Goal: Task Accomplishment & Management: Complete application form

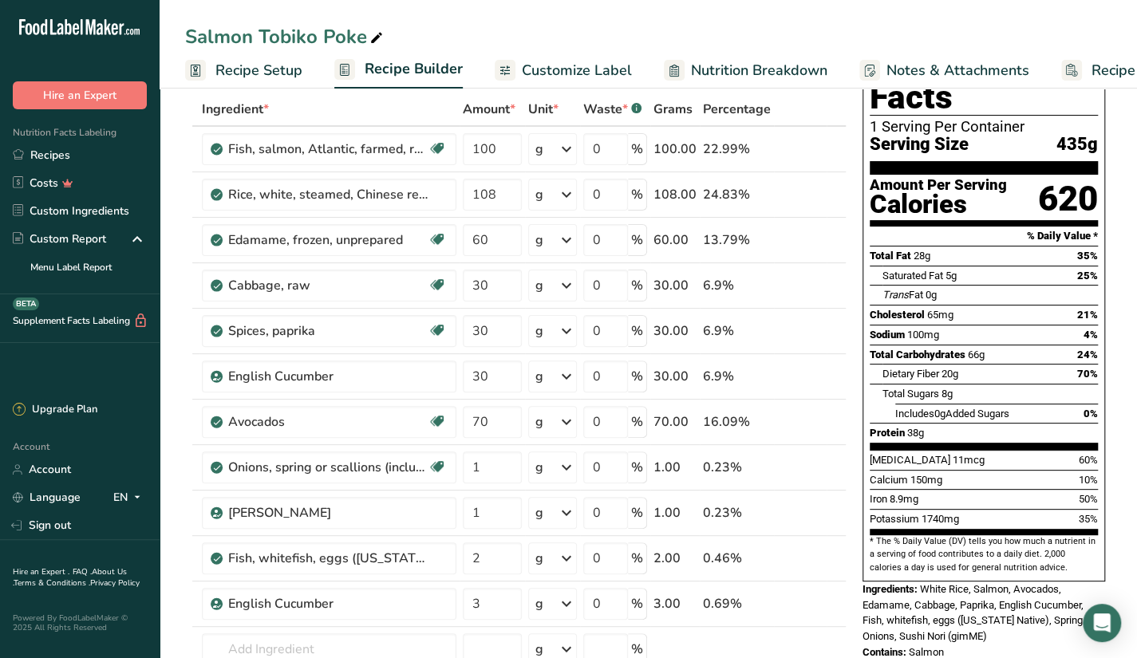
click at [543, 27] on div "Salmon Tobiko Poke" at bounding box center [649, 36] width 978 height 29
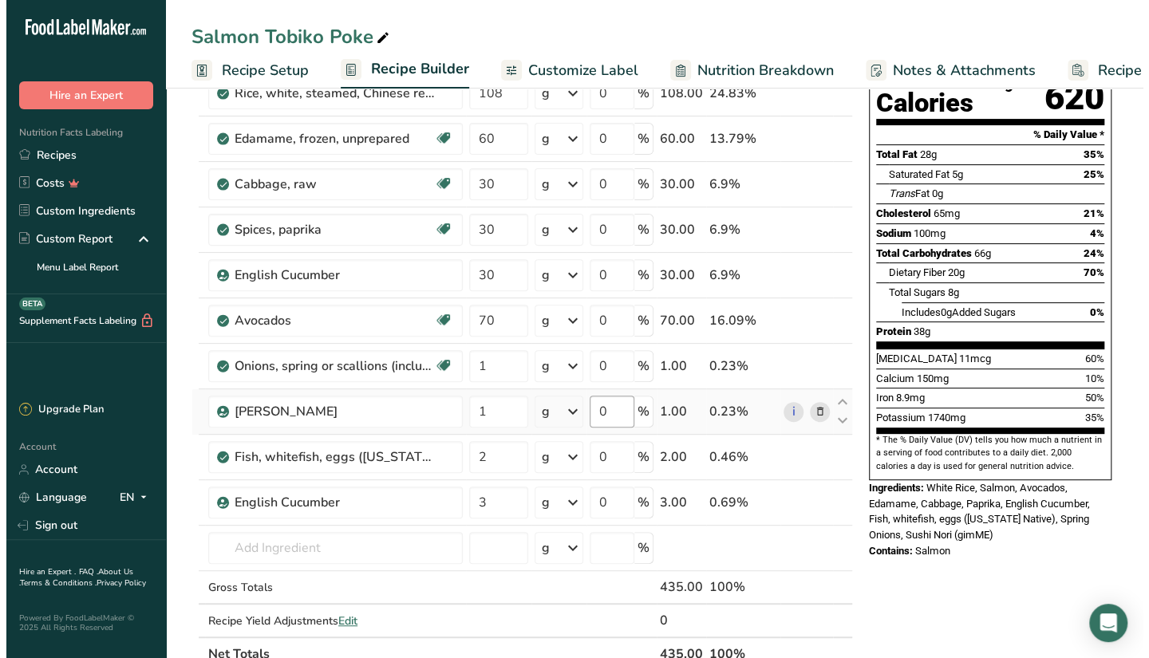
scroll to position [160, 0]
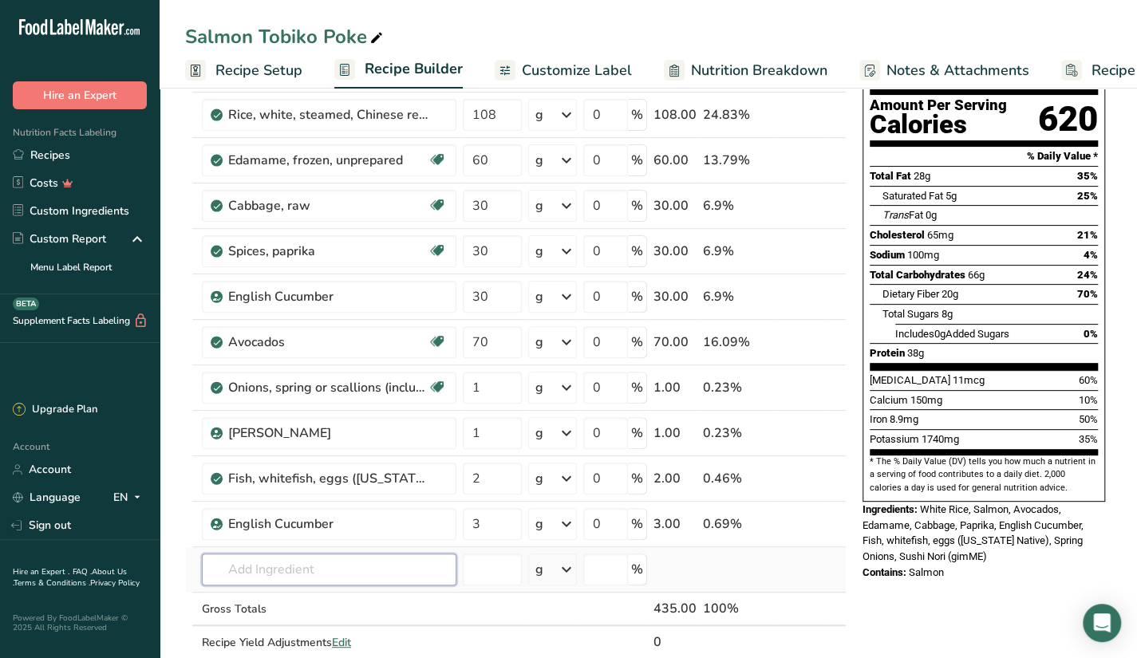
click at [413, 564] on input "text" at bounding box center [329, 570] width 255 height 32
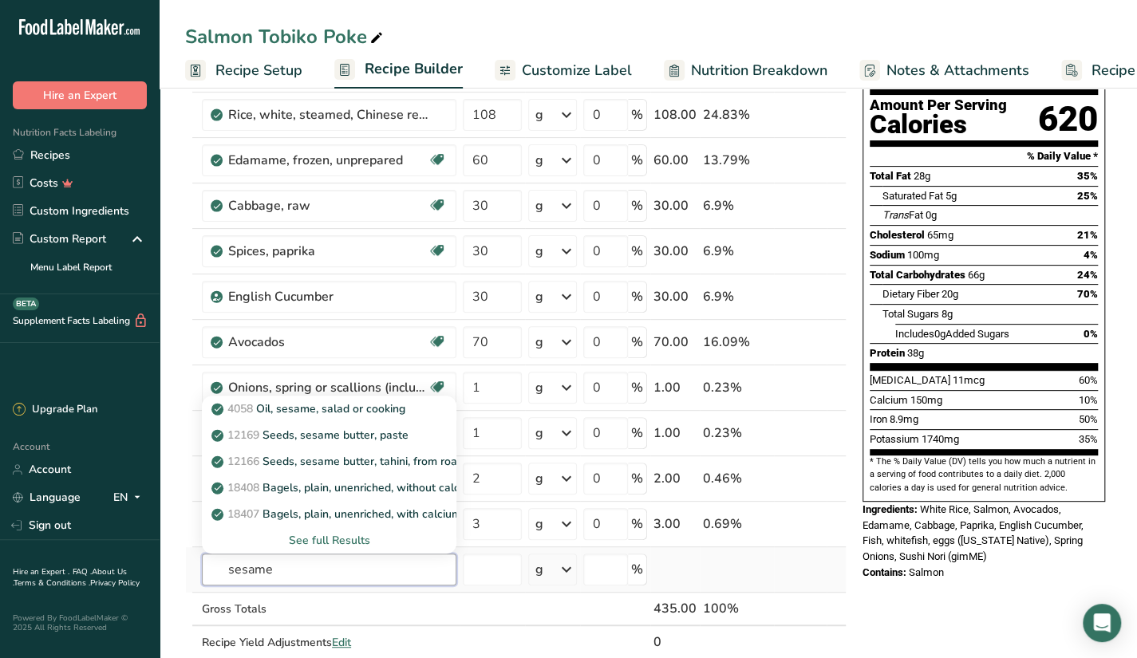
type input "sesame"
click at [337, 540] on div "See full Results" at bounding box center [329, 540] width 229 height 17
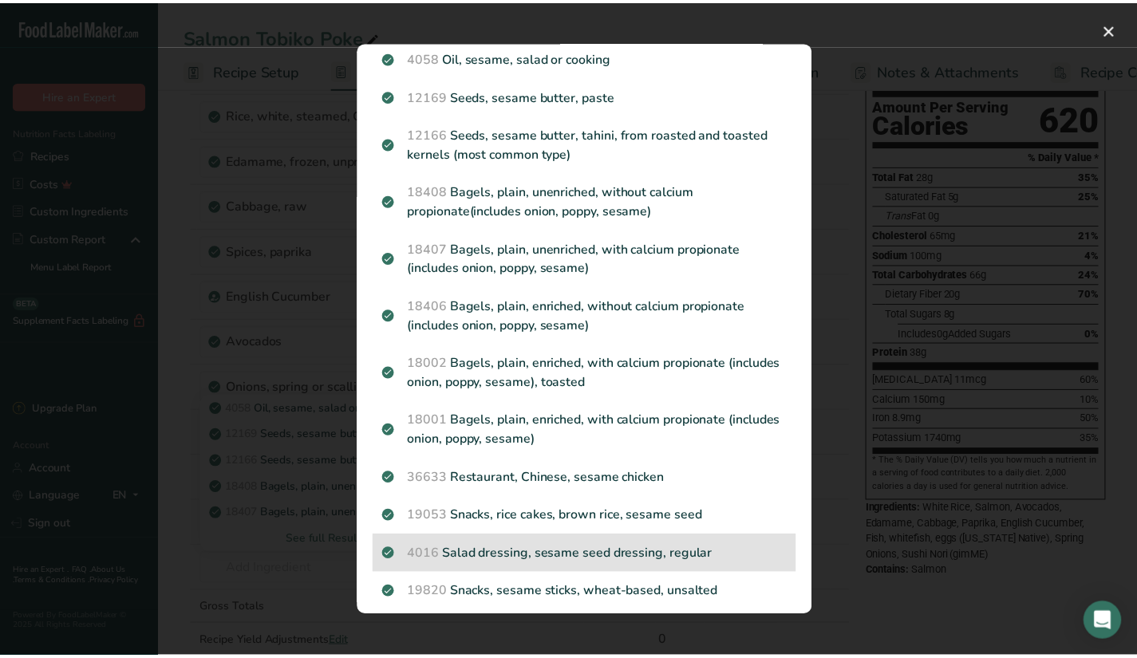
scroll to position [0, 0]
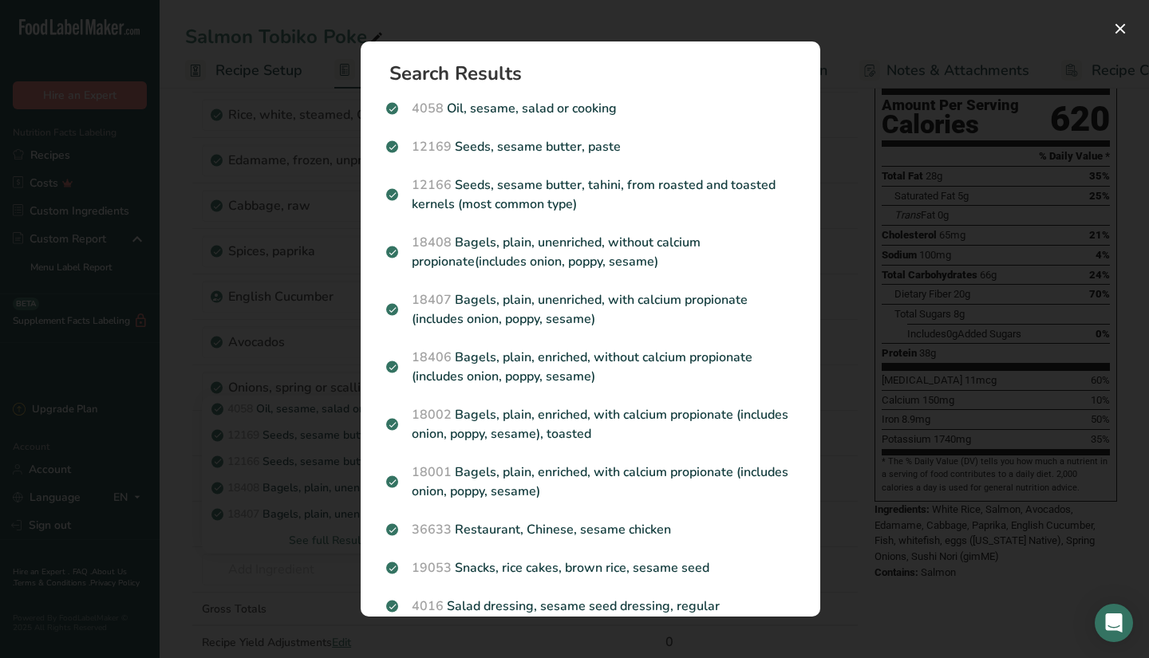
click at [262, 76] on div "Search results modal" at bounding box center [574, 329] width 1149 height 658
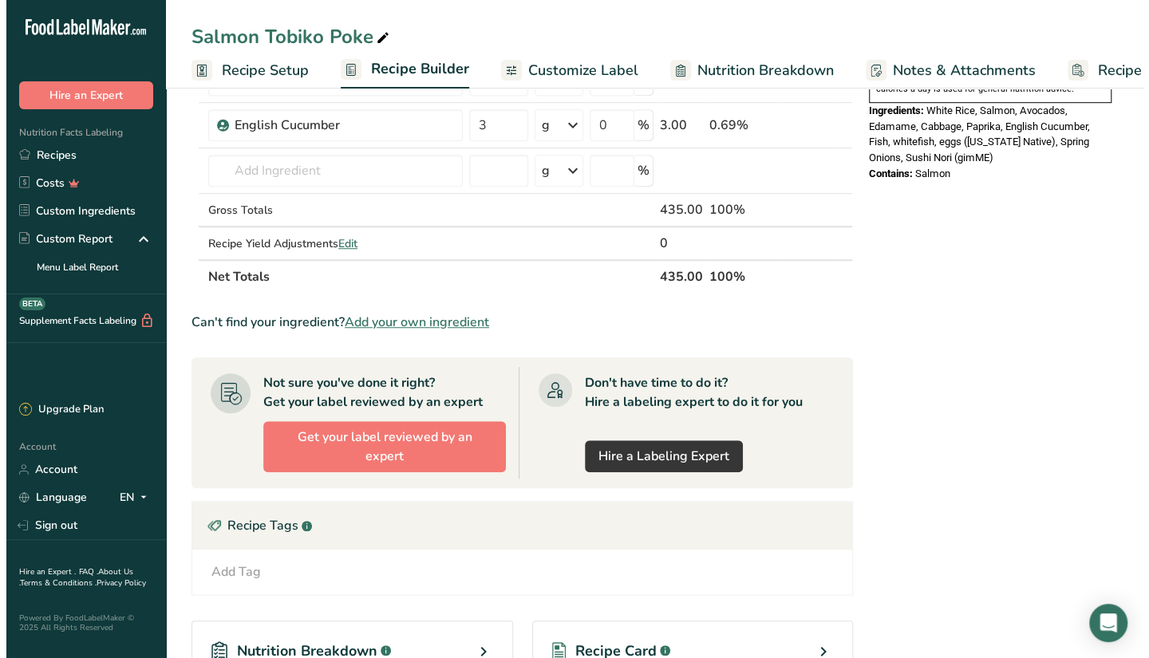
scroll to position [399, 0]
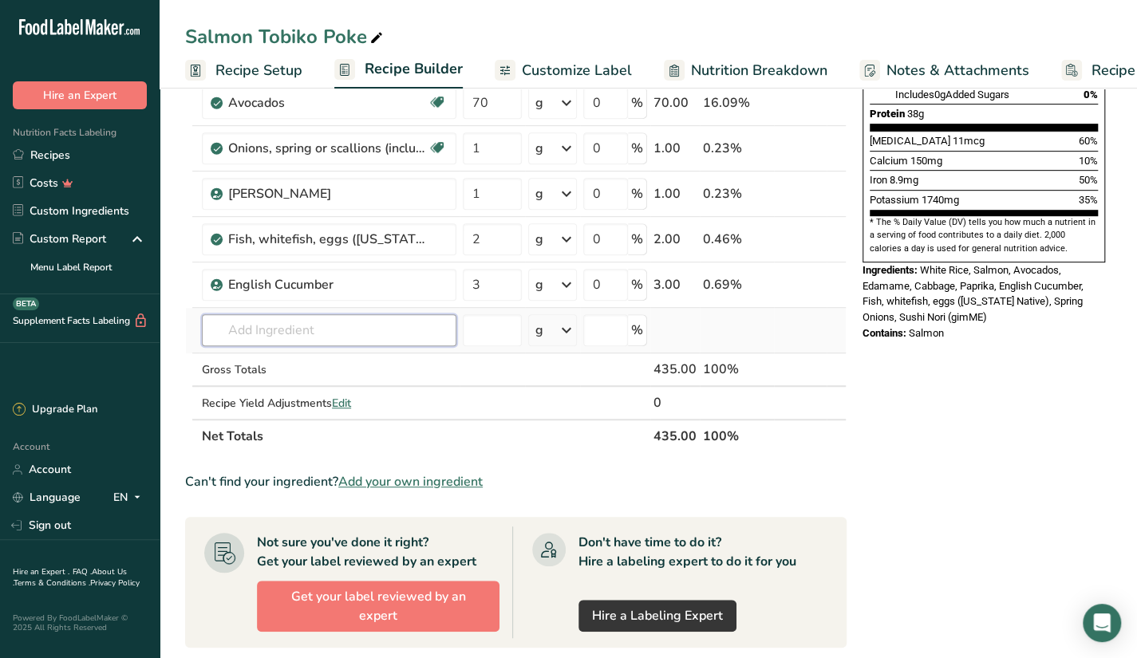
click at [346, 322] on input "text" at bounding box center [329, 330] width 255 height 32
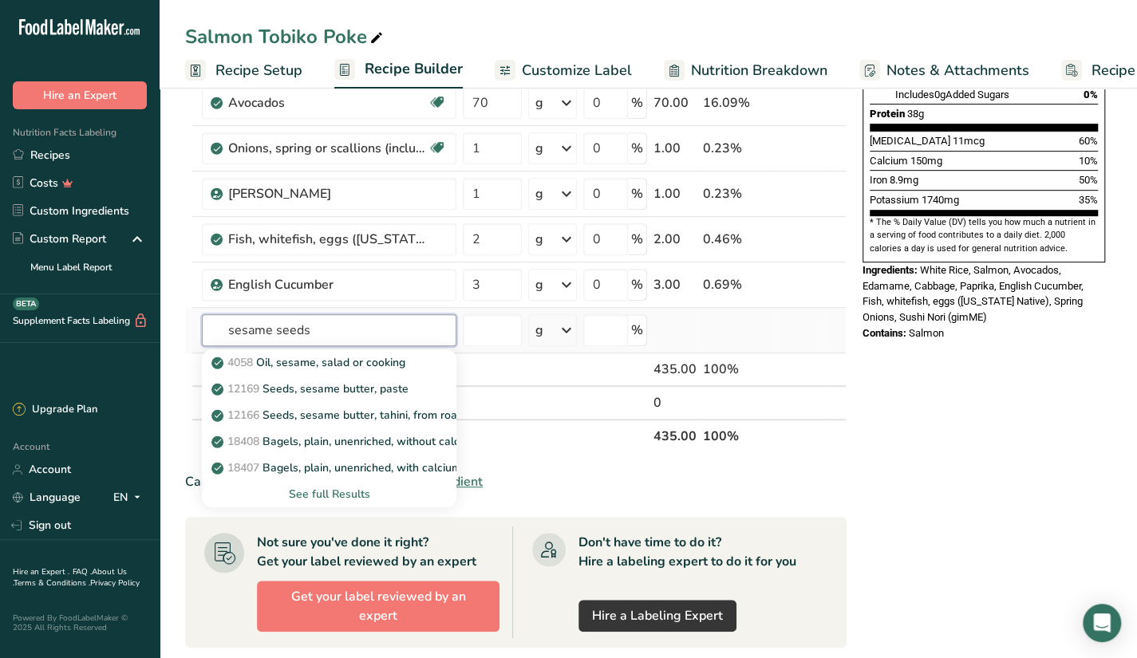
type input "sesame seeds"
click at [335, 486] on div "See full Results" at bounding box center [329, 494] width 229 height 17
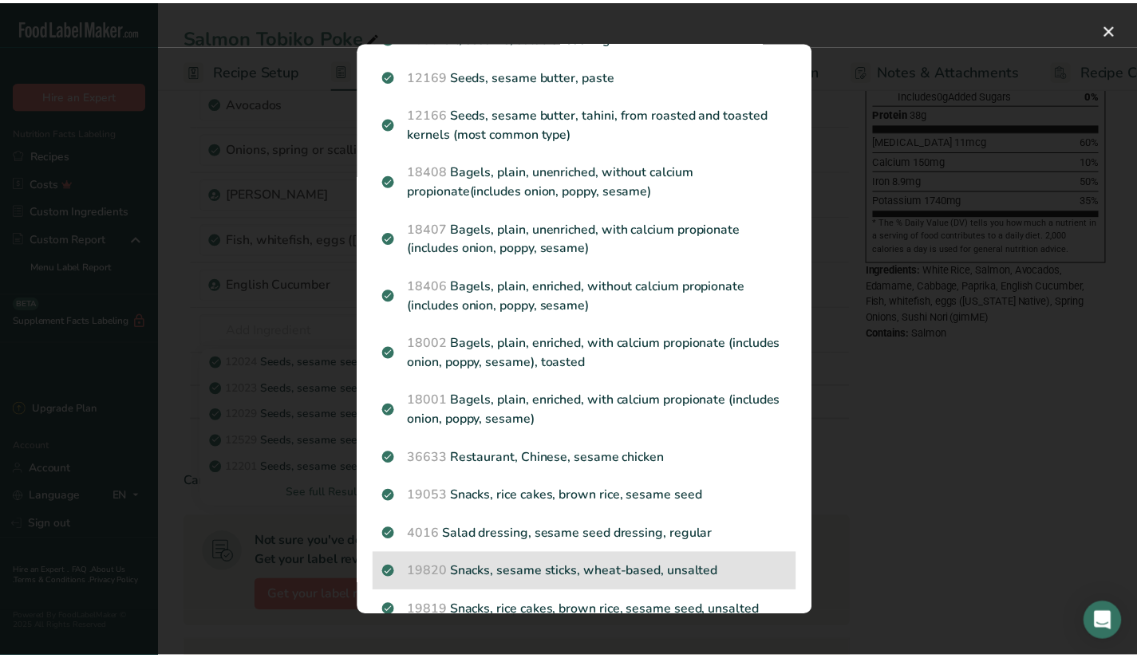
scroll to position [0, 0]
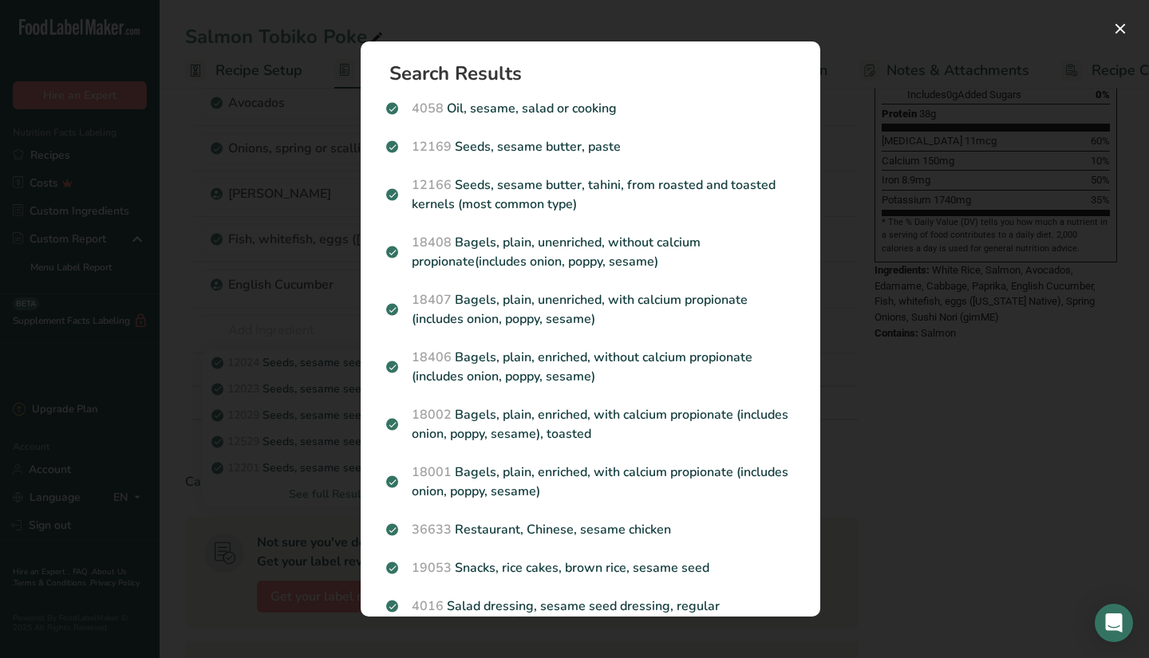
click at [176, 278] on div "Search results modal" at bounding box center [574, 329] width 1149 height 658
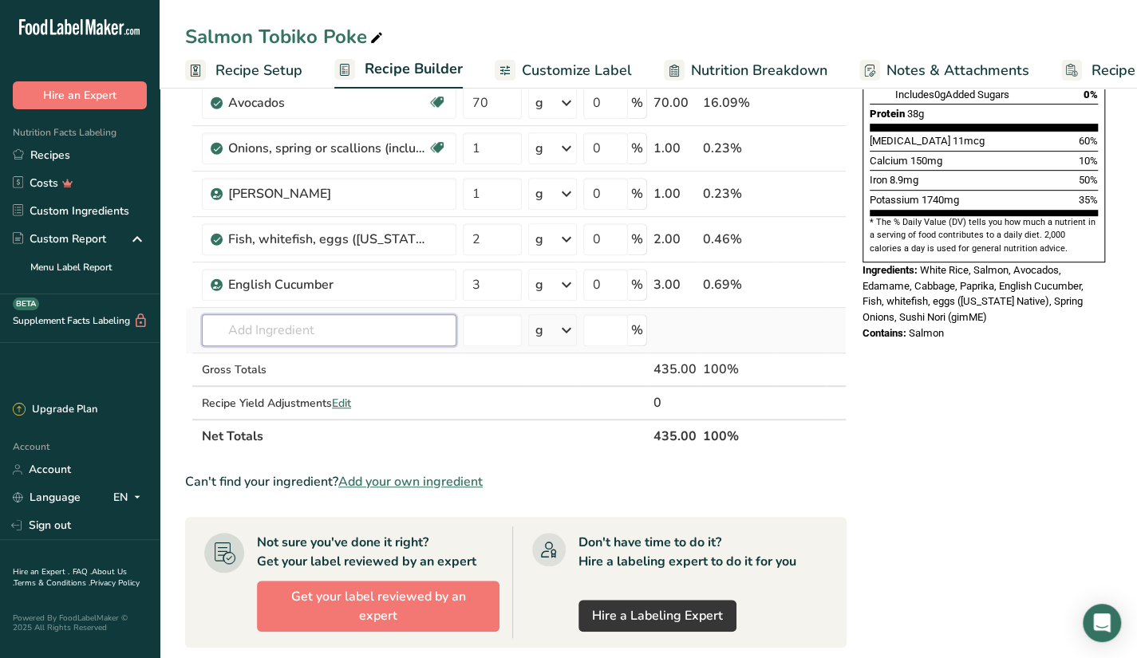
click at [257, 320] on input "text" at bounding box center [329, 330] width 255 height 32
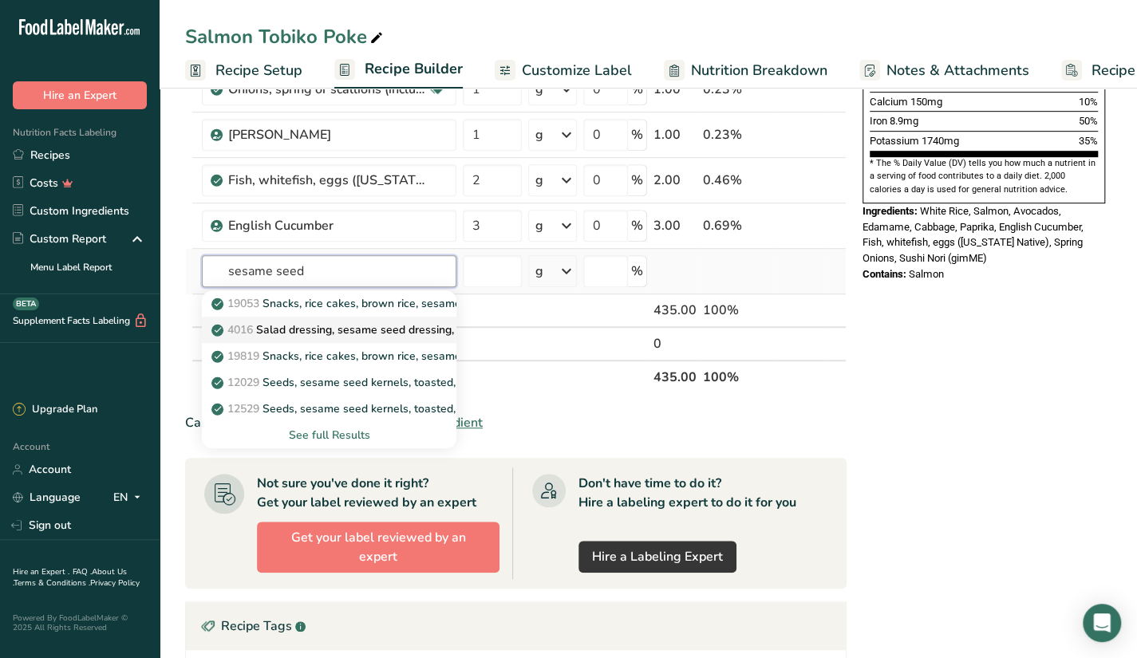
scroll to position [479, 0]
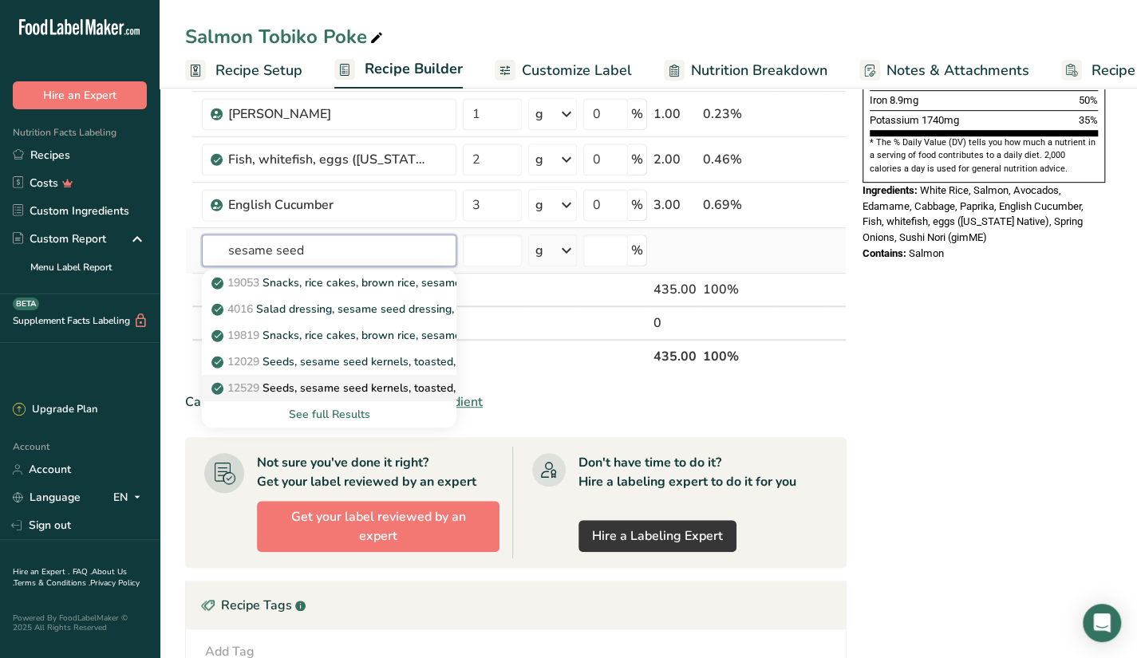
type input "sesame seed"
click at [367, 385] on p "12529 Seeds, sesame seed kernels, toasted, with salt added (decorticated)" at bounding box center [414, 388] width 399 height 17
type input "Seeds, sesame seed kernels, toasted, with salt added (decorticated)"
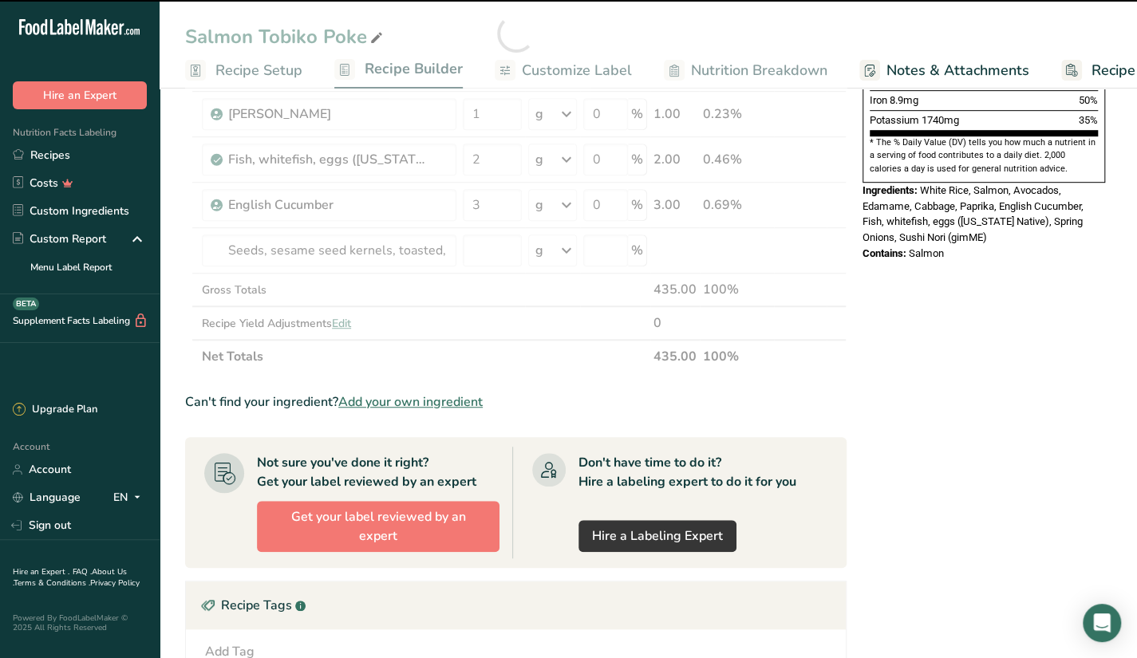
type input "0"
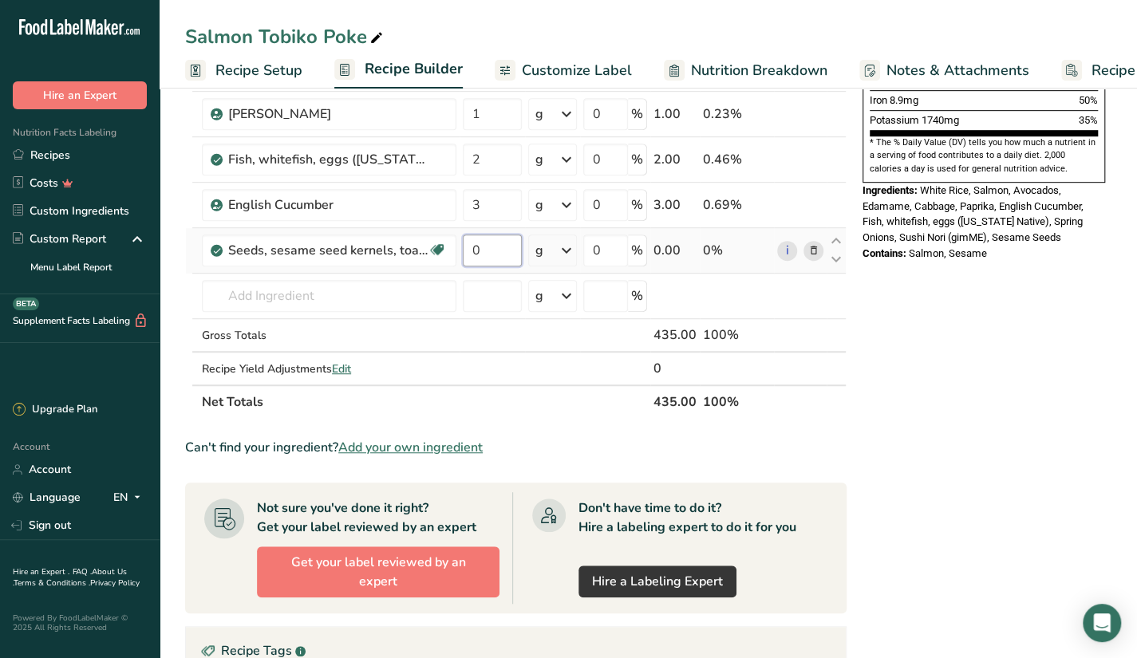
drag, startPoint x: 496, startPoint y: 250, endPoint x: 468, endPoint y: 258, distance: 28.3
click at [468, 258] on input "0" at bounding box center [492, 251] width 59 height 32
type input "1"
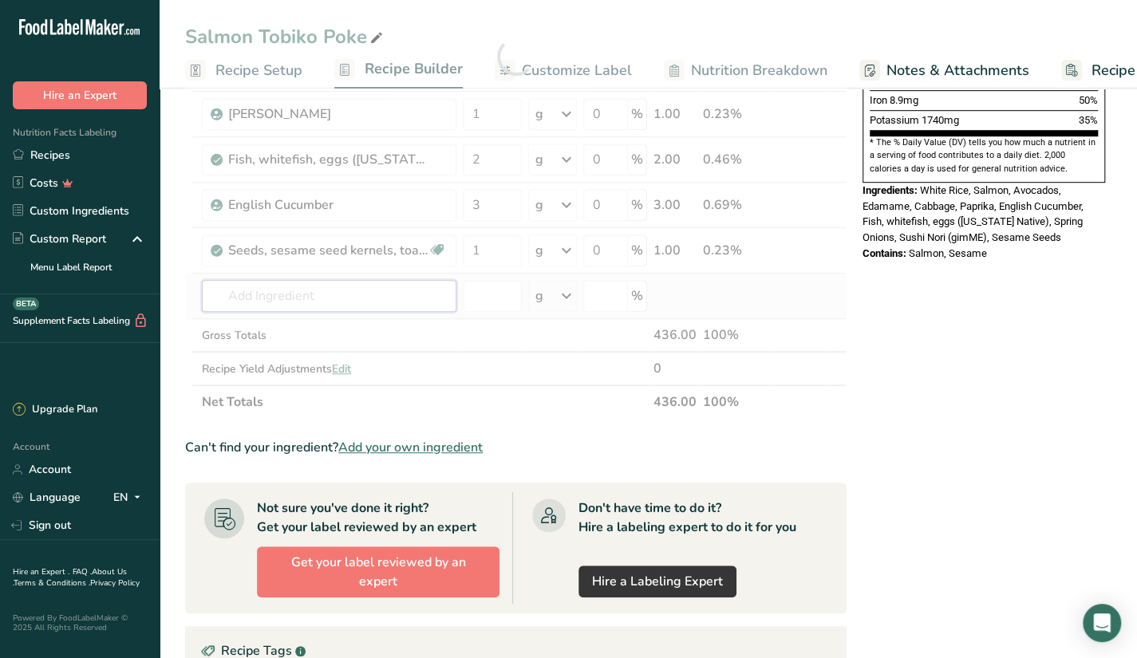
click at [412, 300] on div "Ingredient * Amount * Unit * Waste * .a-a{fill:#347362;}.b-a{fill:#fff;} Grams …" at bounding box center [516, 56] width 662 height 725
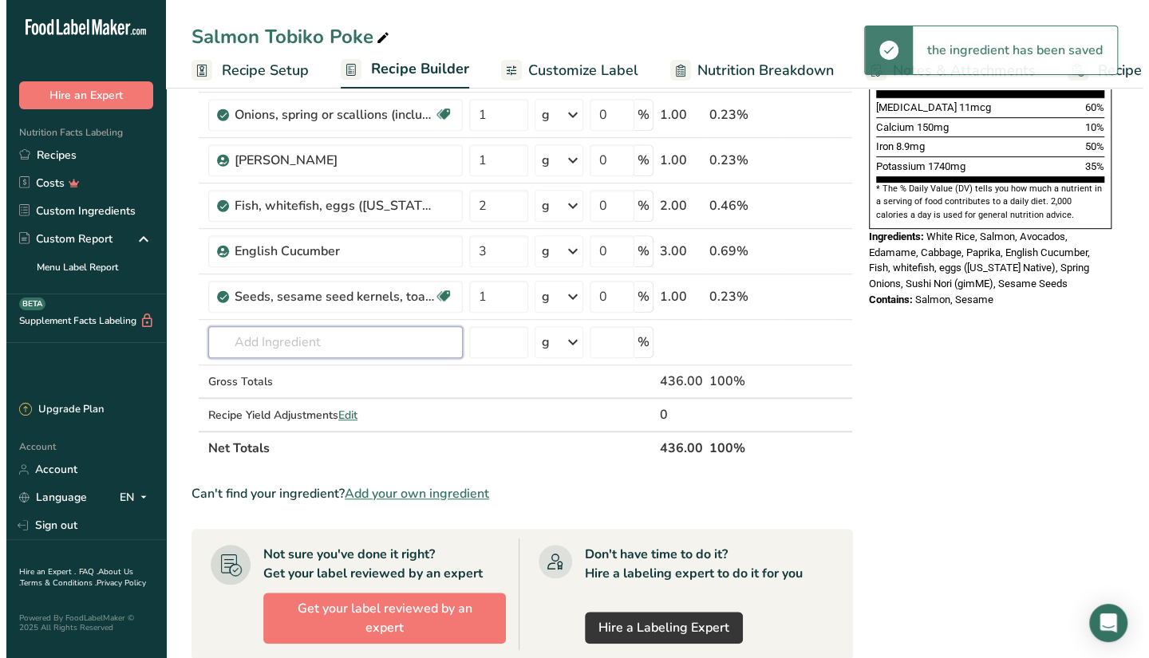
scroll to position [399, 0]
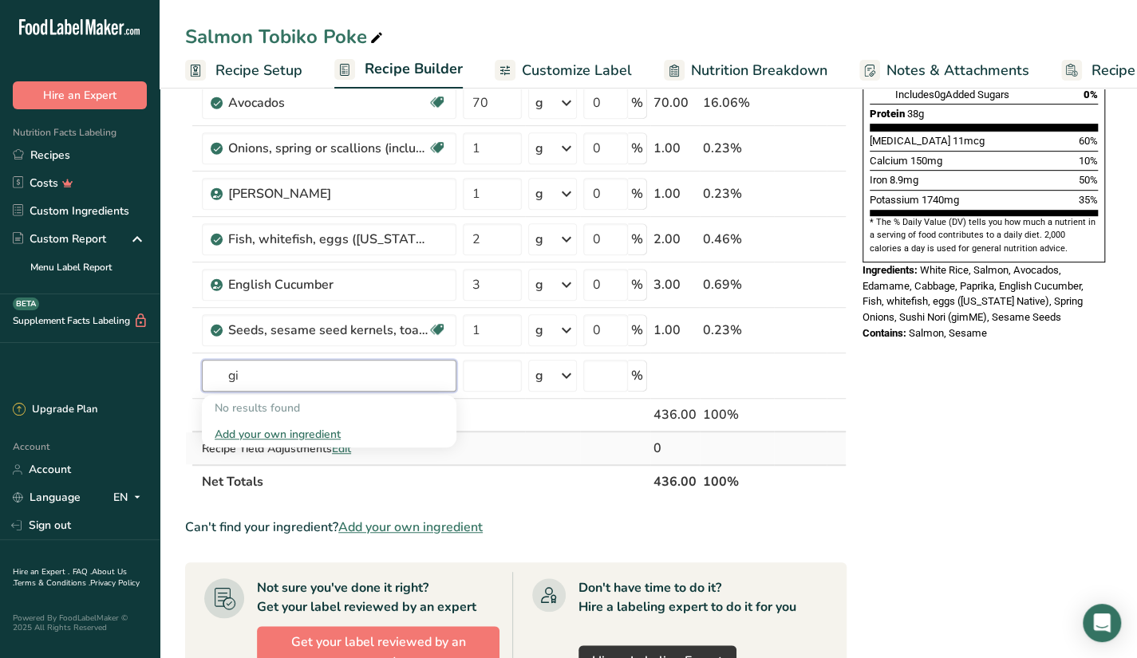
type input "g"
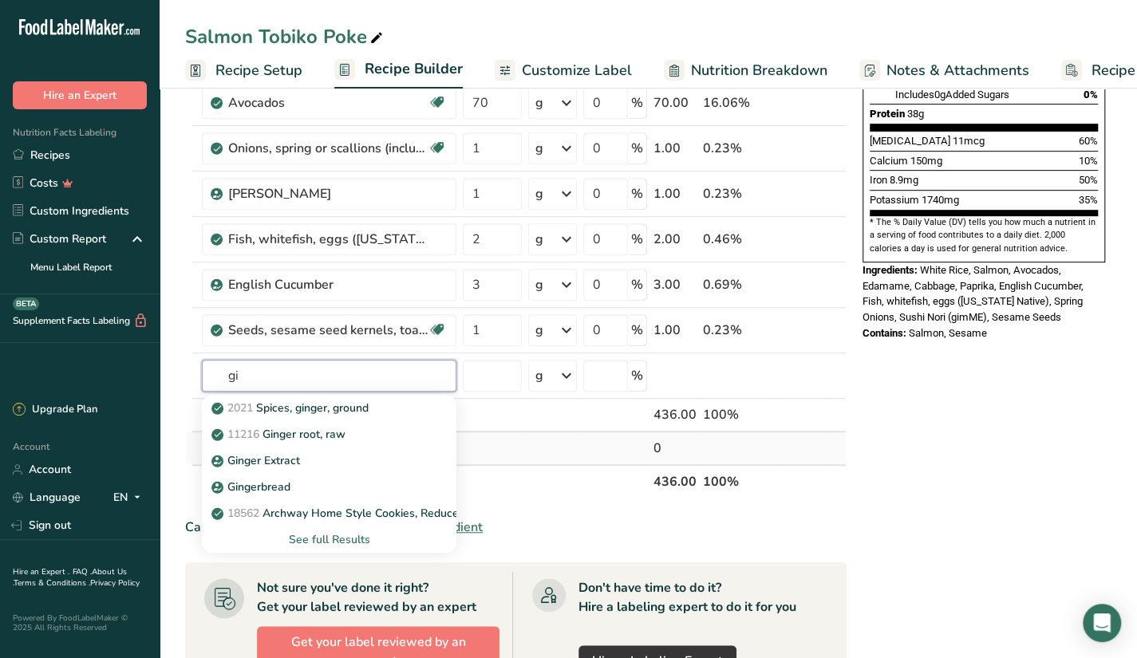
type input "g"
type input "s"
type input "ginger"
click at [307, 532] on div "See full Results" at bounding box center [329, 540] width 229 height 17
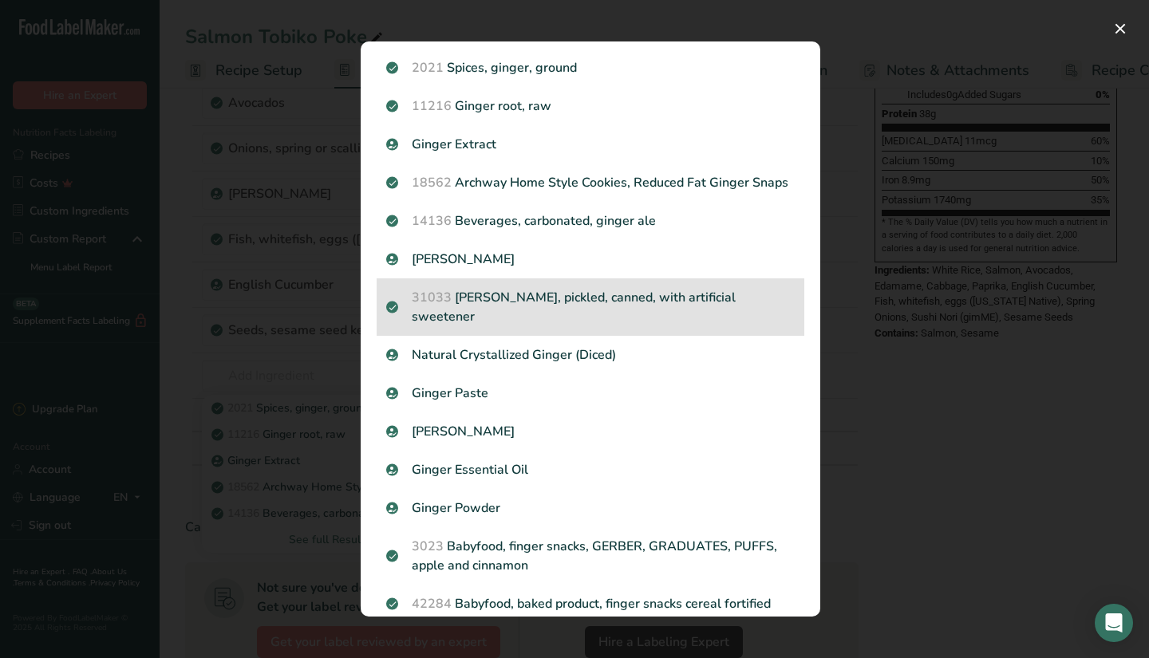
scroll to position [62, 0]
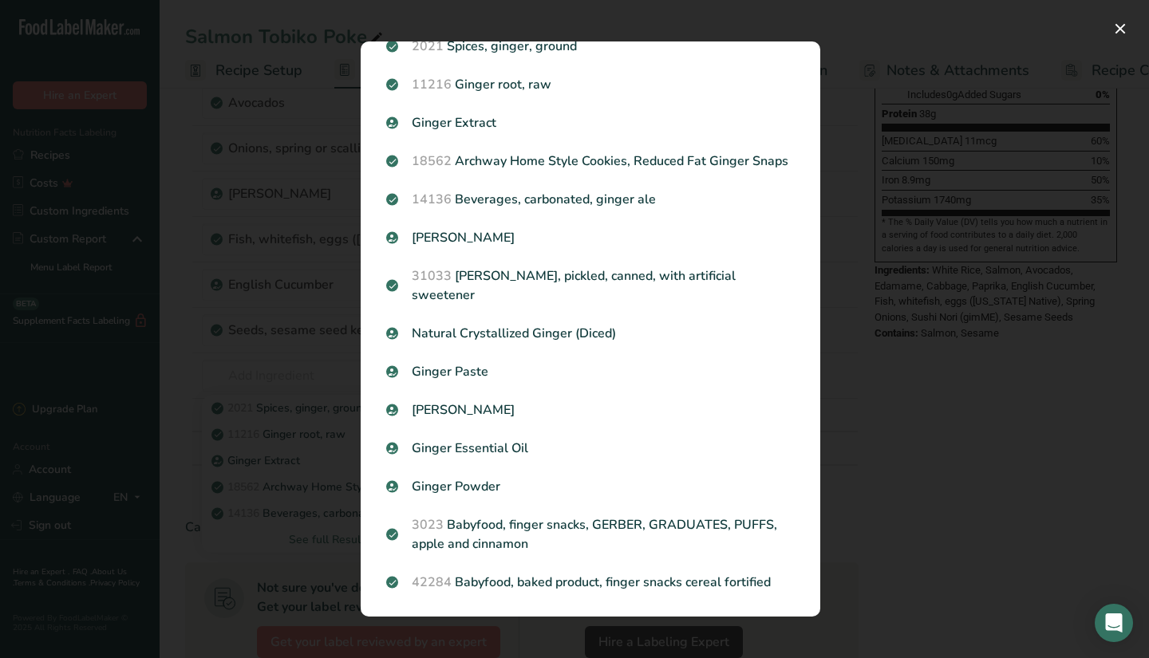
click at [268, 449] on div "Search results modal" at bounding box center [574, 329] width 1149 height 658
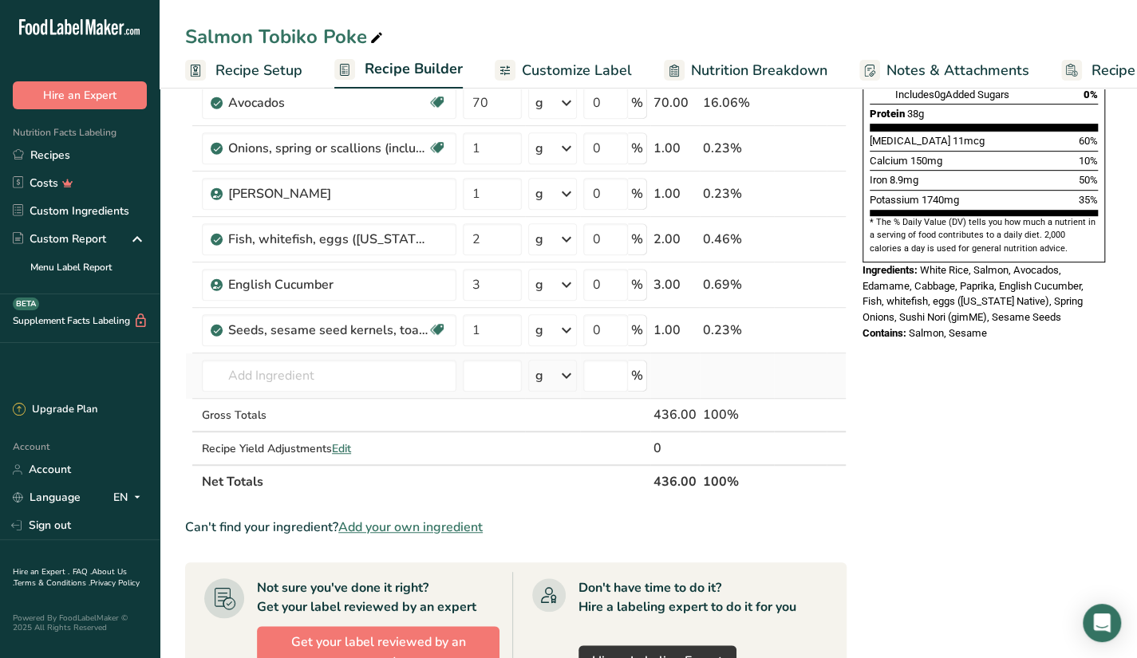
click at [339, 354] on td "2021 Spices, ginger, ground 11216 Ginger root, raw Ginger Extract 18562 Archway…" at bounding box center [329, 376] width 261 height 45
click at [345, 367] on input "text" at bounding box center [329, 376] width 255 height 32
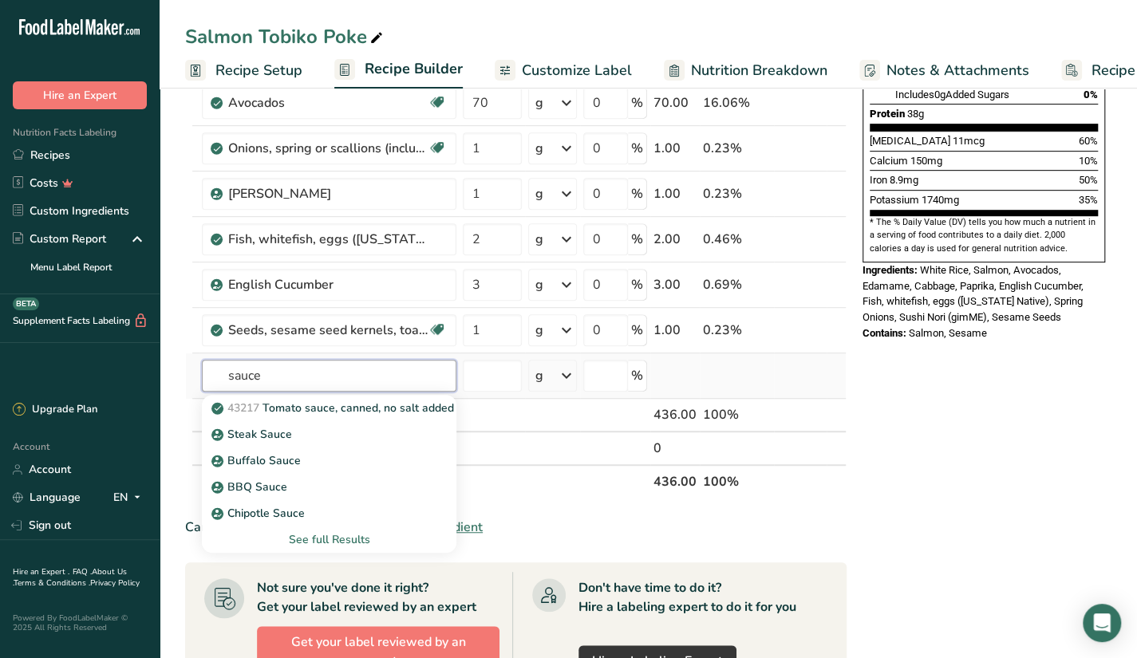
type input "sauce"
click at [309, 536] on div "See full Results" at bounding box center [329, 540] width 229 height 17
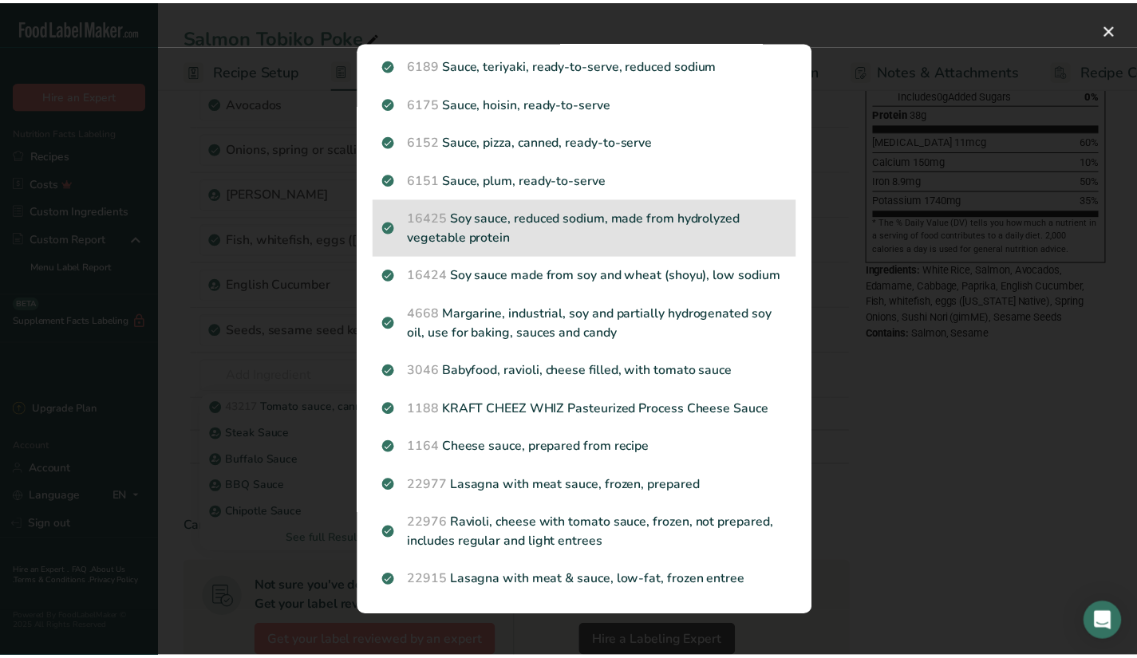
scroll to position [1614, 0]
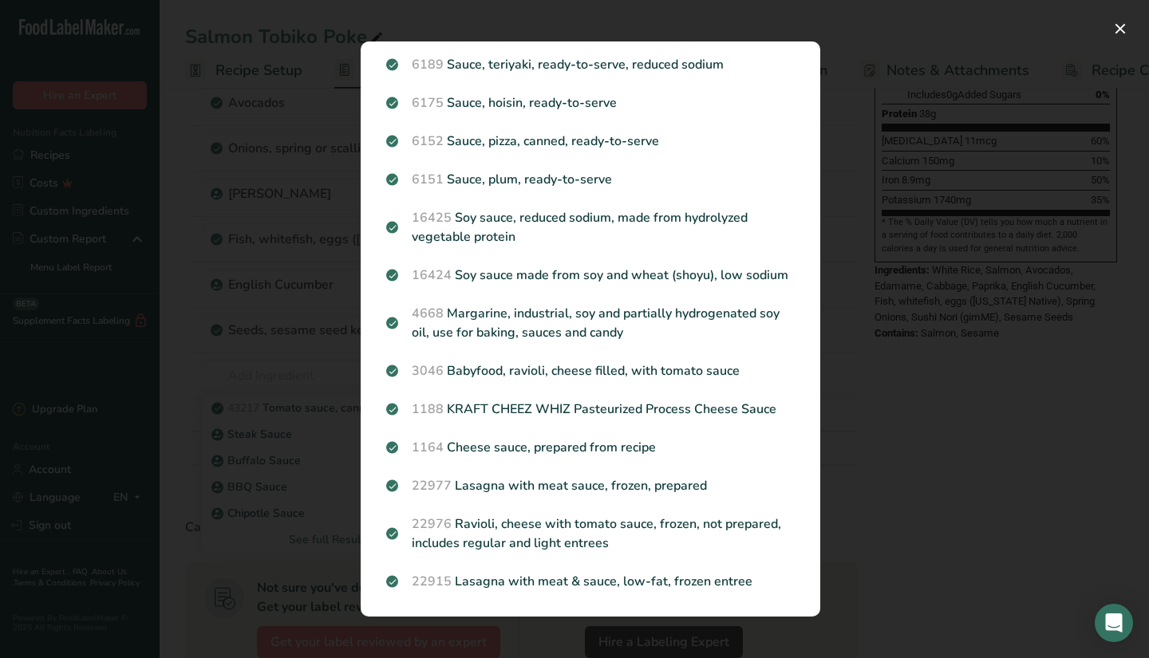
click at [321, 508] on div "Search results modal" at bounding box center [574, 329] width 1149 height 658
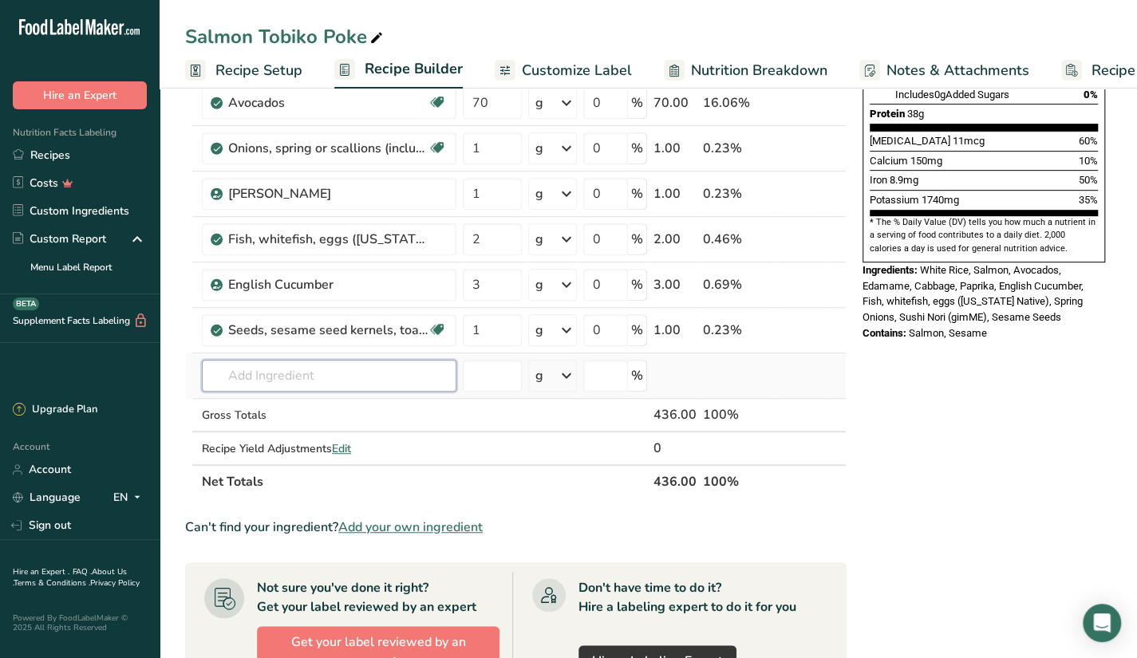
click at [306, 370] on input "text" at bounding box center [329, 376] width 255 height 32
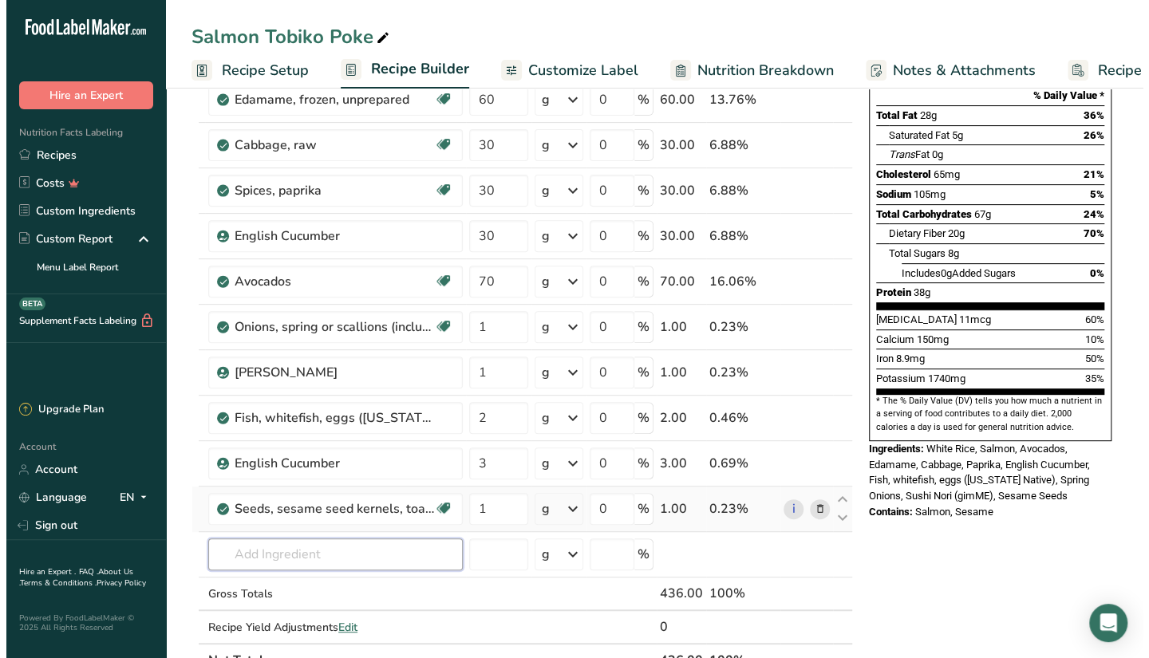
scroll to position [319, 0]
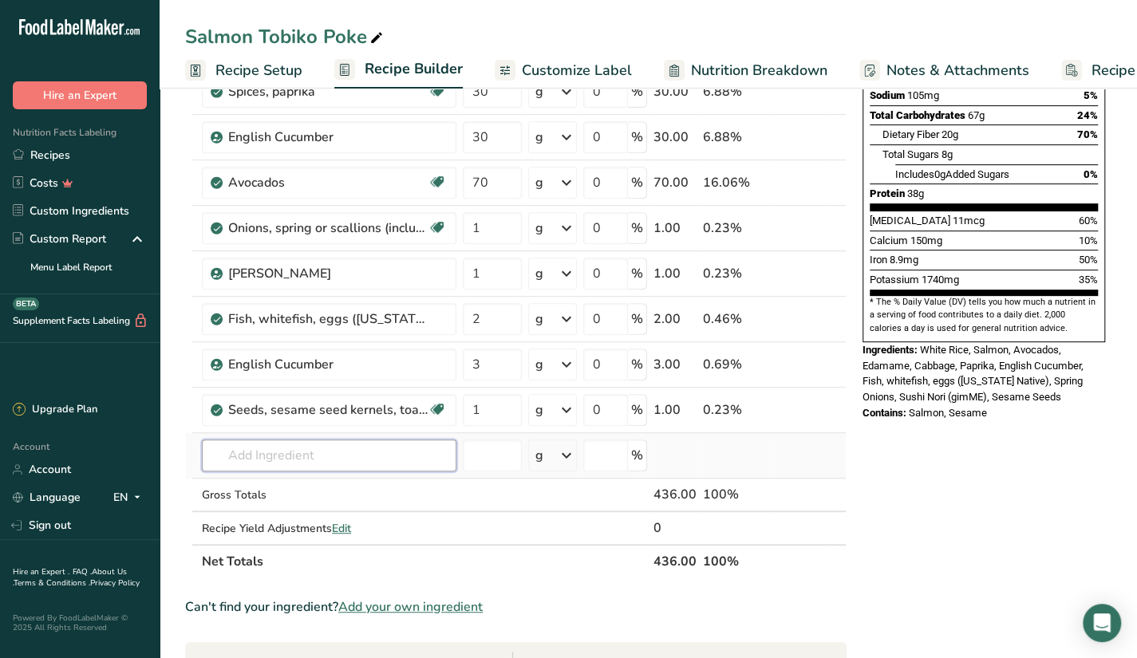
click at [308, 457] on input "text" at bounding box center [329, 456] width 255 height 32
type input "g"
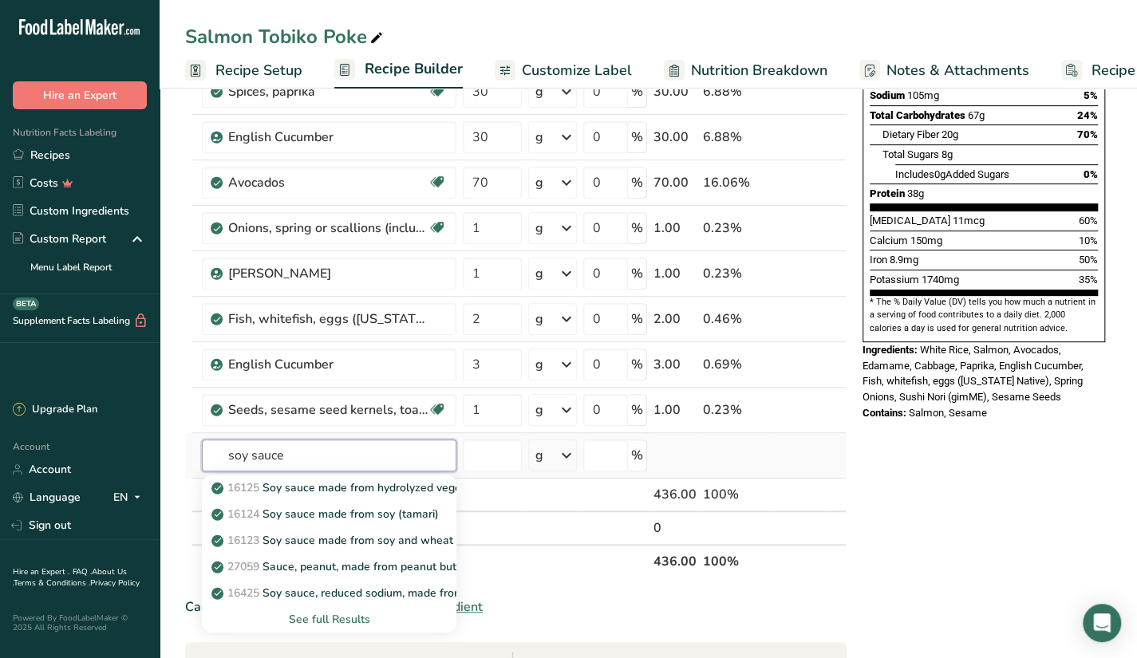
type input "soy sauce"
click at [336, 621] on div "See full Results" at bounding box center [329, 619] width 229 height 17
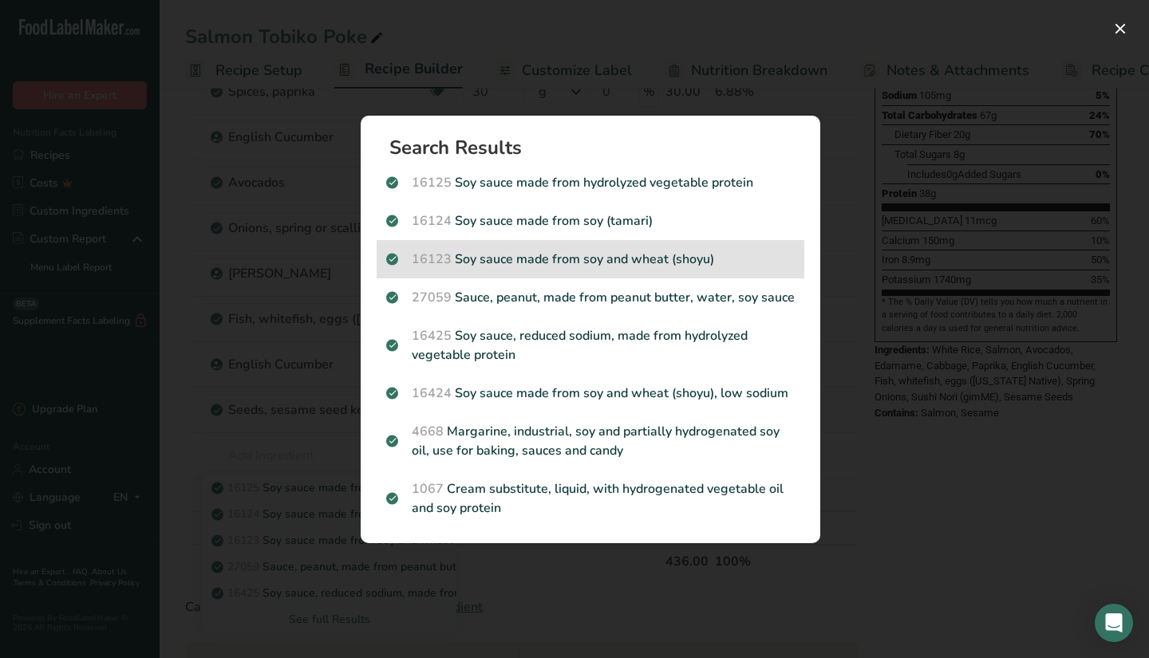
click at [707, 263] on p "16123 Soy sauce made from soy and wheat (shoyu)" at bounding box center [590, 259] width 409 height 19
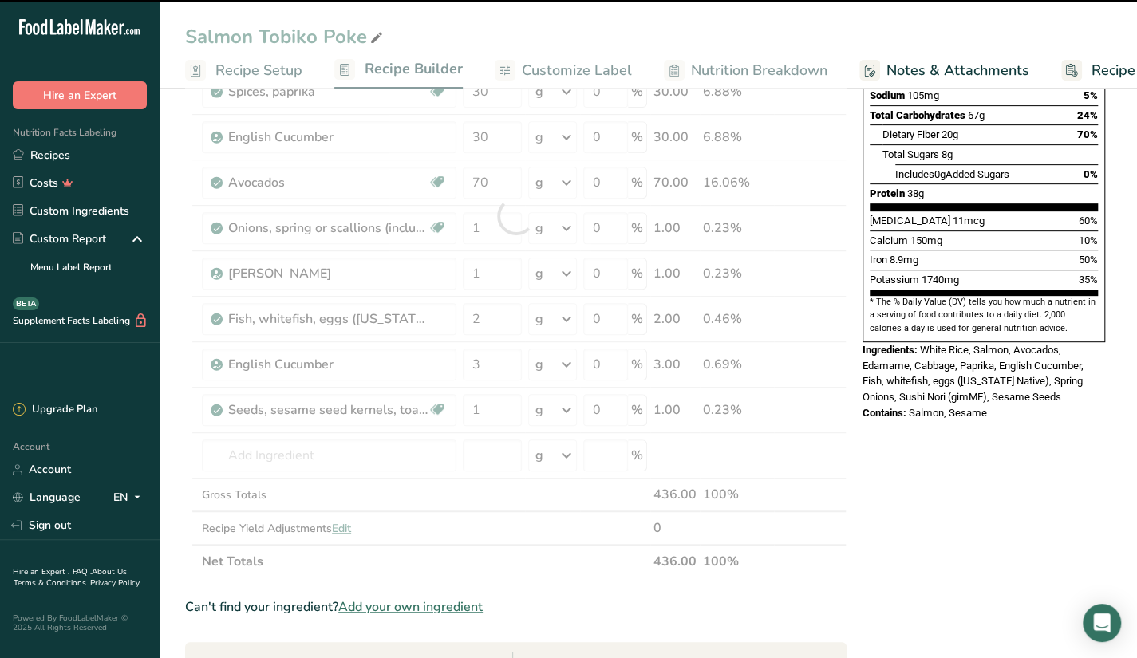
type input "0"
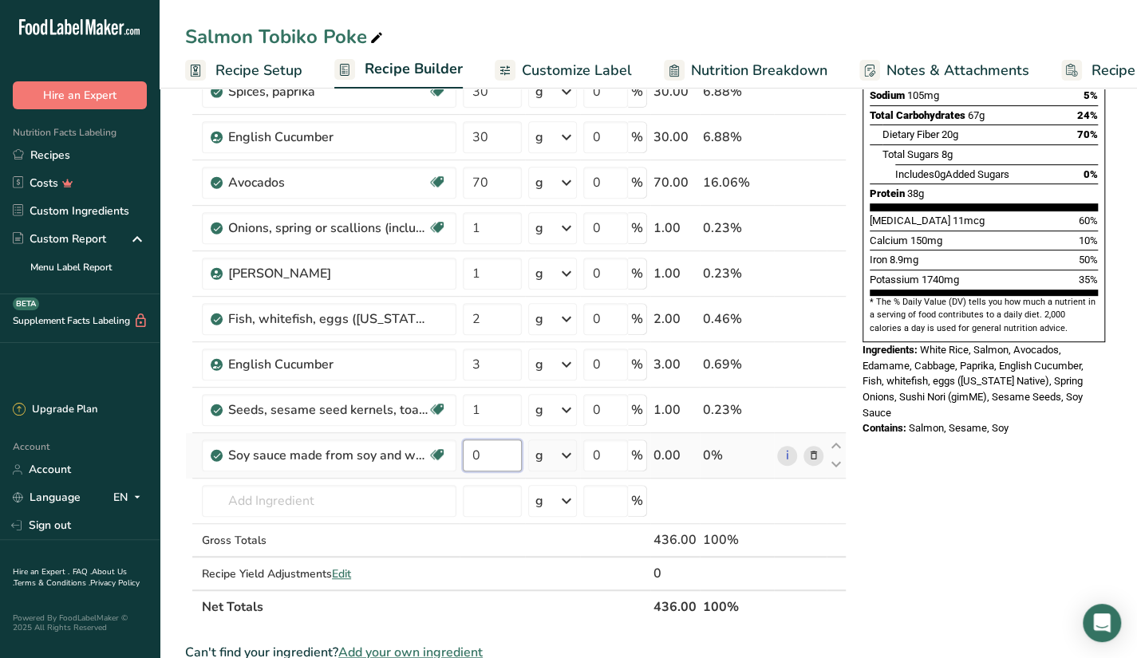
drag, startPoint x: 493, startPoint y: 453, endPoint x: 457, endPoint y: 453, distance: 36.7
click at [457, 453] on tr "Soy sauce made from soy and wheat (shoyu) Dairy free Gluten free Vegan Vegetari…" at bounding box center [516, 455] width 660 height 45
type input "200"
click at [530, 502] on div "Ingredient * Amount * Unit * Waste * .a-a{fill:#347362;}.b-a{fill:#fff;} Grams …" at bounding box center [516, 238] width 662 height 771
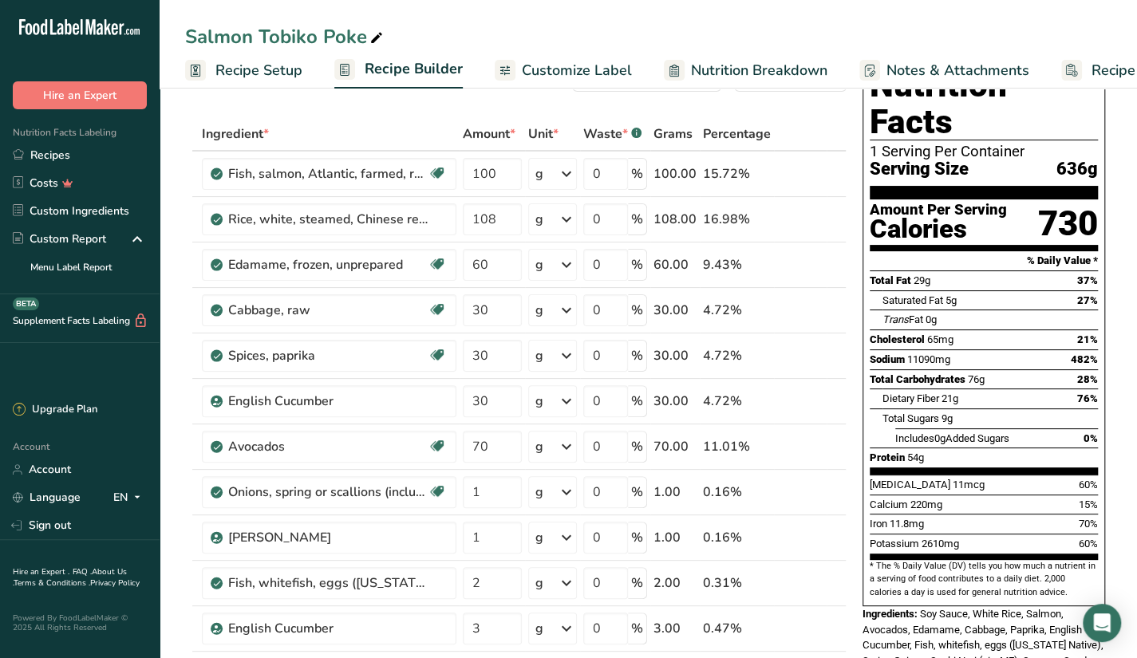
scroll to position [80, 0]
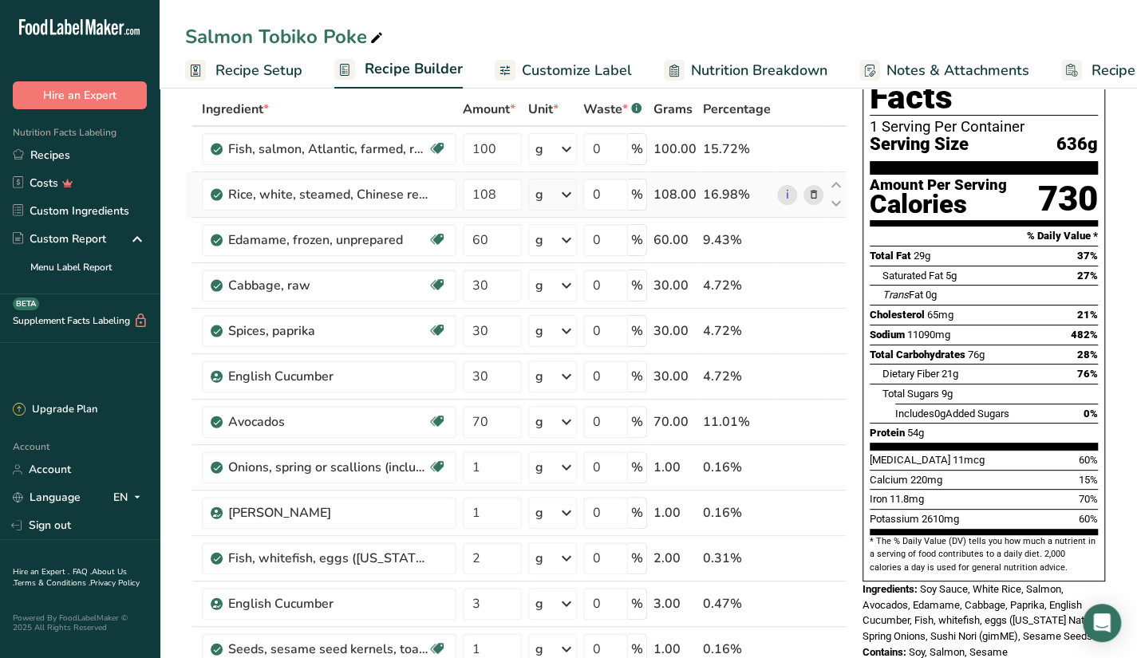
click at [816, 192] on icon at bounding box center [813, 195] width 11 height 17
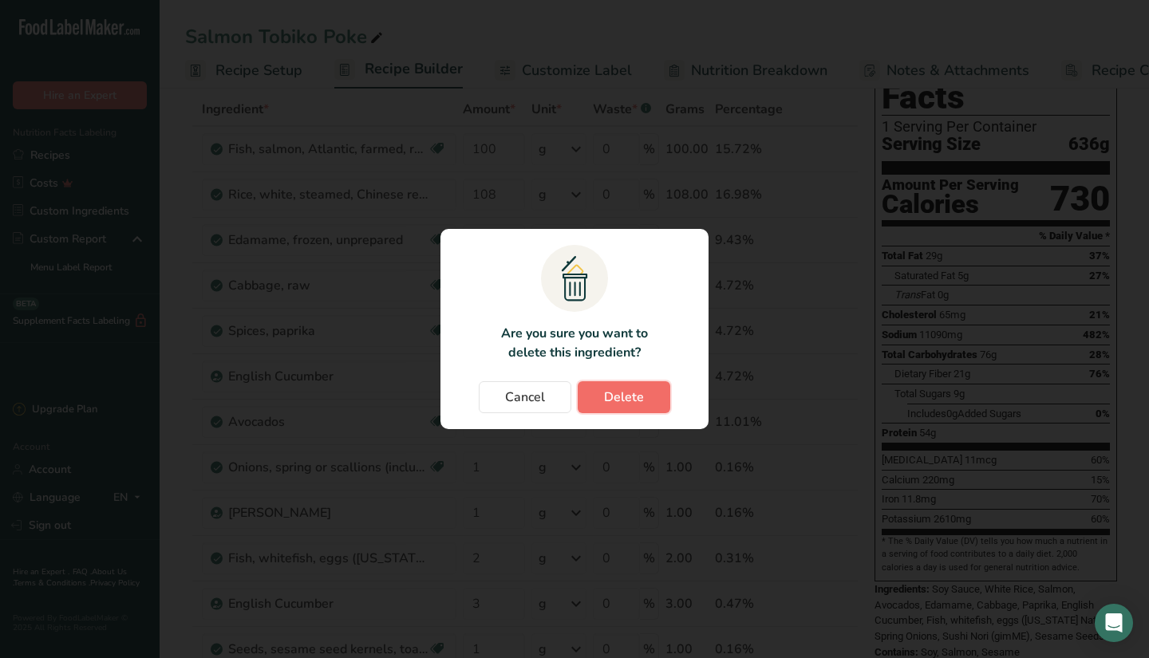
click at [630, 403] on span "Delete" at bounding box center [624, 397] width 40 height 19
type input "60"
type input "30"
type input "70"
type input "1"
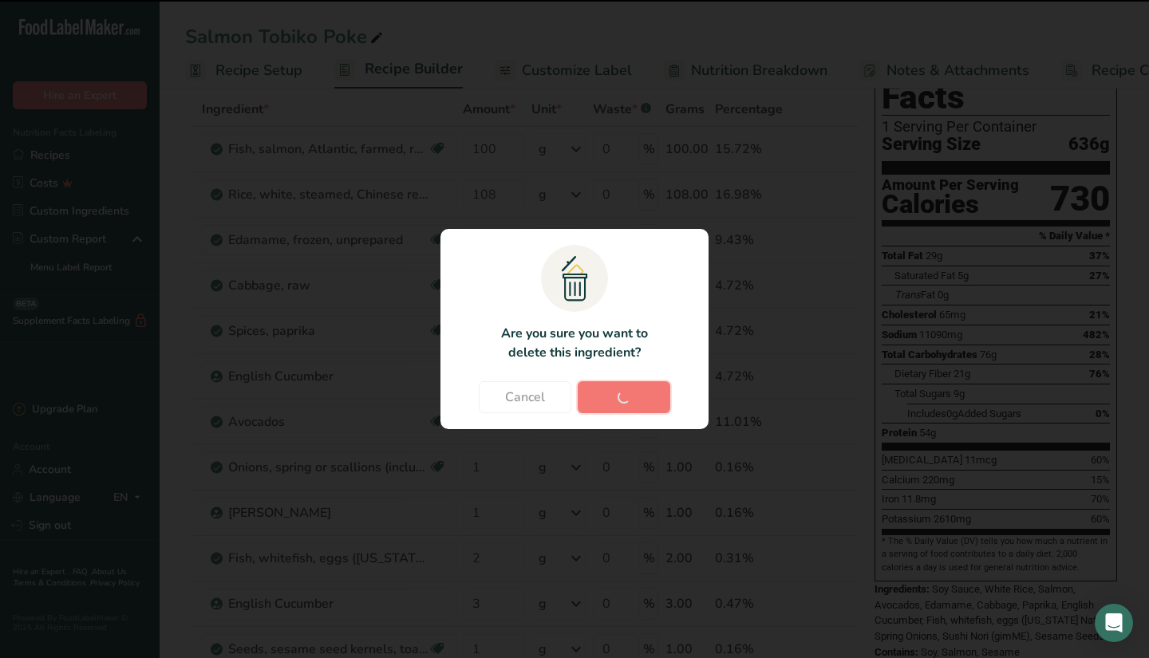
type input "2"
type input "3"
type input "1"
type input "200"
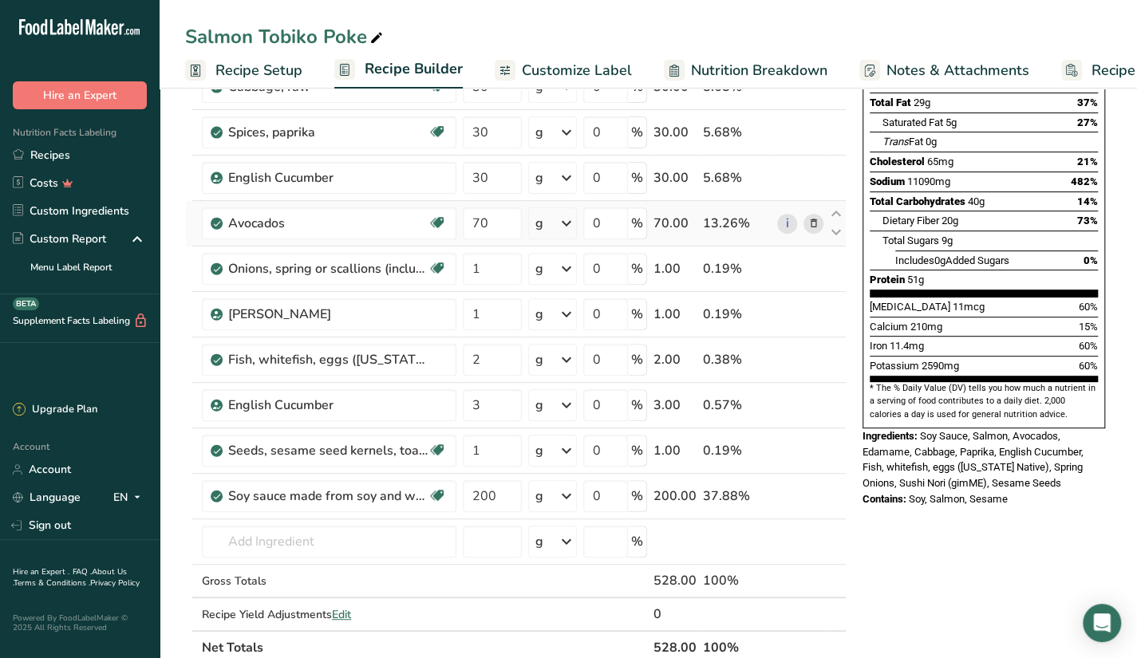
scroll to position [319, 0]
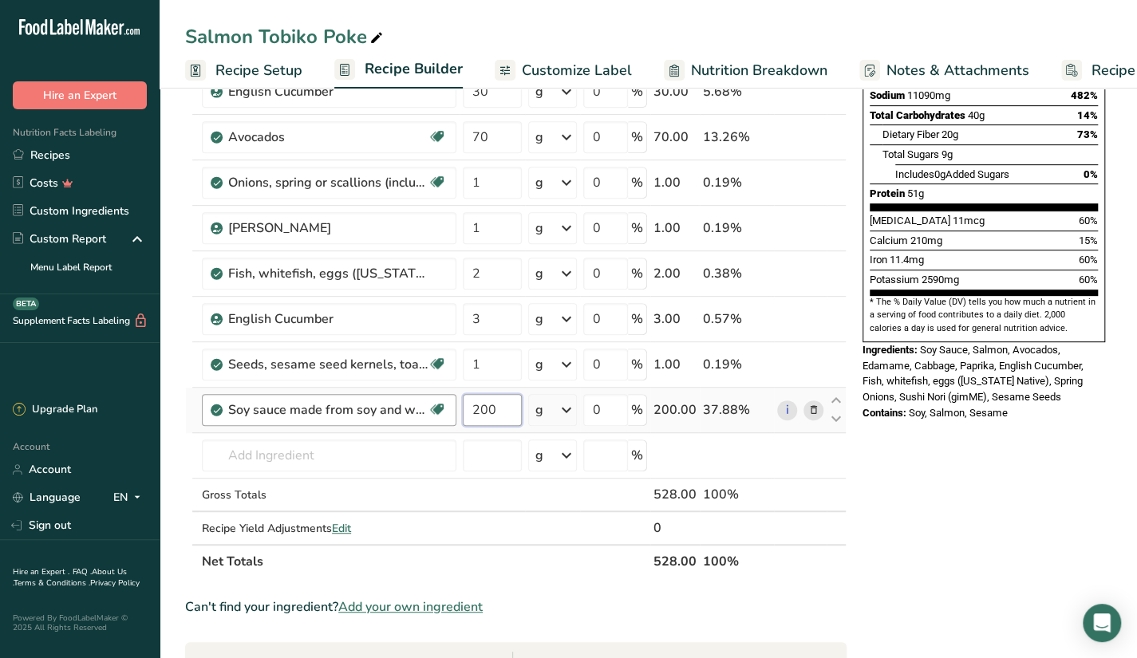
drag, startPoint x: 500, startPoint y: 412, endPoint x: 453, endPoint y: 422, distance: 47.4
click at [453, 422] on tr "Soy sauce made from soy and wheat (shoyu) Dairy free Gluten free Vegan Vegetari…" at bounding box center [516, 410] width 660 height 45
type input "40"
click at [471, 478] on div "Ingredient * Amount * Unit * Waste * .a-a{fill:#347362;}.b-a{fill:#fff;} Grams …" at bounding box center [516, 215] width 662 height 725
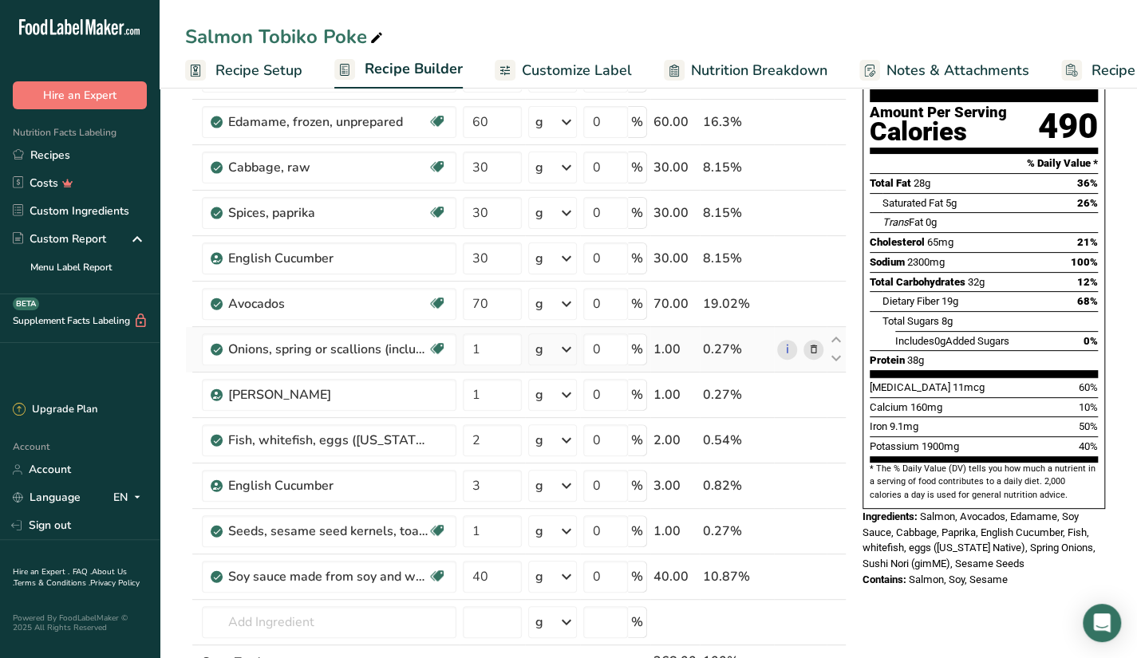
scroll to position [0, 0]
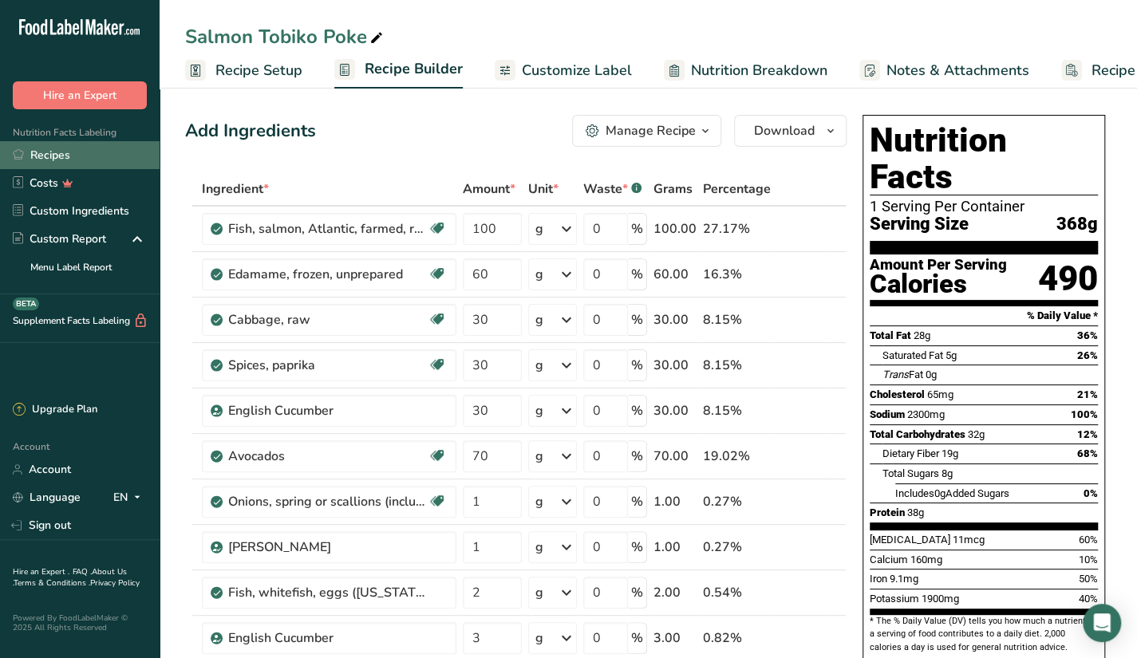
click at [62, 148] on link "Recipes" at bounding box center [80, 155] width 160 height 28
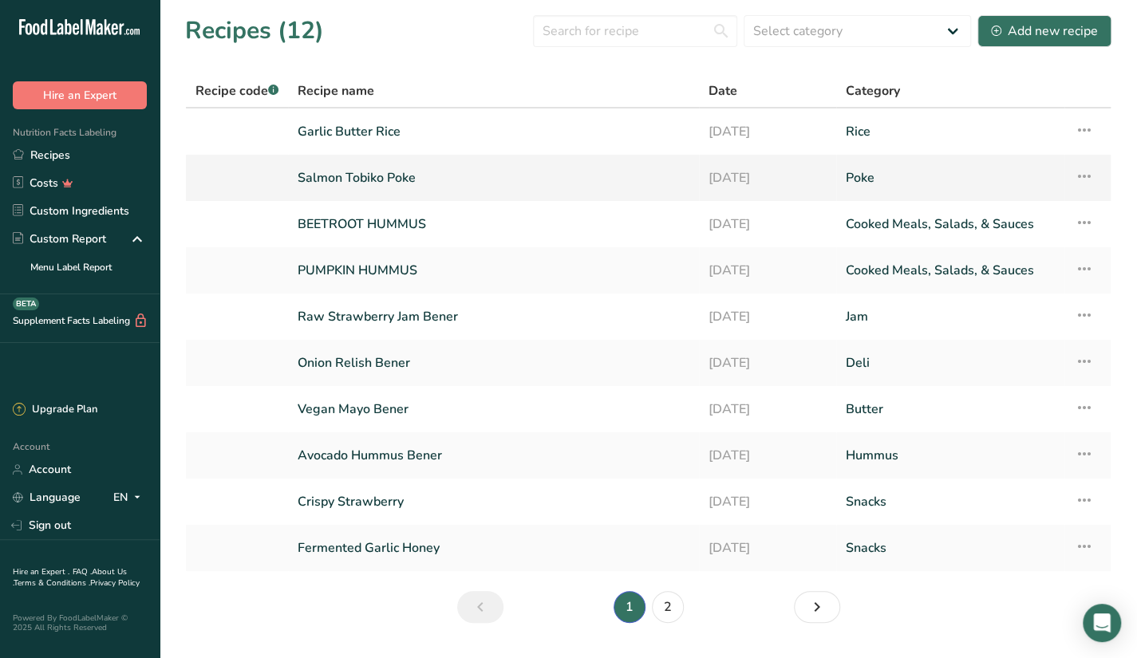
click at [492, 180] on link "Salmon Tobiko Poke" at bounding box center [494, 178] width 392 height 34
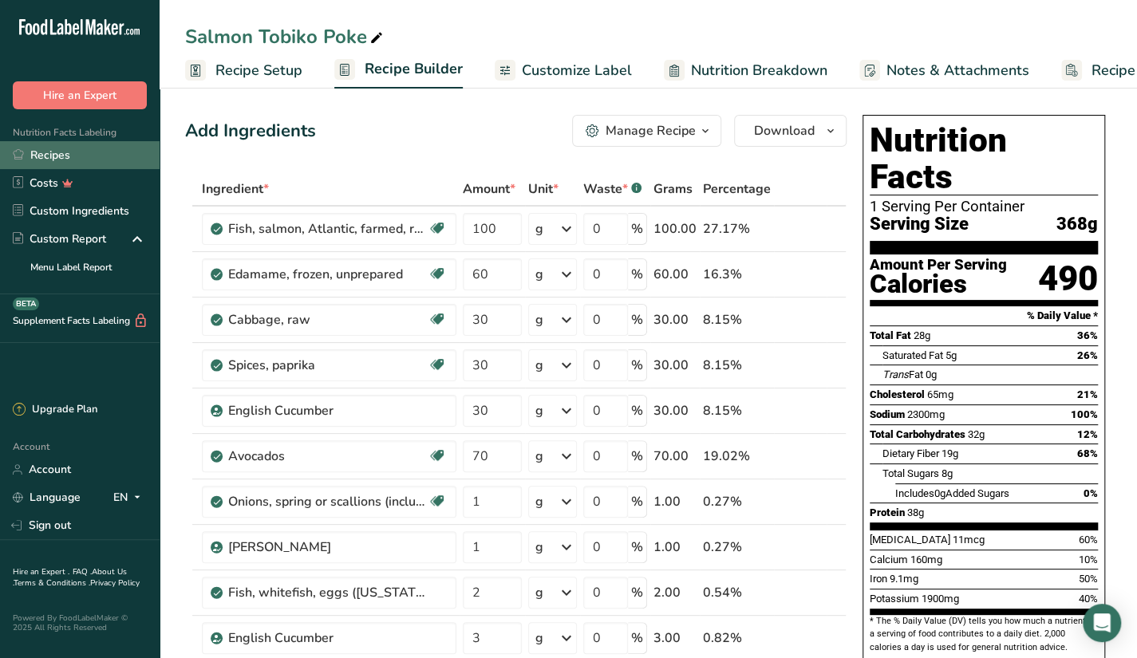
click at [77, 162] on link "Recipes" at bounding box center [80, 155] width 160 height 28
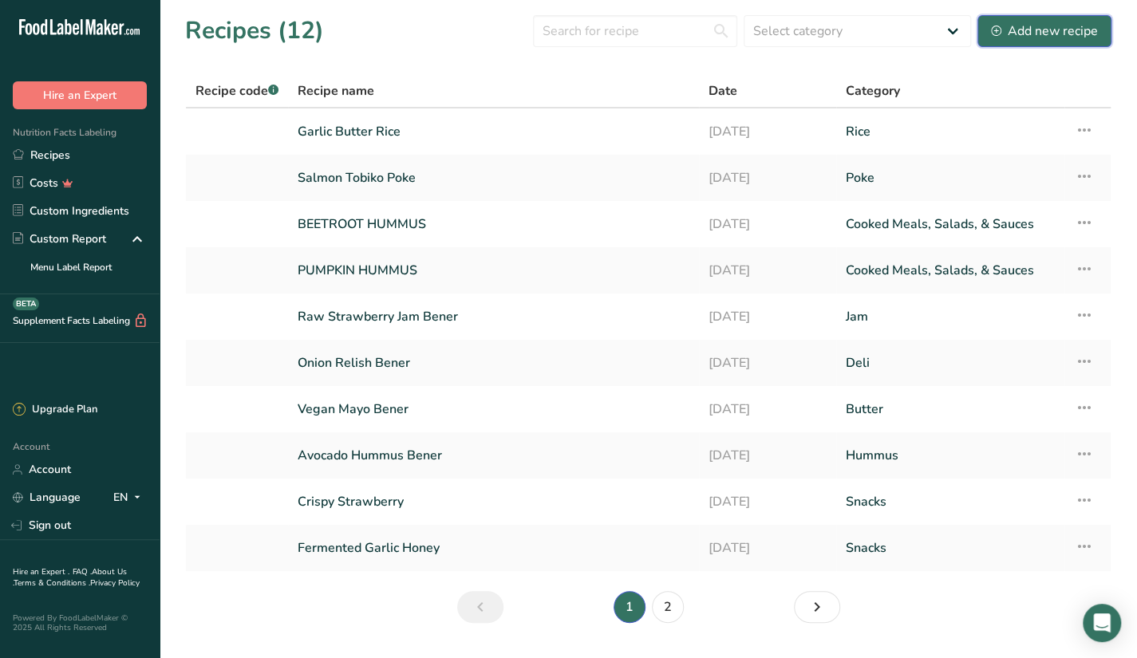
click at [1026, 26] on div "Add new recipe" at bounding box center [1044, 31] width 107 height 19
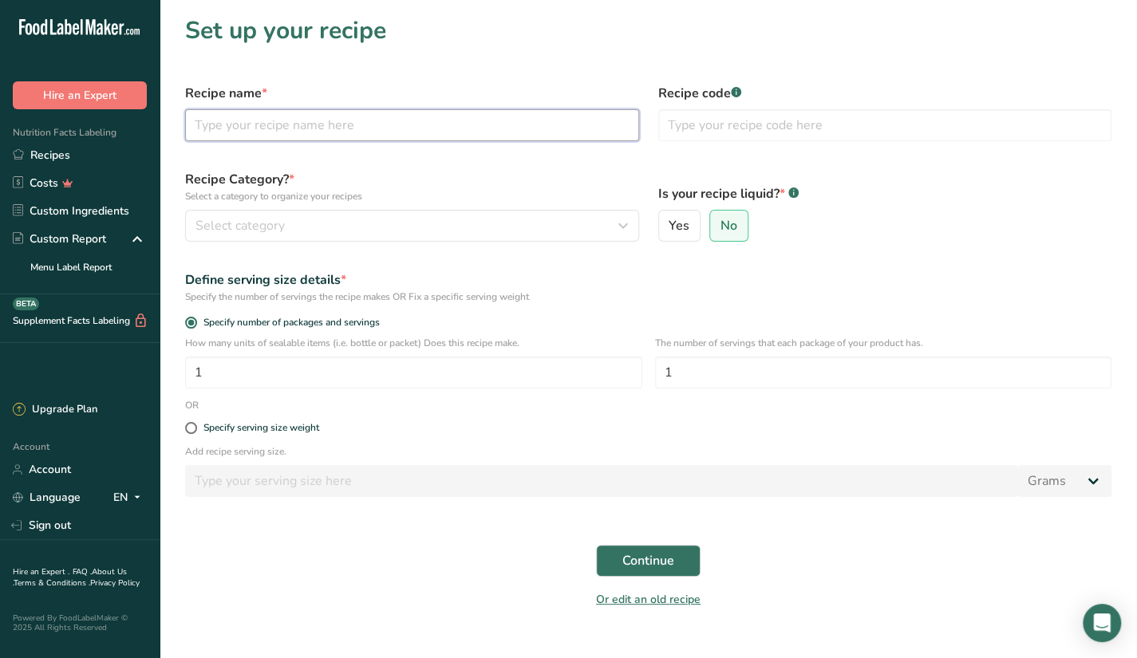
click at [320, 129] on input "text" at bounding box center [412, 125] width 454 height 32
click at [393, 121] on input "text" at bounding box center [412, 125] width 454 height 32
type input "M"
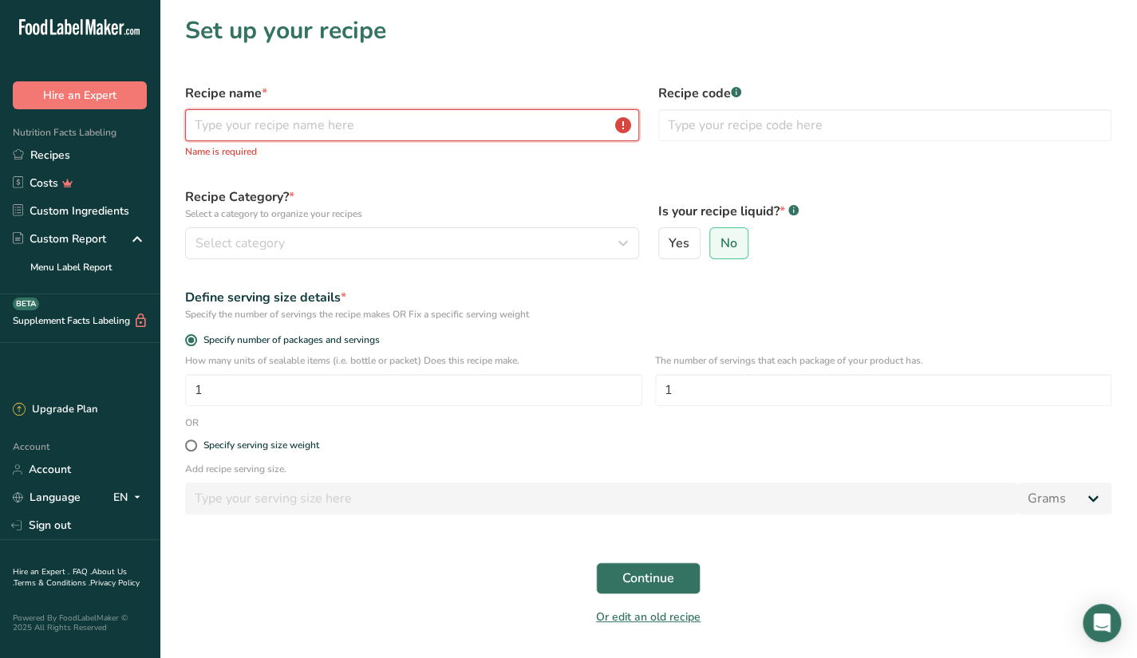
click at [390, 126] on input "text" at bounding box center [412, 125] width 454 height 32
paste input "MALIBU MISO TUNA"
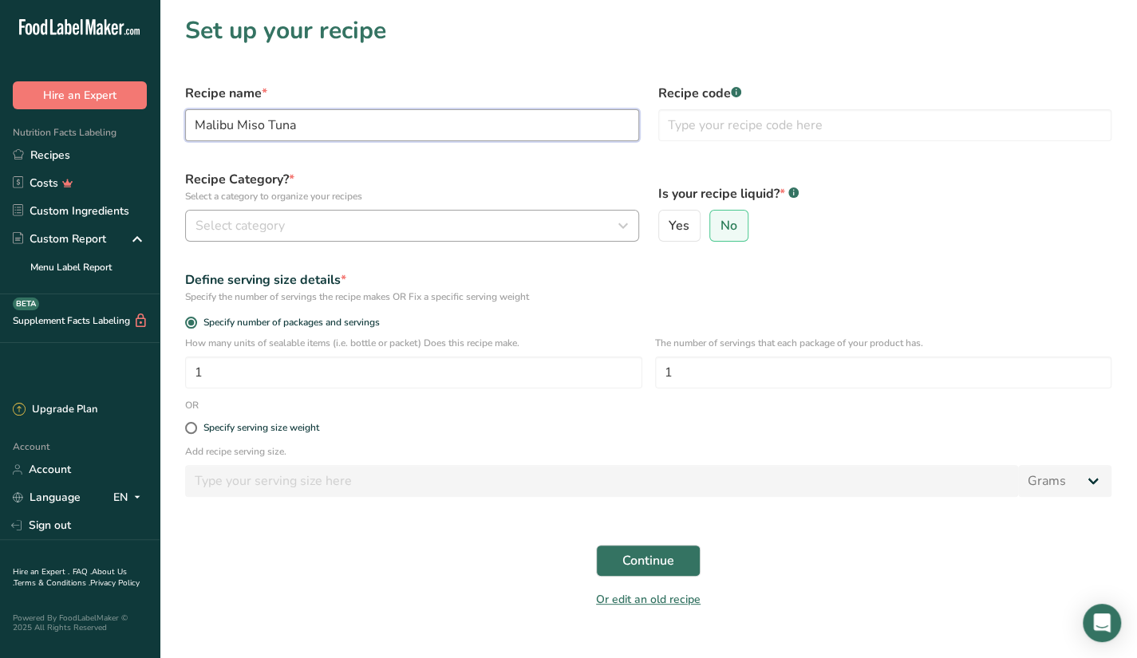
type input "Malibu Miso Tuna"
click at [568, 223] on div "Select category" at bounding box center [408, 225] width 424 height 19
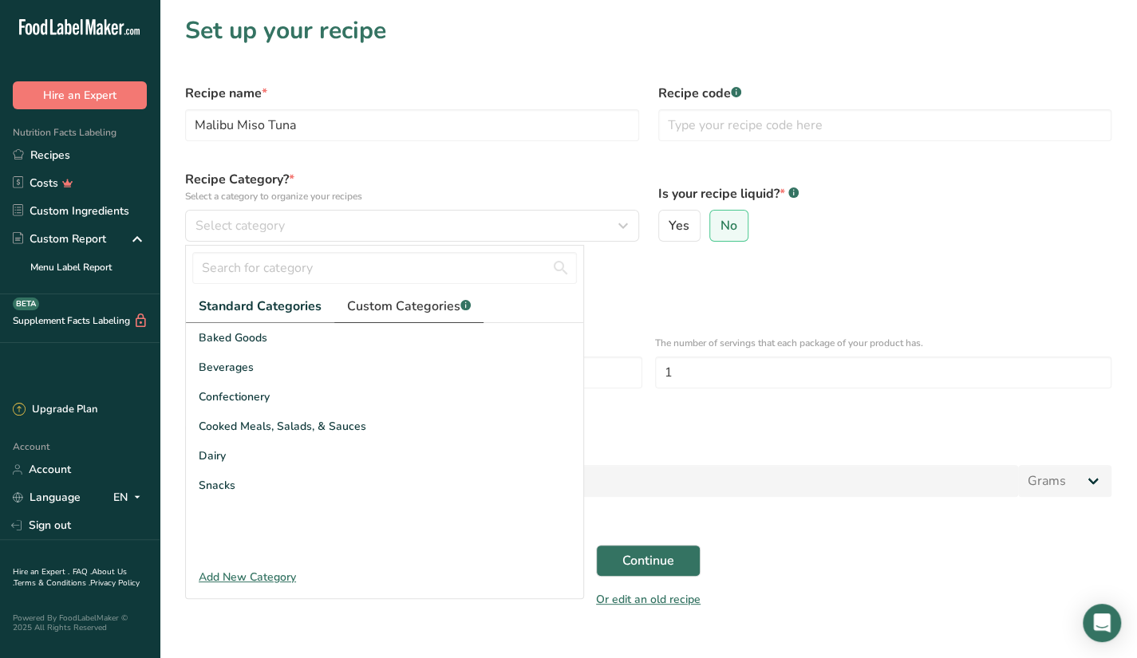
click at [405, 301] on span "Custom Categories .a-a{fill:#347362;}.b-a{fill:#fff;}" at bounding box center [409, 306] width 124 height 19
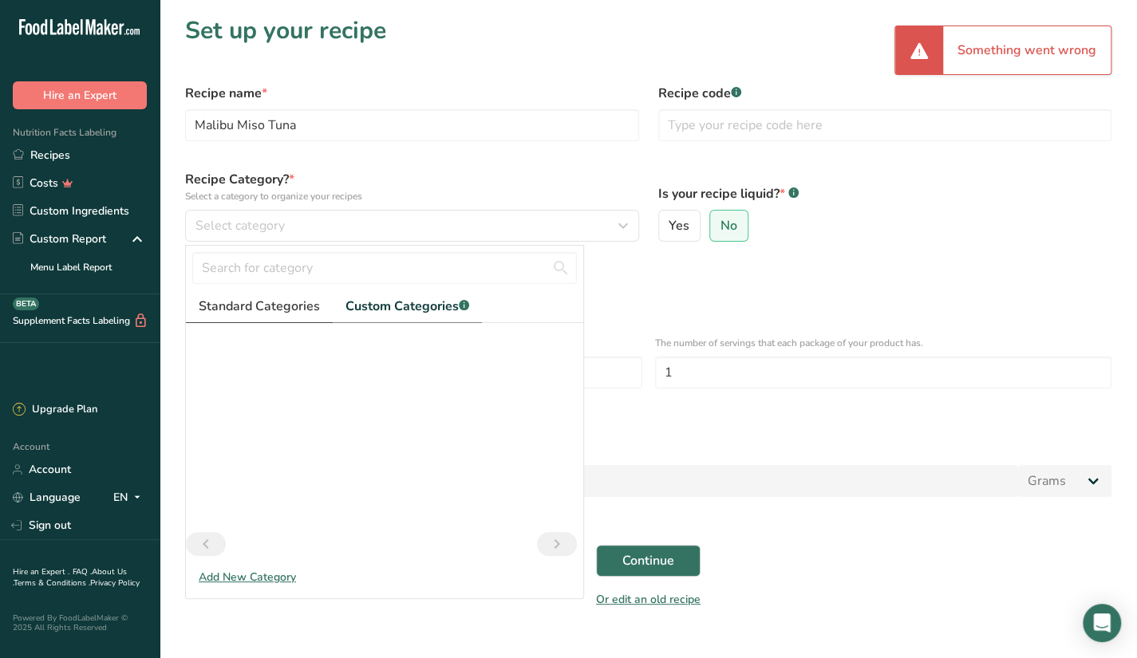
click at [286, 303] on span "Standard Categories" at bounding box center [259, 306] width 121 height 19
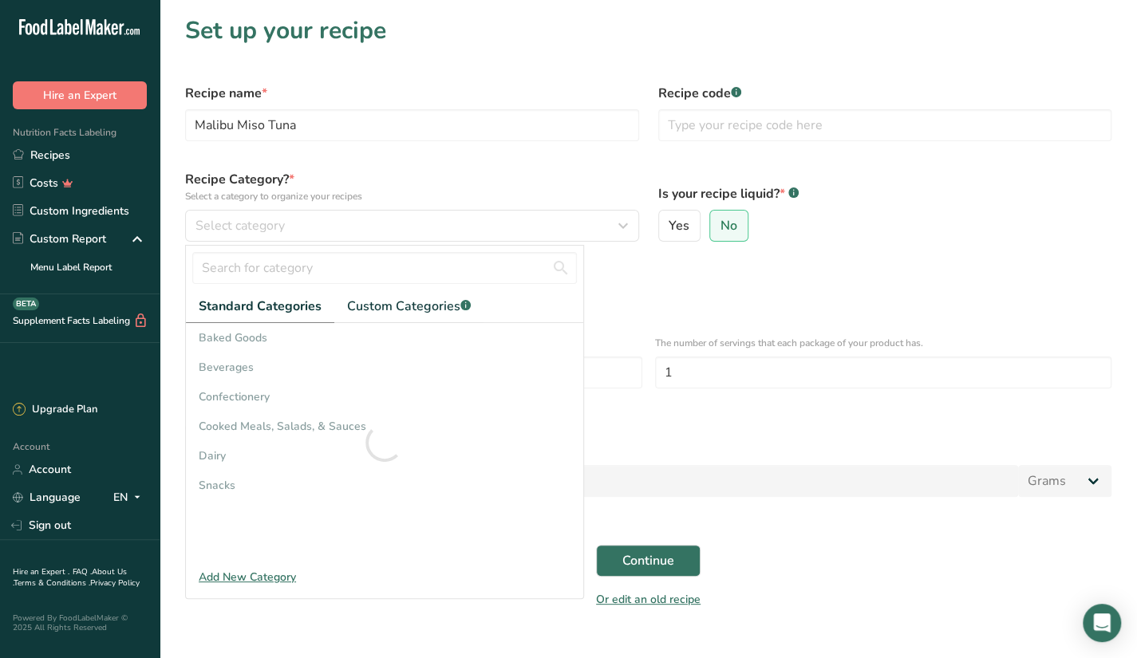
click at [265, 570] on div "Add New Category" at bounding box center [384, 577] width 397 height 17
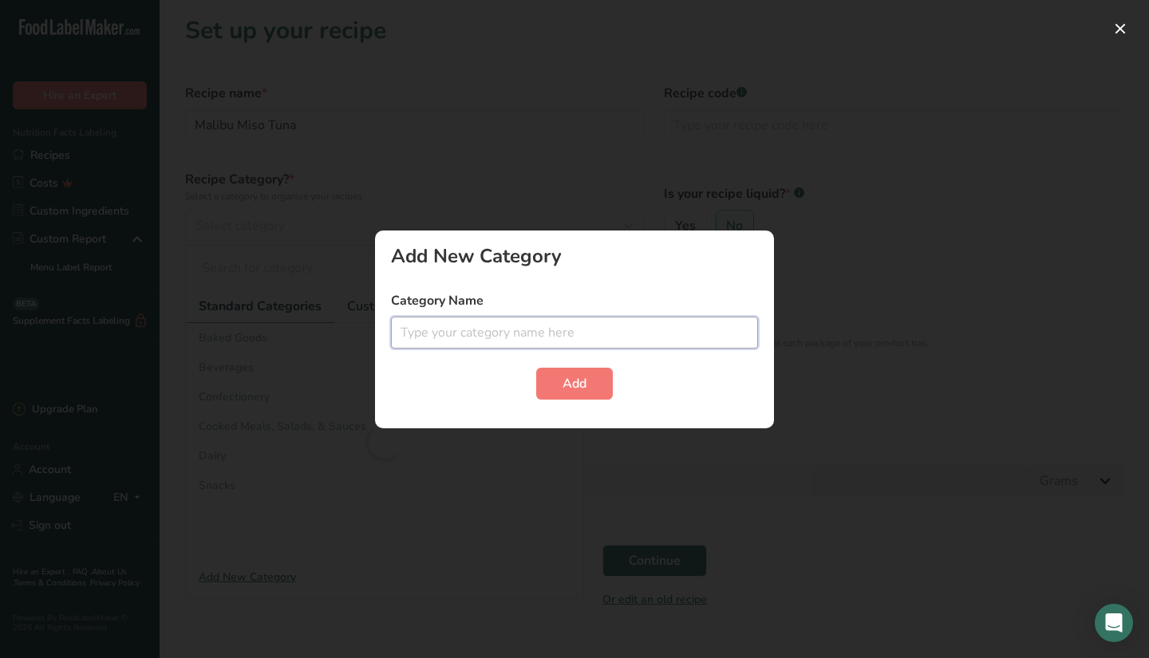
click at [488, 341] on input "text" at bounding box center [574, 333] width 367 height 32
type input "p"
type input "Poke"
click at [536, 368] on button "Add" at bounding box center [574, 384] width 77 height 32
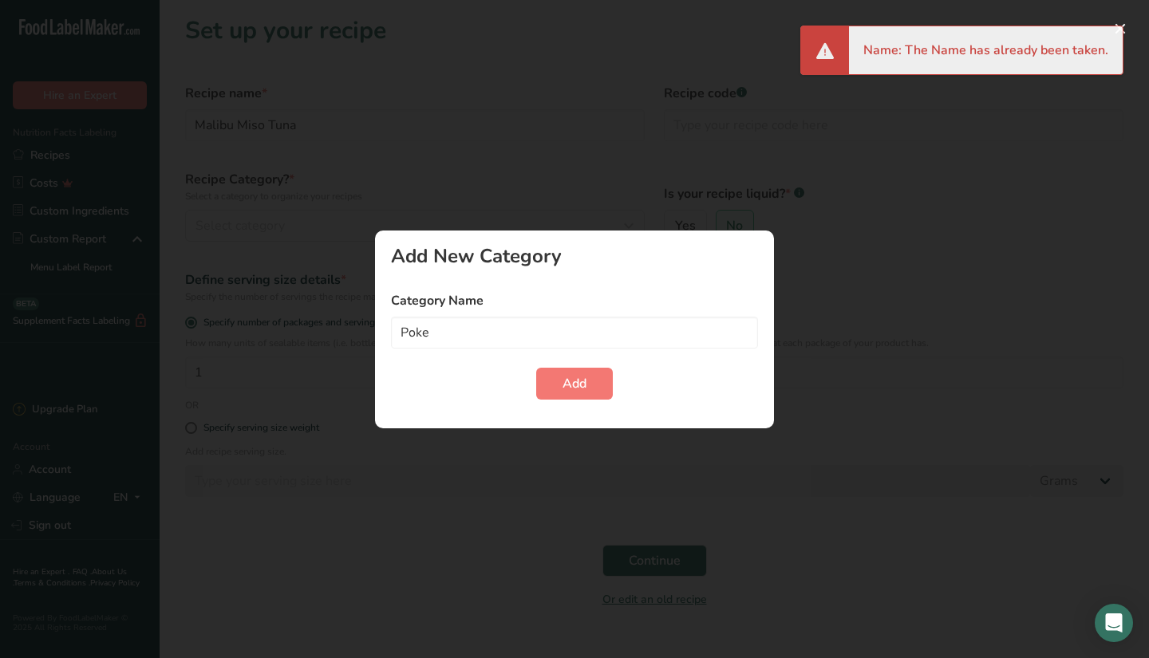
click at [561, 187] on div at bounding box center [574, 329] width 1149 height 658
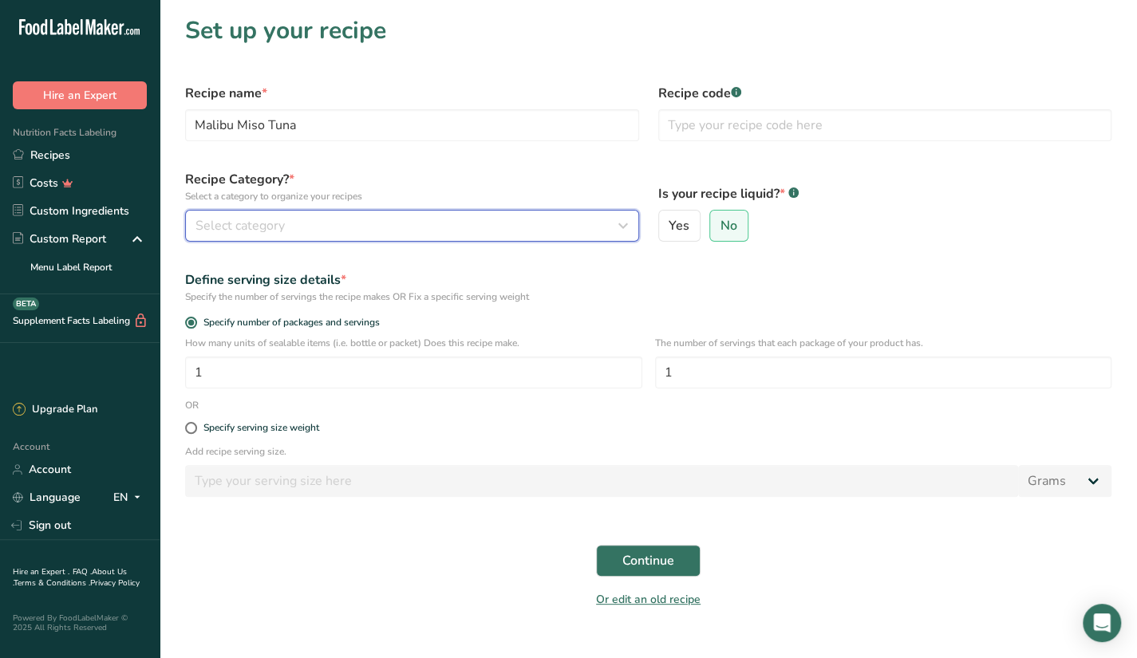
click at [294, 219] on div "Select category" at bounding box center [408, 225] width 424 height 19
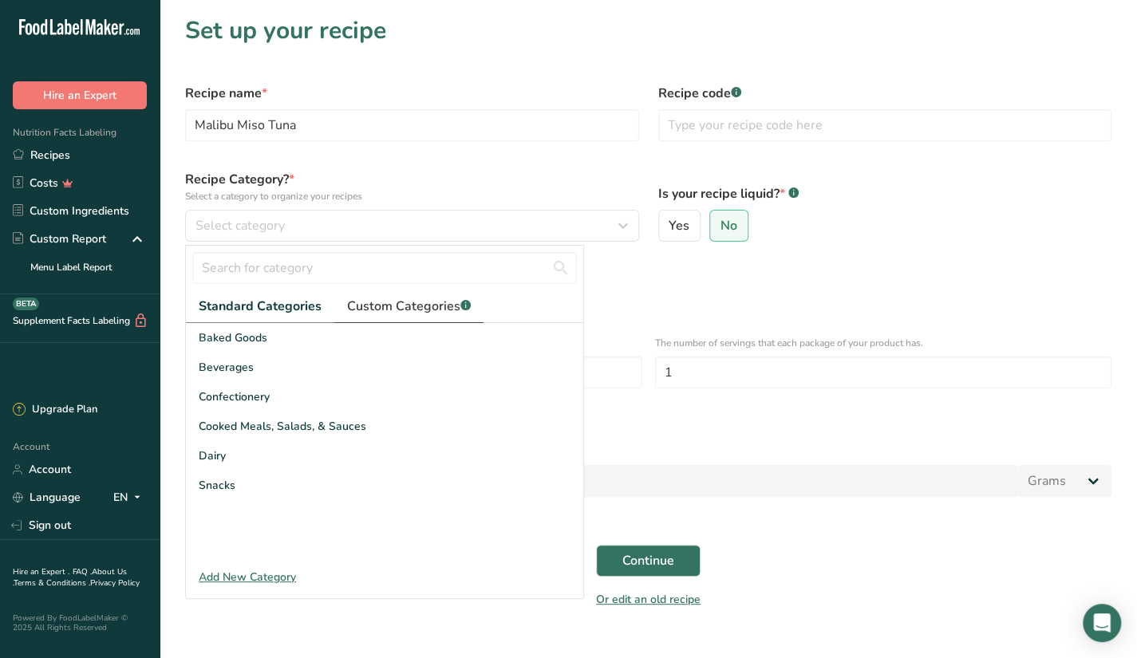
drag, startPoint x: 431, startPoint y: 333, endPoint x: 436, endPoint y: 306, distance: 26.8
click at [436, 306] on div "Standard Categories Custom Categories .a-a{fill:#347362;}.b-a{fill:#fff;} Baked…" at bounding box center [384, 427] width 397 height 272
click at [433, 305] on span "Custom Categories .a-a{fill:#347362;}.b-a{fill:#fff;}" at bounding box center [409, 306] width 124 height 19
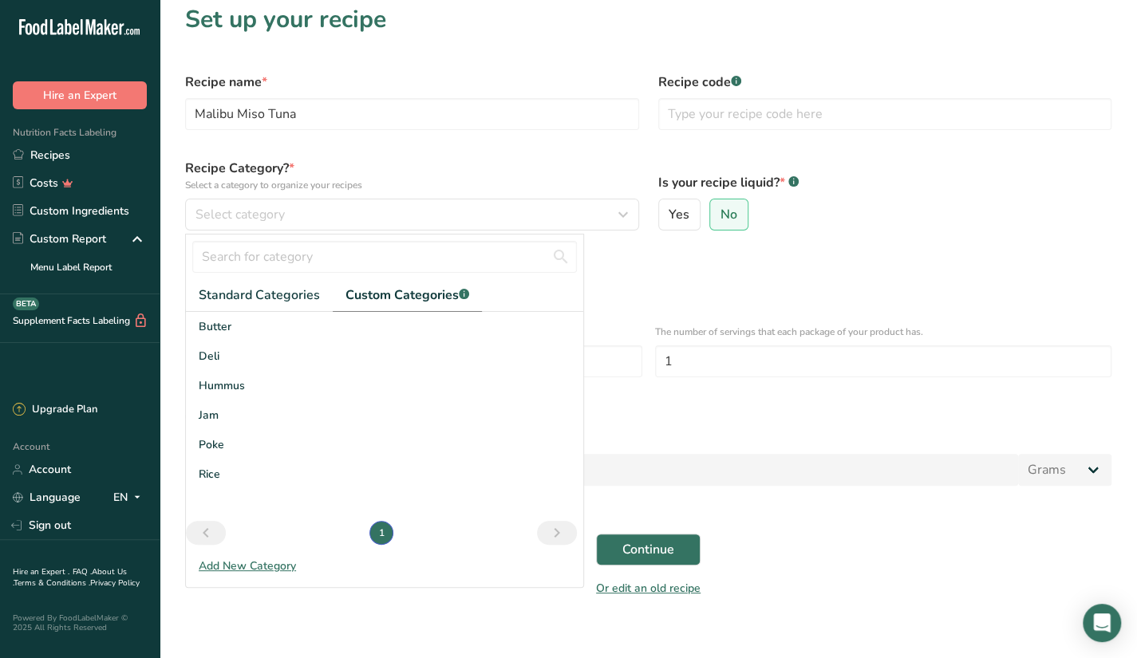
scroll to position [46, 0]
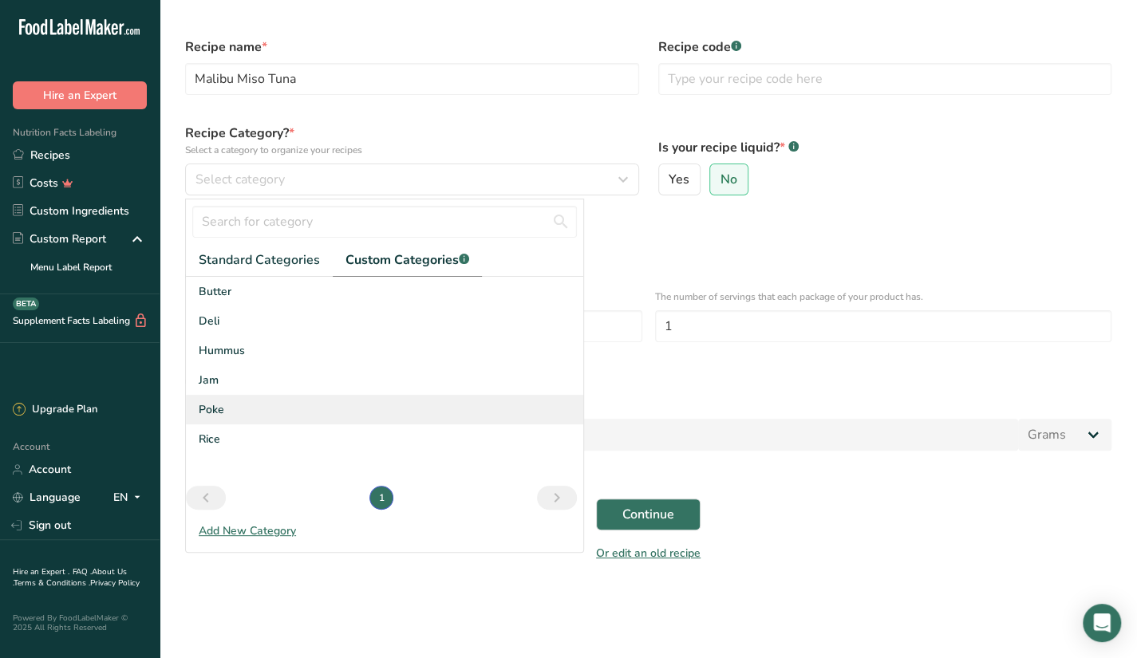
click at [275, 403] on div "Poke" at bounding box center [384, 410] width 397 height 30
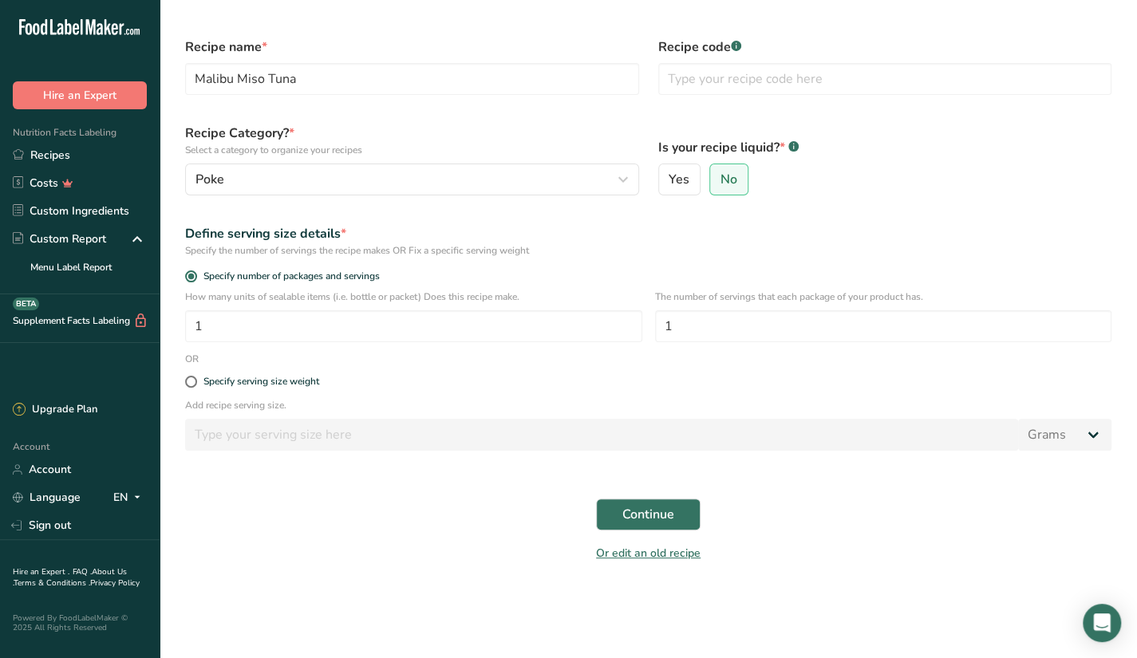
scroll to position [0, 0]
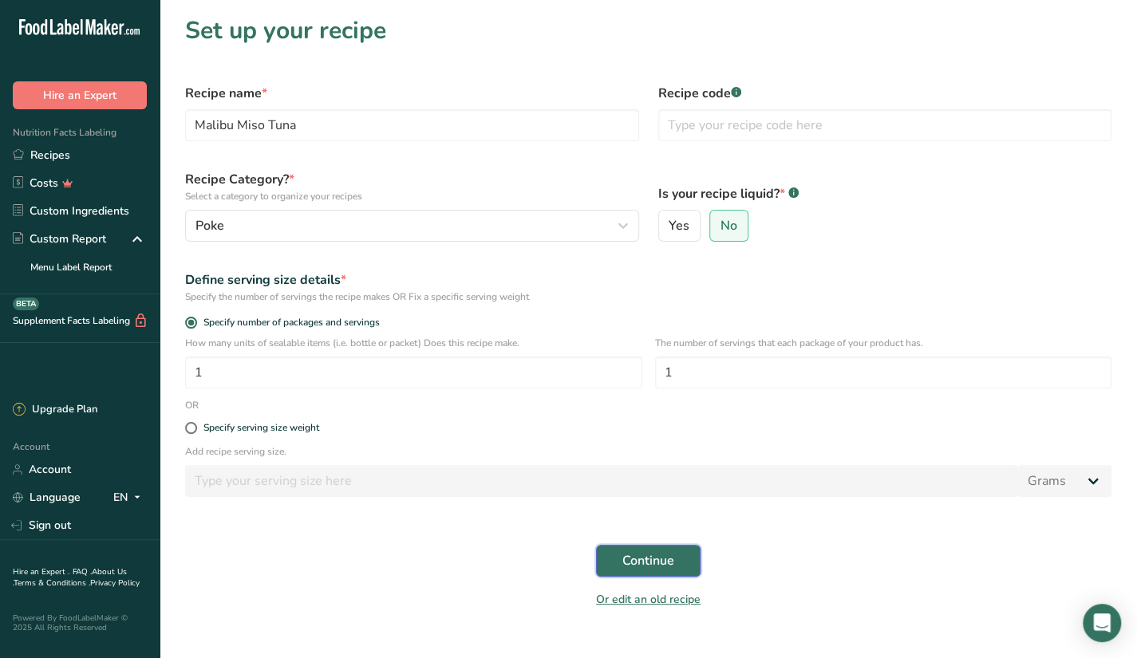
click at [666, 552] on span "Continue" at bounding box center [649, 560] width 52 height 19
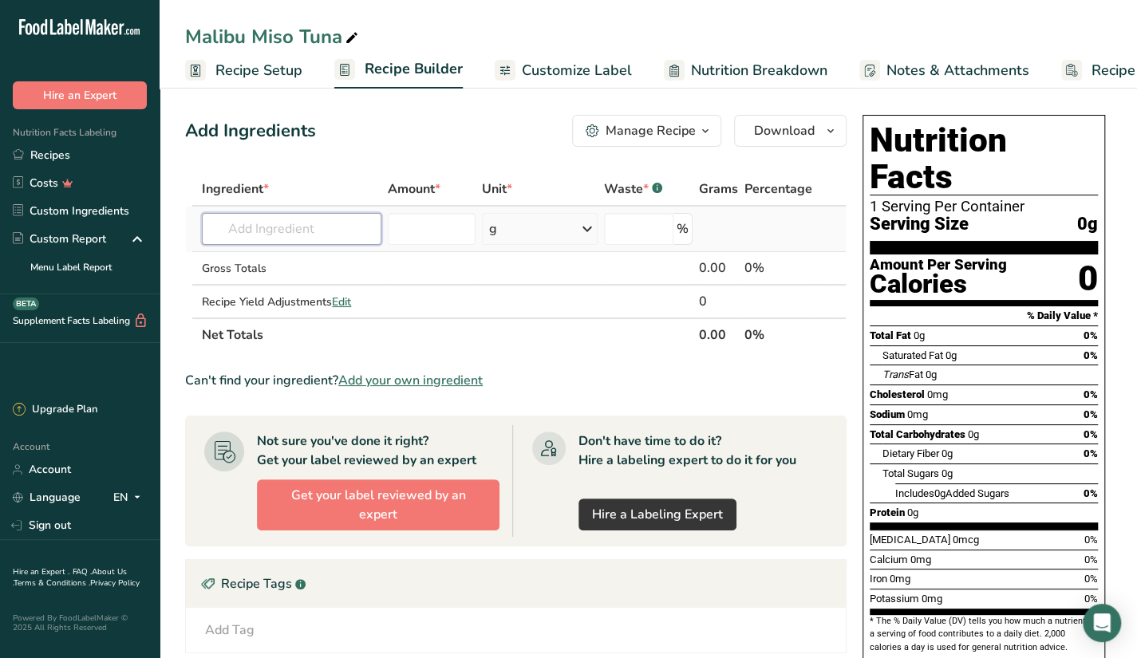
click at [329, 234] on input "text" at bounding box center [292, 229] width 180 height 32
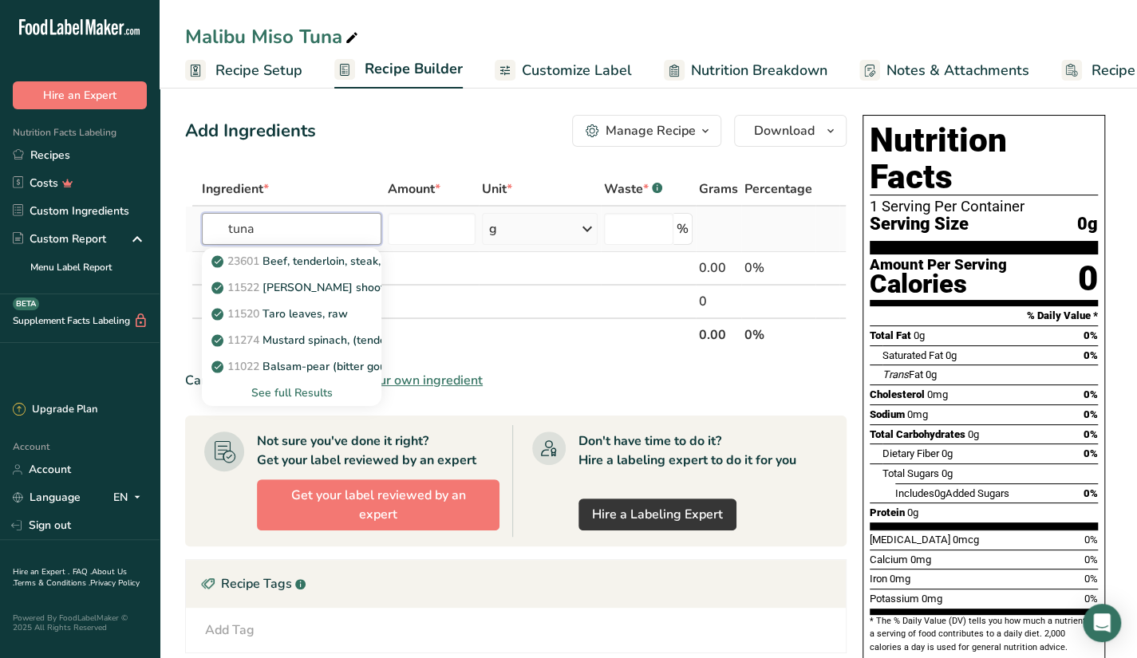
type input "tuna"
click at [319, 393] on div "See full Results" at bounding box center [292, 393] width 154 height 17
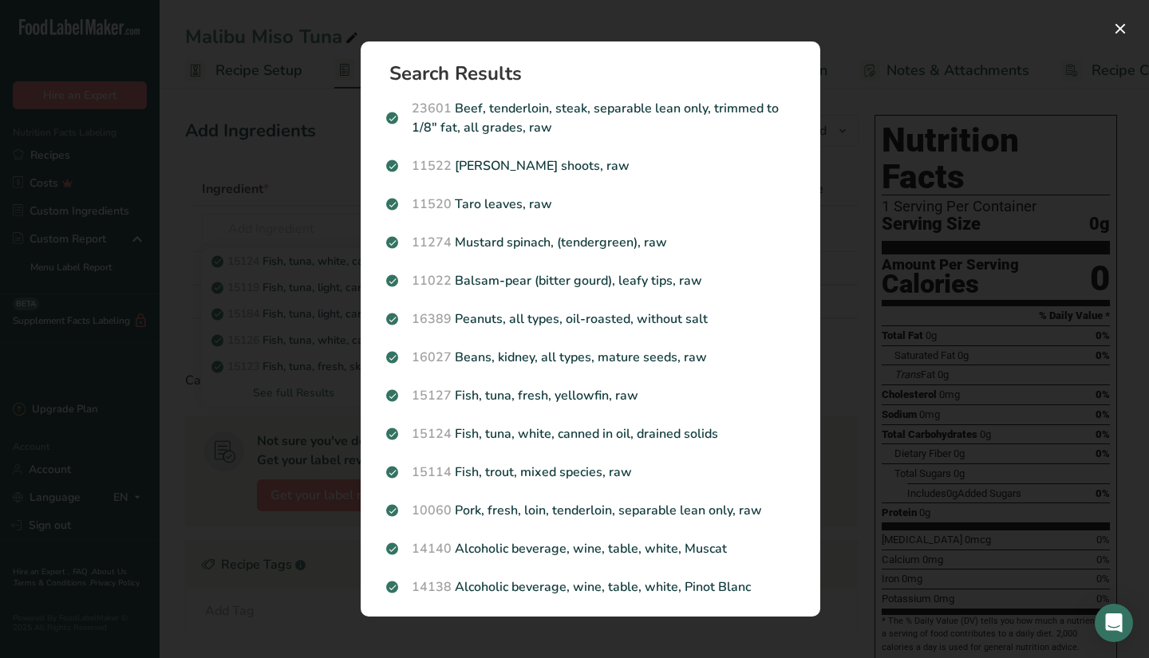
click at [294, 227] on div "Search results modal" at bounding box center [574, 329] width 1149 height 658
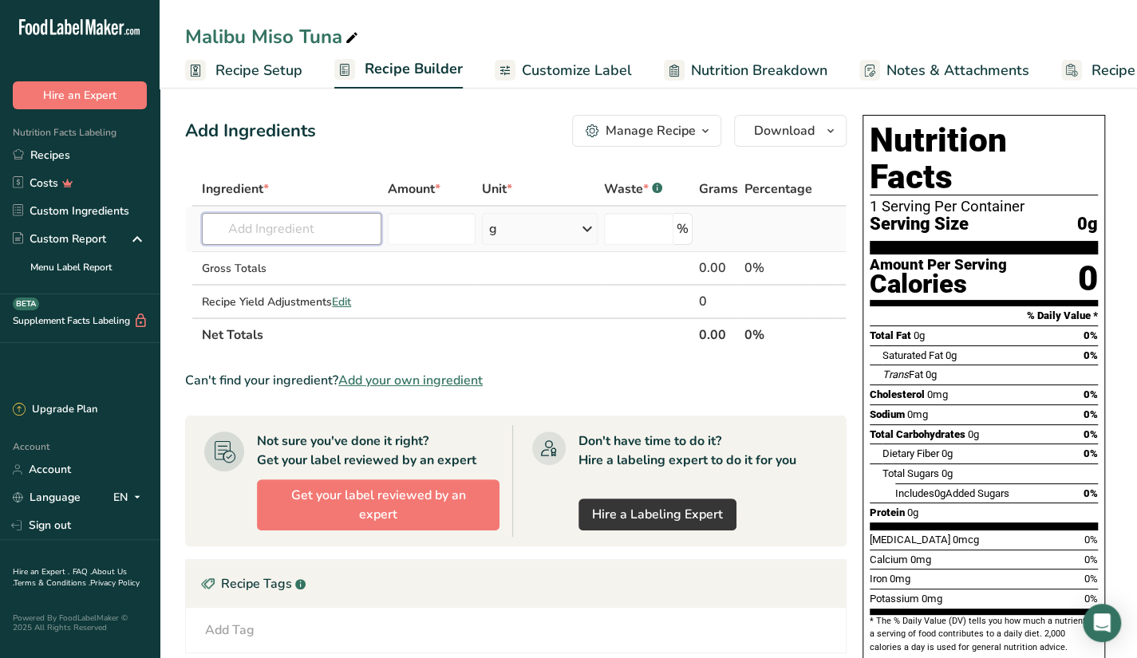
click at [291, 223] on input "text" at bounding box center [292, 229] width 180 height 32
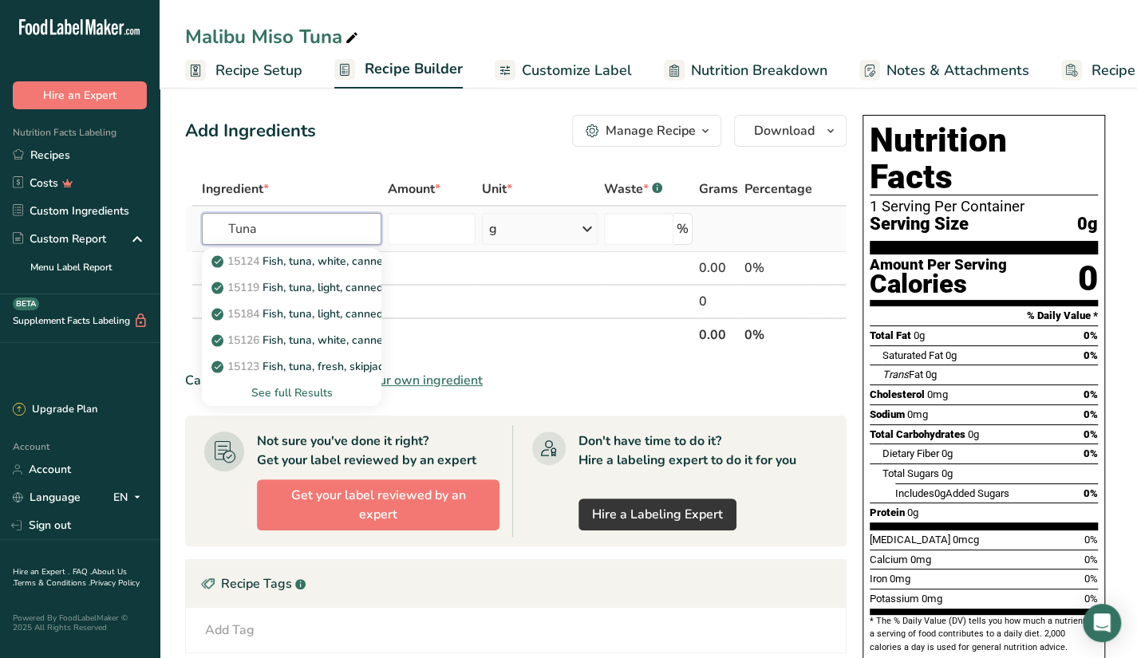
type input "Tuna"
click at [312, 393] on div "See full Results" at bounding box center [292, 393] width 154 height 17
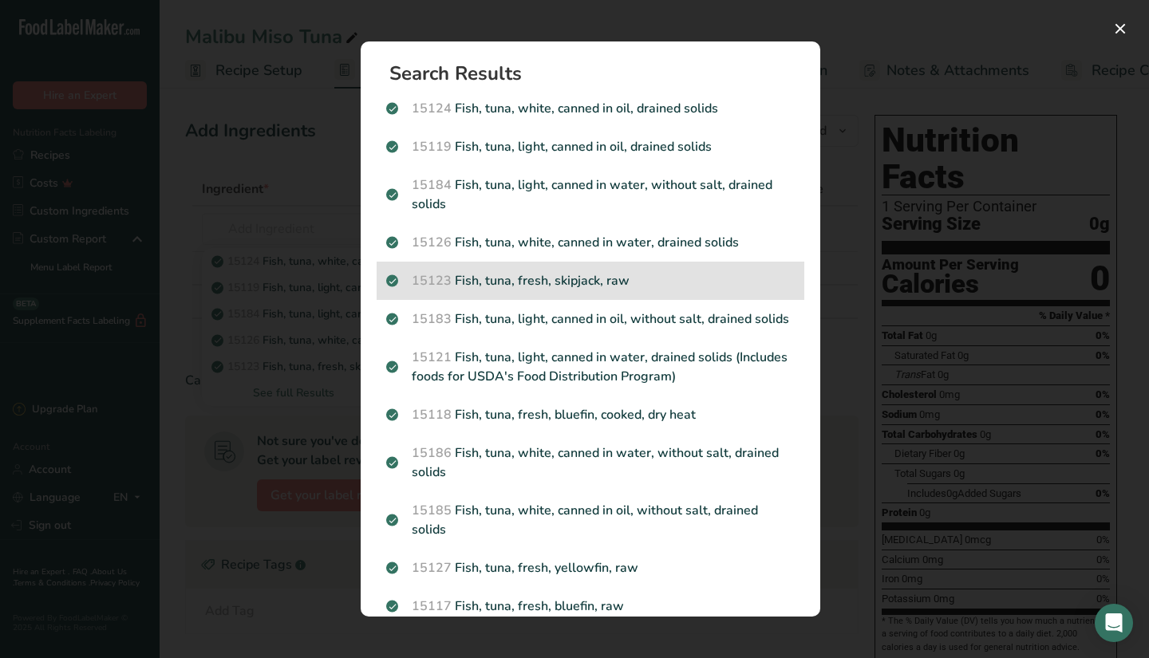
click at [520, 283] on p "15123 Fish, tuna, fresh, skipjack, raw" at bounding box center [590, 280] width 409 height 19
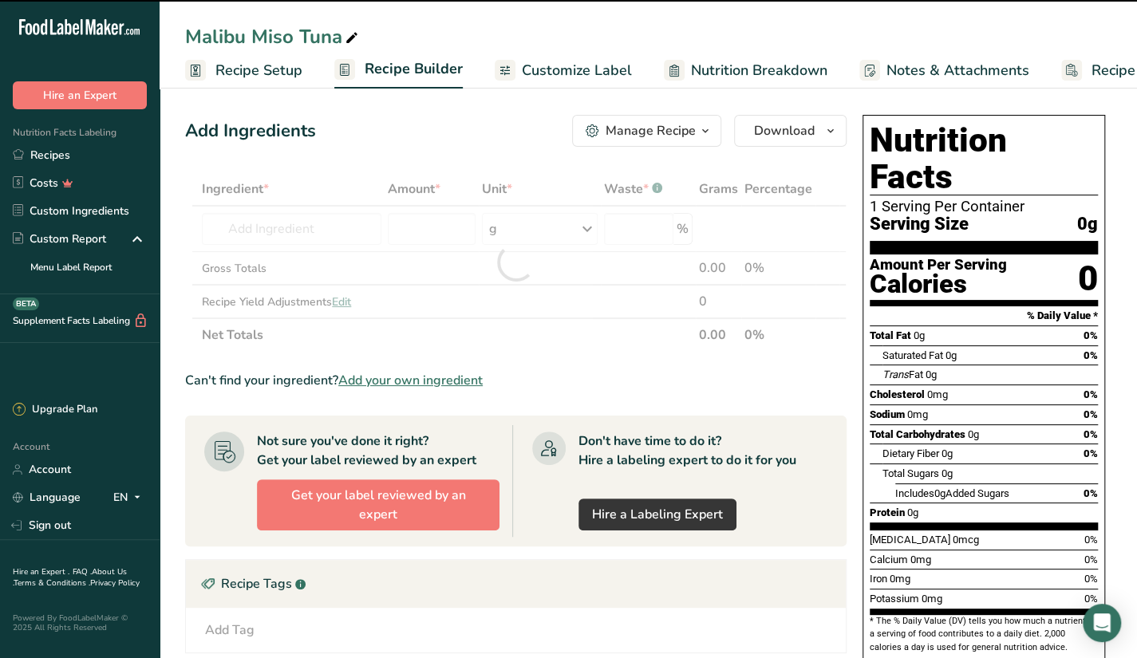
type input "0"
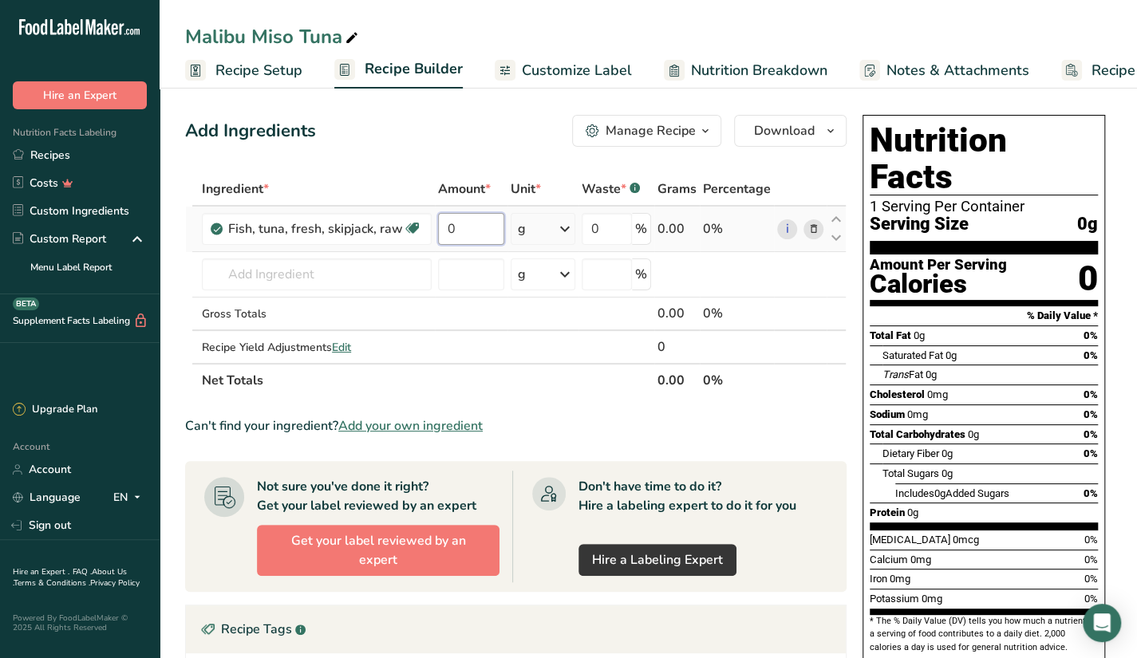
drag, startPoint x: 487, startPoint y: 224, endPoint x: 430, endPoint y: 239, distance: 58.7
click at [430, 239] on tr "Fish, tuna, fresh, skipjack, raw Source of Omega 3 Dairy free Gluten free Soy f…" at bounding box center [516, 229] width 660 height 45
type input "80"
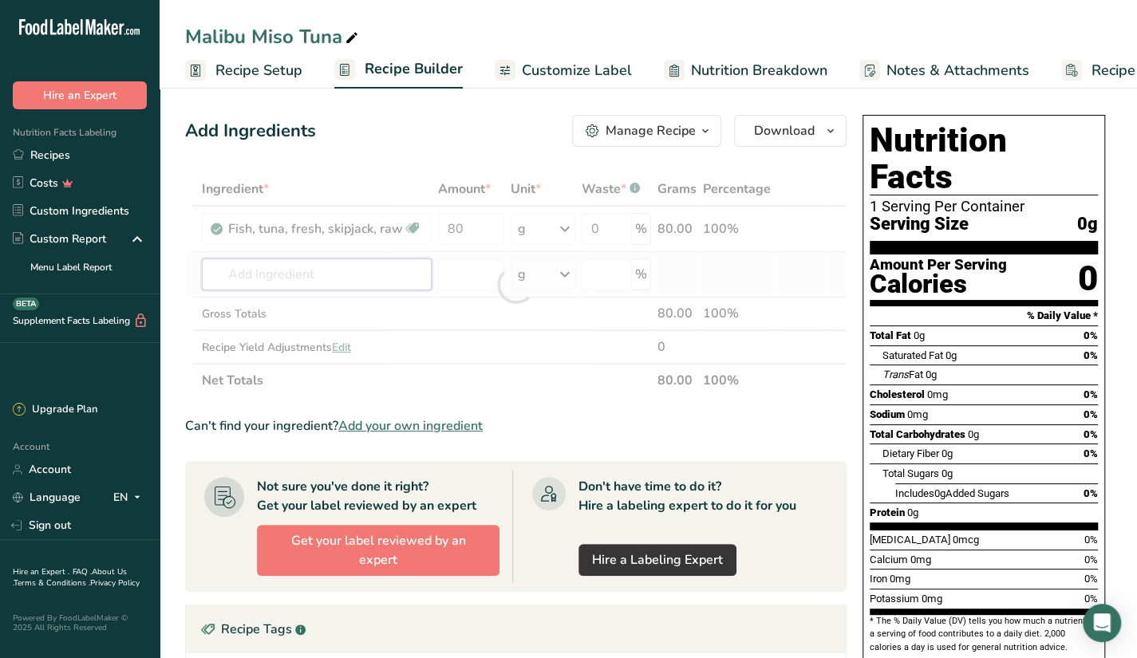
click at [354, 283] on div "Ingredient * Amount * Unit * Waste * .a-a{fill:#347362;}.b-a{fill:#fff;} Grams …" at bounding box center [516, 284] width 662 height 225
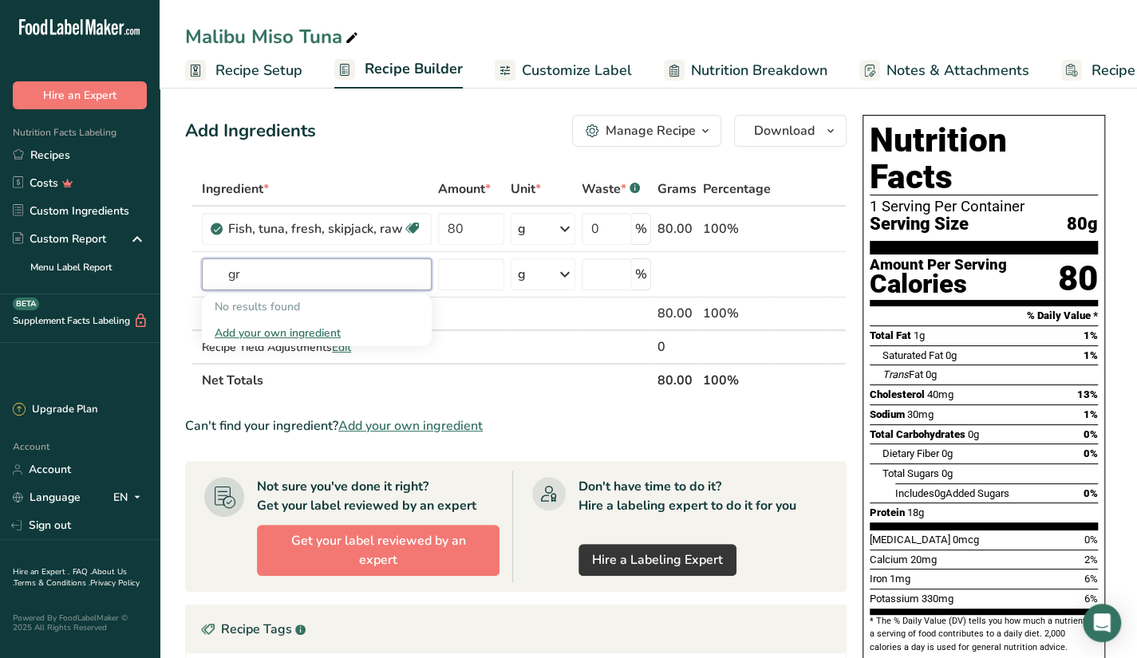
type input "g"
type input "a"
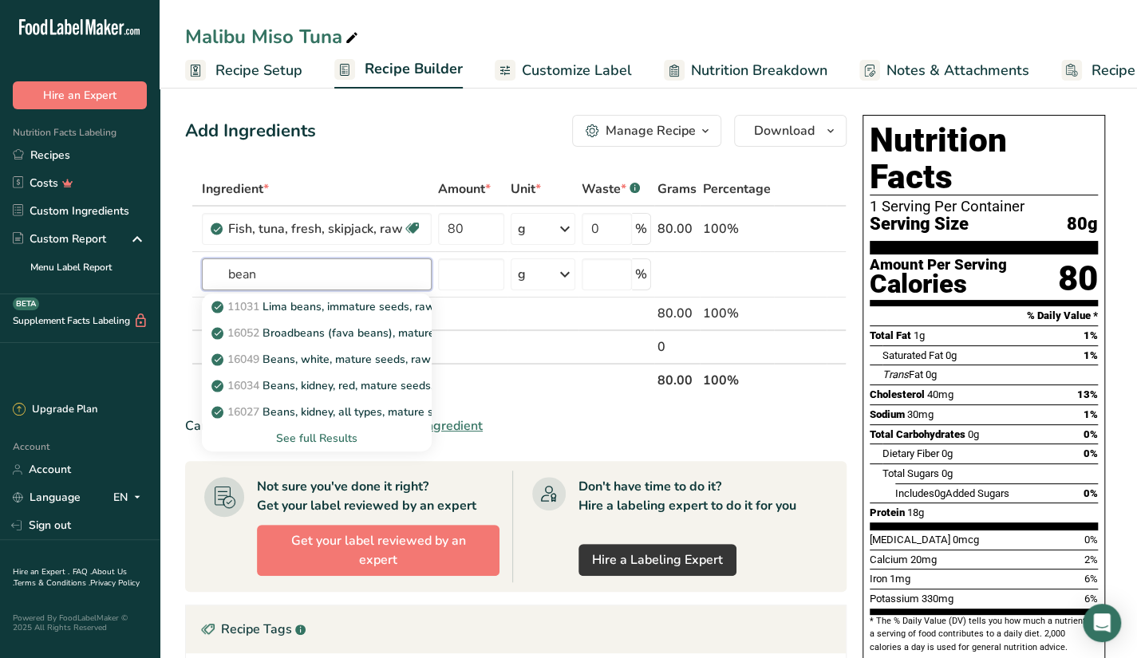
type input "bean"
type input "peas"
click at [327, 437] on div "See full Results" at bounding box center [317, 438] width 204 height 17
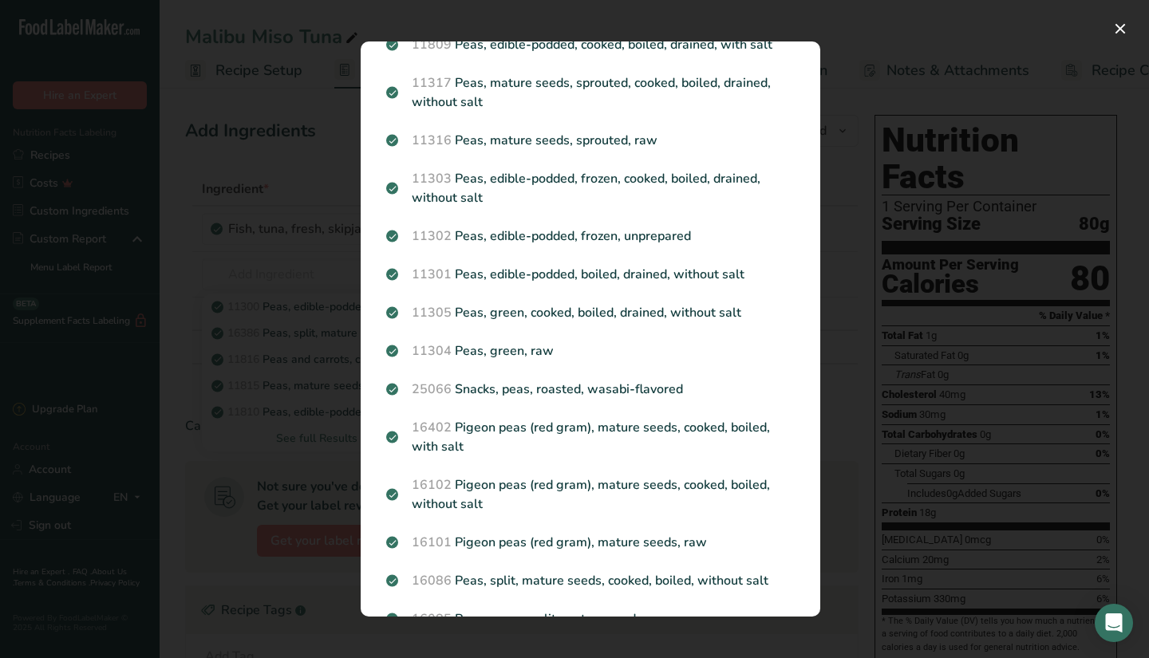
scroll to position [319, 0]
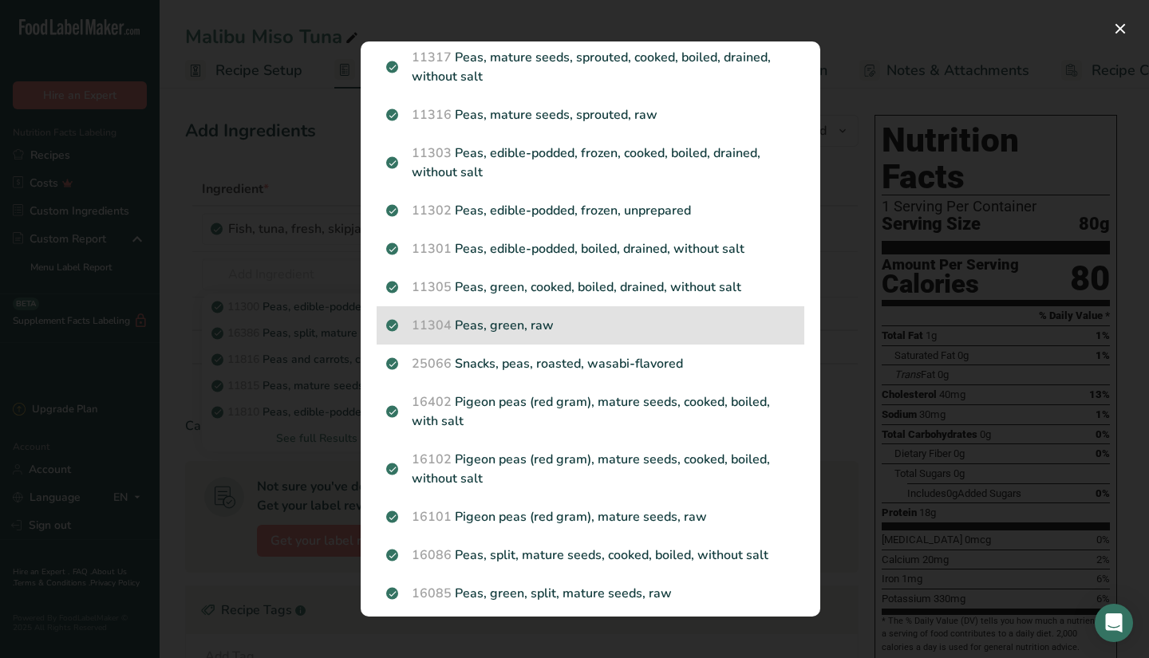
click at [557, 335] on p "11304 Peas, green, raw" at bounding box center [590, 325] width 409 height 19
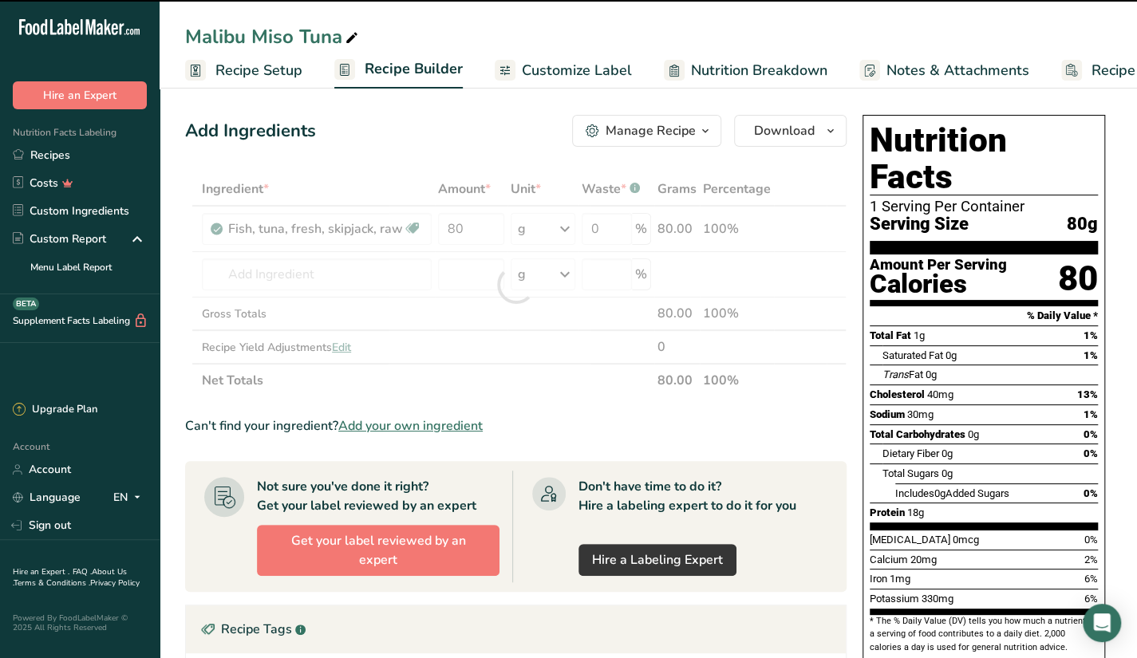
type input "0"
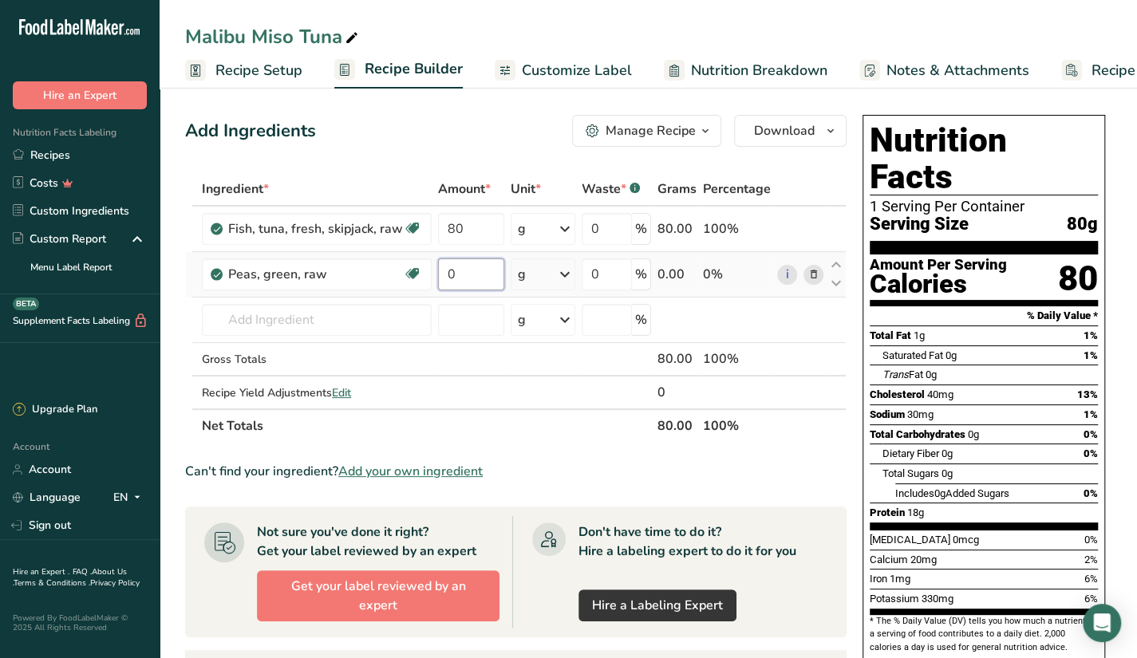
drag, startPoint x: 469, startPoint y: 282, endPoint x: 435, endPoint y: 285, distance: 34.5
click at [435, 285] on td "0" at bounding box center [471, 274] width 72 height 45
type input "50"
click at [375, 323] on div "Ingredient * Amount * Unit * Waste * .a-a{fill:#347362;}.b-a{fill:#fff;} Grams …" at bounding box center [516, 307] width 662 height 271
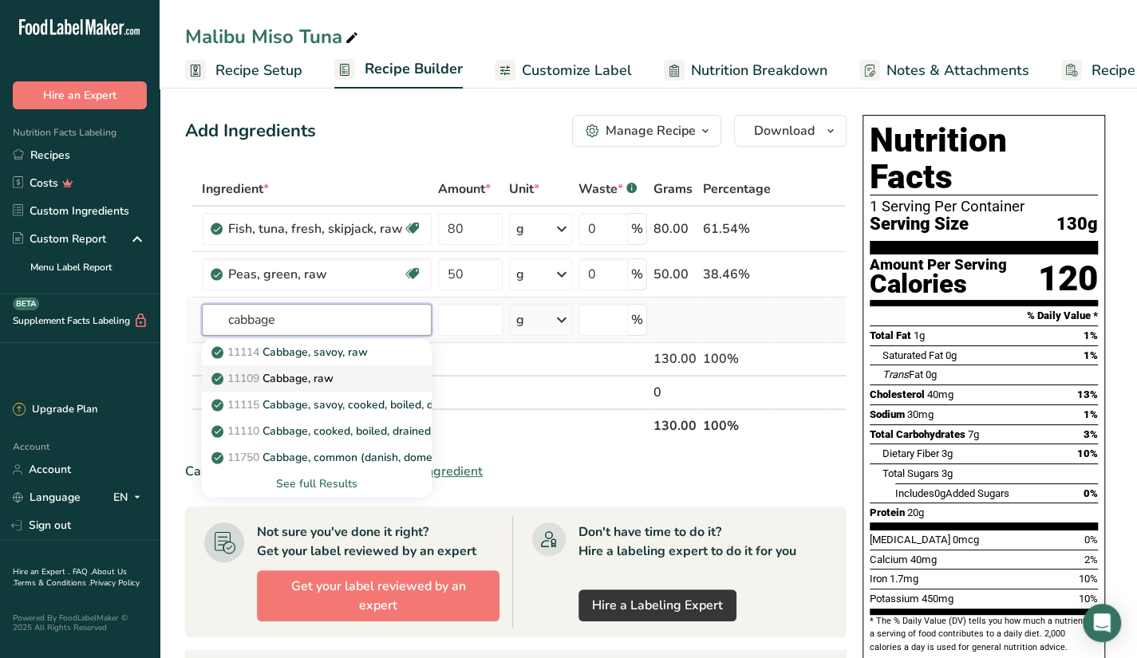
type input "cabbage"
click at [321, 386] on link "11109 Cabbage, raw" at bounding box center [317, 379] width 230 height 26
type input "Cabbage, raw"
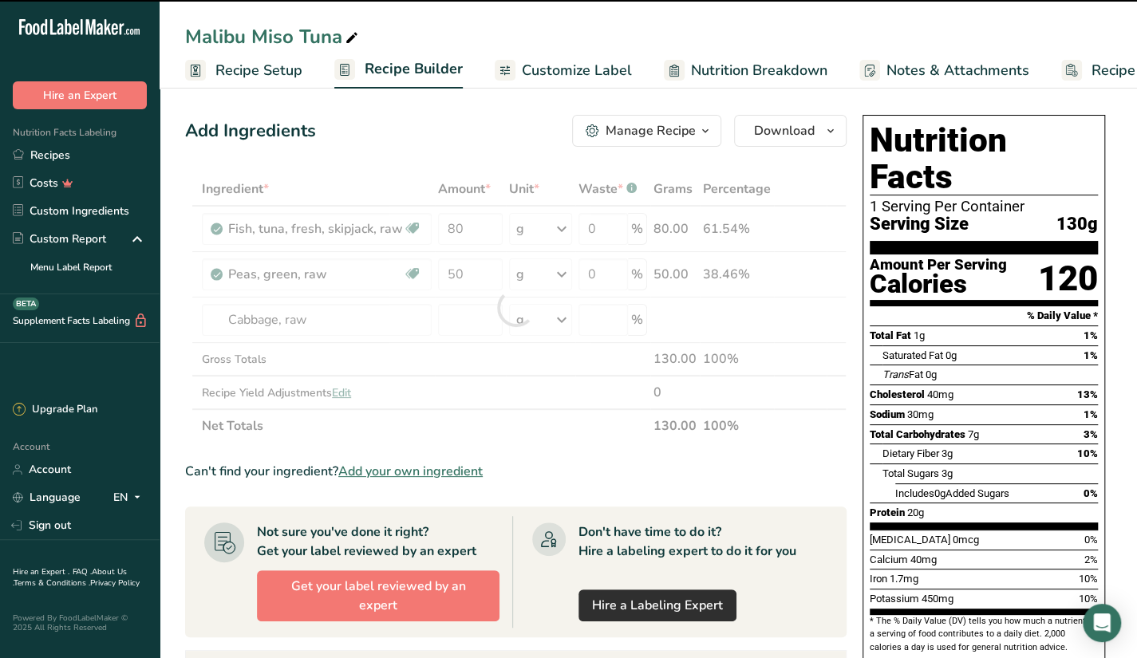
type input "0"
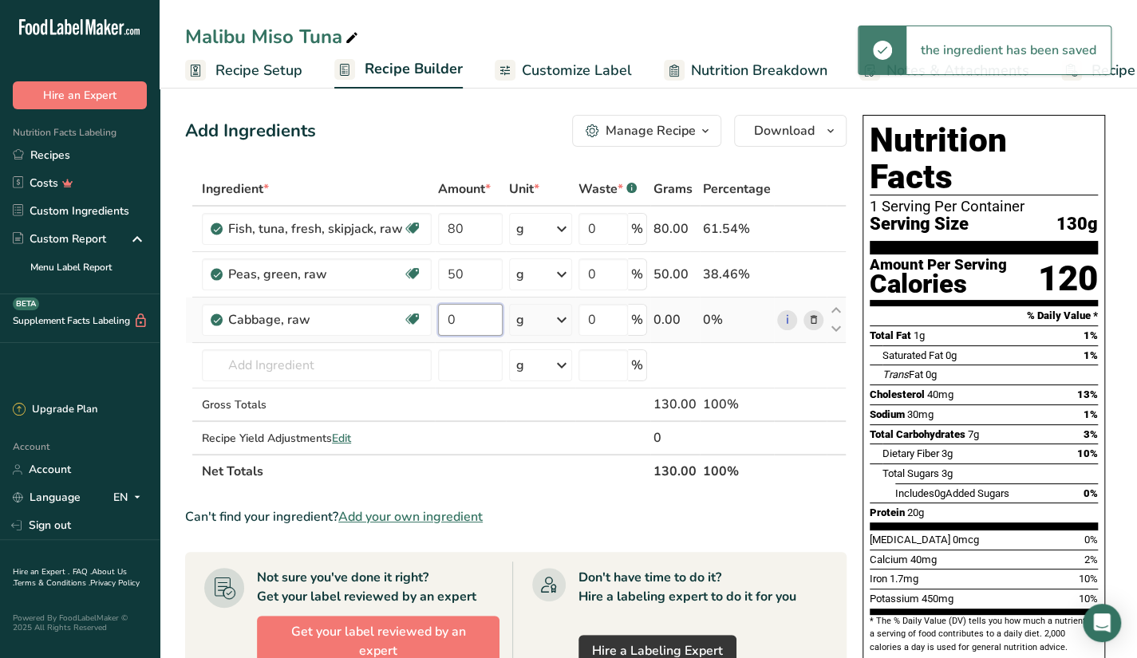
drag, startPoint x: 465, startPoint y: 322, endPoint x: 425, endPoint y: 336, distance: 43.2
click at [425, 336] on tr "Cabbage, raw Source of Antioxidants Dairy free Gluten free Vegan Vegetarian Soy…" at bounding box center [516, 320] width 660 height 45
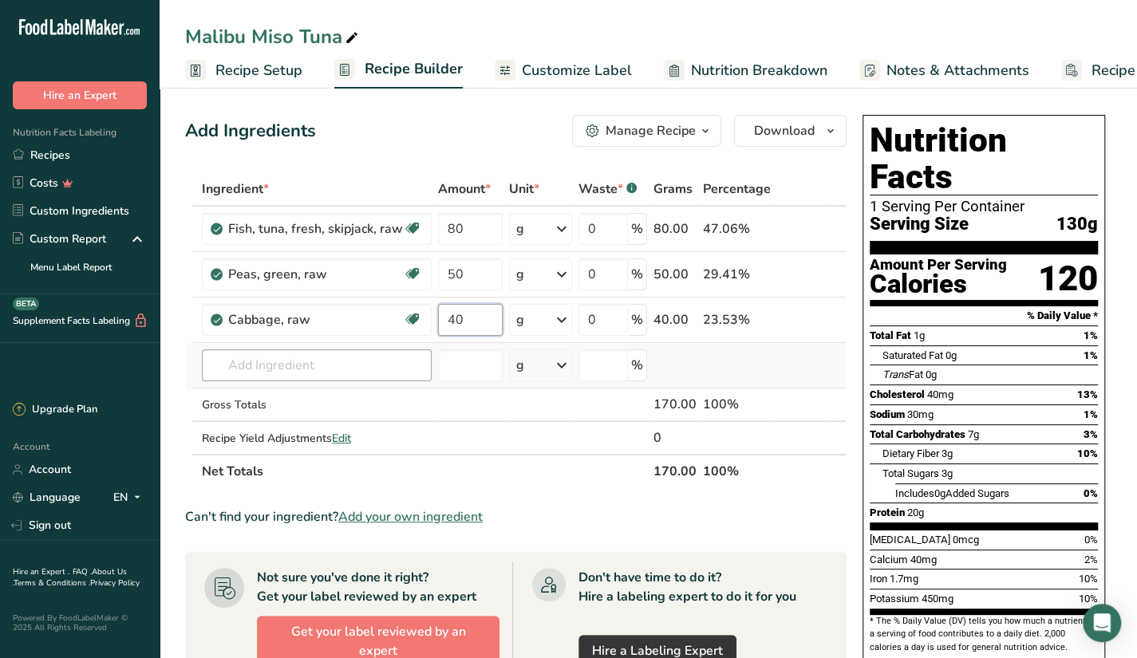
type input "40"
click at [370, 365] on div "Ingredient * Amount * Unit * Waste * .a-a{fill:#347362;}.b-a{fill:#fff;} Grams …" at bounding box center [516, 330] width 662 height 316
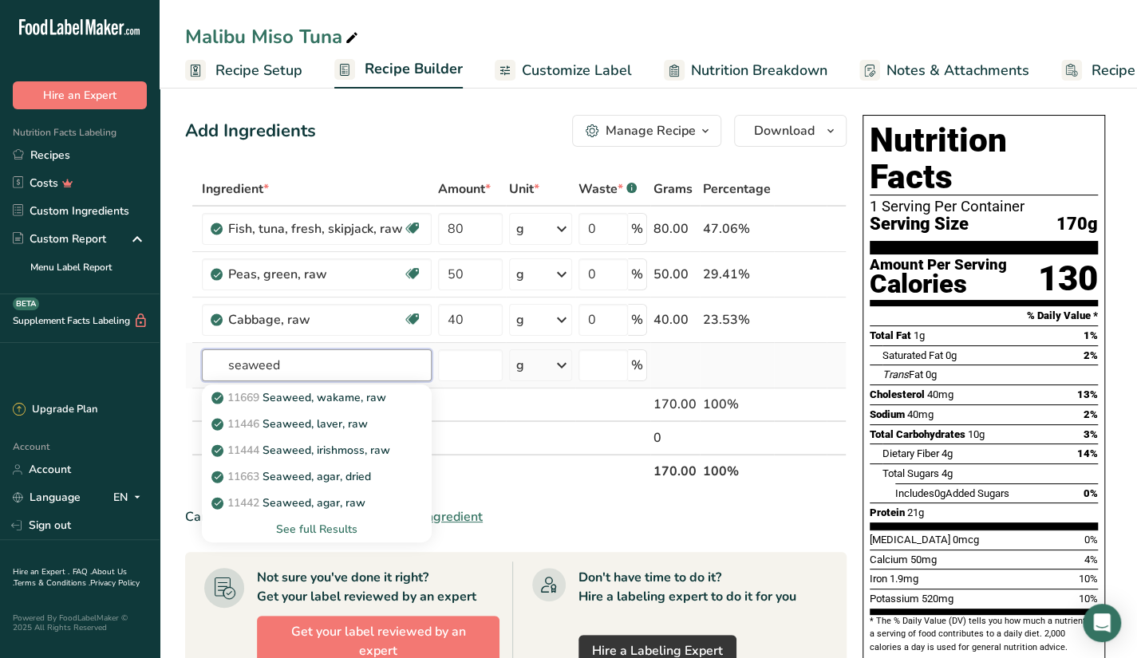
type input "seaweed"
click at [335, 524] on div "See full Results" at bounding box center [317, 529] width 204 height 17
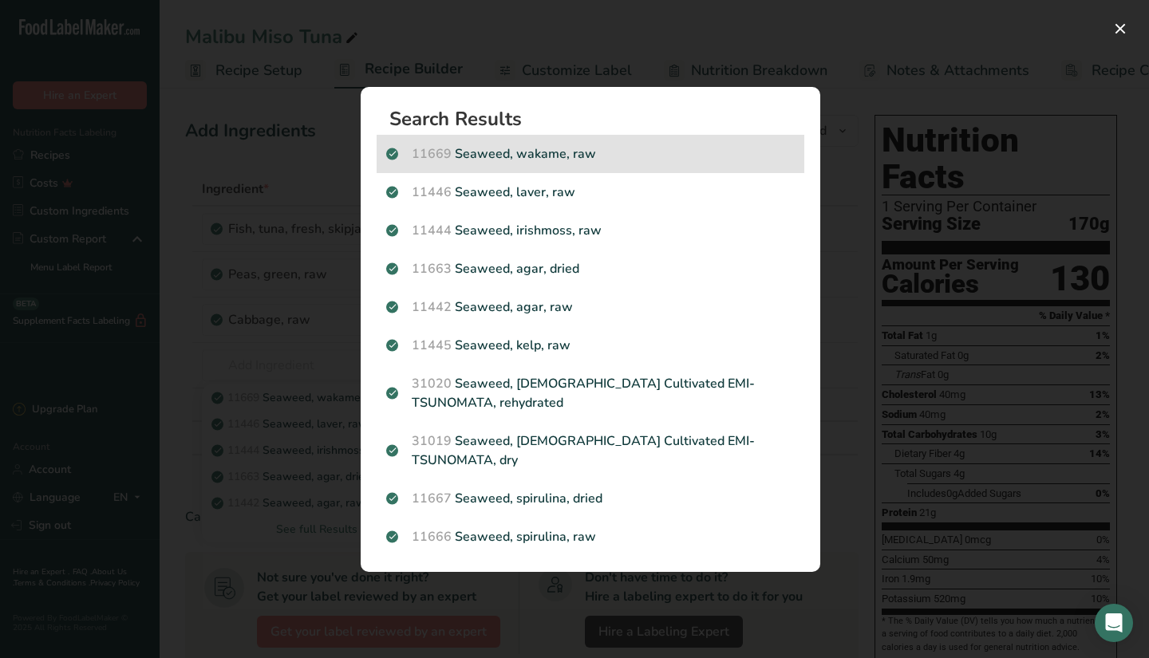
click at [620, 164] on p "11669 Seaweed, wakame, raw" at bounding box center [590, 153] width 409 height 19
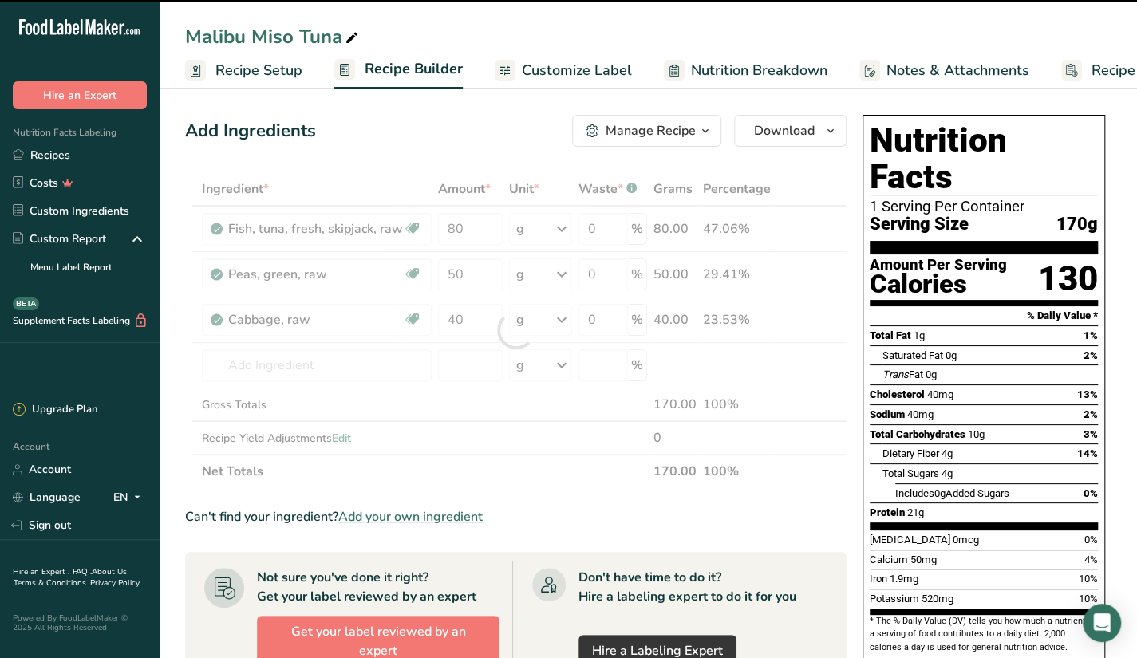
type input "0"
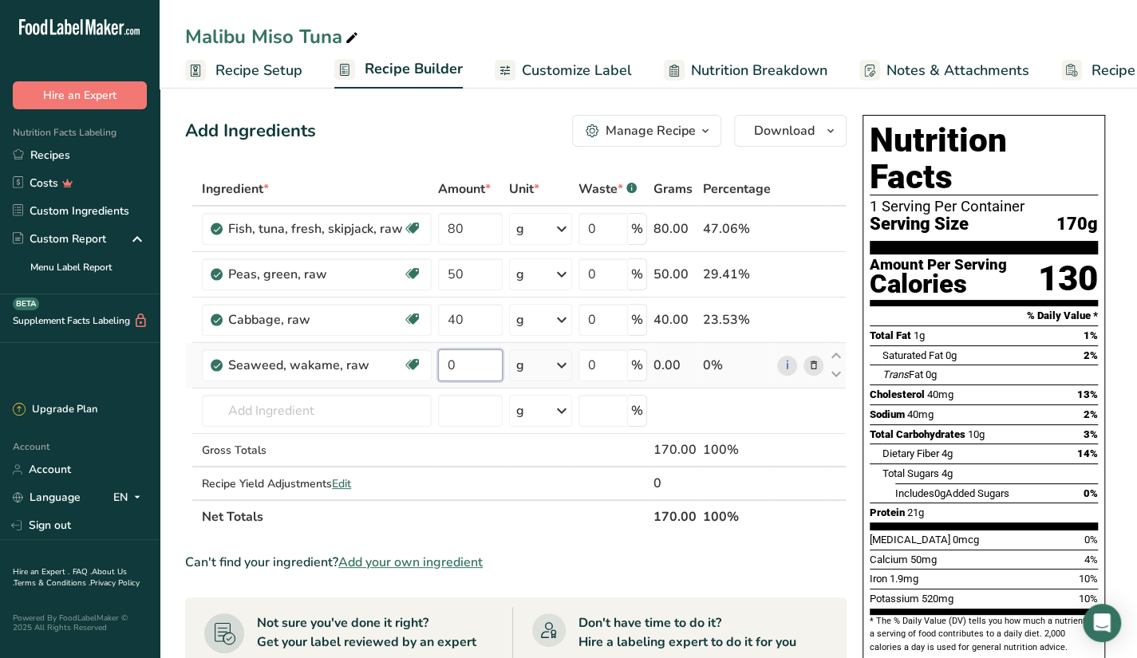
drag, startPoint x: 455, startPoint y: 358, endPoint x: 434, endPoint y: 366, distance: 22.2
click at [435, 366] on td "0" at bounding box center [470, 365] width 71 height 45
type input "3"
type input "30"
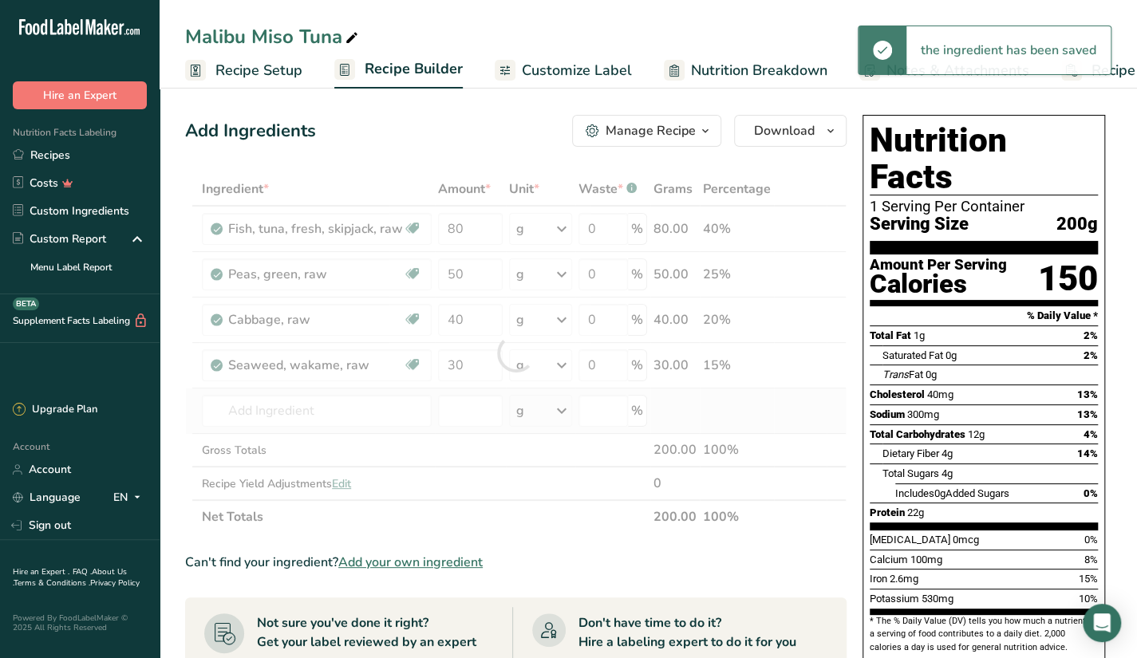
click at [310, 429] on div "Ingredient * Amount * Unit * Waste * .a-a{fill:#347362;}.b-a{fill:#fff;} Grams …" at bounding box center [516, 353] width 662 height 362
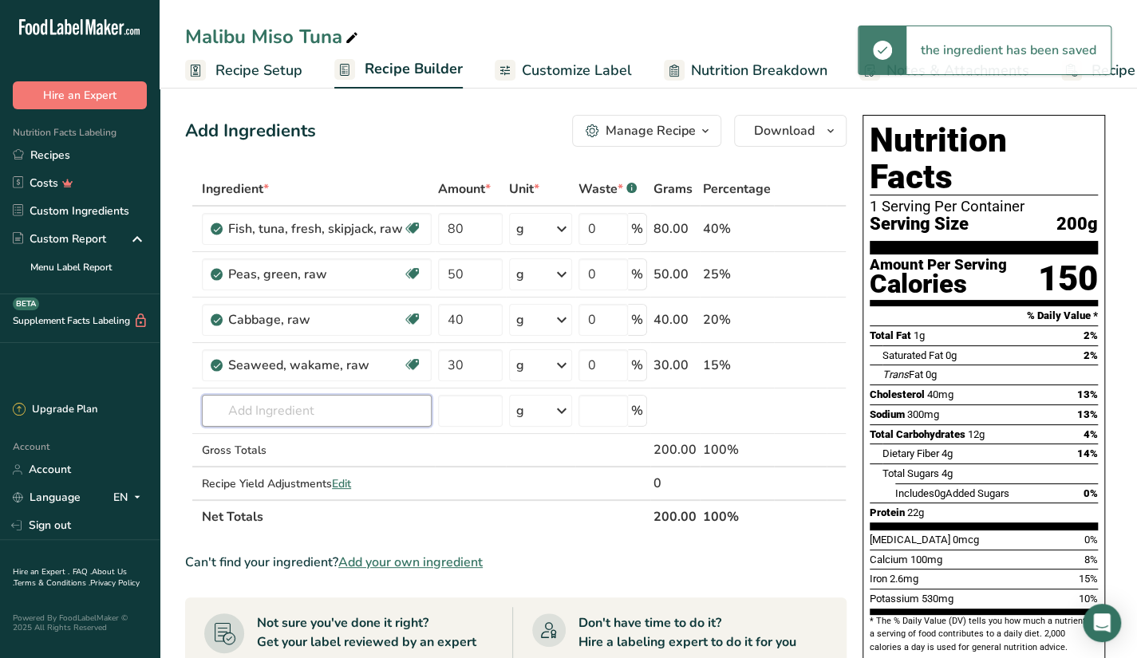
click at [327, 407] on input "text" at bounding box center [317, 411] width 230 height 32
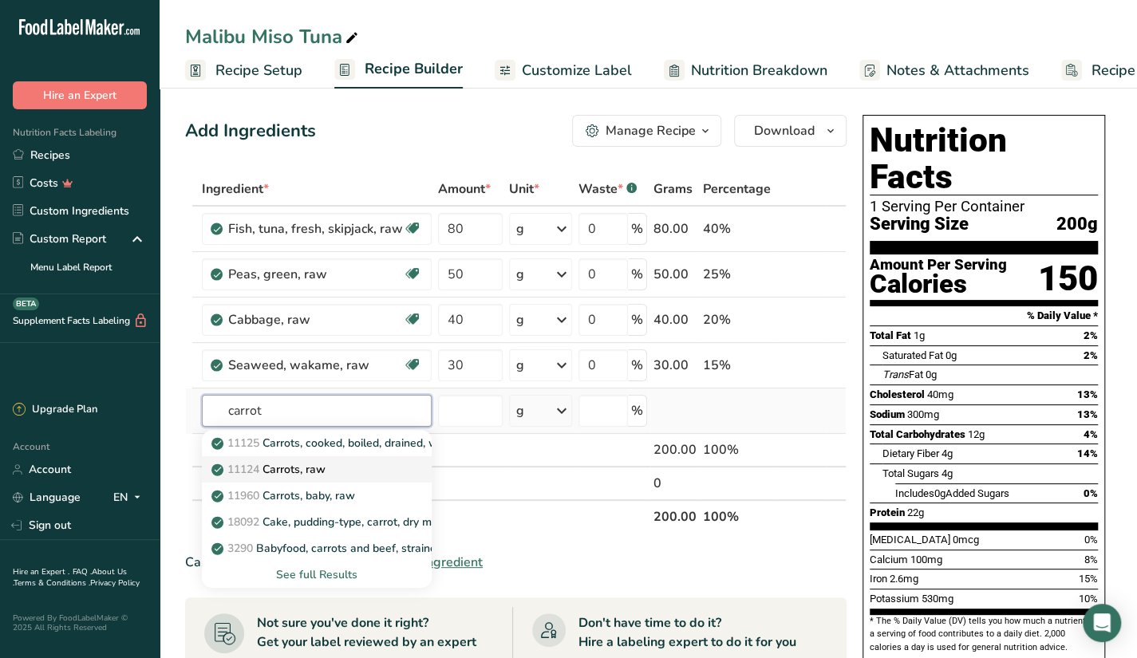
type input "carrot"
click at [335, 461] on div "11124 [GEOGRAPHIC_DATA], raw" at bounding box center [304, 469] width 179 height 17
type input "Carrots, raw"
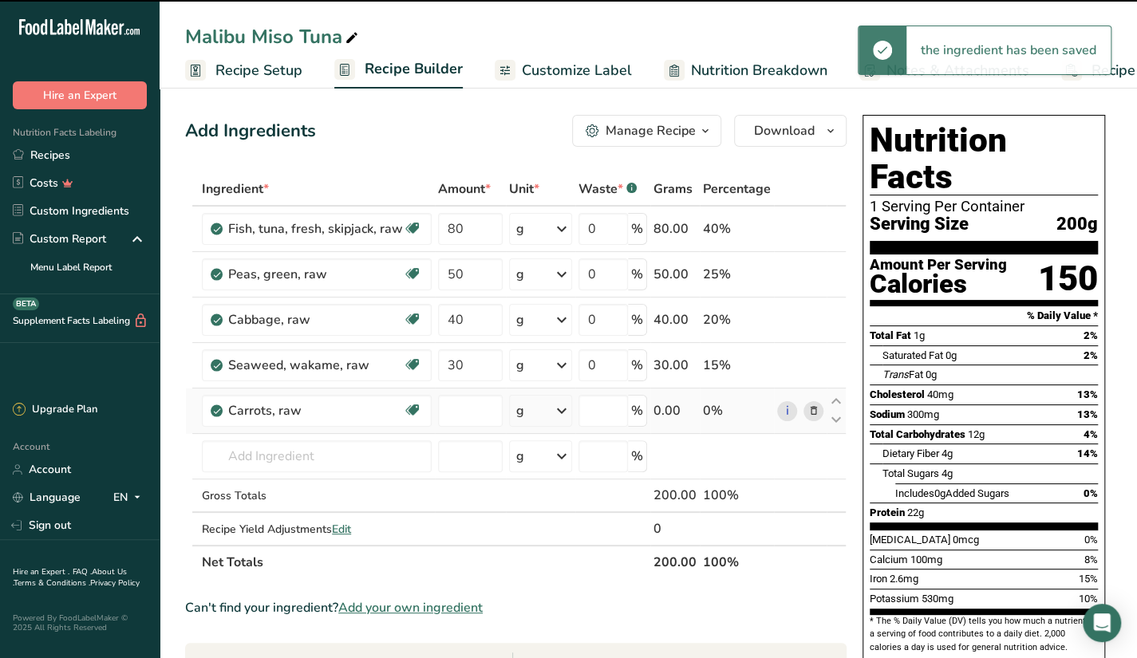
type input "0"
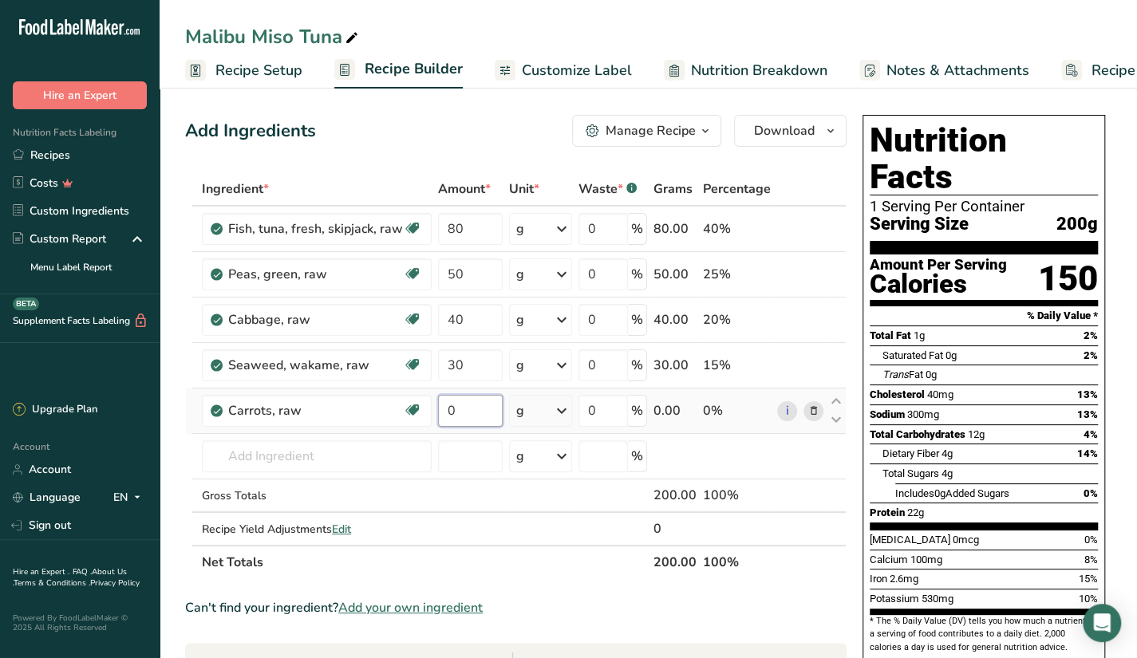
drag, startPoint x: 466, startPoint y: 411, endPoint x: 434, endPoint y: 419, distance: 32.9
click at [435, 419] on td "0" at bounding box center [470, 411] width 71 height 45
type input "30"
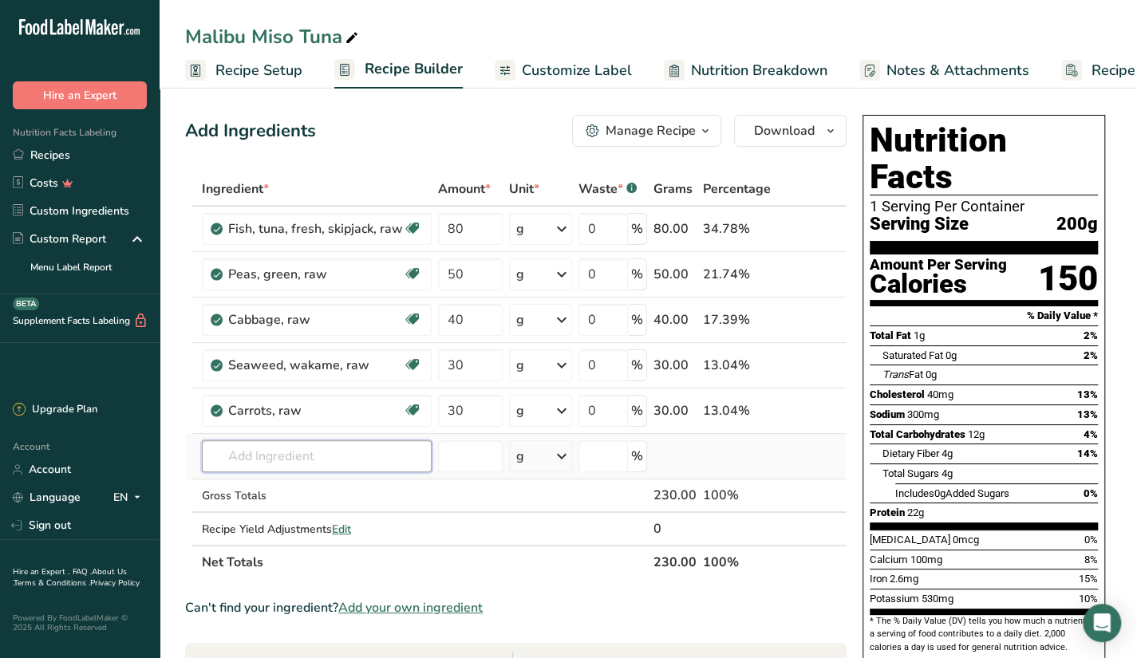
click at [338, 446] on div "Ingredient * Amount * Unit * Waste * .a-a{fill:#347362;}.b-a{fill:#fff;} Grams …" at bounding box center [516, 375] width 662 height 407
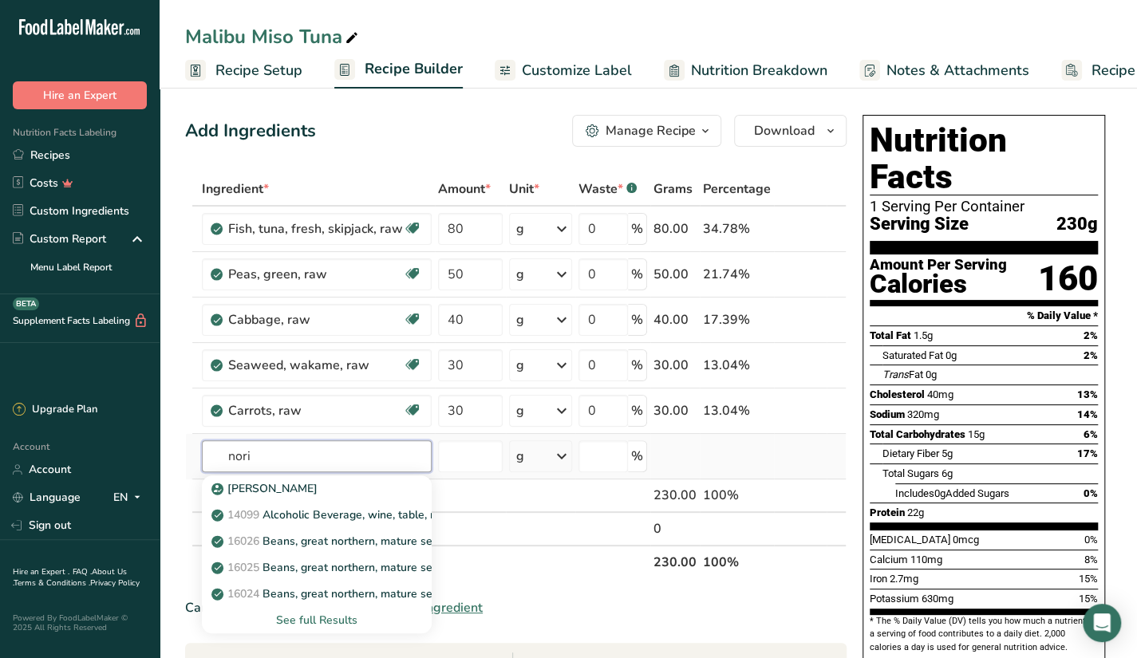
type input "nori"
click at [328, 618] on div "See full Results" at bounding box center [317, 620] width 204 height 17
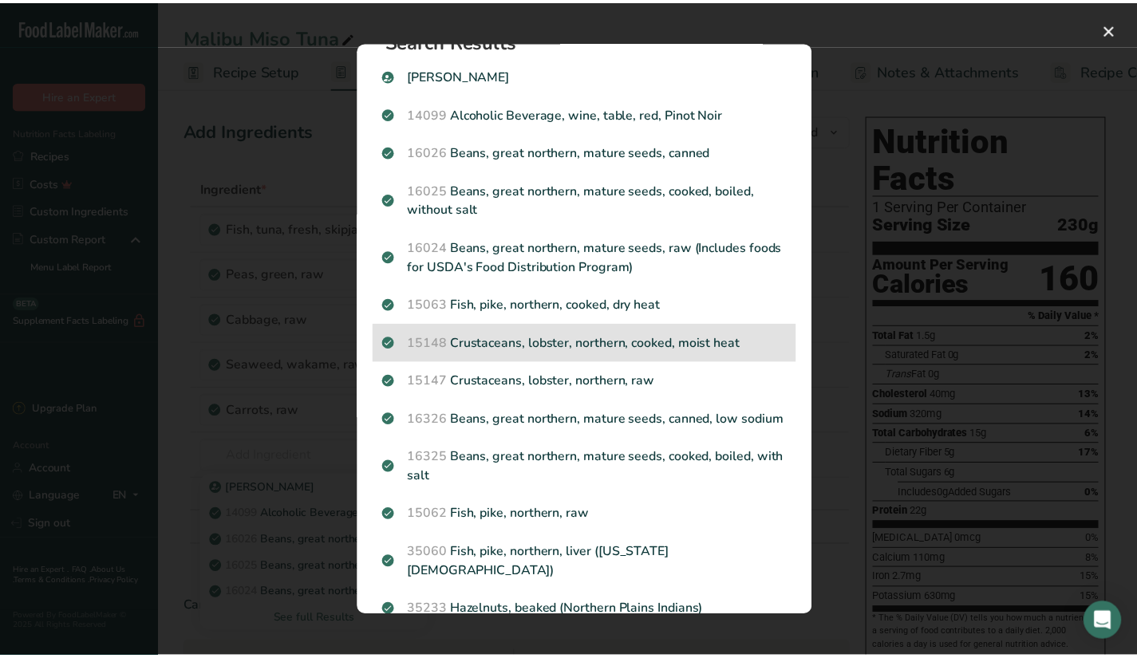
scroll to position [0, 0]
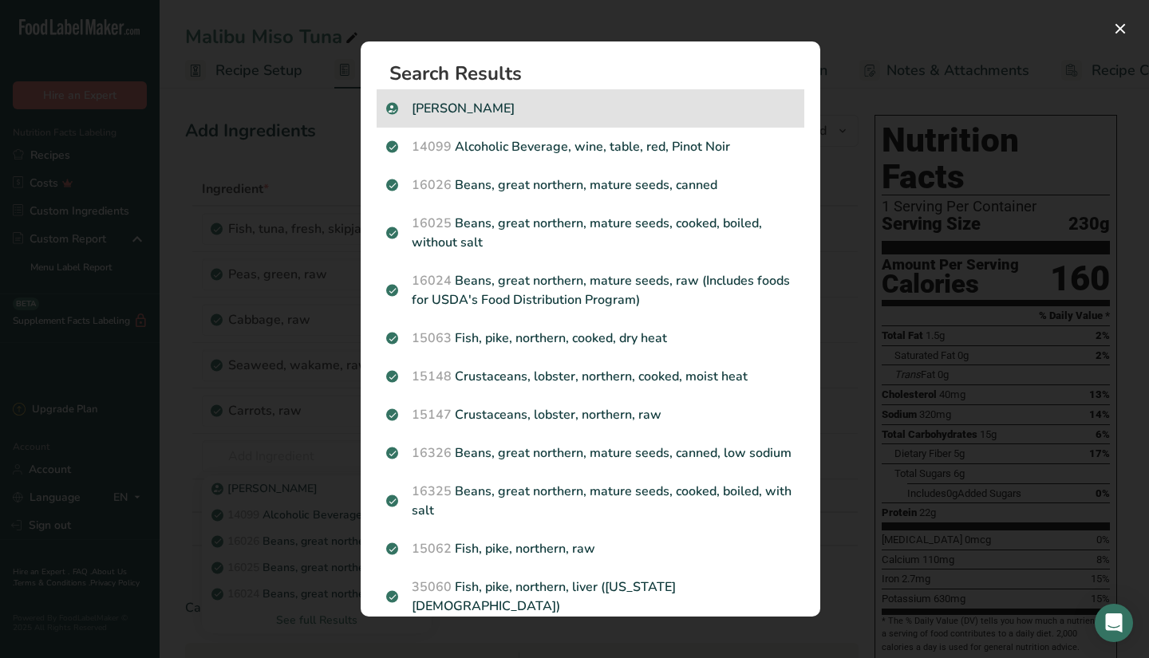
click at [522, 106] on p "[PERSON_NAME]" at bounding box center [590, 108] width 409 height 19
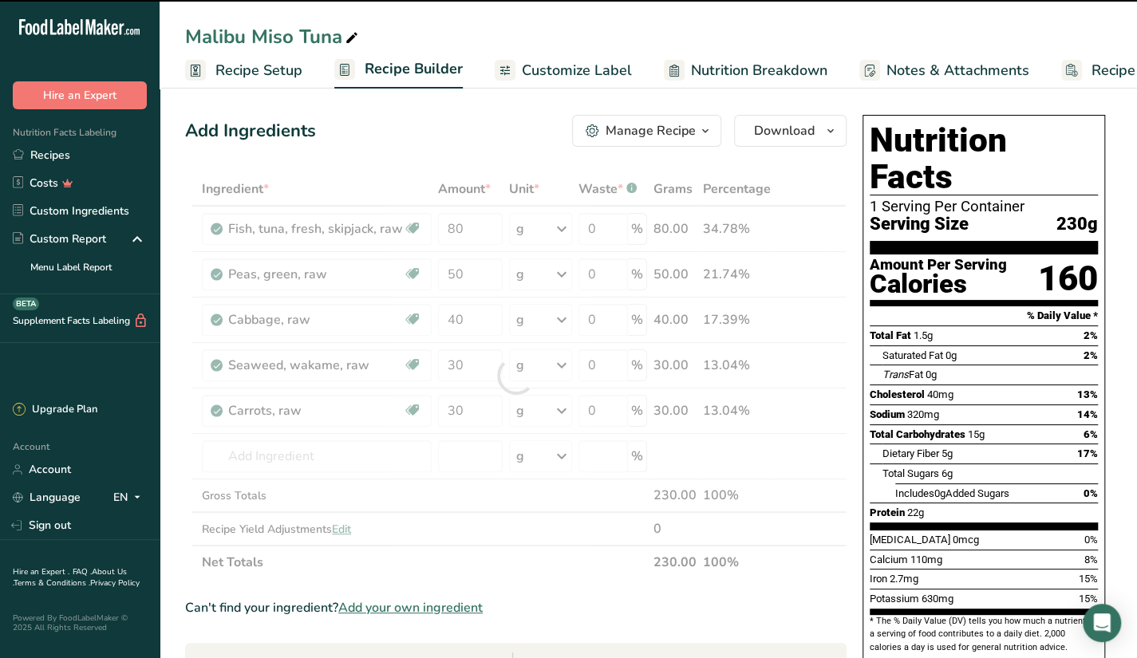
type input "0"
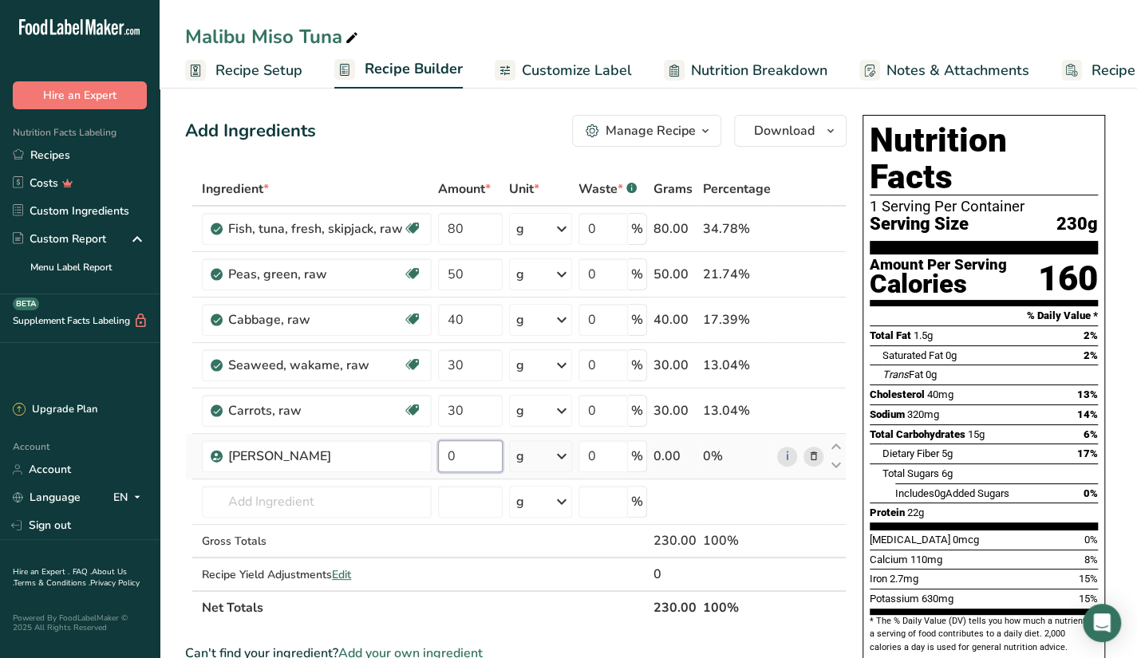
drag, startPoint x: 452, startPoint y: 457, endPoint x: 441, endPoint y: 459, distance: 11.3
click at [441, 459] on input "0" at bounding box center [470, 457] width 65 height 32
type input "1"
click at [327, 494] on div "Ingredient * Amount * Unit * Waste * .a-a{fill:#347362;}.b-a{fill:#fff;} Grams …" at bounding box center [516, 398] width 662 height 453
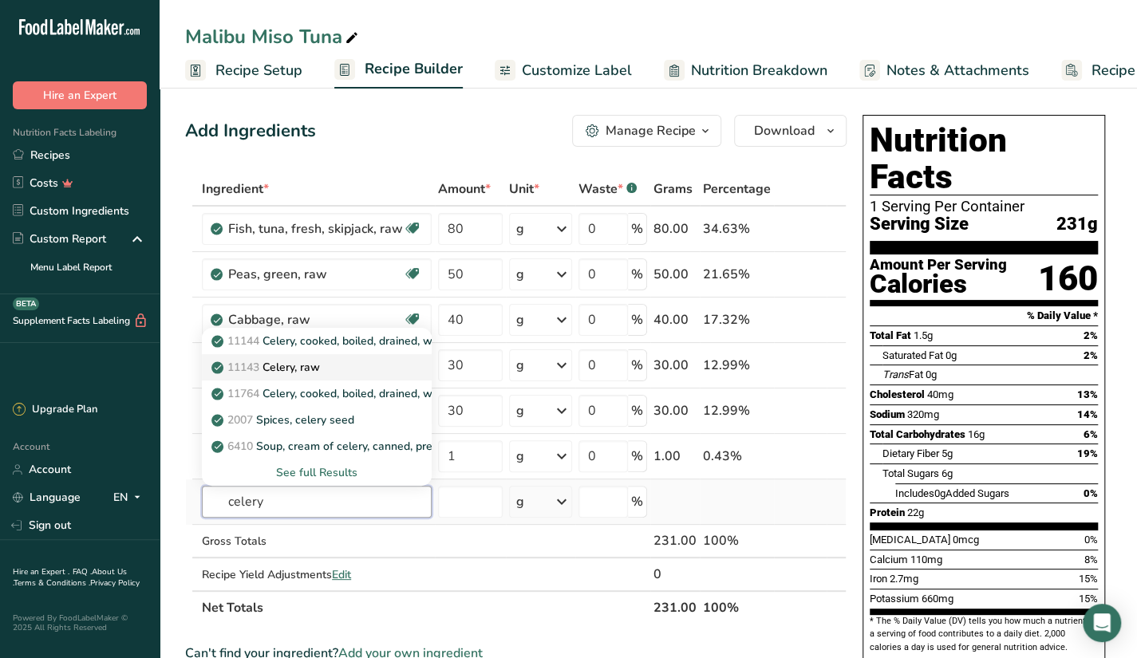
type input "celery"
click at [361, 368] on div "11143 Celery, raw" at bounding box center [304, 367] width 179 height 17
type input "Celery, raw"
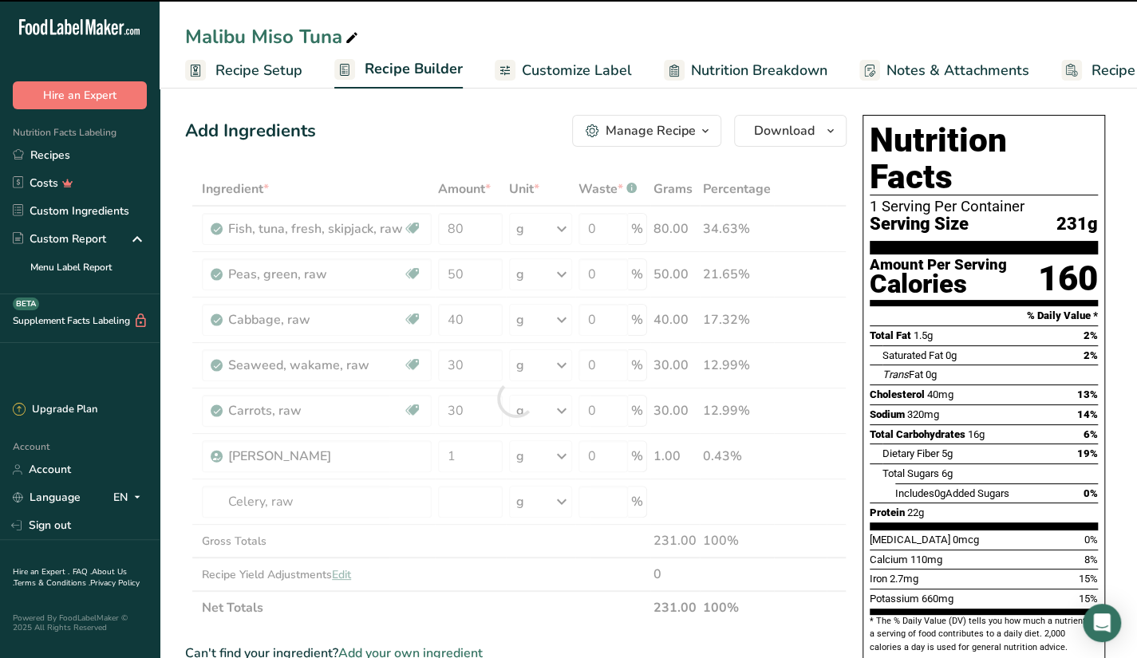
type input "0"
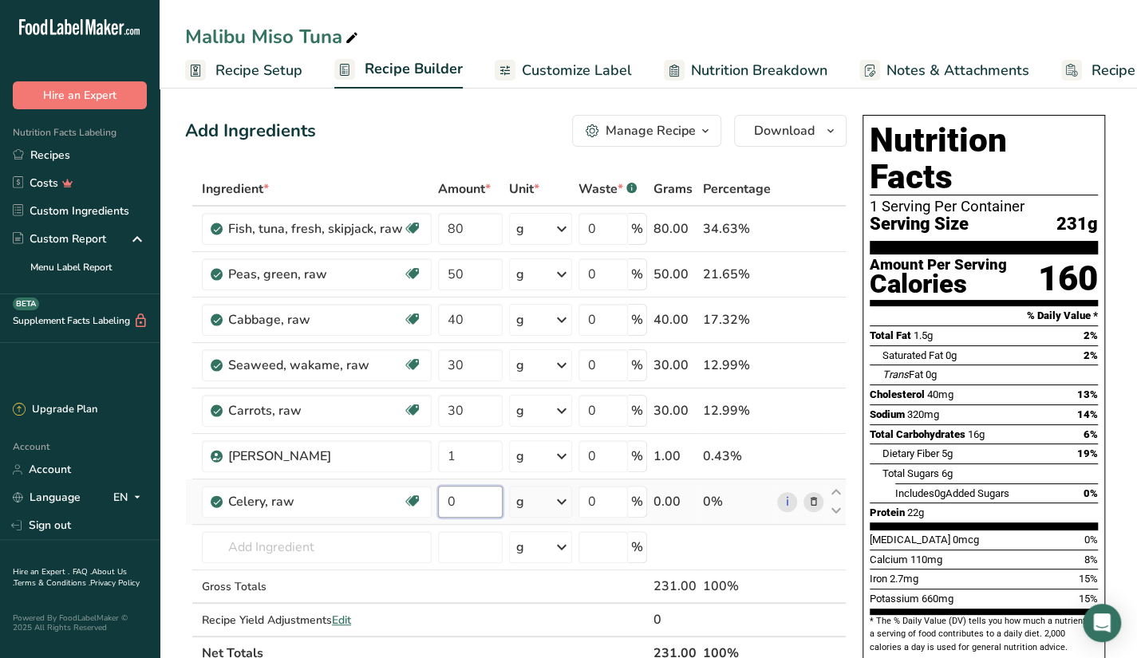
drag, startPoint x: 460, startPoint y: 503, endPoint x: 445, endPoint y: 505, distance: 15.4
click at [445, 505] on input "0" at bounding box center [470, 502] width 65 height 32
type input "5"
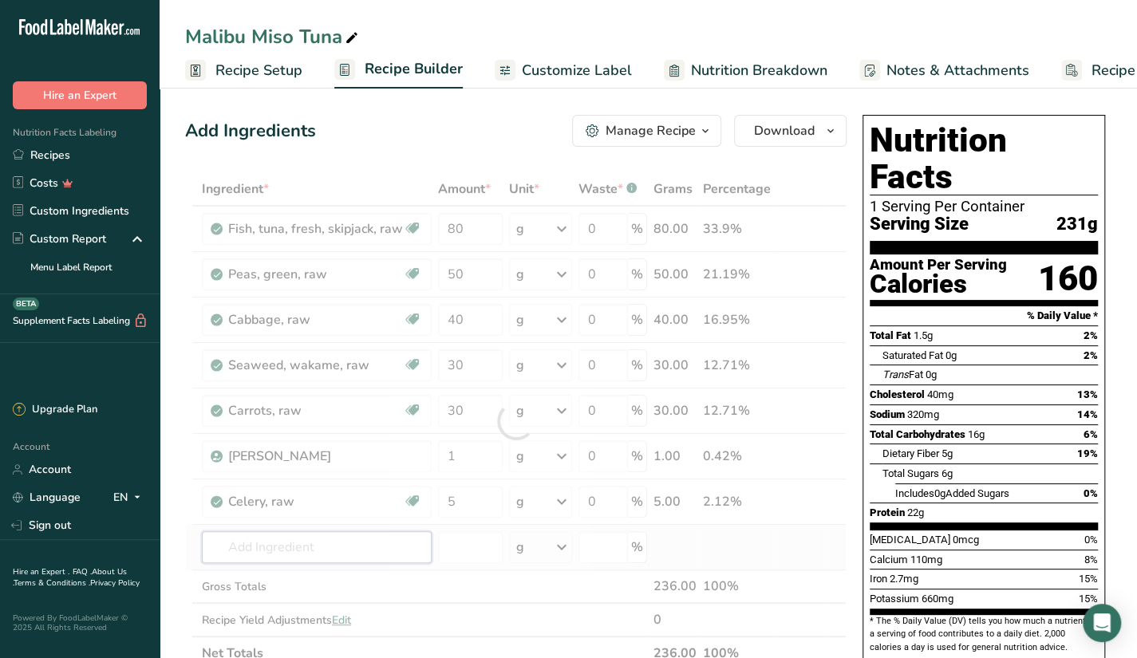
click at [376, 547] on div "Ingredient * Amount * Unit * Waste * .a-a{fill:#347362;}.b-a{fill:#fff;} Grams …" at bounding box center [516, 421] width 662 height 498
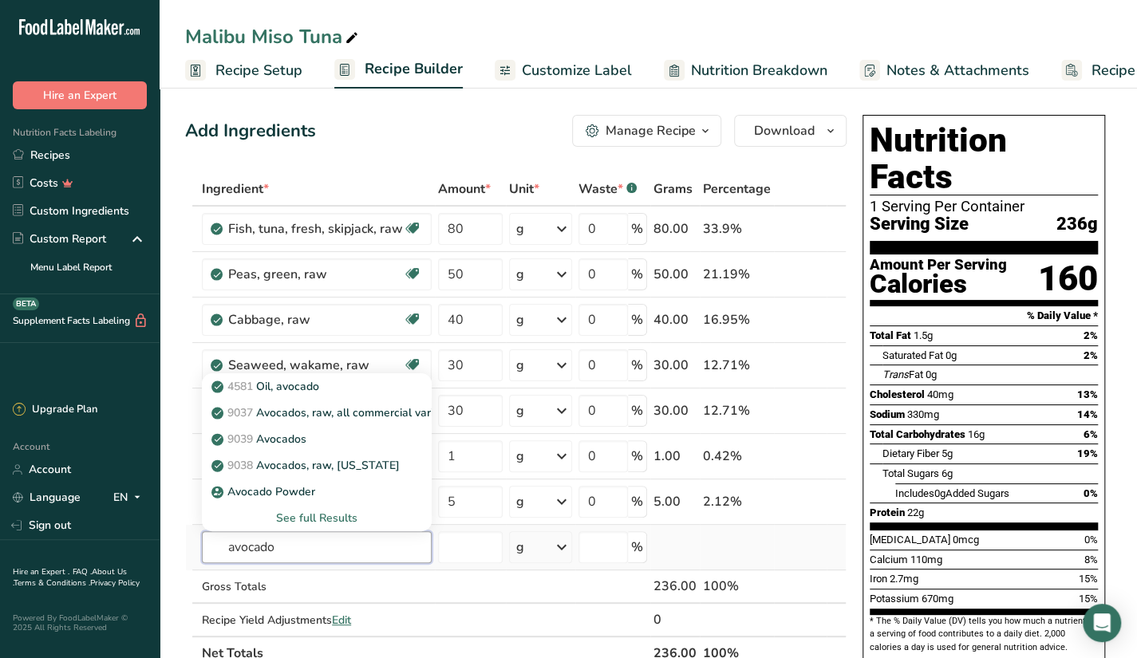
type input "avocado"
click at [331, 518] on div "See full Results" at bounding box center [317, 518] width 204 height 17
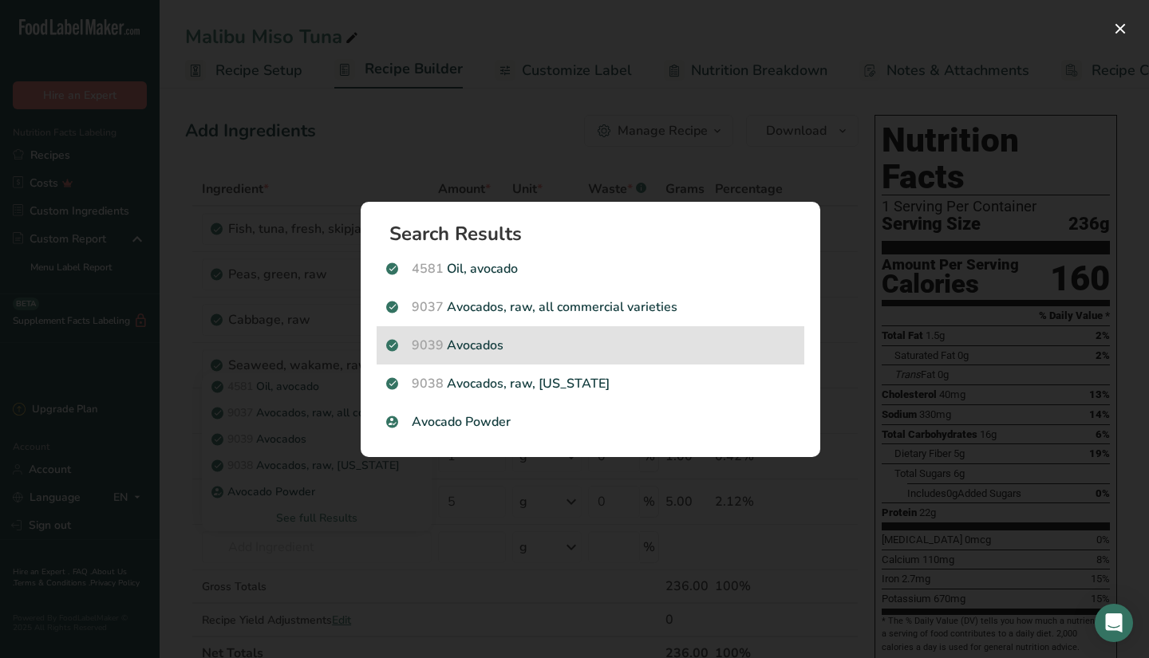
click at [539, 345] on p "9039 Avocados" at bounding box center [590, 345] width 409 height 19
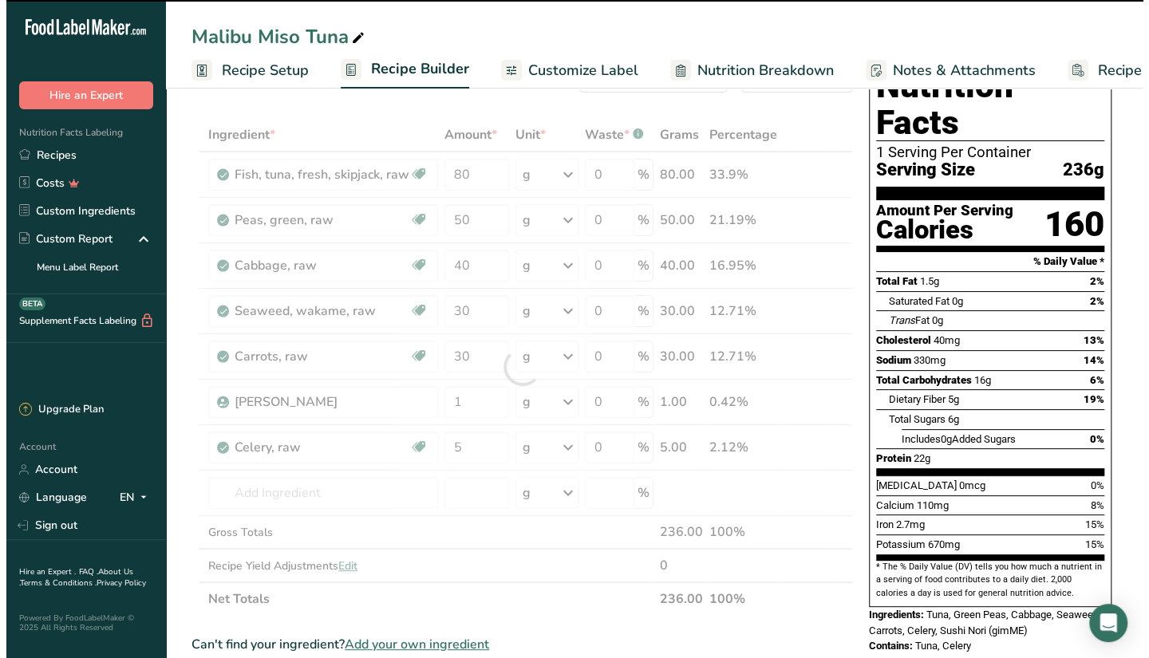
scroll to position [80, 0]
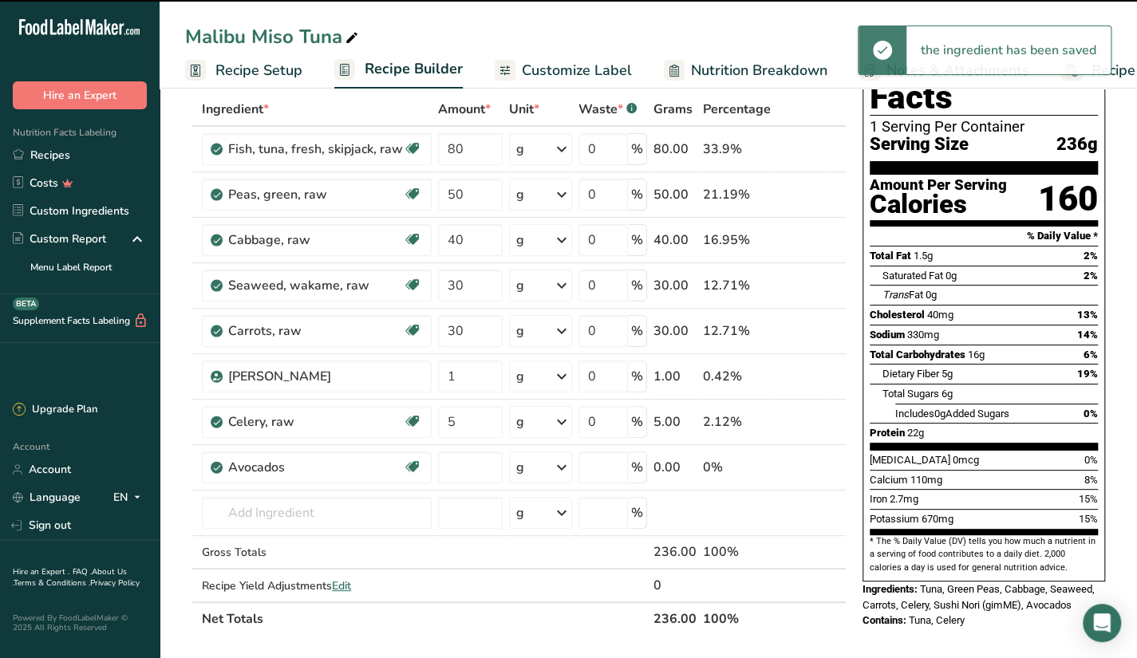
type input "0"
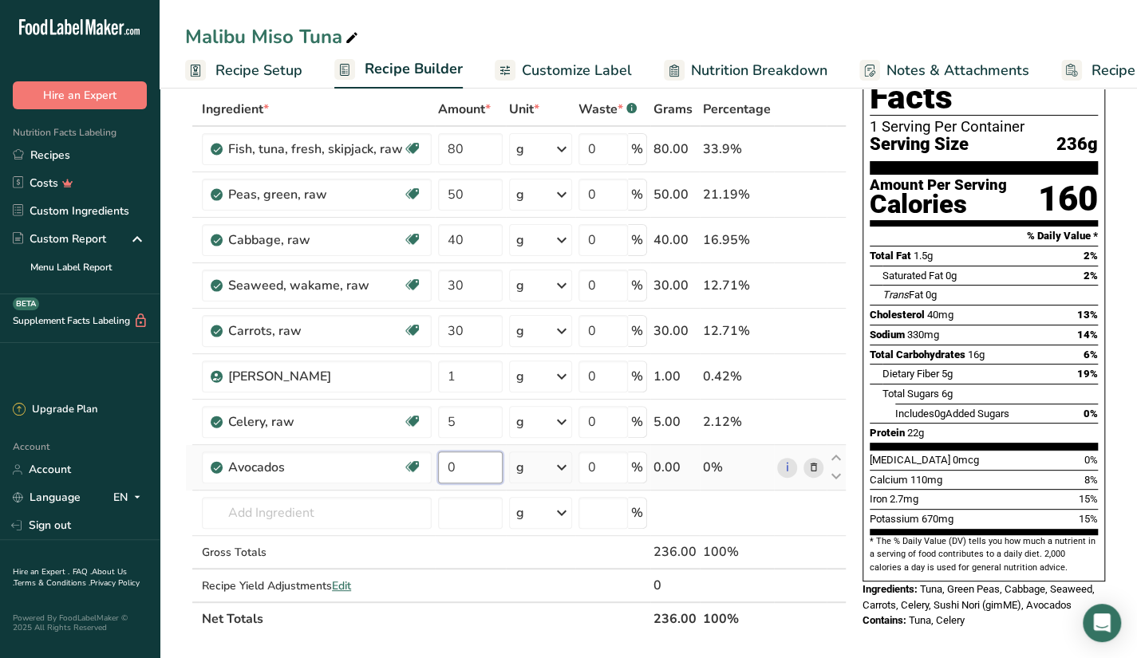
drag, startPoint x: 474, startPoint y: 466, endPoint x: 437, endPoint y: 471, distance: 37.0
click at [438, 471] on input "0" at bounding box center [470, 468] width 65 height 32
type input "70"
click at [377, 513] on div "Ingredient * Amount * Unit * Waste * .a-a{fill:#347362;}.b-a{fill:#fff;} Grams …" at bounding box center [516, 364] width 662 height 543
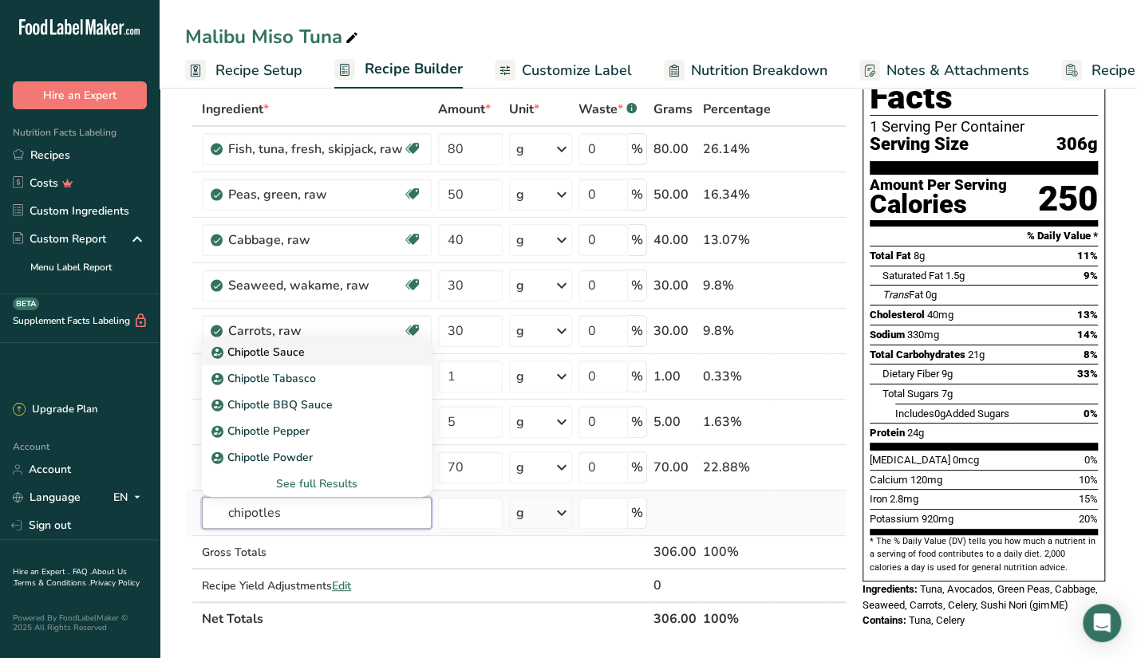
type input "chipotles"
click at [300, 354] on p "Chipotle Sauce" at bounding box center [260, 352] width 90 height 17
type input "Chipotle Sauce"
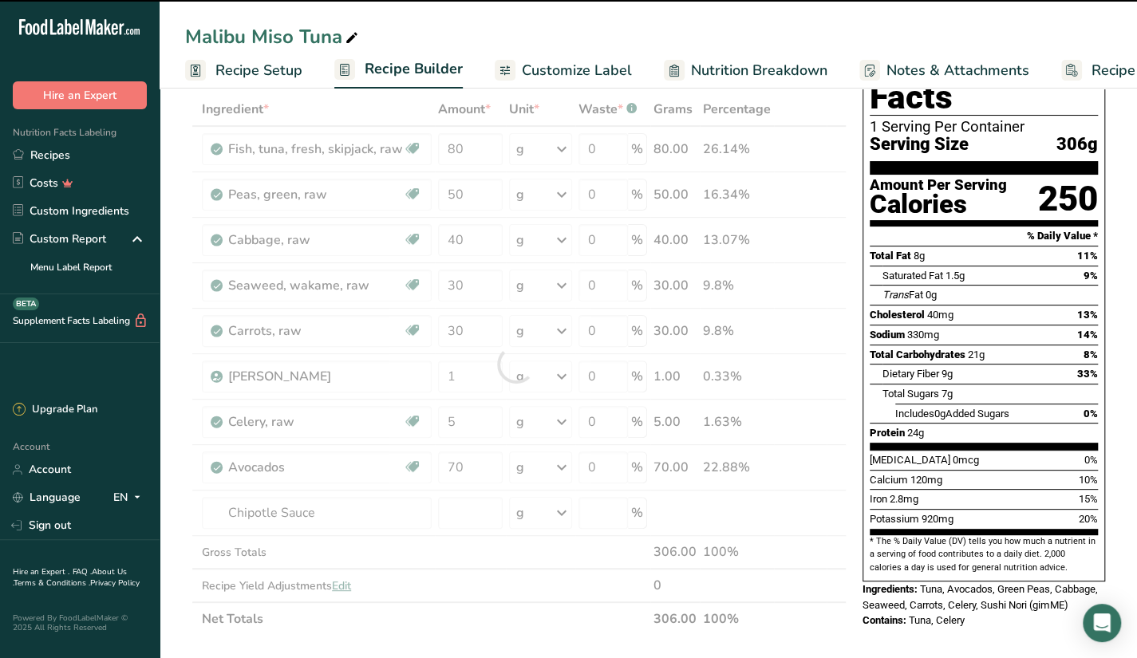
type input "0"
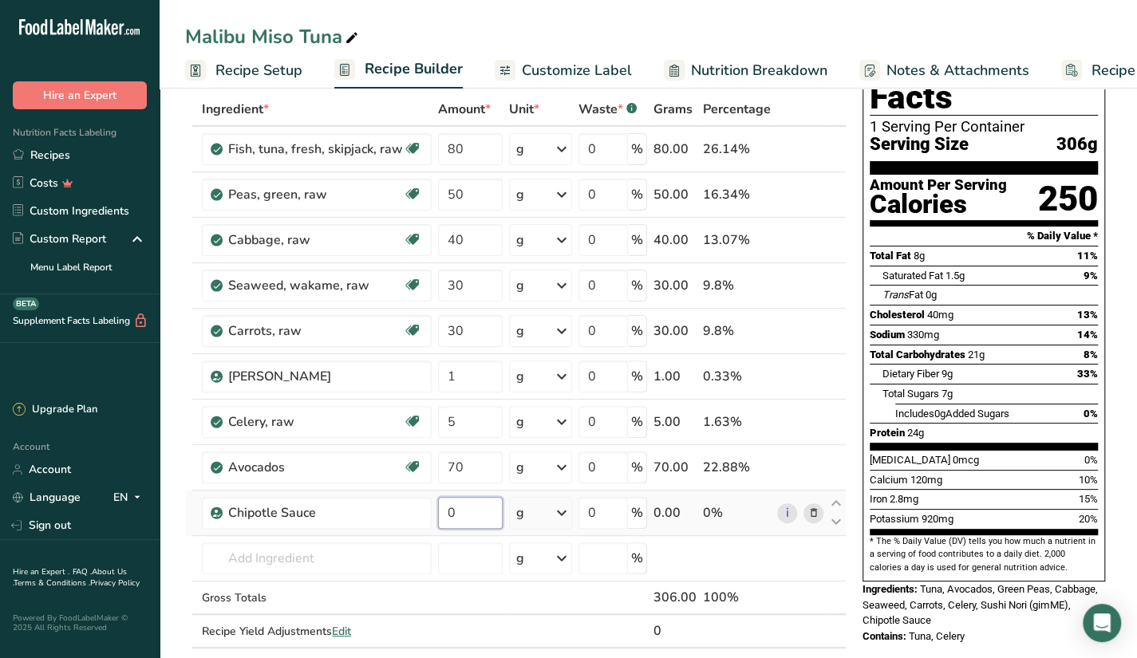
drag, startPoint x: 457, startPoint y: 500, endPoint x: 437, endPoint y: 512, distance: 22.9
click at [438, 512] on input "0" at bounding box center [470, 513] width 65 height 32
type input "40"
click at [392, 546] on div "Ingredient * Amount * Unit * Waste * .a-a{fill:#347362;}.b-a{fill:#fff;} Grams …" at bounding box center [516, 387] width 662 height 589
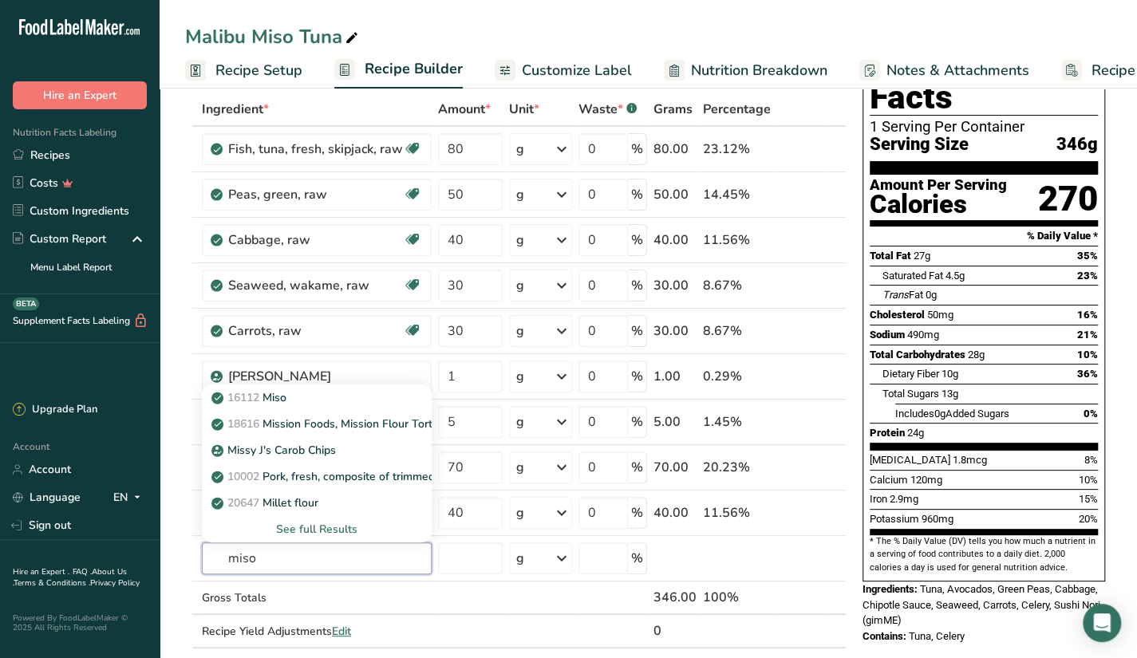
type input "miso"
click at [329, 527] on div "See full Results" at bounding box center [317, 529] width 204 height 17
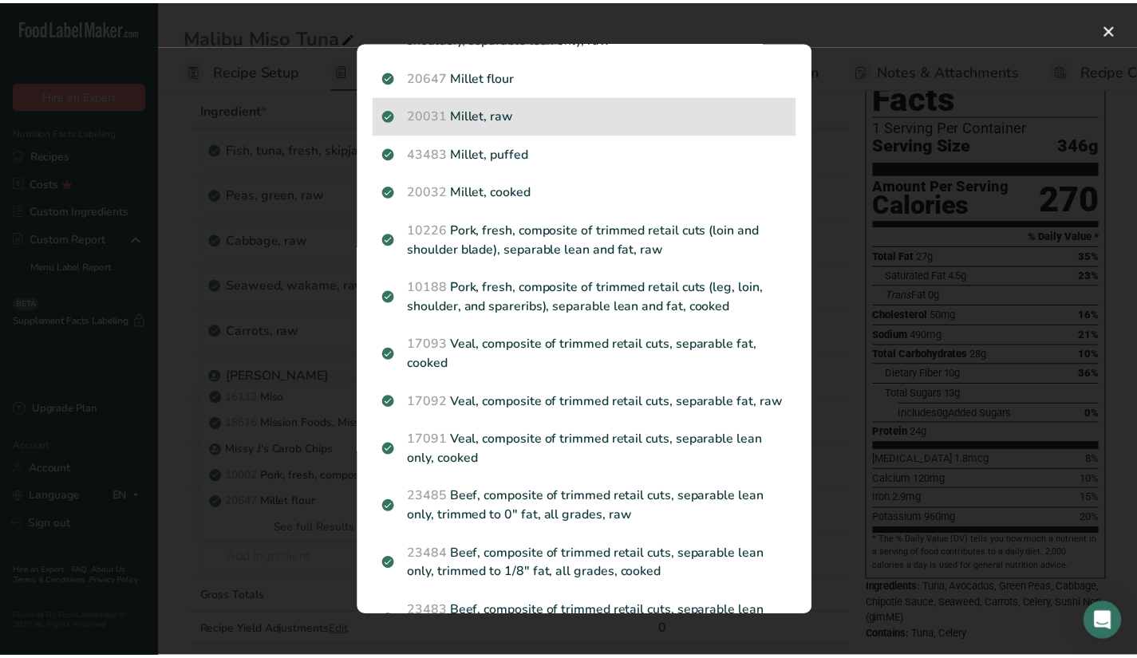
scroll to position [0, 0]
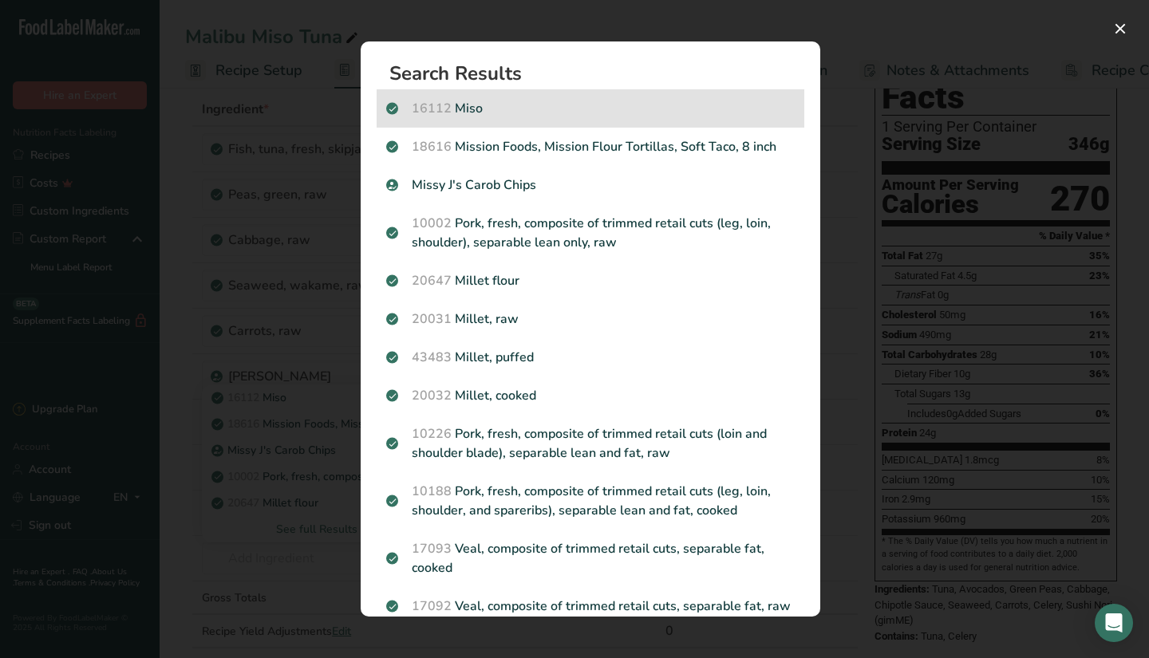
click at [525, 111] on p "16112 Miso" at bounding box center [590, 108] width 409 height 19
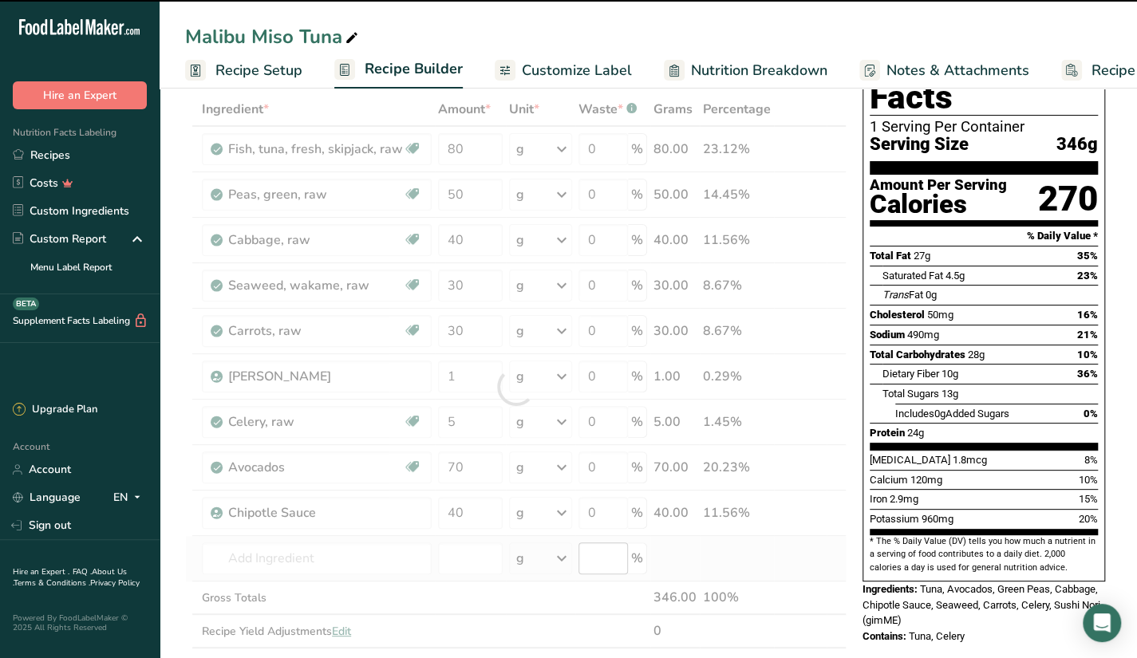
type input "0"
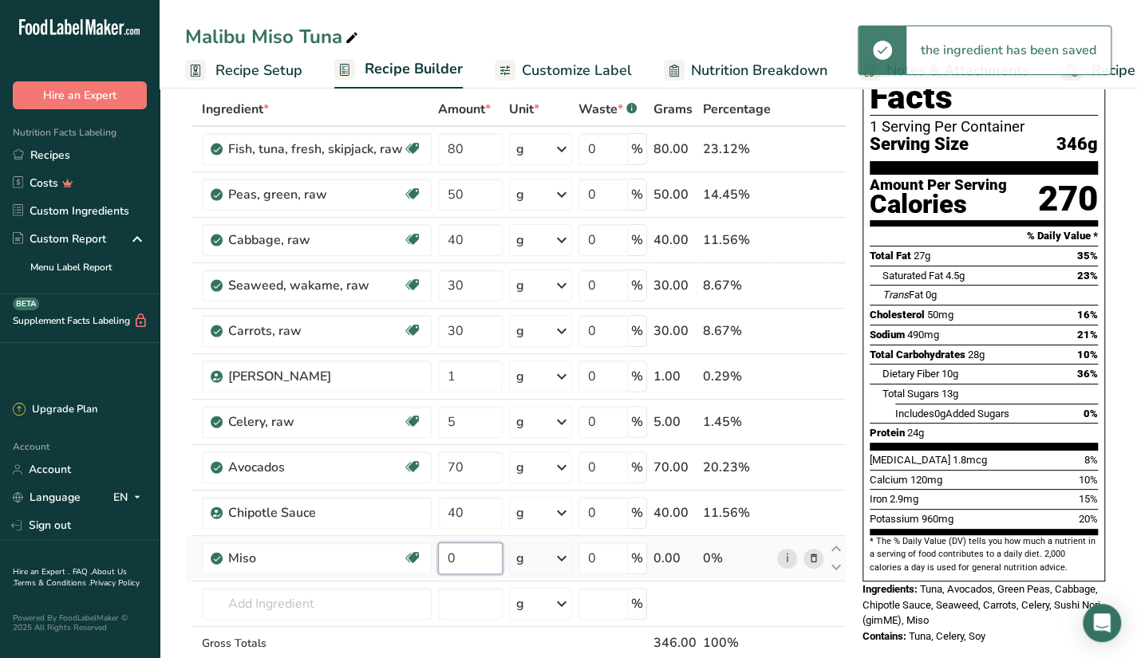
drag, startPoint x: 471, startPoint y: 547, endPoint x: 441, endPoint y: 561, distance: 33.2
click at [441, 561] on input "0" at bounding box center [470, 559] width 65 height 32
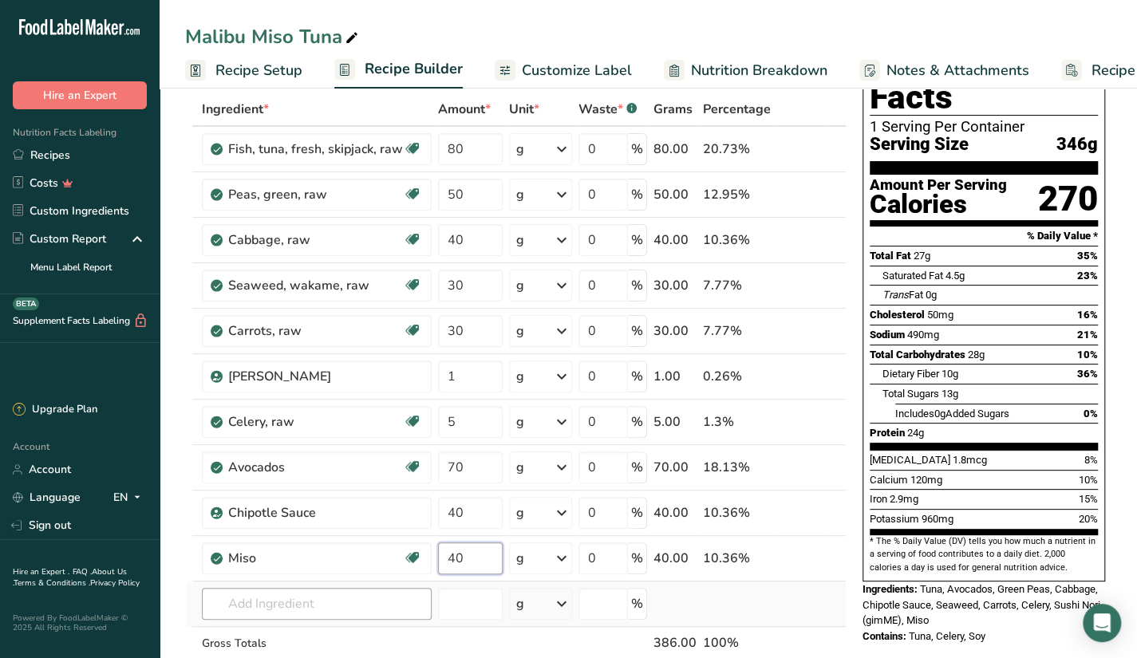
type input "40"
click at [351, 606] on div "Ingredient * Amount * Unit * Waste * .a-a{fill:#347362;}.b-a{fill:#fff;} Grams …" at bounding box center [516, 410] width 662 height 634
type input "ito"
type input "i"
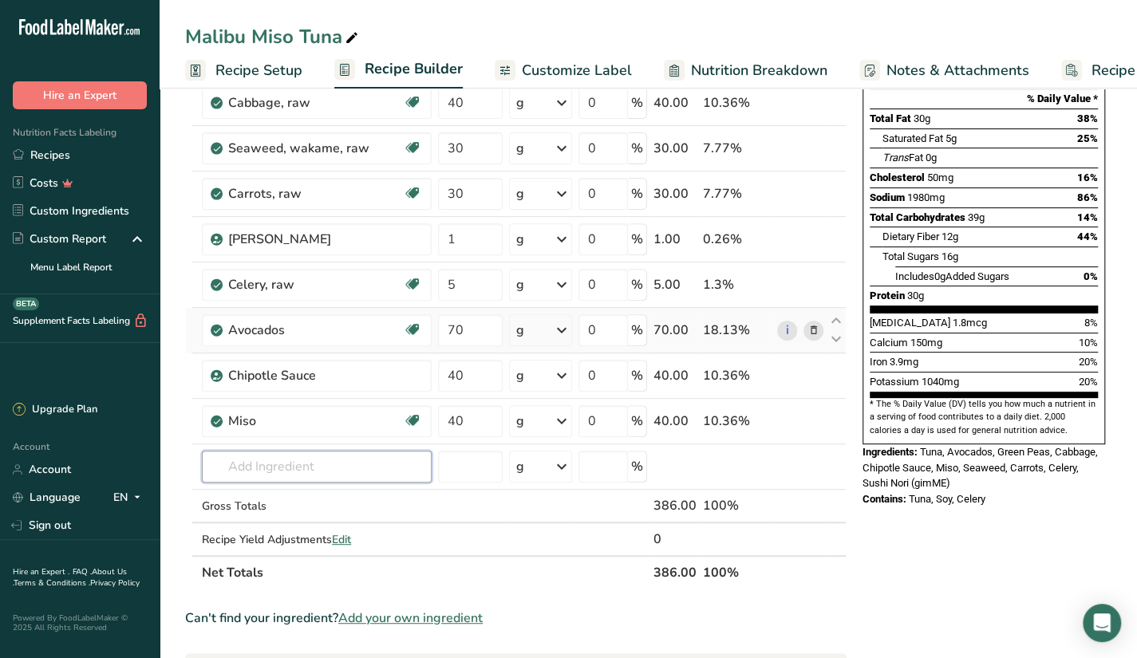
scroll to position [239, 0]
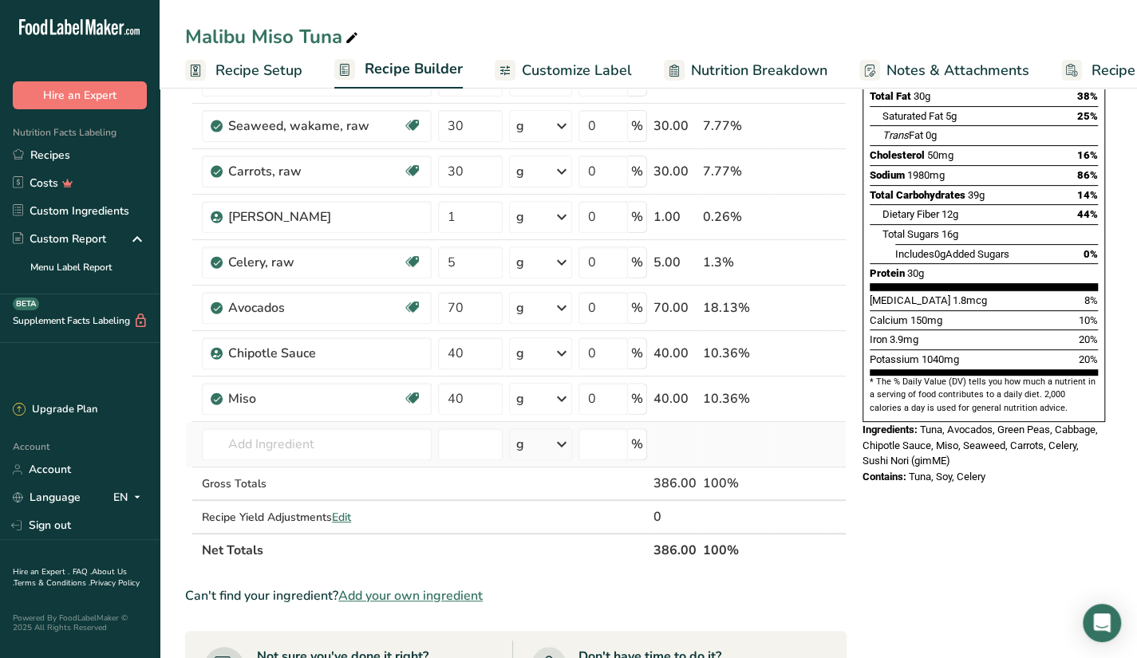
click at [693, 449] on td at bounding box center [674, 444] width 49 height 45
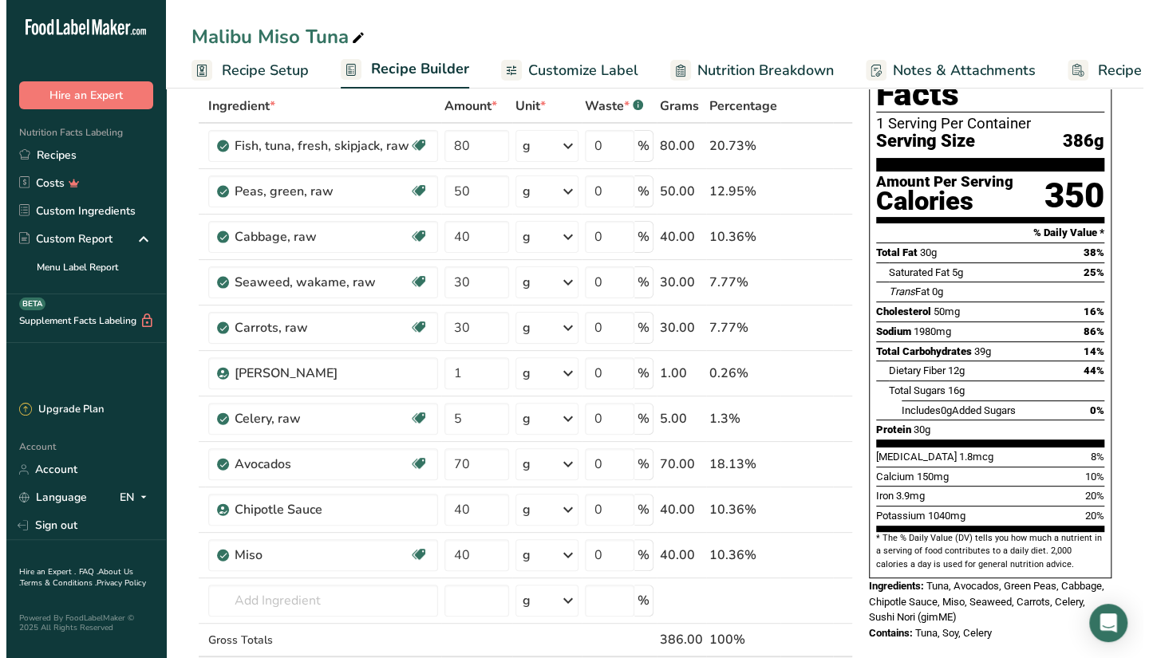
scroll to position [80, 0]
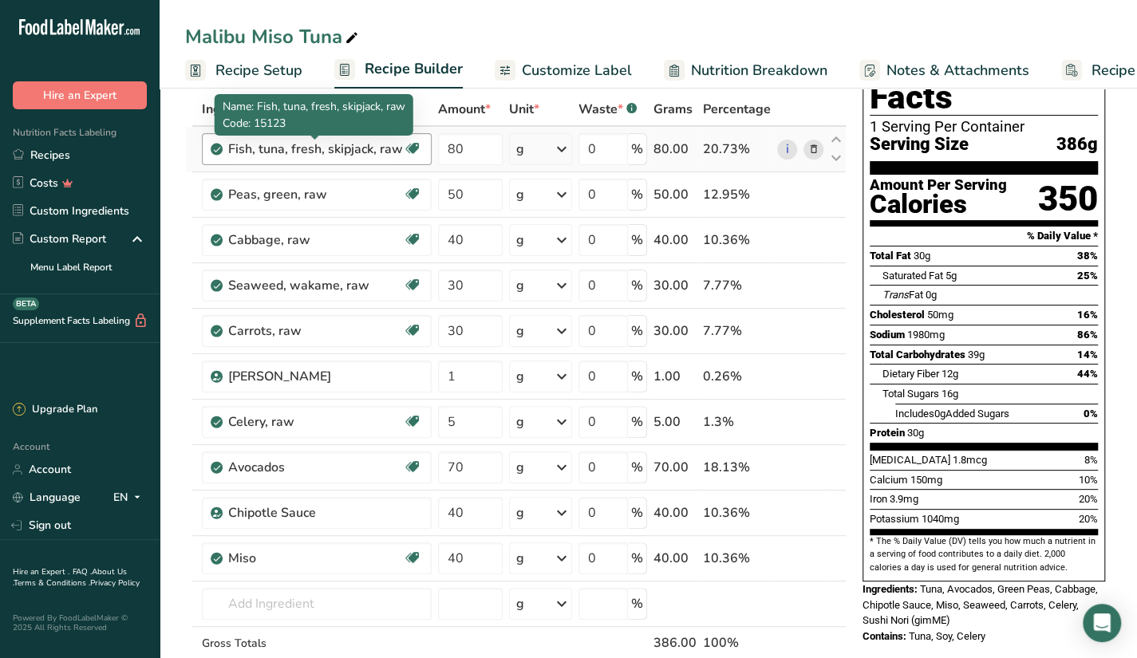
click at [385, 143] on div "Fish, tuna, fresh, skipjack, raw" at bounding box center [315, 149] width 175 height 19
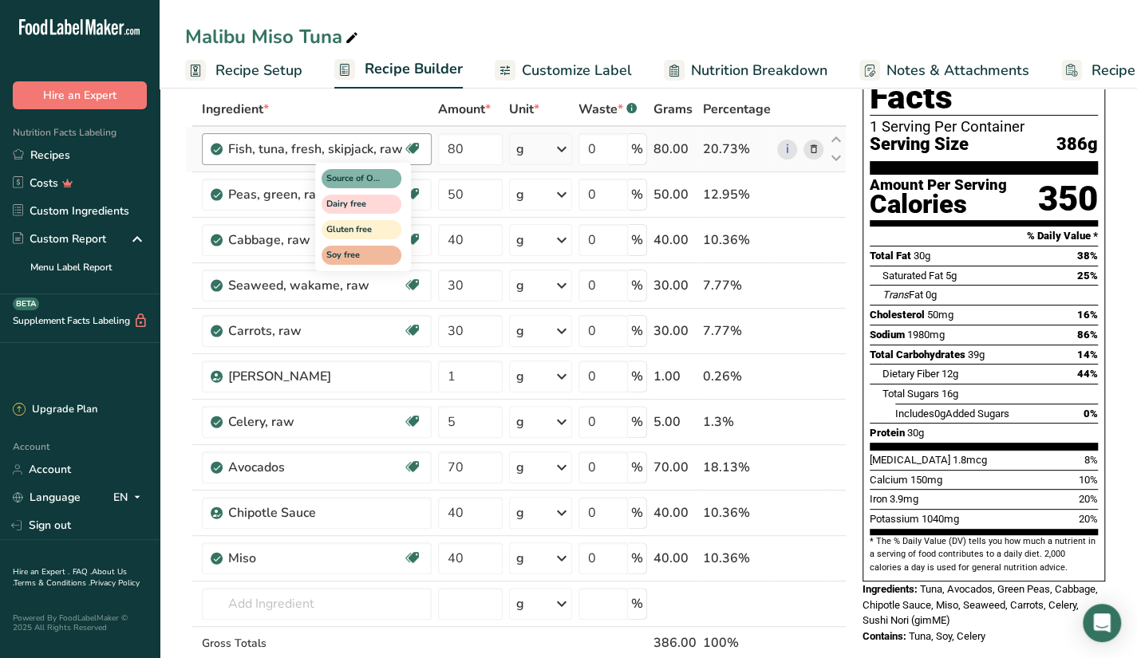
click at [415, 149] on icon at bounding box center [413, 148] width 16 height 25
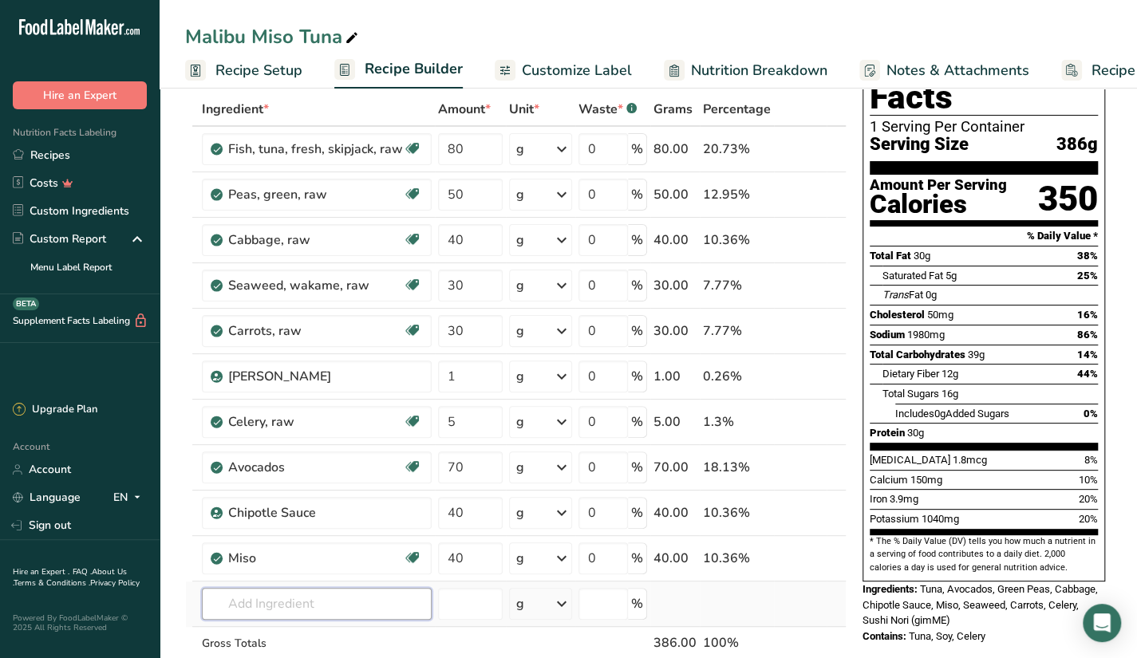
click at [340, 599] on input "text" at bounding box center [317, 604] width 230 height 32
type input "s"
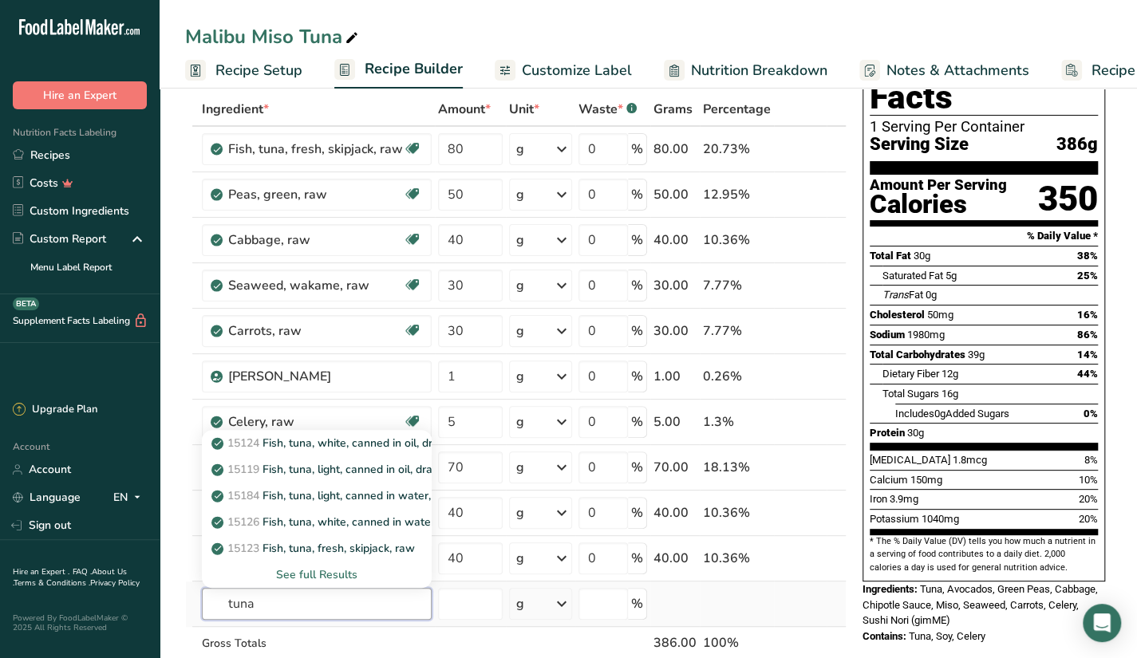
type input "tuna"
click at [327, 574] on div "See full Results" at bounding box center [317, 575] width 204 height 17
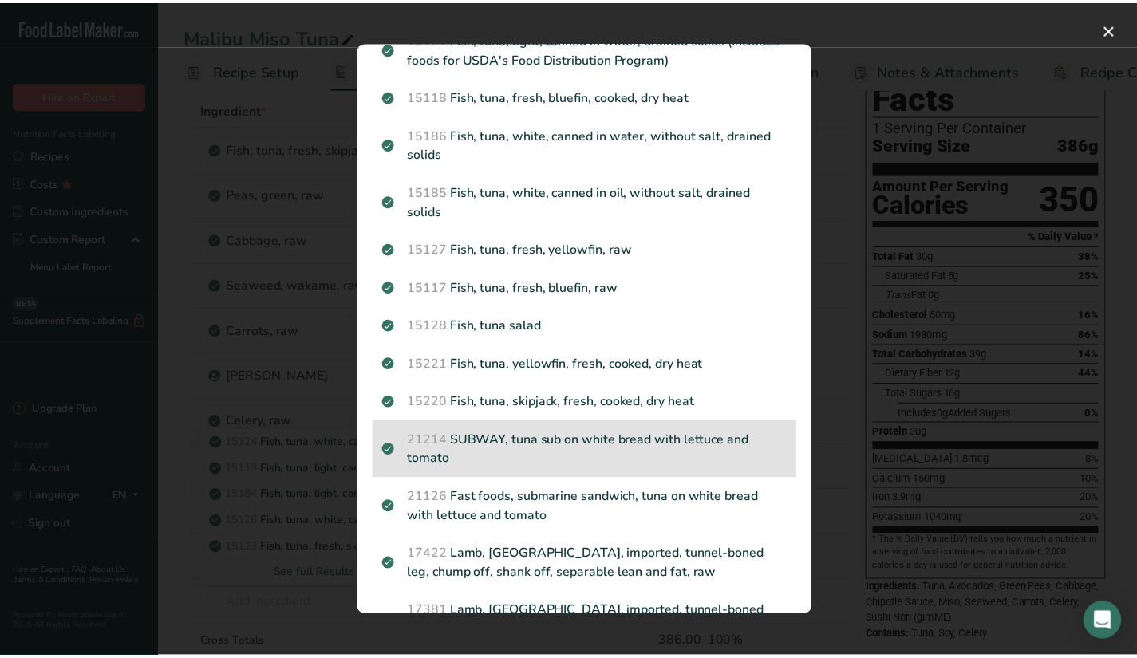
scroll to position [239, 0]
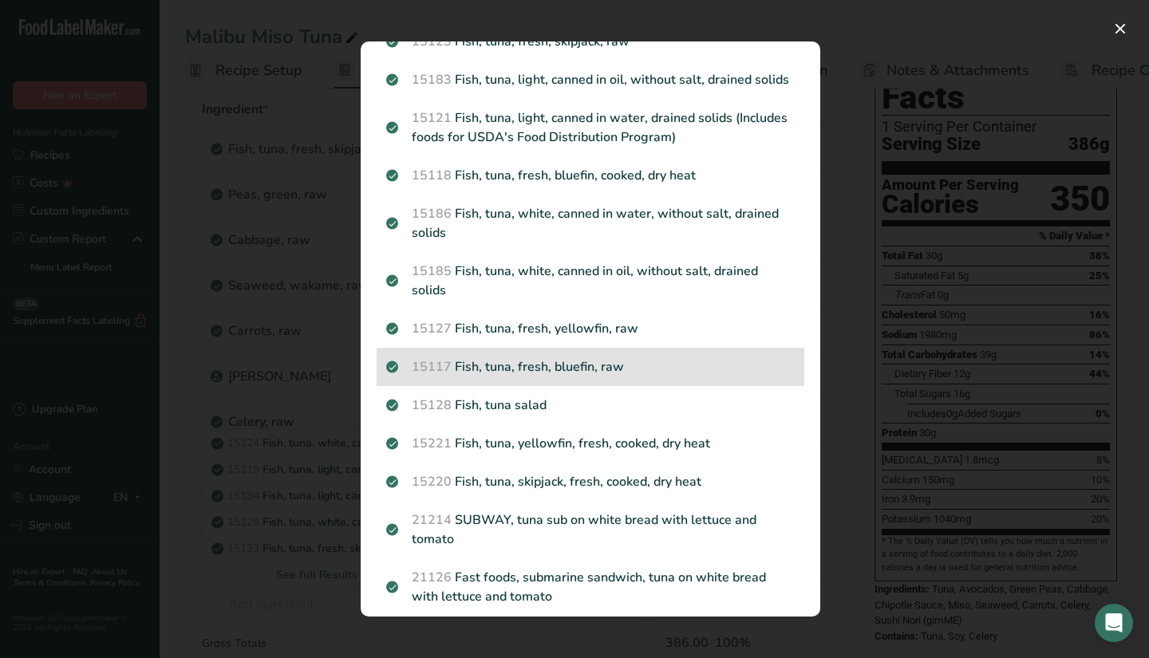
click at [699, 377] on p "15117 Fish, tuna, fresh, bluefin, raw" at bounding box center [590, 367] width 409 height 19
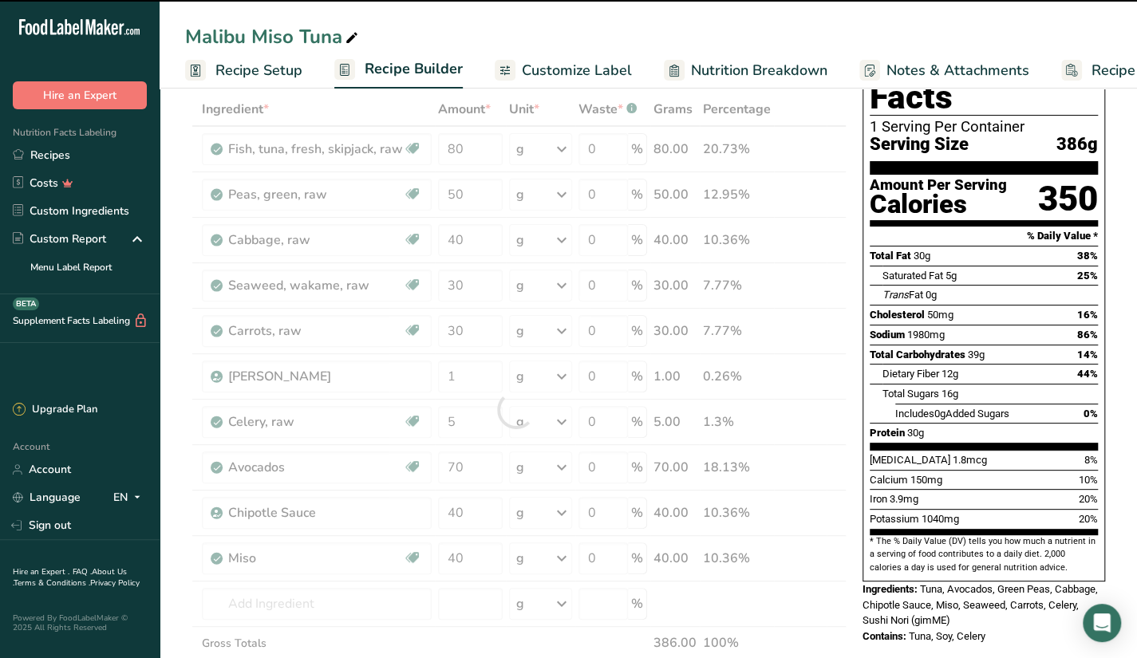
type input "0"
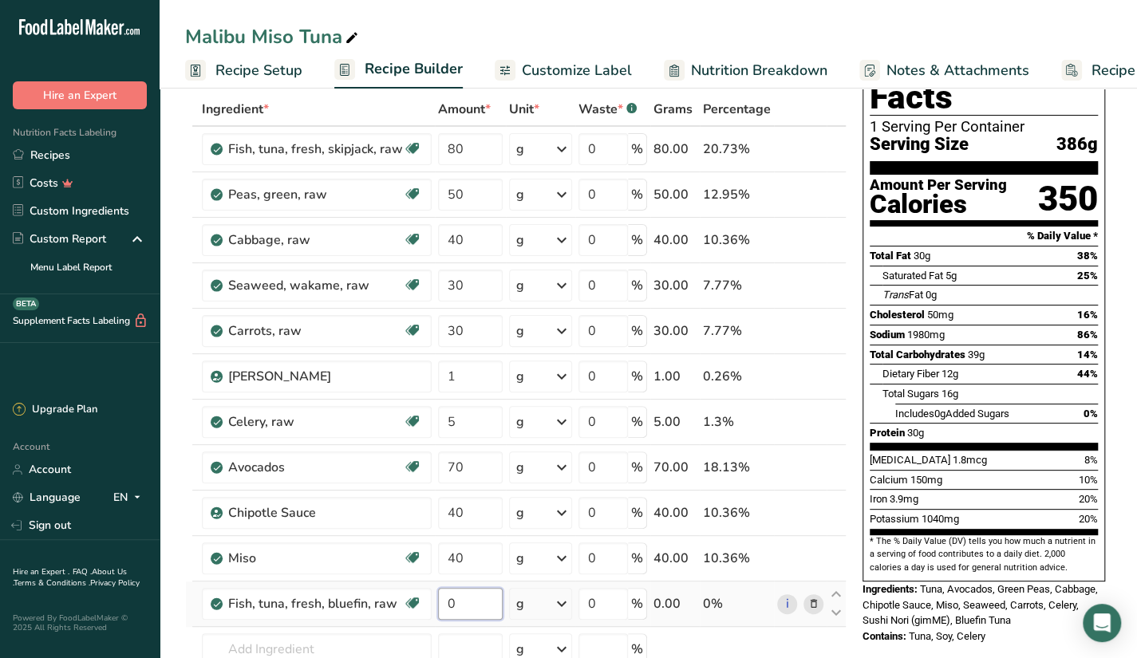
click at [470, 600] on input "0" at bounding box center [470, 604] width 65 height 32
type input "80"
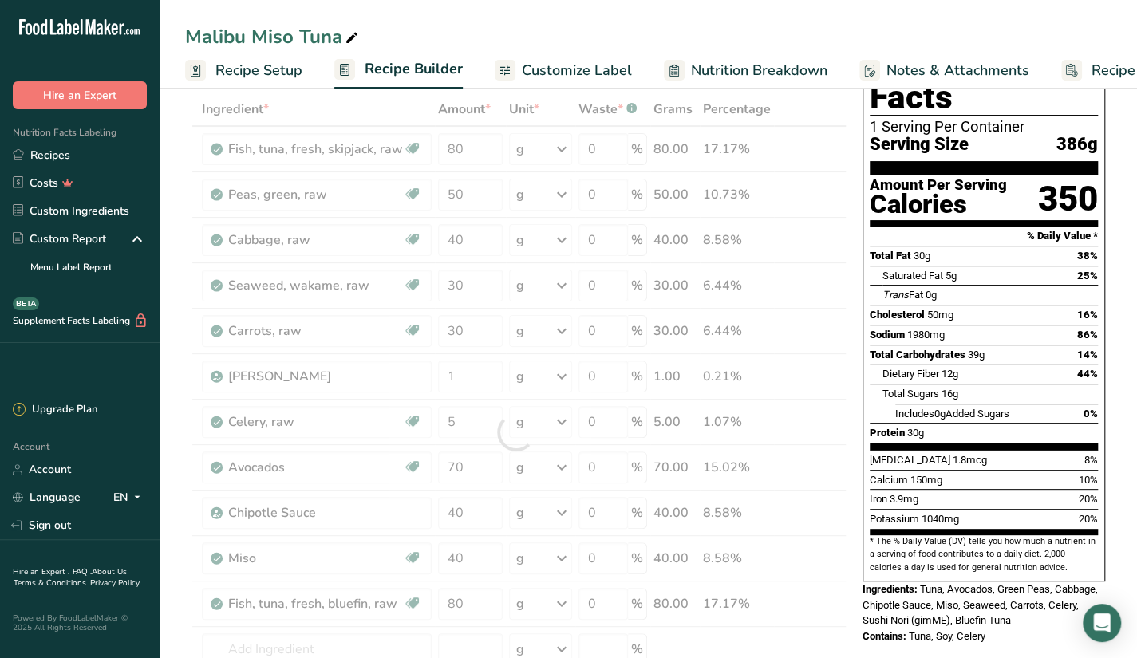
click at [856, 272] on div "Nutrition Facts 1 Serving Per Container Serving Size 386g Amount Per Serving Ca…" at bounding box center [983, 340] width 255 height 623
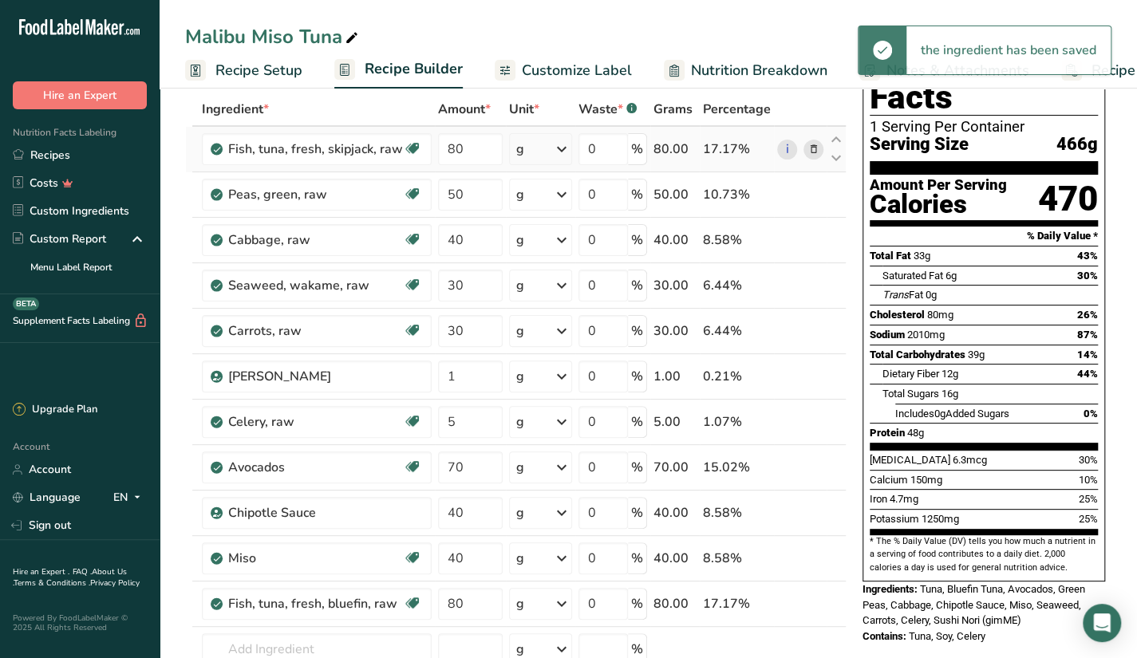
click at [816, 151] on icon at bounding box center [813, 149] width 11 height 17
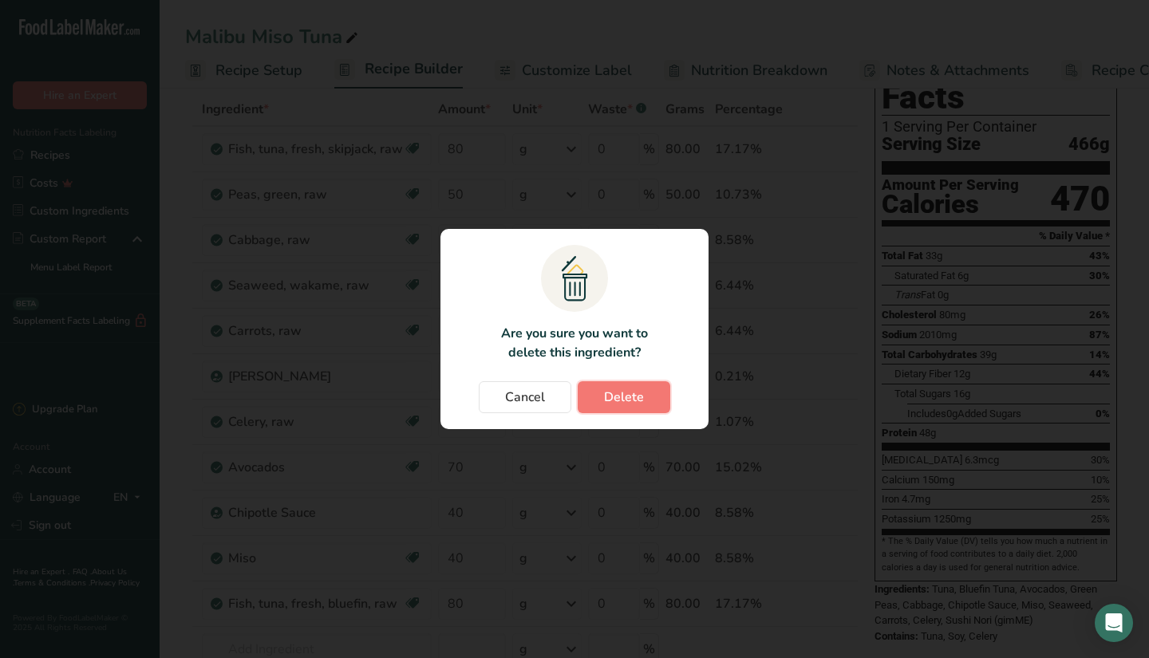
click at [634, 390] on span "Delete" at bounding box center [624, 397] width 40 height 19
type input "50"
type input "40"
type input "30"
type input "1"
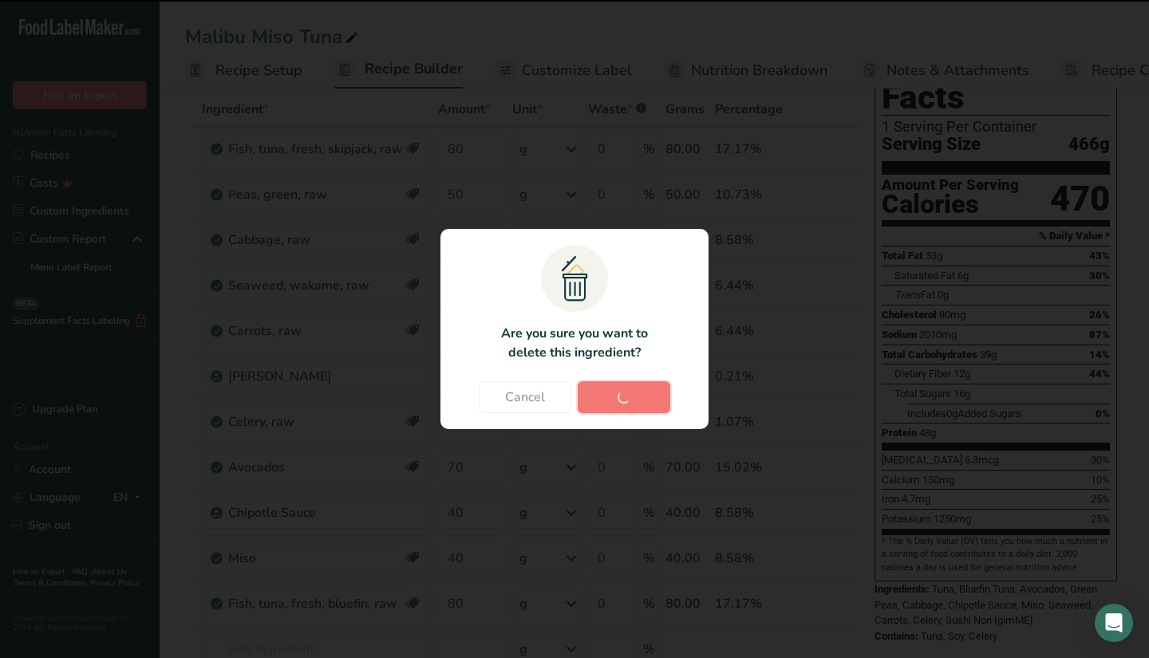
type input "5"
type input "70"
type input "40"
type input "80"
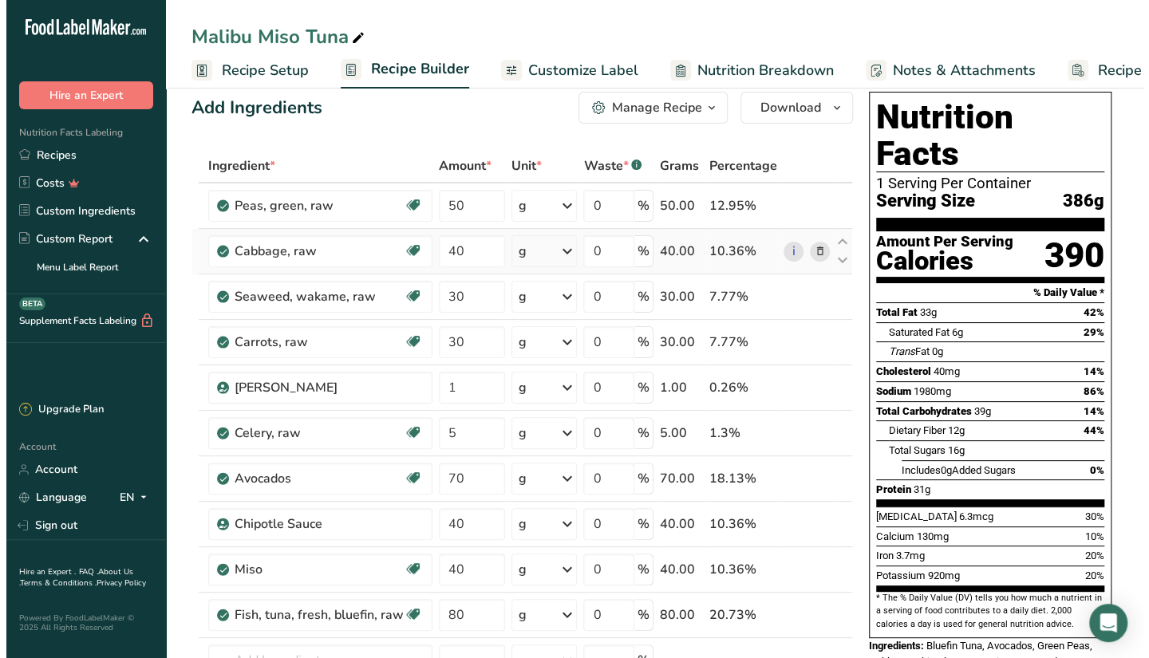
scroll to position [0, 0]
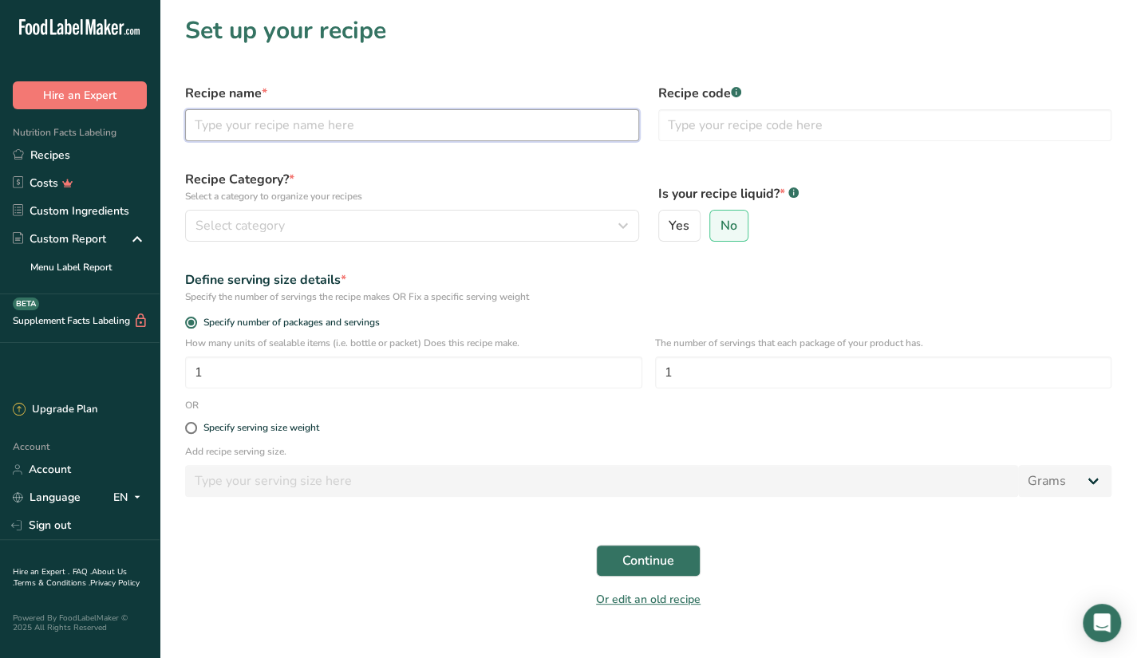
click at [247, 111] on input "text" at bounding box center [412, 125] width 454 height 32
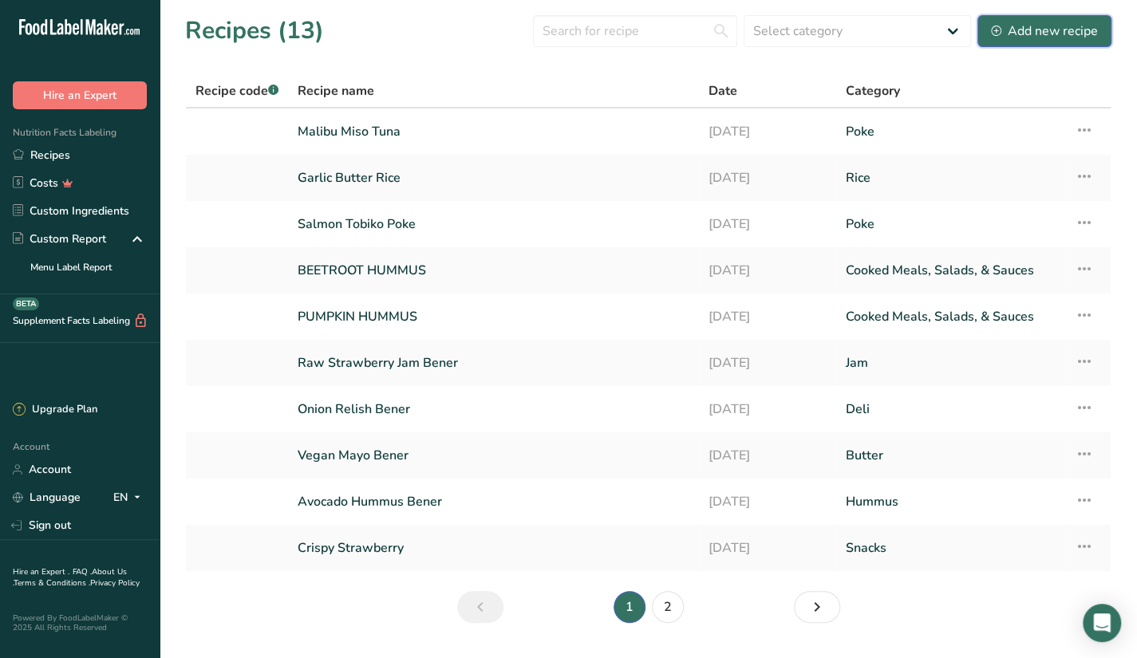
click at [1004, 41] on button "Add new recipe" at bounding box center [1045, 31] width 134 height 32
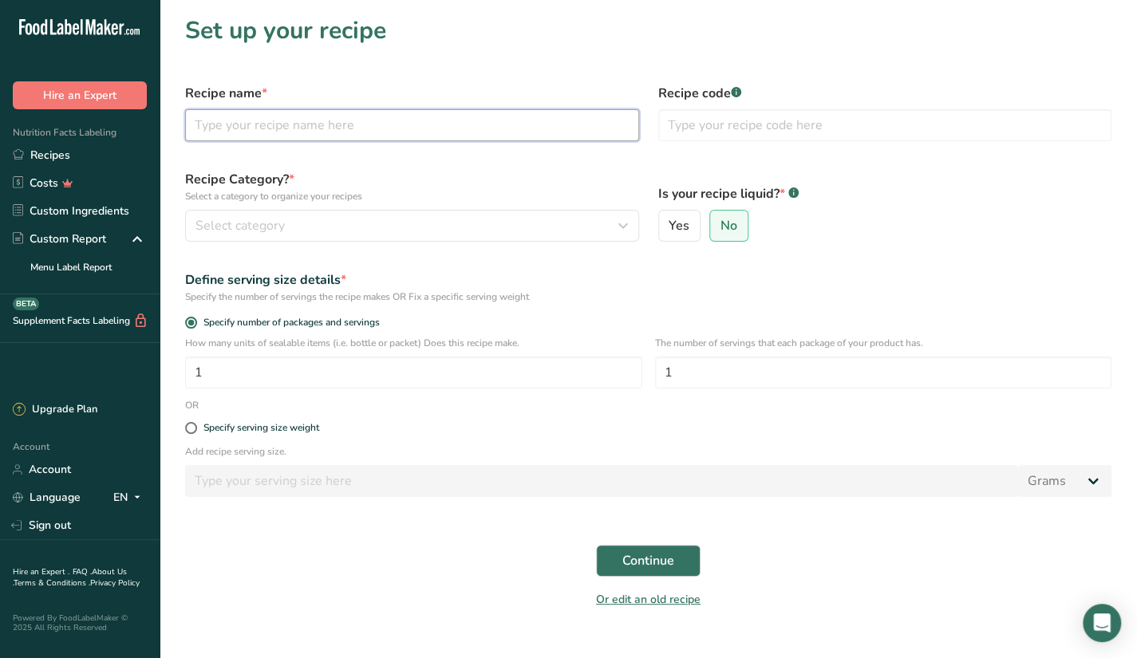
drag, startPoint x: 423, startPoint y: 130, endPoint x: 413, endPoint y: 133, distance: 10.9
click at [423, 130] on input "text" at bounding box center [412, 125] width 454 height 32
type input "Classic Ahi Tuna"
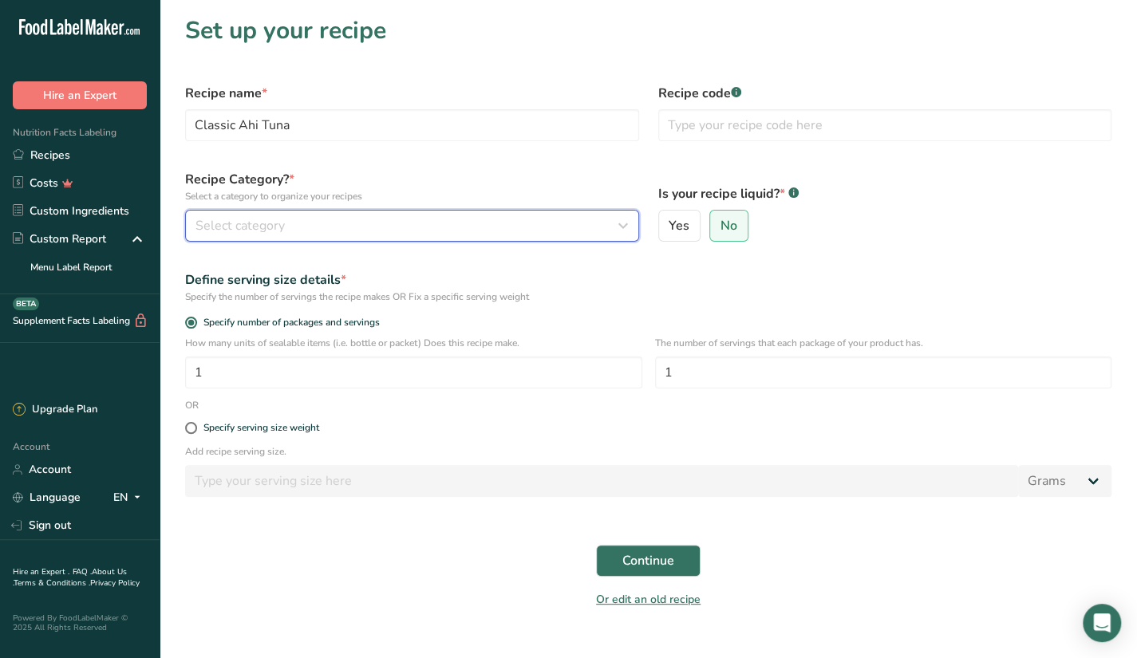
click at [410, 215] on button "Select category" at bounding box center [412, 226] width 454 height 32
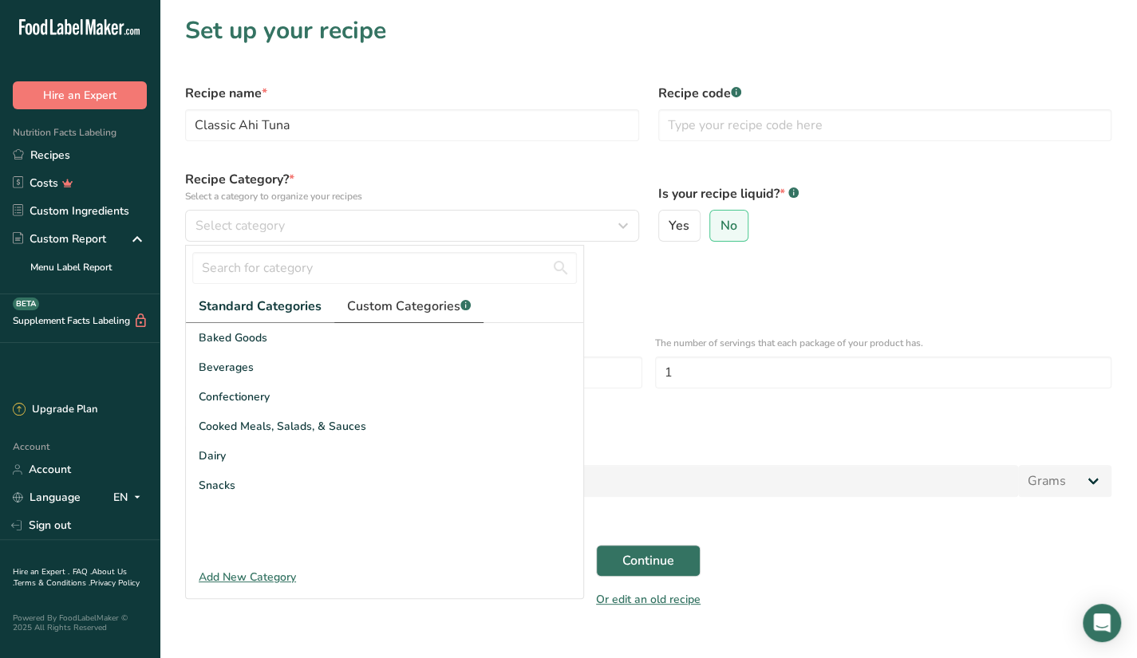
click at [417, 302] on span "Custom Categories .a-a{fill:#347362;}.b-a{fill:#fff;}" at bounding box center [409, 306] width 124 height 19
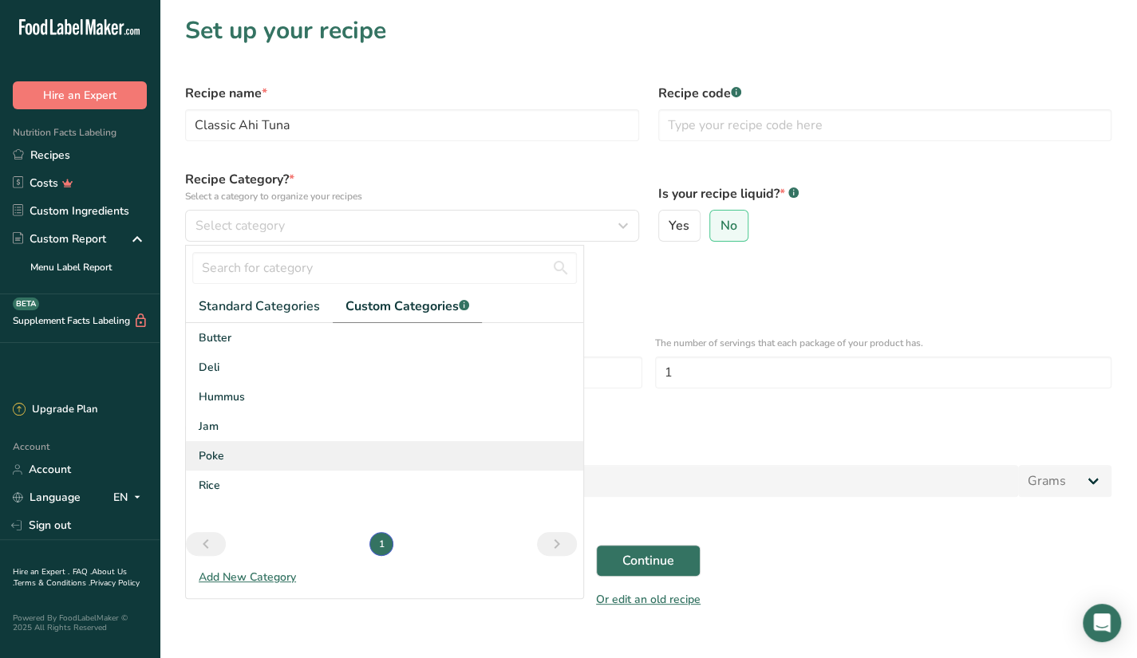
click at [229, 453] on div "Poke" at bounding box center [384, 456] width 397 height 30
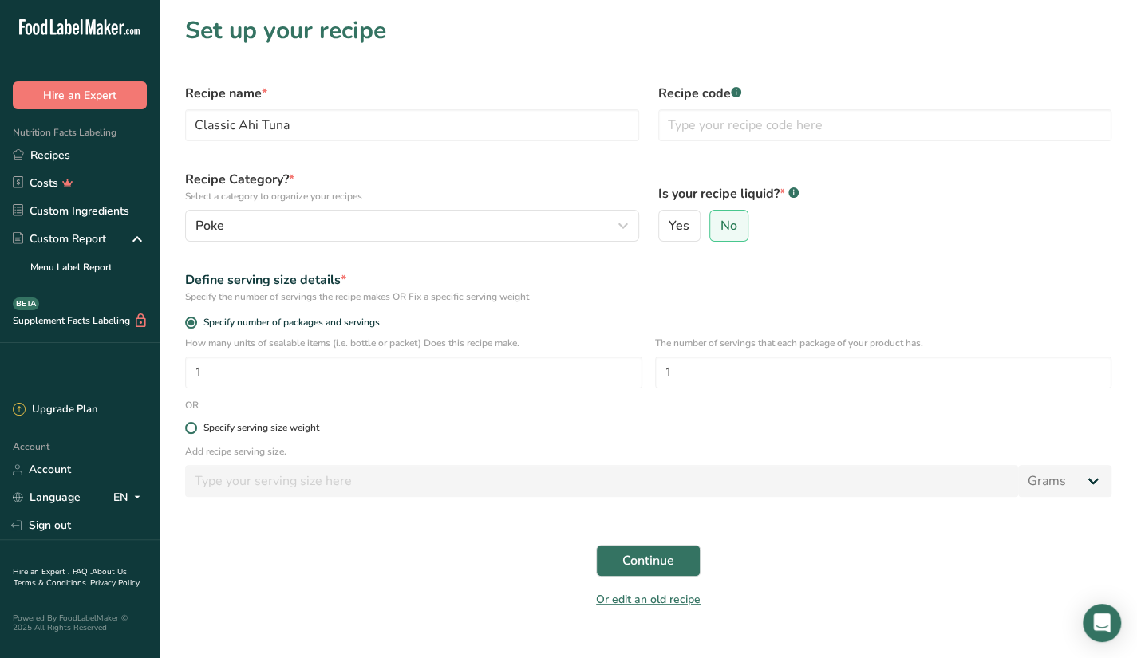
click at [192, 431] on span at bounding box center [191, 428] width 12 height 12
click at [192, 431] on input "Specify serving size weight" at bounding box center [190, 428] width 10 height 10
radio input "true"
radio input "false"
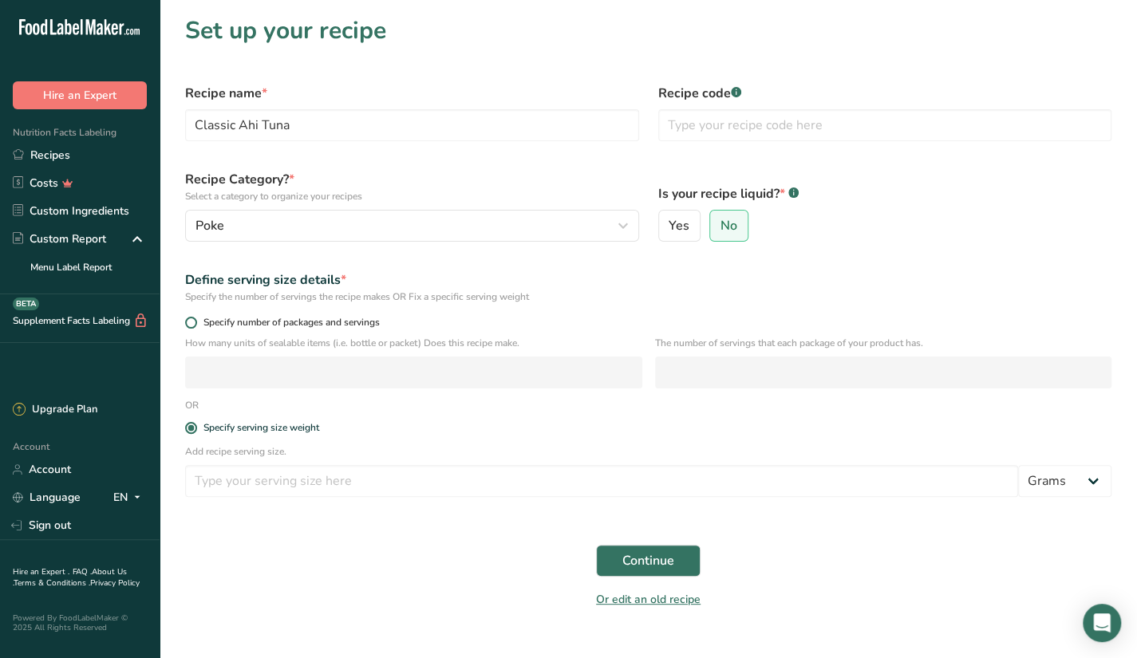
click at [193, 322] on span at bounding box center [191, 323] width 12 height 12
click at [193, 322] on input "Specify number of packages and servings" at bounding box center [190, 323] width 10 height 10
radio input "true"
radio input "false"
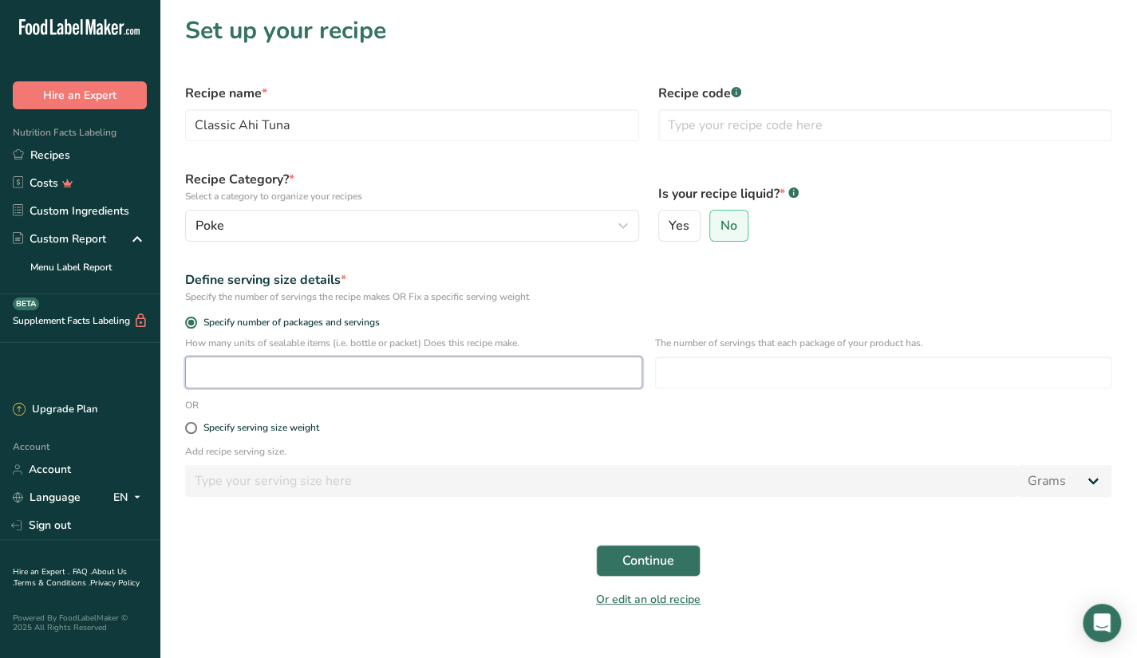
click at [463, 379] on input "number" at bounding box center [413, 373] width 457 height 32
click at [685, 439] on div "Specify serving size weight" at bounding box center [649, 429] width 946 height 32
click at [651, 568] on span "Continue" at bounding box center [649, 560] width 52 height 19
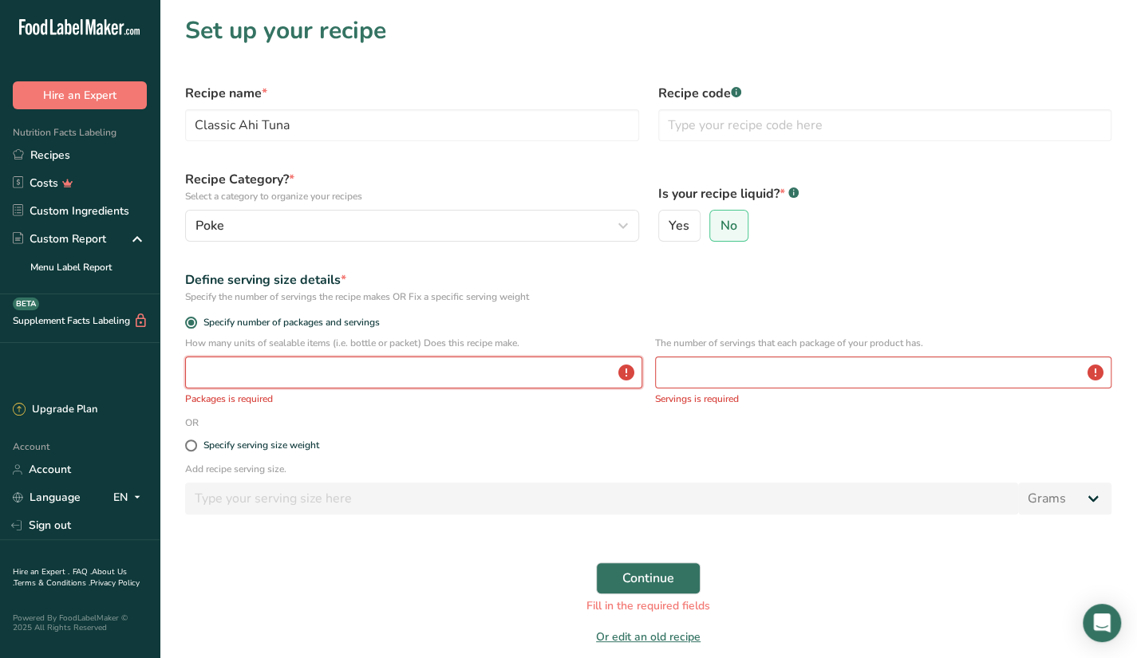
click at [350, 376] on input "number" at bounding box center [413, 373] width 457 height 32
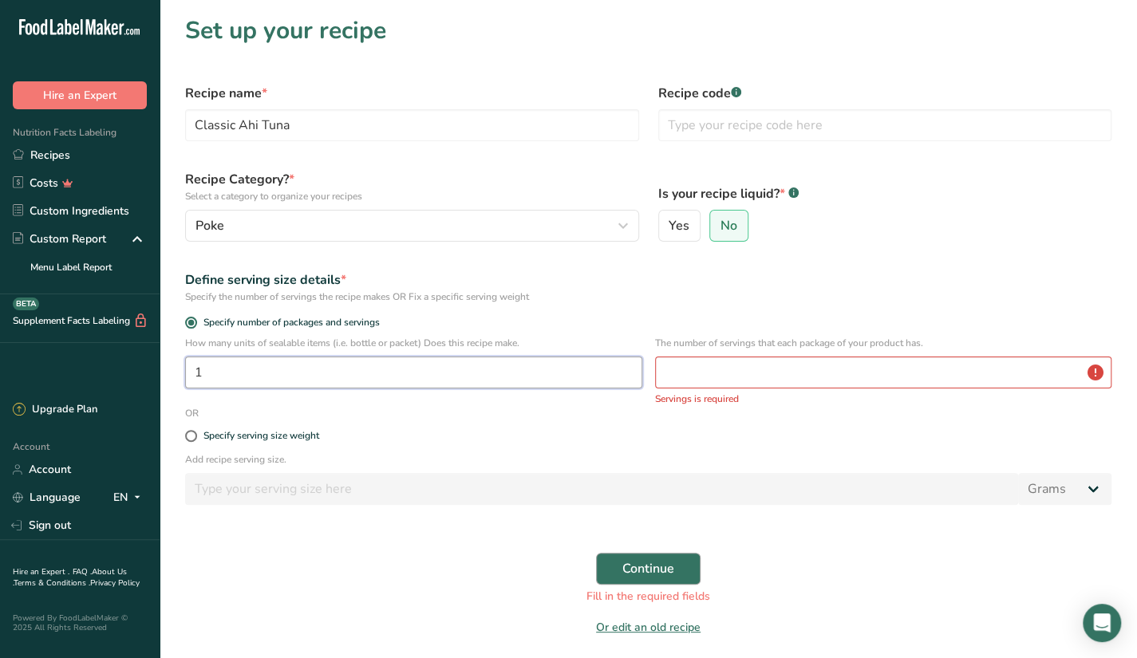
type input "1"
click at [644, 566] on span "Continue" at bounding box center [649, 568] width 52 height 19
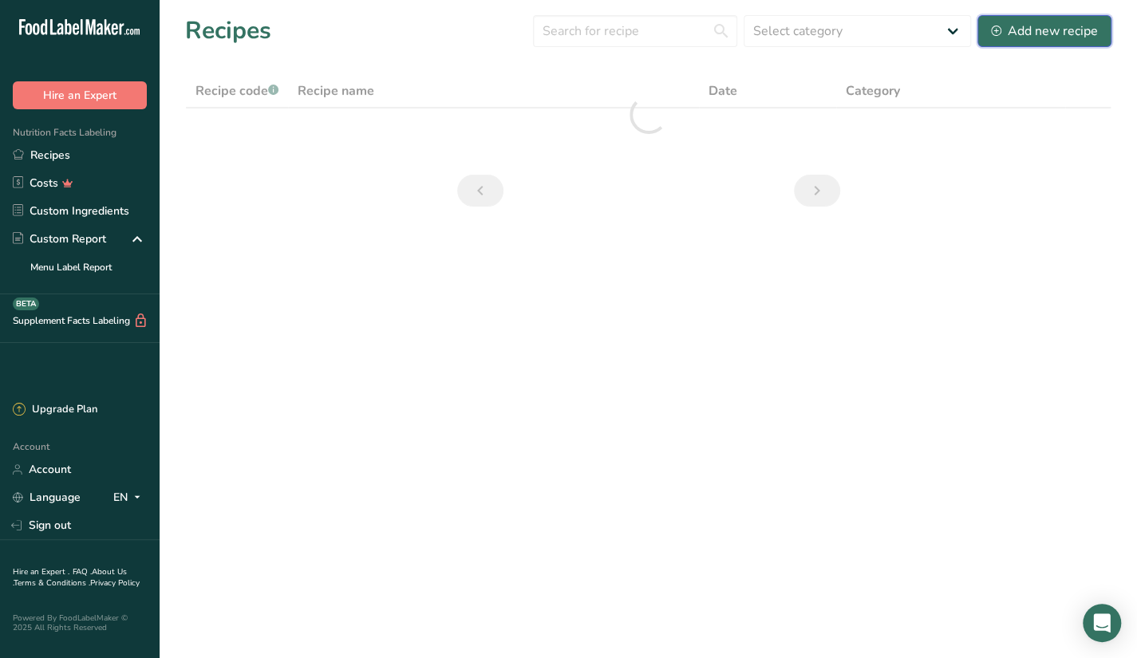
click at [1022, 33] on div "Add new recipe" at bounding box center [1044, 31] width 107 height 19
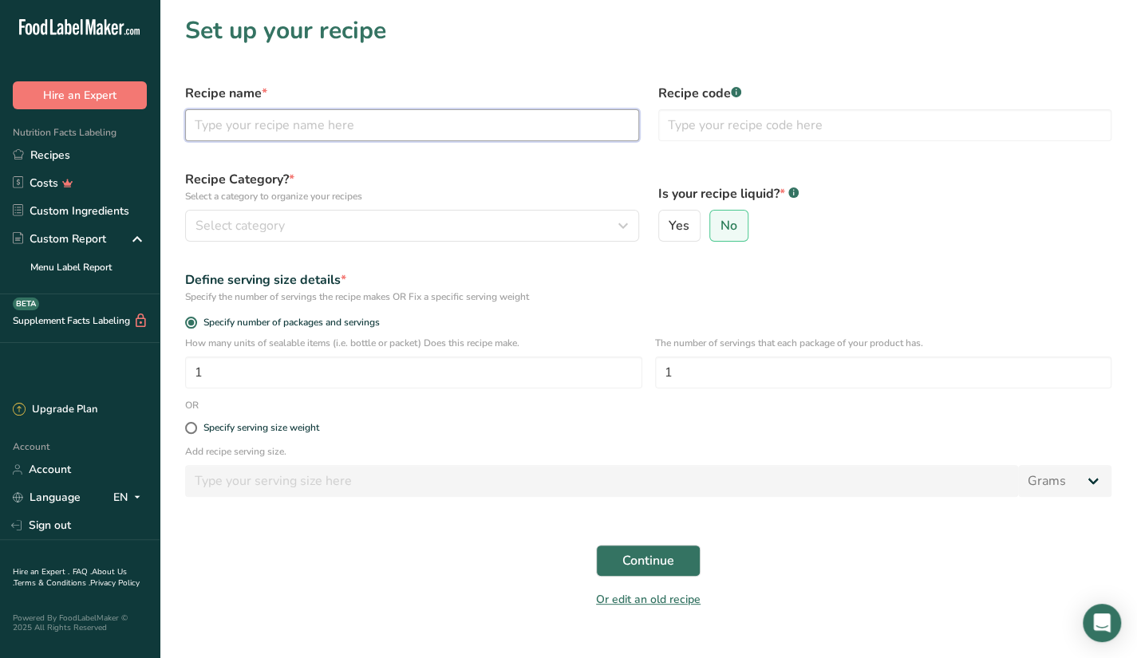
click at [314, 122] on input "text" at bounding box center [412, 125] width 454 height 32
type input "c"
type input "Classic Ahi Tuna"
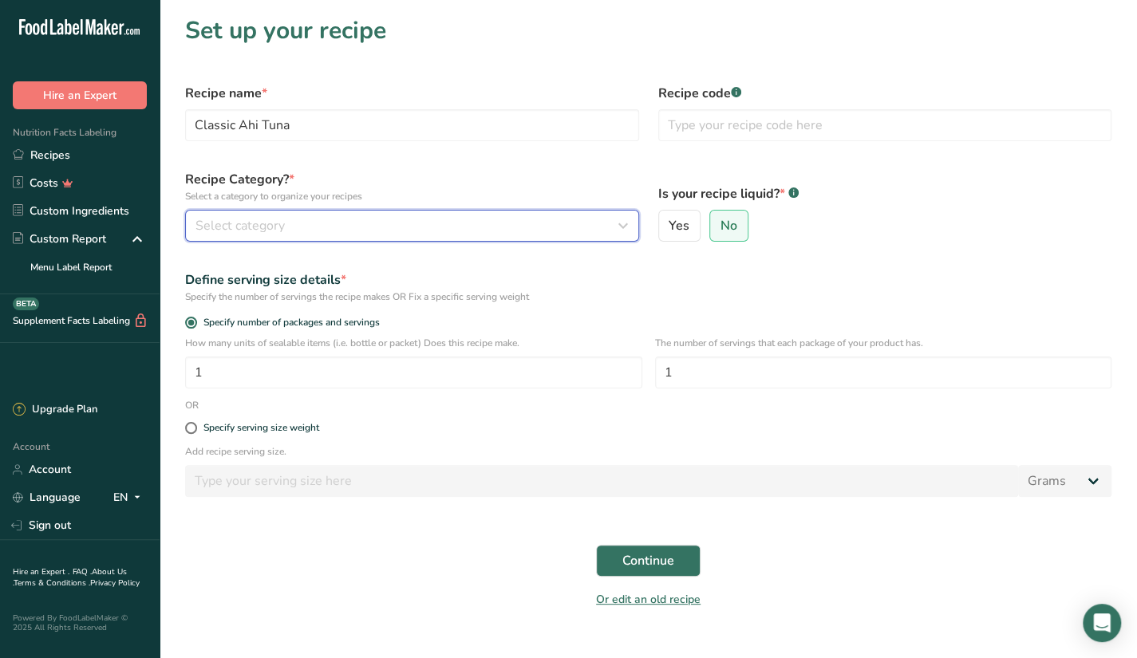
click at [303, 221] on div "Select category" at bounding box center [408, 225] width 424 height 19
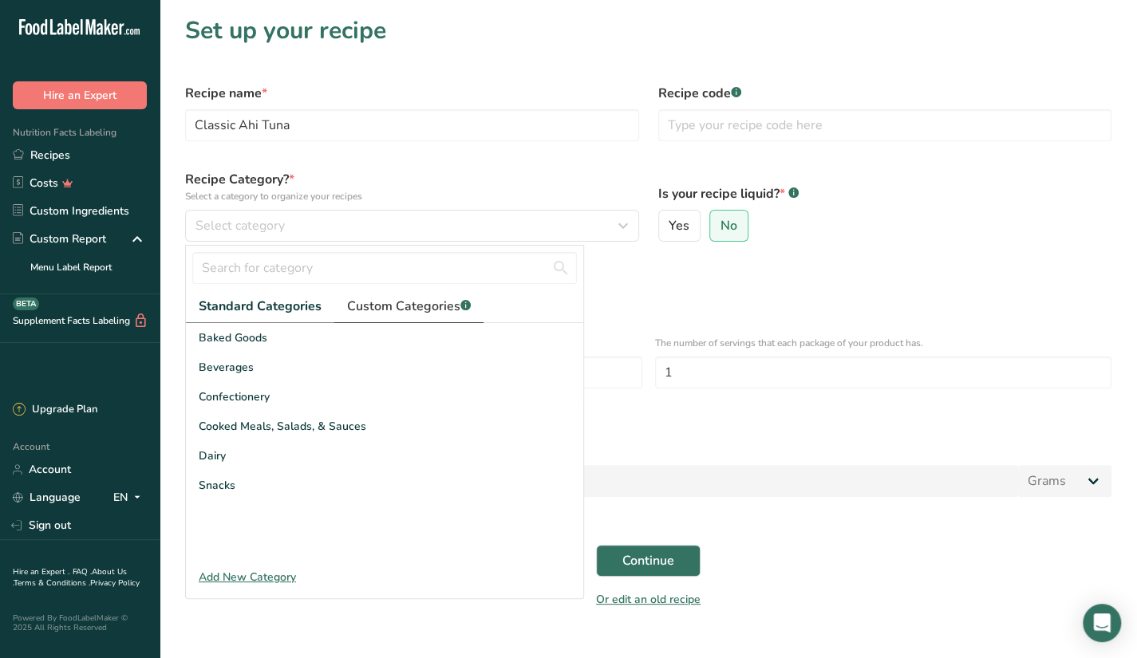
click at [370, 307] on span "Custom Categories .a-a{fill:#347362;}.b-a{fill:#fff;}" at bounding box center [409, 306] width 124 height 19
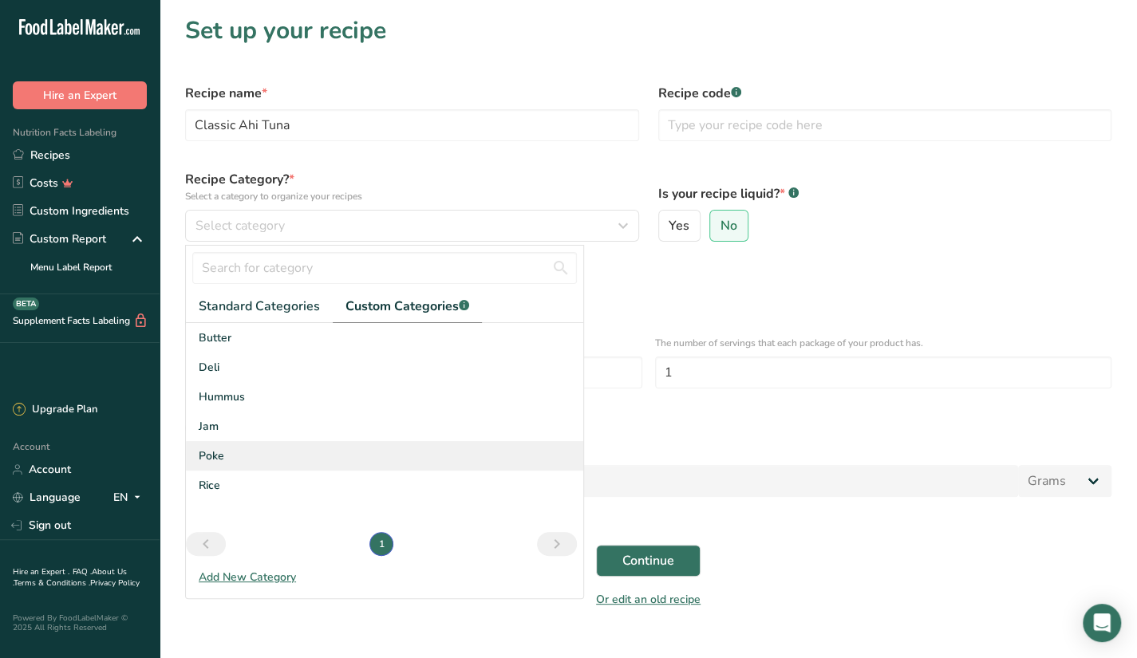
click at [243, 455] on div "Poke" at bounding box center [384, 456] width 397 height 30
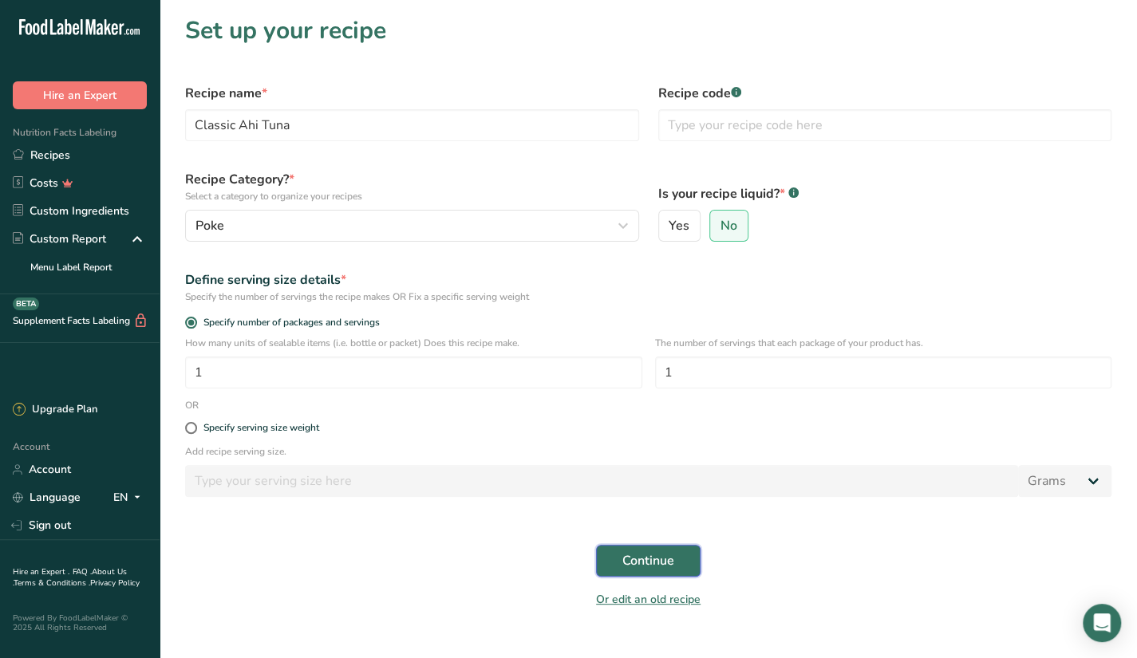
click at [648, 573] on button "Continue" at bounding box center [648, 561] width 105 height 32
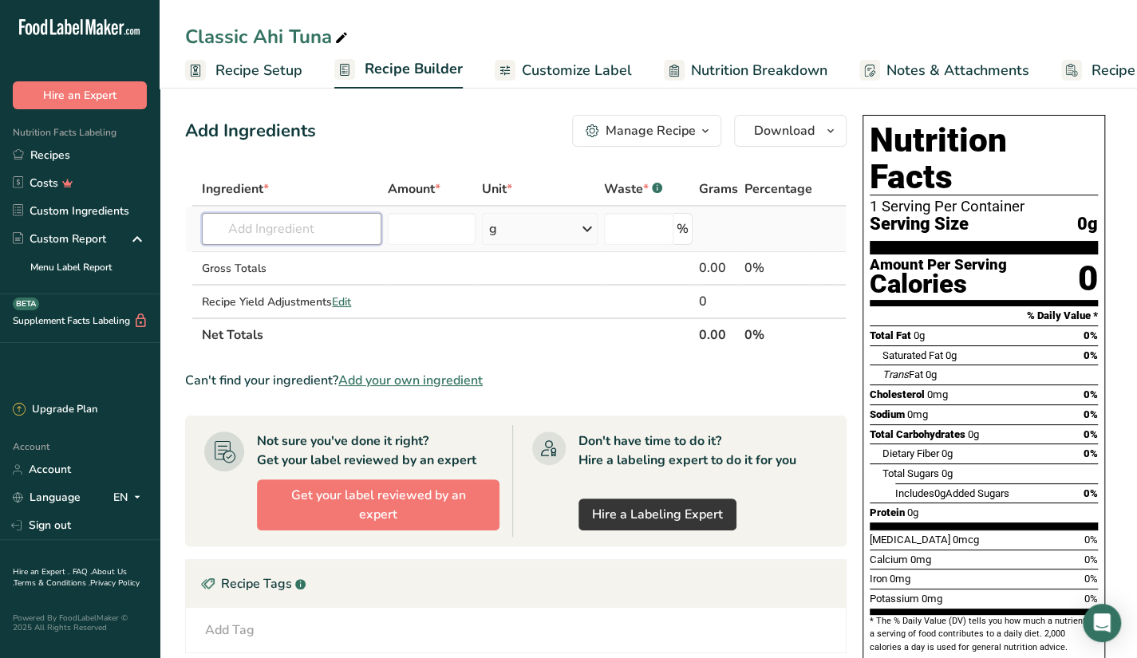
click at [305, 228] on input "text" at bounding box center [292, 229] width 180 height 32
type input "ahi tuna"
drag, startPoint x: 290, startPoint y: 391, endPoint x: 283, endPoint y: 365, distance: 27.1
click at [283, 365] on section "Ingredient * Amount * Unit * Waste * .a-a{fill:#347362;}.b-a{fill:#fff;} Grams …" at bounding box center [516, 534] width 662 height 724
click at [279, 221] on input "text" at bounding box center [292, 229] width 180 height 32
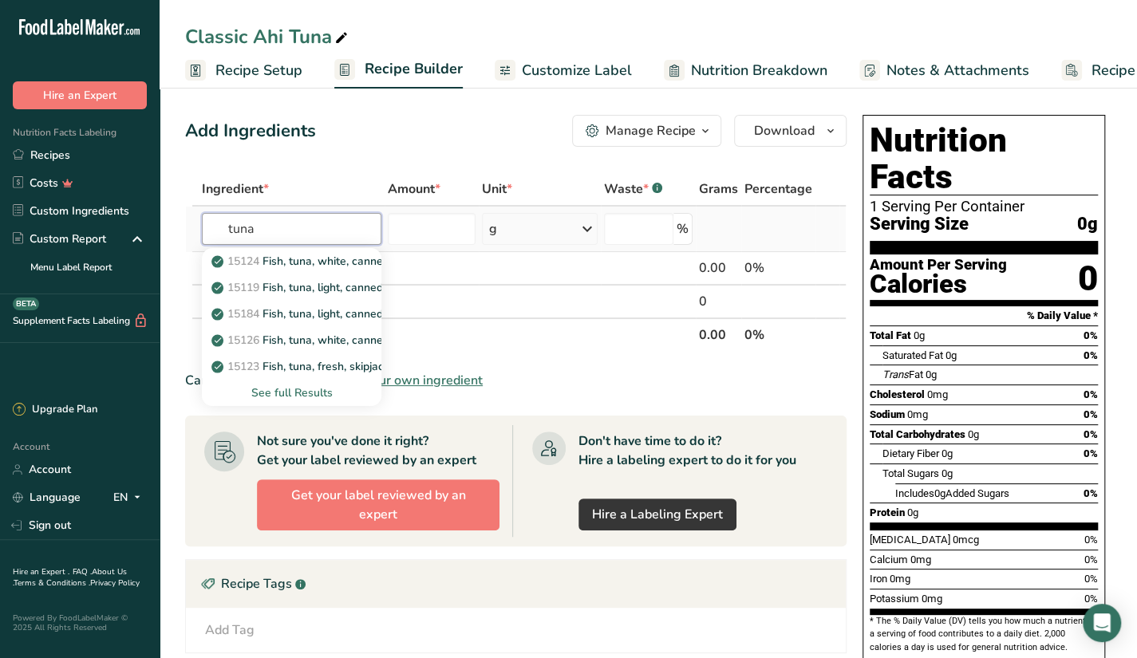
type input "tuna"
click at [294, 389] on div "See full Results" at bounding box center [292, 393] width 154 height 17
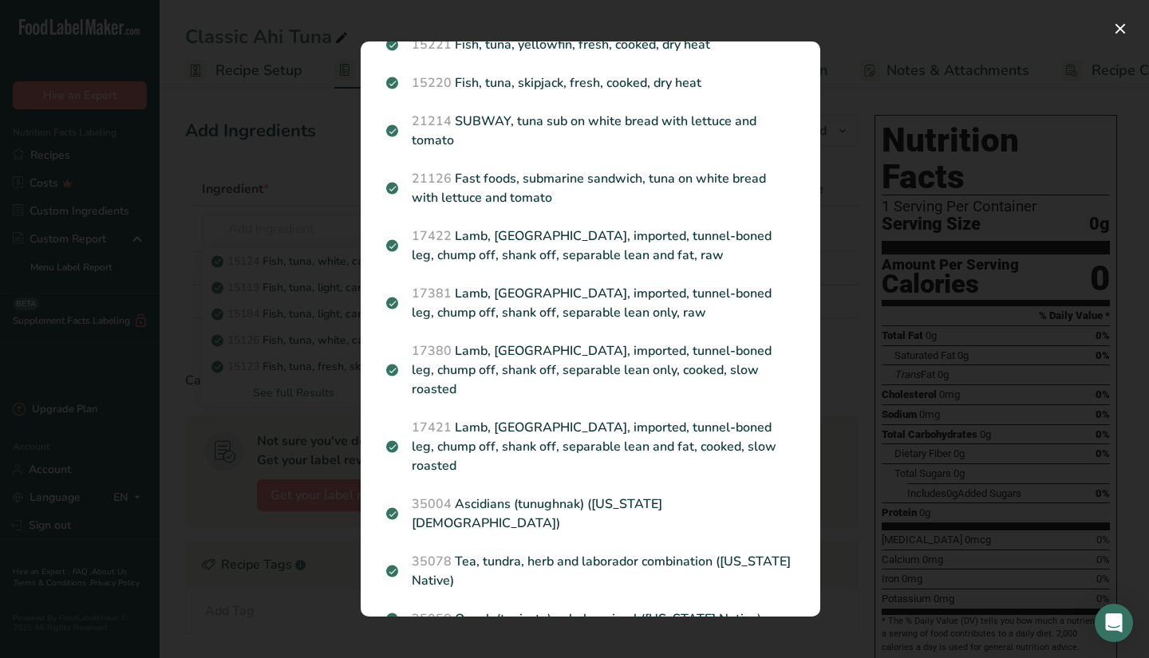
scroll to position [239, 0]
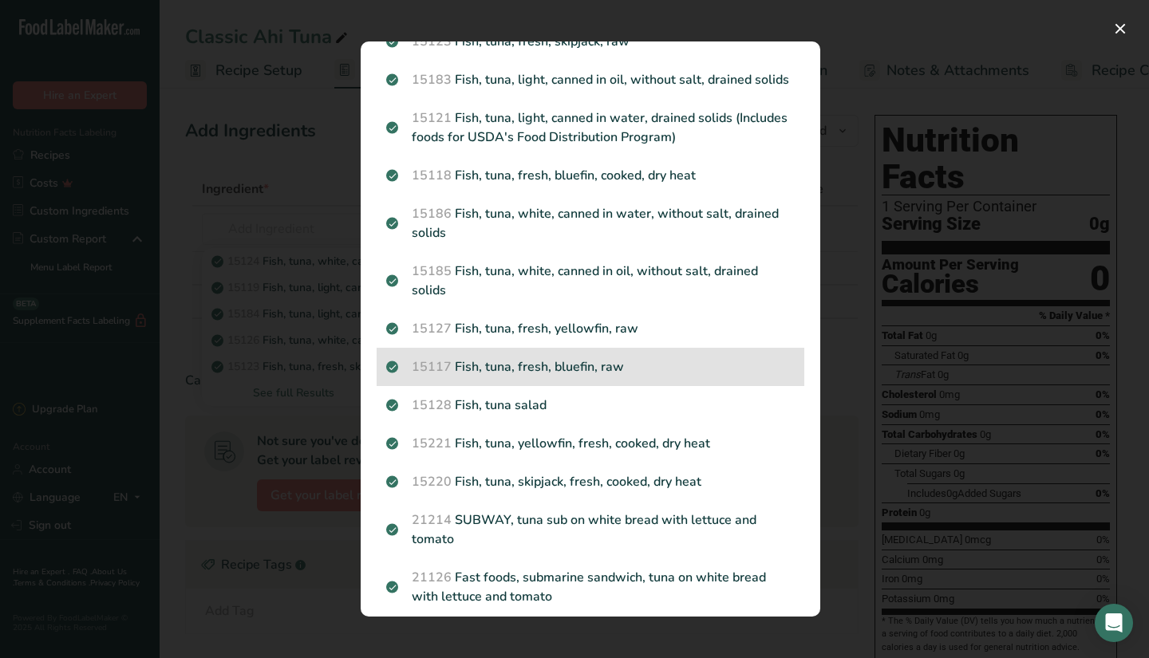
click at [615, 377] on p "15117 Fish, tuna, fresh, bluefin, raw" at bounding box center [590, 367] width 409 height 19
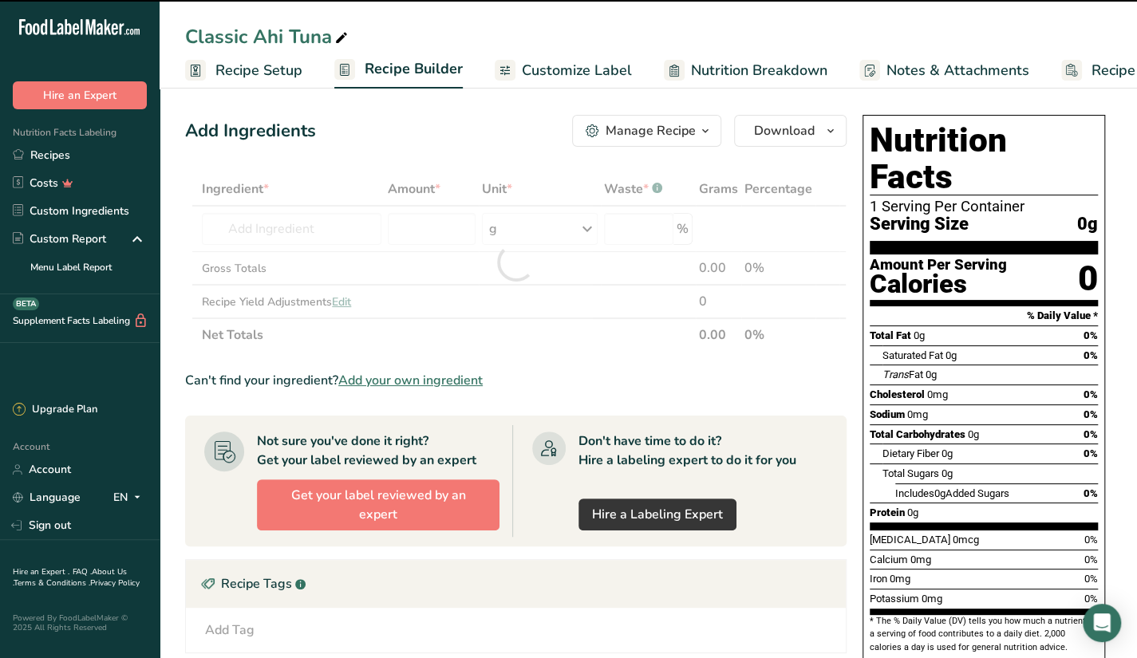
type input "0"
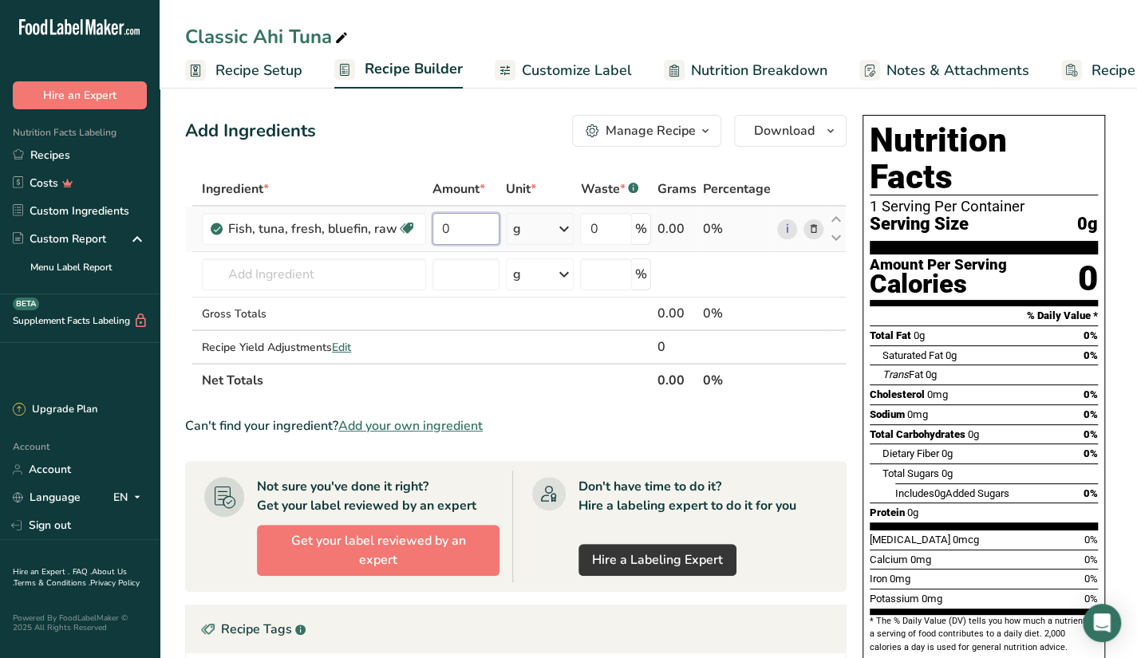
drag, startPoint x: 474, startPoint y: 231, endPoint x: 431, endPoint y: 242, distance: 44.3
click at [433, 242] on input "0" at bounding box center [466, 229] width 67 height 32
type input "90"
click at [378, 283] on div "Ingredient * Amount * Unit * Waste * .a-a{fill:#347362;}.b-a{fill:#fff;} Grams …" at bounding box center [516, 284] width 662 height 225
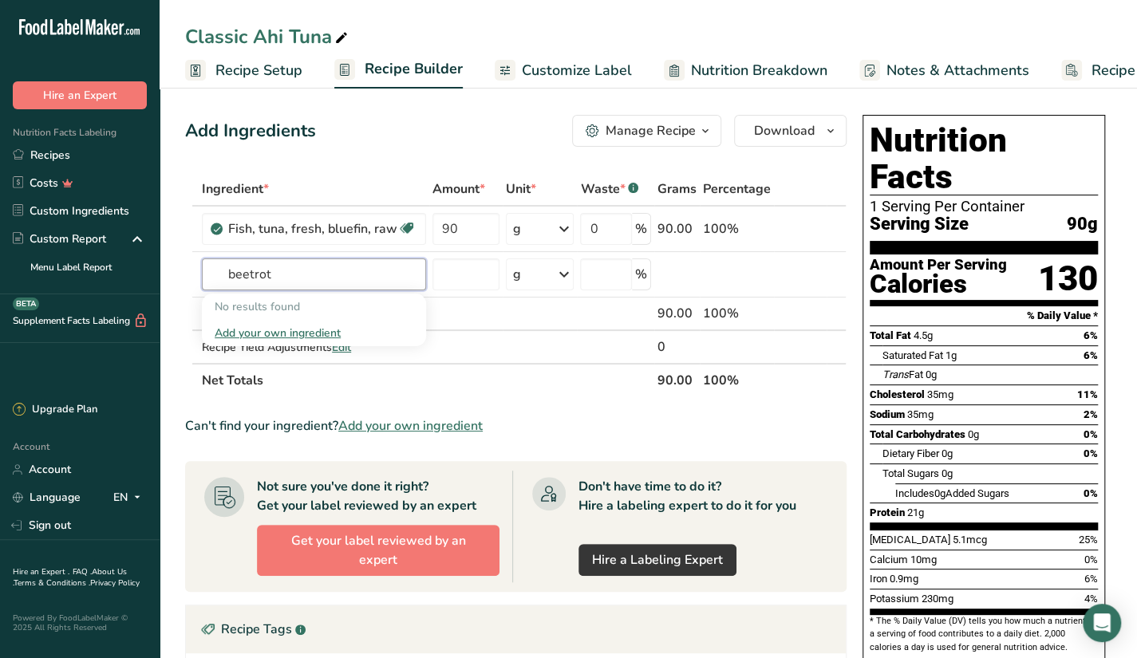
type input "beetrot"
type input "b"
type input "beetroo"
type input "b"
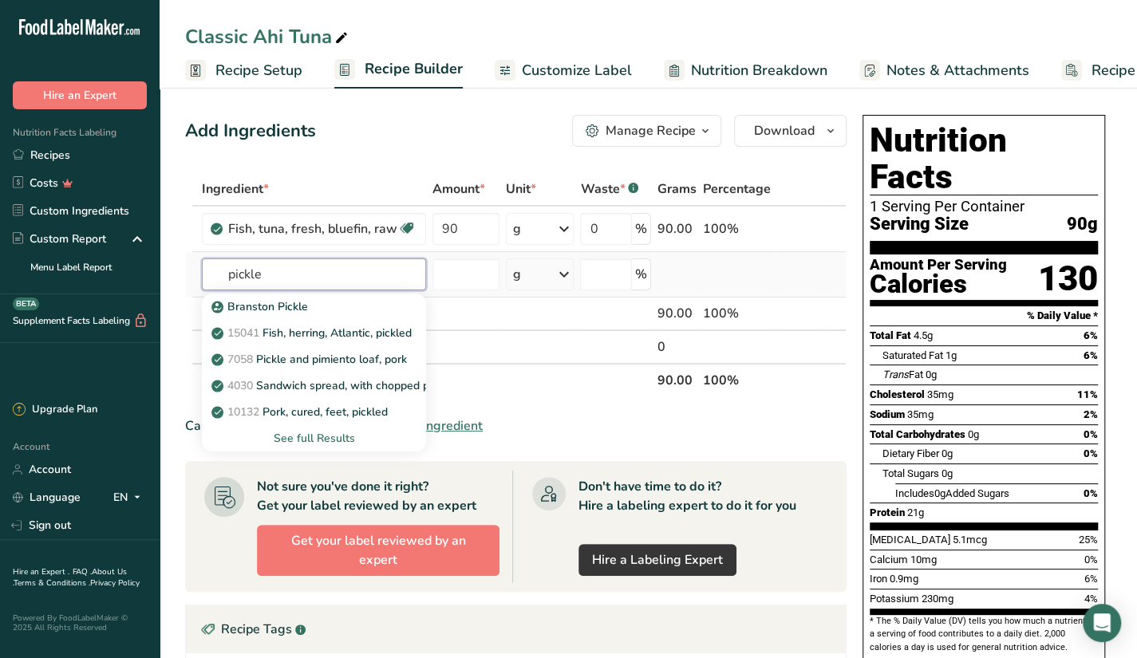
type input "pickle"
click at [318, 436] on div "See full Results" at bounding box center [314, 438] width 199 height 17
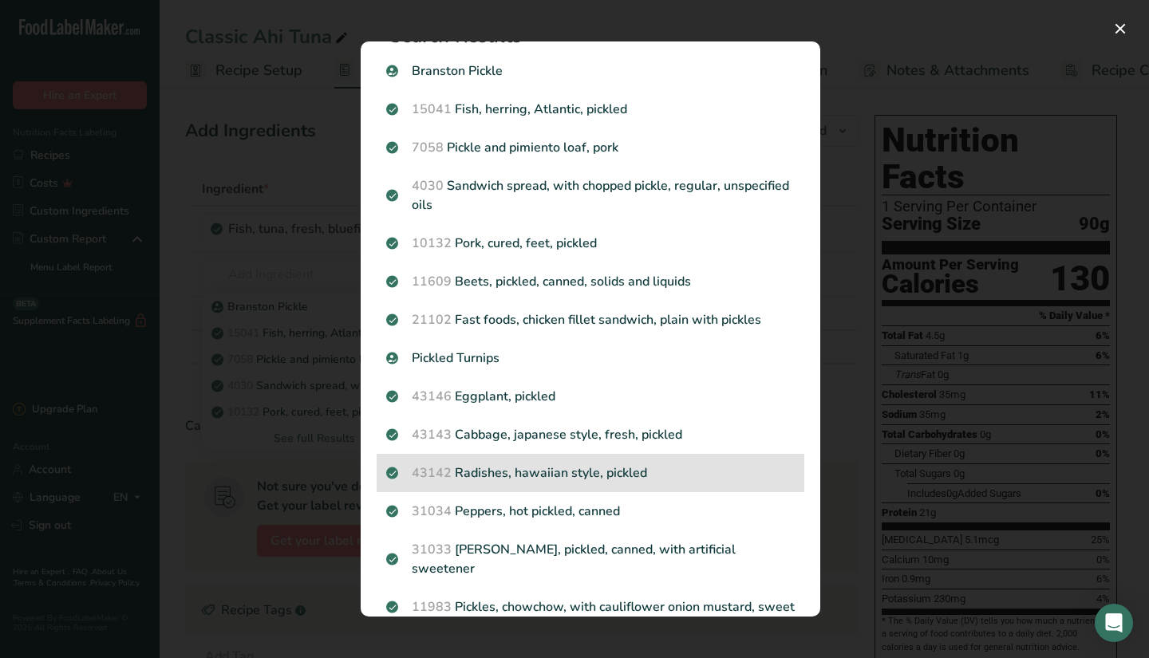
scroll to position [0, 0]
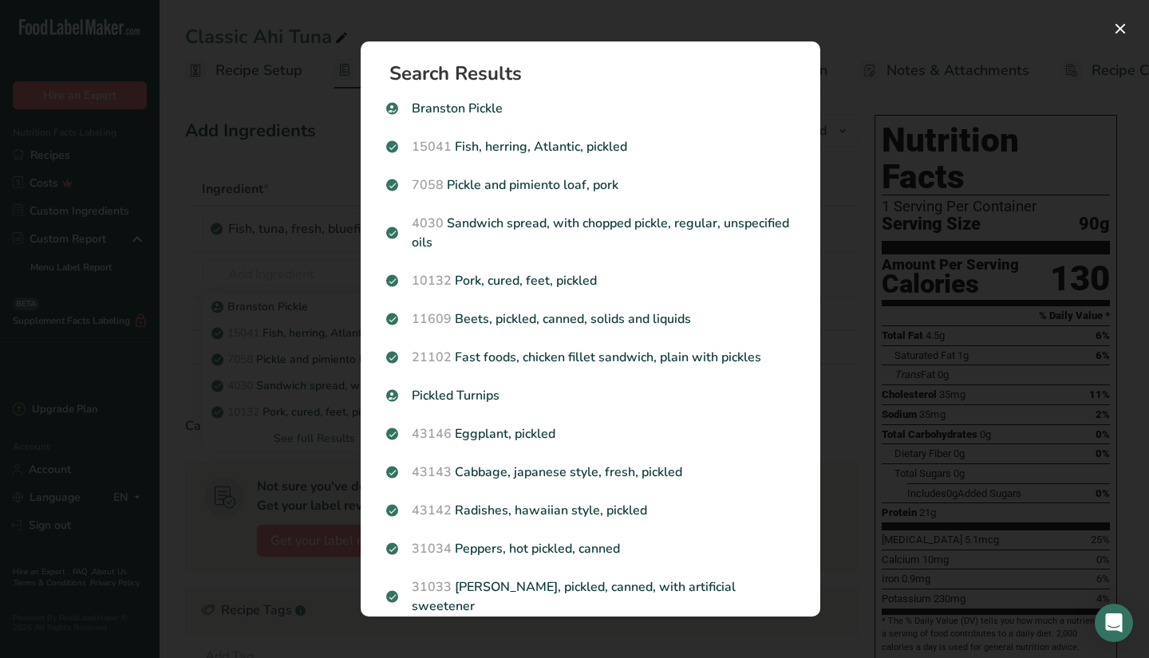
click at [892, 365] on div "Search results modal" at bounding box center [574, 329] width 1149 height 658
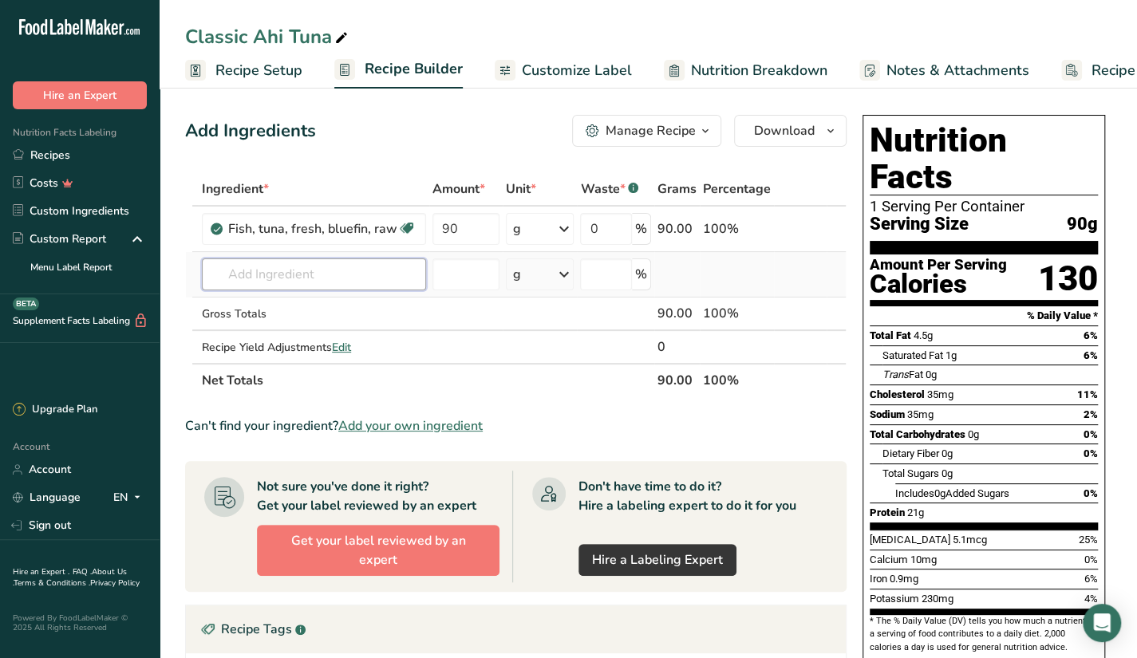
click at [273, 269] on input "text" at bounding box center [314, 275] width 224 height 32
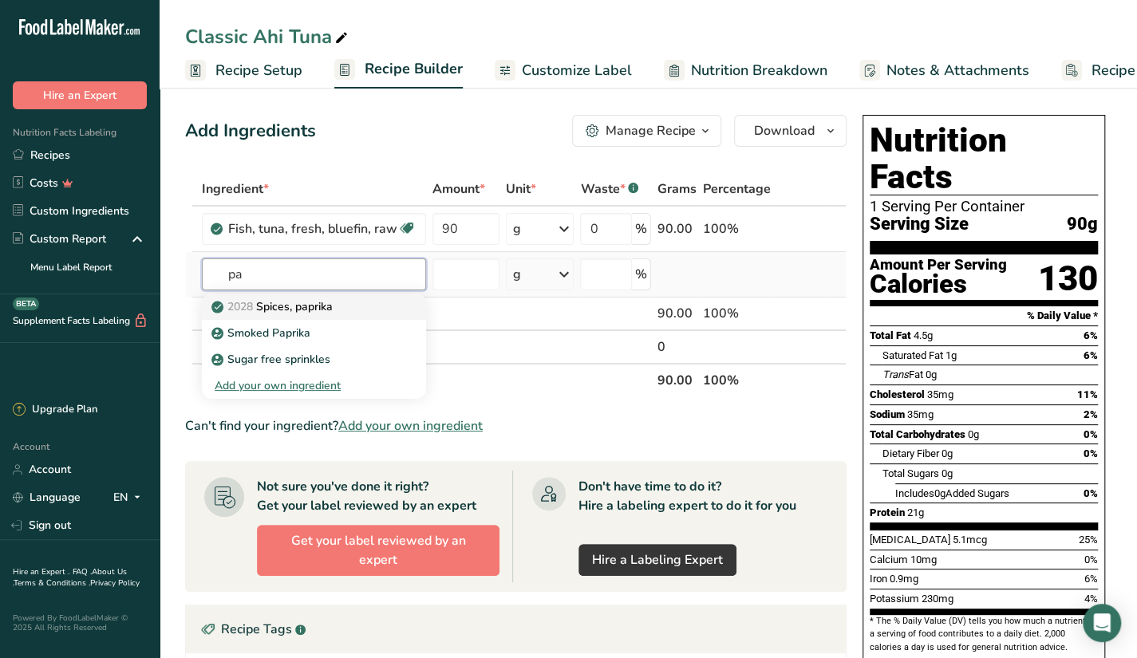
type input "p"
type input "paprica"
click at [265, 264] on input "text" at bounding box center [314, 275] width 224 height 32
type input "paprika"
click at [321, 304] on p "2028 Spices, paprika" at bounding box center [274, 306] width 118 height 17
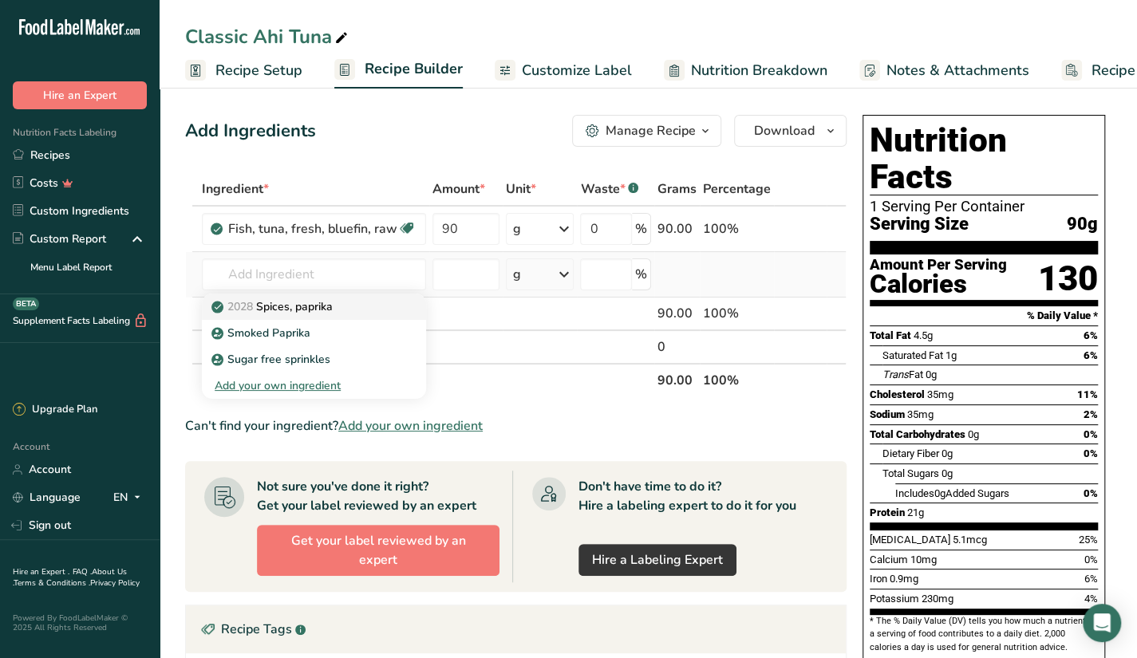
type input "Spices, paprika"
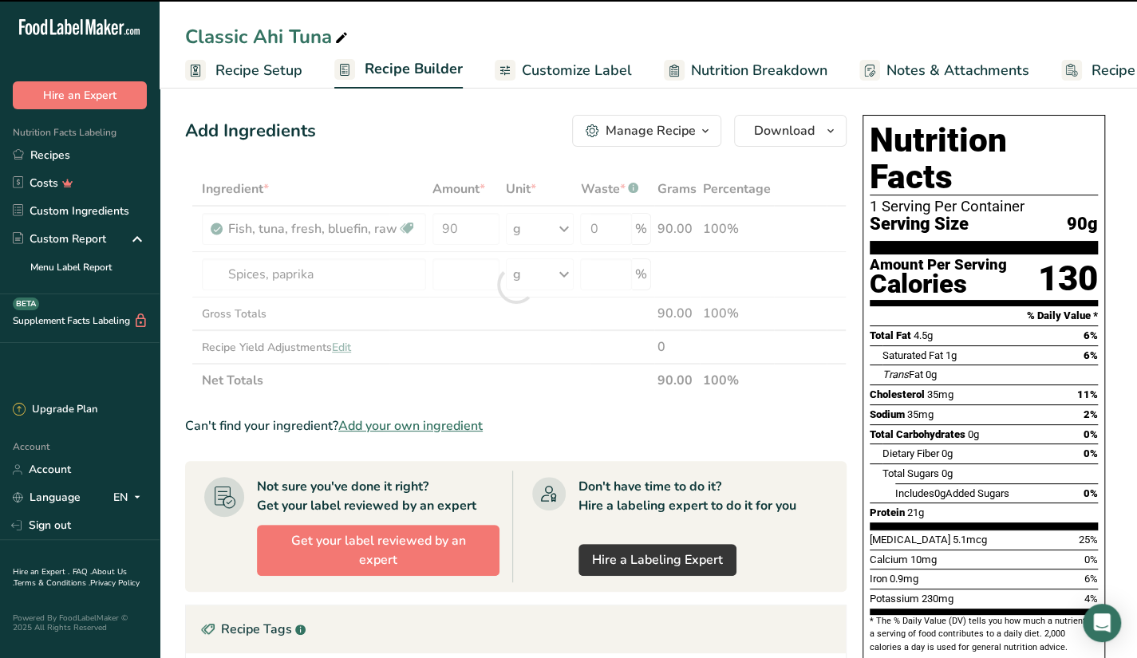
type input "0"
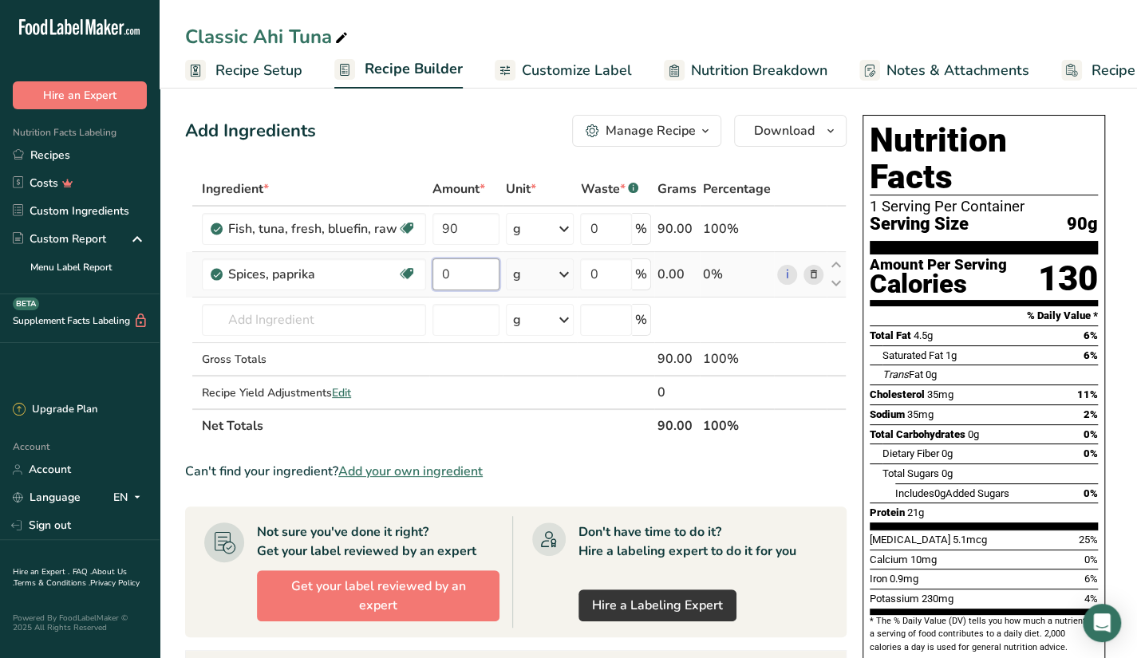
drag, startPoint x: 461, startPoint y: 278, endPoint x: 407, endPoint y: 291, distance: 55.8
click at [407, 291] on tr "Spices, paprika Source of Antioxidants Dairy free Gluten free Vegan Vegetarian …" at bounding box center [516, 274] width 660 height 45
type input "30"
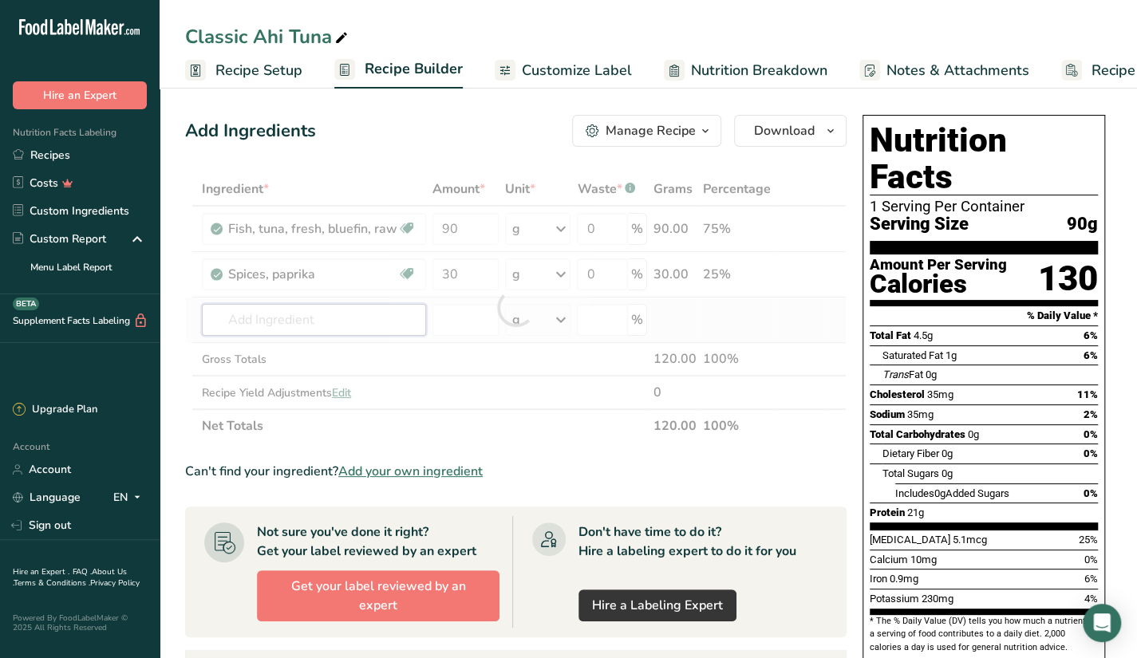
click at [380, 326] on div "Ingredient * Amount * Unit * Waste * .a-a{fill:#347362;}.b-a{fill:#fff;} Grams …" at bounding box center [516, 307] width 662 height 271
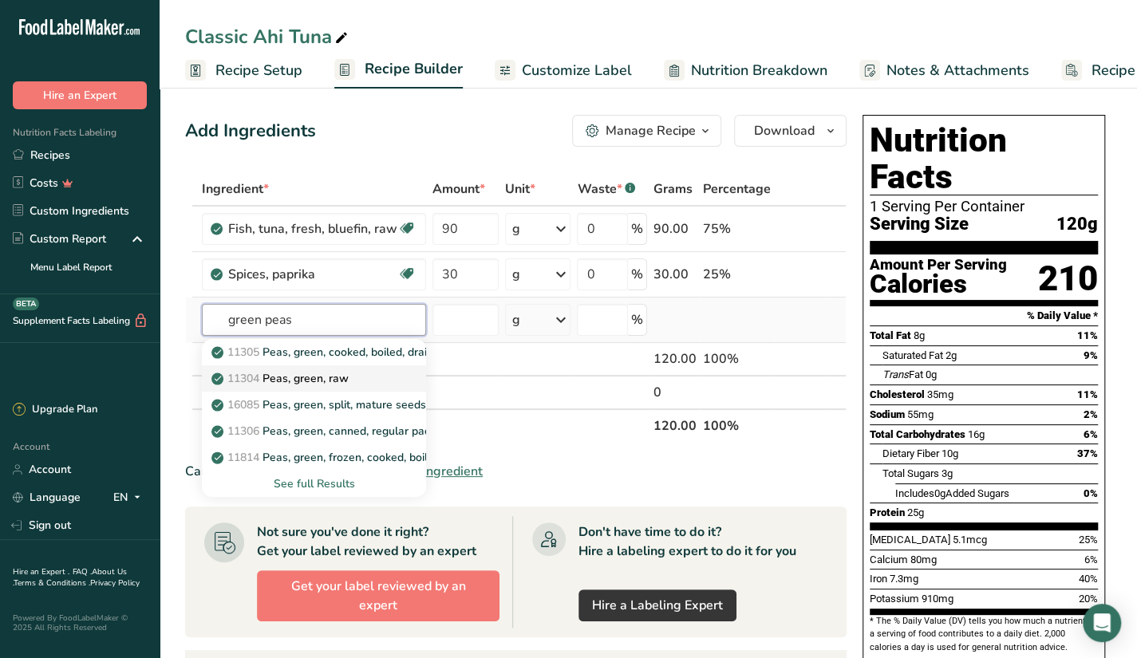
type input "green peas"
click at [352, 377] on div "11304 Peas, green, raw" at bounding box center [301, 378] width 173 height 17
type input "Peas, green, raw"
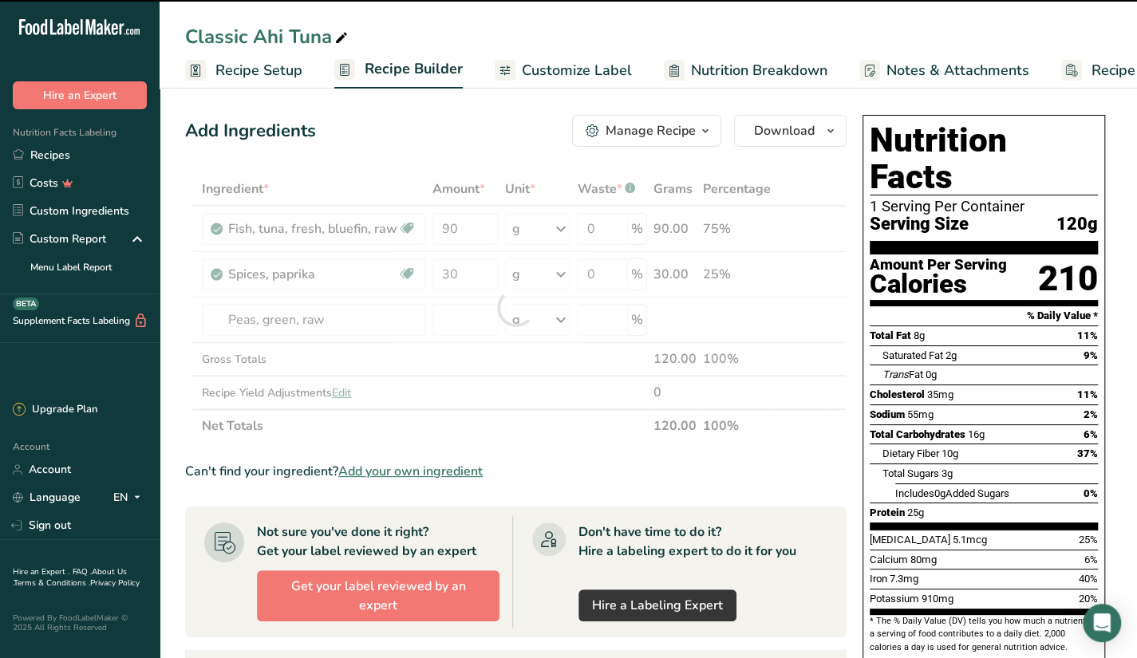
type input "0"
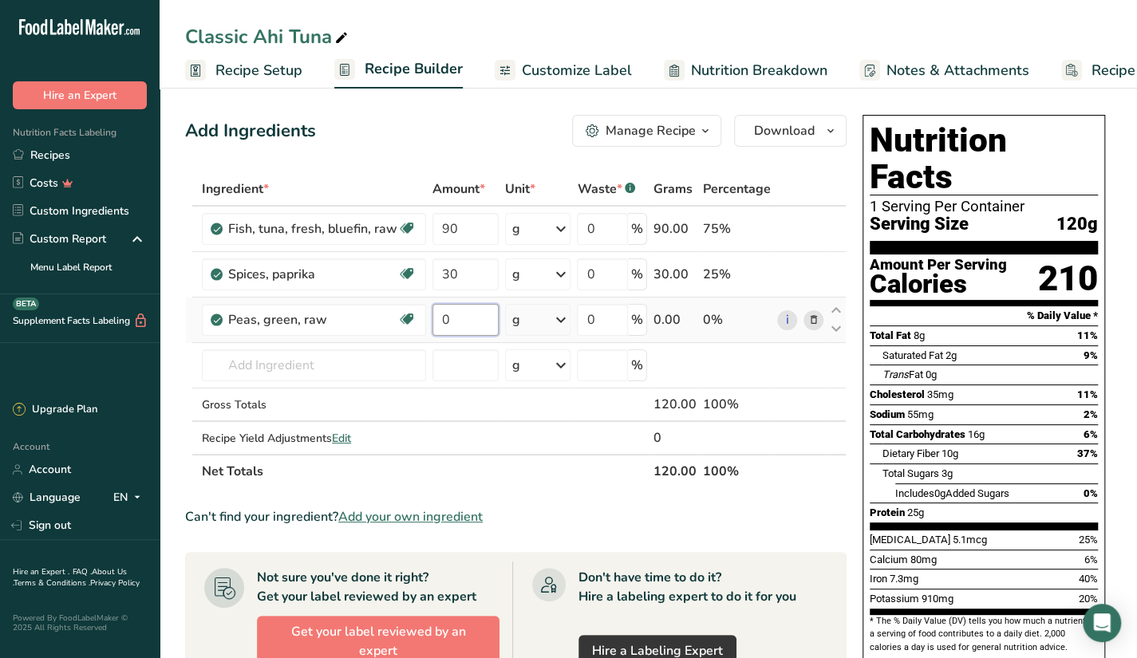
drag, startPoint x: 455, startPoint y: 322, endPoint x: 426, endPoint y: 322, distance: 28.7
click at [426, 322] on tr "Peas, green, raw Plant-based Protein Dairy free Gluten free Vegan Vegetarian So…" at bounding box center [516, 320] width 660 height 45
type input "50"
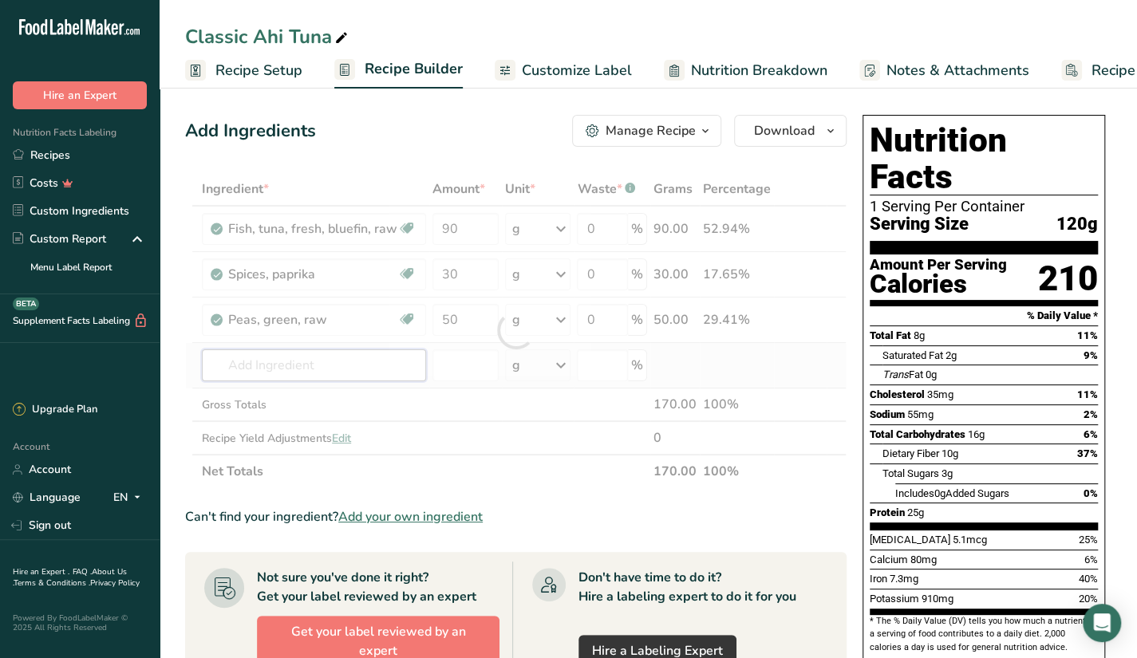
click at [351, 354] on div "Ingredient * Amount * Unit * Waste * .a-a{fill:#347362;}.b-a{fill:#fff;} Grams …" at bounding box center [516, 330] width 662 height 316
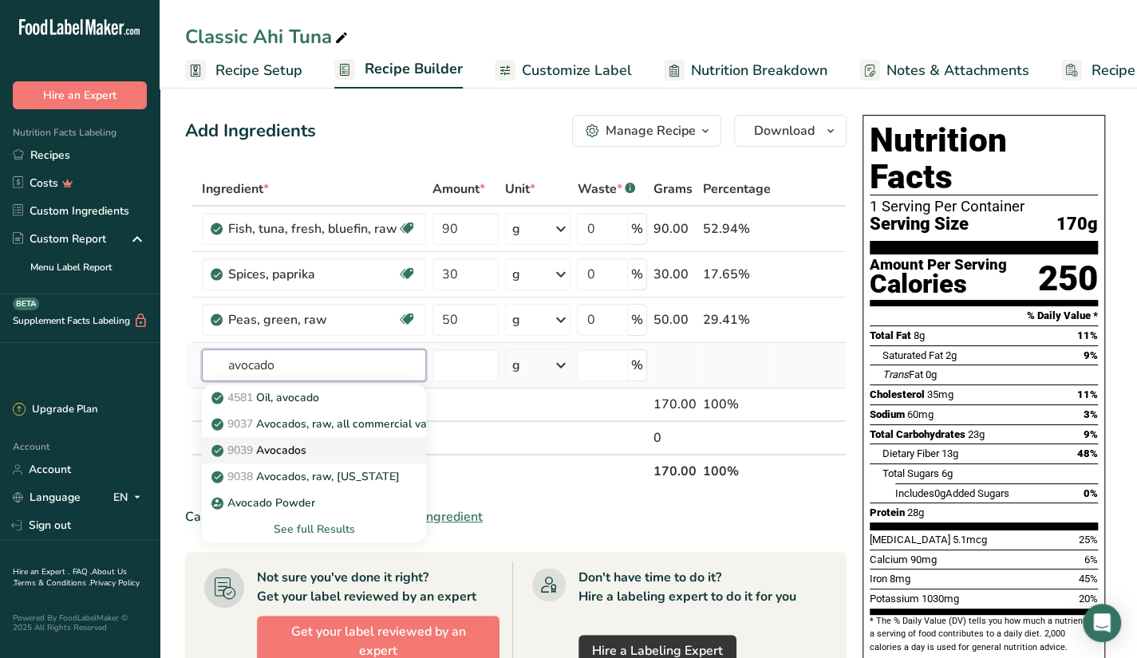
type input "avocado"
click at [321, 449] on div "9039 Avocados" at bounding box center [301, 450] width 173 height 17
type input "Avocados"
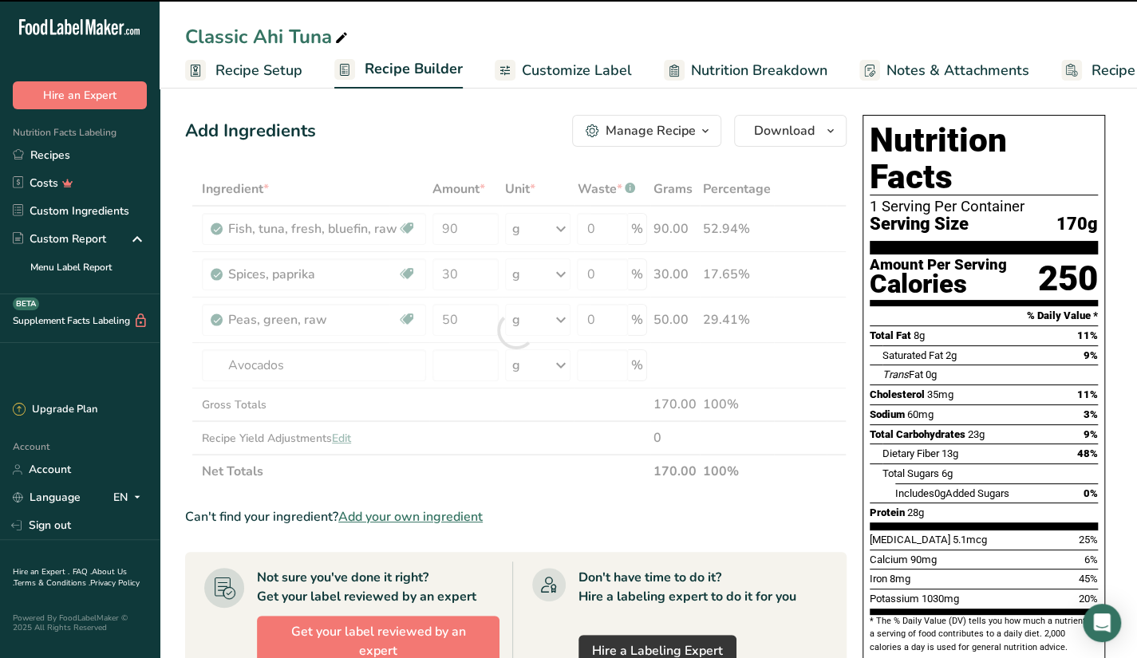
type input "0"
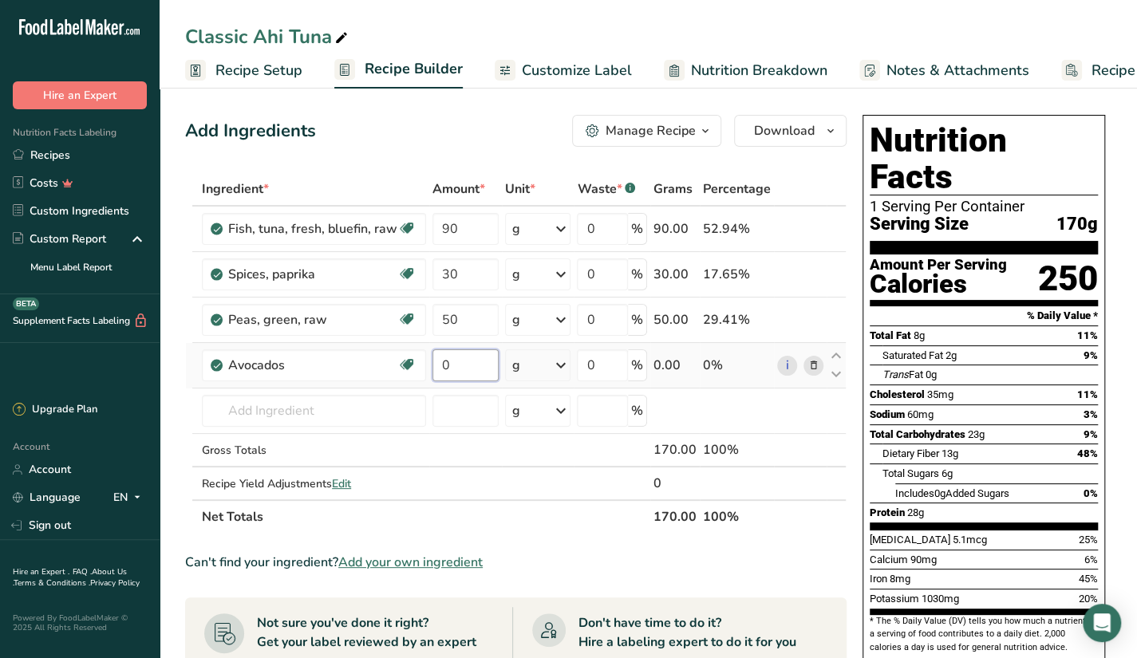
click at [437, 363] on input "0" at bounding box center [466, 366] width 66 height 32
type input "50"
click at [348, 404] on div "Ingredient * Amount * Unit * Waste * .a-a{fill:#347362;}.b-a{fill:#fff;} Grams …" at bounding box center [516, 353] width 662 height 362
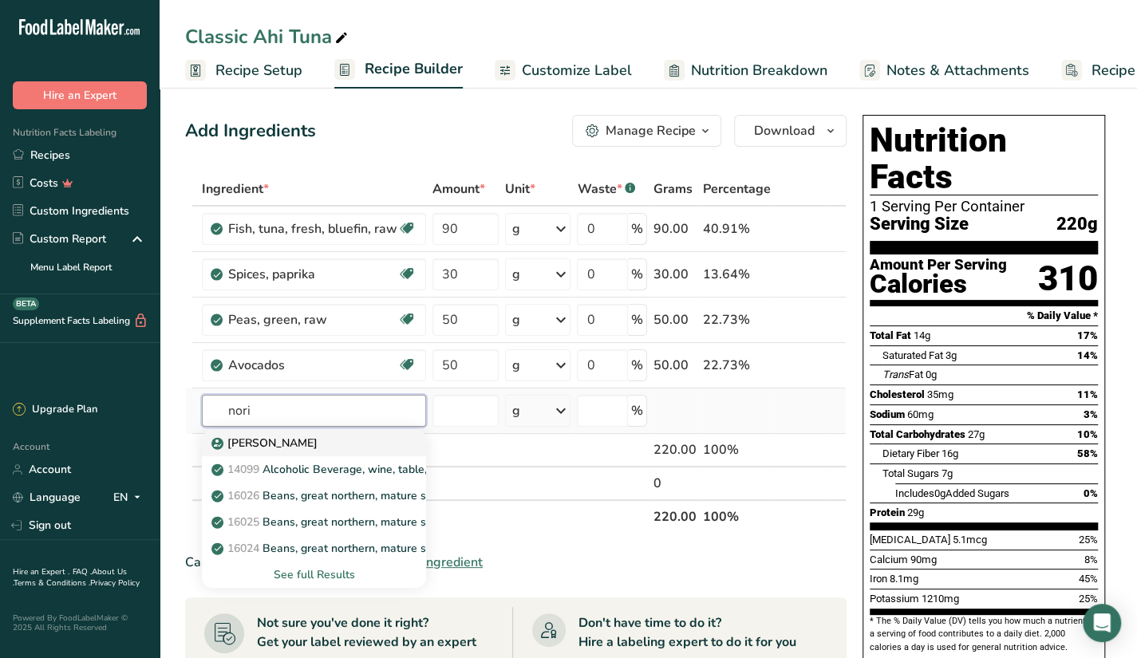
type input "nori"
click at [346, 451] on link "[PERSON_NAME]" at bounding box center [314, 443] width 224 height 26
type input "[PERSON_NAME]"
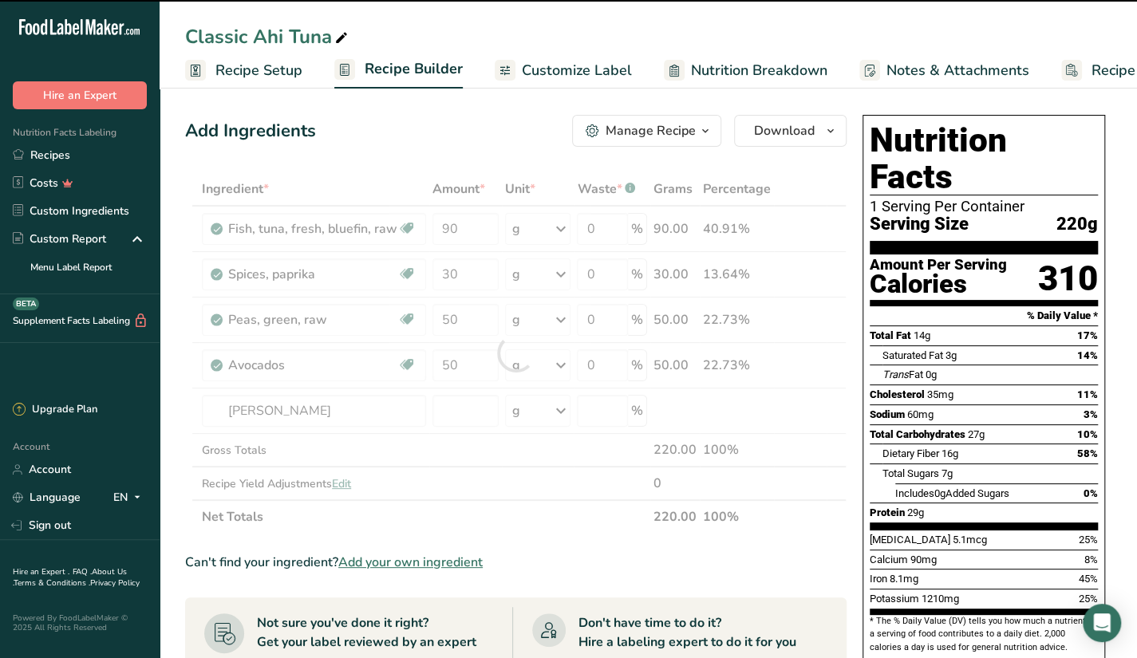
type input "0"
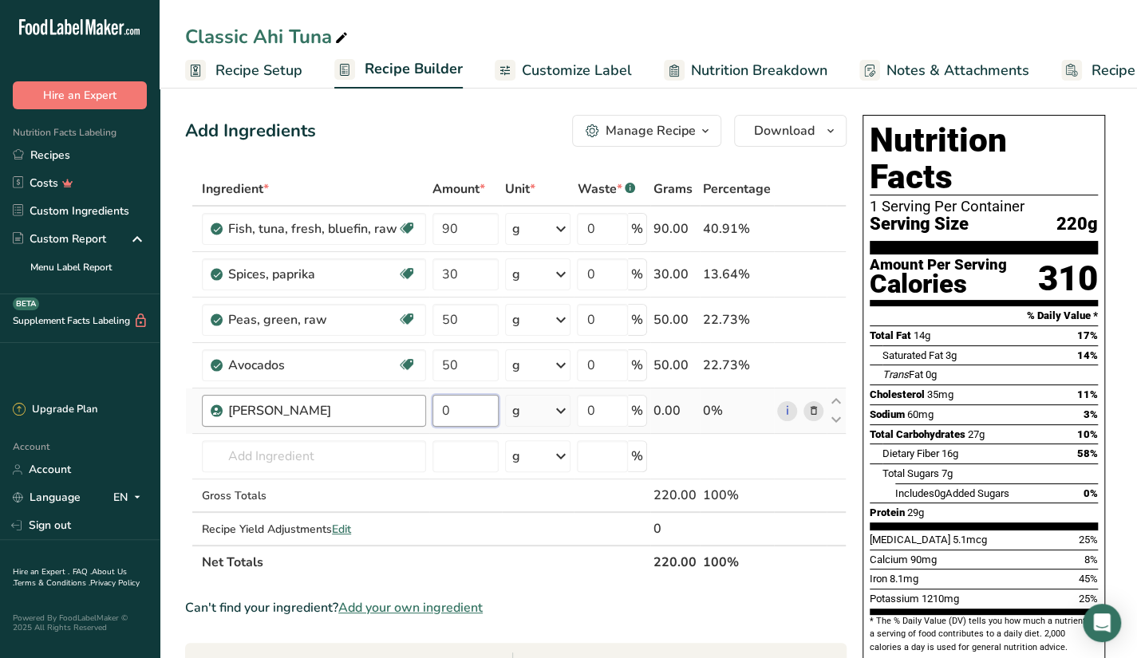
drag, startPoint x: 447, startPoint y: 405, endPoint x: 413, endPoint y: 417, distance: 36.3
click at [413, 417] on tr "Sushi Nori 0 g Weight Units g kg mg See more Volume Units l Volume units requir…" at bounding box center [516, 411] width 660 height 45
type input "2"
click at [387, 448] on div "Ingredient * Amount * Unit * Waste * .a-a{fill:#347362;}.b-a{fill:#fff;} Grams …" at bounding box center [516, 375] width 662 height 407
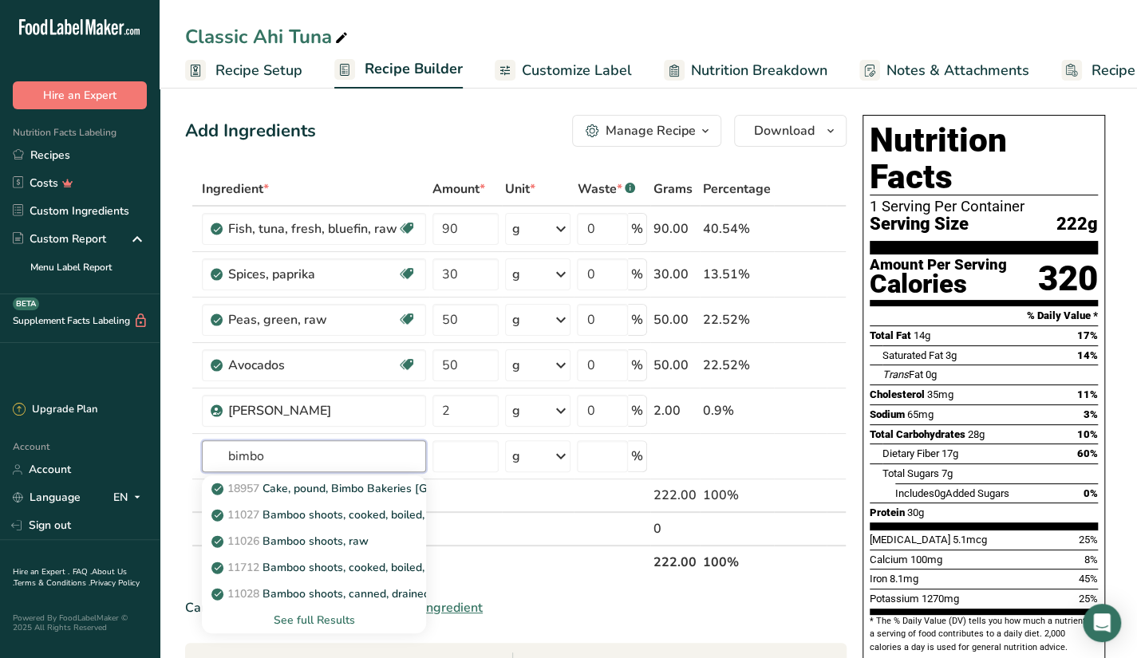
type input "bimbo"
click at [351, 616] on div "See full Results" at bounding box center [314, 620] width 199 height 17
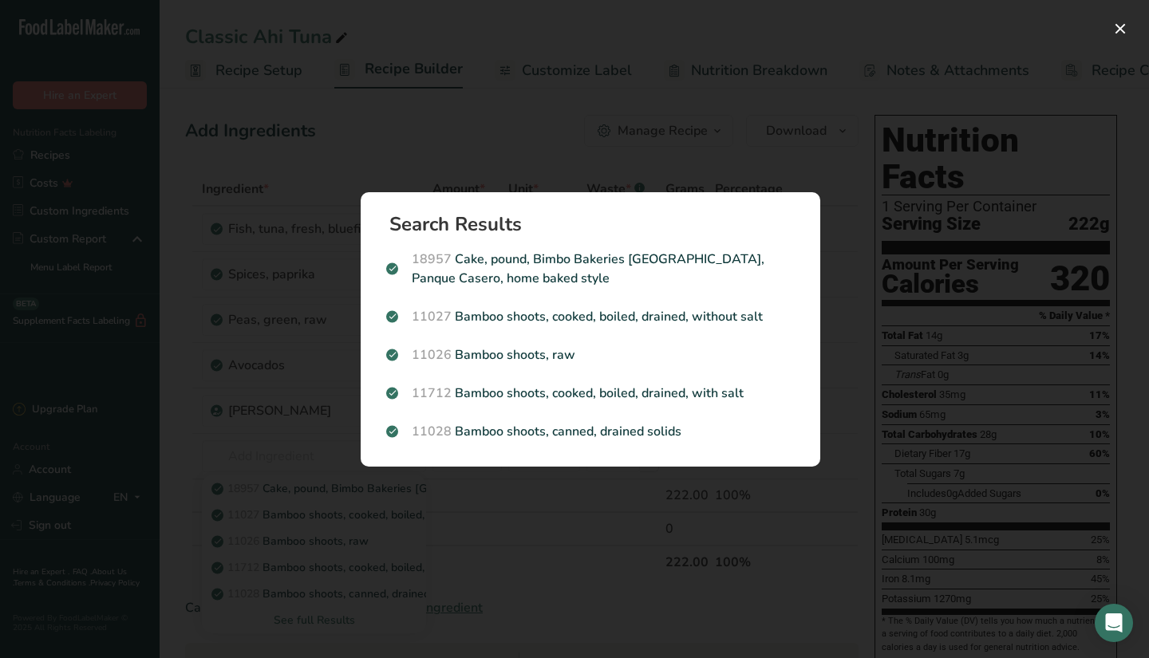
click at [541, 528] on div "Search results modal" at bounding box center [574, 329] width 1149 height 658
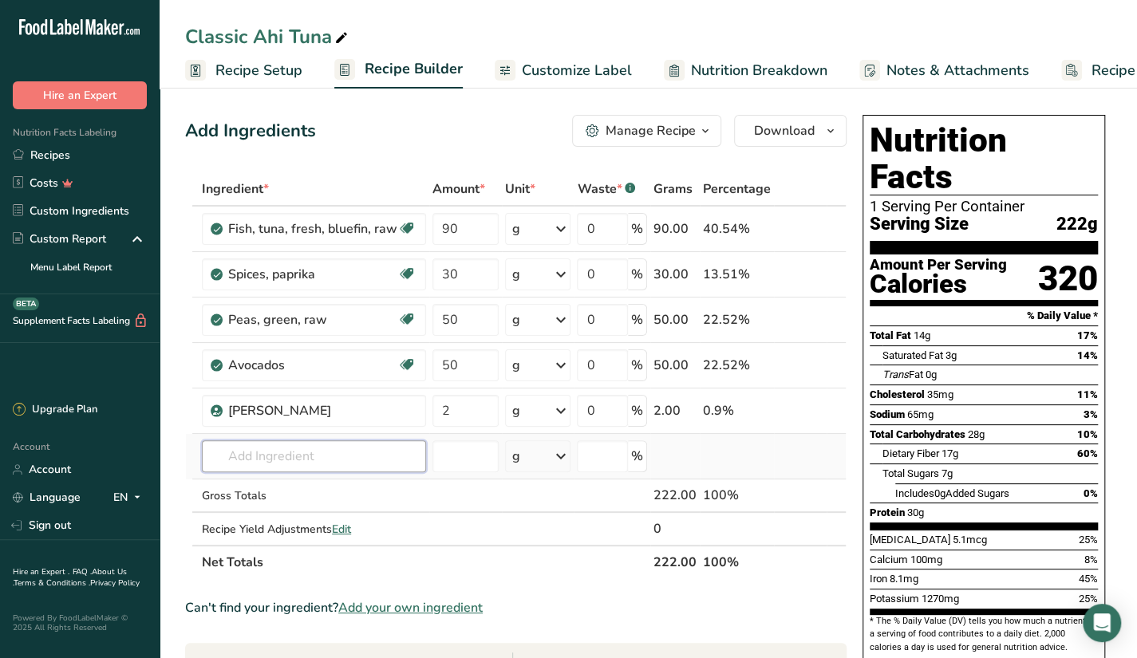
click at [353, 458] on input "text" at bounding box center [314, 457] width 224 height 32
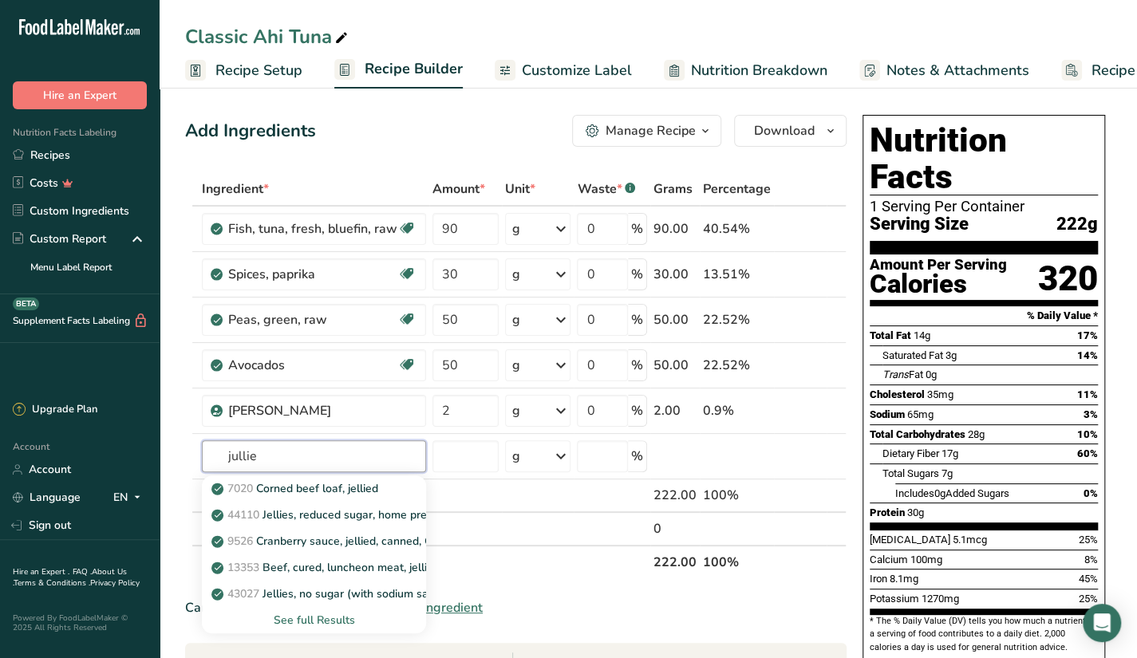
type input "jullie"
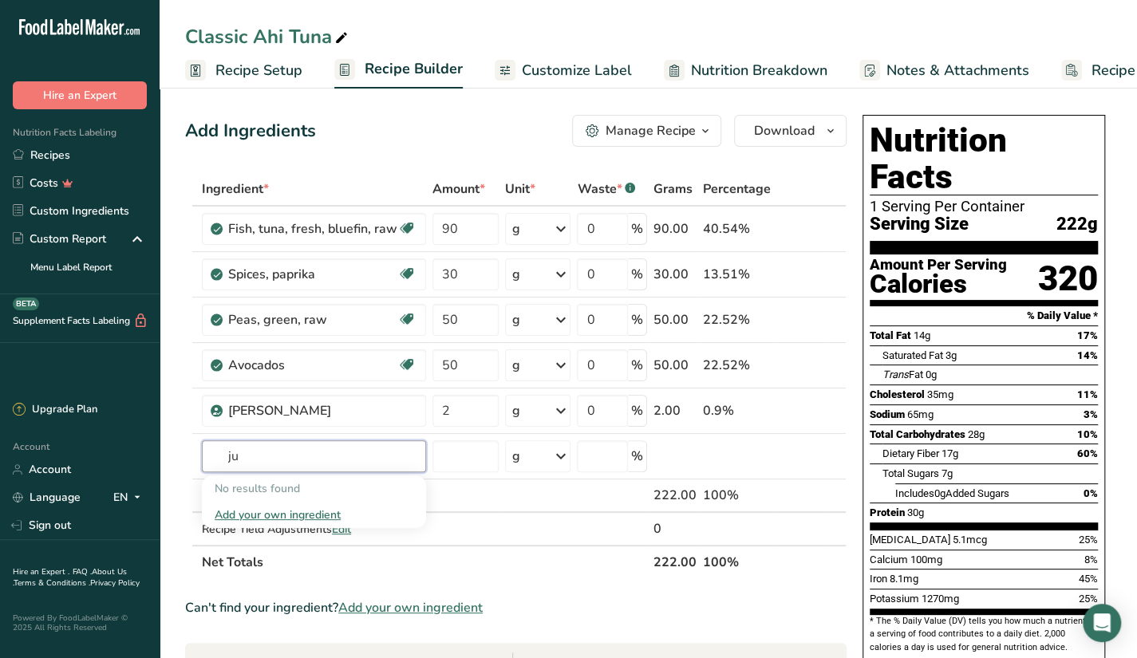
type input "j"
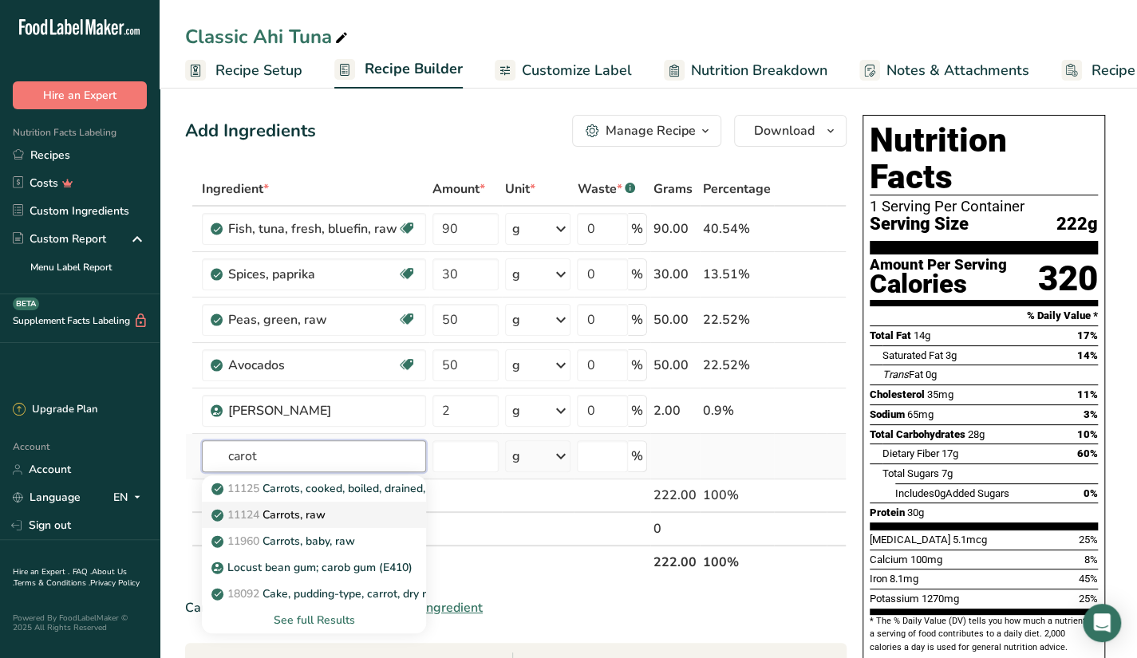
type input "carot"
click at [348, 513] on div "11124 [GEOGRAPHIC_DATA], raw" at bounding box center [301, 515] width 173 height 17
type input "Carrots, raw"
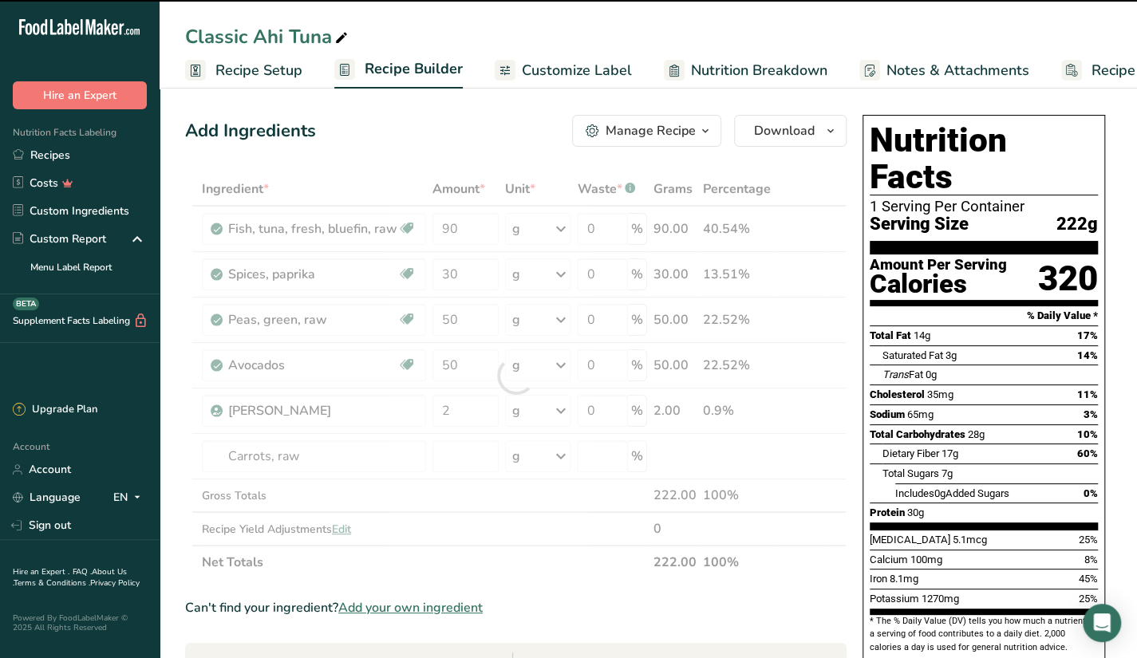
type input "0"
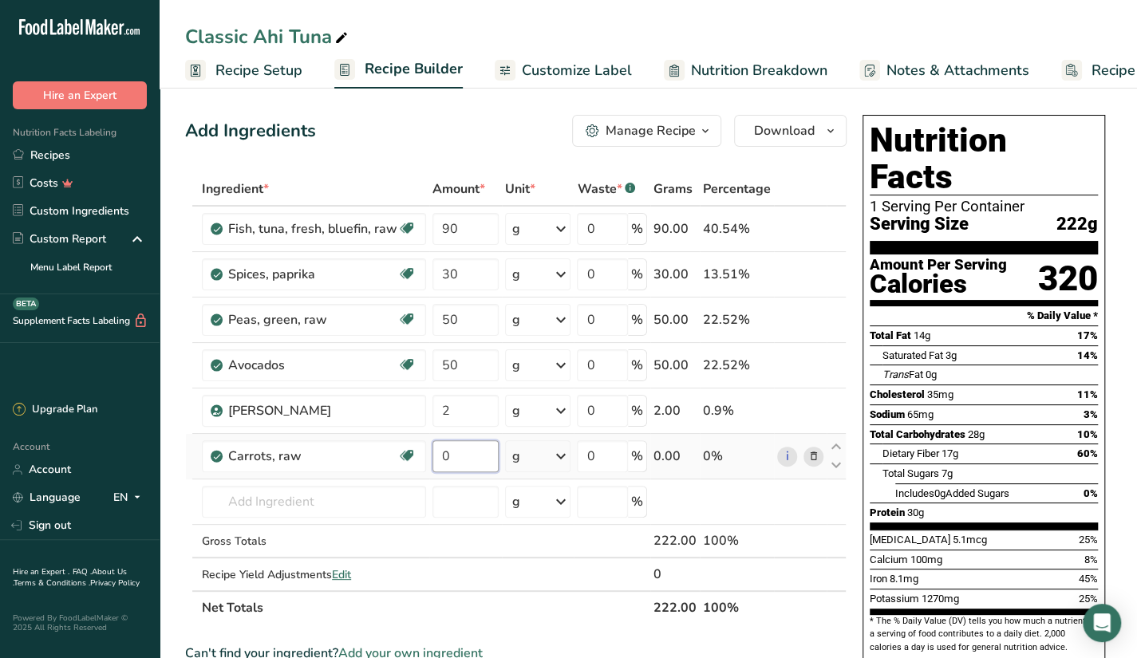
drag, startPoint x: 461, startPoint y: 464, endPoint x: 431, endPoint y: 464, distance: 30.3
click at [433, 464] on input "0" at bounding box center [466, 457] width 66 height 32
type input "20"
click at [349, 500] on div "Ingredient * Amount * Unit * Waste * .a-a{fill:#347362;}.b-a{fill:#fff;} Grams …" at bounding box center [516, 398] width 662 height 453
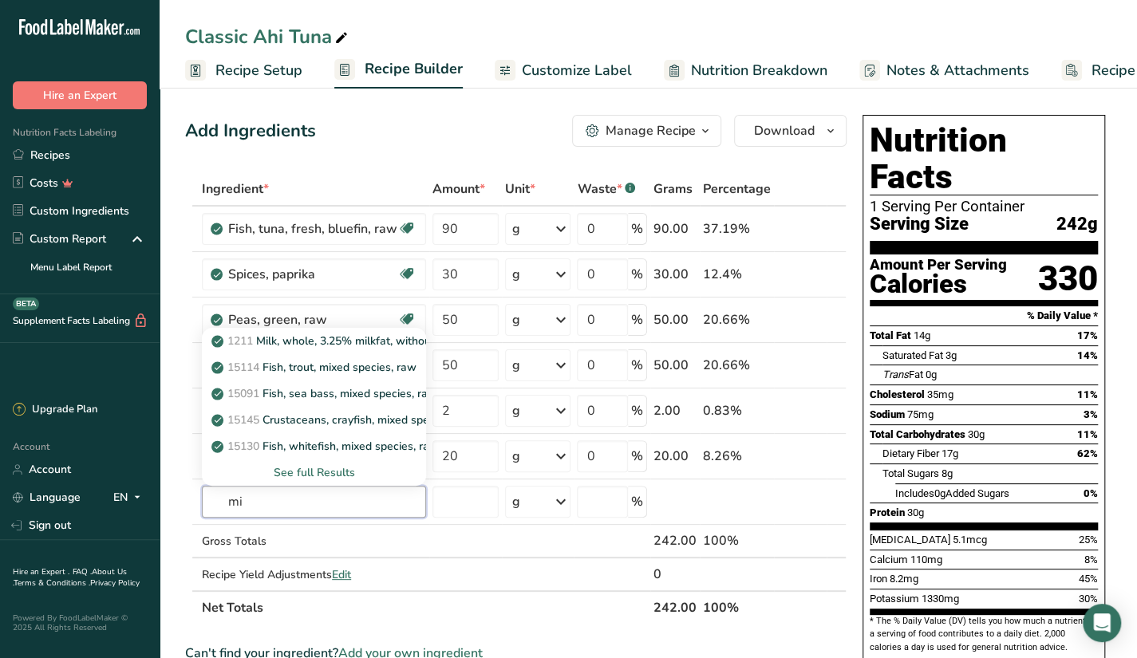
type input "m"
type input "sesame"
click at [291, 473] on div "See full Results" at bounding box center [314, 472] width 199 height 17
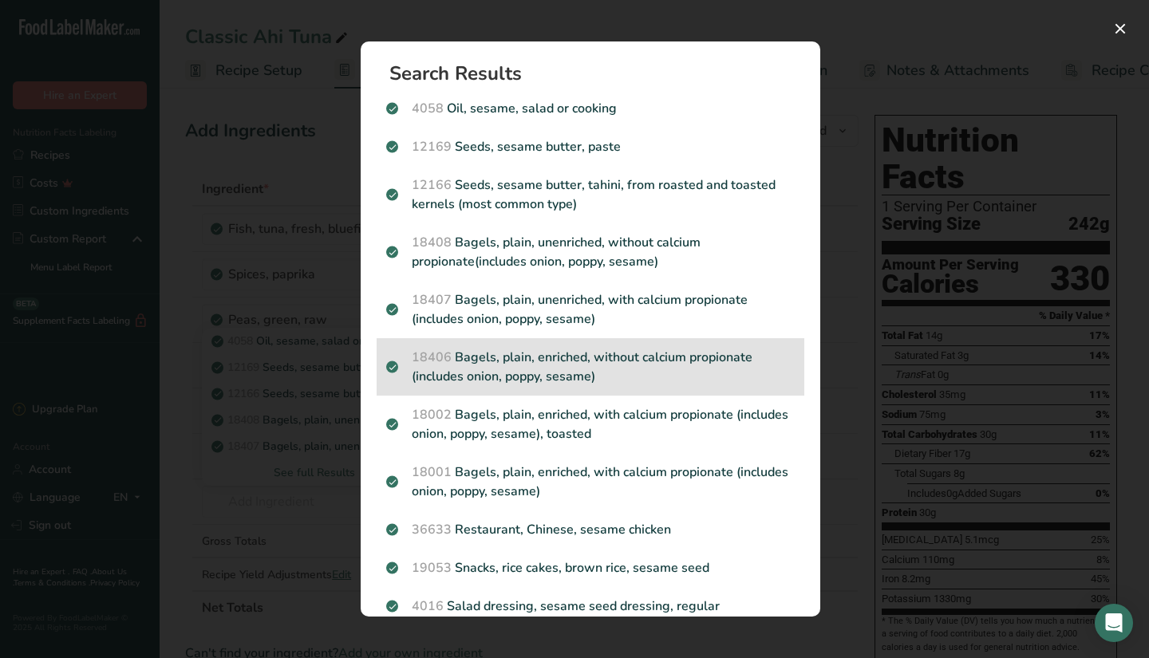
scroll to position [80, 0]
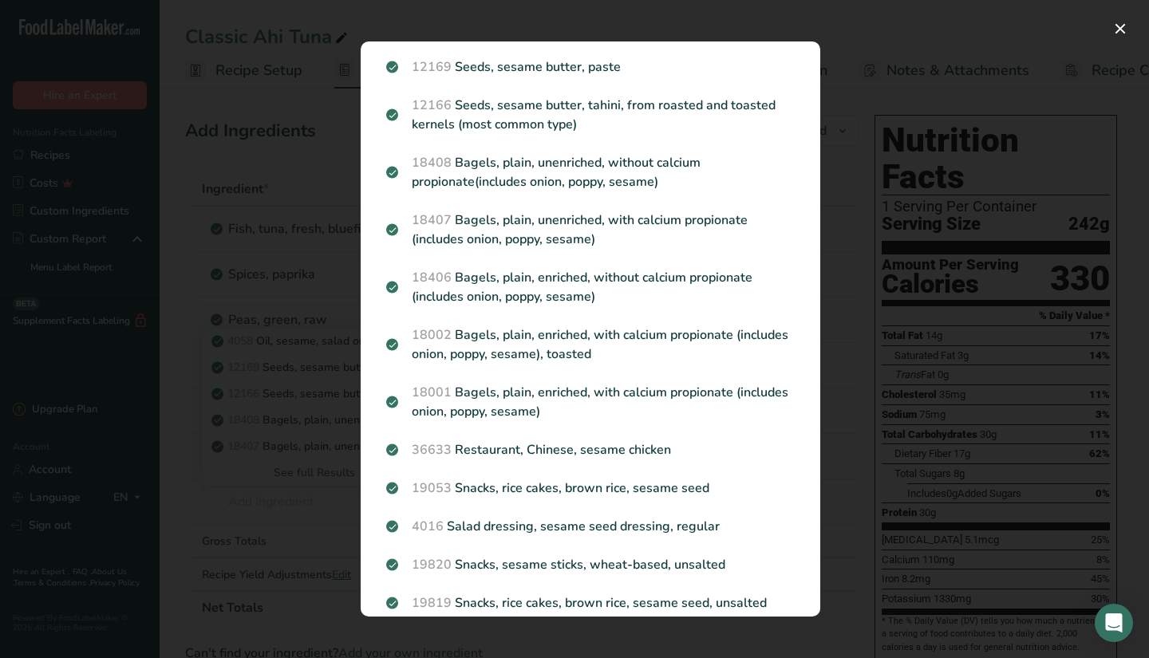
click at [314, 438] on div "Search results modal" at bounding box center [574, 329] width 1149 height 658
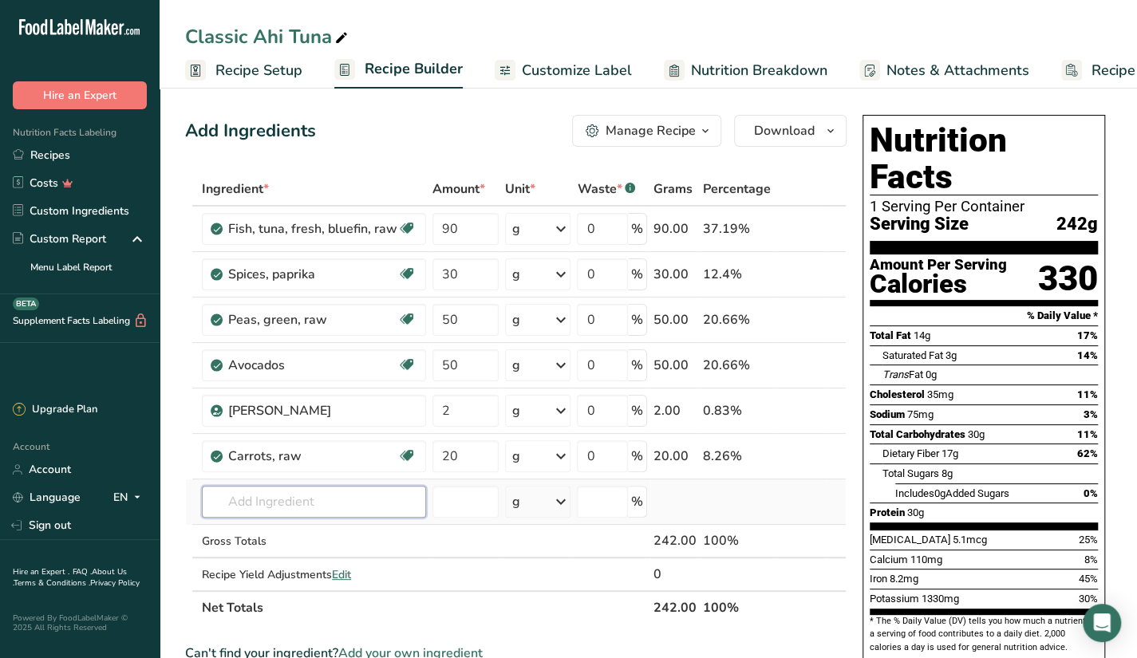
click at [303, 492] on input "text" at bounding box center [314, 502] width 224 height 32
type input "2"
type input "12529"
drag, startPoint x: 366, startPoint y: 509, endPoint x: 190, endPoint y: 502, distance: 175.7
click at [190, 502] on tr "12529 No results found Add your own ingredient g Weight Units g kg mg See more …" at bounding box center [516, 502] width 660 height 45
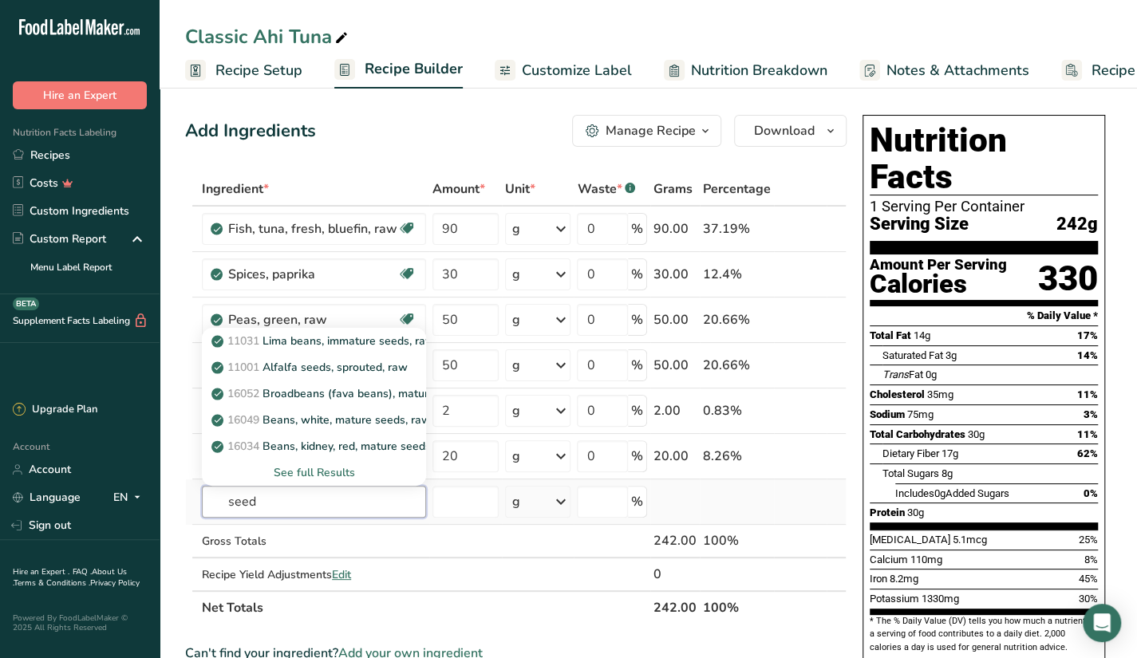
type input "seed"
click at [329, 474] on div "See full Results" at bounding box center [314, 472] width 199 height 17
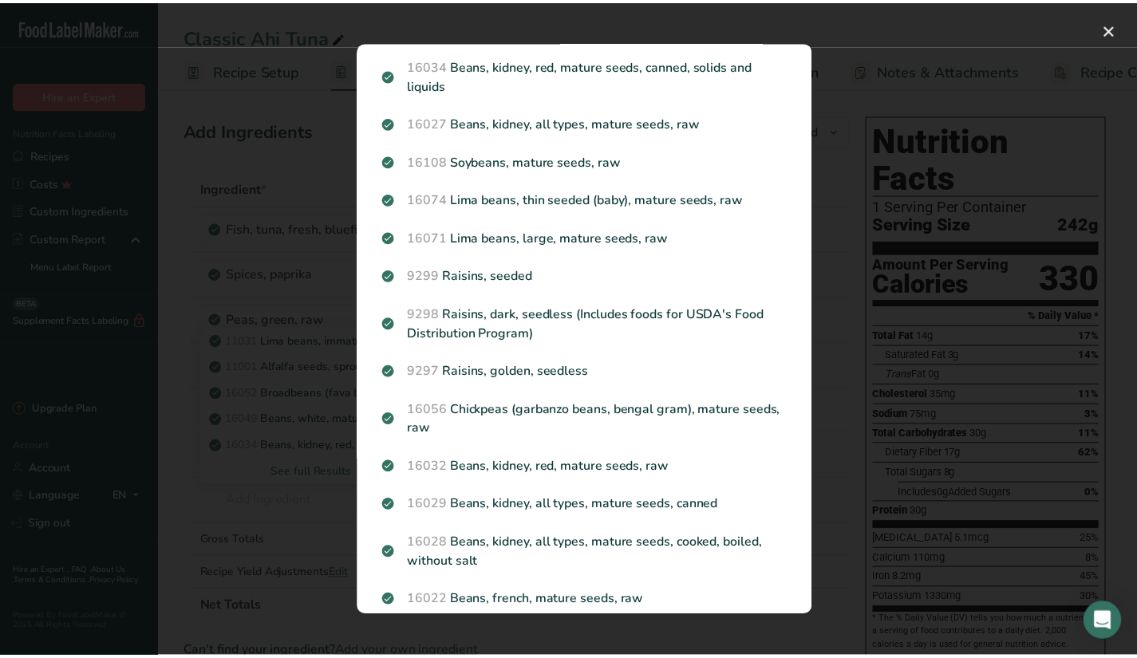
scroll to position [0, 0]
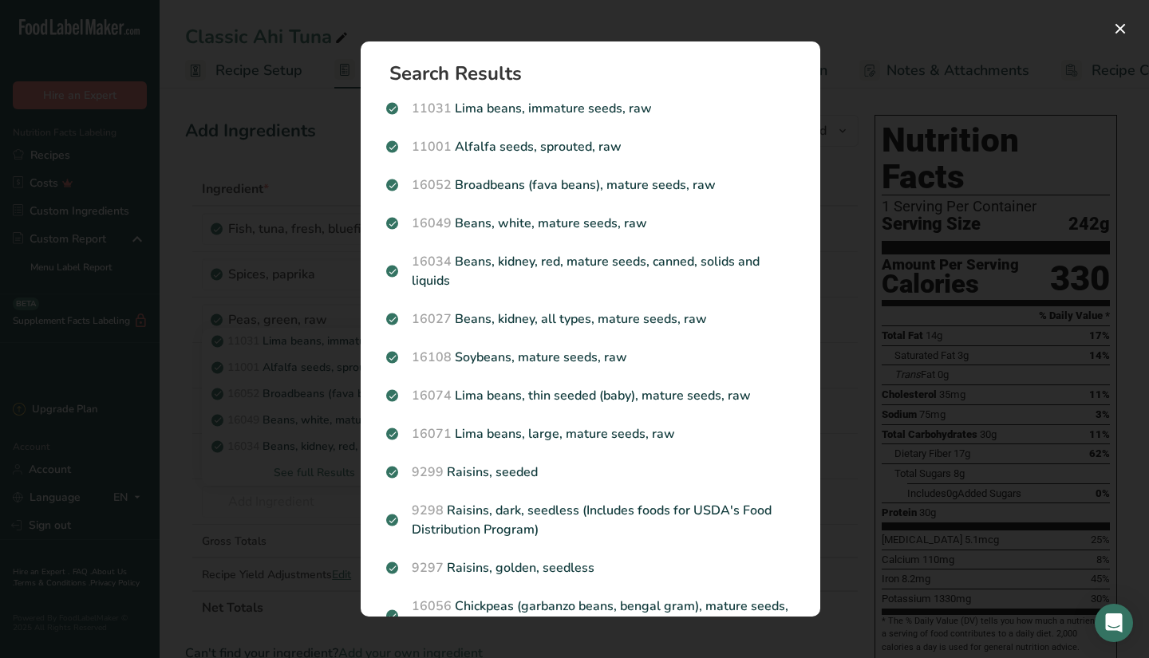
click at [305, 424] on div "Search results modal" at bounding box center [574, 329] width 1149 height 658
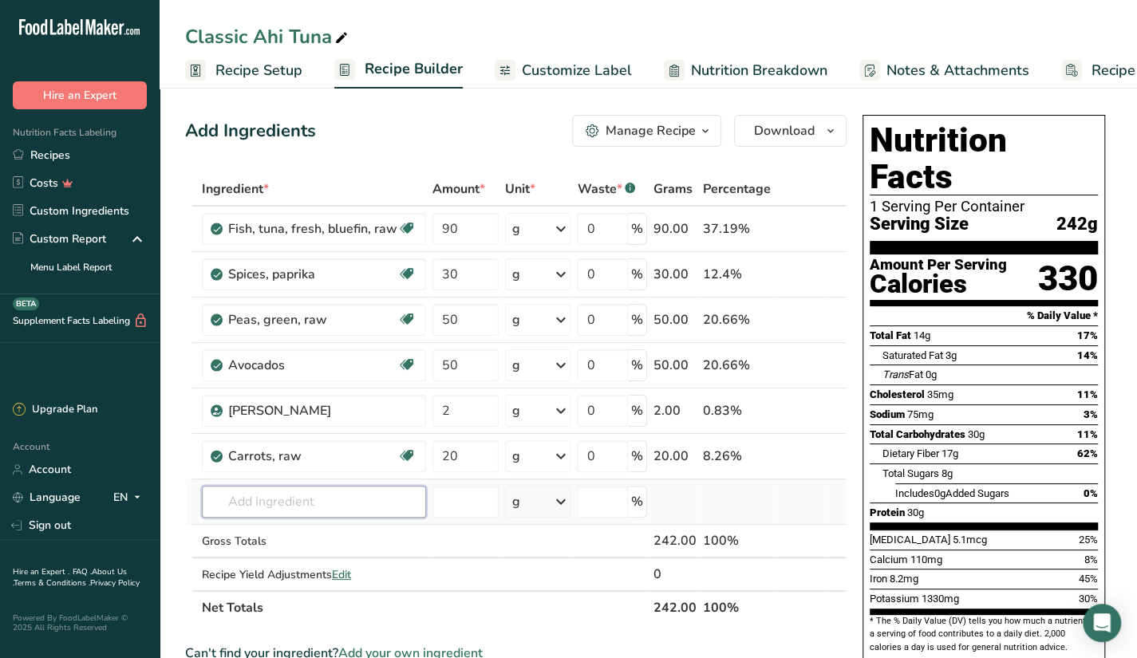
click at [284, 504] on input "text" at bounding box center [314, 502] width 224 height 32
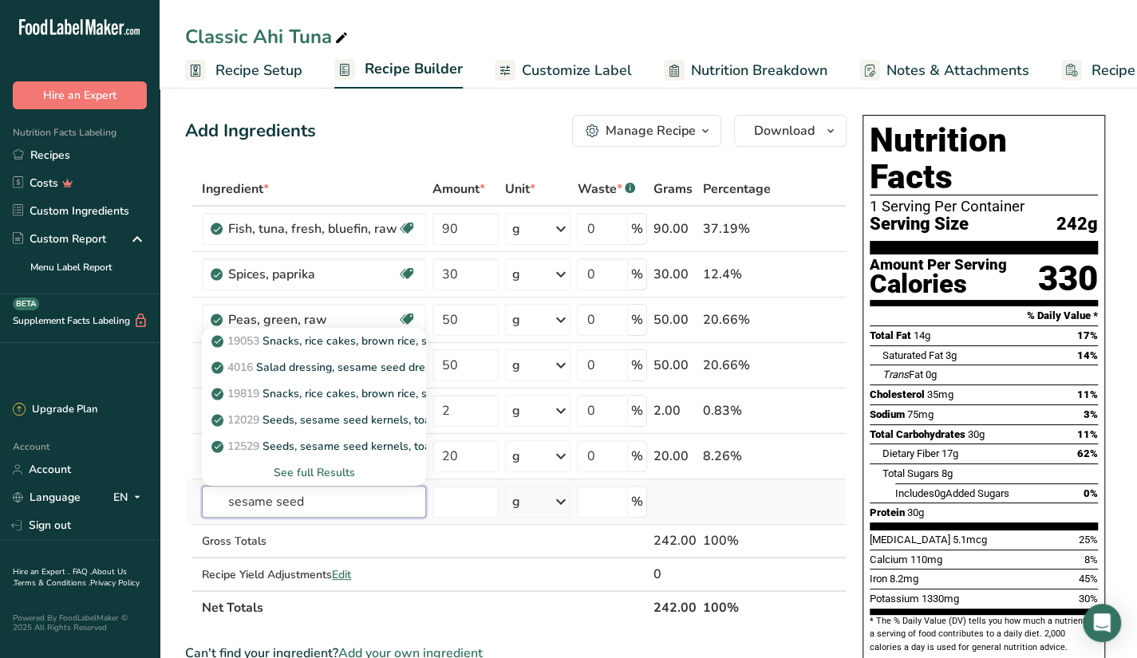
type input "sesame seed"
click at [279, 464] on div "See full Results" at bounding box center [314, 472] width 199 height 17
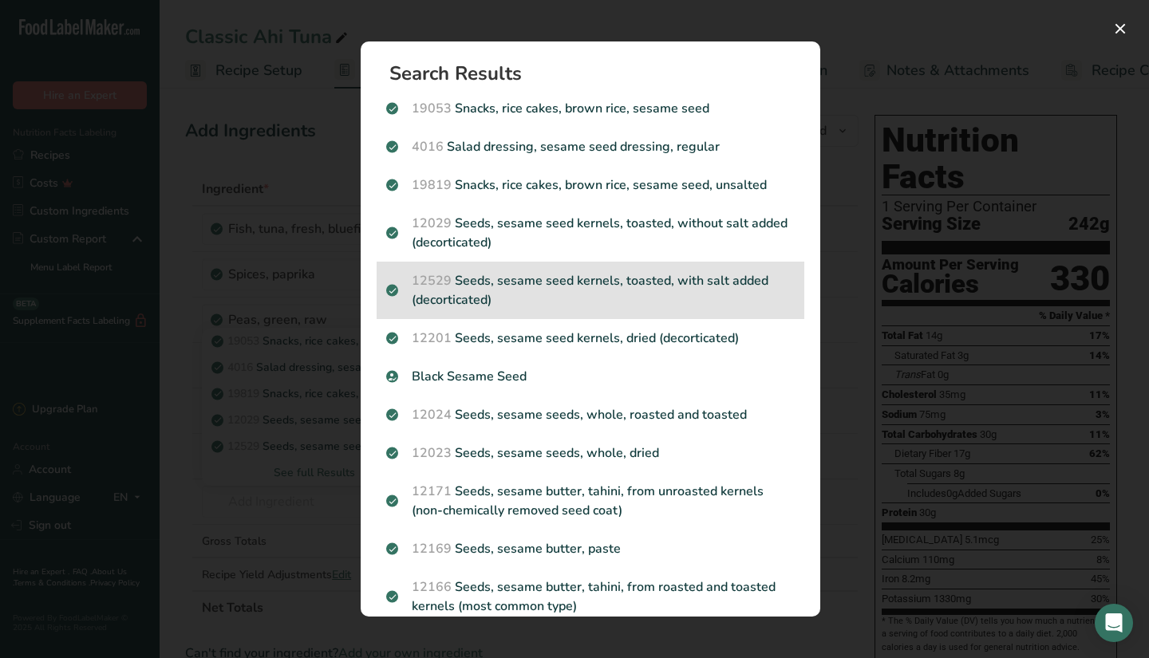
click at [568, 290] on p "12529 Seeds, sesame seed kernels, toasted, with salt added (decorticated)" at bounding box center [590, 290] width 409 height 38
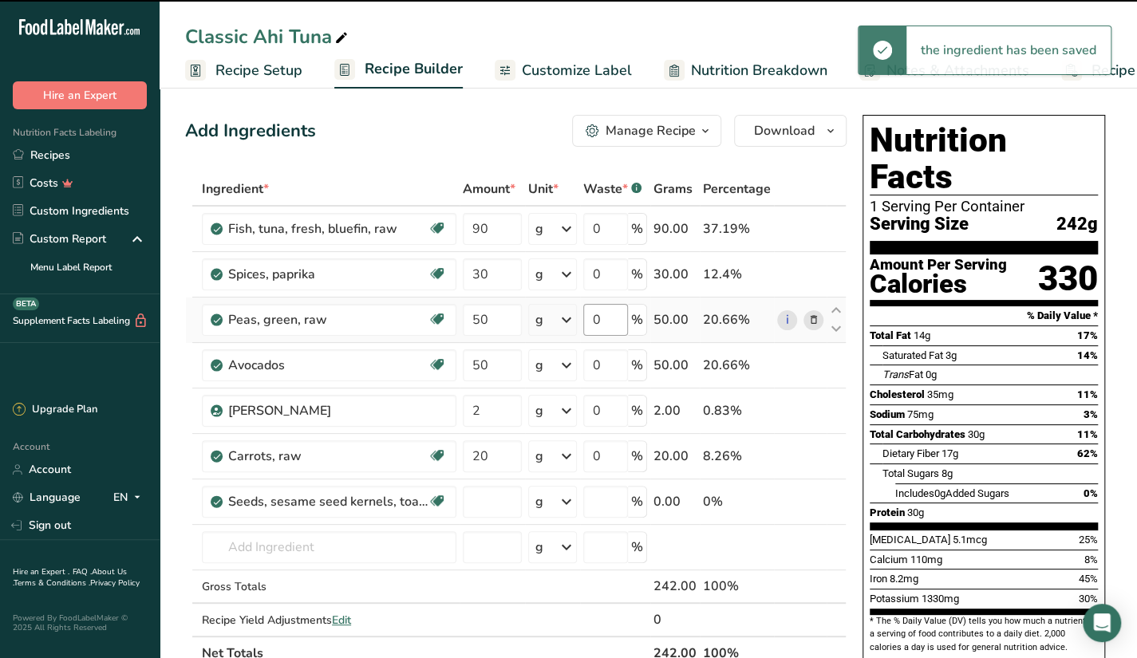
type input "0"
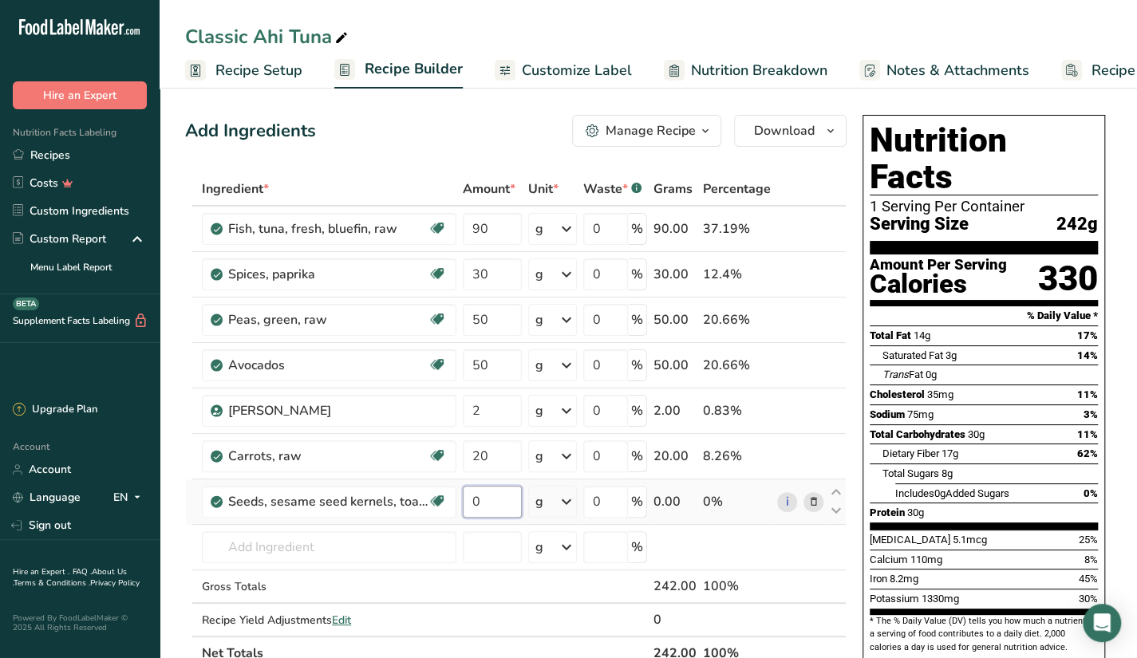
drag, startPoint x: 493, startPoint y: 505, endPoint x: 474, endPoint y: 507, distance: 19.2
click at [474, 507] on input "0" at bounding box center [492, 502] width 59 height 32
type input "1"
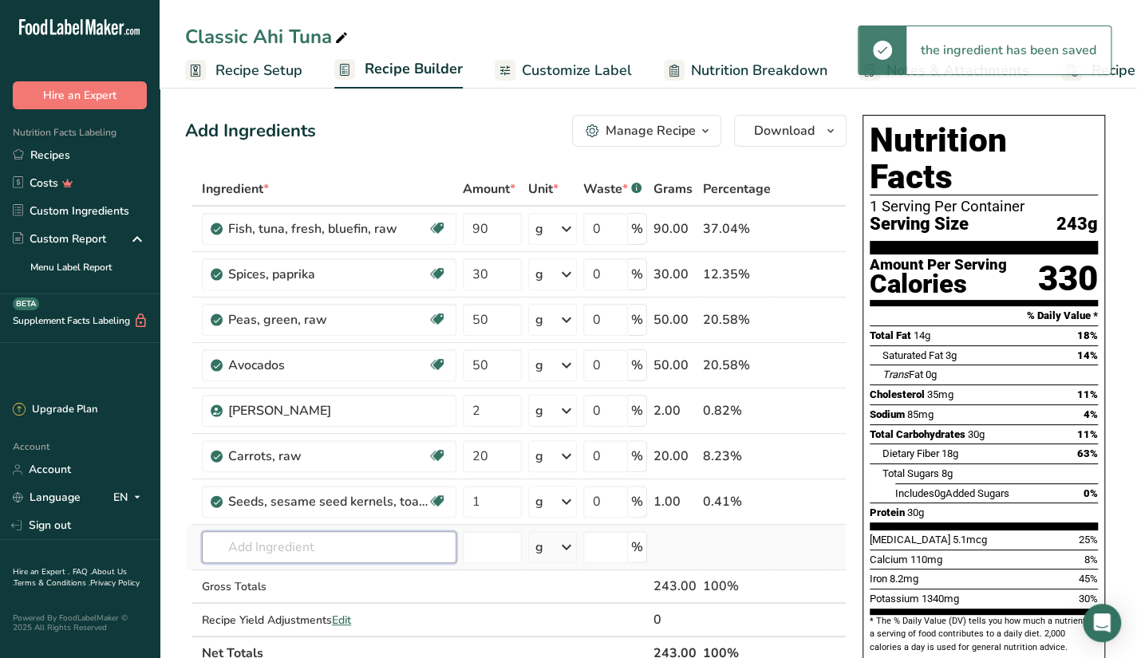
click at [370, 545] on div "Ingredient * Amount * Unit * Waste * .a-a{fill:#347362;}.b-a{fill:#fff;} Grams …" at bounding box center [516, 421] width 662 height 498
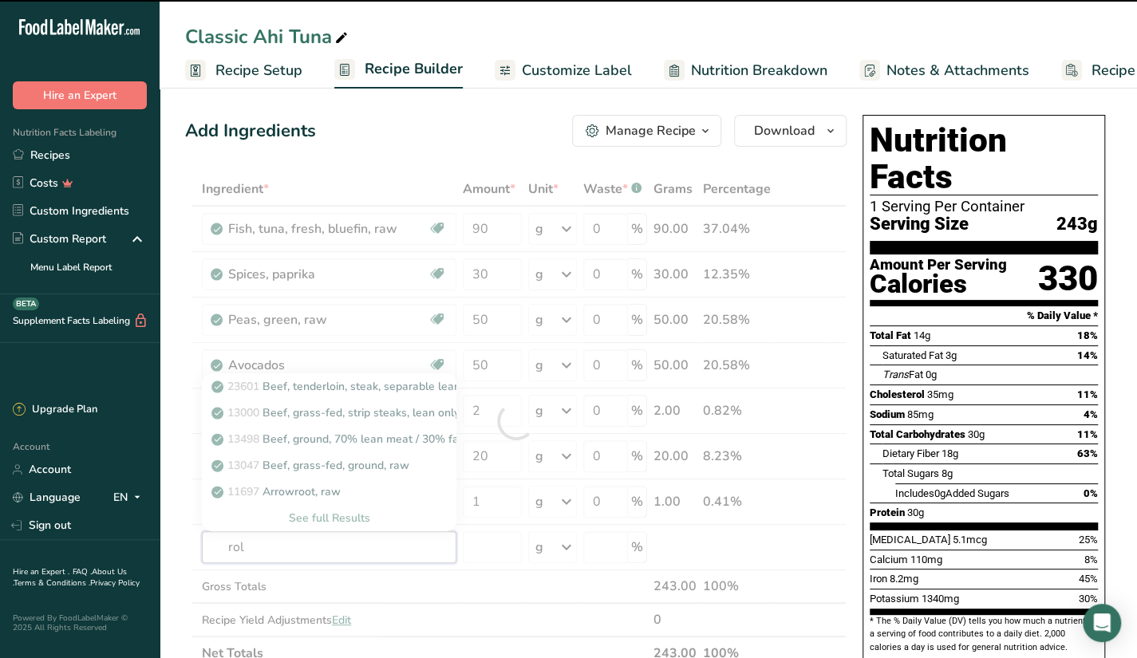
type input "roll"
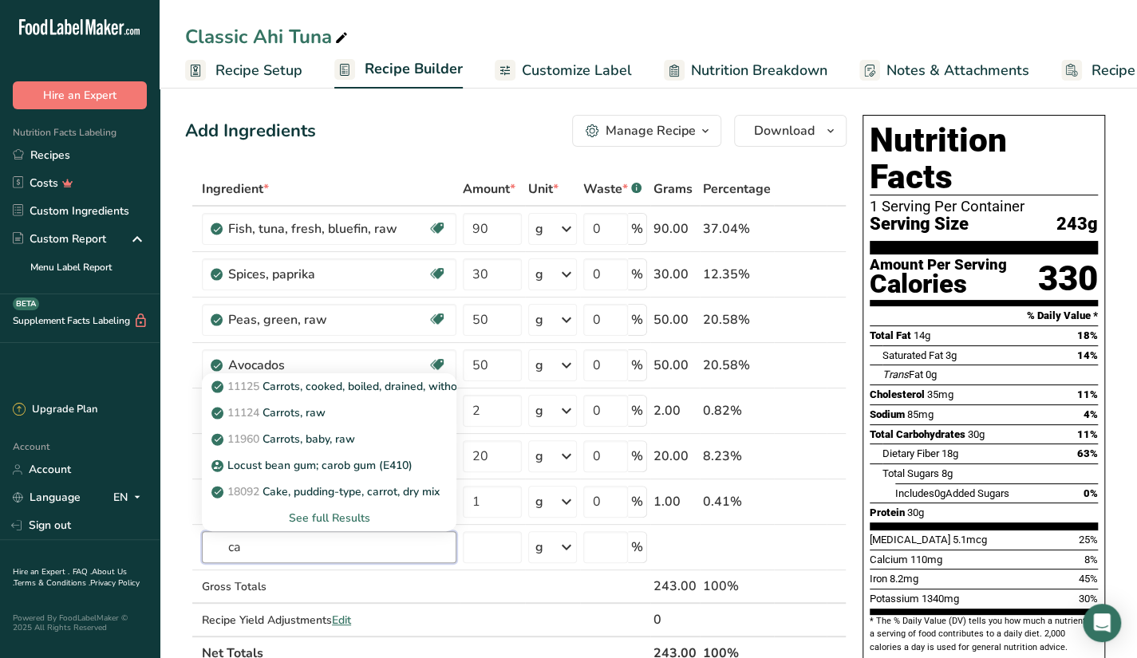
type input "c"
type input "r"
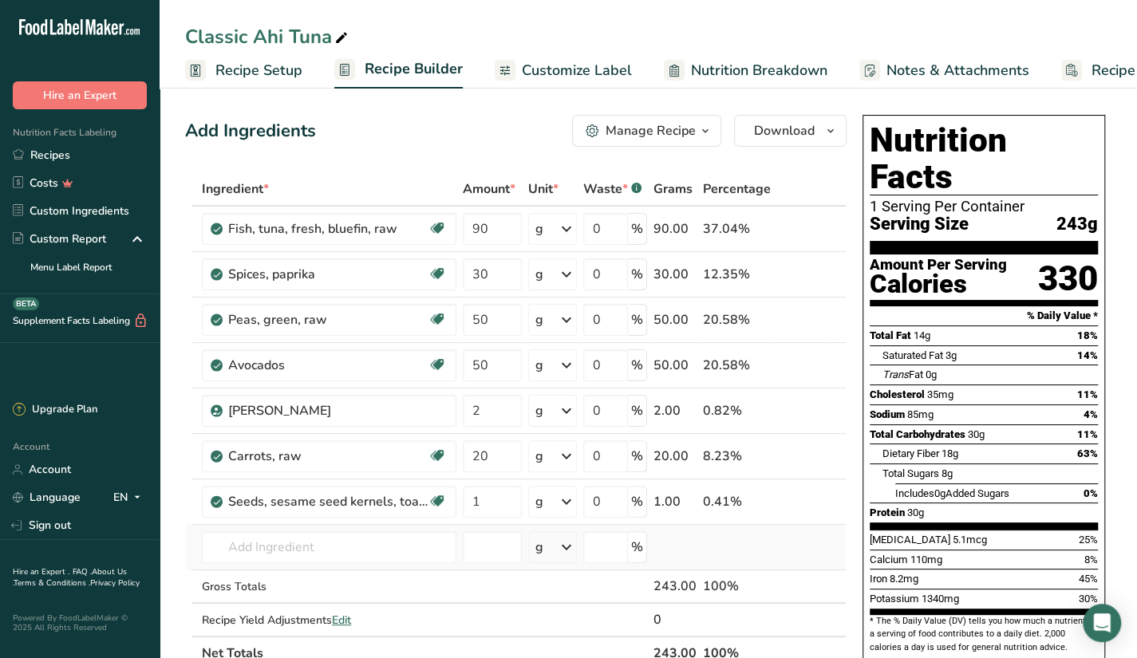
click at [752, 539] on td at bounding box center [737, 547] width 74 height 45
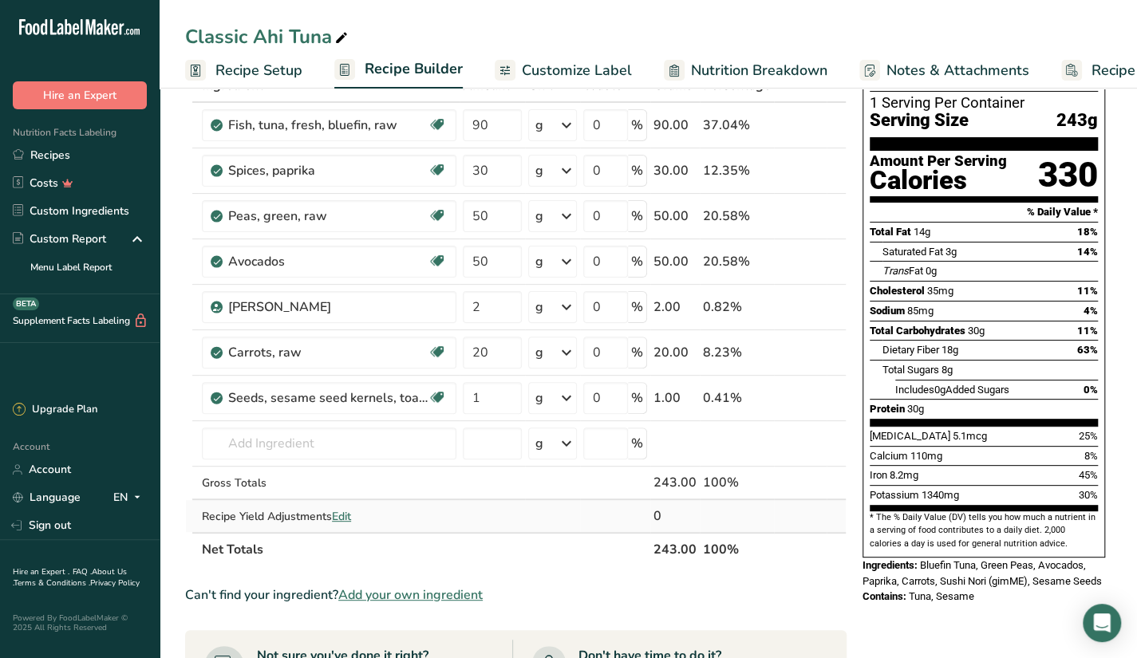
scroll to position [43, 0]
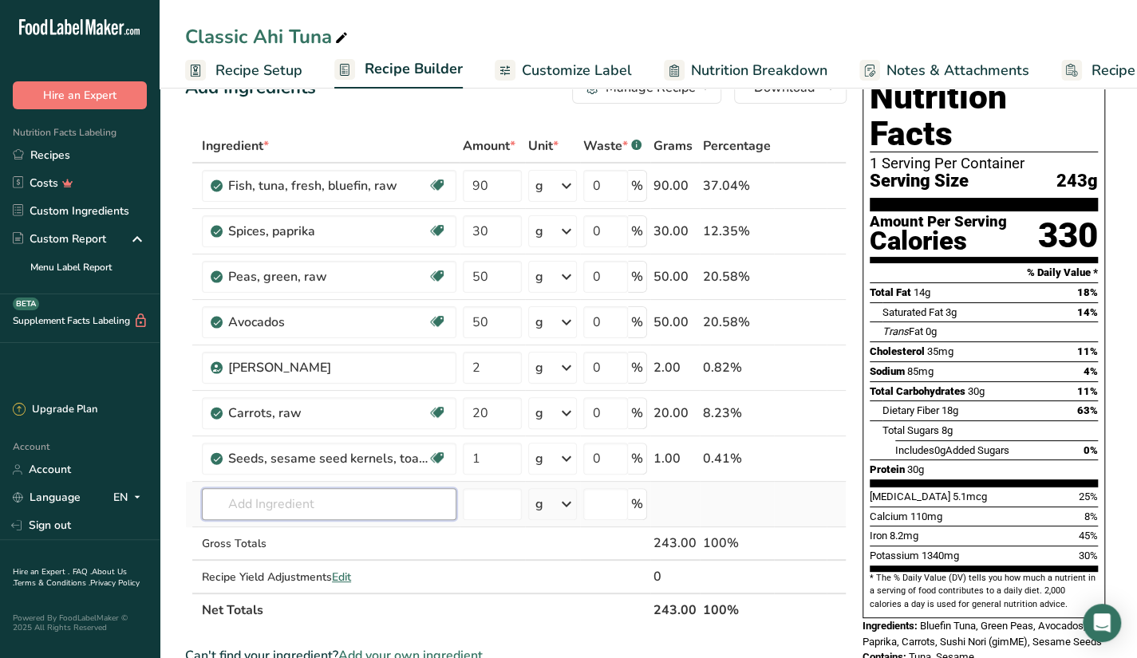
click at [247, 492] on input "text" at bounding box center [329, 504] width 255 height 32
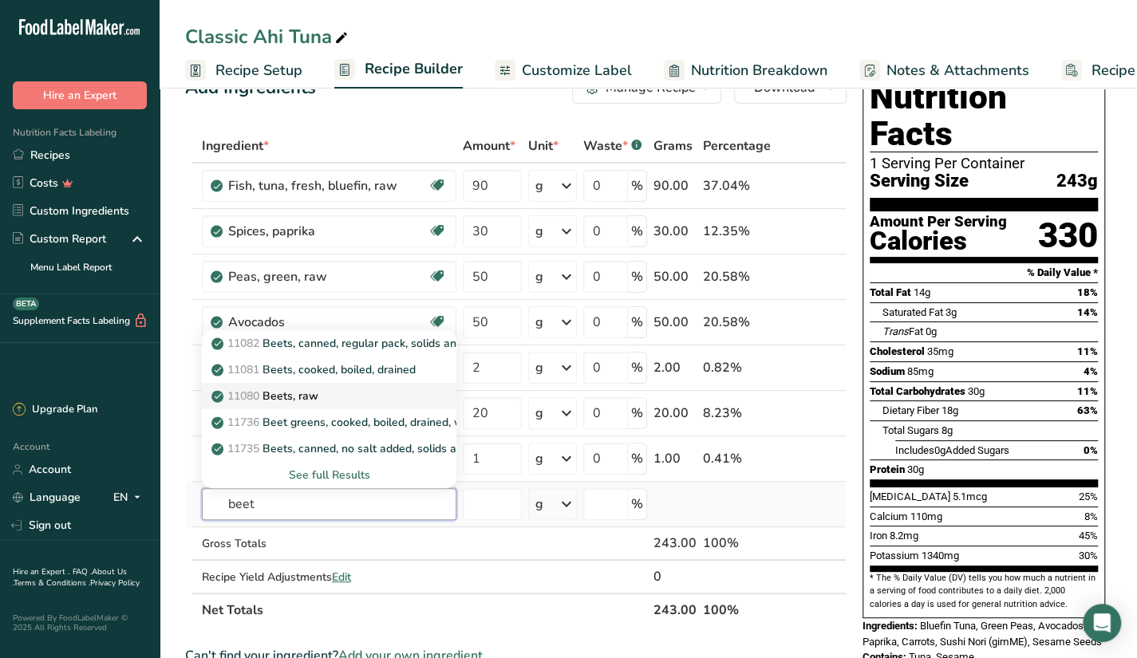
type input "beet"
click at [278, 392] on p "11080 Beets, raw" at bounding box center [267, 396] width 104 height 17
type input "Beets, raw"
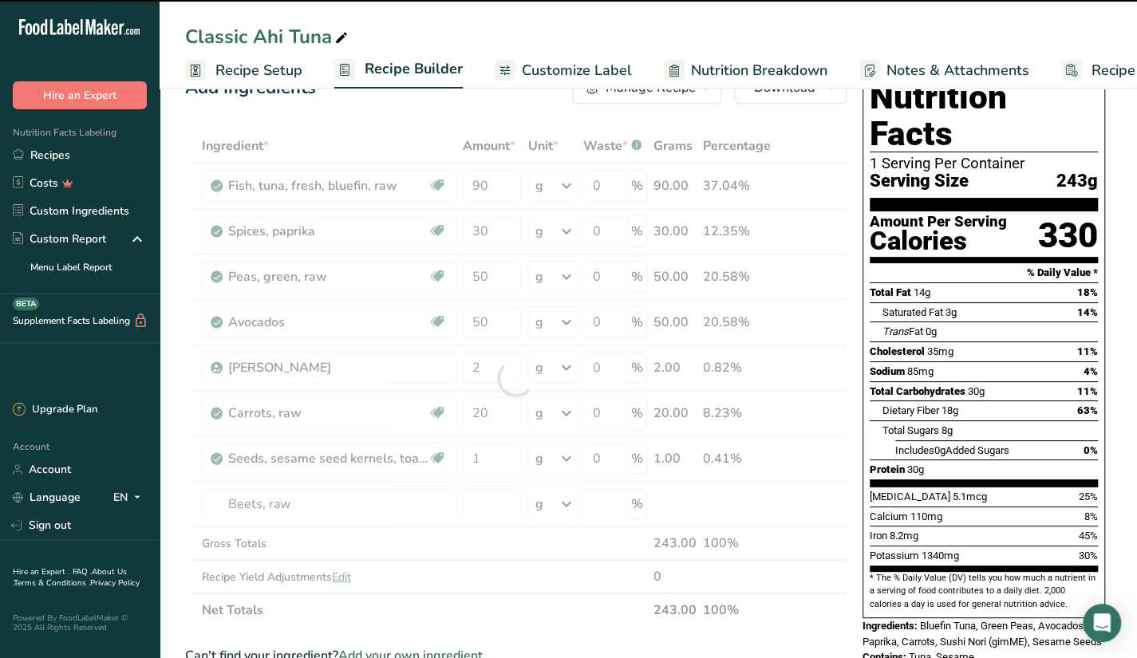
type input "0"
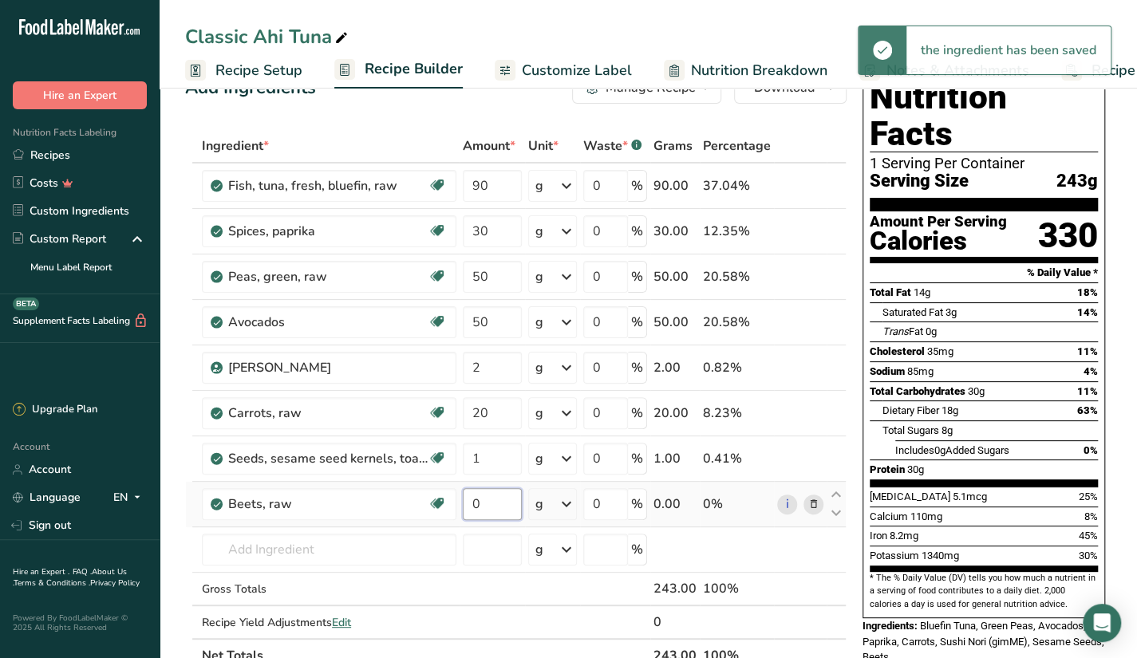
drag, startPoint x: 499, startPoint y: 505, endPoint x: 473, endPoint y: 505, distance: 25.5
click at [473, 505] on input "0" at bounding box center [492, 504] width 59 height 32
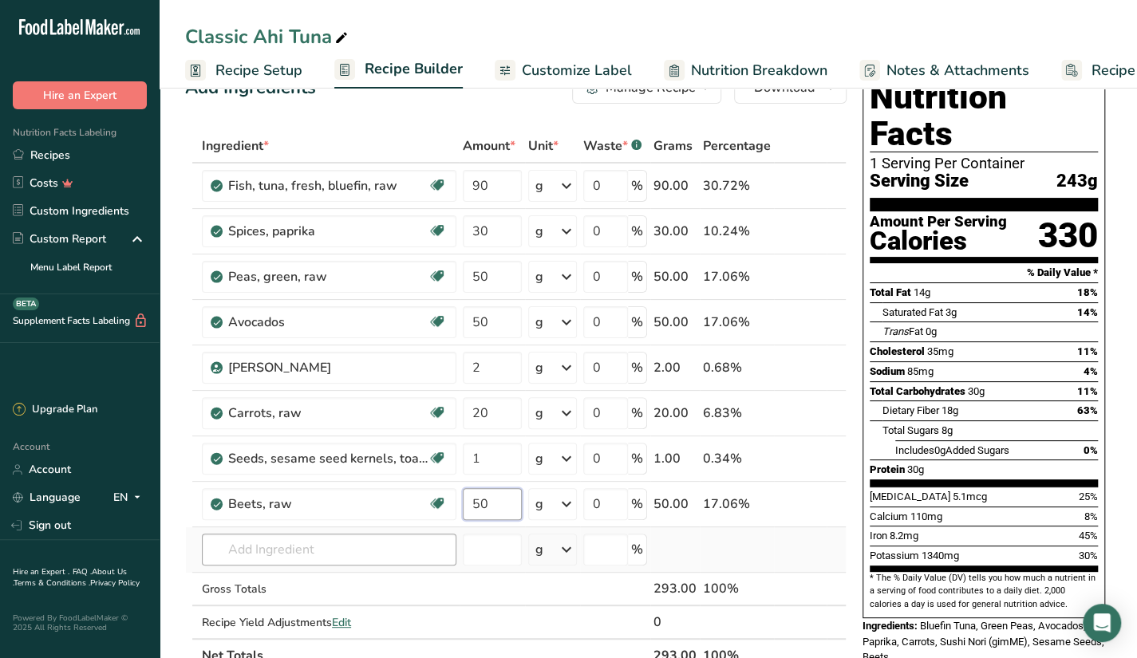
type input "50"
click at [407, 540] on div "Ingredient * Amount * Unit * Waste * .a-a{fill:#347362;}.b-a{fill:#fff;} Grams …" at bounding box center [516, 400] width 662 height 543
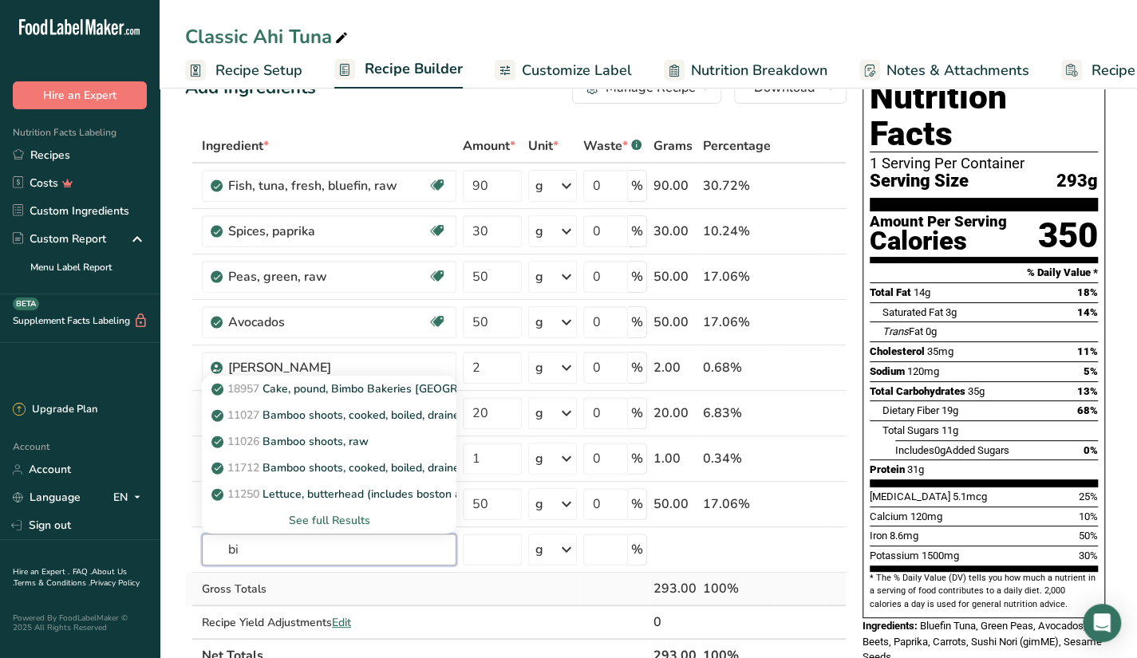
type input "b"
type input "soy sauce"
click at [358, 515] on div "See full Results" at bounding box center [329, 520] width 229 height 17
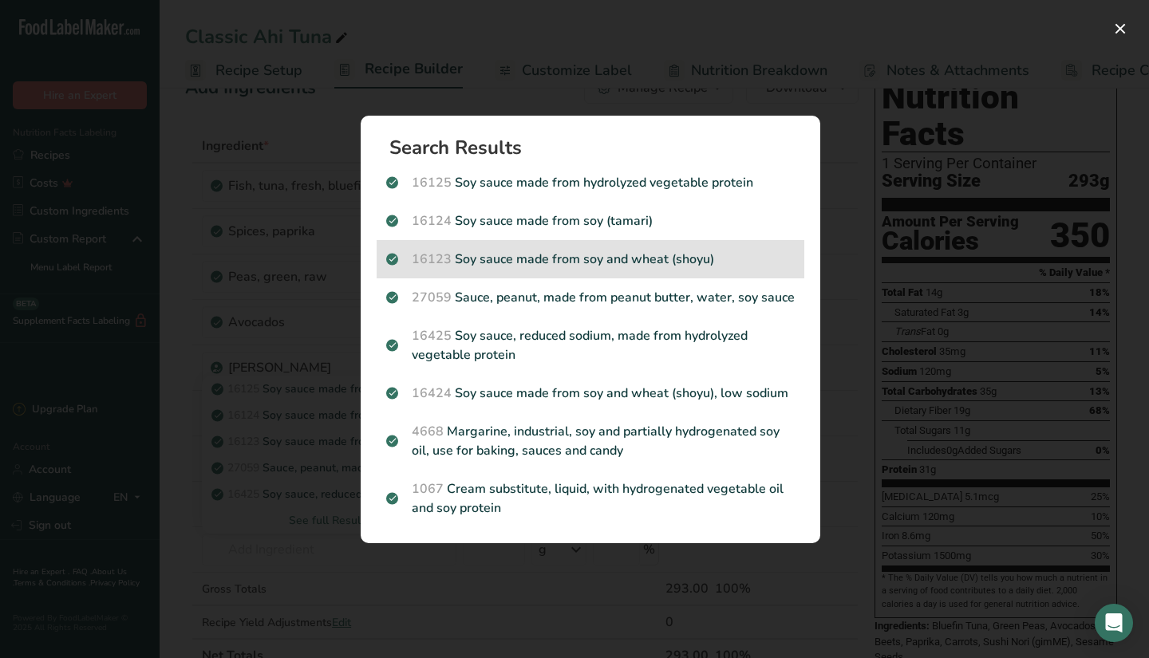
click at [551, 262] on p "16123 Soy sauce made from soy and wheat (shoyu)" at bounding box center [590, 259] width 409 height 19
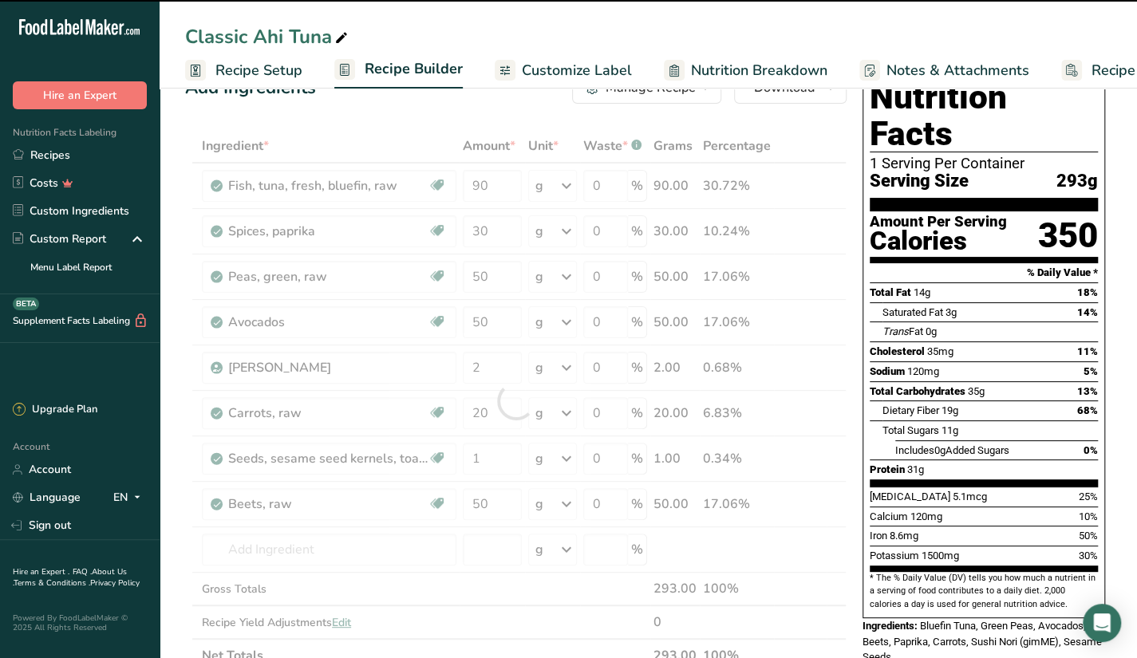
type input "0"
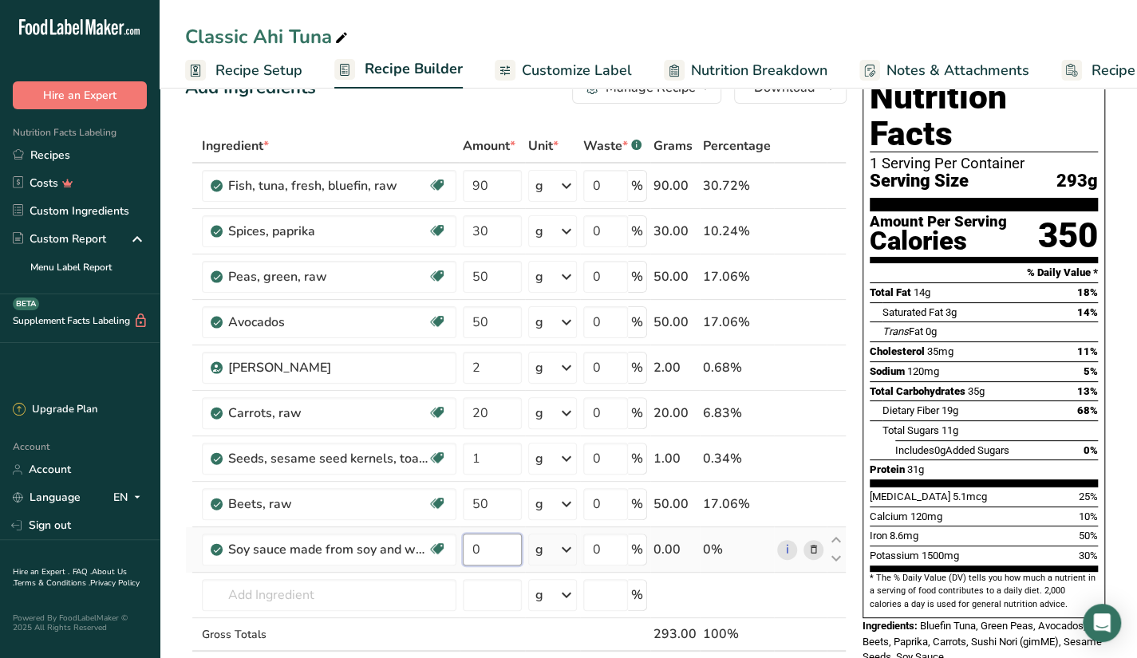
drag, startPoint x: 487, startPoint y: 552, endPoint x: 460, endPoint y: 551, distance: 27.1
click at [460, 551] on td "0" at bounding box center [492, 550] width 65 height 45
type input "40"
click at [349, 590] on div "Ingredient * Amount * Unit * Waste * .a-a{fill:#347362;}.b-a{fill:#fff;} Grams …" at bounding box center [516, 423] width 662 height 589
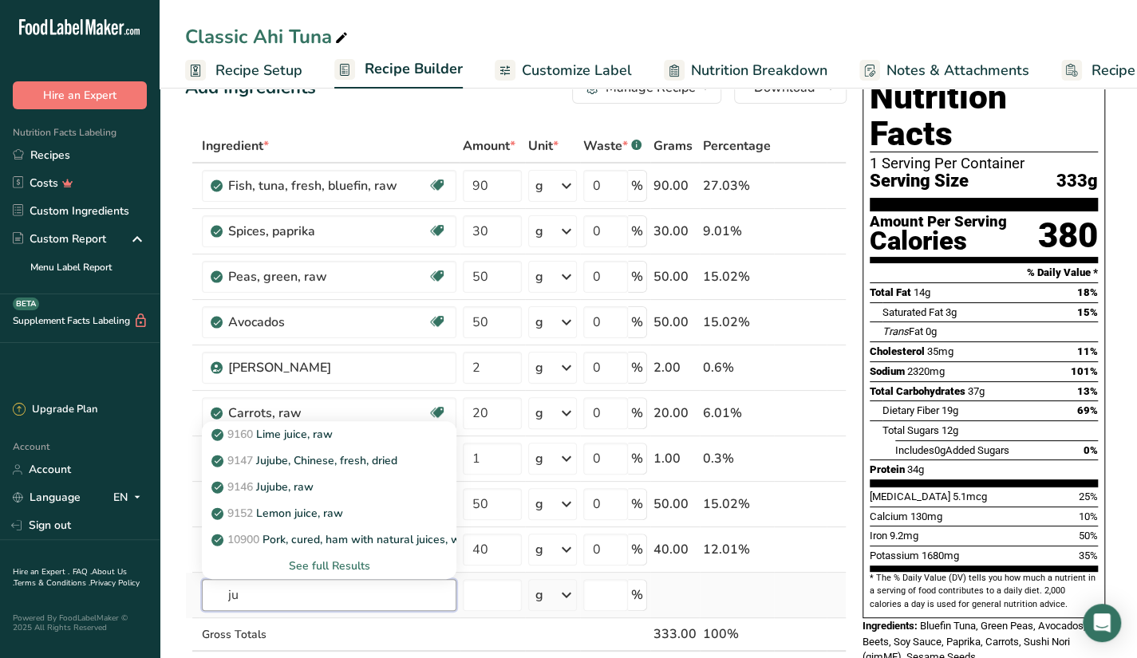
type input "j"
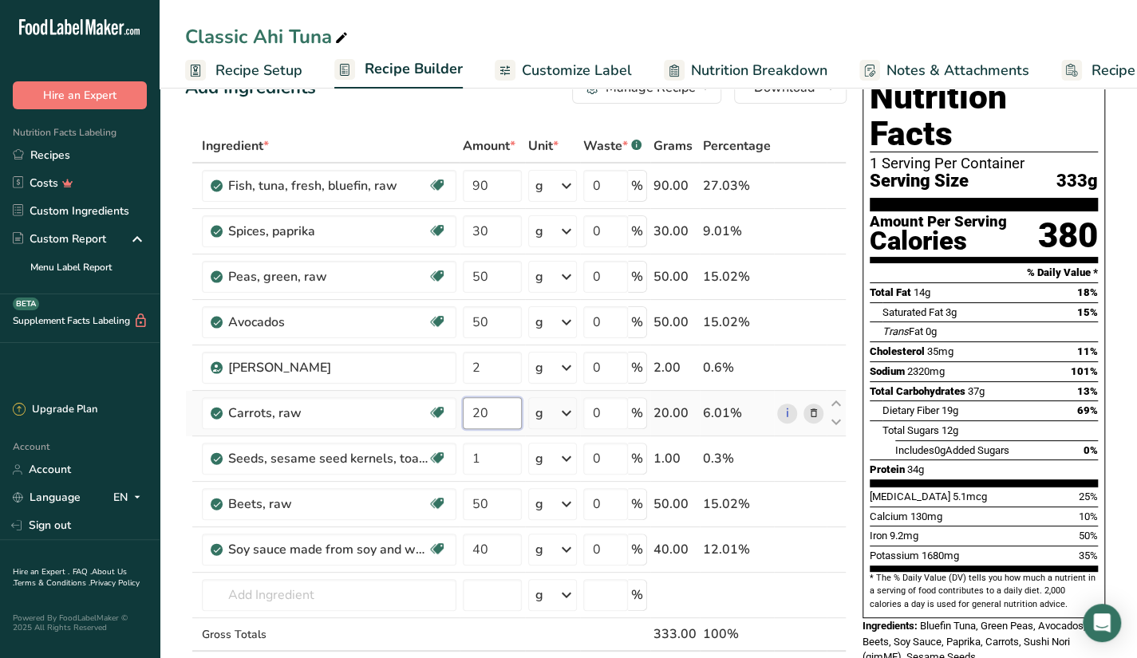
drag, startPoint x: 491, startPoint y: 411, endPoint x: 470, endPoint y: 417, distance: 21.7
click at [470, 417] on input "20" at bounding box center [492, 413] width 59 height 32
type input "23"
click at [722, 603] on div "Ingredient * Amount * Unit * Waste * .a-a{fill:#347362;}.b-a{fill:#fff;} Grams …" at bounding box center [516, 423] width 662 height 589
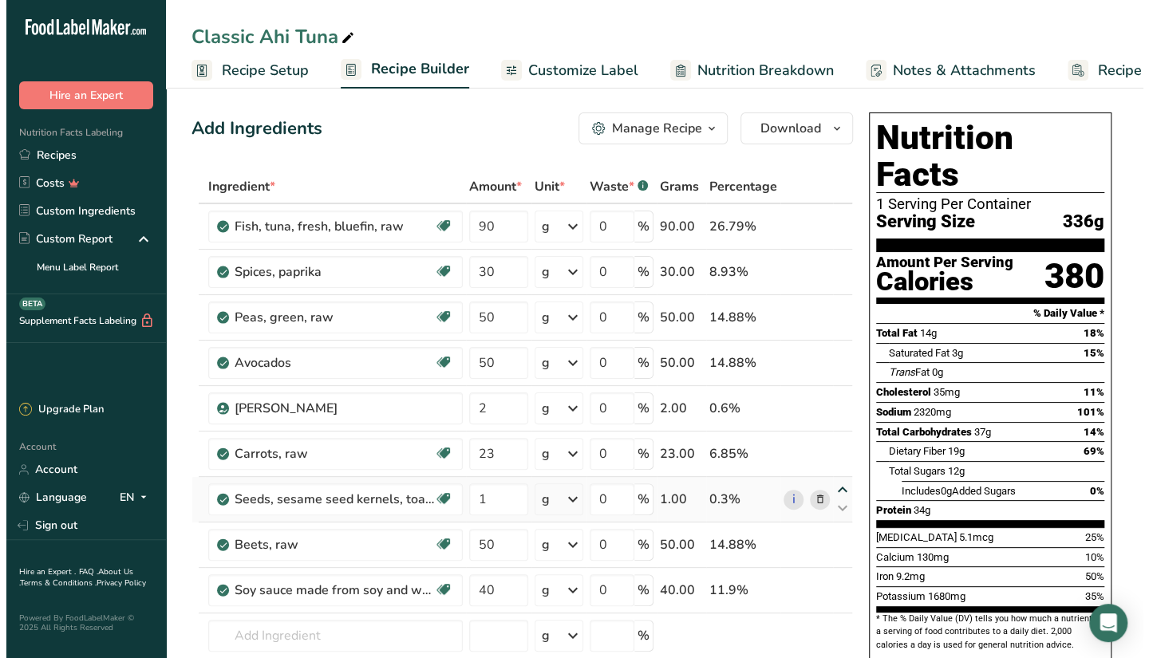
scroll to position [0, 0]
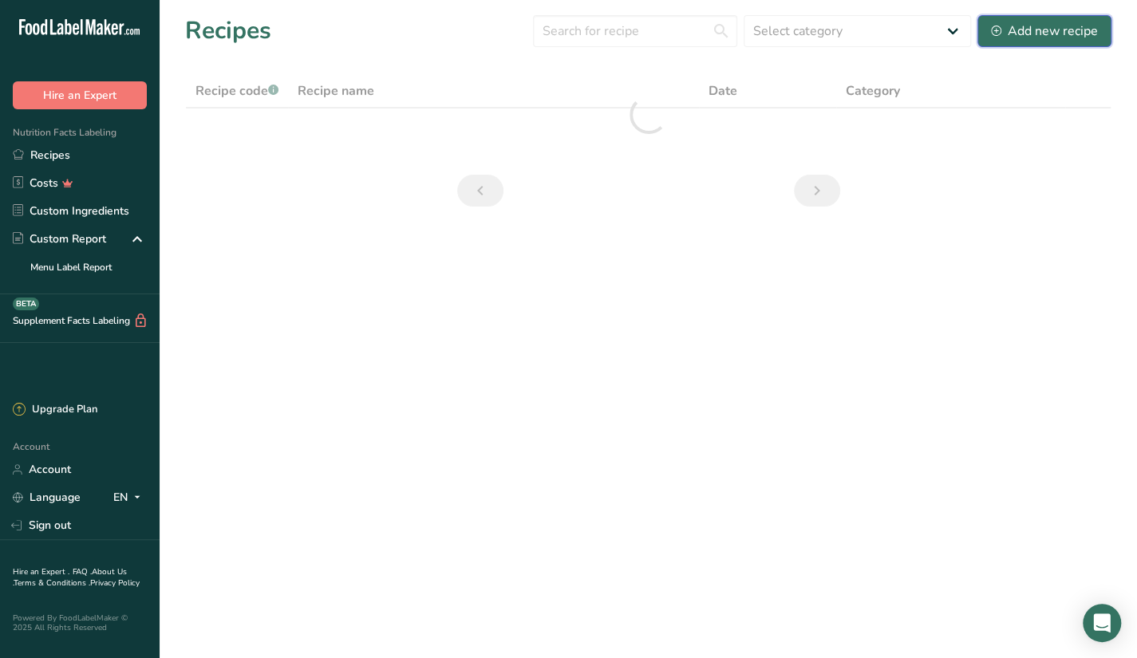
click at [1039, 31] on div "Add new recipe" at bounding box center [1044, 31] width 107 height 19
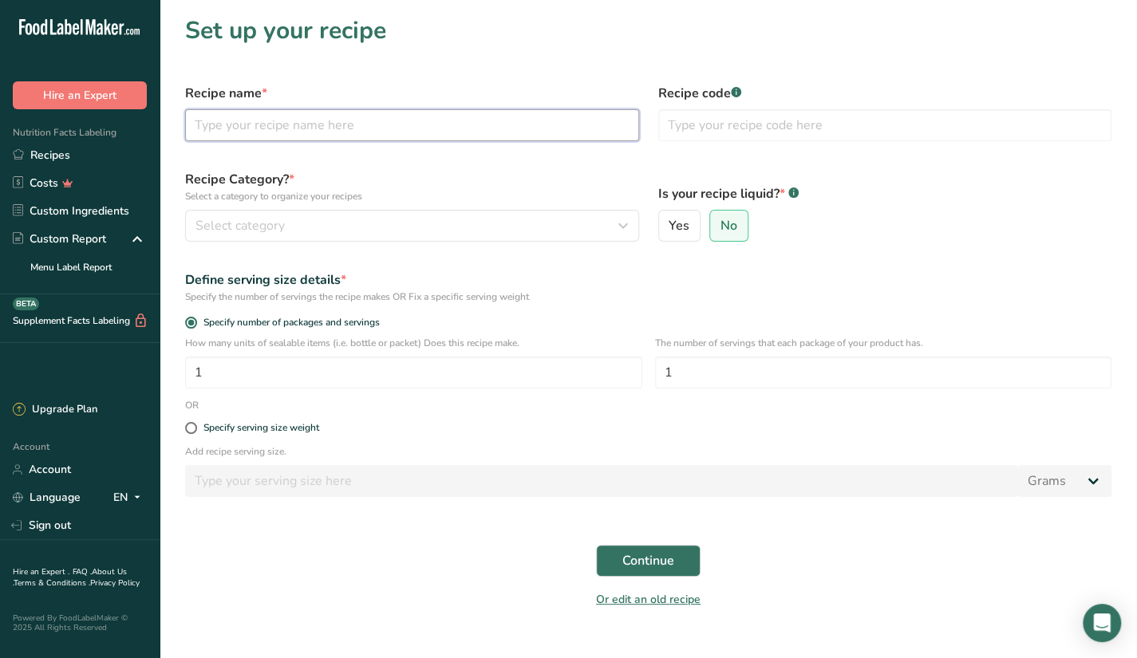
click at [343, 129] on input "text" at bounding box center [412, 125] width 454 height 32
type input "Wok This Way"
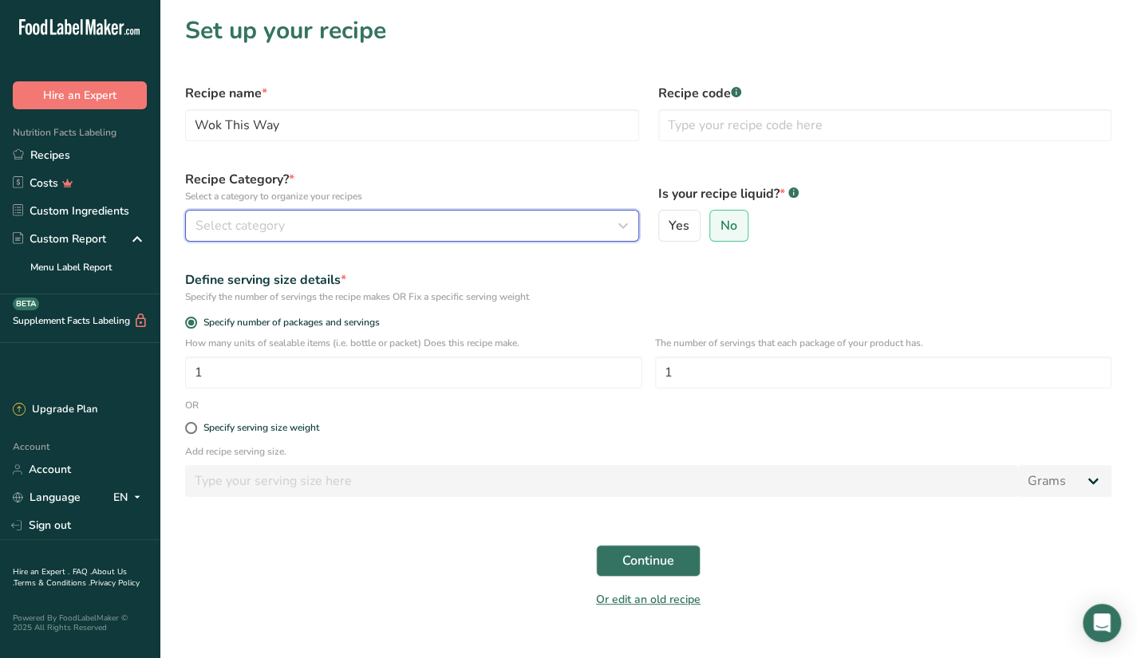
click at [351, 225] on div "Select category" at bounding box center [408, 225] width 424 height 19
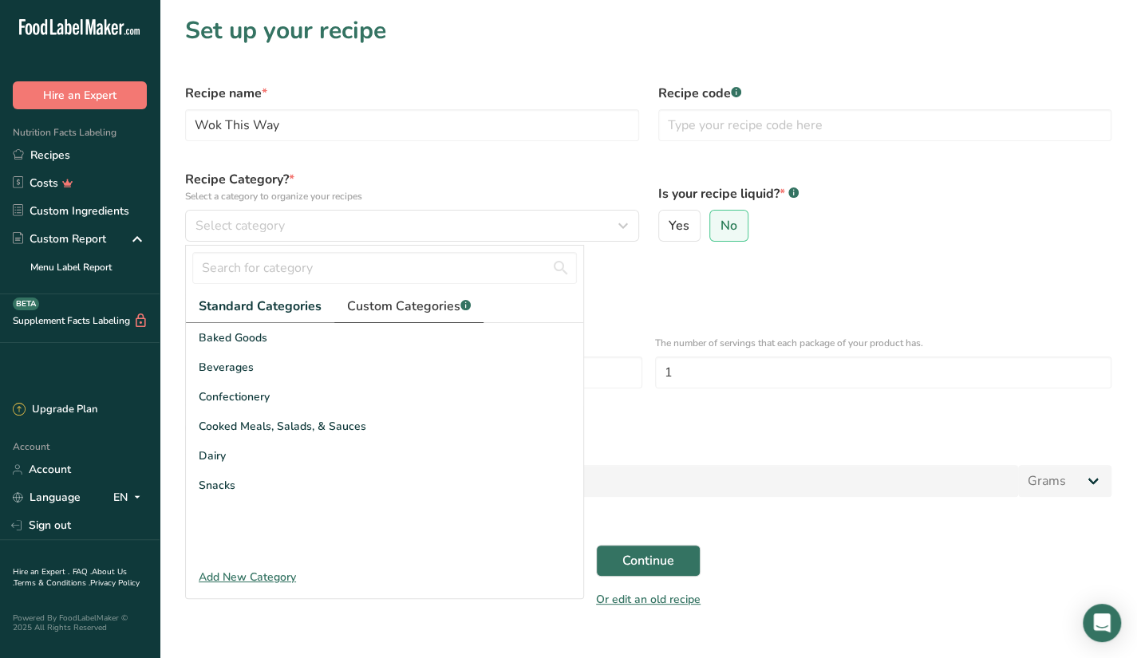
click at [364, 310] on span "Custom Categories .a-a{fill:#347362;}.b-a{fill:#fff;}" at bounding box center [409, 306] width 124 height 19
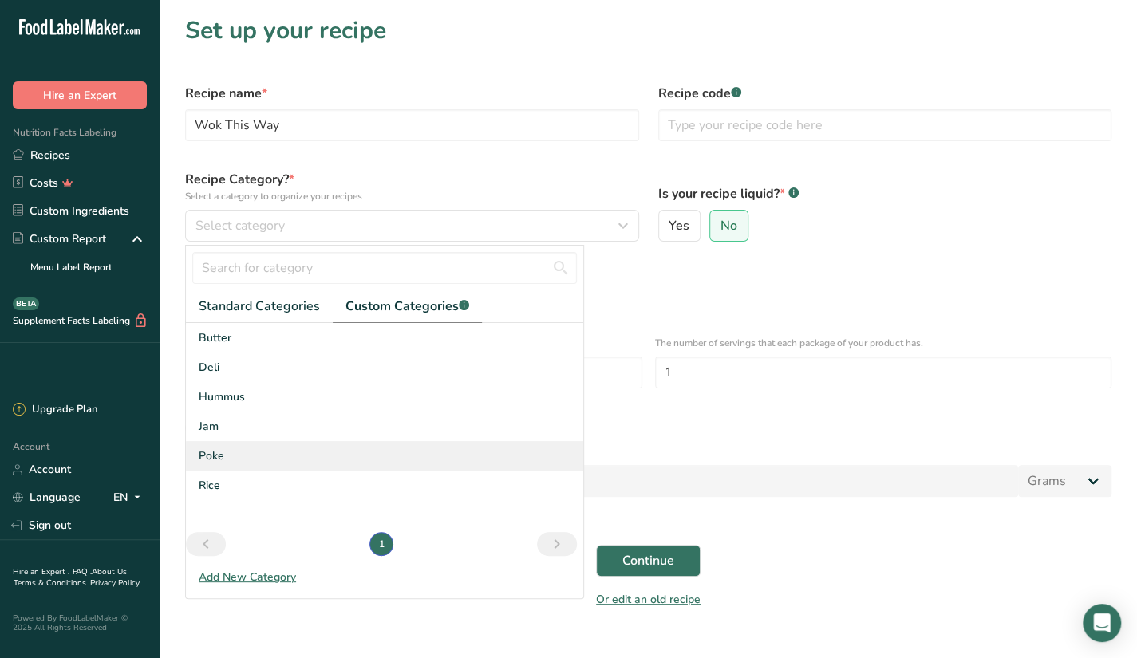
click at [230, 443] on div "Poke" at bounding box center [384, 456] width 397 height 30
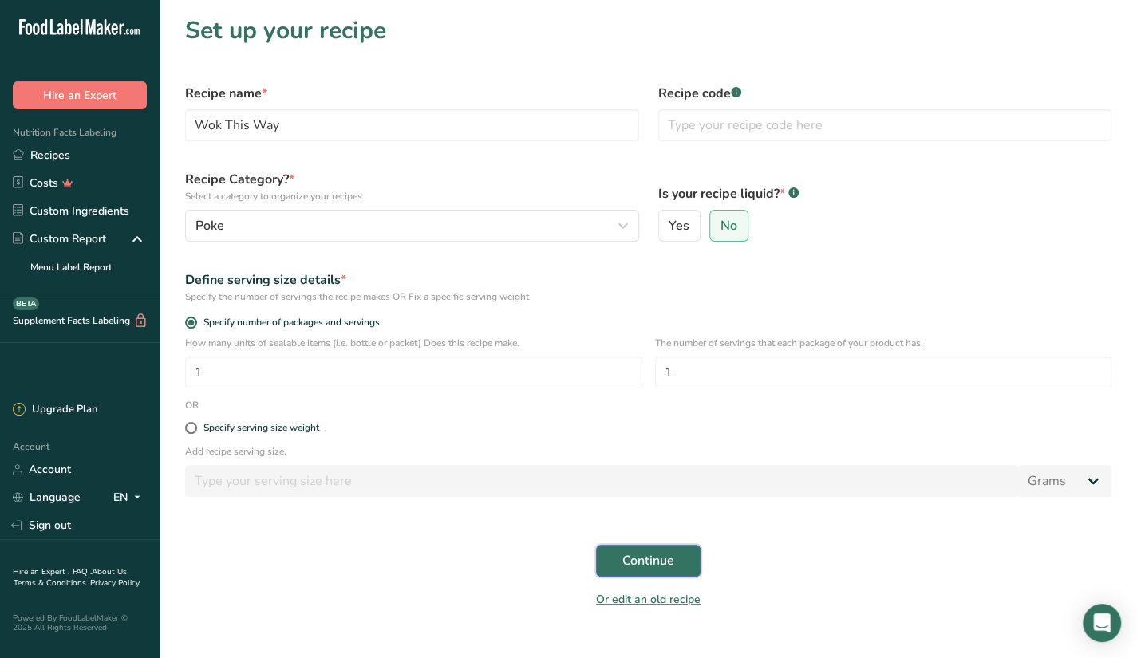
click at [664, 563] on span "Continue" at bounding box center [649, 560] width 52 height 19
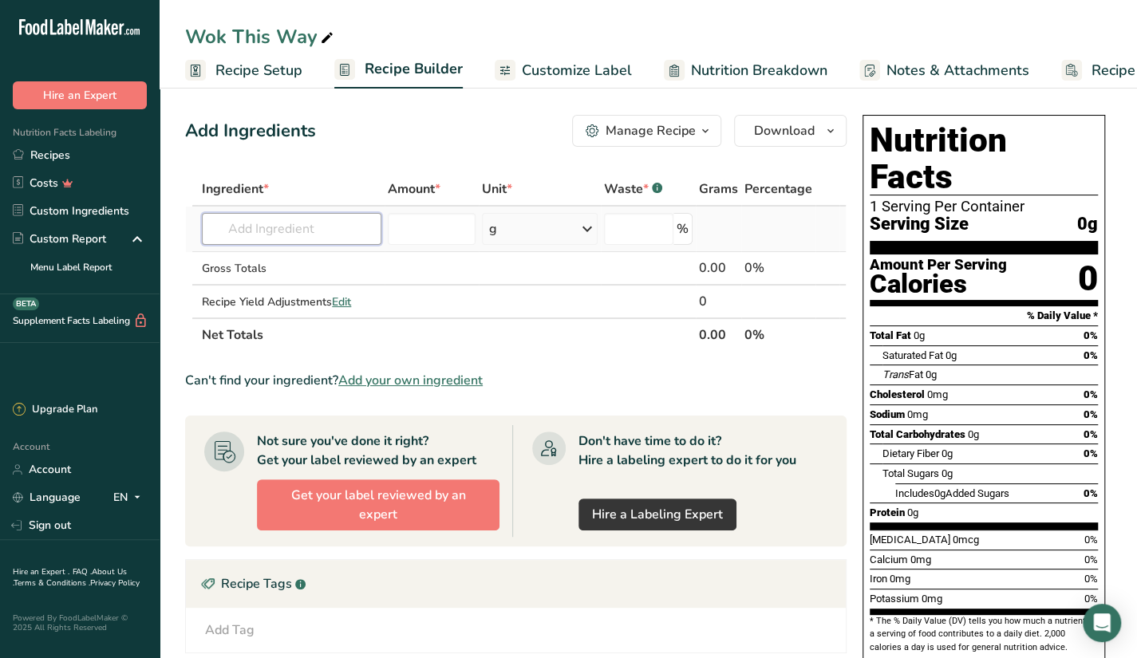
click at [287, 239] on input "text" at bounding box center [292, 229] width 180 height 32
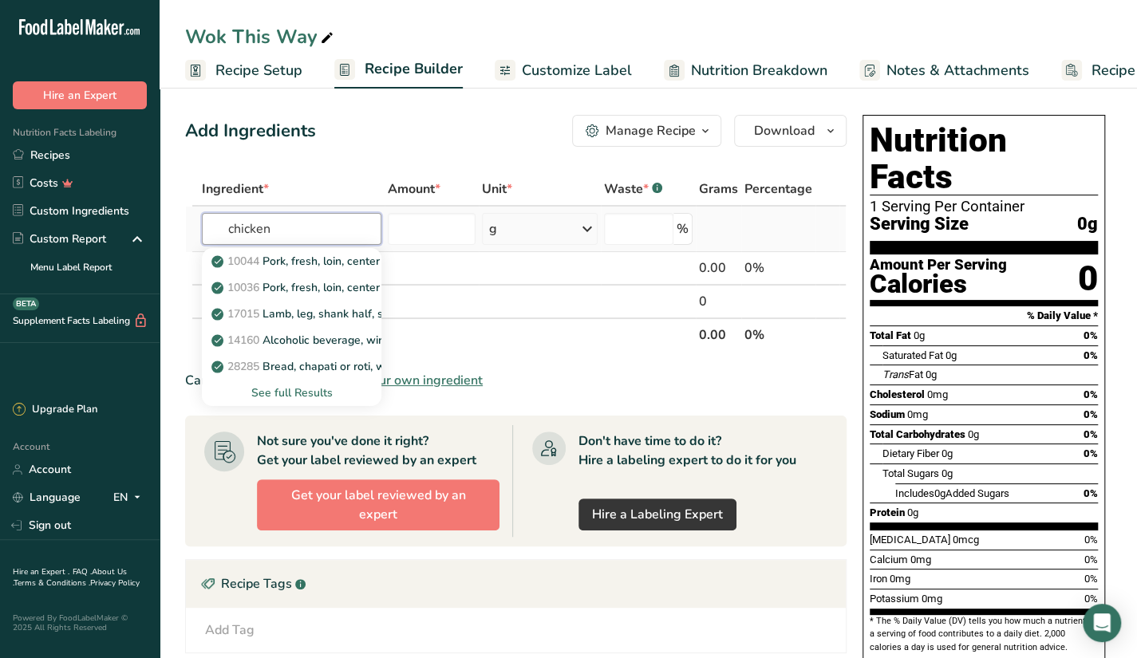
type input "chicken"
click at [316, 400] on div "See full Results" at bounding box center [292, 393] width 154 height 17
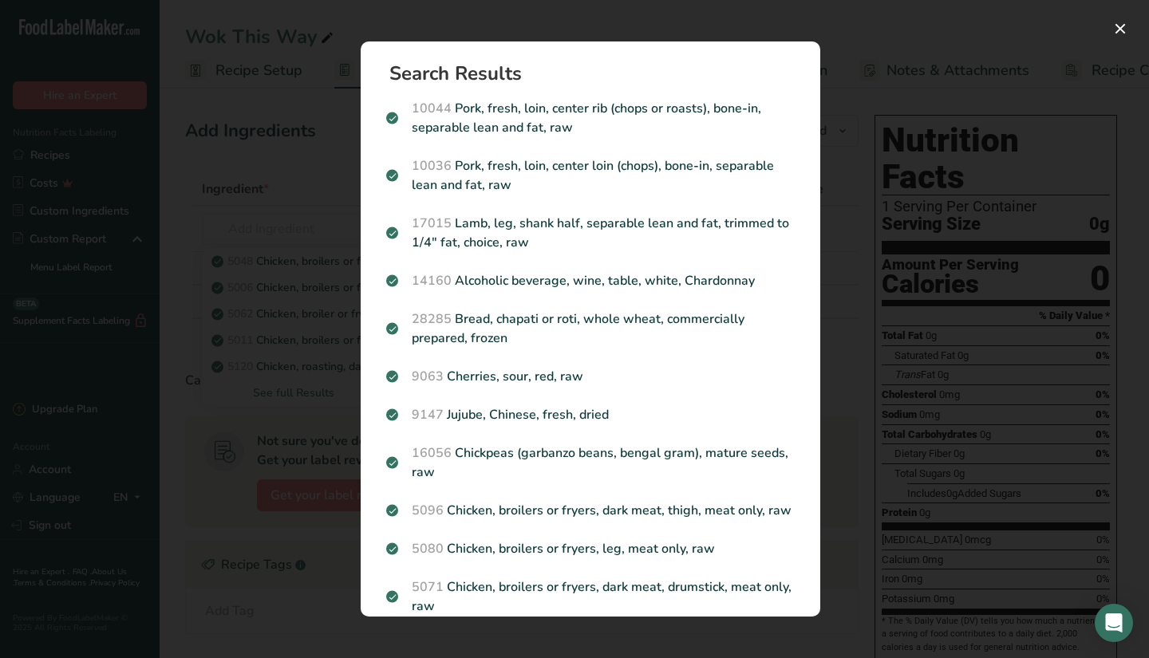
click at [325, 399] on div "Search results modal" at bounding box center [574, 329] width 1149 height 658
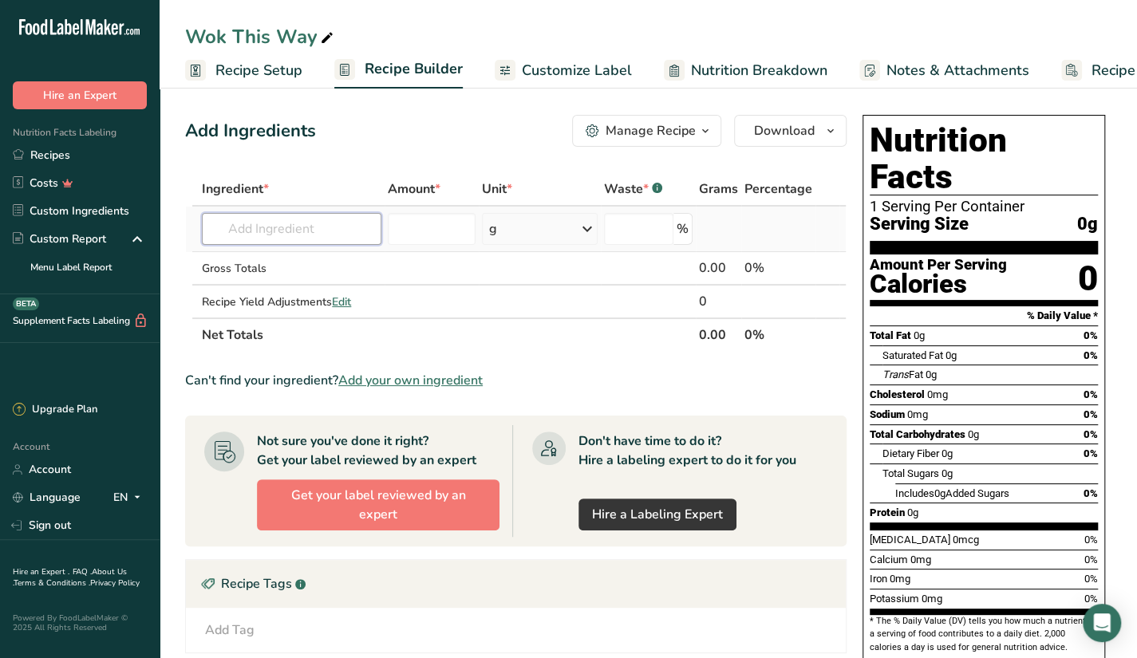
click at [281, 237] on input "text" at bounding box center [292, 229] width 180 height 32
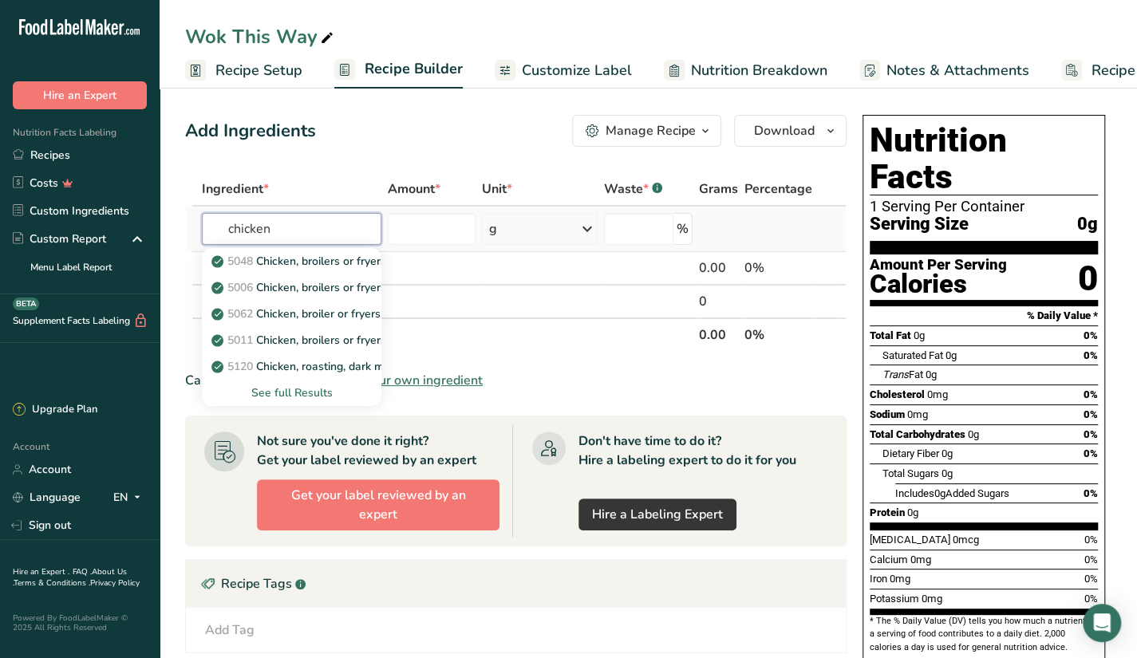
type input "chicken"
click at [306, 390] on div "See full Results" at bounding box center [292, 393] width 154 height 17
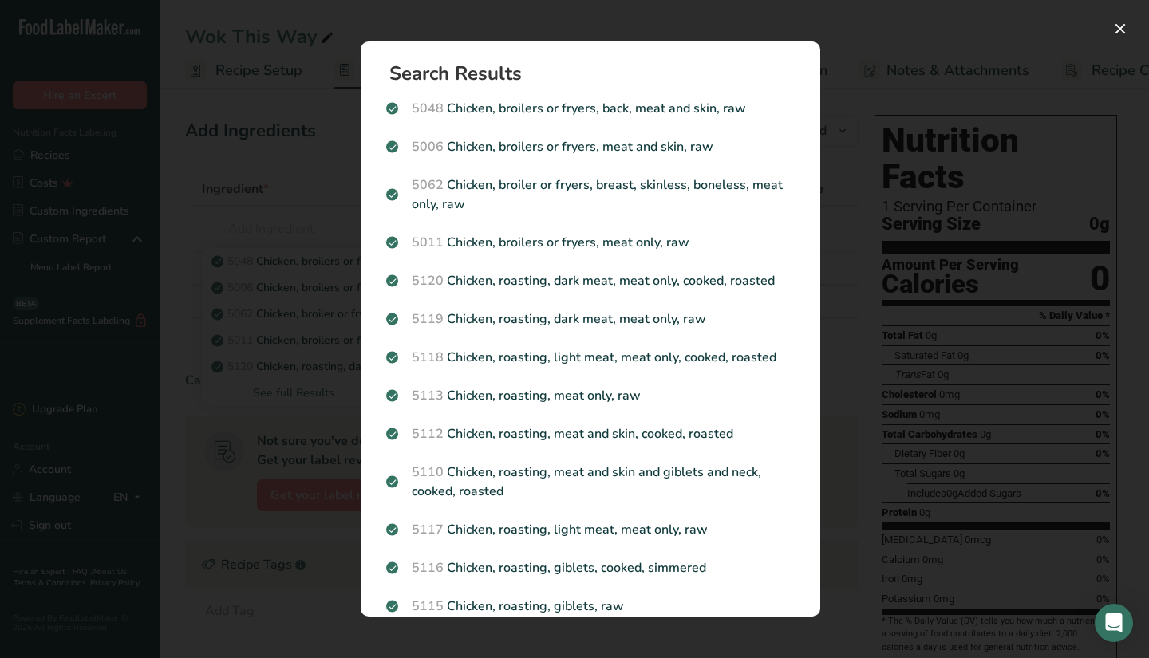
click at [1021, 52] on div "Search results modal" at bounding box center [574, 329] width 1149 height 658
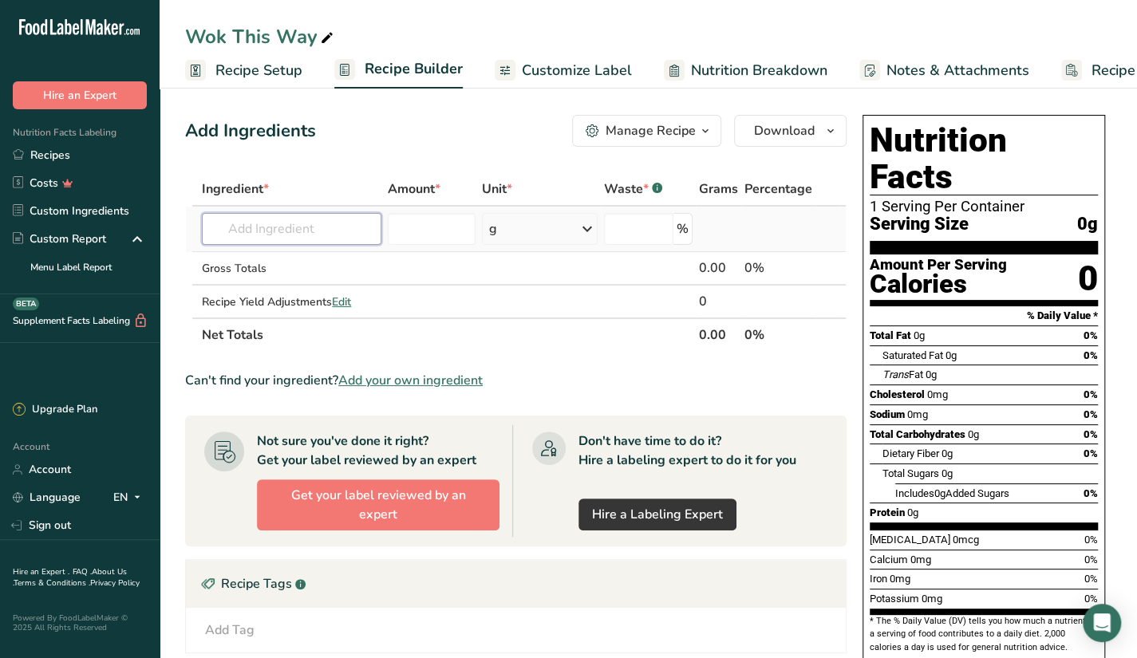
click at [267, 244] on input "text" at bounding box center [292, 229] width 180 height 32
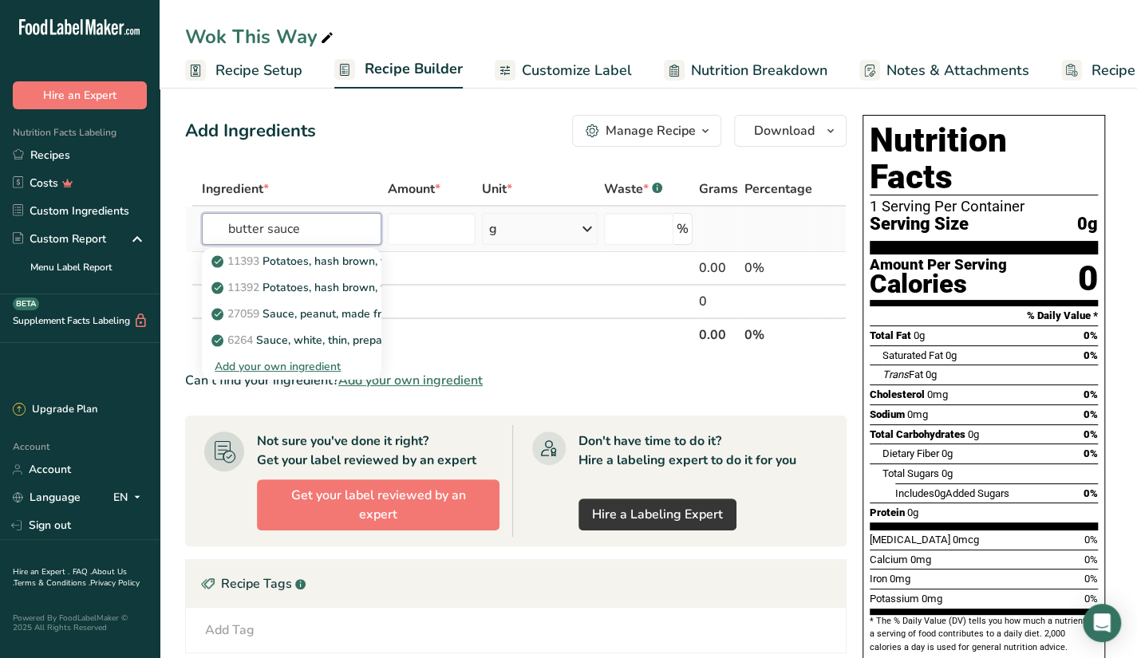
type input "butter sauce"
click at [314, 362] on div "Add your own ingredient" at bounding box center [292, 366] width 154 height 17
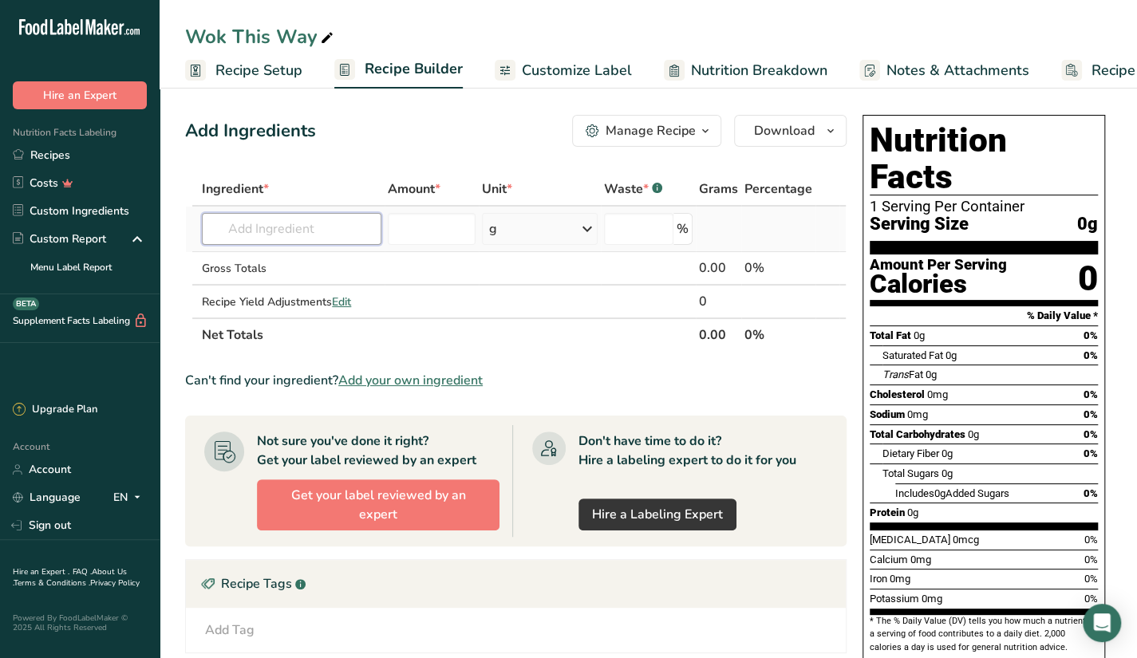
click at [268, 235] on input "text" at bounding box center [292, 229] width 180 height 32
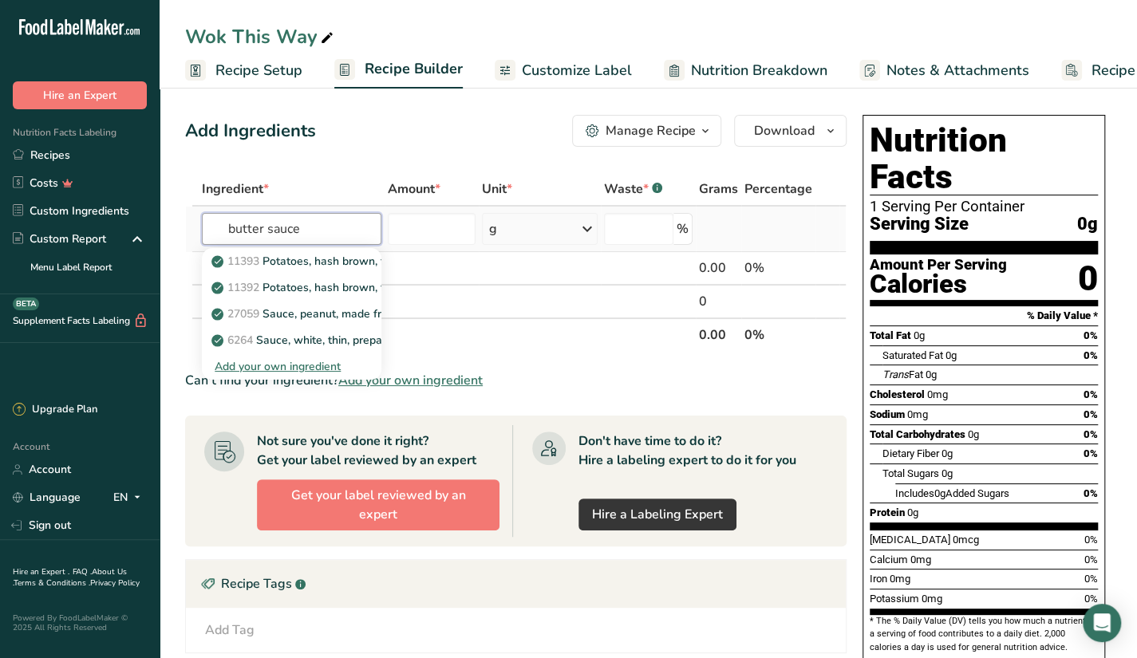
type input "butter sauce"
click at [288, 366] on div "Add your own ingredient" at bounding box center [292, 366] width 154 height 17
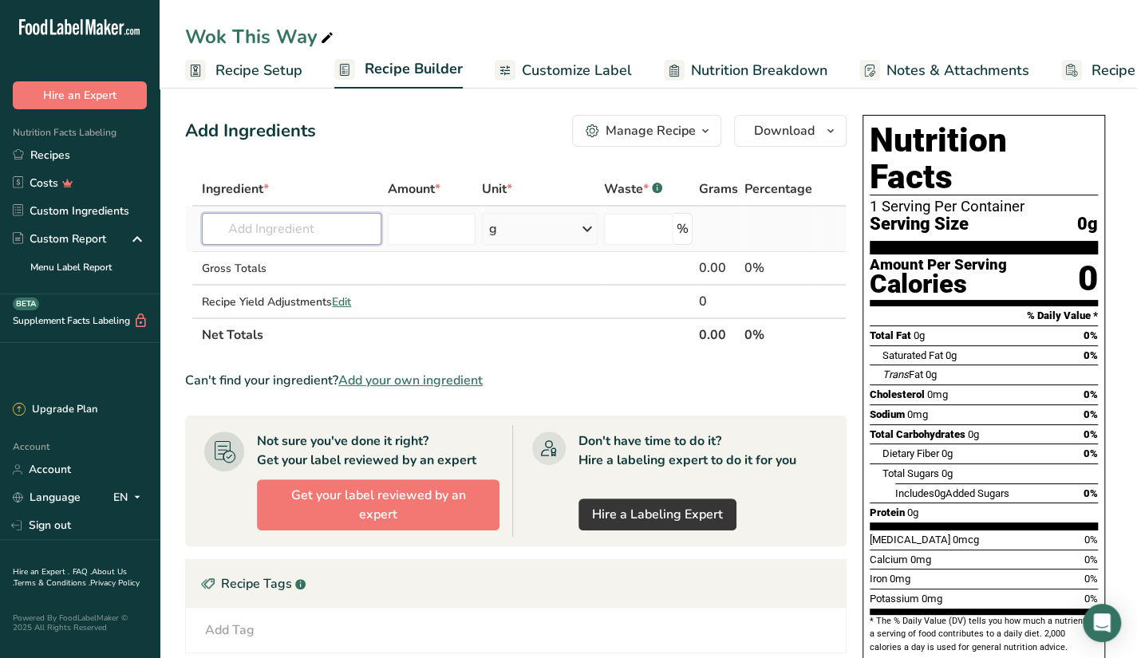
click at [301, 215] on input "text" at bounding box center [292, 229] width 180 height 32
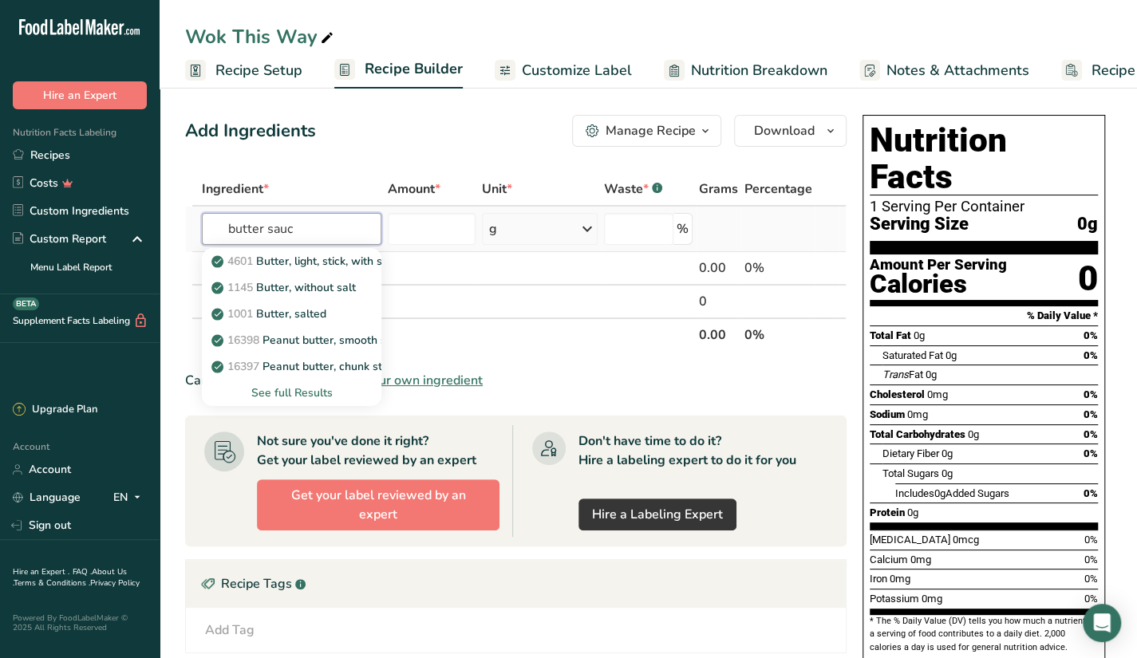
type input "butter sauce"
drag, startPoint x: 298, startPoint y: 226, endPoint x: 203, endPoint y: 223, distance: 95.0
click at [203, 223] on input "butter sauce" at bounding box center [292, 229] width 180 height 32
type input "s"
type input "oil butter"
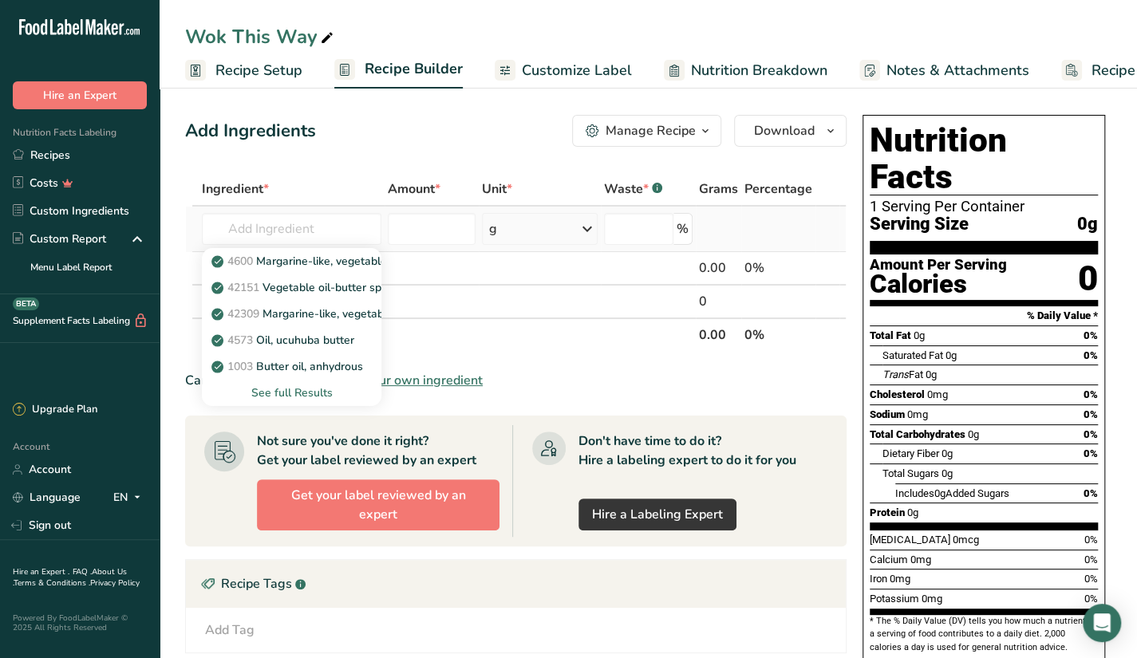
click at [306, 389] on div "See full Results" at bounding box center [292, 393] width 154 height 17
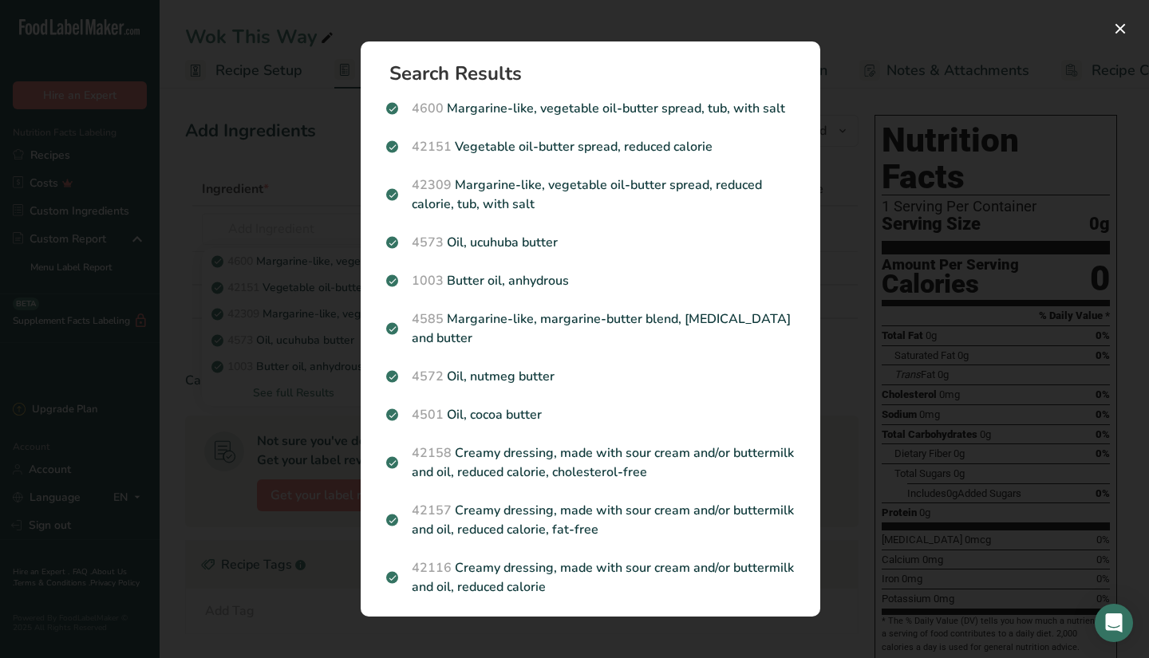
click at [943, 181] on div "Search results modal" at bounding box center [574, 329] width 1149 height 658
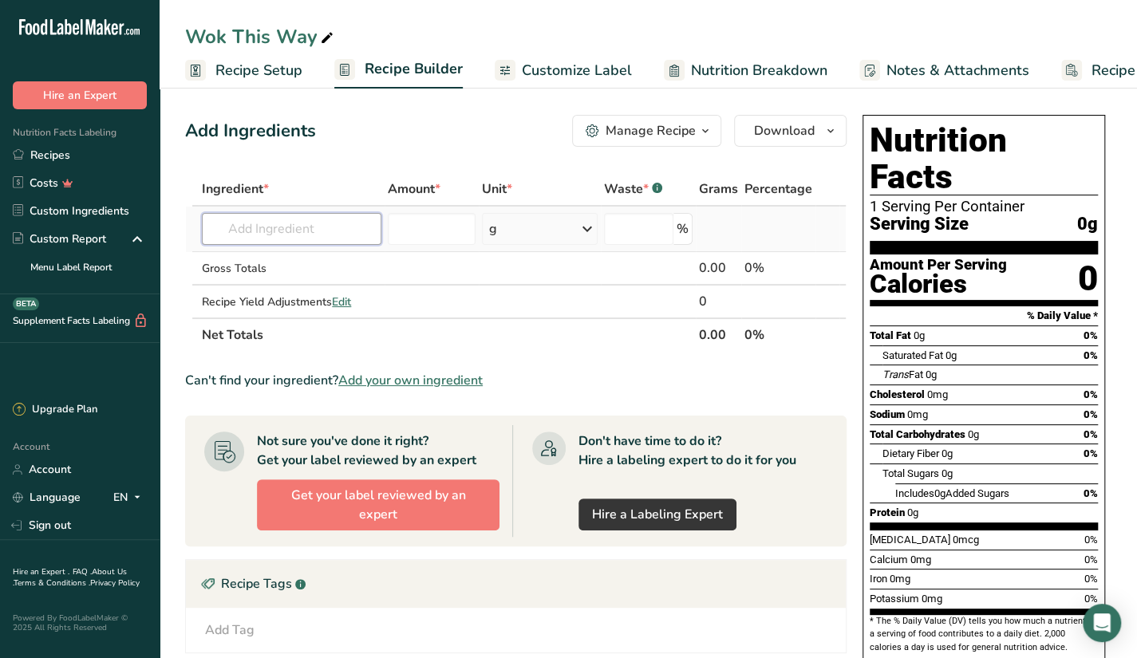
click at [305, 238] on input "text" at bounding box center [292, 229] width 180 height 32
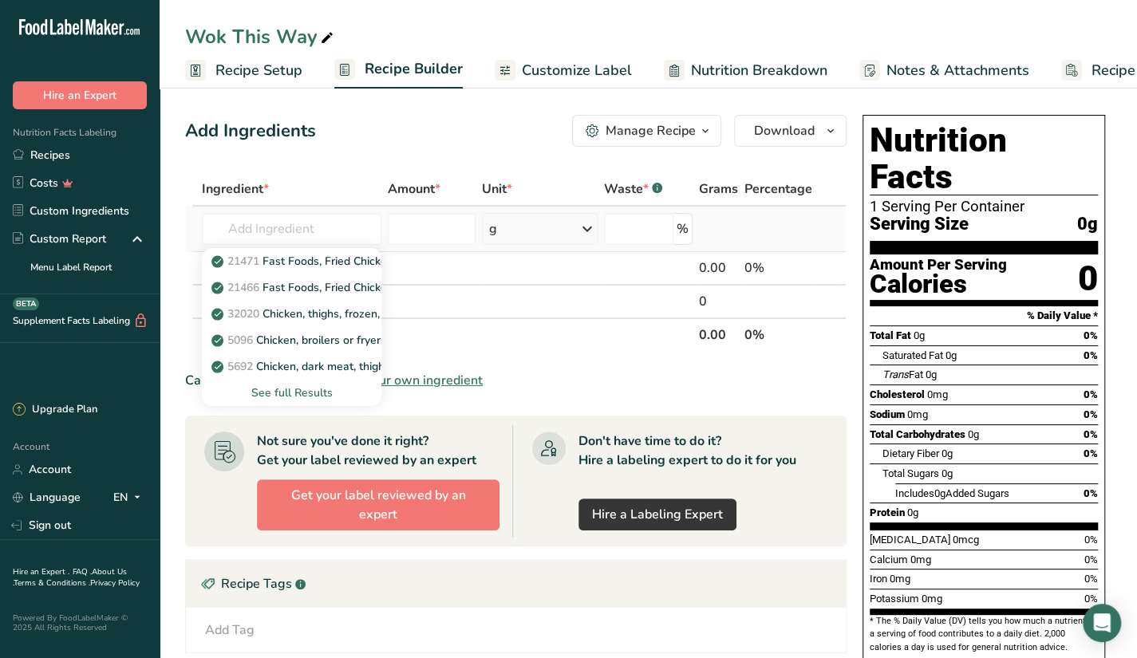
click at [309, 392] on div "See full Results" at bounding box center [292, 393] width 154 height 17
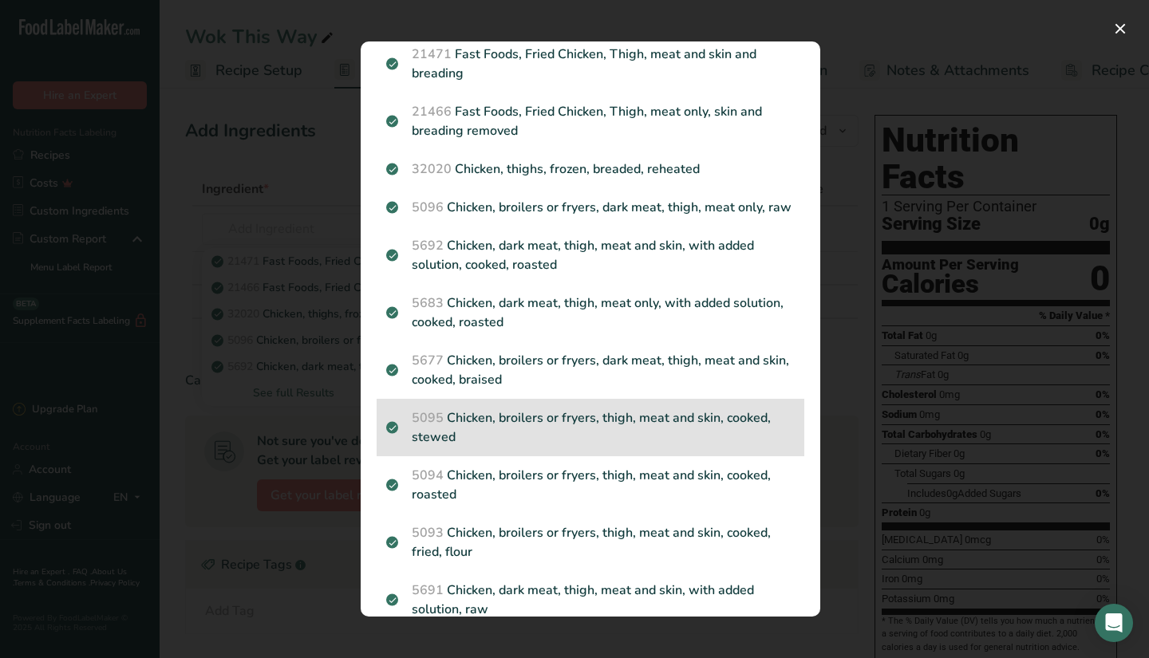
scroll to position [80, 0]
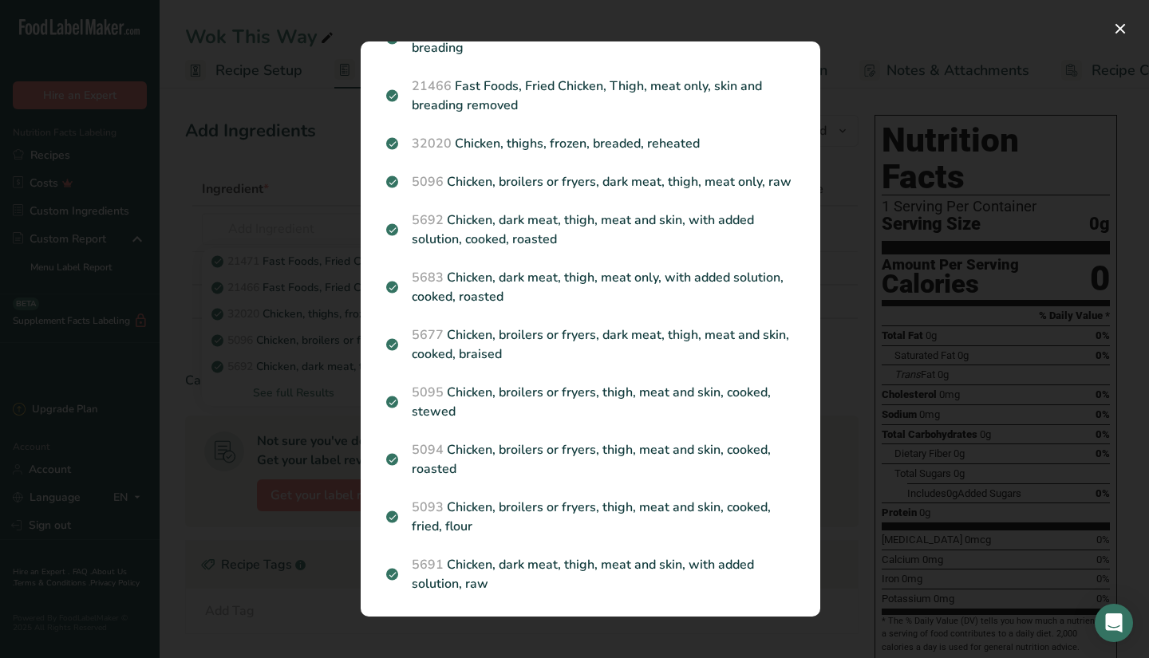
click at [662, 536] on p "5093 Chicken, broilers or fryers, thigh, meat and skin, cooked, fried, flour" at bounding box center [590, 517] width 409 height 38
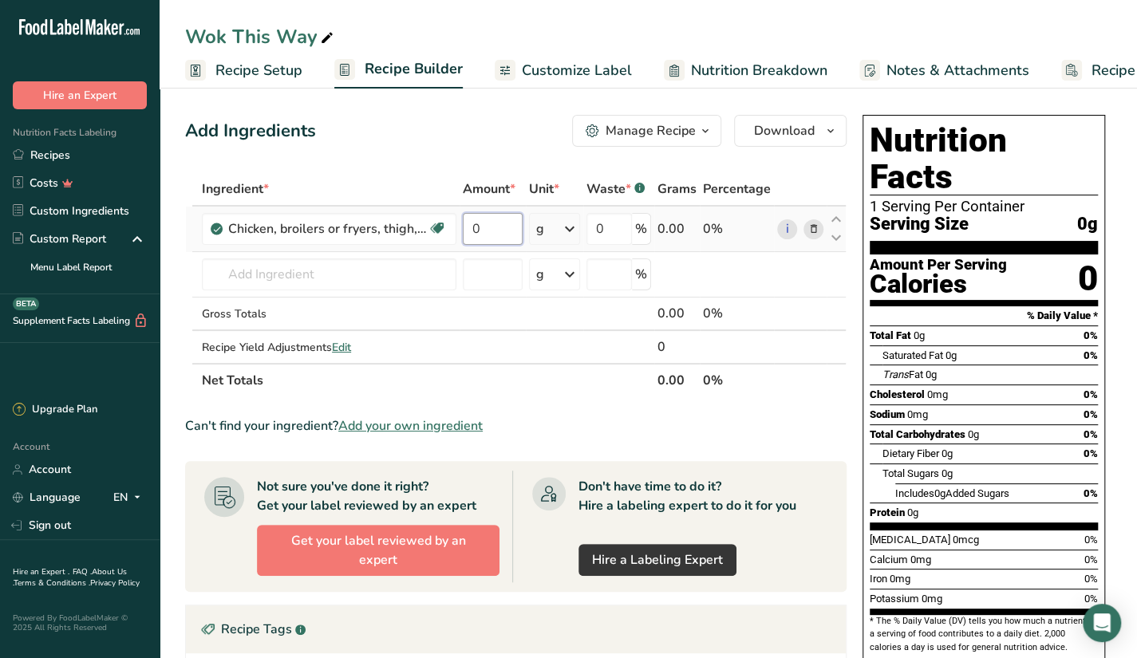
drag, startPoint x: 490, startPoint y: 225, endPoint x: 466, endPoint y: 225, distance: 23.9
click at [466, 225] on input "0" at bounding box center [493, 229] width 60 height 32
click at [381, 263] on div "Ingredient * Amount * Unit * Waste * .a-a{fill:#347362;}.b-a{fill:#fff;} Grams …" at bounding box center [516, 284] width 662 height 225
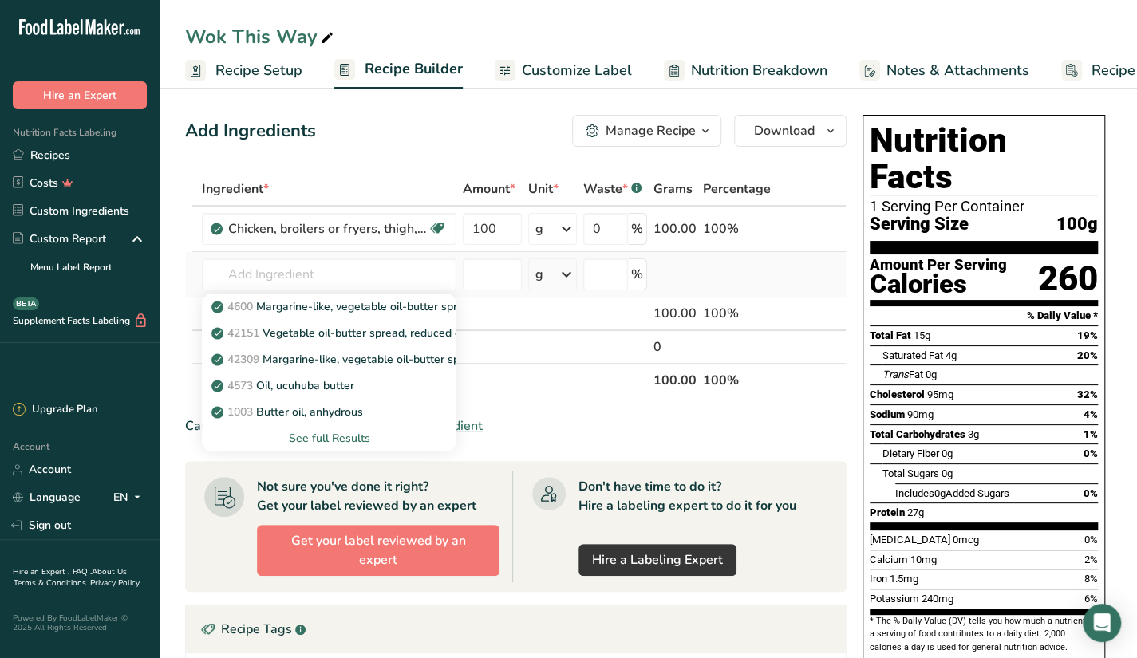
click at [350, 434] on div "See full Results" at bounding box center [329, 438] width 229 height 17
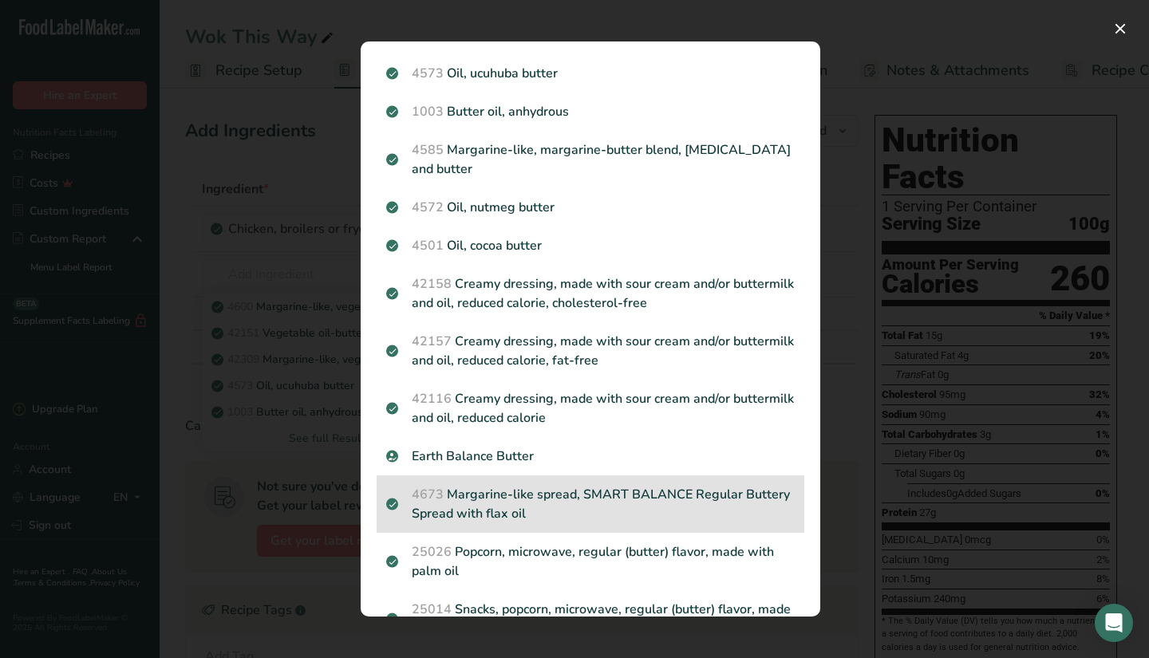
scroll to position [0, 0]
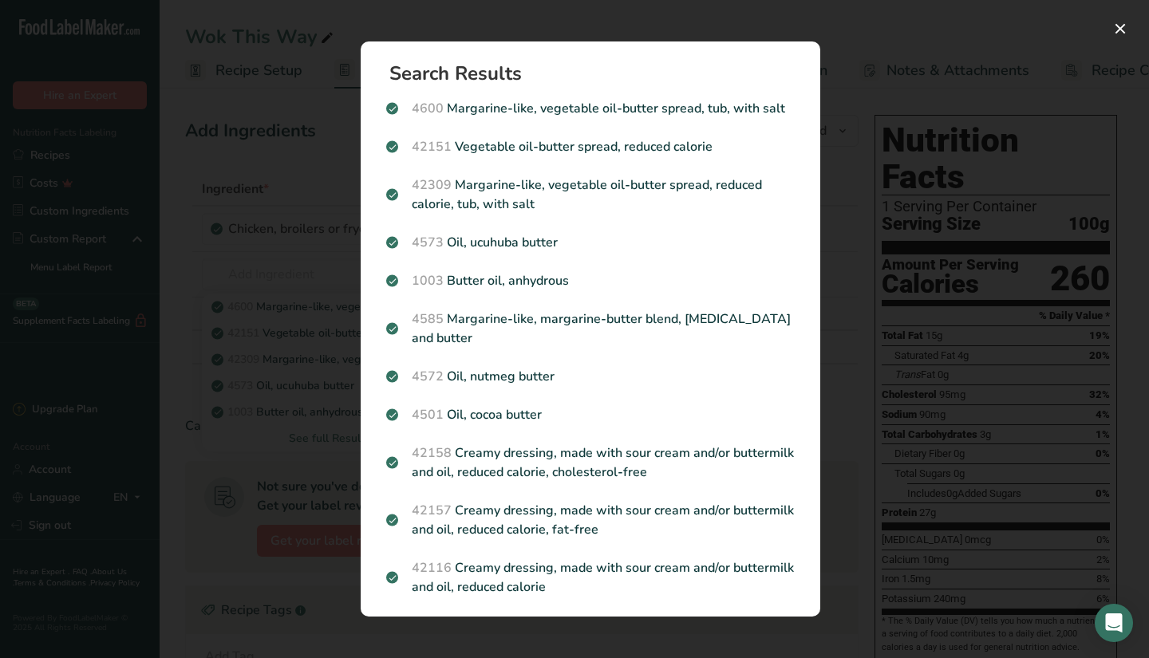
click at [292, 398] on div "Search results modal" at bounding box center [574, 329] width 1149 height 658
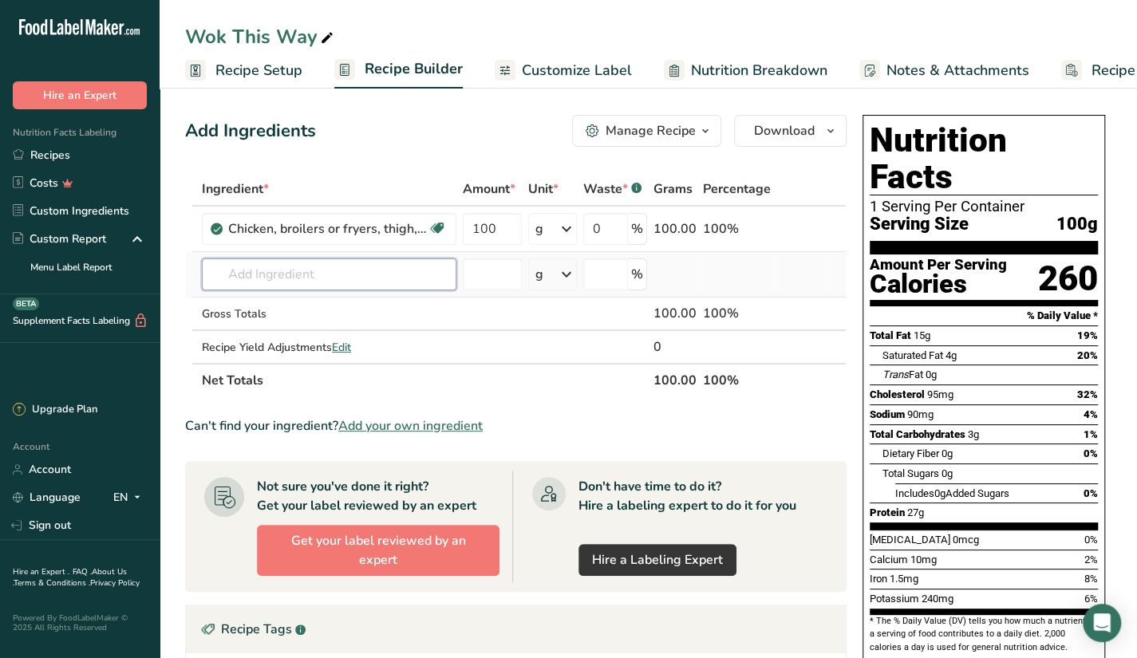
click at [322, 285] on input "text" at bounding box center [329, 275] width 255 height 32
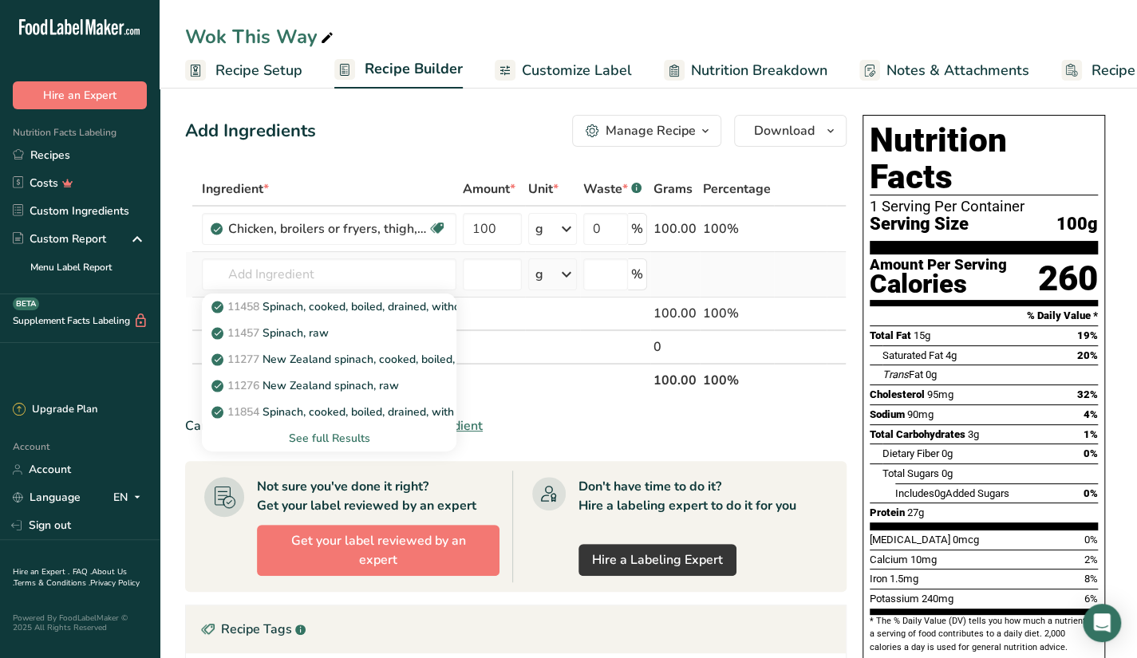
click at [356, 433] on div "See full Results" at bounding box center [329, 438] width 229 height 17
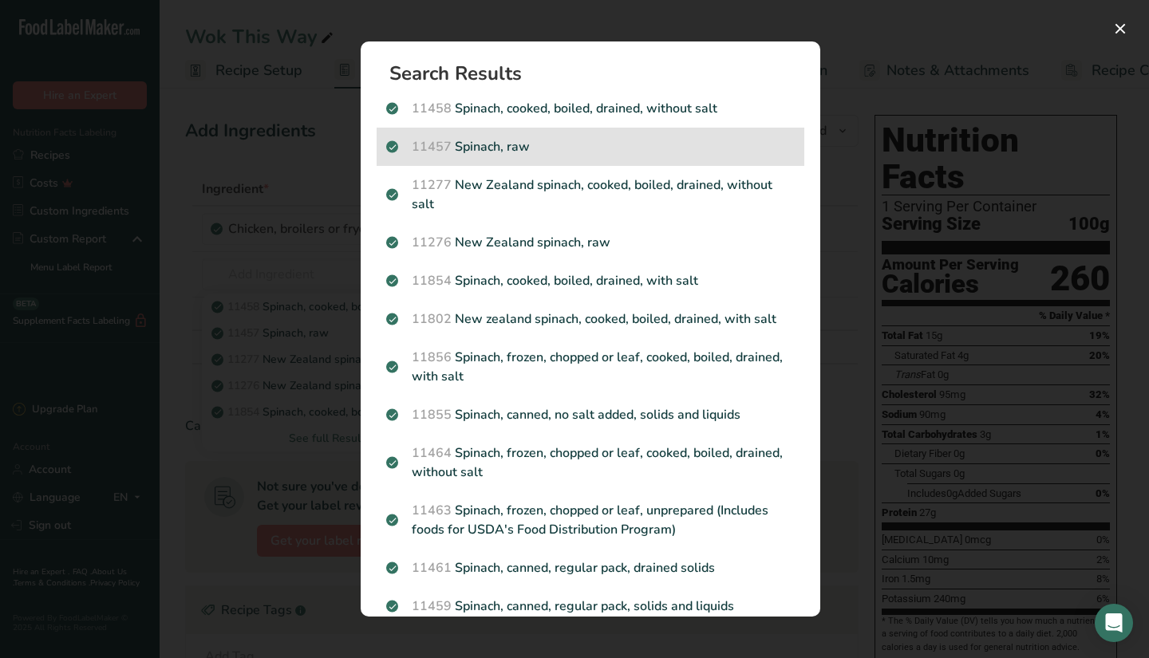
click at [525, 151] on p "11457 Spinach, raw" at bounding box center [590, 146] width 409 height 19
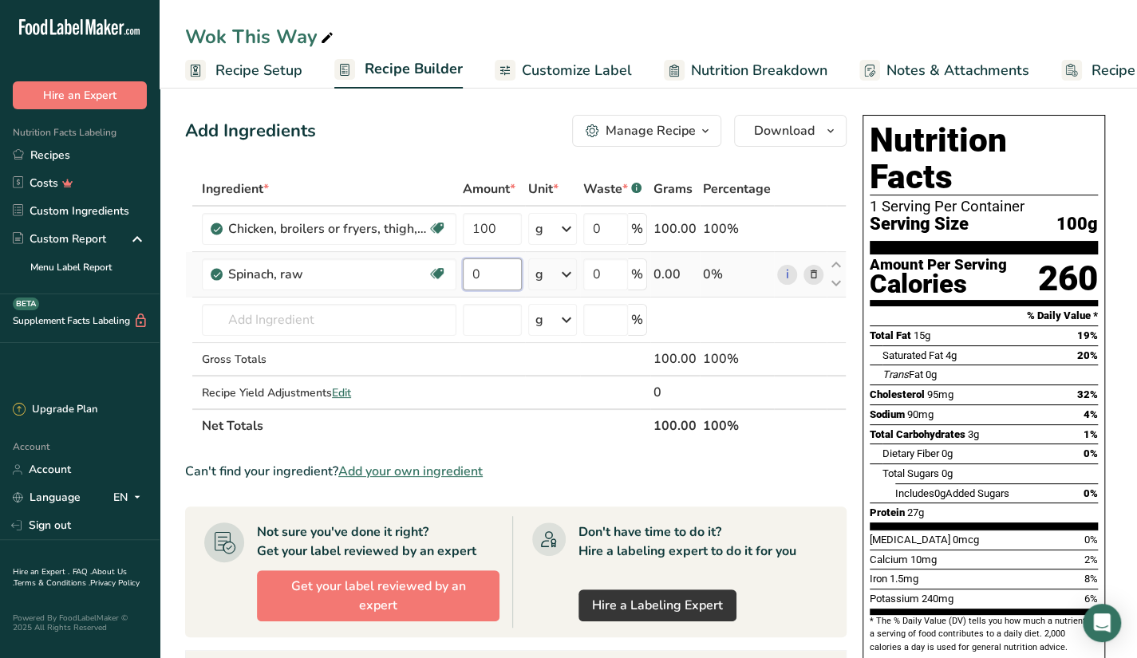
drag, startPoint x: 483, startPoint y: 283, endPoint x: 465, endPoint y: 288, distance: 18.2
click at [465, 288] on input "0" at bounding box center [492, 275] width 59 height 32
click at [412, 306] on div "Ingredient * Amount * Unit * Waste * .a-a{fill:#347362;}.b-a{fill:#fff;} Grams …" at bounding box center [516, 307] width 662 height 271
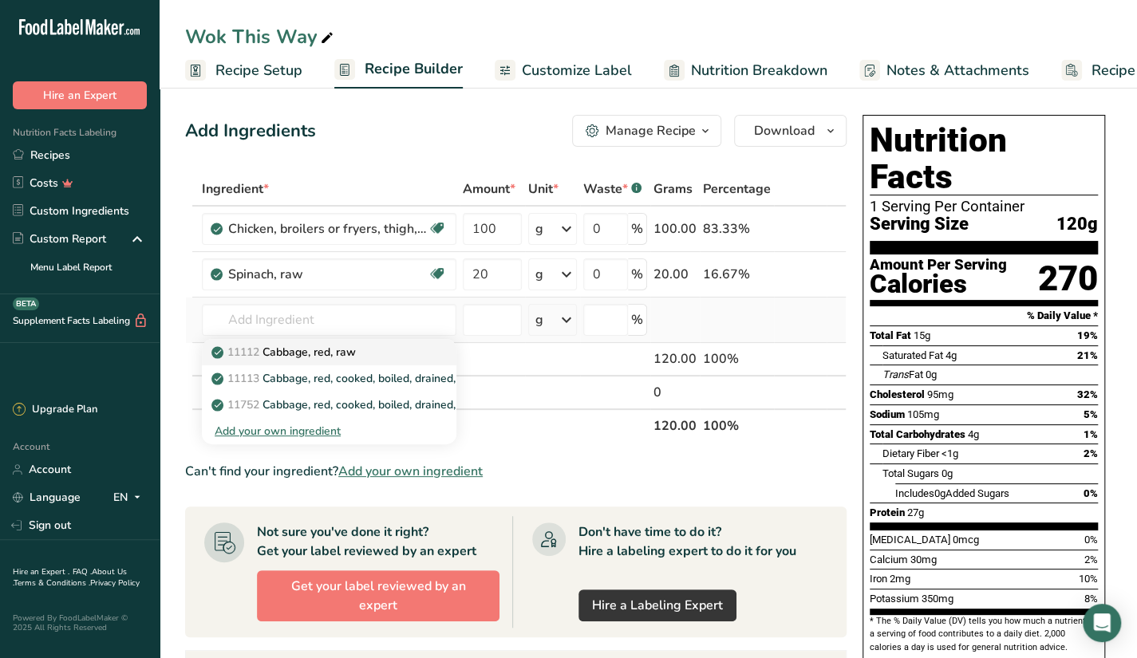
click at [356, 358] on p "11112 Cabbage, red, raw" at bounding box center [285, 352] width 141 height 17
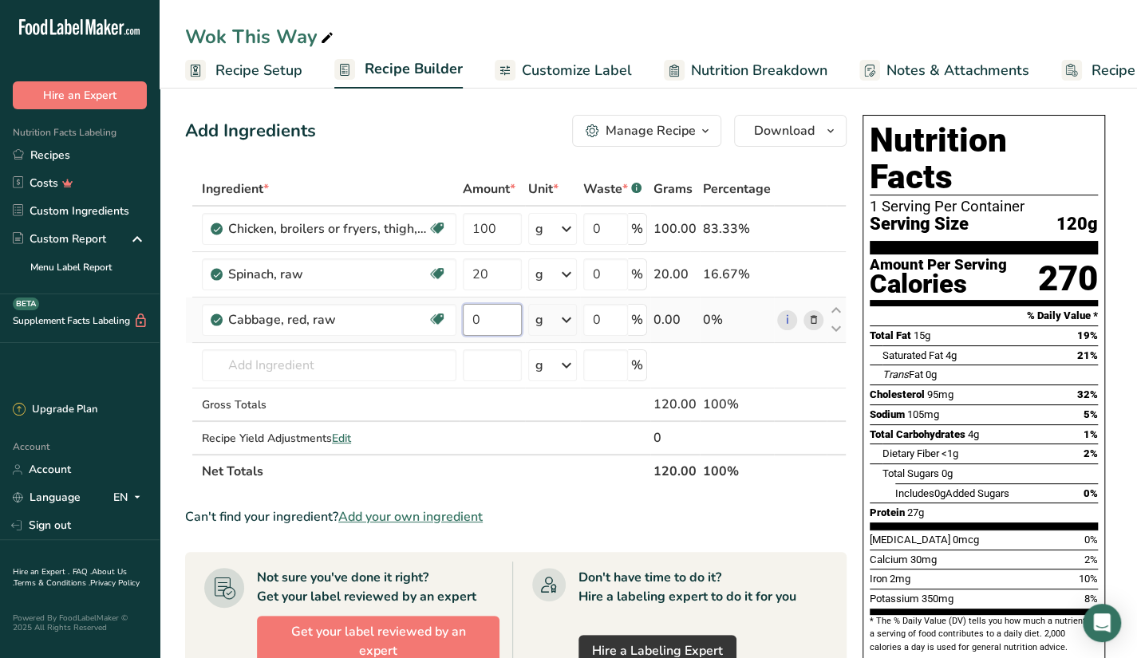
drag, startPoint x: 486, startPoint y: 320, endPoint x: 461, endPoint y: 326, distance: 25.6
click at [461, 326] on td "0" at bounding box center [492, 320] width 65 height 45
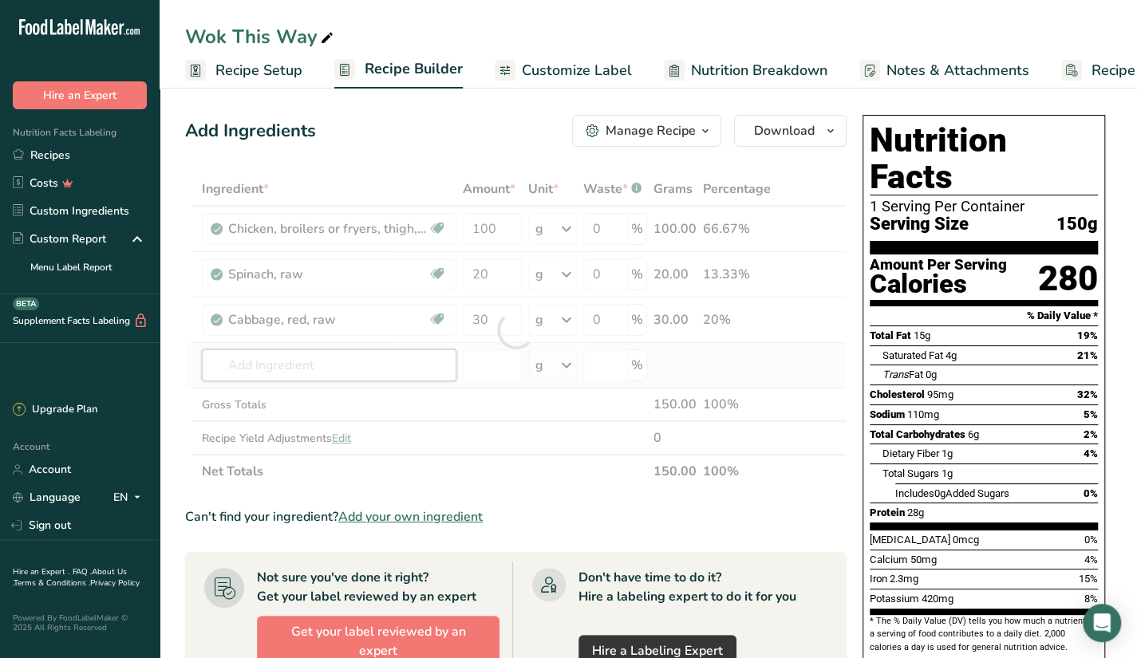
click at [303, 379] on div "Ingredient * Amount * Unit * Waste * .a-a{fill:#347362;}.b-a{fill:#fff;} Grams …" at bounding box center [516, 330] width 662 height 316
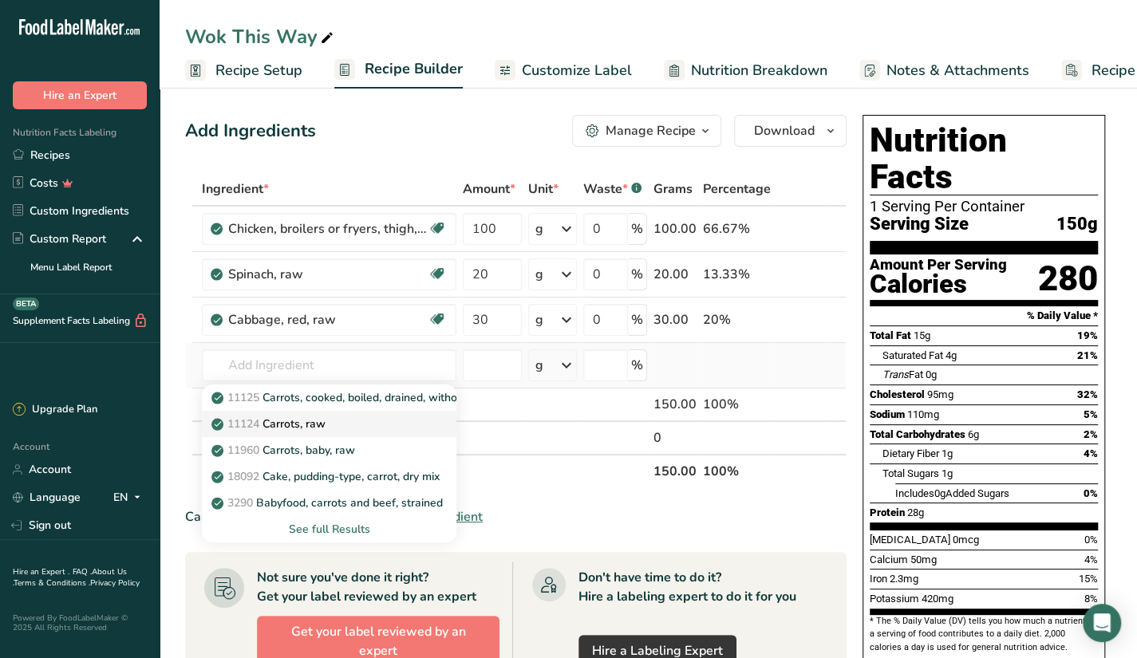
click at [347, 421] on div "11124 [GEOGRAPHIC_DATA], raw" at bounding box center [317, 424] width 204 height 17
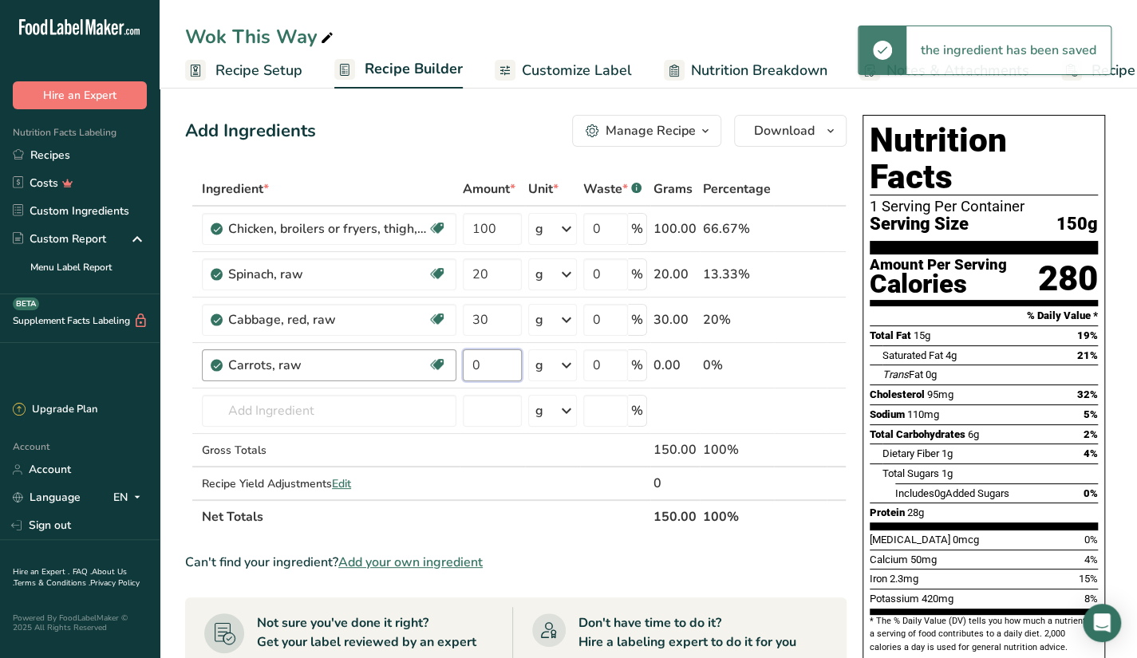
drag, startPoint x: 485, startPoint y: 362, endPoint x: 445, endPoint y: 377, distance: 42.4
click at [445, 377] on tr "Carrots, raw Dairy free Gluten free Vegan Vegetarian Soy free 0 g Portions 1 la…" at bounding box center [516, 365] width 660 height 45
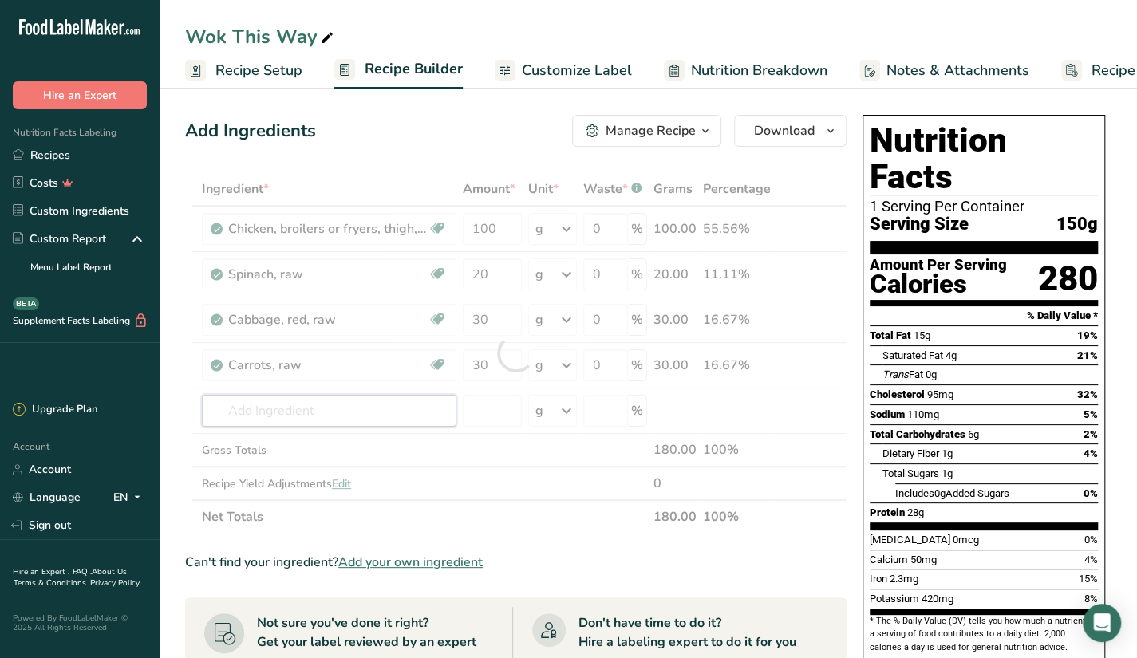
drag, startPoint x: 353, startPoint y: 405, endPoint x: 442, endPoint y: 432, distance: 93.2
click at [353, 404] on div "Ingredient * Amount * Unit * Waste * .a-a{fill:#347362;}.b-a{fill:#fff;} Grams …" at bounding box center [516, 353] width 662 height 362
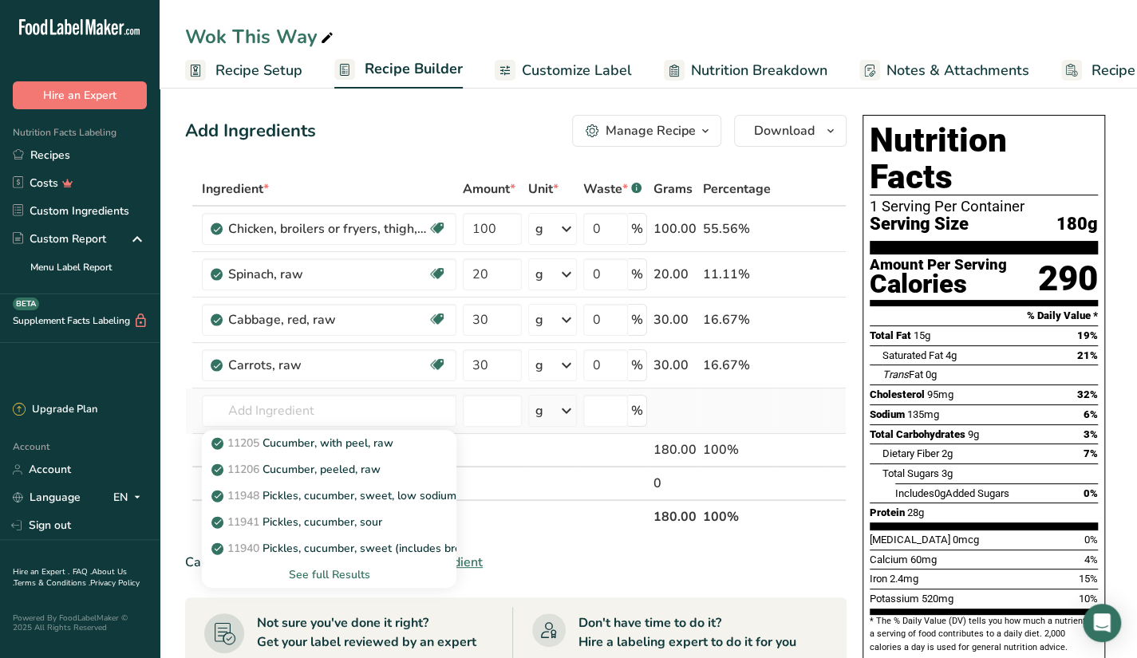
click at [336, 564] on div "See full Results" at bounding box center [329, 575] width 255 height 26
click at [337, 575] on div "See full Results" at bounding box center [329, 575] width 229 height 17
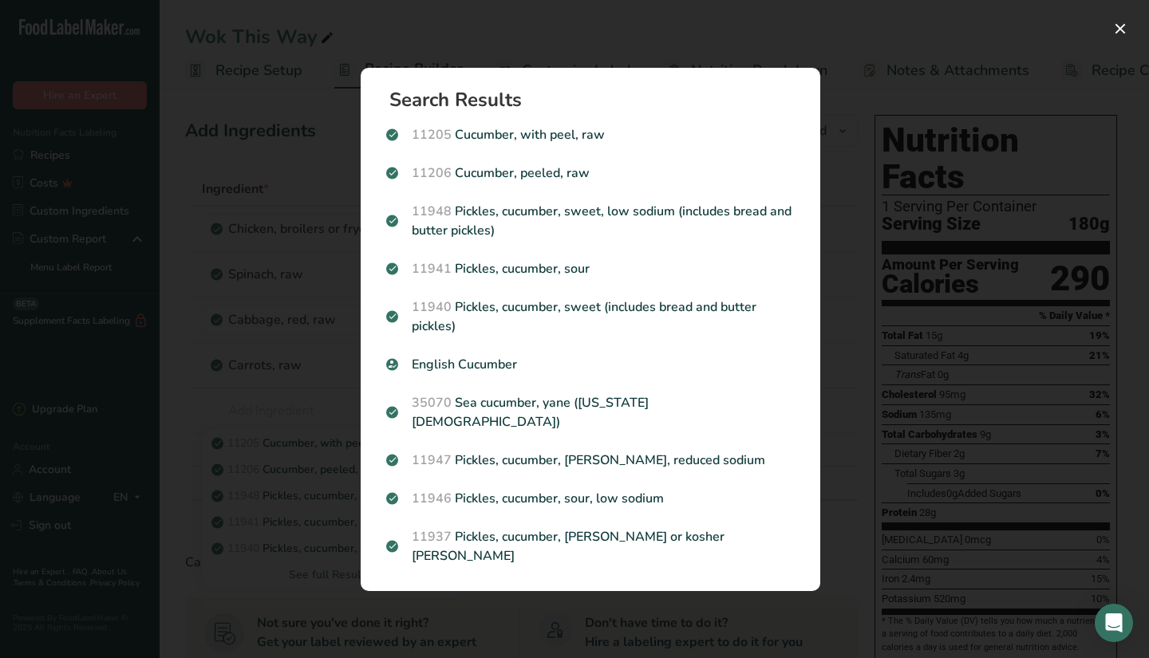
click at [512, 603] on div "Search results modal" at bounding box center [574, 329] width 1149 height 658
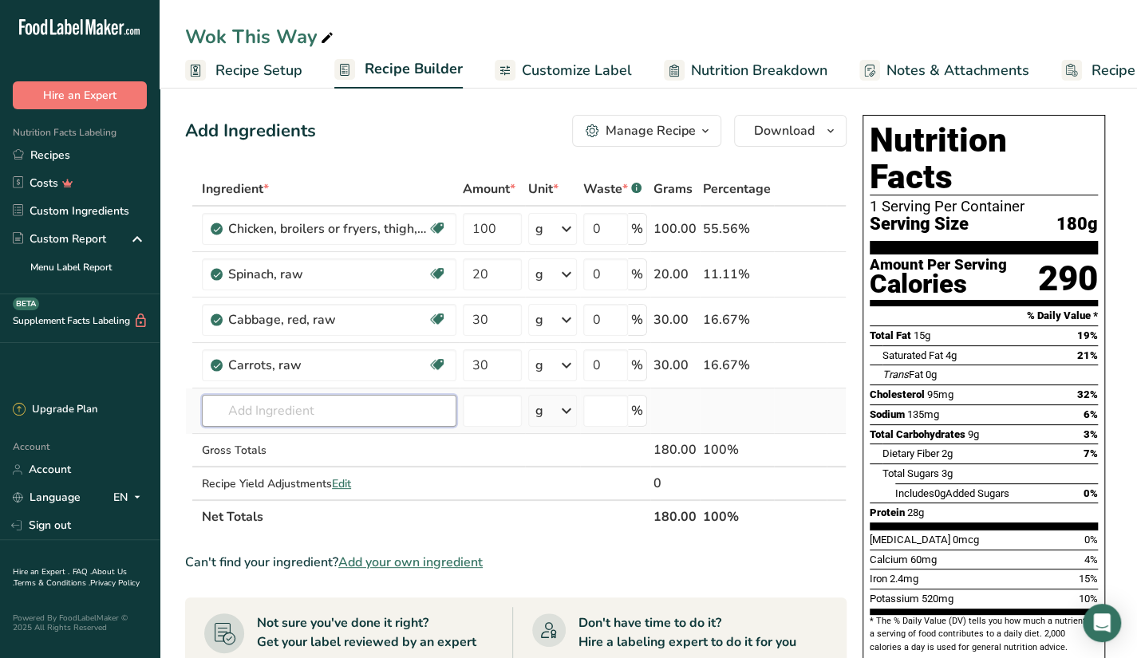
click at [347, 413] on input "text" at bounding box center [329, 411] width 255 height 32
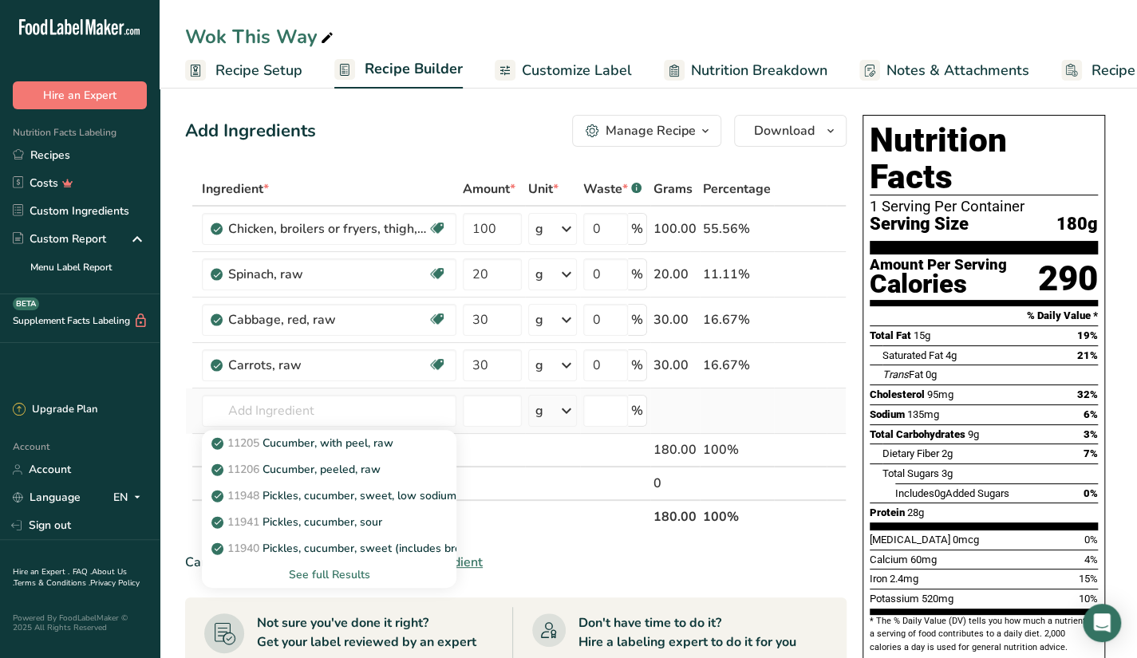
click at [329, 572] on div "See full Results" at bounding box center [329, 575] width 229 height 17
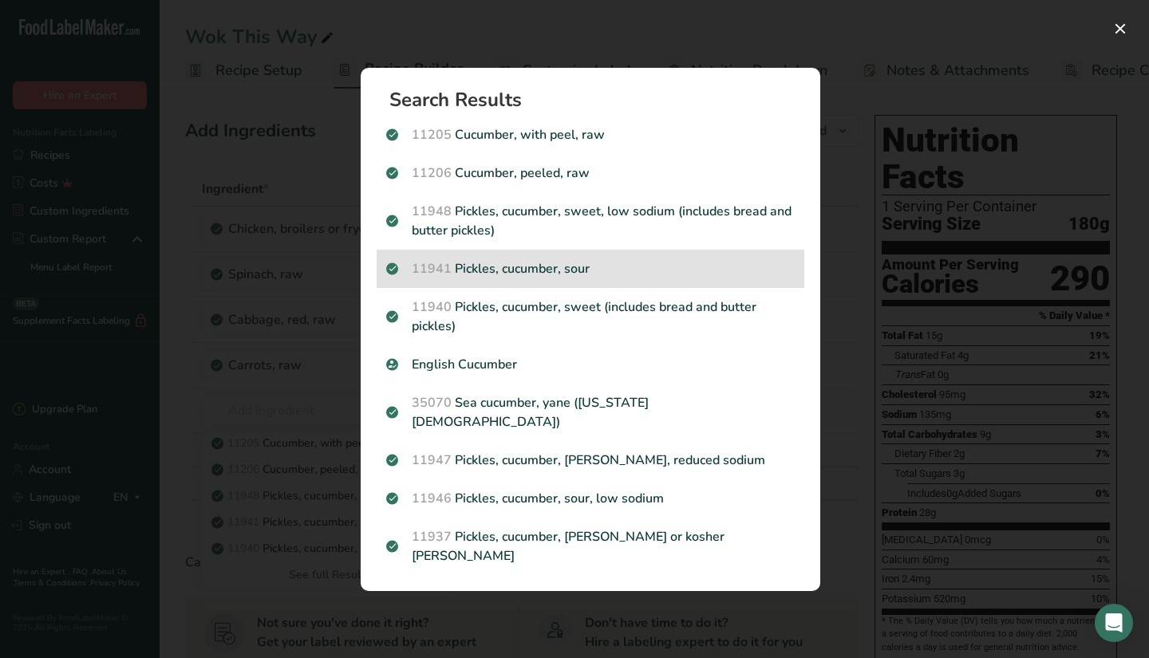
click at [622, 279] on p "11941 Pickles, cucumber, sour" at bounding box center [590, 268] width 409 height 19
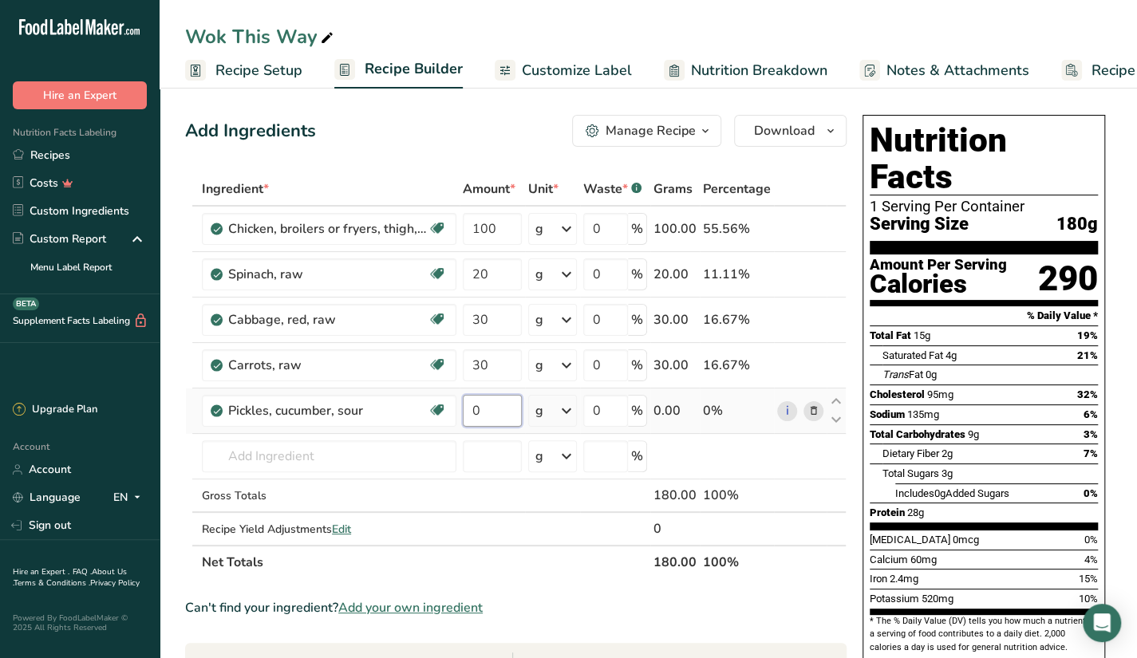
drag, startPoint x: 489, startPoint y: 400, endPoint x: 464, endPoint y: 409, distance: 26.5
click at [464, 409] on input "0" at bounding box center [492, 411] width 59 height 32
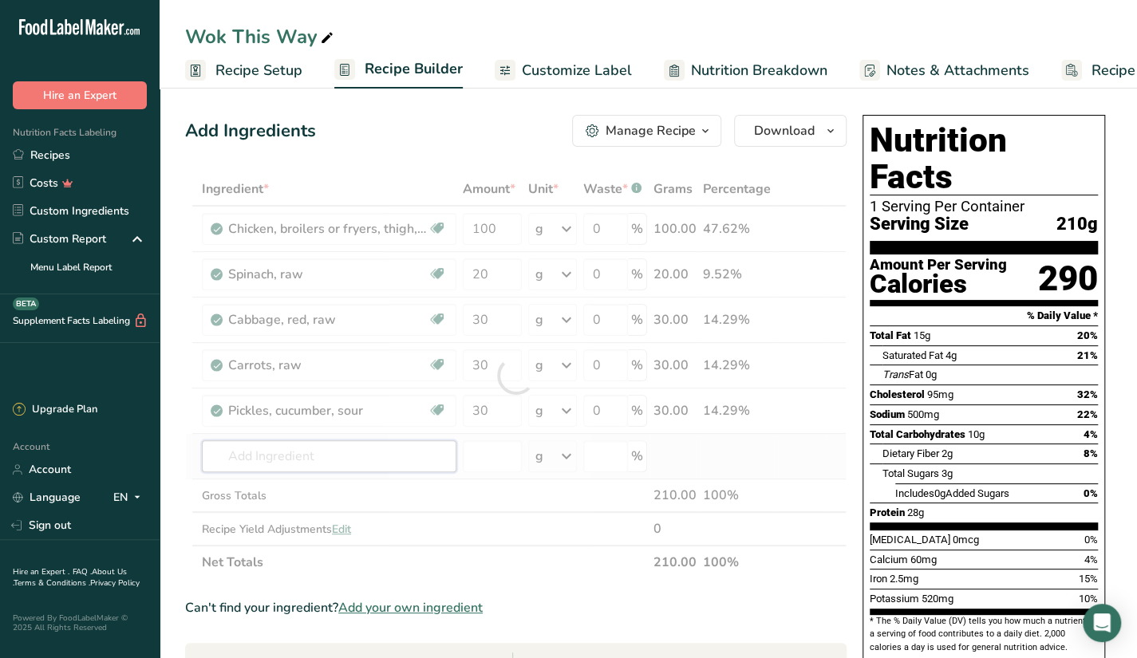
click at [244, 451] on div "Ingredient * Amount * Unit * Waste * .a-a{fill:#347362;}.b-a{fill:#fff;} Grams …" at bounding box center [516, 375] width 662 height 407
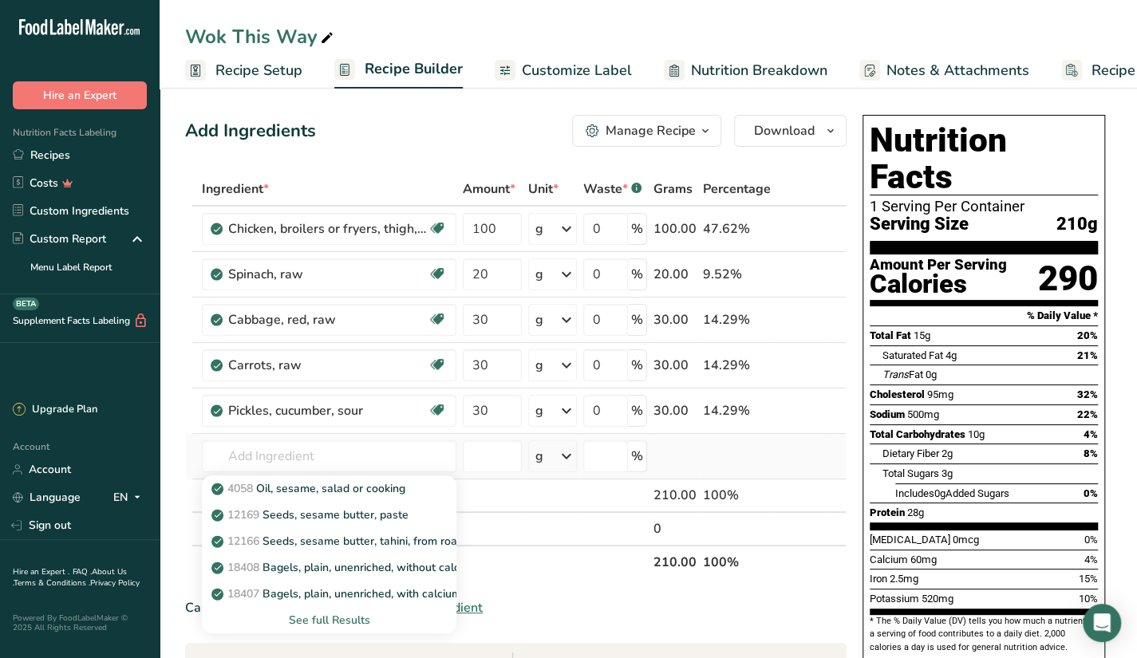
click at [304, 615] on div "See full Results" at bounding box center [329, 620] width 229 height 17
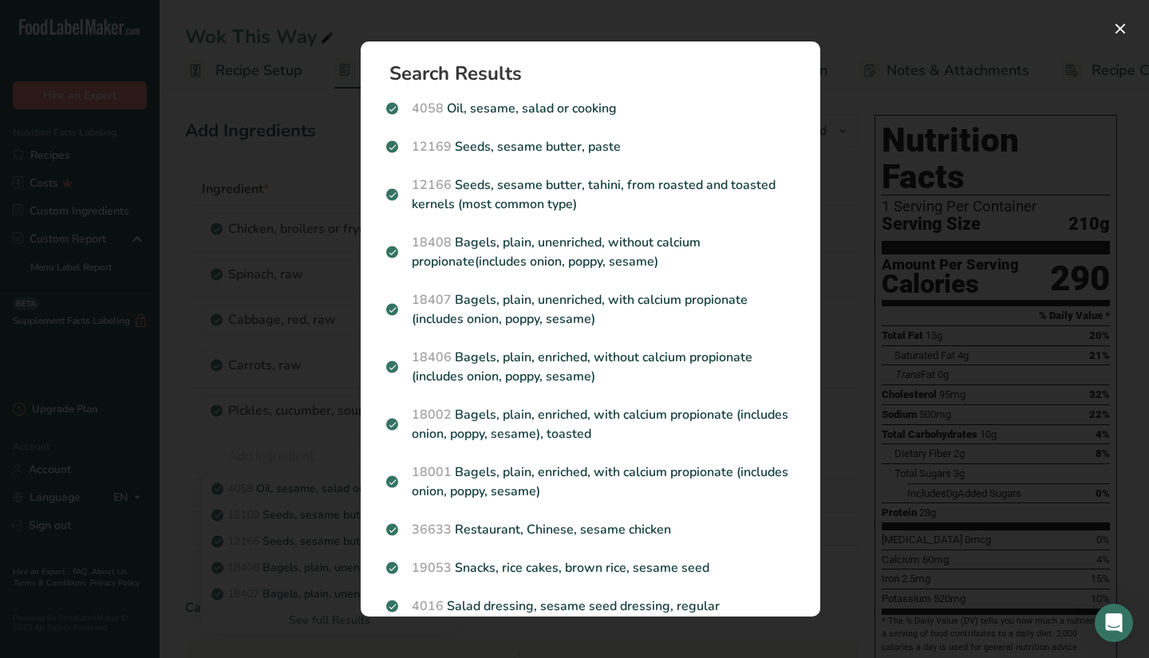
click at [271, 462] on div "Search results modal" at bounding box center [574, 329] width 1149 height 658
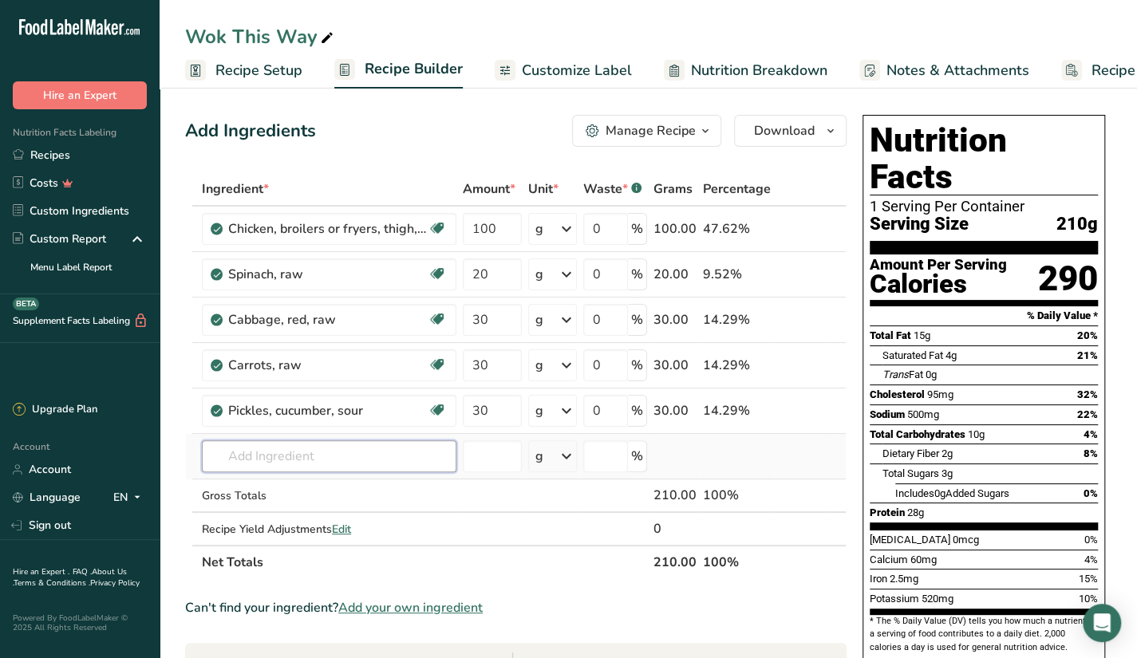
click at [280, 460] on input "text" at bounding box center [329, 457] width 255 height 32
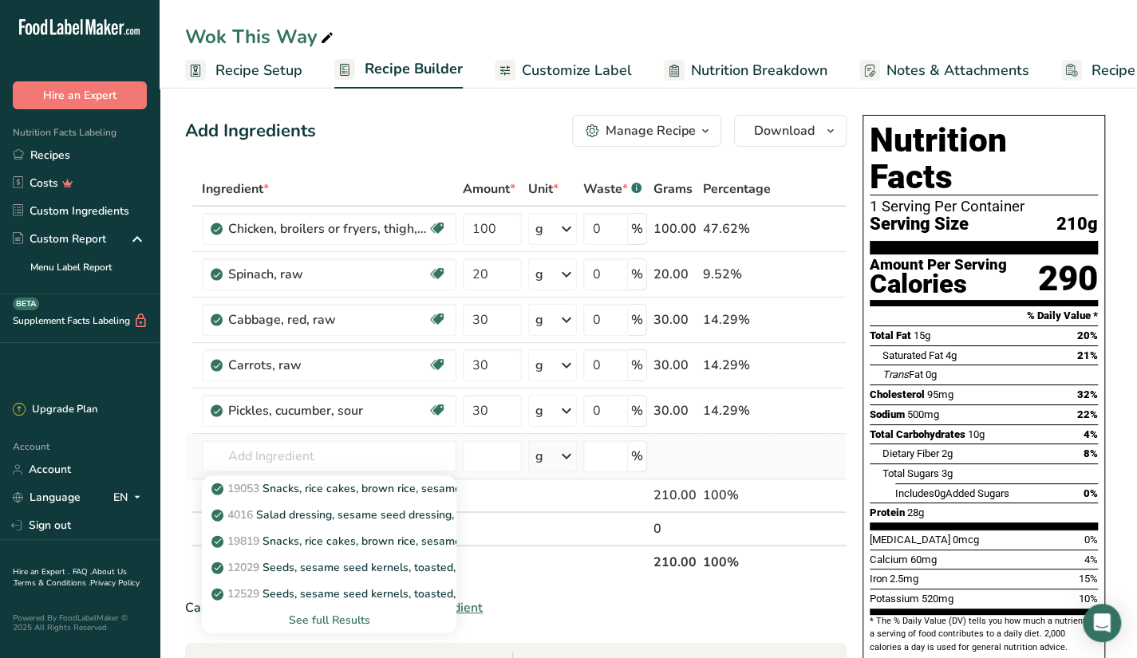
click at [324, 615] on div "See full Results" at bounding box center [329, 620] width 229 height 17
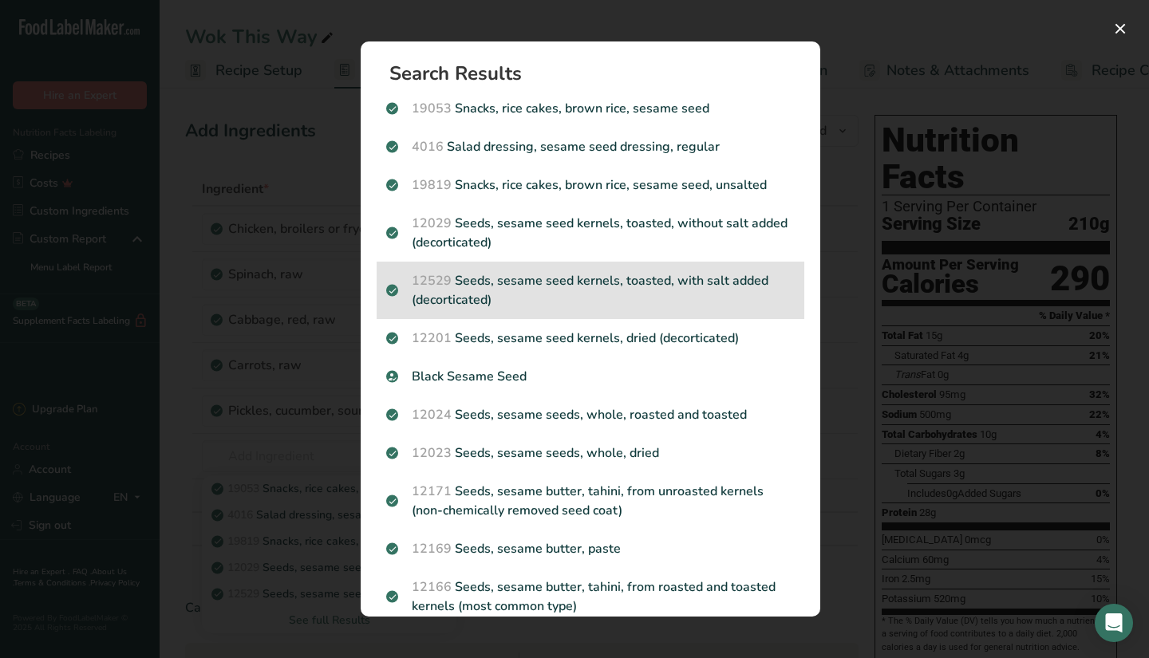
click at [480, 287] on p "12529 Seeds, sesame seed kernels, toasted, with salt added (decorticated)" at bounding box center [590, 290] width 409 height 38
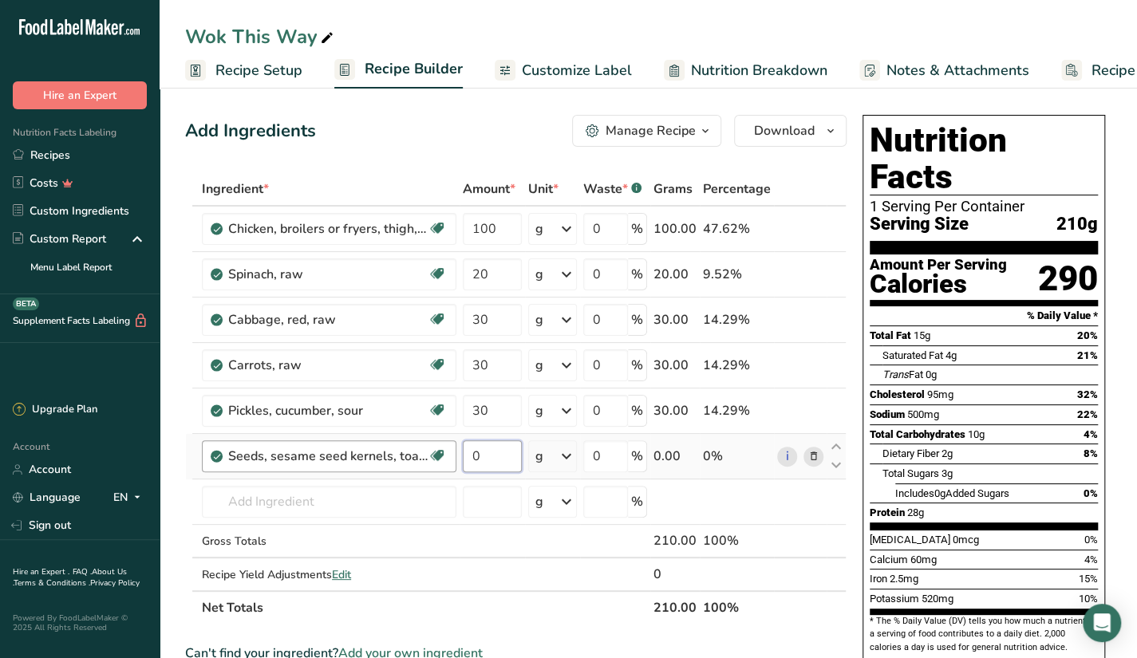
drag, startPoint x: 496, startPoint y: 454, endPoint x: 444, endPoint y: 464, distance: 53.5
click at [444, 464] on tr "Seeds, sesame seed kernels, toasted, with salt added (decorticated) Plant-based…" at bounding box center [516, 456] width 660 height 45
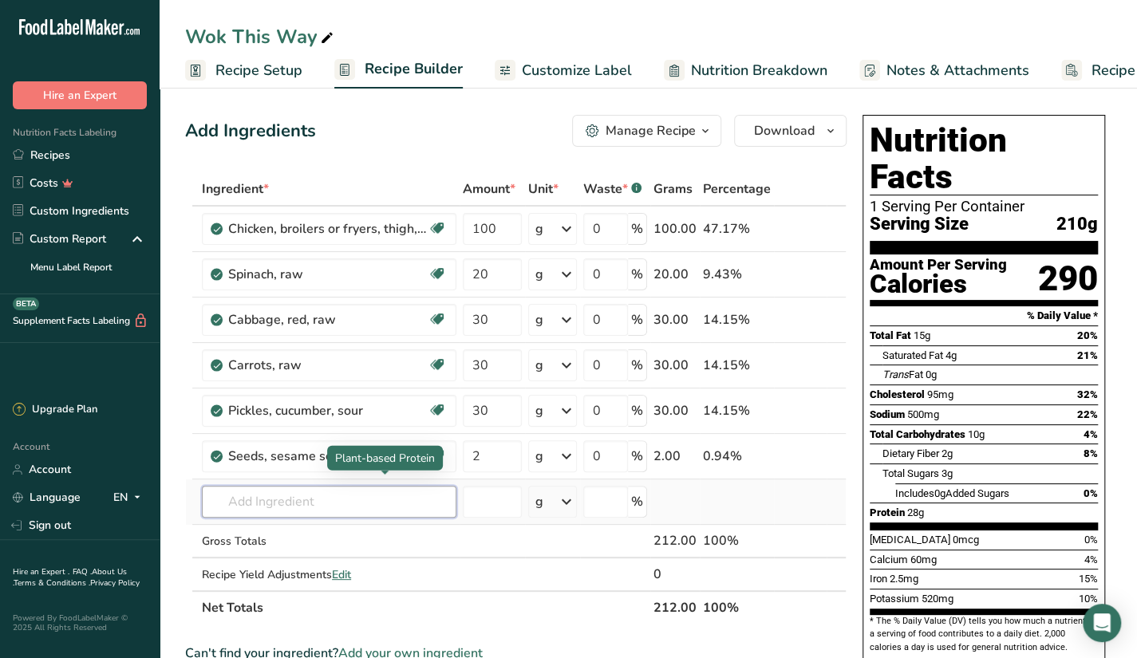
click at [298, 492] on div "Ingredient * Amount * Unit * Waste * .a-a{fill:#347362;}.b-a{fill:#fff;} Grams …" at bounding box center [516, 398] width 662 height 453
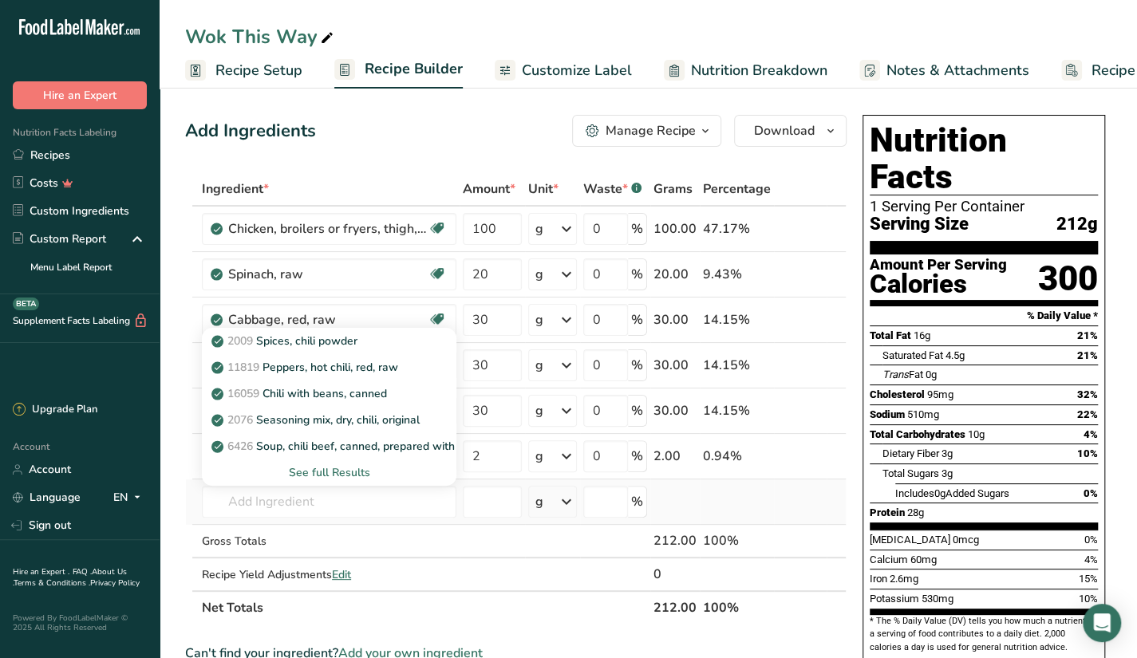
click at [338, 469] on div "See full Results" at bounding box center [329, 472] width 229 height 17
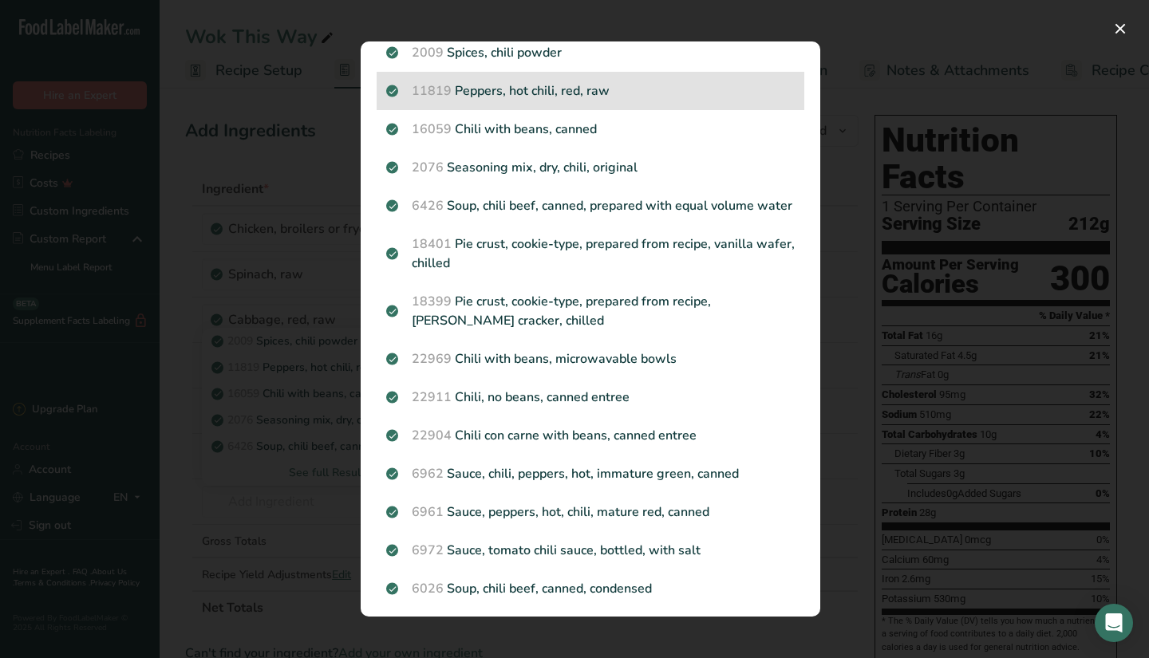
scroll to position [80, 0]
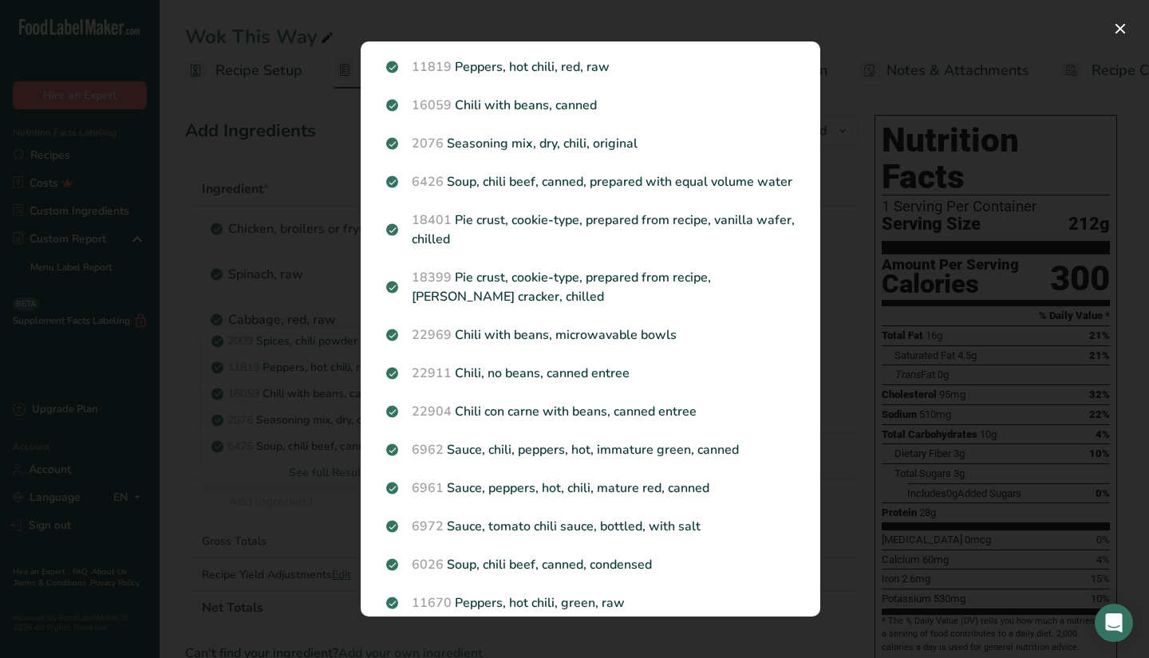
click at [273, 505] on div "Search results modal" at bounding box center [574, 329] width 1149 height 658
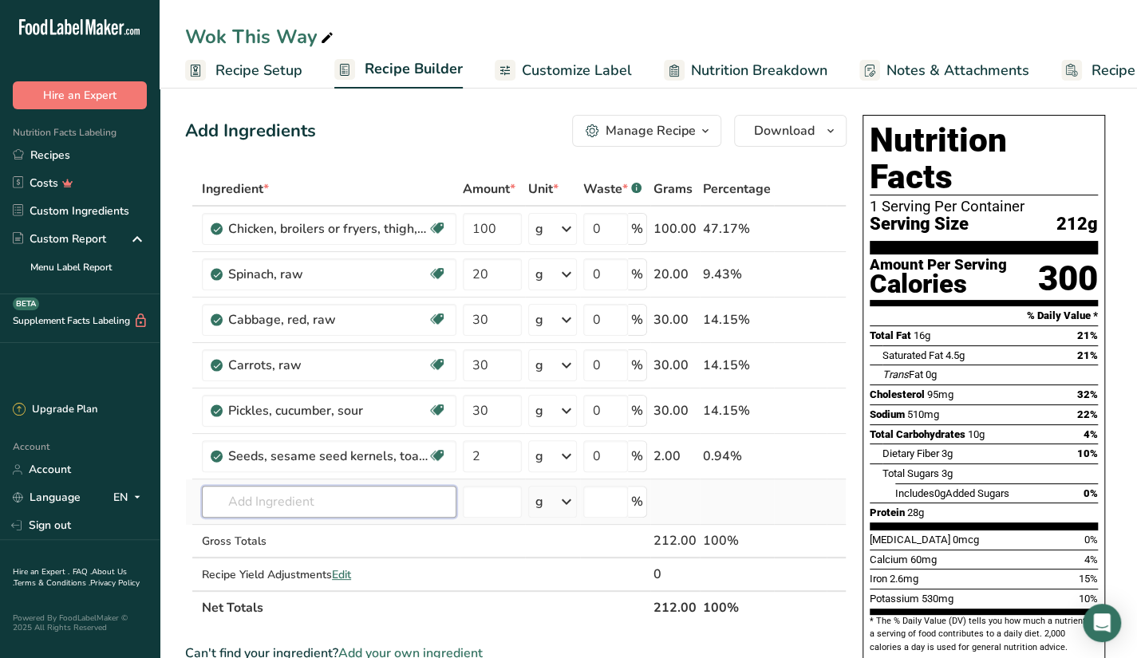
click at [282, 499] on input "text" at bounding box center [329, 502] width 255 height 32
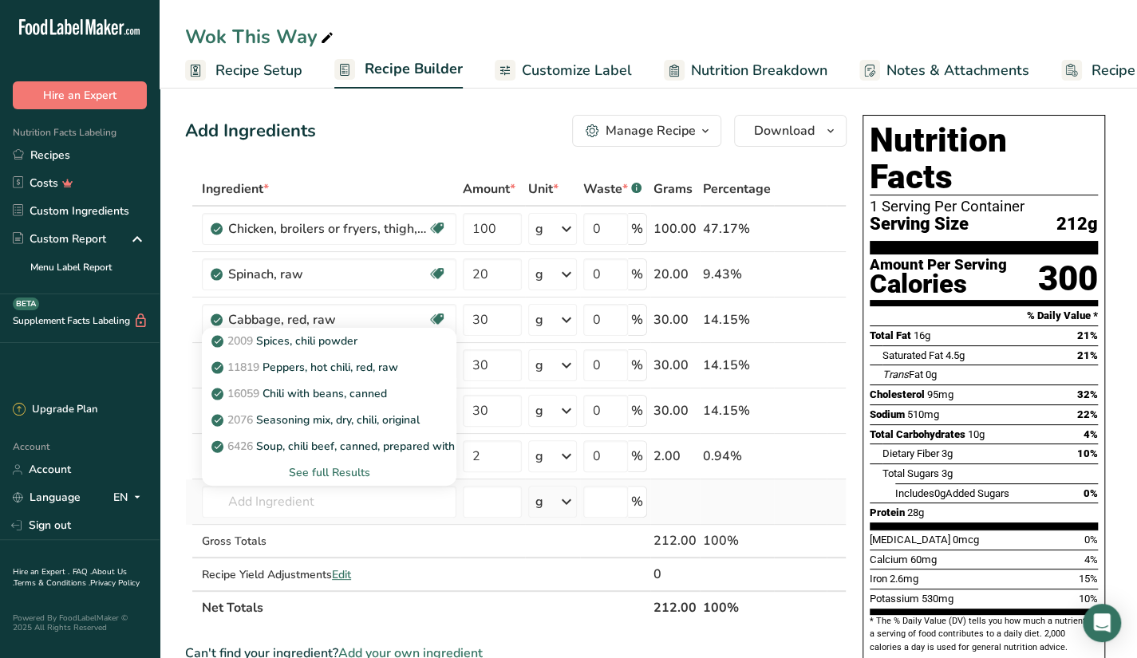
click at [340, 473] on div "See full Results" at bounding box center [329, 472] width 229 height 17
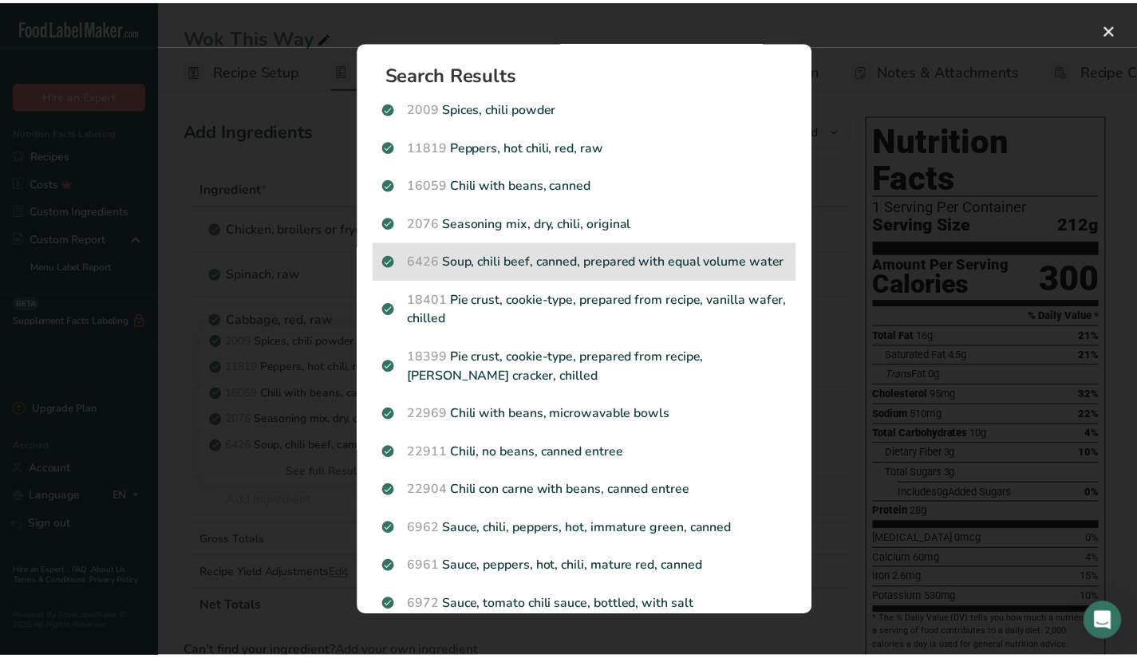
scroll to position [0, 0]
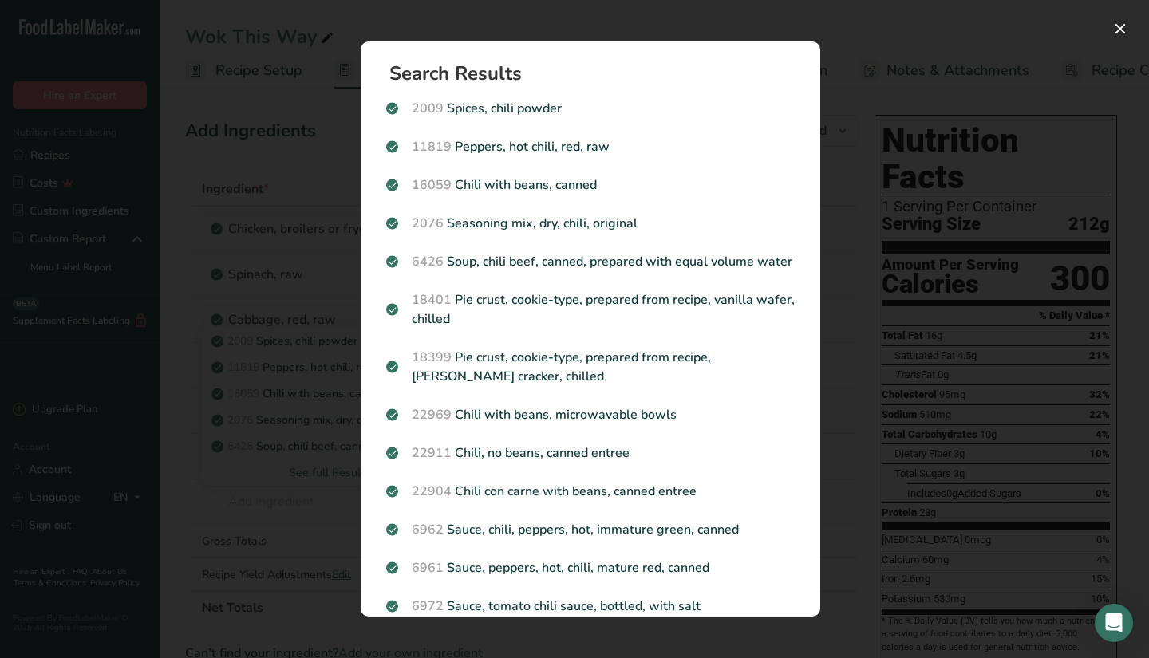
click at [291, 524] on div "Search results modal" at bounding box center [574, 329] width 1149 height 658
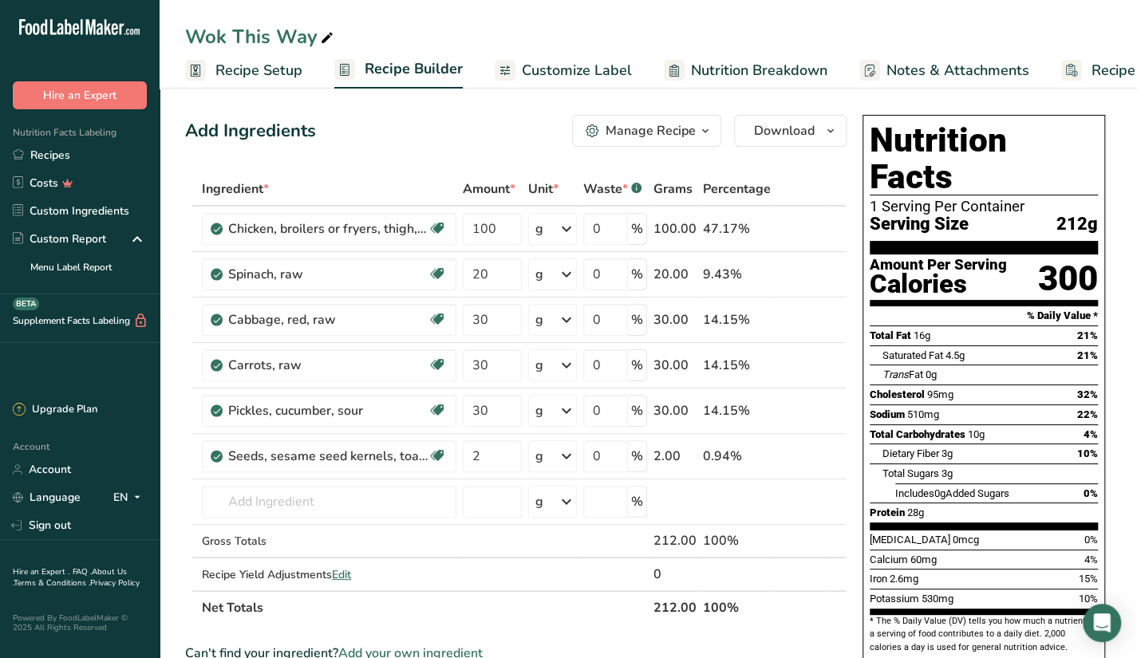
click at [717, 657] on div "Can't find your ingredient? Add your own ingredient" at bounding box center [516, 653] width 662 height 19
click at [312, 513] on input "text" at bounding box center [329, 502] width 255 height 32
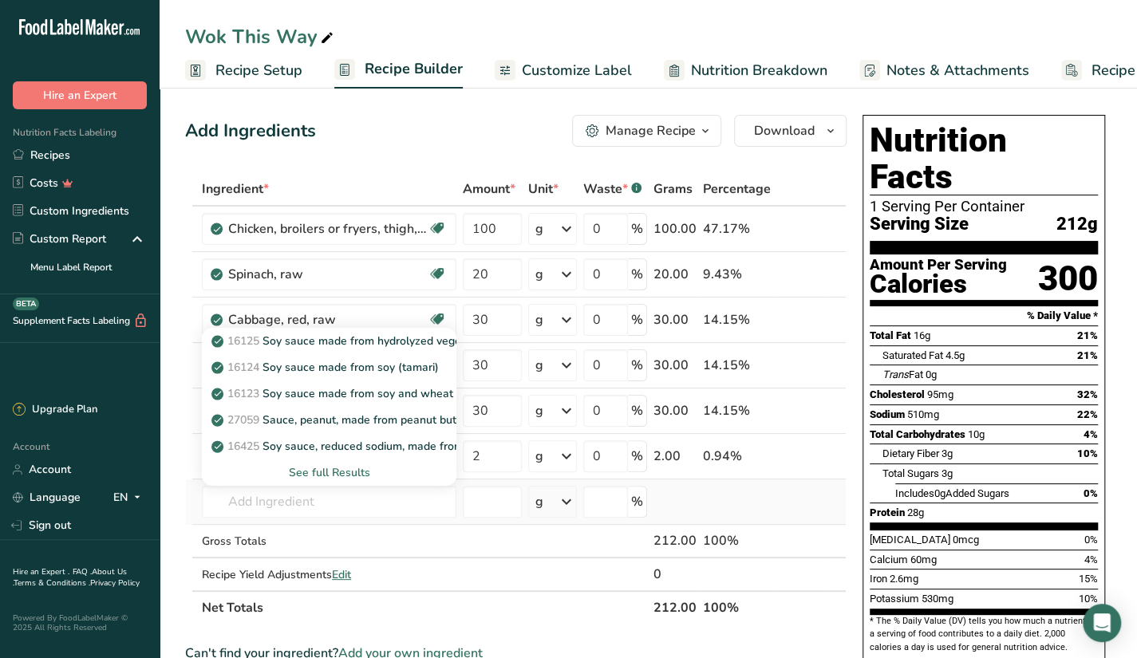
click at [330, 480] on div "See full Results" at bounding box center [329, 473] width 255 height 26
click at [330, 475] on div "See full Results" at bounding box center [329, 472] width 229 height 17
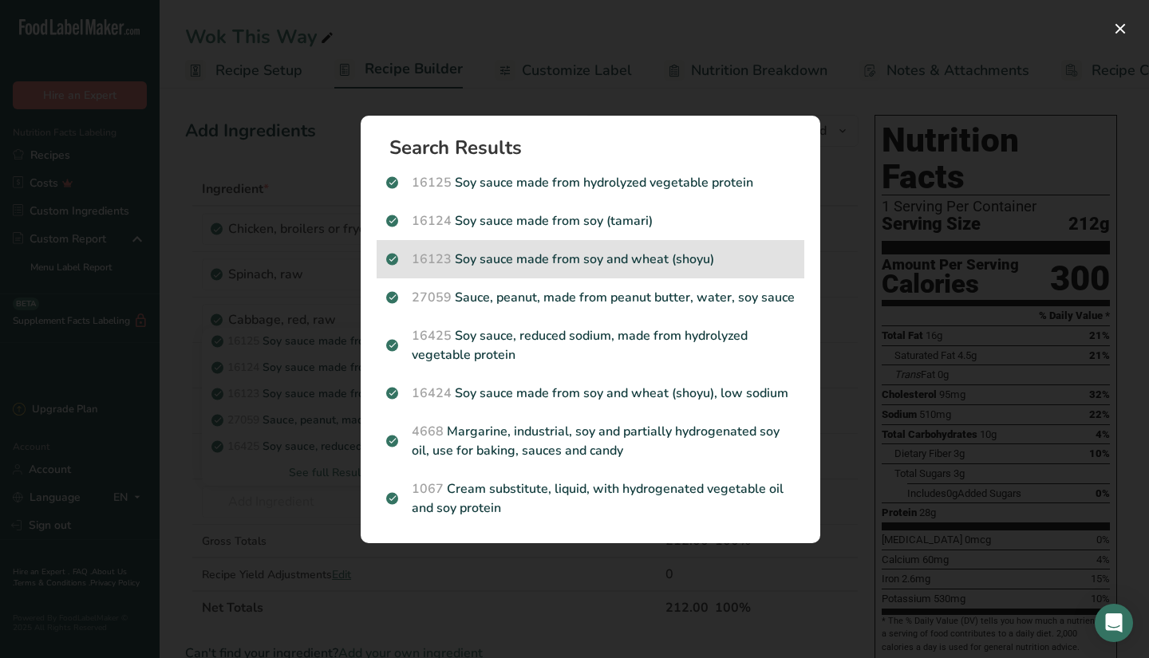
click at [650, 258] on p "16123 Soy sauce made from soy and wheat (shoyu)" at bounding box center [590, 259] width 409 height 19
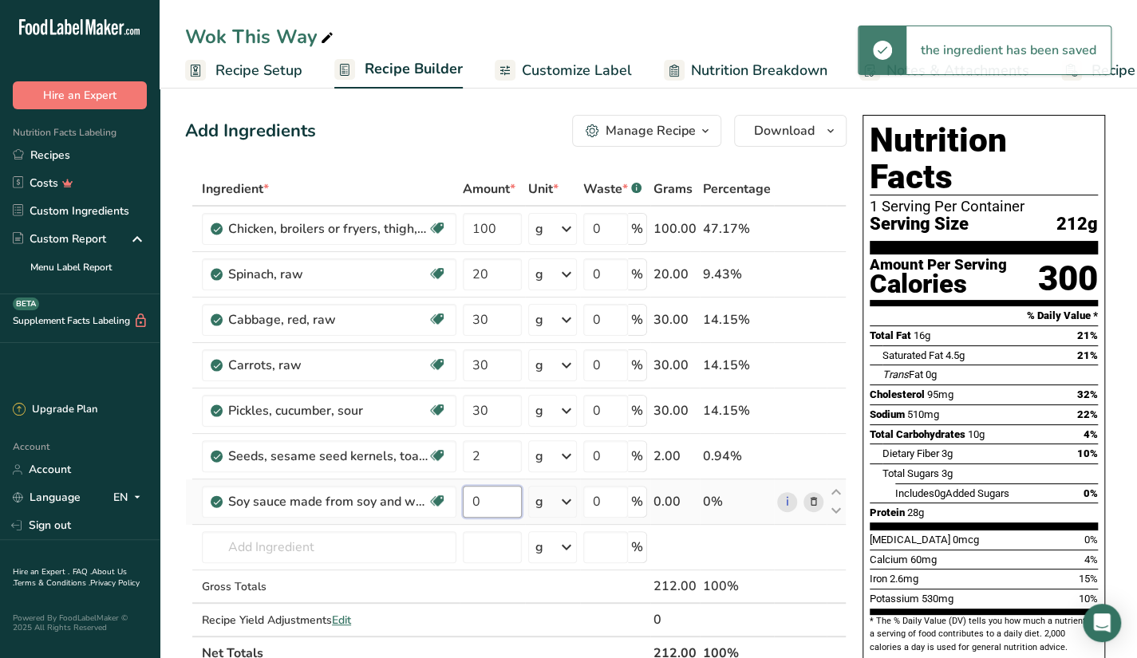
drag, startPoint x: 505, startPoint y: 497, endPoint x: 469, endPoint y: 507, distance: 37.2
click at [469, 507] on input "0" at bounding box center [492, 502] width 59 height 32
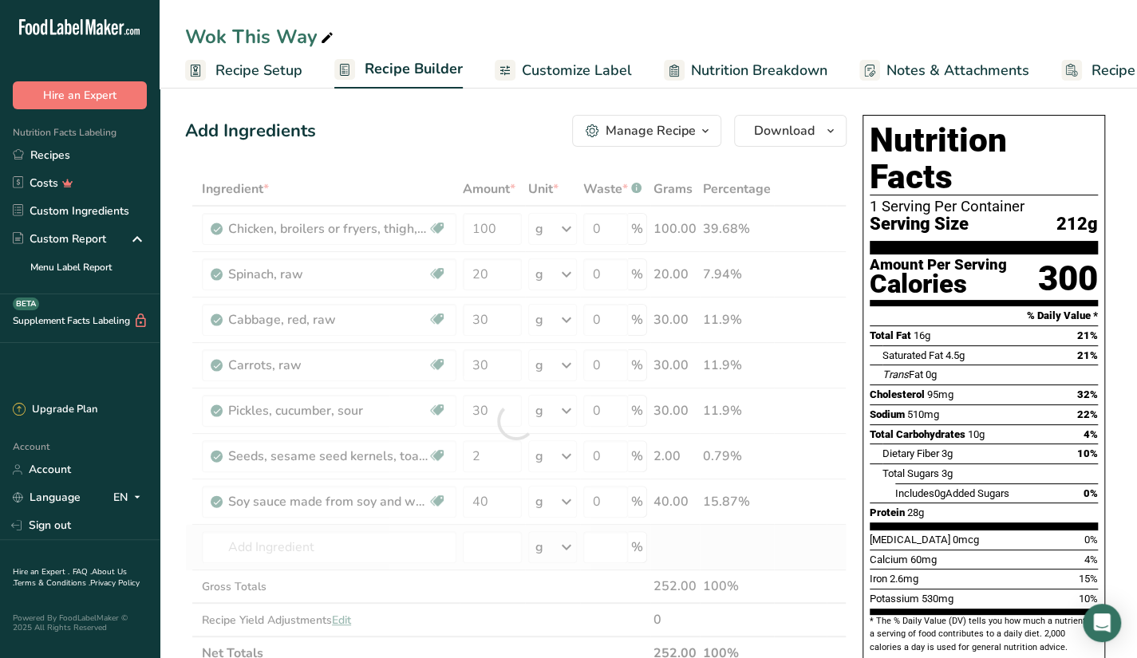
click at [433, 566] on div "Ingredient * Amount * Unit * Waste * .a-a{fill:#347362;}.b-a{fill:#fff;} Grams …" at bounding box center [516, 421] width 662 height 498
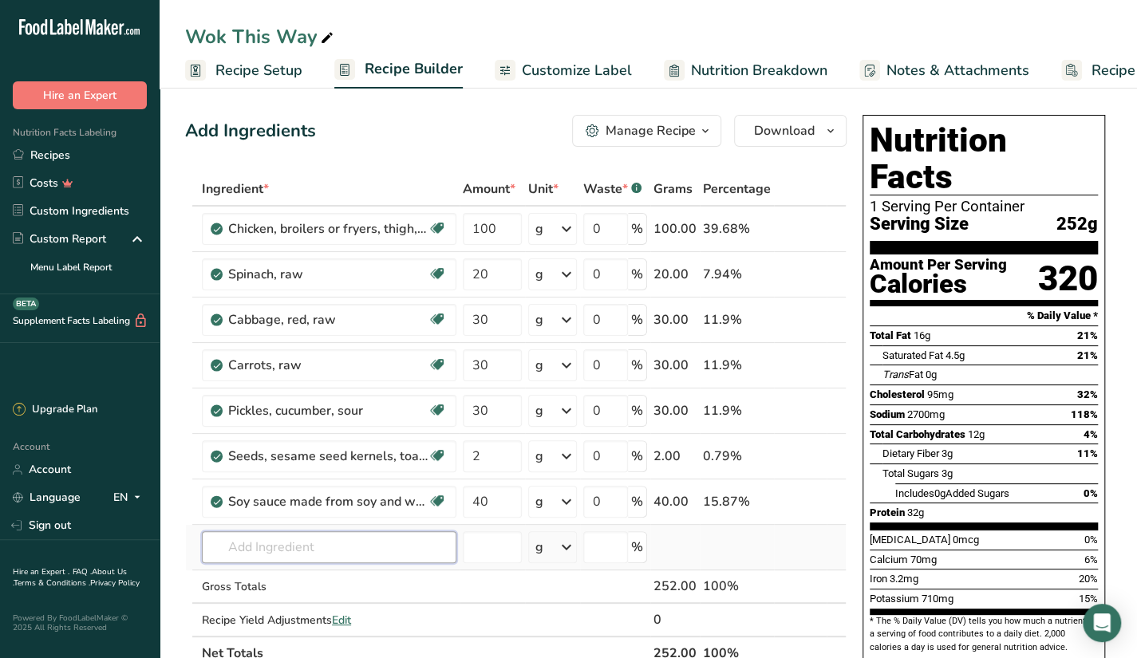
click at [405, 543] on input "text" at bounding box center [329, 548] width 255 height 32
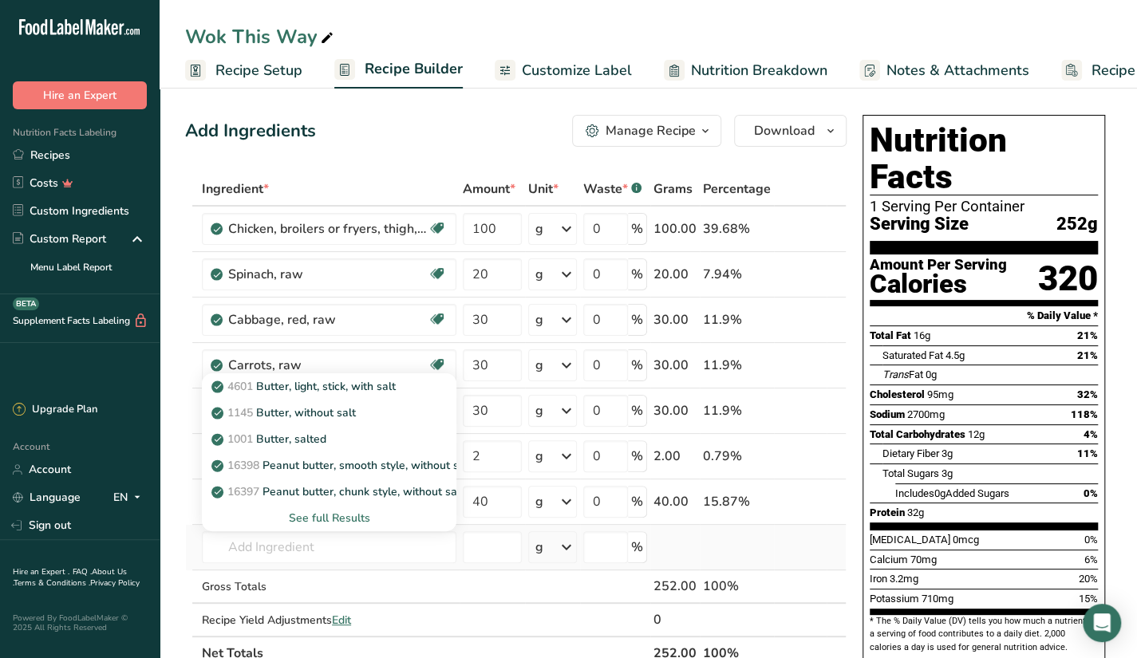
click at [330, 512] on div "See full Results" at bounding box center [329, 518] width 229 height 17
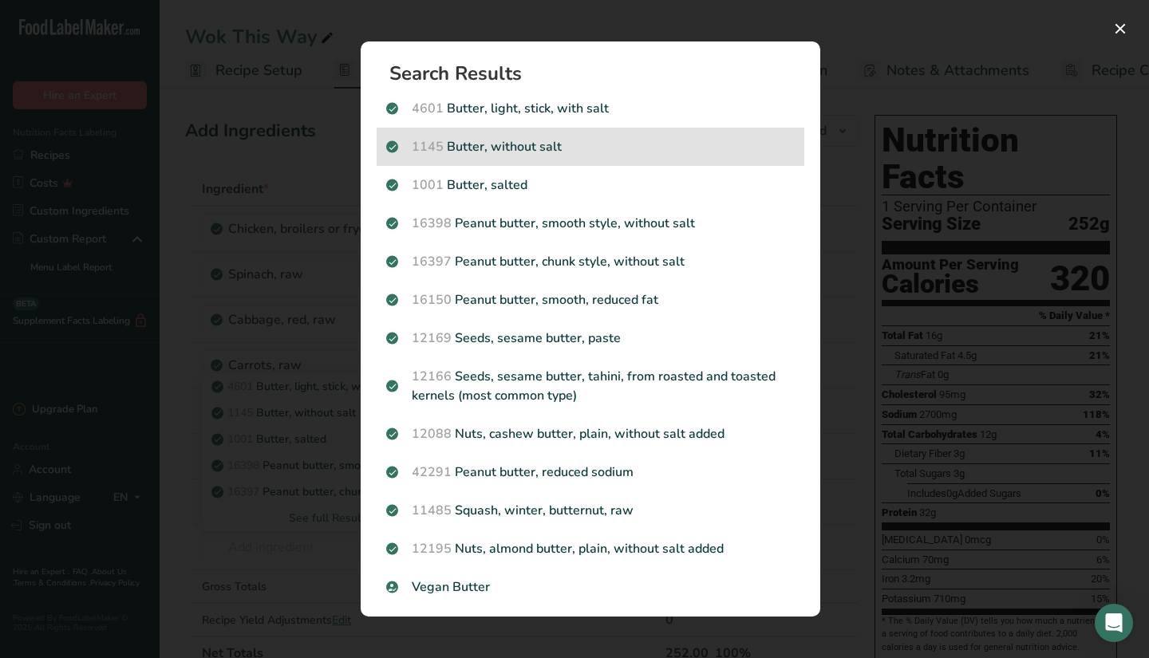
click at [538, 162] on div "1145 Butter, without salt" at bounding box center [591, 147] width 428 height 38
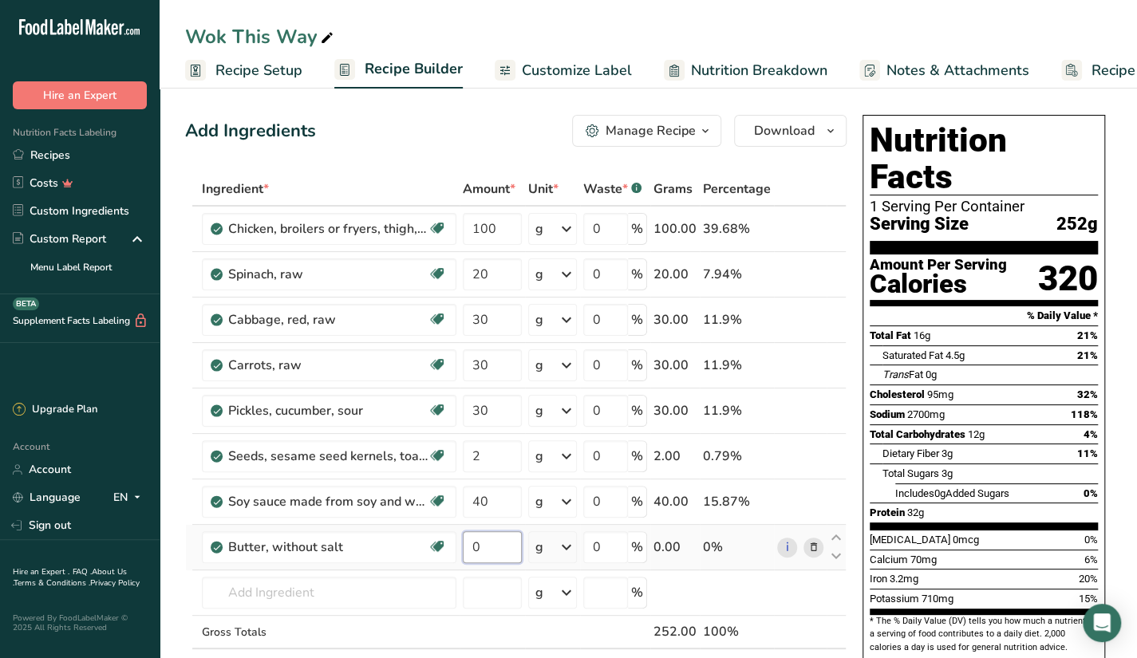
drag, startPoint x: 479, startPoint y: 540, endPoint x: 463, endPoint y: 545, distance: 16.7
click at [463, 545] on input "0" at bounding box center [492, 548] width 59 height 32
click at [431, 598] on div "Ingredient * Amount * Unit * Waste * .a-a{fill:#347362;}.b-a{fill:#fff;} Grams …" at bounding box center [516, 443] width 662 height 543
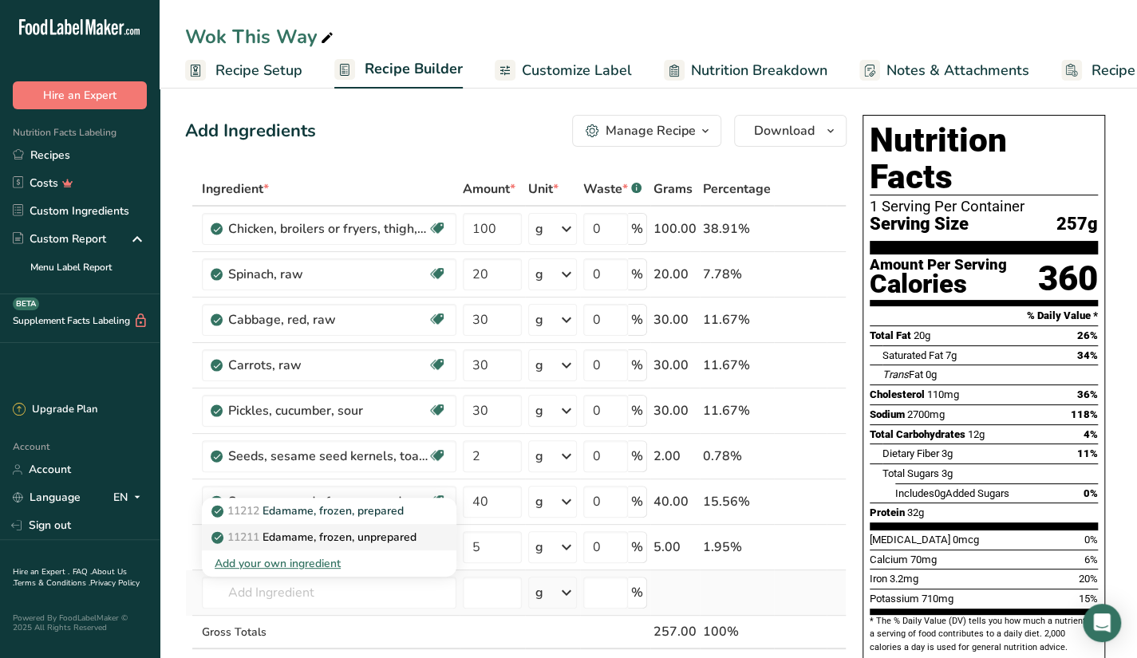
click at [430, 529] on link "11211 Edamame, frozen, unprepared" at bounding box center [329, 537] width 255 height 26
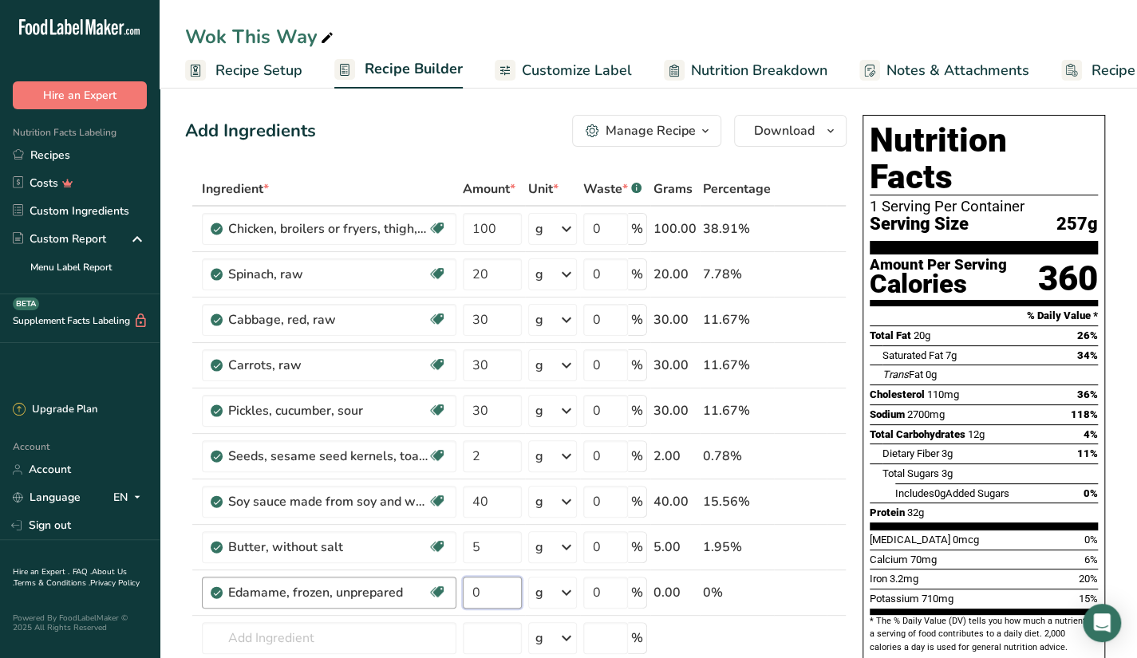
drag, startPoint x: 492, startPoint y: 588, endPoint x: 447, endPoint y: 598, distance: 45.7
click at [447, 598] on tr "Edamame, frozen, unprepared Source of Antioxidants Plant-based Protein Dairy fr…" at bounding box center [516, 593] width 660 height 45
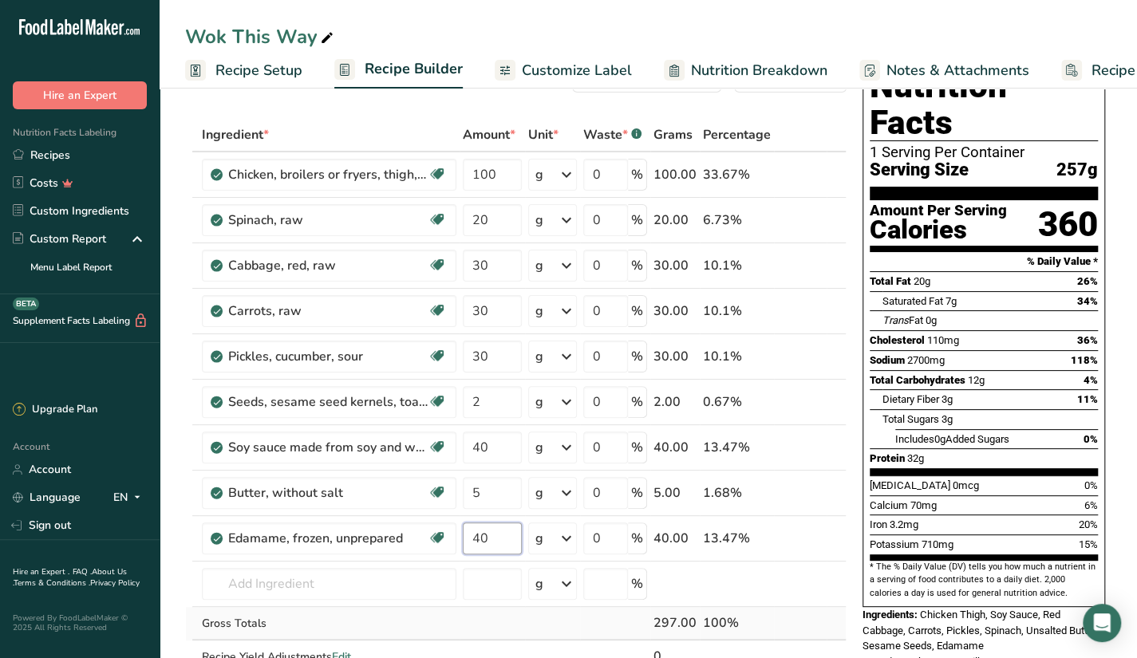
scroll to position [80, 0]
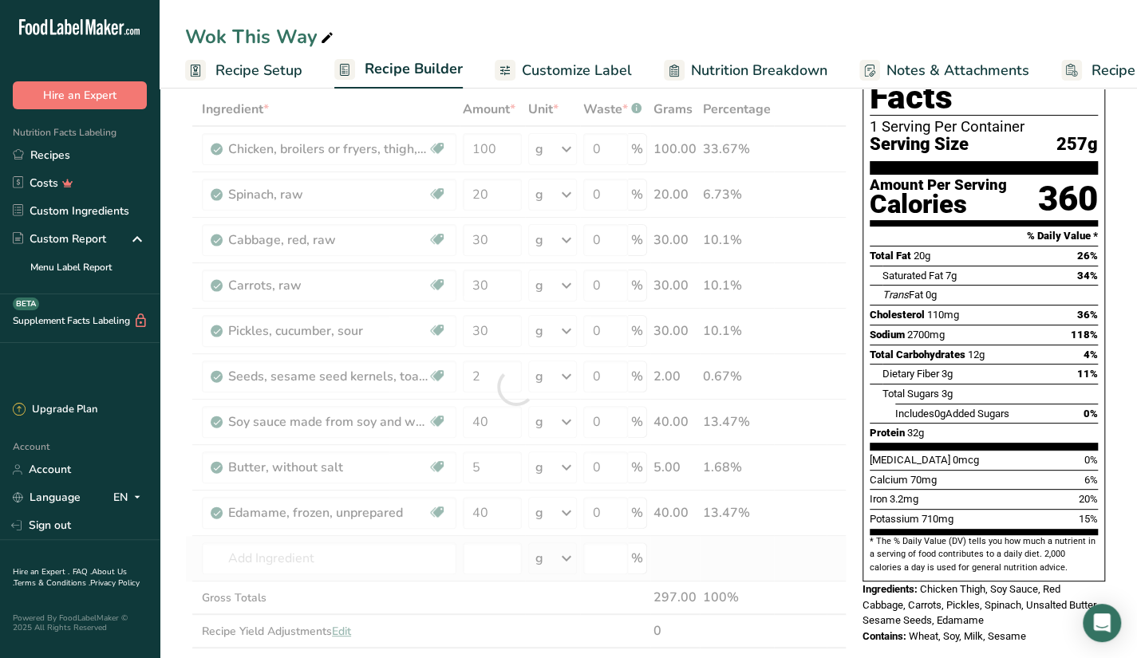
click at [425, 573] on div "Ingredient * Amount * Unit * Waste * .a-a{fill:#347362;}.b-a{fill:#fff;} Grams …" at bounding box center [516, 387] width 662 height 589
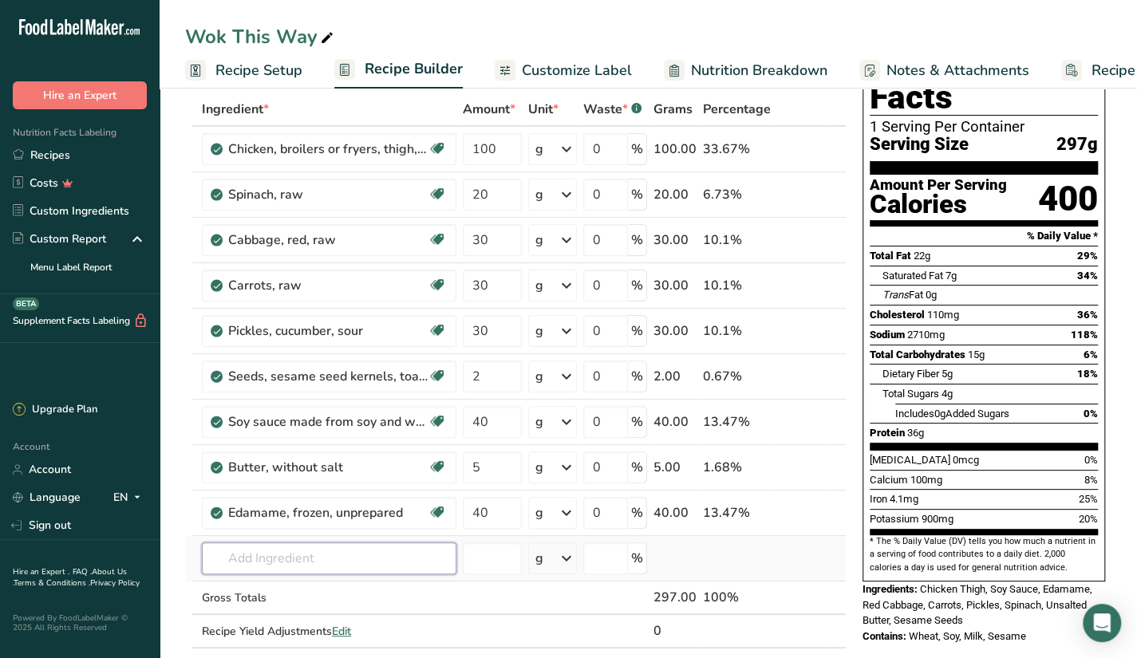
click at [393, 551] on input "text" at bounding box center [329, 559] width 255 height 32
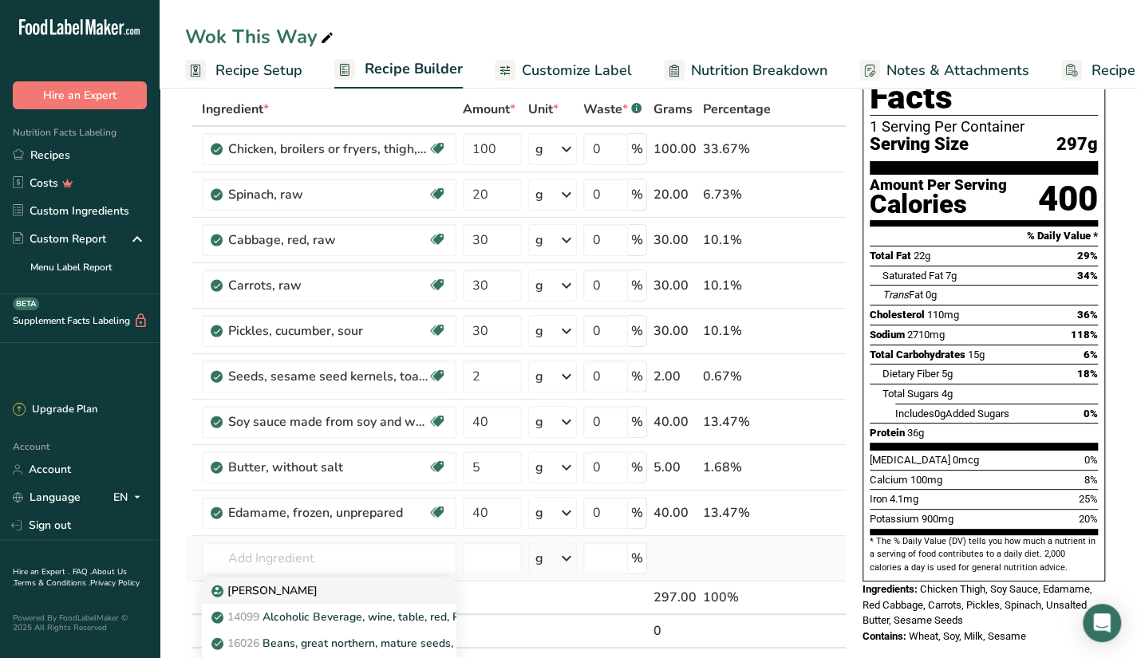
click at [412, 593] on div "[PERSON_NAME]" at bounding box center [317, 591] width 204 height 17
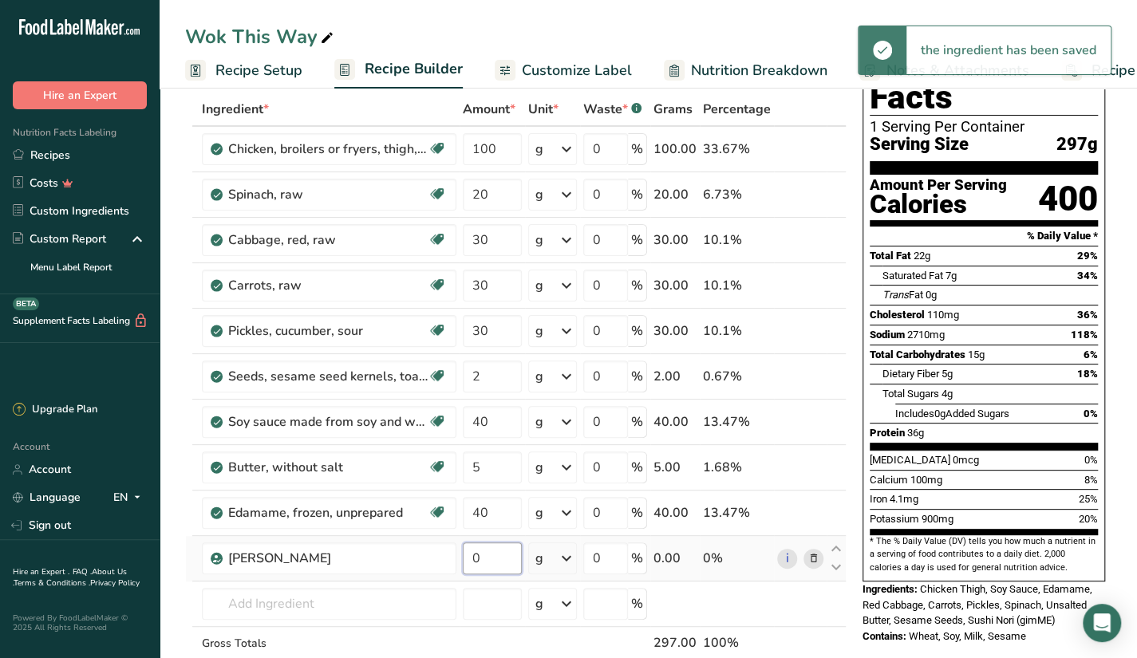
drag, startPoint x: 490, startPoint y: 559, endPoint x: 461, endPoint y: 571, distance: 31.4
click at [461, 571] on td "0" at bounding box center [492, 558] width 65 height 45
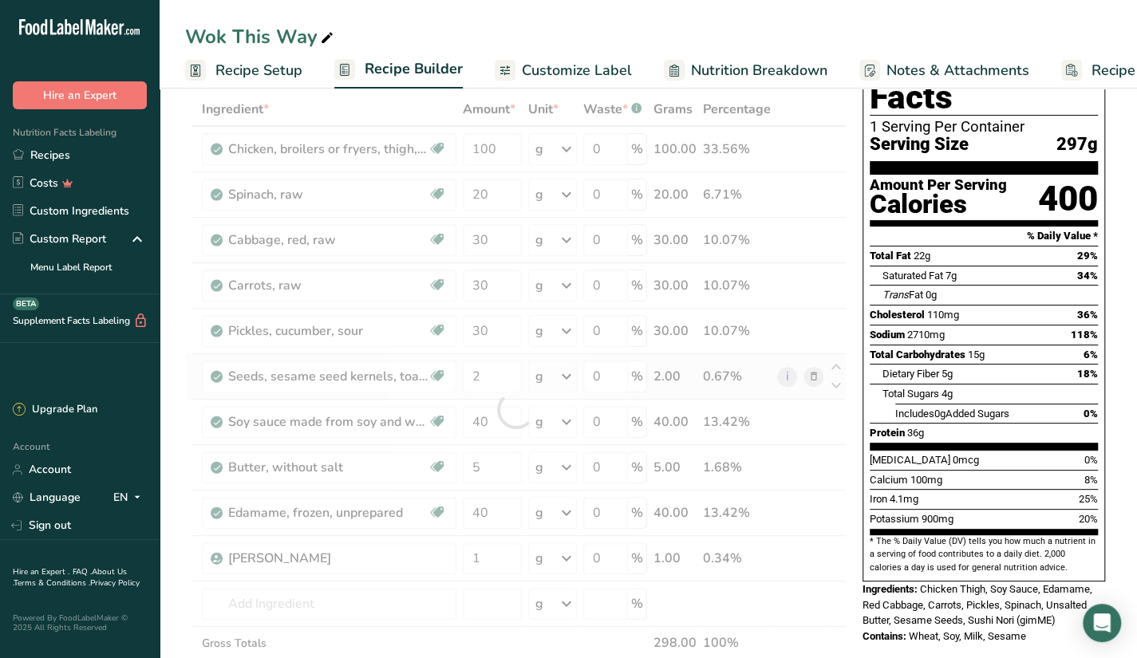
click at [490, 397] on div "Ingredient * Amount * Unit * Waste * .a-a{fill:#347362;}.b-a{fill:#fff;} Grams …" at bounding box center [516, 410] width 662 height 634
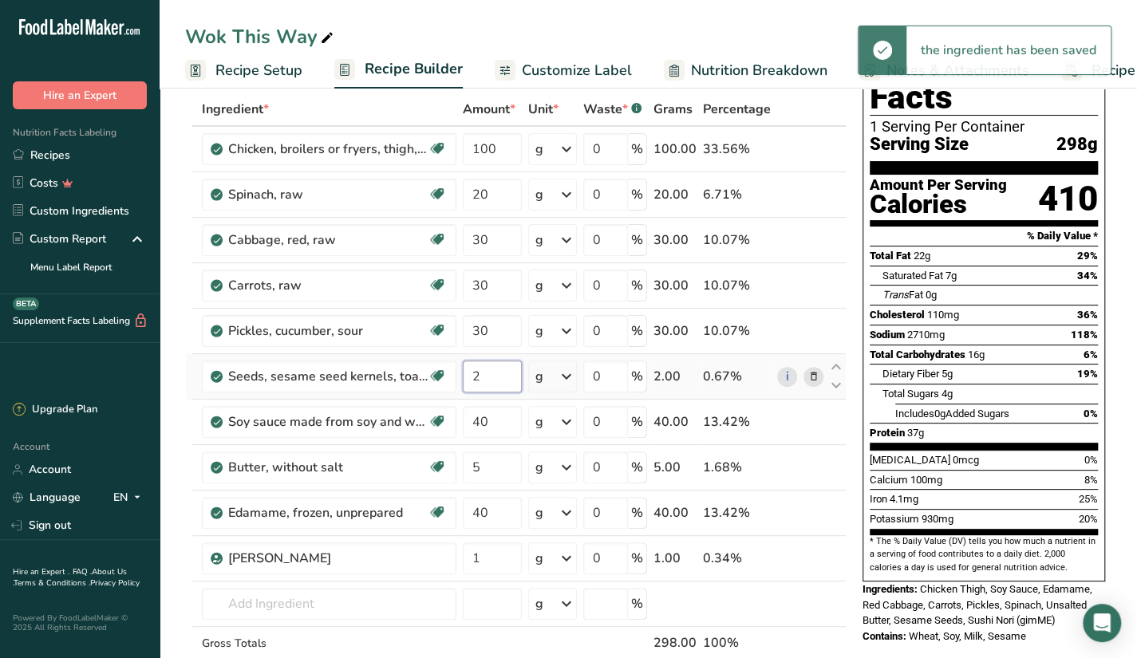
drag, startPoint x: 504, startPoint y: 379, endPoint x: 475, endPoint y: 385, distance: 29.4
click at [475, 385] on input "2" at bounding box center [492, 377] width 59 height 32
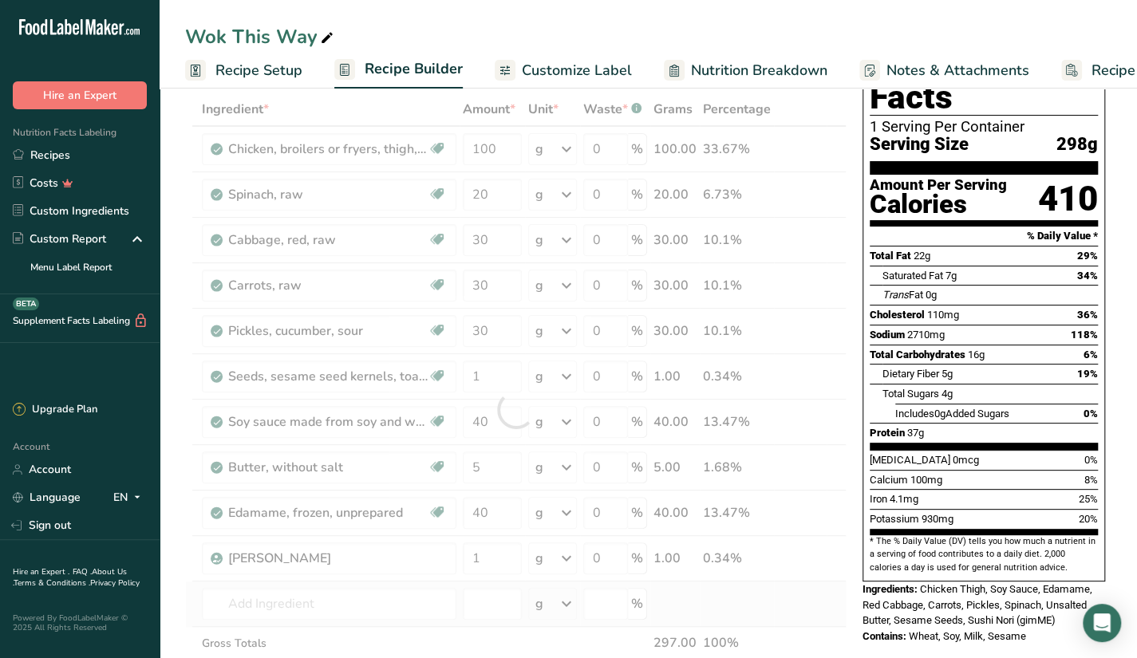
click at [745, 591] on div "Ingredient * Amount * Unit * Waste * .a-a{fill:#347362;}.b-a{fill:#fff;} Grams …" at bounding box center [516, 410] width 662 height 634
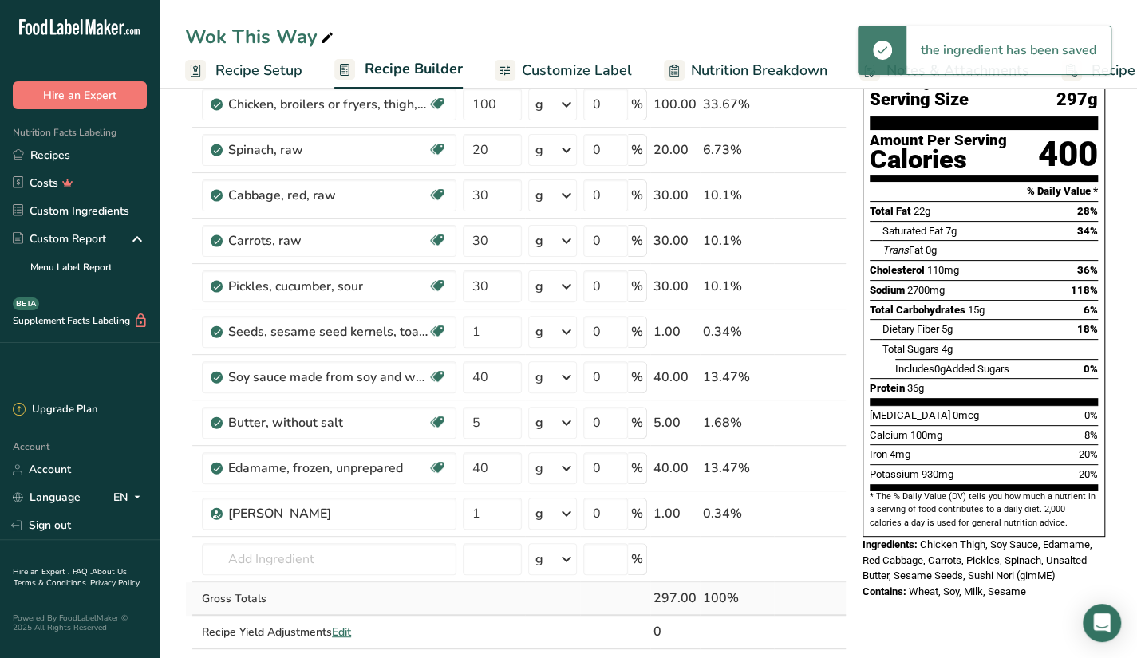
scroll to position [160, 0]
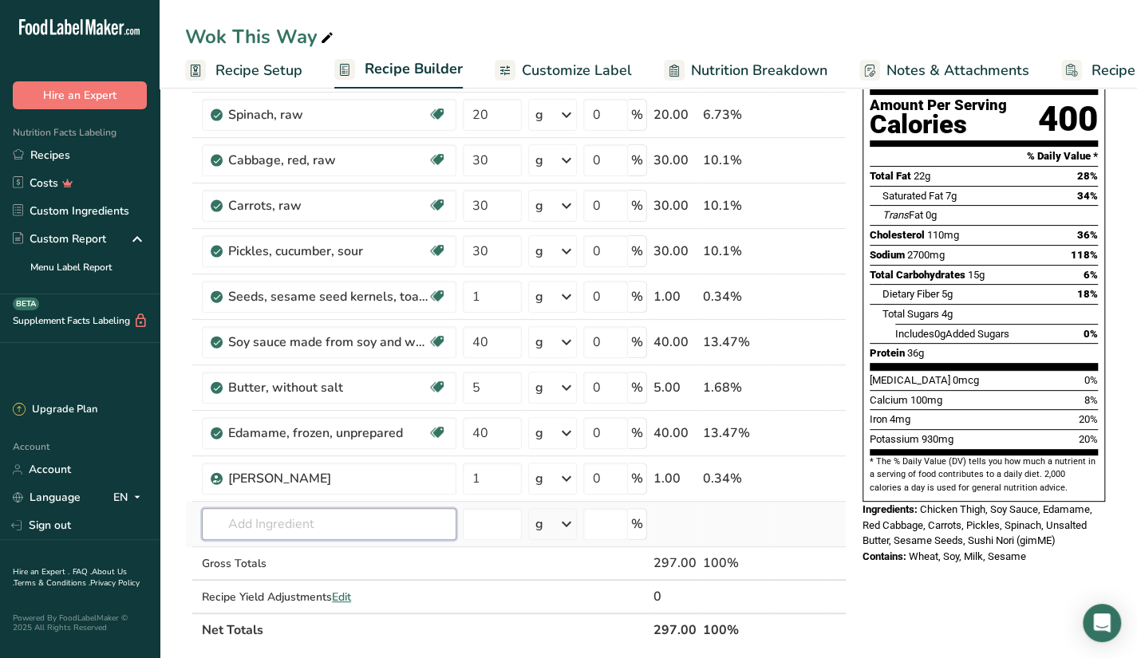
click at [339, 526] on input "text" at bounding box center [329, 524] width 255 height 32
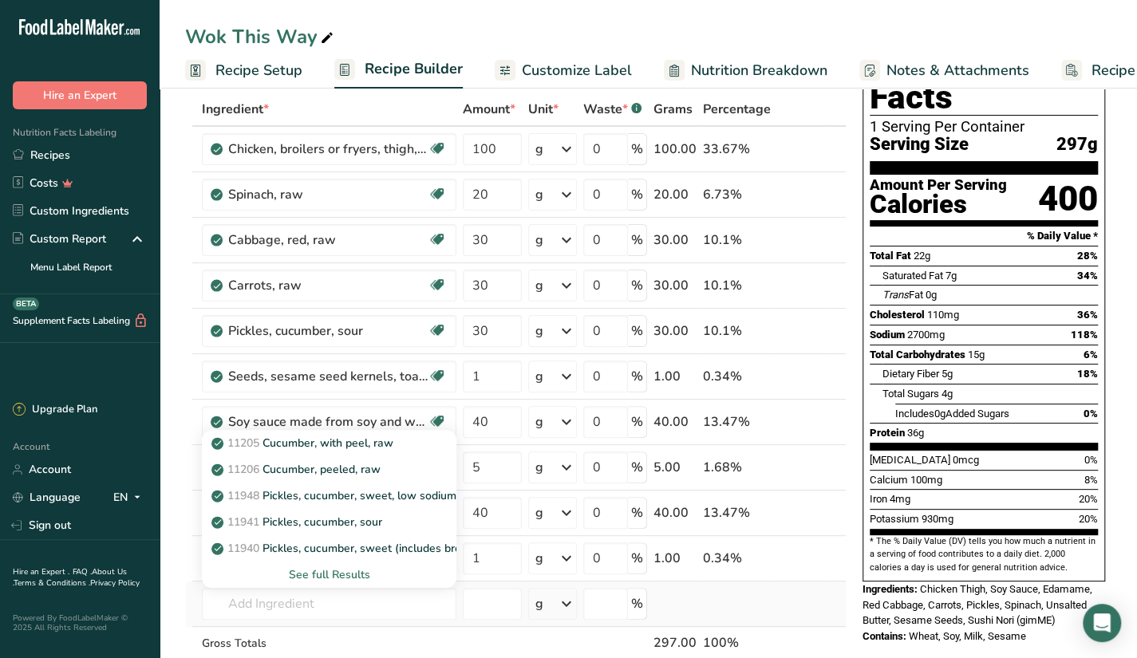
click at [353, 569] on div "See full Results" at bounding box center [329, 575] width 229 height 17
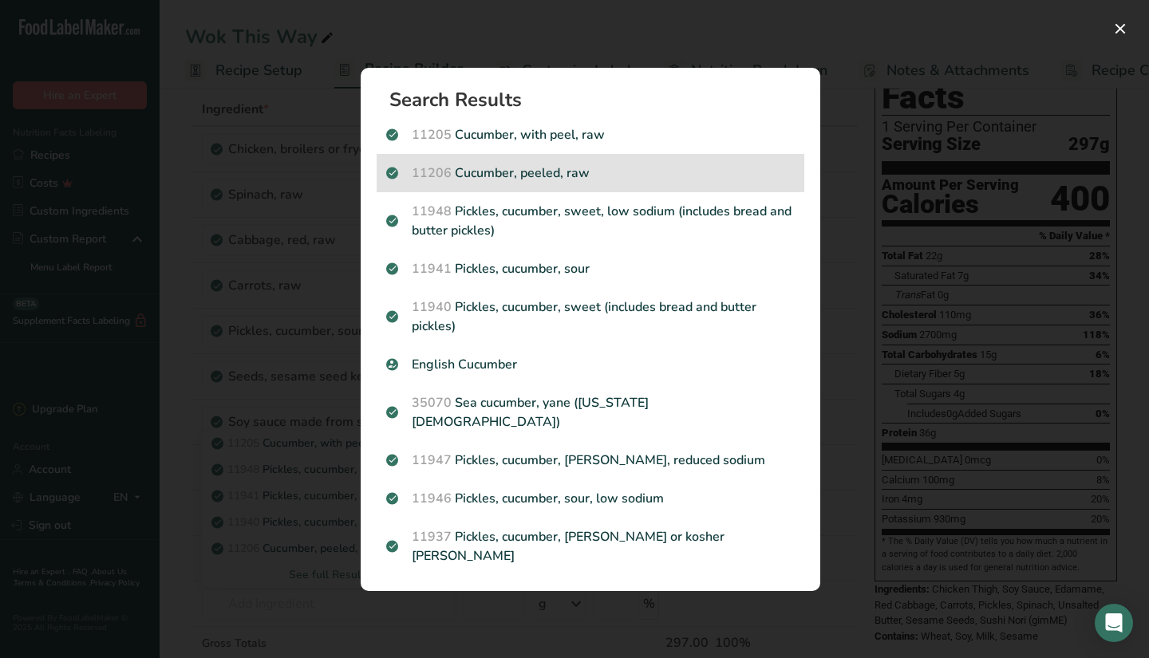
click at [677, 183] on p "11206 Cucumber, peeled, raw" at bounding box center [590, 173] width 409 height 19
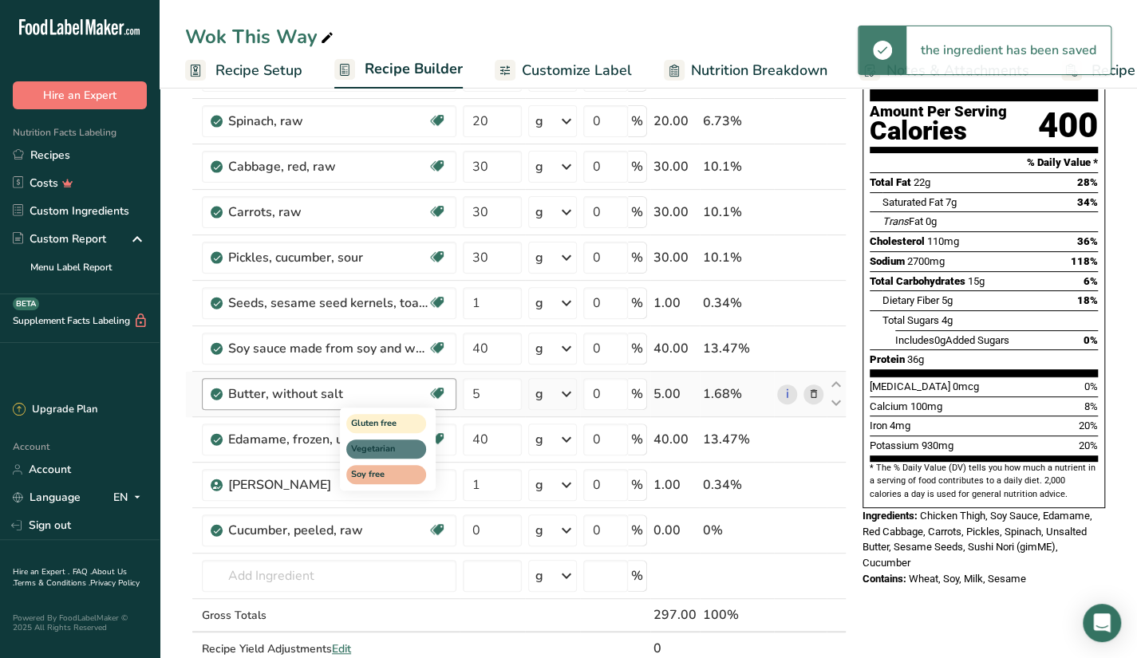
scroll to position [160, 0]
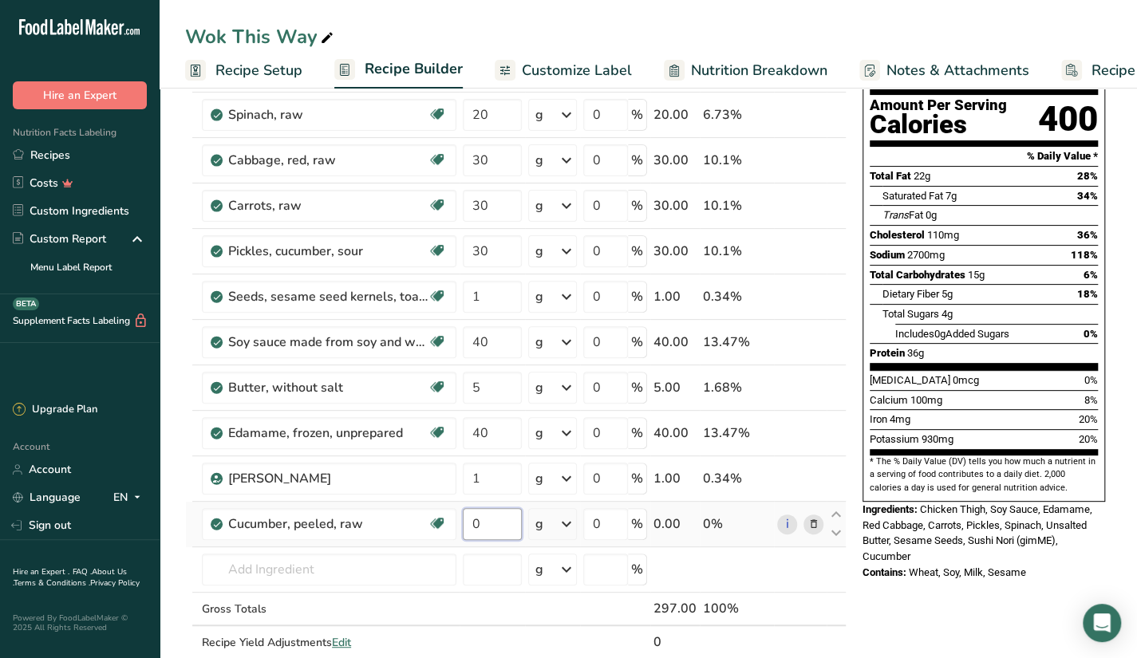
drag, startPoint x: 470, startPoint y: 522, endPoint x: 457, endPoint y: 525, distance: 13.9
click at [457, 525] on tr "Cucumber, peeled, raw Dairy free Gluten free Vegan Vegetarian Soy free 0 g Port…" at bounding box center [516, 524] width 660 height 45
click at [374, 259] on div "Ingredient * Amount * Unit * Waste * .a-a{fill:#347362;}.b-a{fill:#fff;} Grams …" at bounding box center [516, 353] width 662 height 680
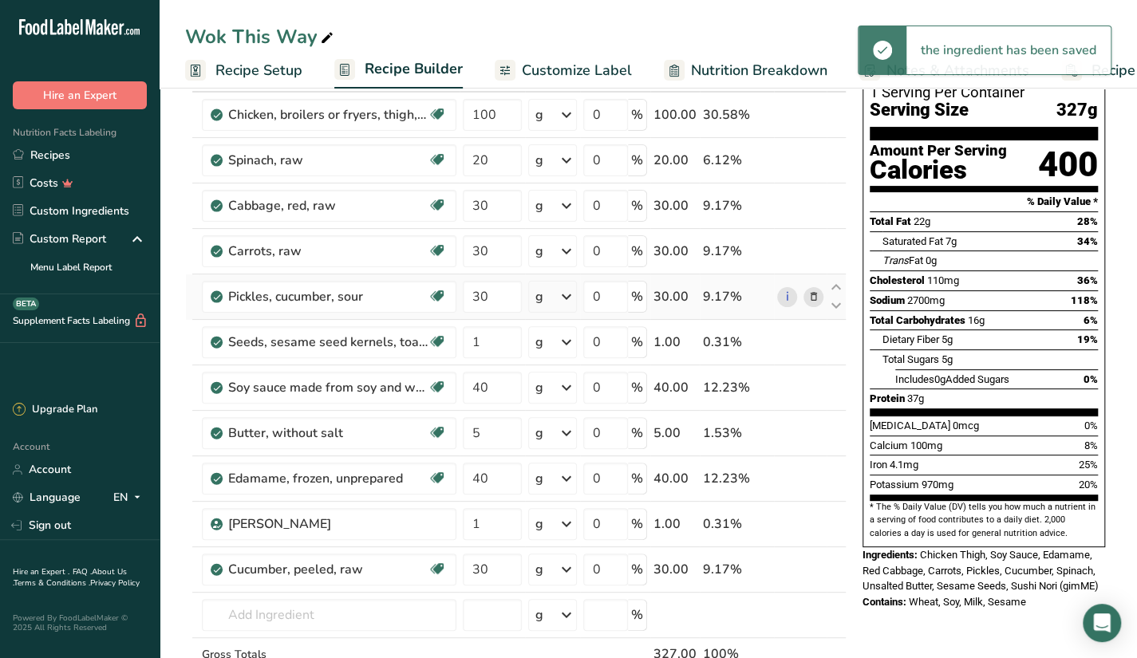
scroll to position [80, 0]
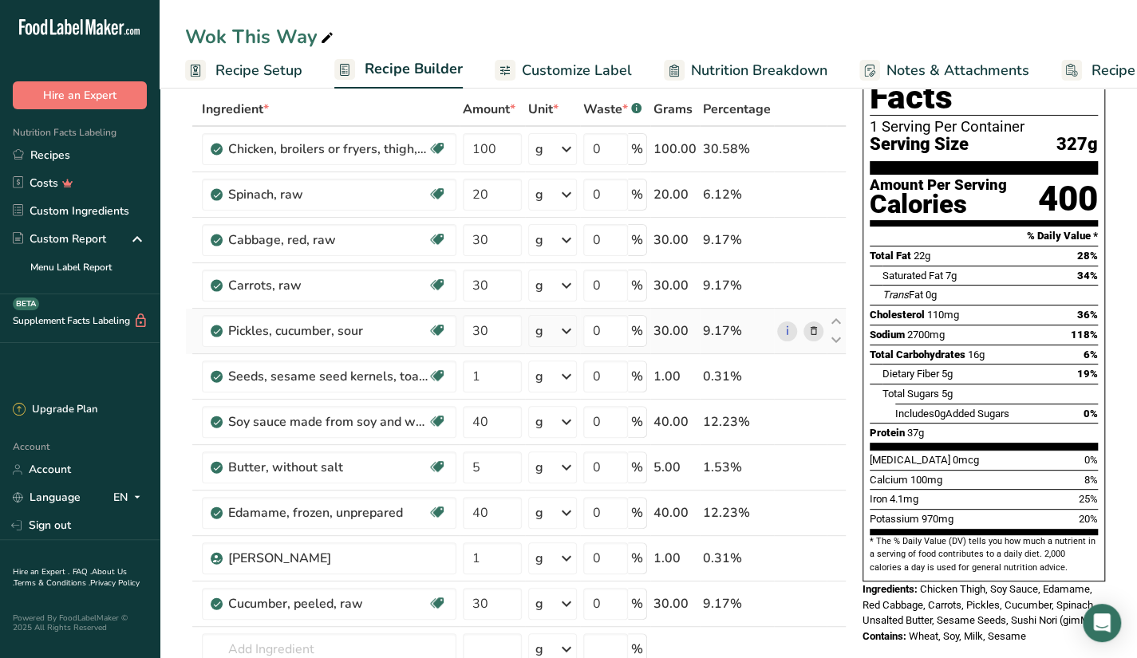
click at [815, 331] on icon at bounding box center [813, 331] width 11 height 17
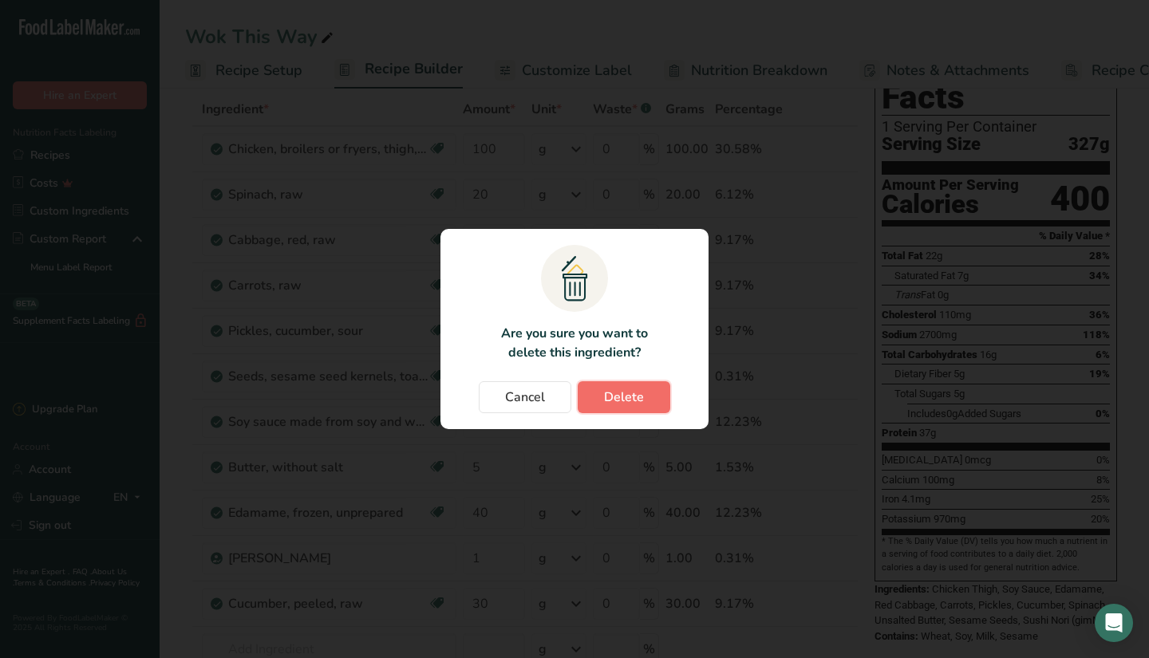
click at [615, 405] on span "Delete" at bounding box center [624, 397] width 40 height 19
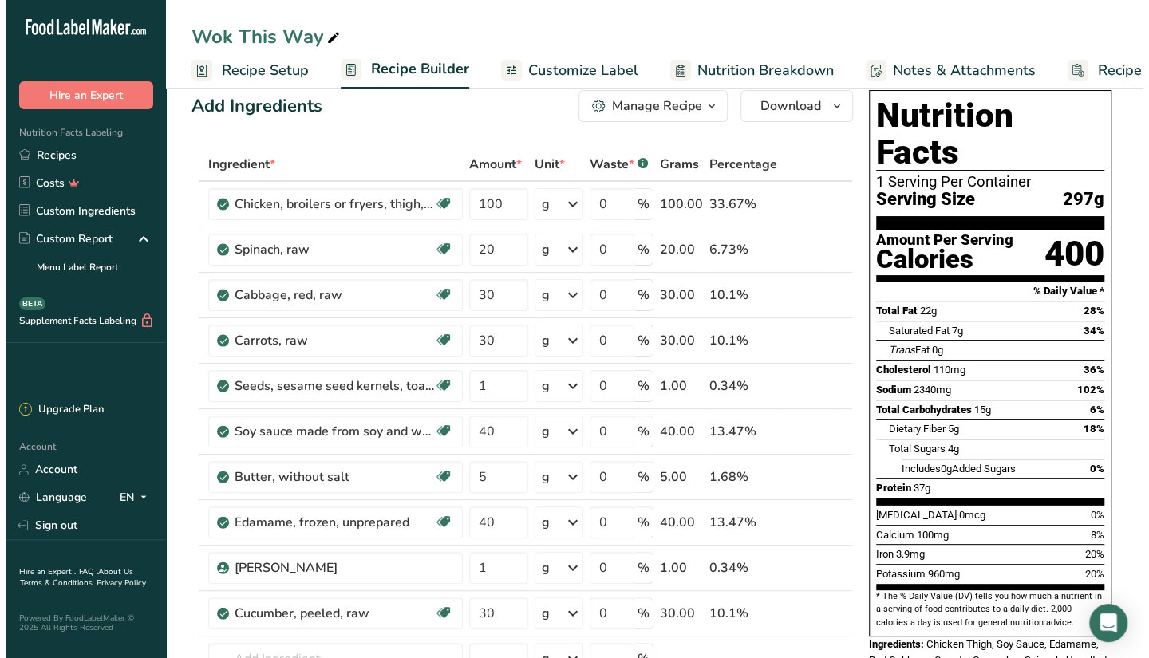
scroll to position [0, 0]
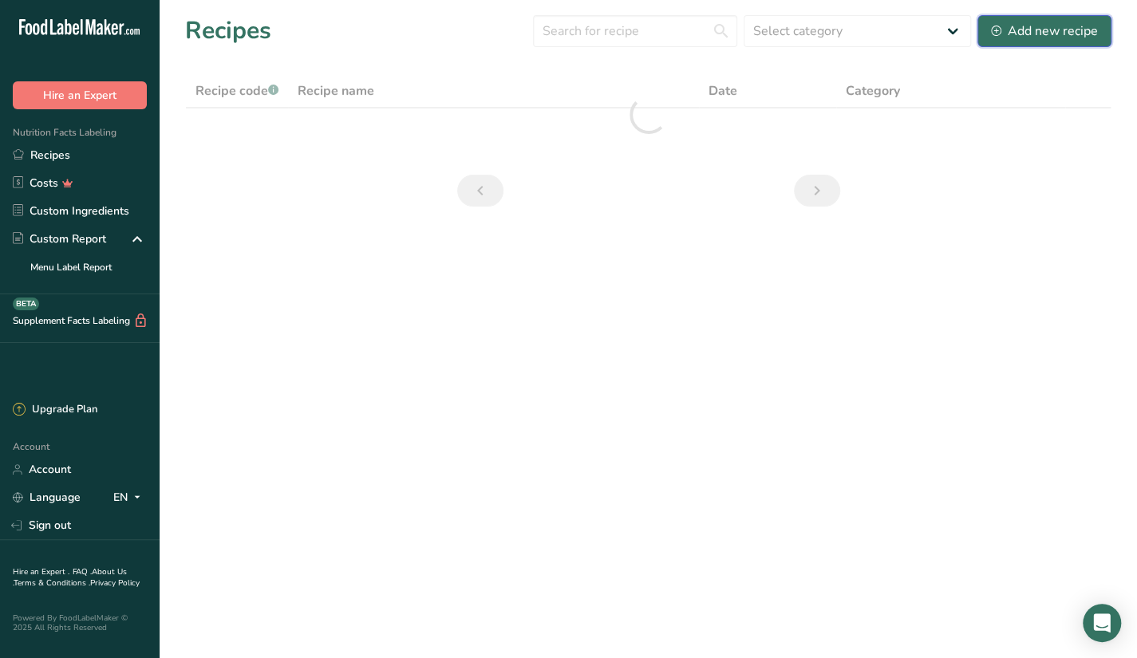
click at [996, 26] on icon at bounding box center [996, 31] width 10 height 10
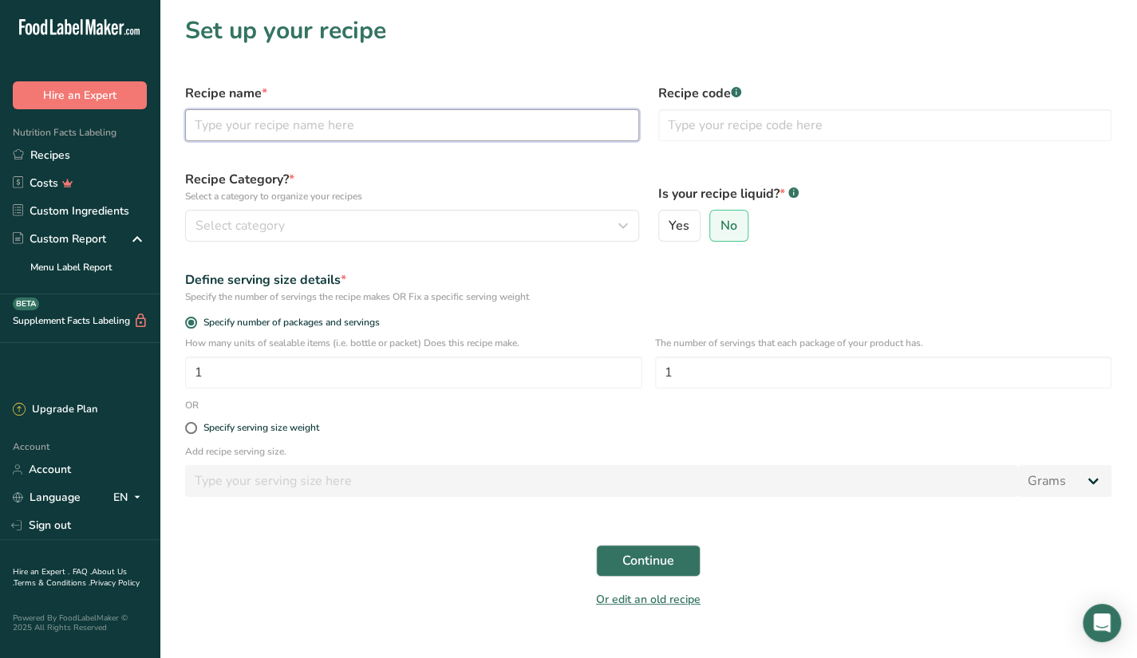
click at [421, 117] on input "text" at bounding box center [412, 125] width 454 height 32
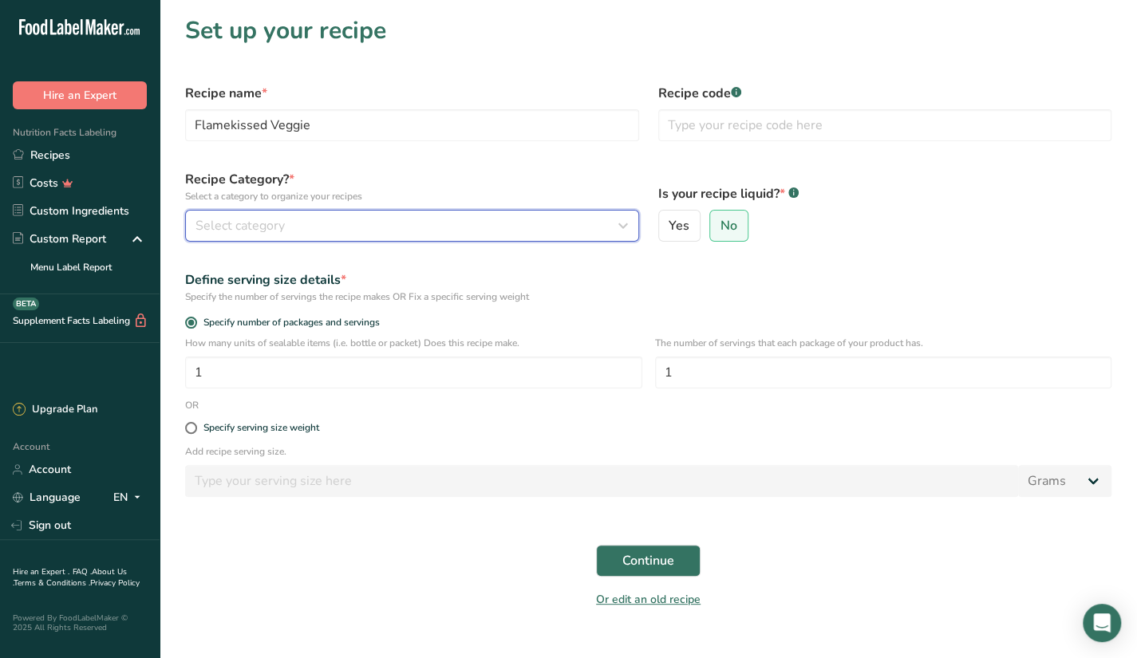
click at [397, 225] on div "Select category" at bounding box center [408, 225] width 424 height 19
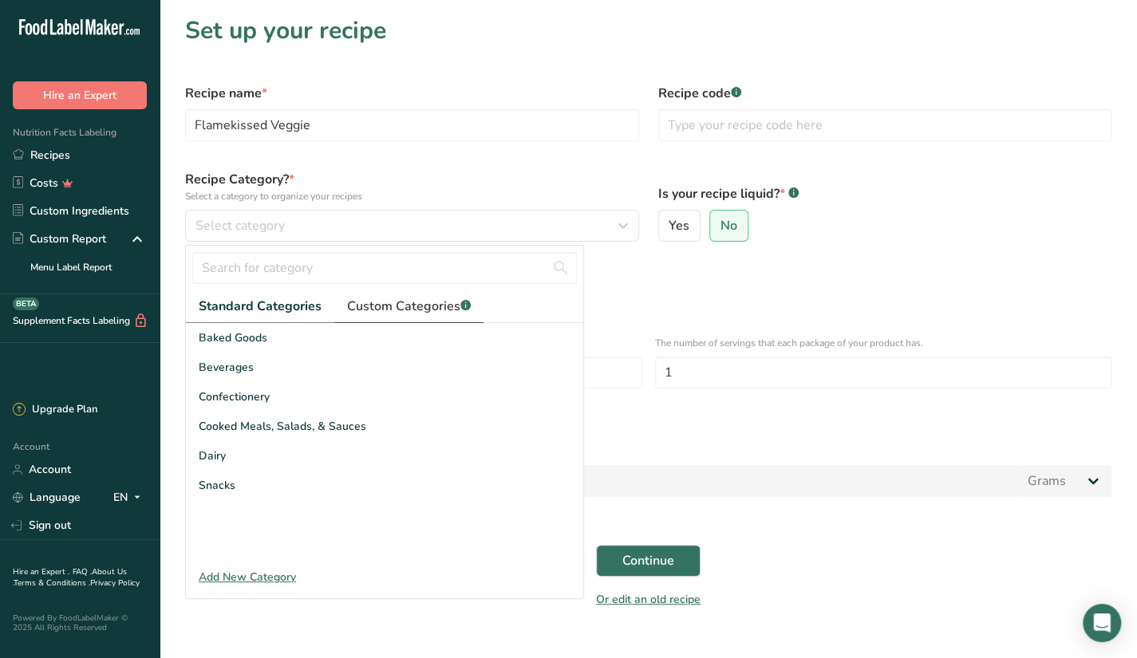
click at [356, 304] on span "Custom Categories .a-a{fill:#347362;}.b-a{fill:#fff;}" at bounding box center [409, 306] width 124 height 19
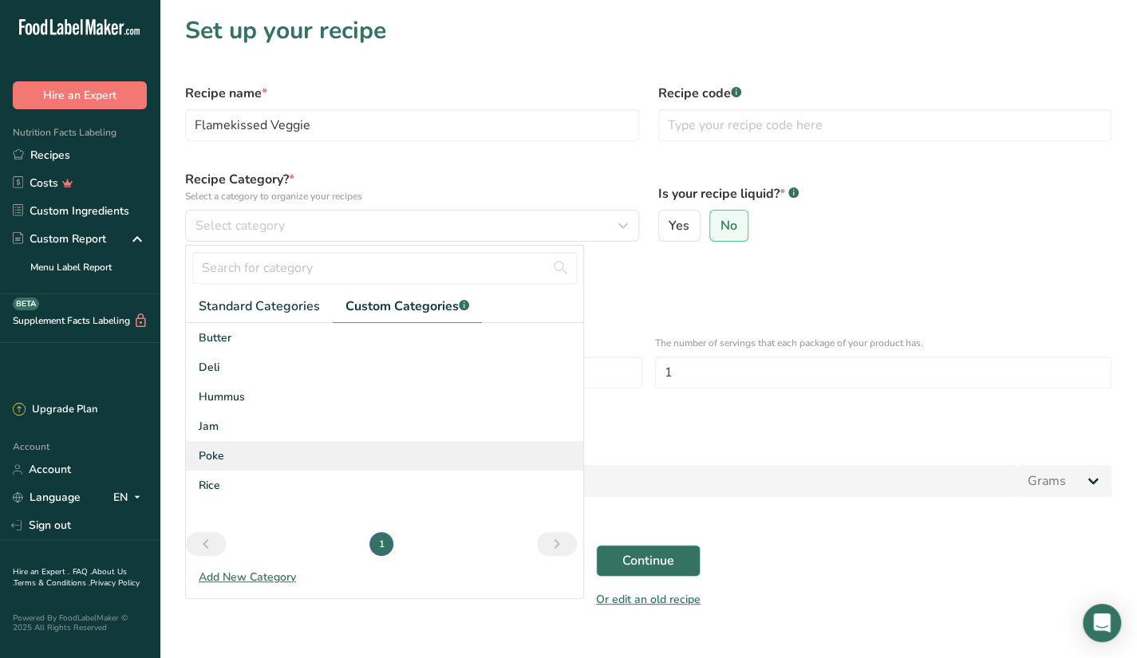
click at [235, 459] on div "Poke" at bounding box center [384, 456] width 397 height 30
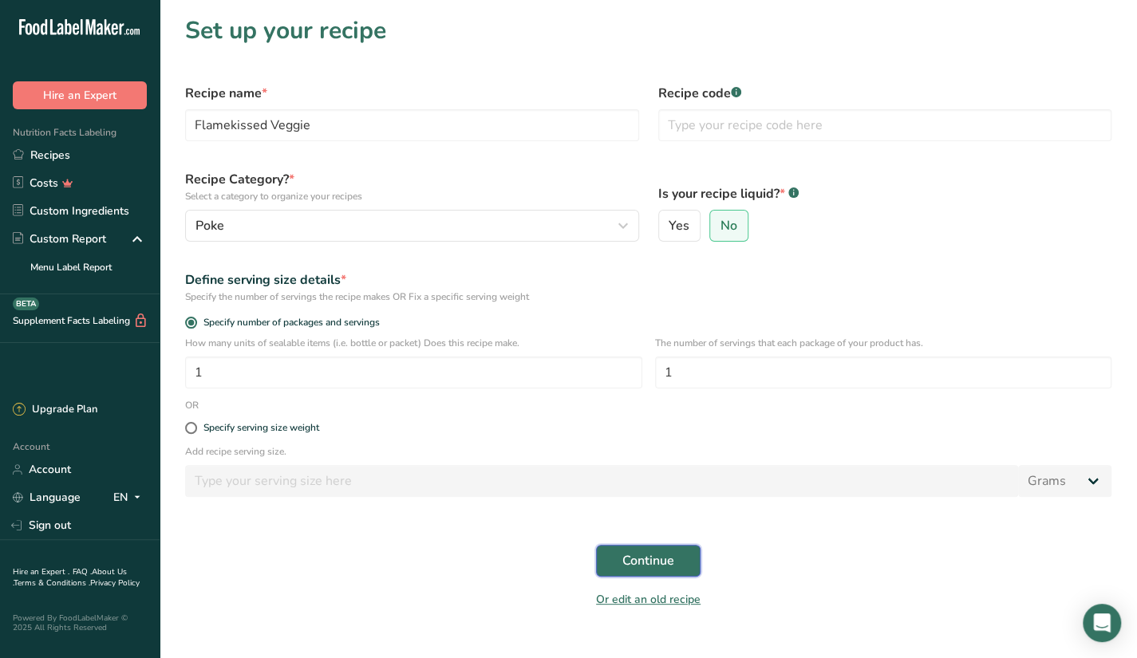
click at [610, 564] on button "Continue" at bounding box center [648, 561] width 105 height 32
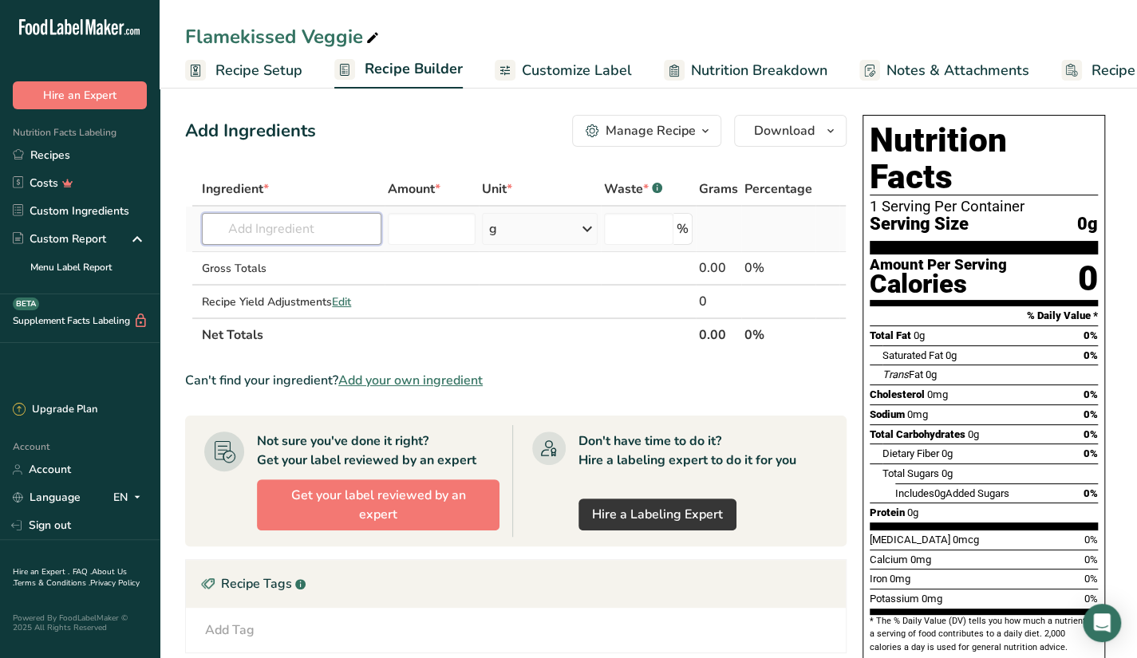
click at [310, 227] on input "text" at bounding box center [292, 229] width 180 height 32
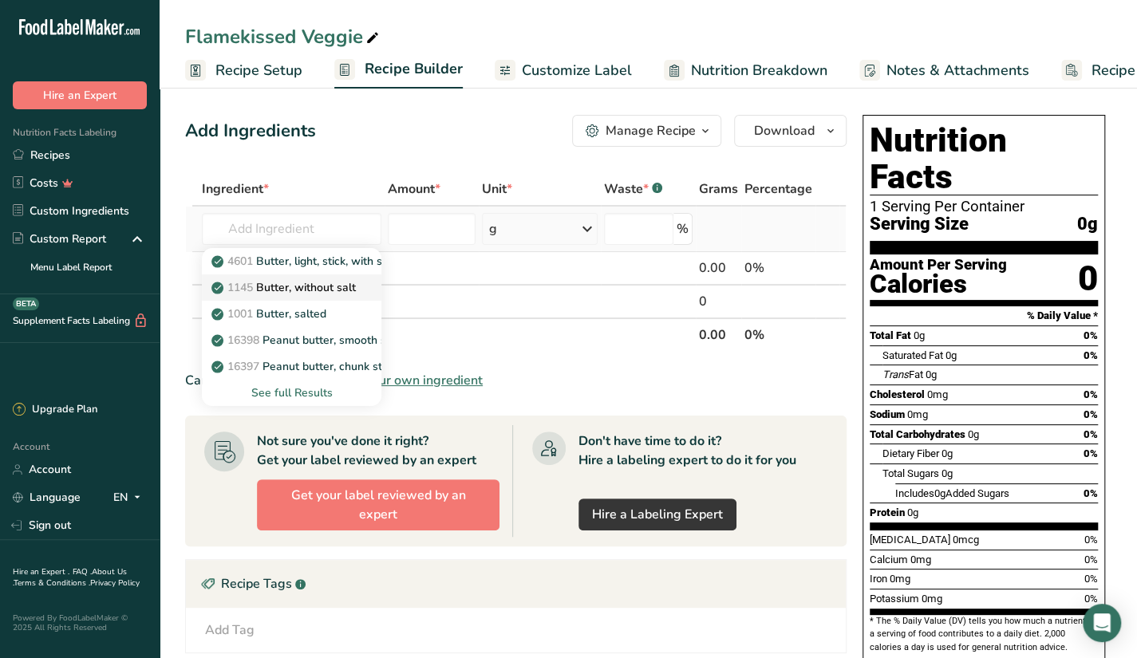
click at [335, 290] on p "1145 Butter, without salt" at bounding box center [285, 287] width 141 height 17
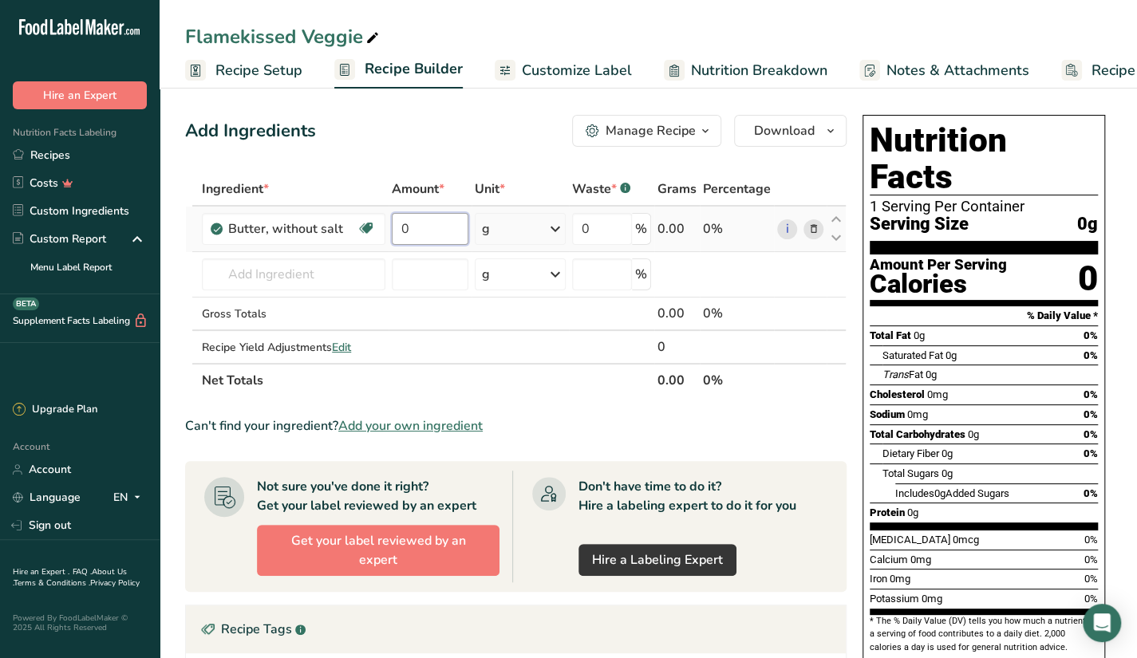
drag, startPoint x: 438, startPoint y: 224, endPoint x: 399, endPoint y: 232, distance: 39.9
click at [399, 232] on input "0" at bounding box center [430, 229] width 77 height 32
click at [374, 270] on div "Ingredient * Amount * Unit * Waste * .a-a{fill:#347362;}.b-a{fill:#fff;} Grams …" at bounding box center [516, 284] width 662 height 225
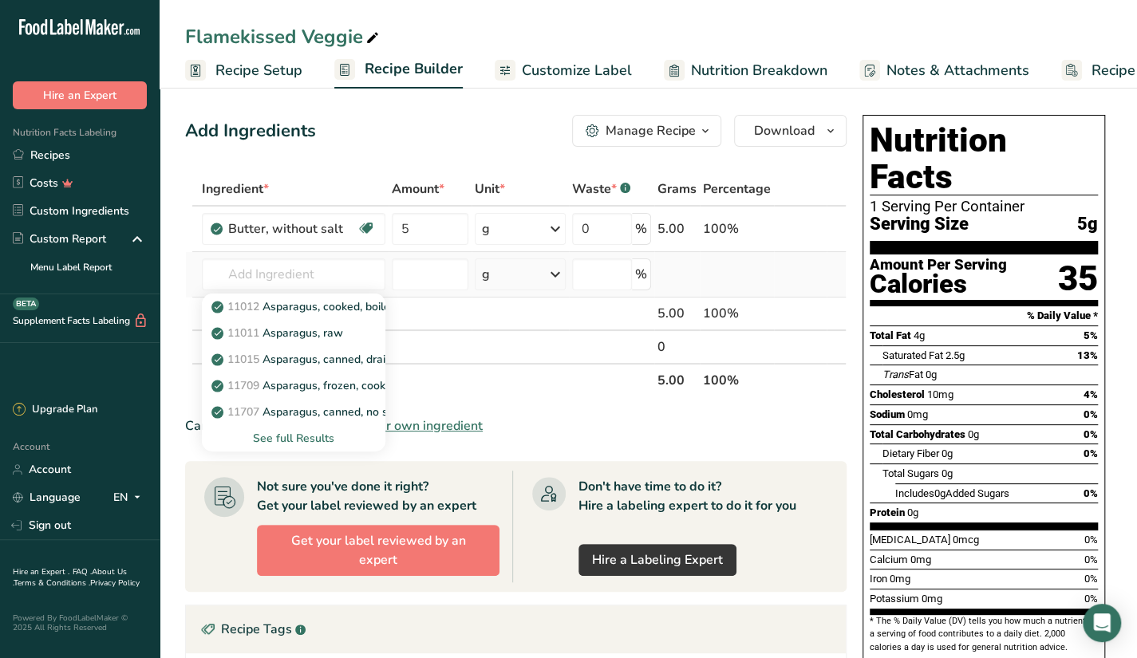
click at [288, 439] on div "See full Results" at bounding box center [294, 438] width 158 height 17
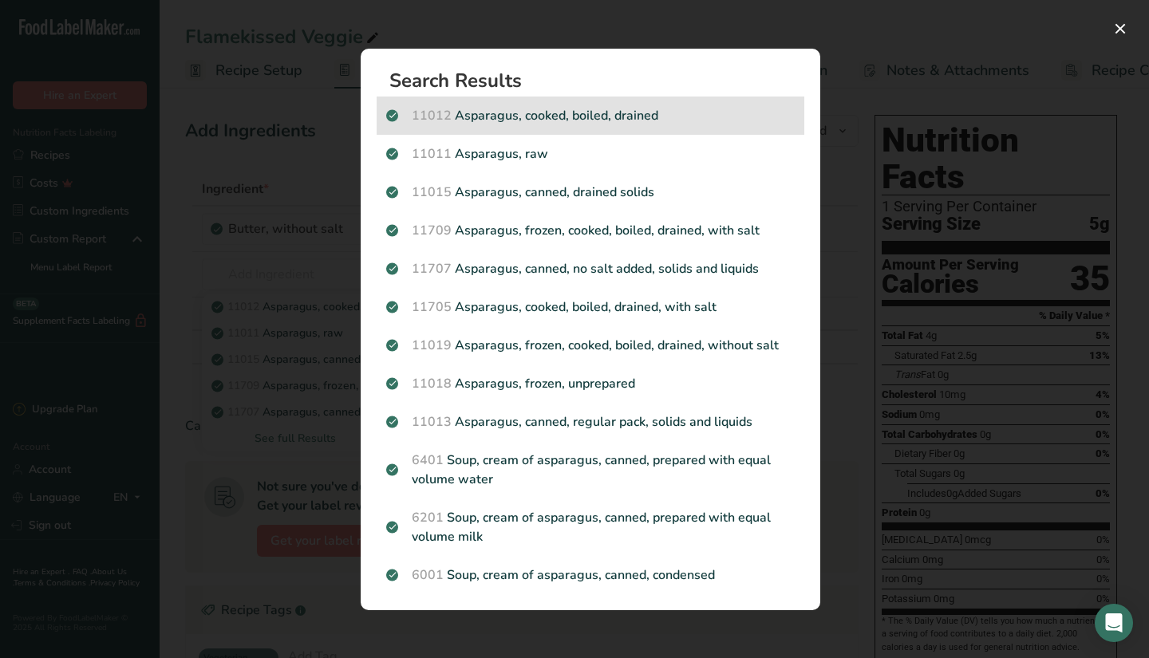
click at [613, 120] on p "11012 Asparagus, cooked, boiled, drained" at bounding box center [590, 115] width 409 height 19
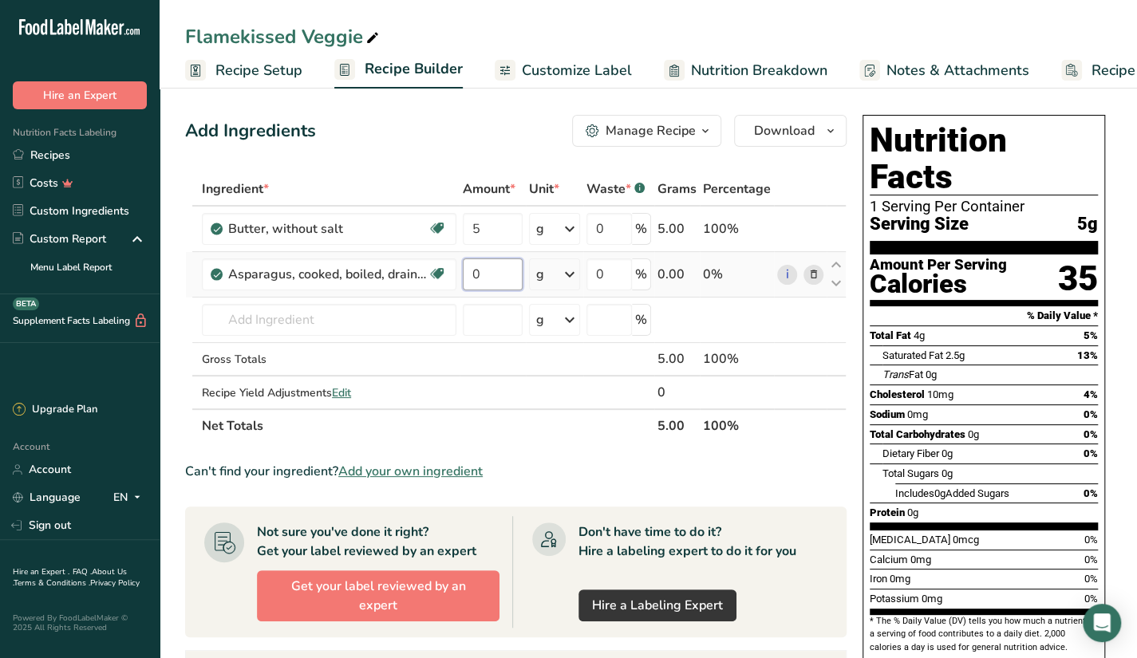
drag, startPoint x: 482, startPoint y: 277, endPoint x: 468, endPoint y: 283, distance: 15.7
click at [468, 283] on input "0" at bounding box center [493, 275] width 60 height 32
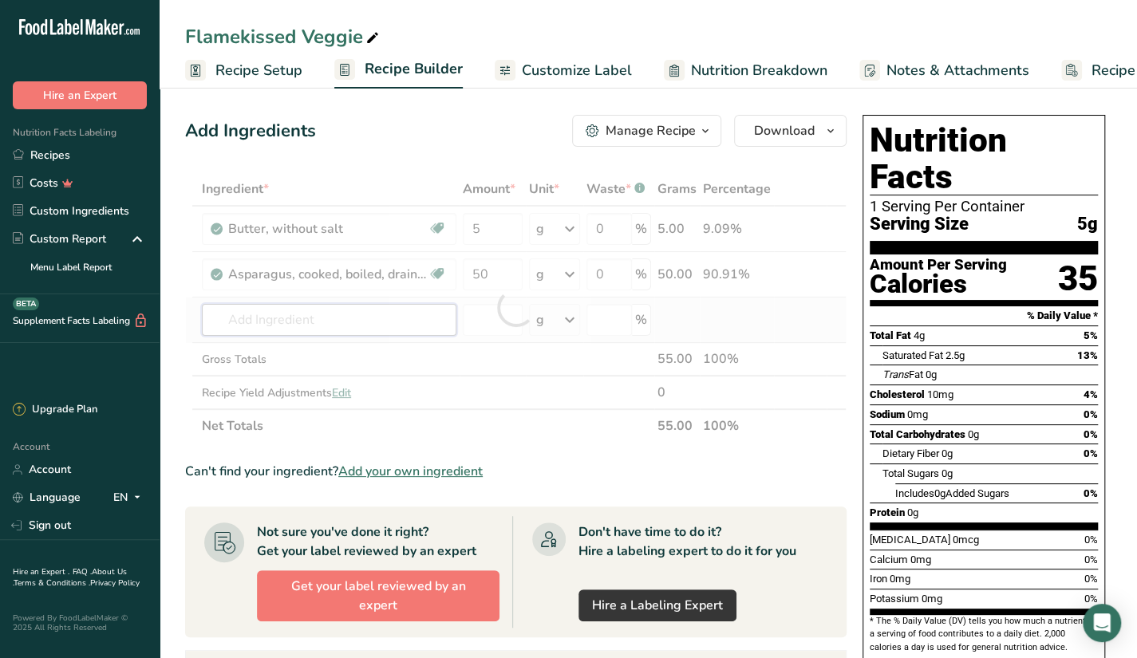
click at [370, 306] on div "Ingredient * Amount * Unit * Waste * .a-a{fill:#347362;}.b-a{fill:#fff;} Grams …" at bounding box center [516, 307] width 662 height 271
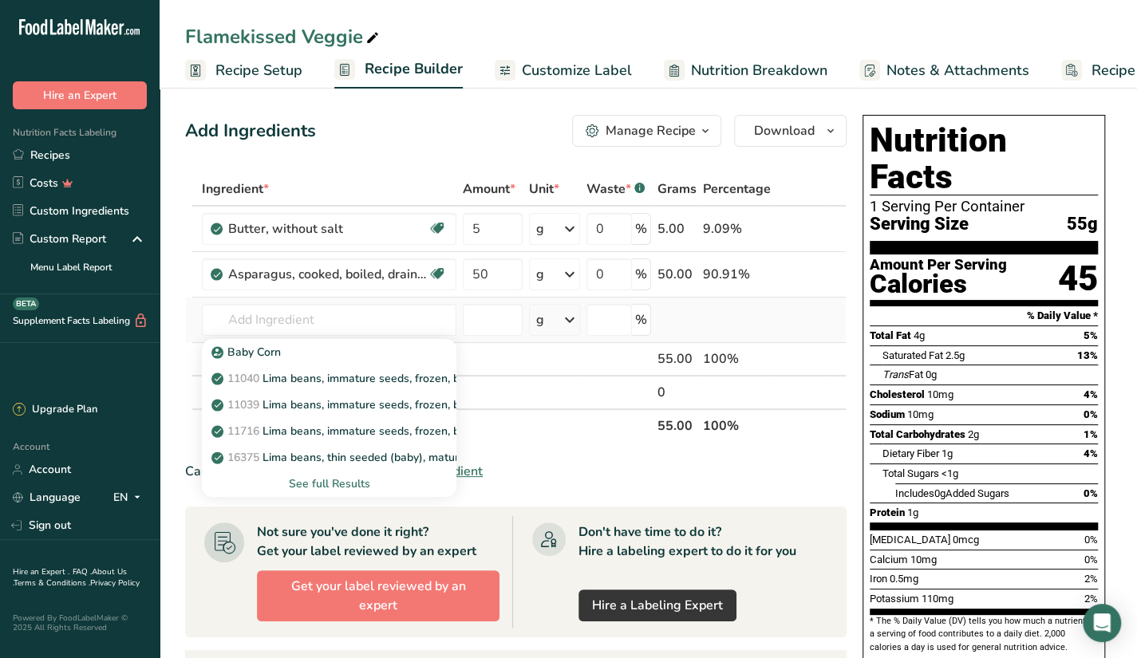
click at [335, 476] on div "See full Results" at bounding box center [329, 484] width 229 height 17
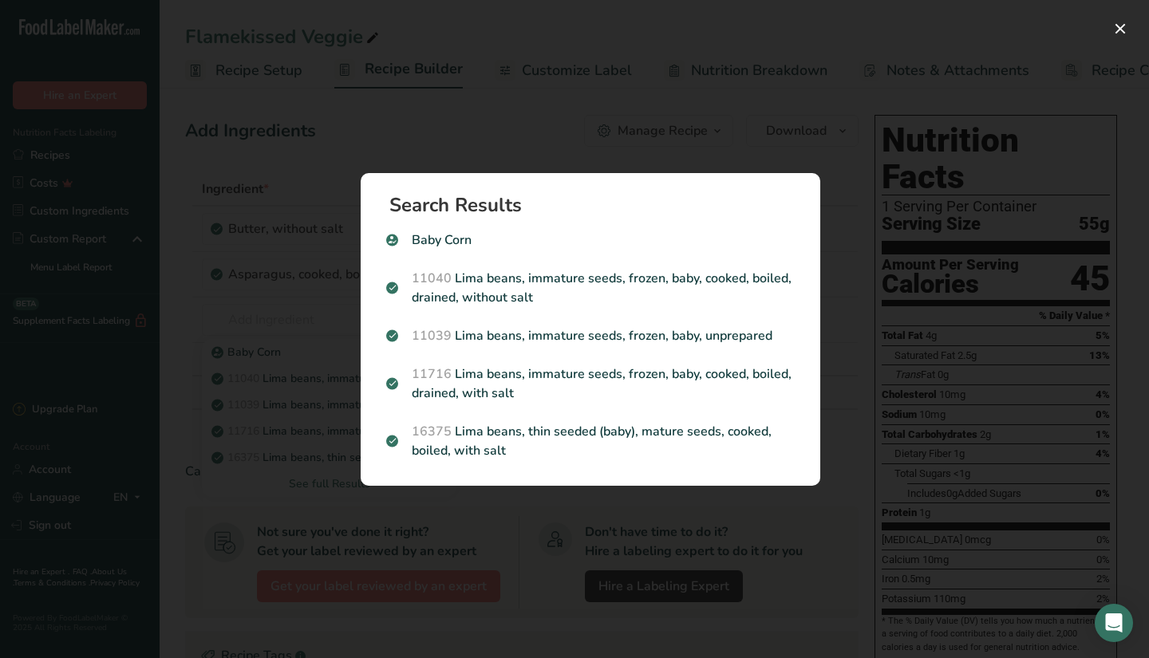
click at [321, 415] on div "Search results modal" at bounding box center [574, 329] width 1149 height 658
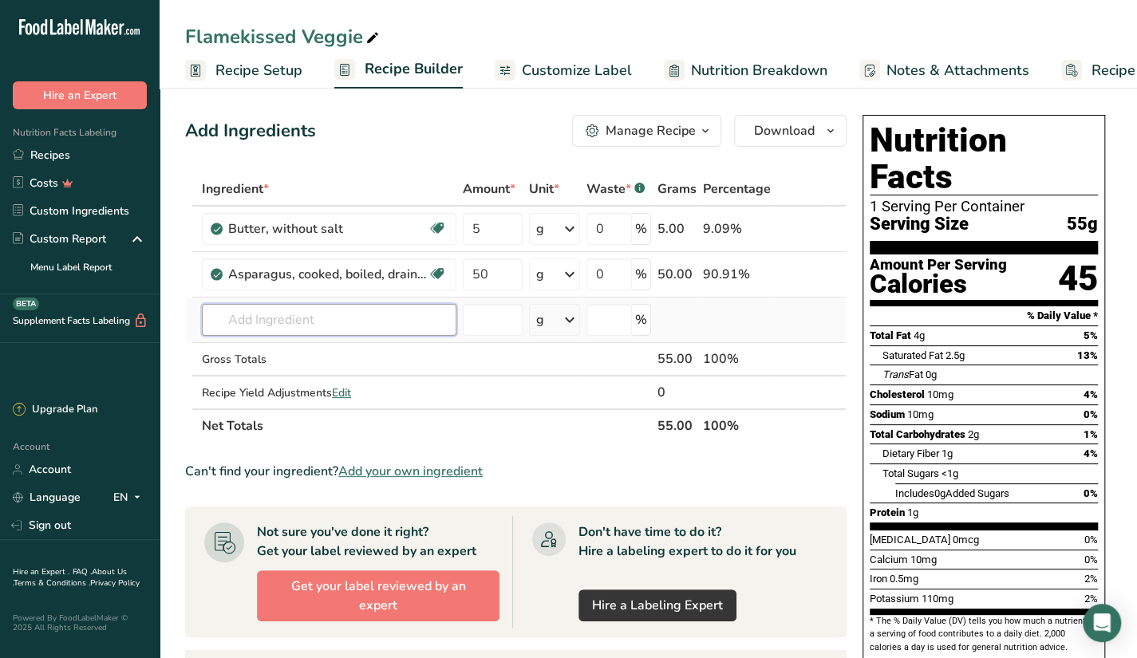
click at [358, 319] on input "text" at bounding box center [329, 320] width 255 height 32
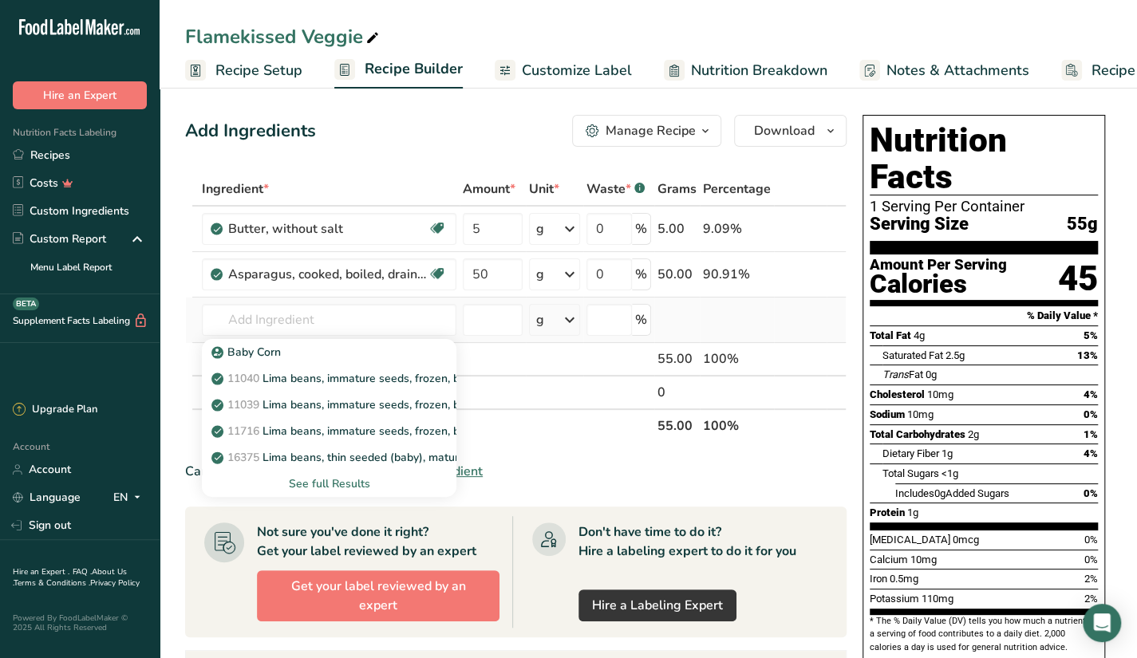
click at [303, 481] on div "See full Results" at bounding box center [329, 484] width 229 height 17
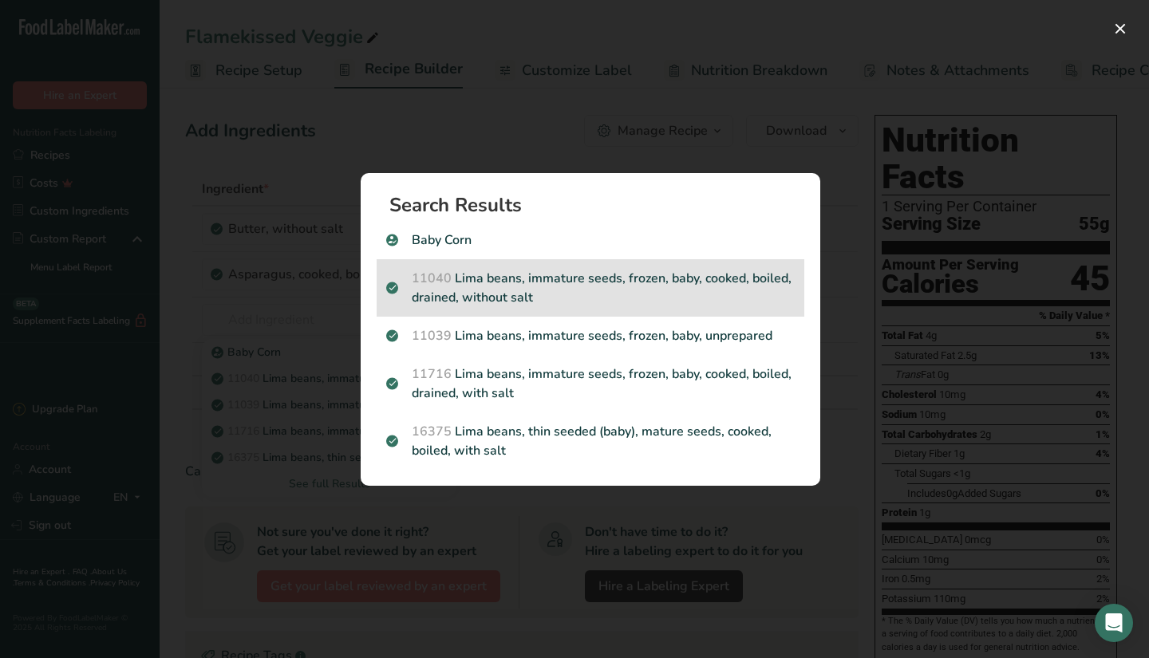
click at [721, 296] on p "11040 Lima beans, immature seeds, frozen, baby, cooked, boiled, drained, withou…" at bounding box center [590, 288] width 409 height 38
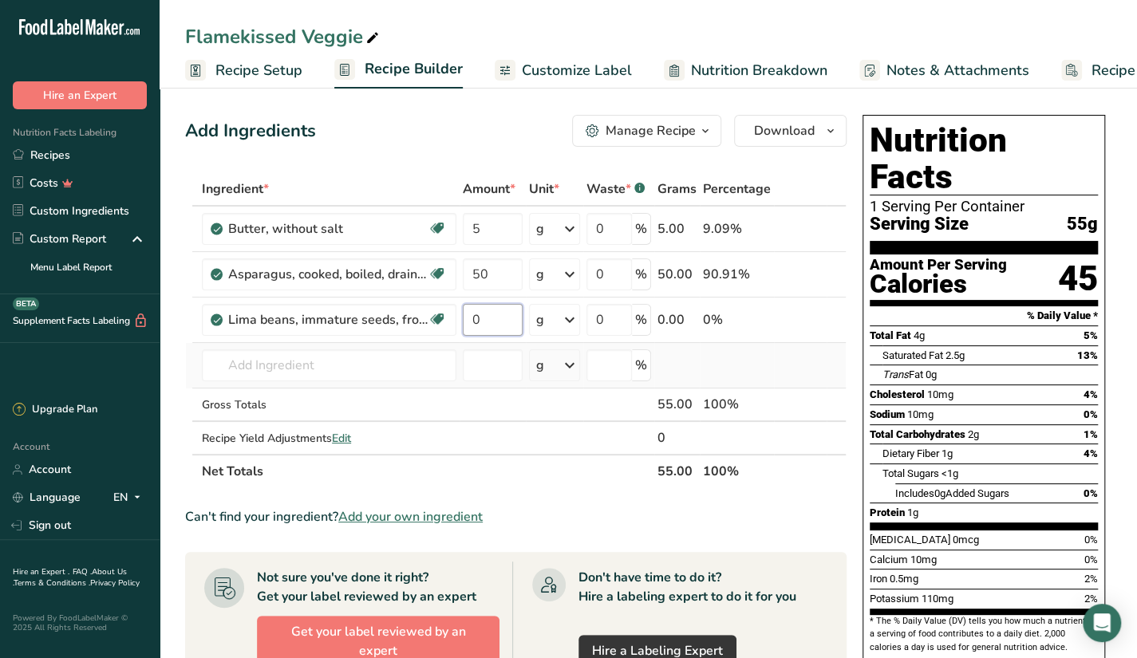
drag, startPoint x: 466, startPoint y: 340, endPoint x: 452, endPoint y: 346, distance: 15.7
click at [452, 346] on tbody "Butter, without salt Gluten free Vegetarian Soy free 5 g Portions 1 pat (1" sq,…" at bounding box center [516, 330] width 660 height 247
click at [403, 376] on div "Ingredient * Amount * Unit * Waste * .a-a{fill:#347362;}.b-a{fill:#fff;} Grams …" at bounding box center [516, 330] width 662 height 316
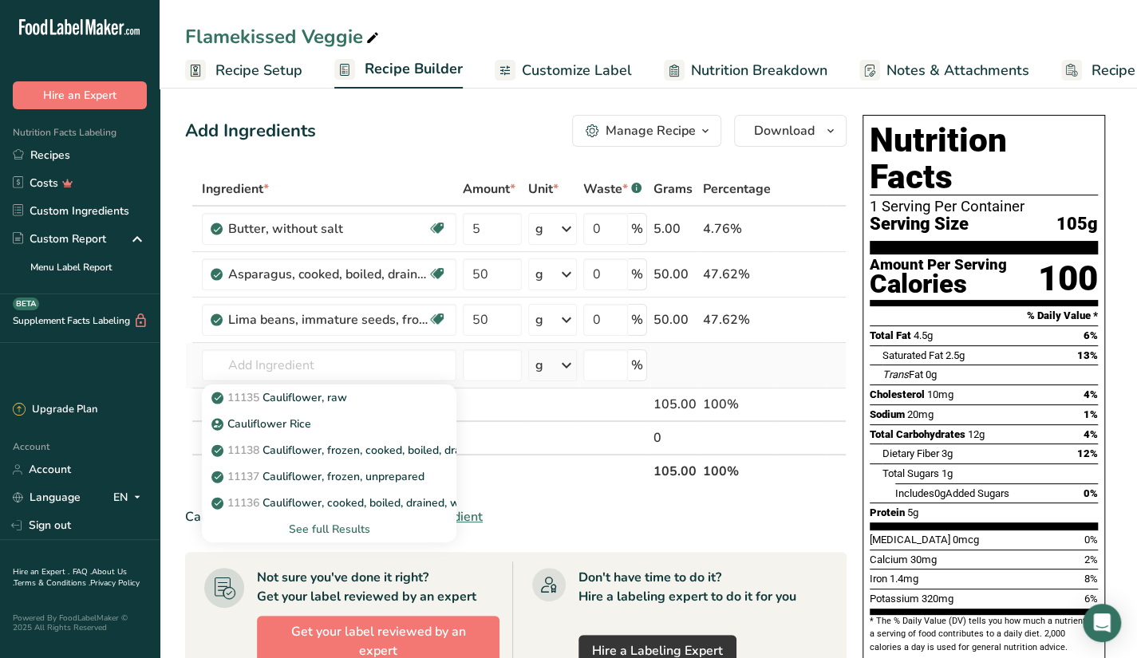
click at [356, 524] on div "See full Results" at bounding box center [329, 529] width 229 height 17
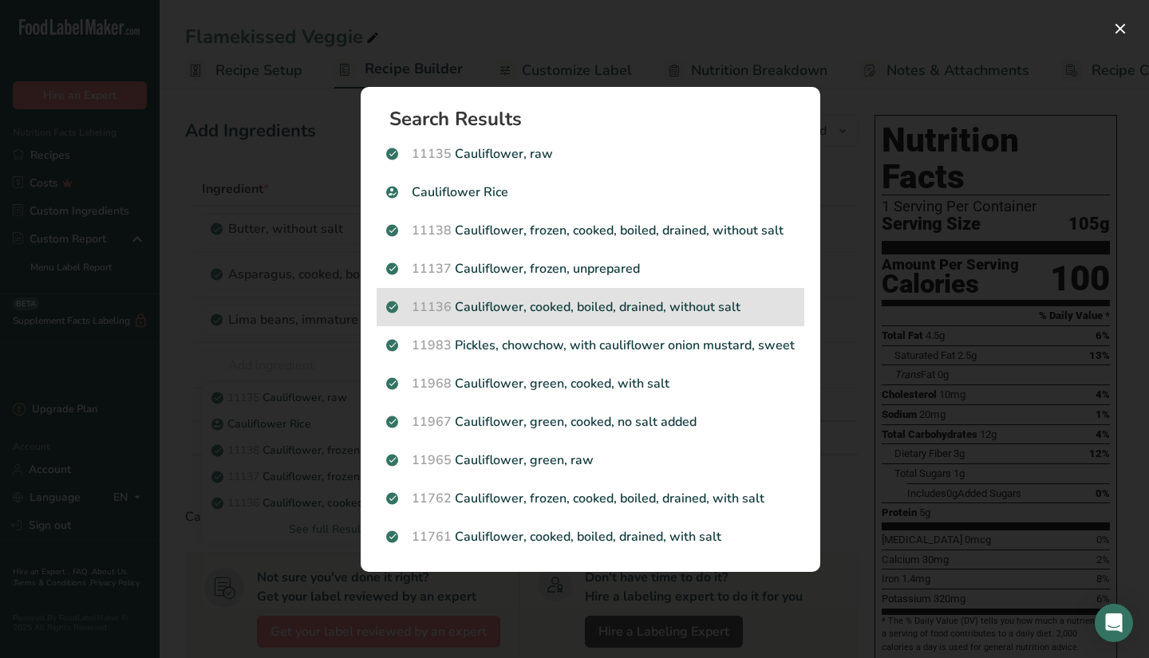
click at [664, 318] on div "11136 Cauliflower, cooked, boiled, drained, without salt" at bounding box center [591, 307] width 428 height 38
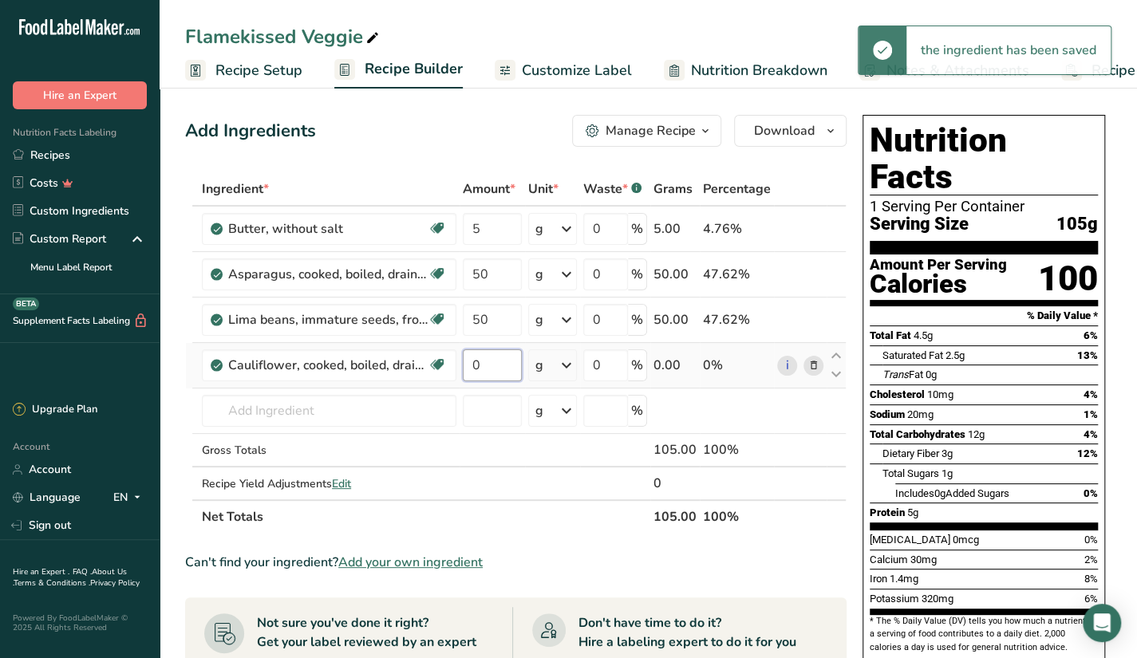
drag, startPoint x: 494, startPoint y: 362, endPoint x: 438, endPoint y: 384, distance: 59.9
click at [438, 384] on tr "Cauliflower, cooked, boiled, drained, without salt Source of Antioxidants Dairy…" at bounding box center [516, 365] width 660 height 45
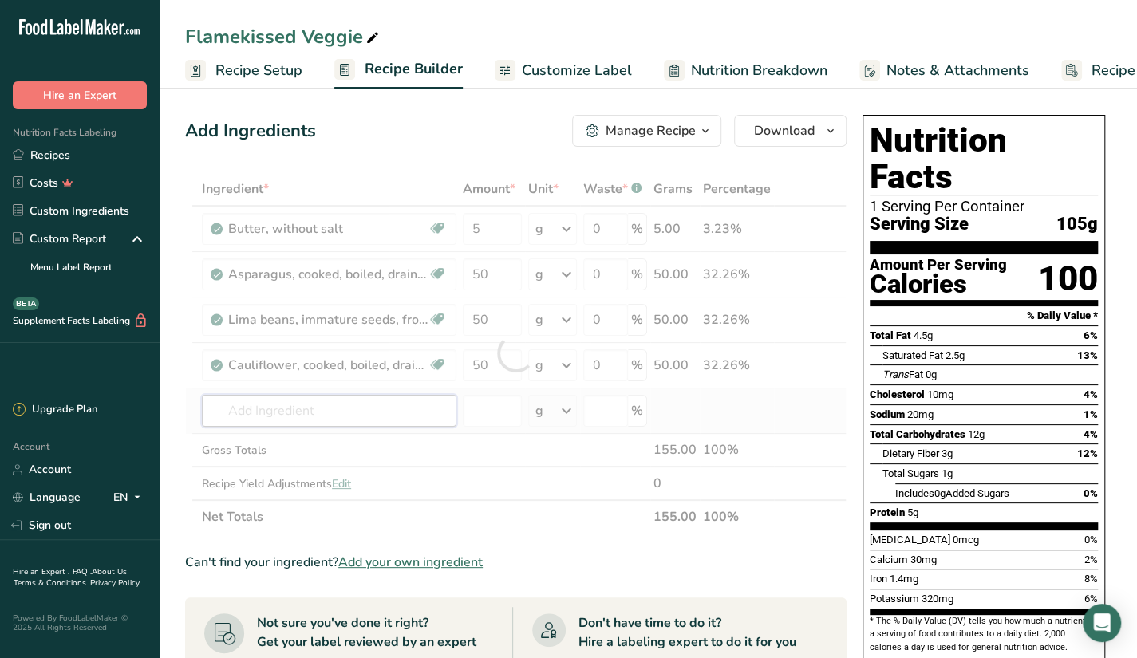
click at [400, 411] on div "Ingredient * Amount * Unit * Waste * .a-a{fill:#347362;}.b-a{fill:#fff;} Grams …" at bounding box center [516, 353] width 662 height 362
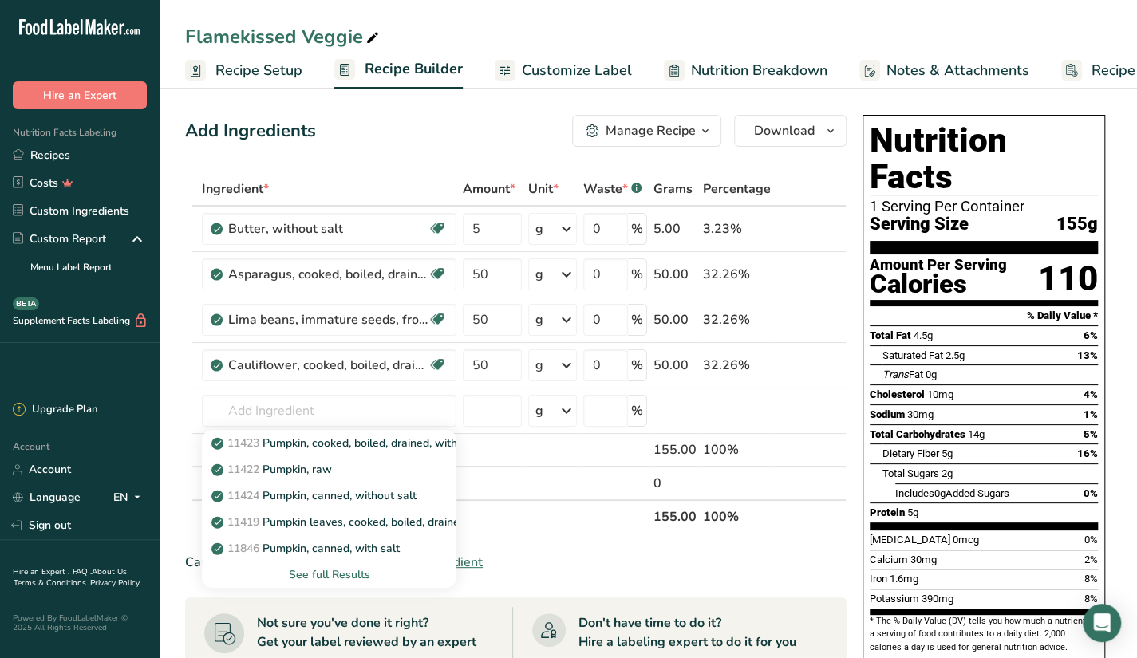
click at [329, 571] on div "See full Results" at bounding box center [329, 575] width 229 height 17
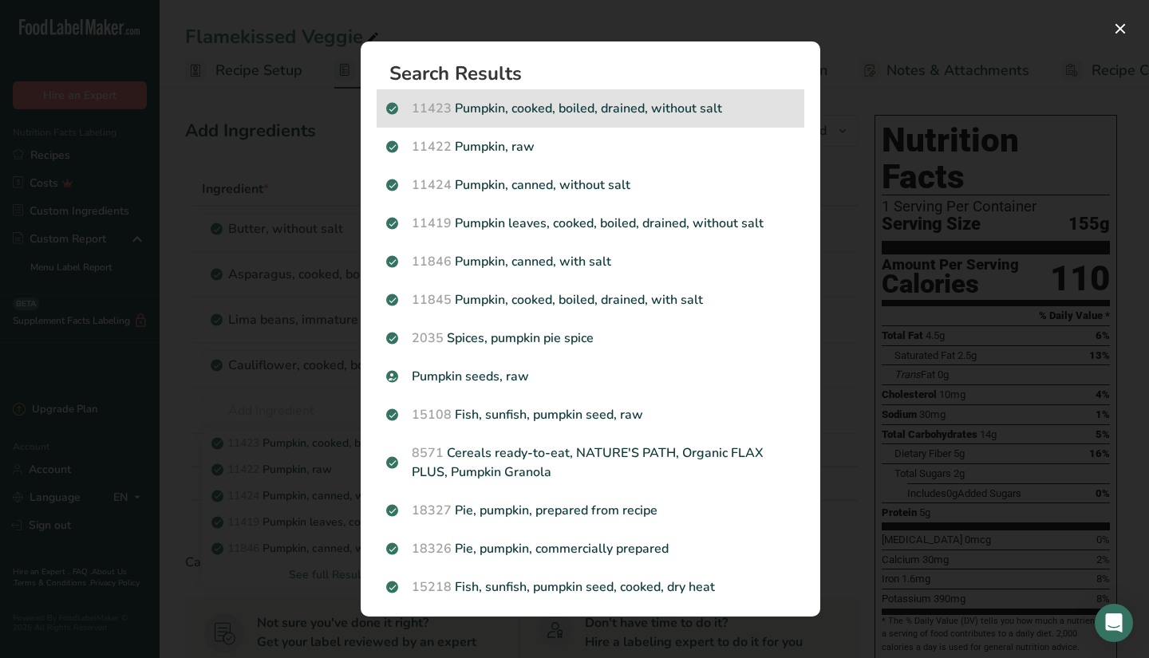
click at [669, 113] on p "11423 Pumpkin, cooked, boiled, drained, without salt" at bounding box center [590, 108] width 409 height 19
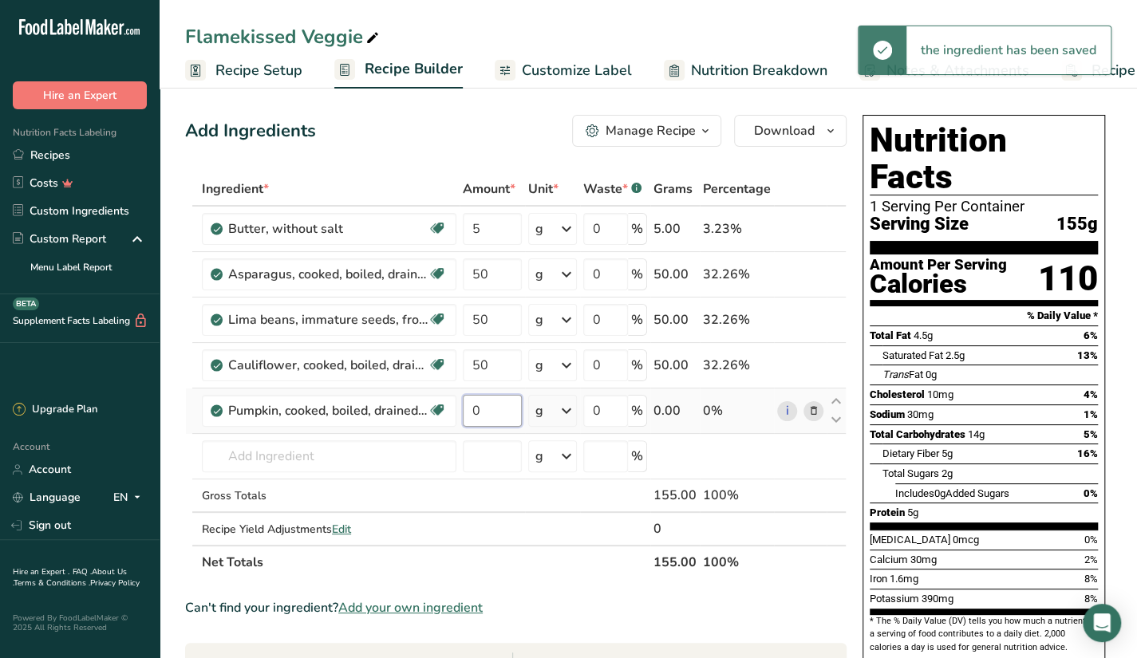
drag, startPoint x: 488, startPoint y: 405, endPoint x: 464, endPoint y: 416, distance: 26.1
click at [464, 416] on input "0" at bounding box center [492, 411] width 59 height 32
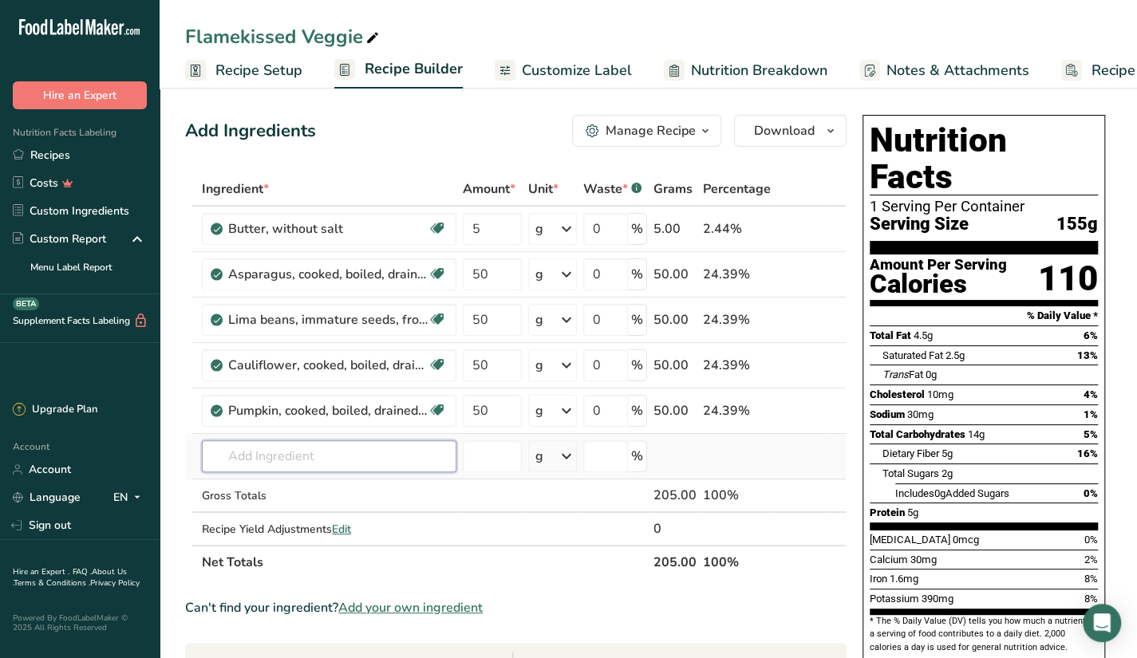
click at [434, 443] on div "Ingredient * Amount * Unit * Waste * .a-a{fill:#347362;}.b-a{fill:#fff;} Grams …" at bounding box center [516, 375] width 662 height 407
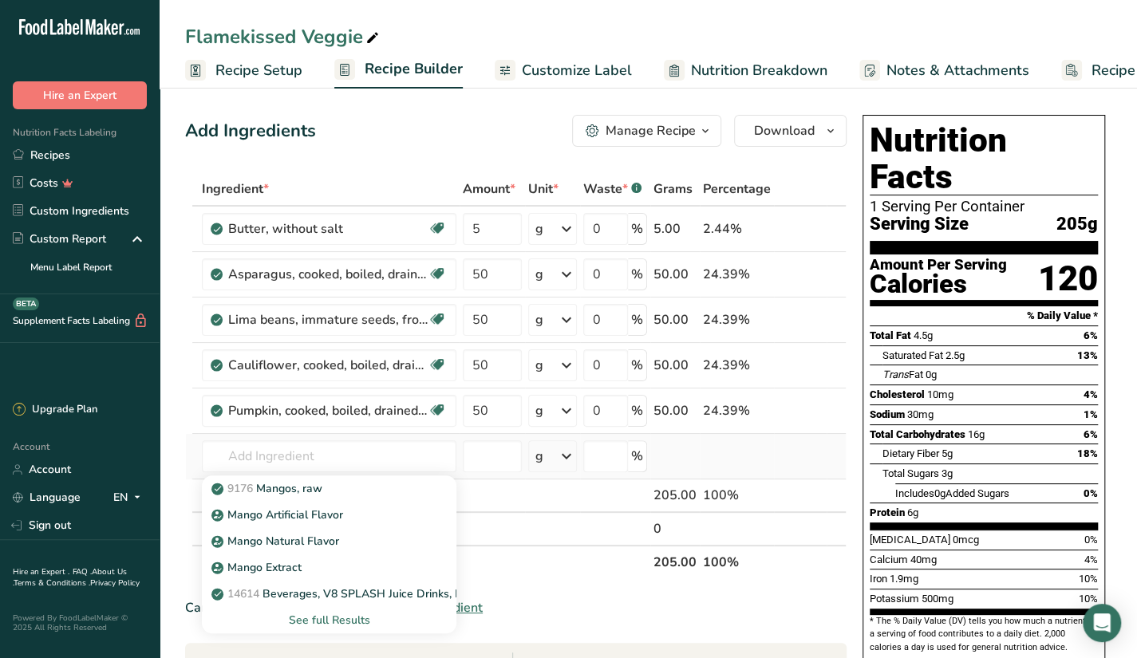
click at [324, 612] on div "See full Results" at bounding box center [329, 620] width 229 height 17
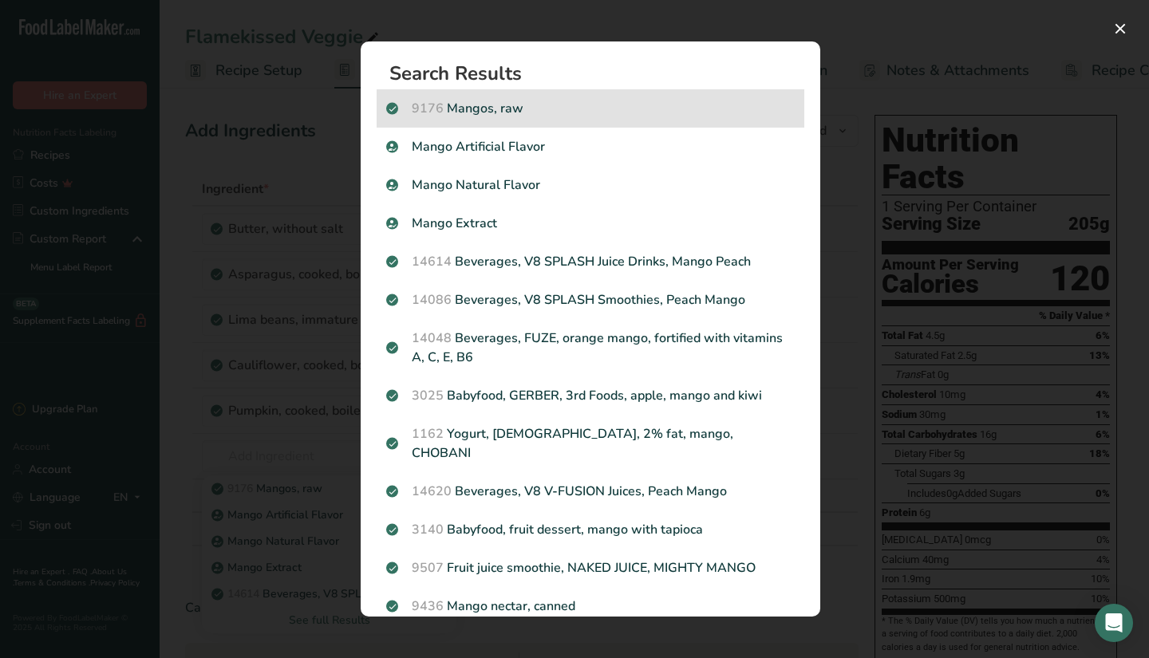
click at [604, 114] on p "9176 Mangos, raw" at bounding box center [590, 108] width 409 height 19
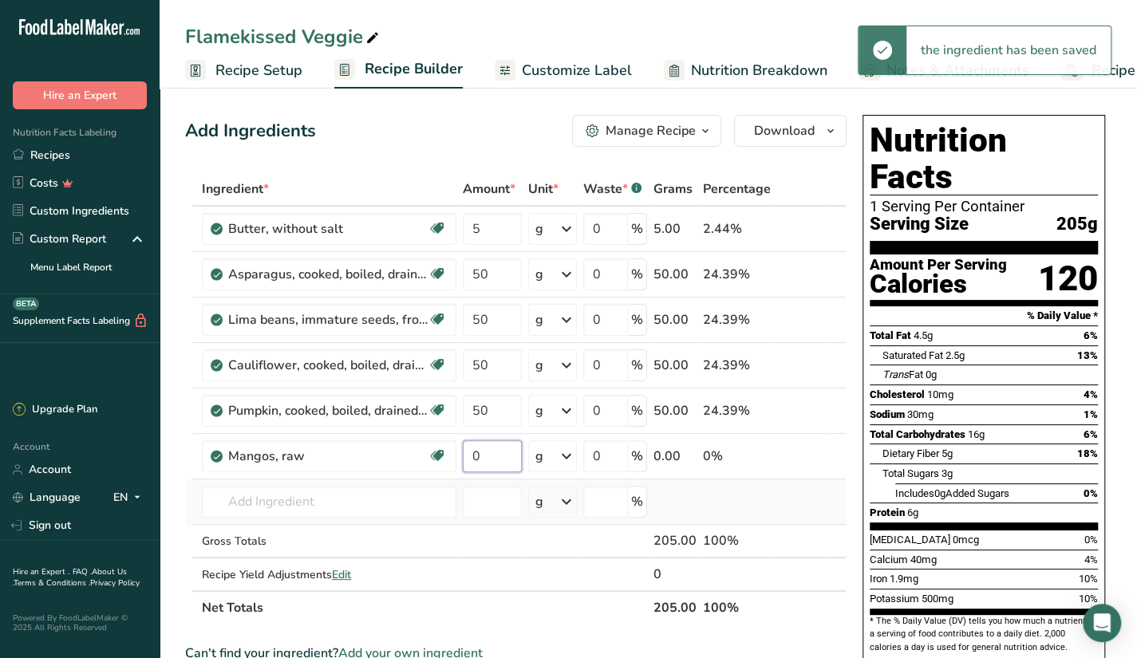
drag, startPoint x: 493, startPoint y: 449, endPoint x: 447, endPoint y: 480, distance: 55.3
click at [447, 480] on tbody "Butter, without salt Gluten free Vegetarian Soy free 5 g Portions 1 pat (1" sq,…" at bounding box center [516, 399] width 660 height 384
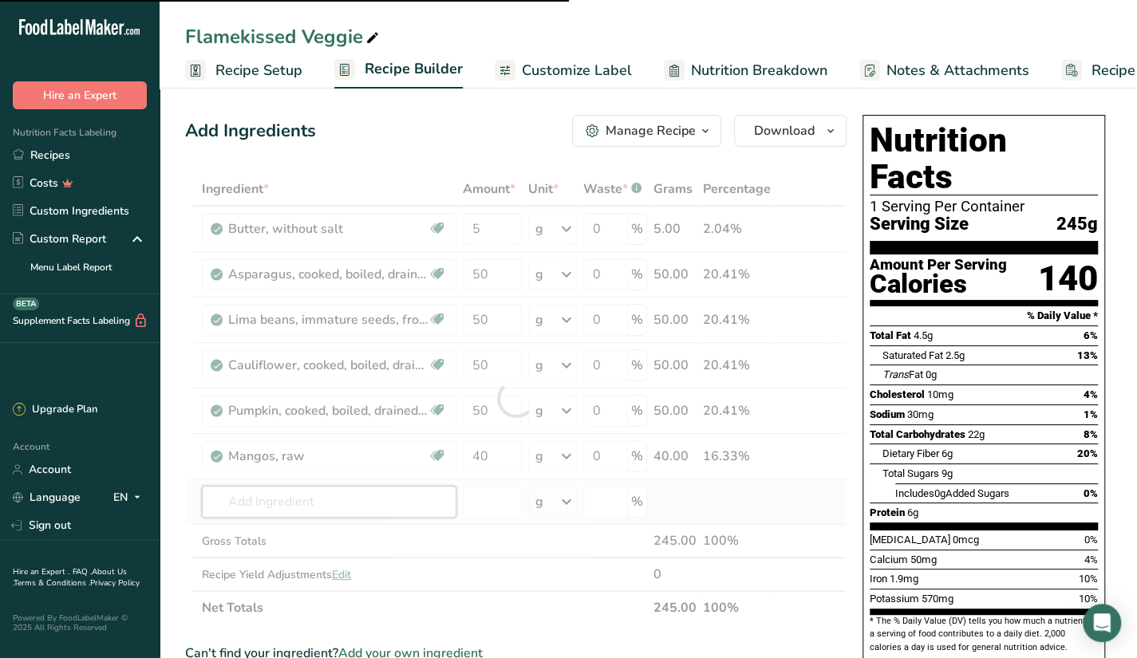
click at [360, 499] on div "Ingredient * Amount * Unit * Waste * .a-a{fill:#347362;}.b-a{fill:#fff;} Grams …" at bounding box center [516, 398] width 662 height 453
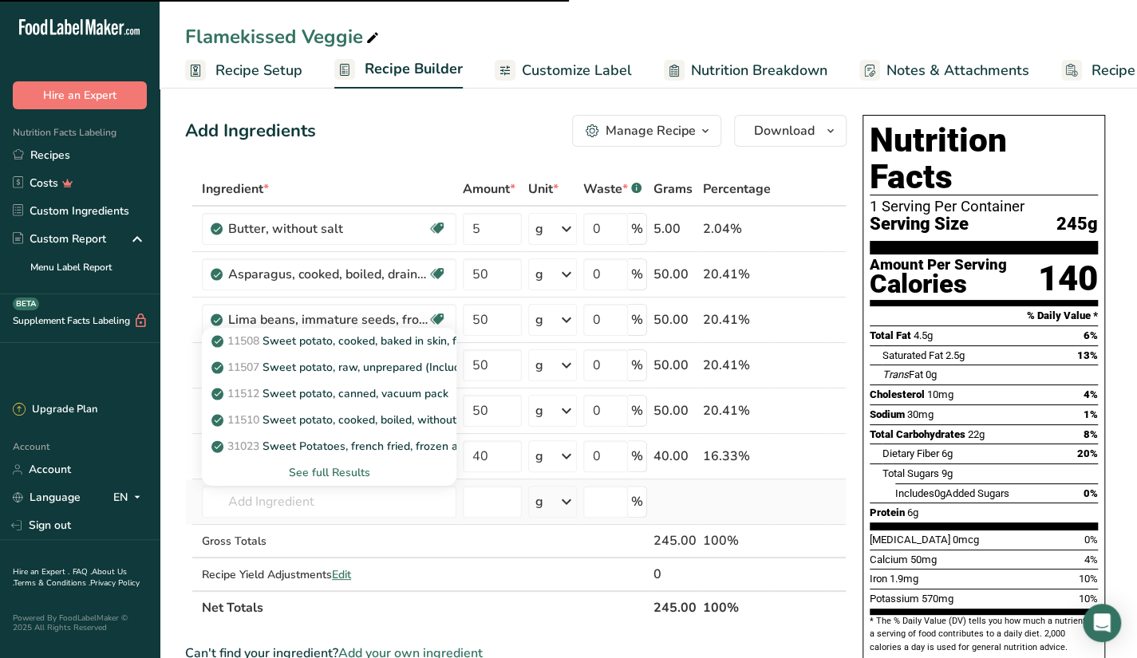
click at [350, 464] on div "See full Results" at bounding box center [329, 472] width 229 height 17
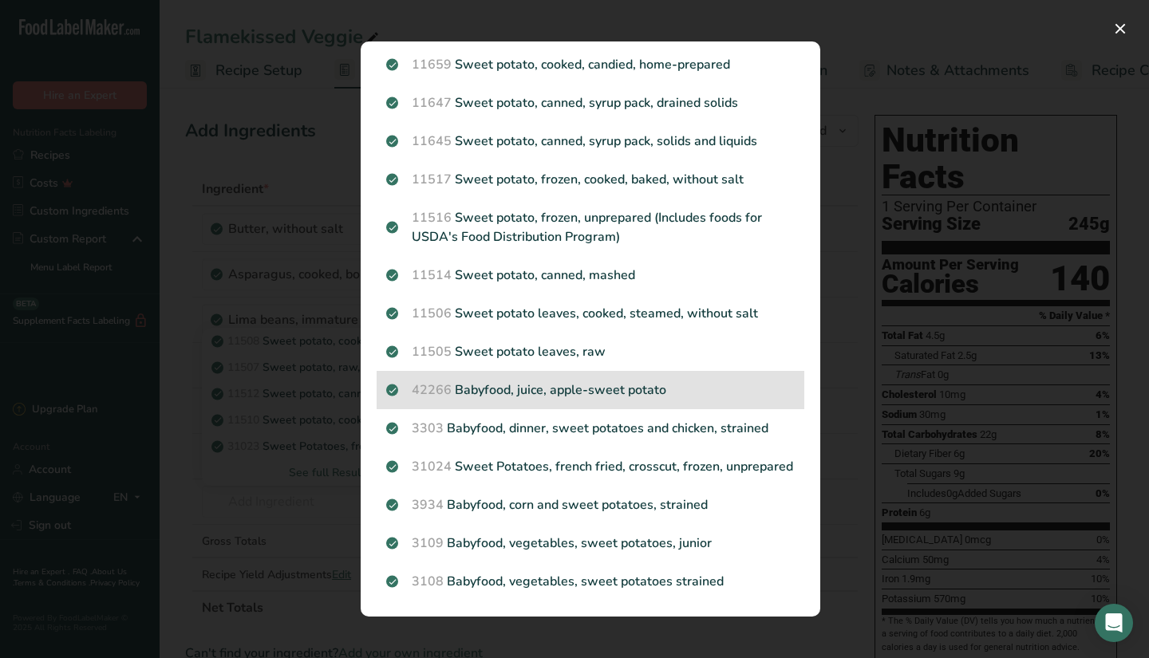
scroll to position [559, 0]
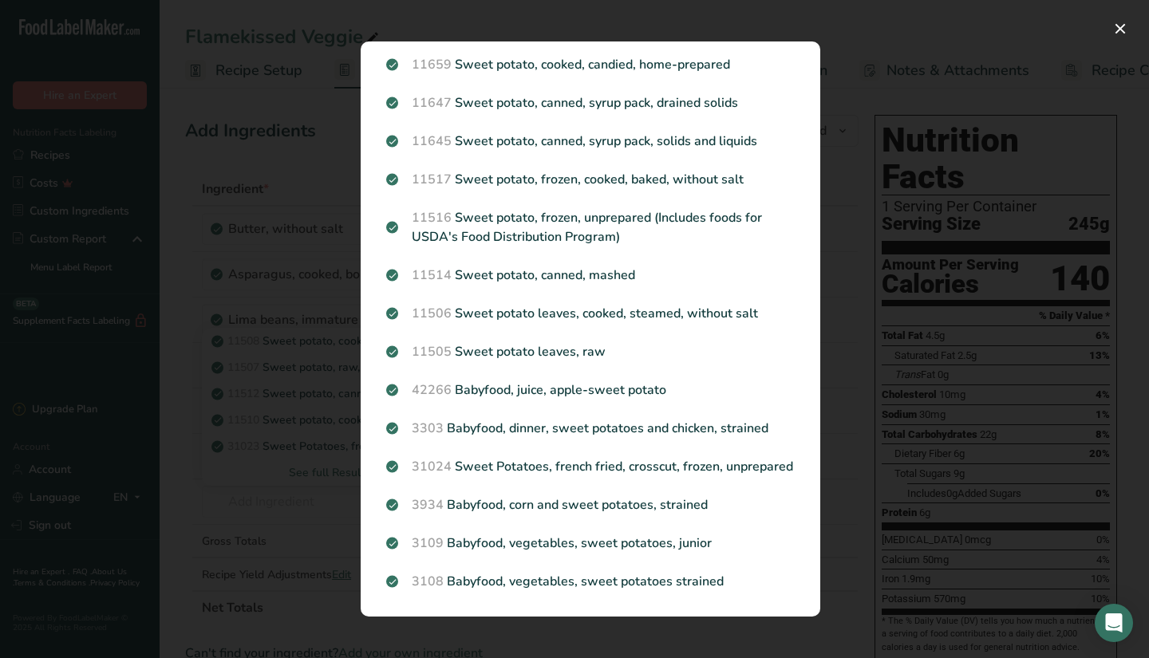
click at [280, 503] on div "Search results modal" at bounding box center [574, 329] width 1149 height 658
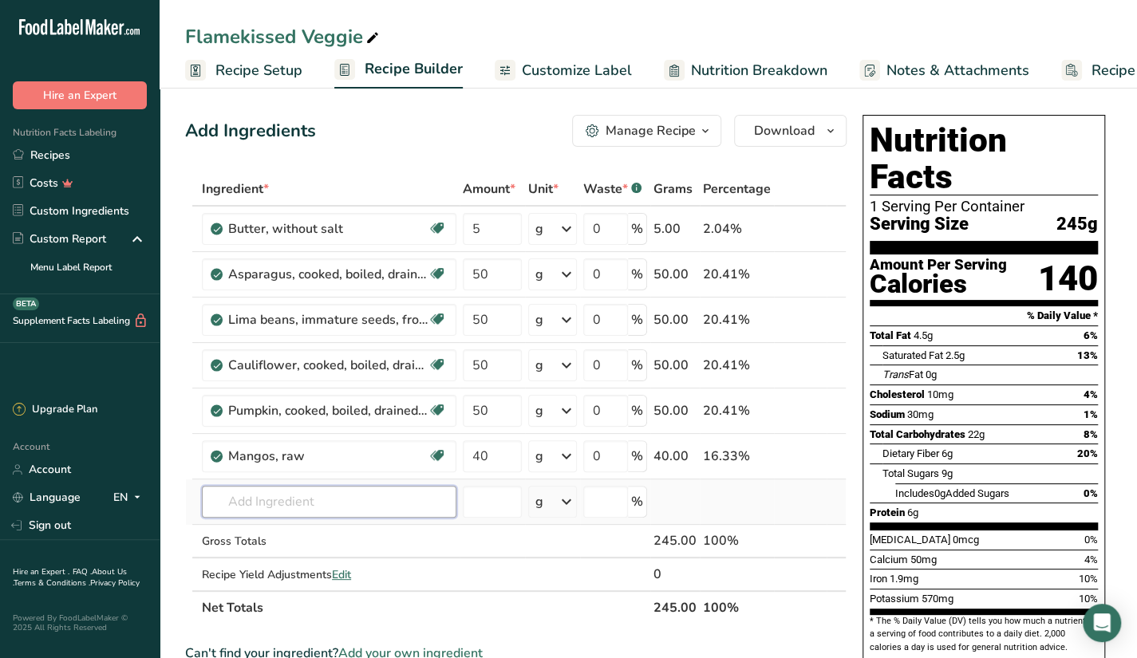
click at [384, 491] on input "text" at bounding box center [329, 502] width 255 height 32
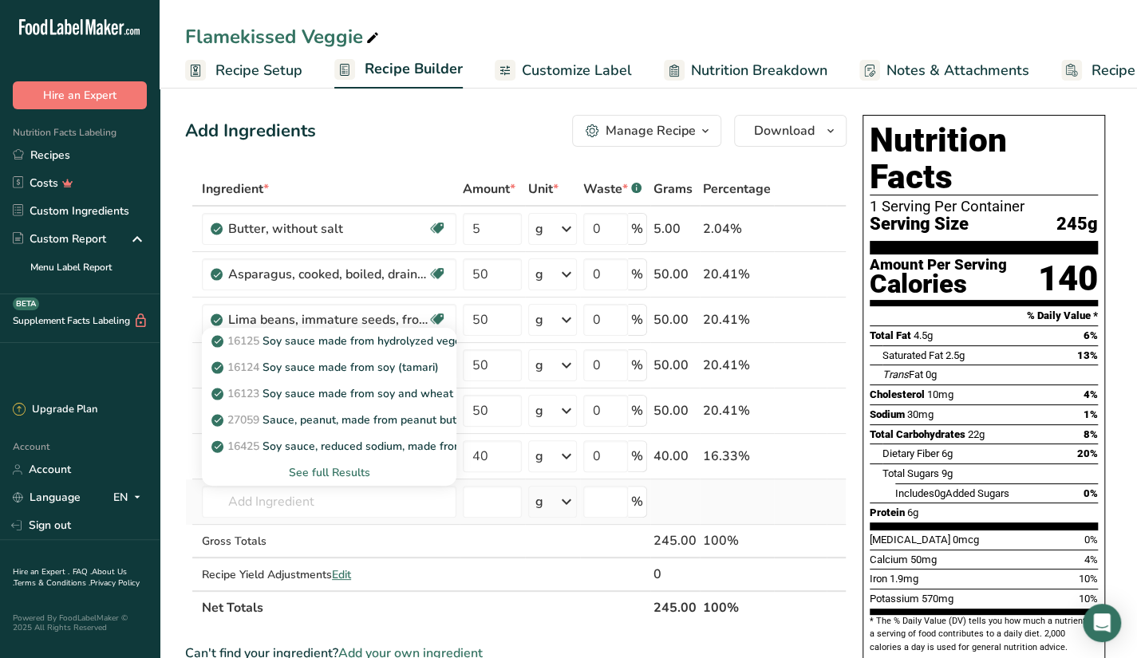
click at [358, 474] on div "See full Results" at bounding box center [329, 472] width 229 height 17
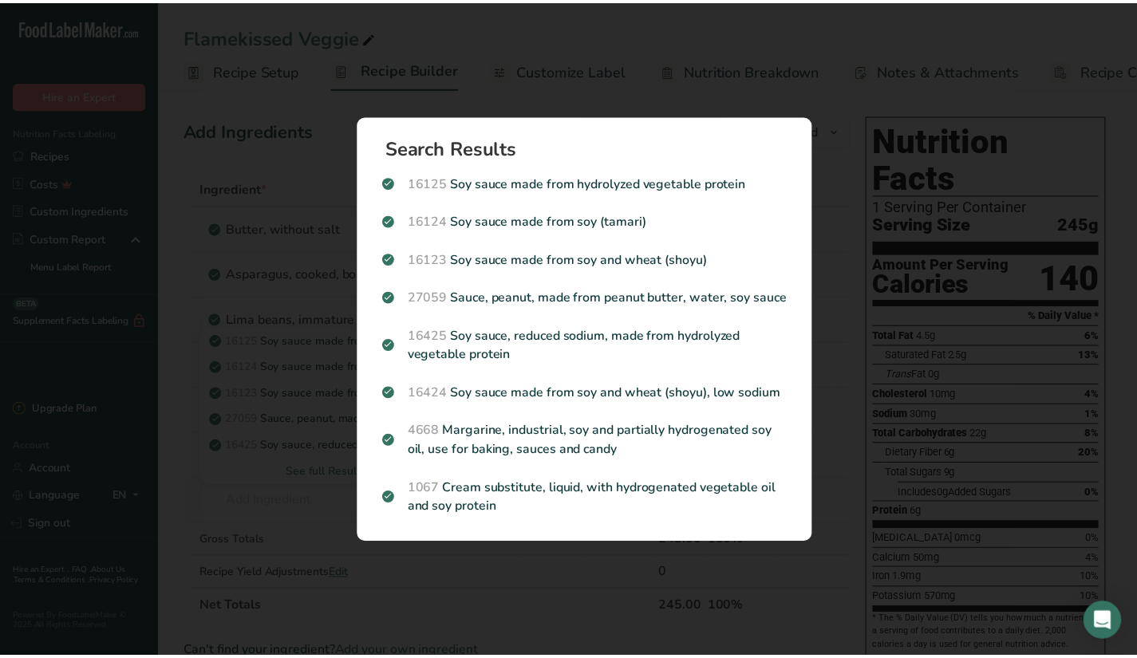
scroll to position [0, 0]
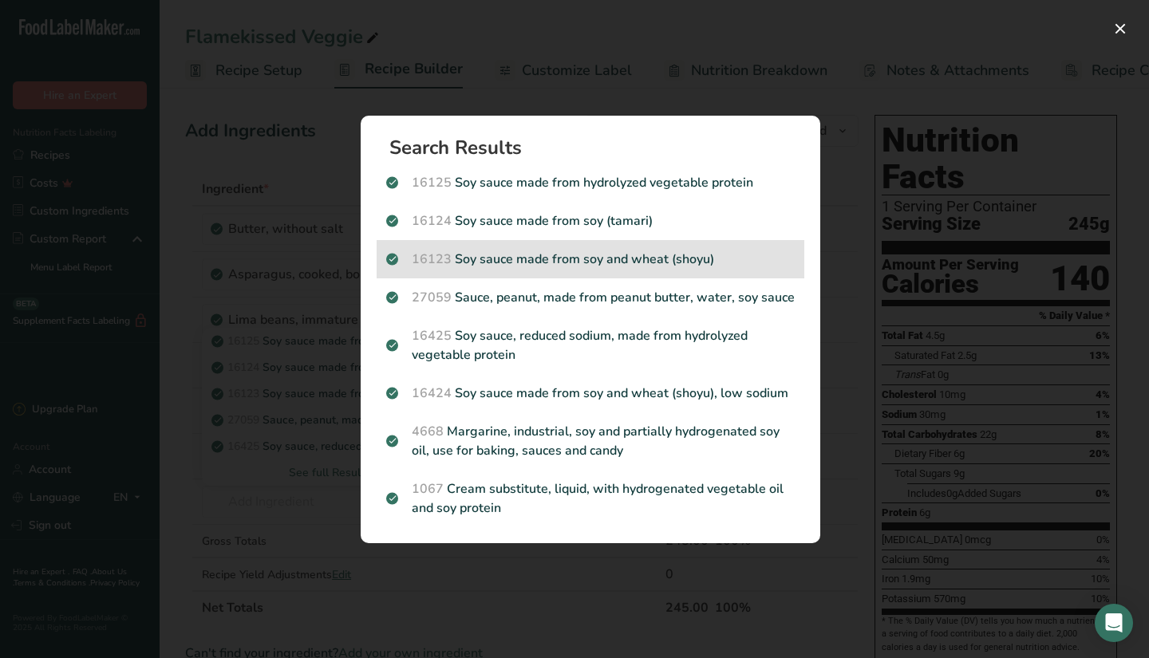
click at [646, 258] on p "16123 Soy sauce made from soy and wheat (shoyu)" at bounding box center [590, 259] width 409 height 19
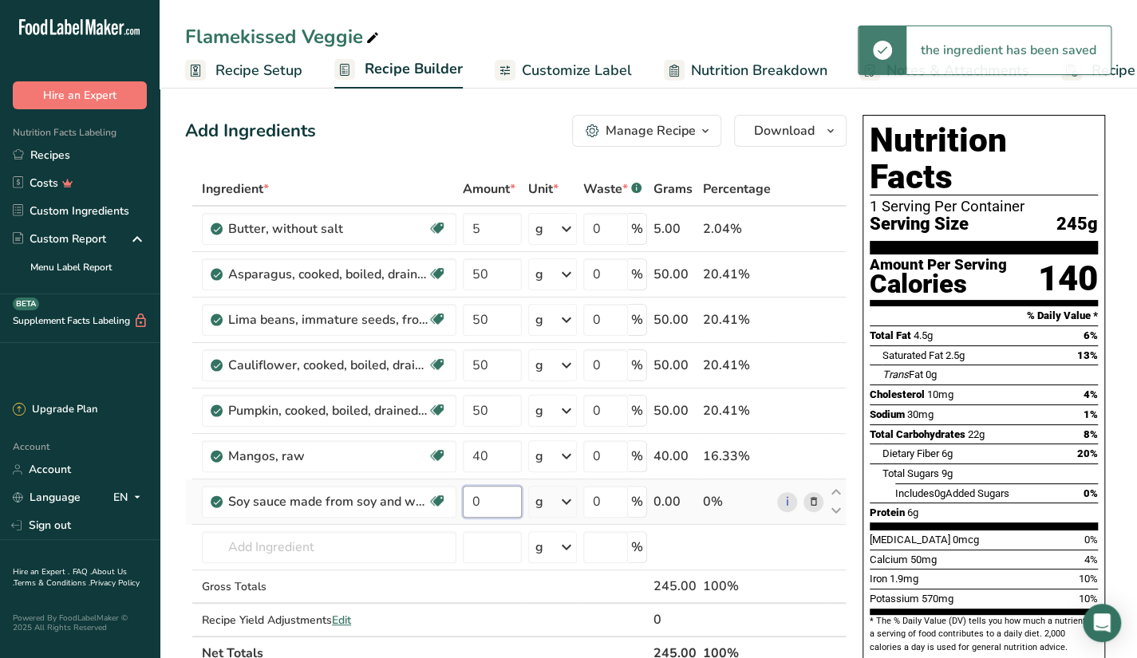
drag, startPoint x: 490, startPoint y: 499, endPoint x: 469, endPoint y: 507, distance: 22.2
click at [469, 507] on input "0" at bounding box center [492, 502] width 59 height 32
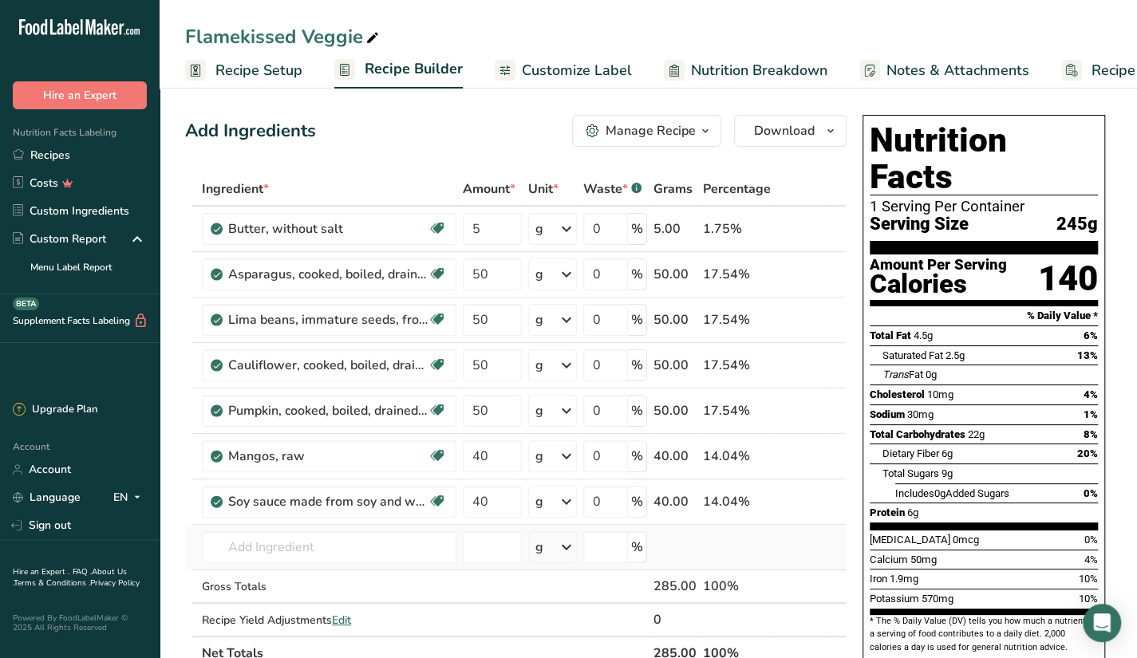
click at [685, 559] on div "Ingredient * Amount * Unit * Waste * .a-a{fill:#347362;}.b-a{fill:#fff;} Grams …" at bounding box center [516, 421] width 662 height 498
click at [342, 543] on input "text" at bounding box center [329, 548] width 255 height 32
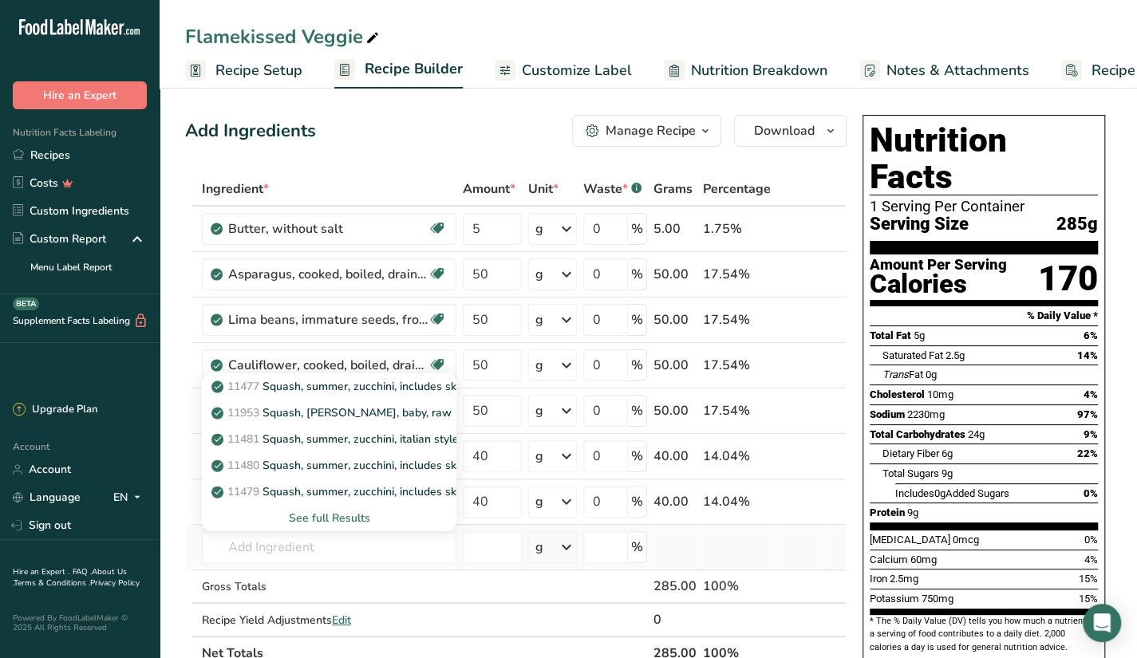
click at [334, 513] on div "See full Results" at bounding box center [329, 518] width 229 height 17
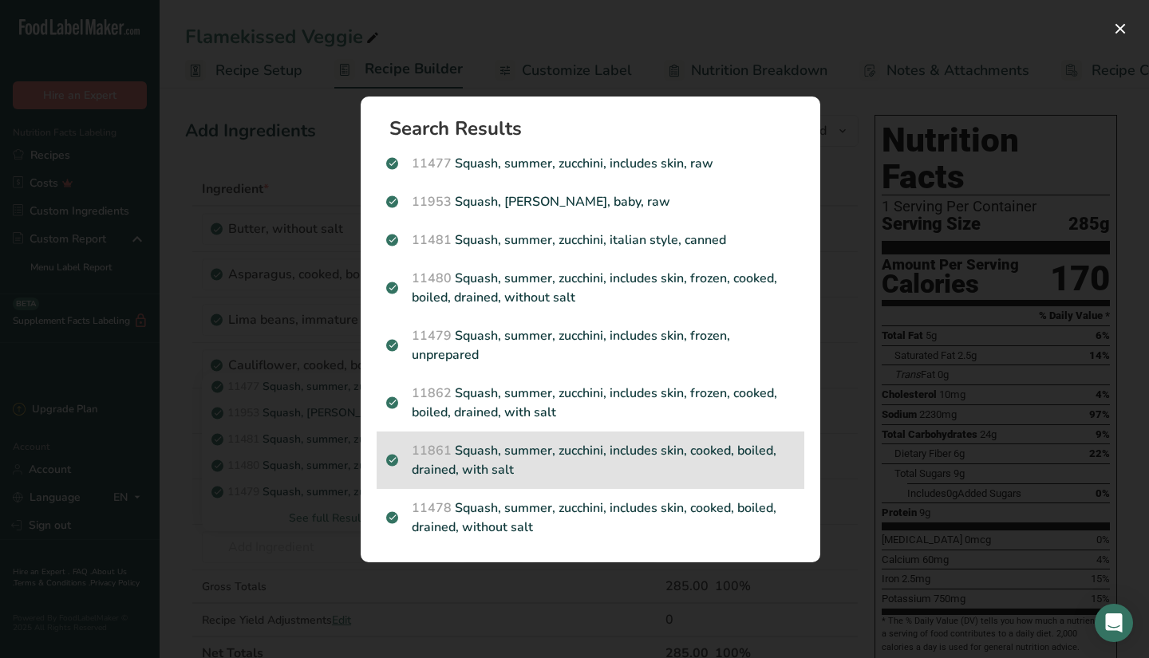
click at [741, 453] on p "11861 Squash, summer, zucchini, includes skin, cooked, boiled, drained, with sa…" at bounding box center [590, 460] width 409 height 38
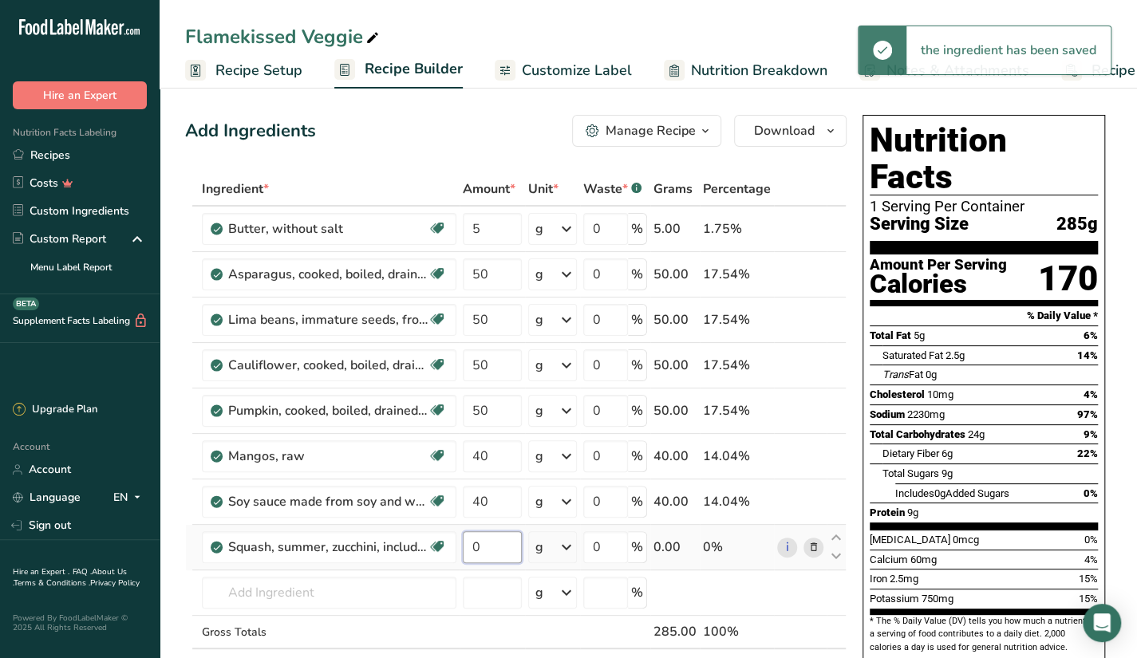
drag, startPoint x: 486, startPoint y: 558, endPoint x: 457, endPoint y: 564, distance: 30.2
click at [457, 564] on tr "Squash, summer, zucchini, includes skin, cooked, boiled, drained, with salt Dai…" at bounding box center [516, 547] width 660 height 45
click at [800, 494] on div "Ingredient * Amount * Unit * Waste * .a-a{fill:#347362;}.b-a{fill:#fff;} Grams …" at bounding box center [516, 443] width 662 height 543
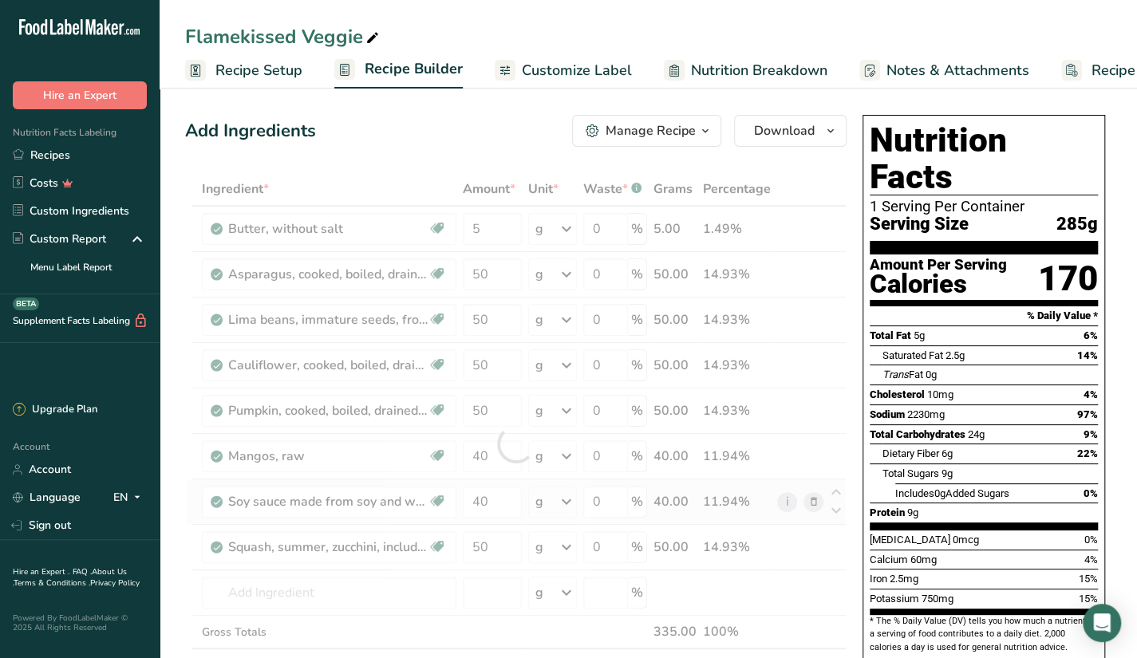
click at [800, 494] on div at bounding box center [516, 443] width 662 height 543
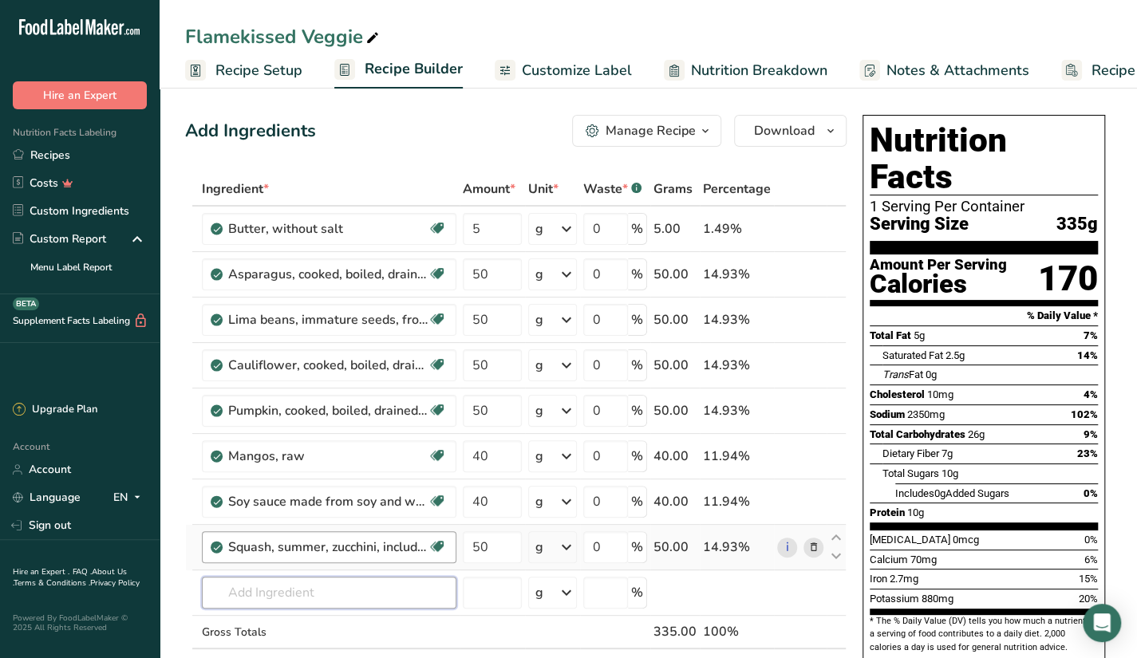
drag, startPoint x: 343, startPoint y: 588, endPoint x: 353, endPoint y: 537, distance: 52.0
click at [346, 571] on td "11477 Squash, summer, zucchini, includes skin, raw 11953 Squash, zucchini, baby…" at bounding box center [329, 593] width 261 height 45
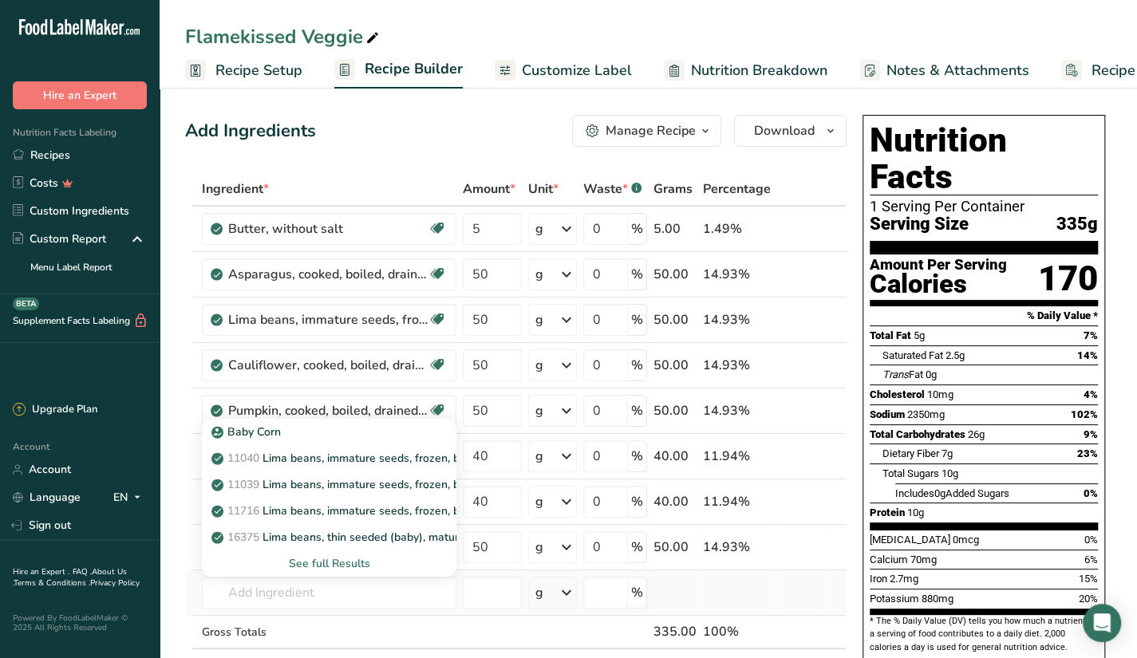
click at [345, 558] on div "See full Results" at bounding box center [329, 563] width 229 height 17
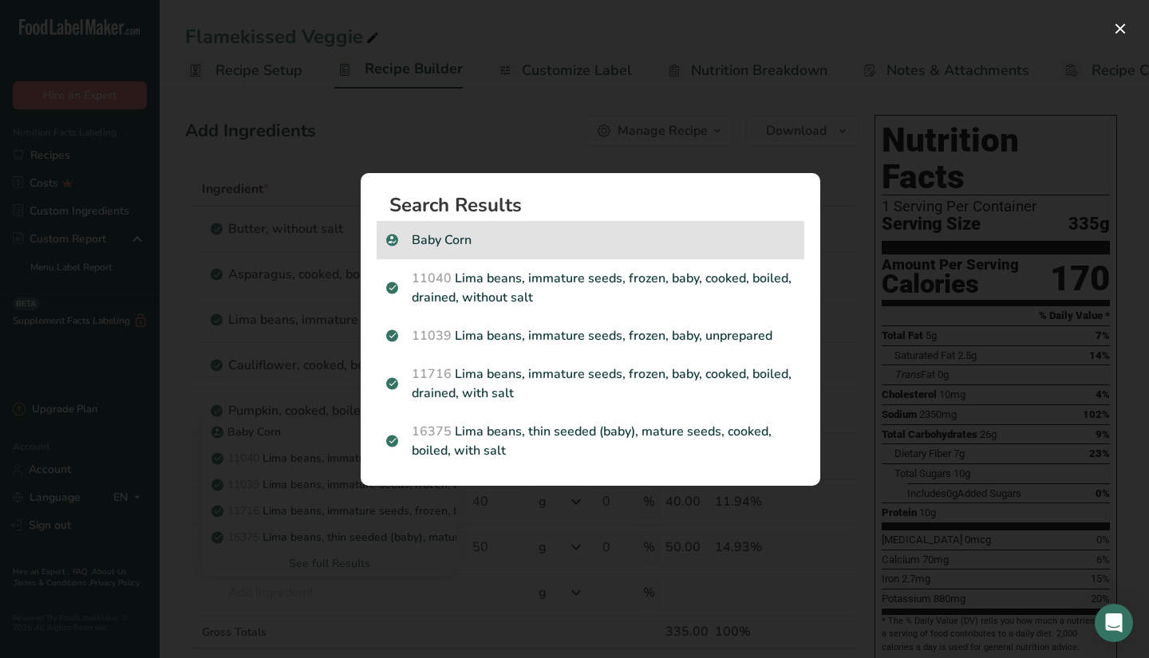
click at [464, 251] on div "Baby Corn" at bounding box center [591, 240] width 428 height 38
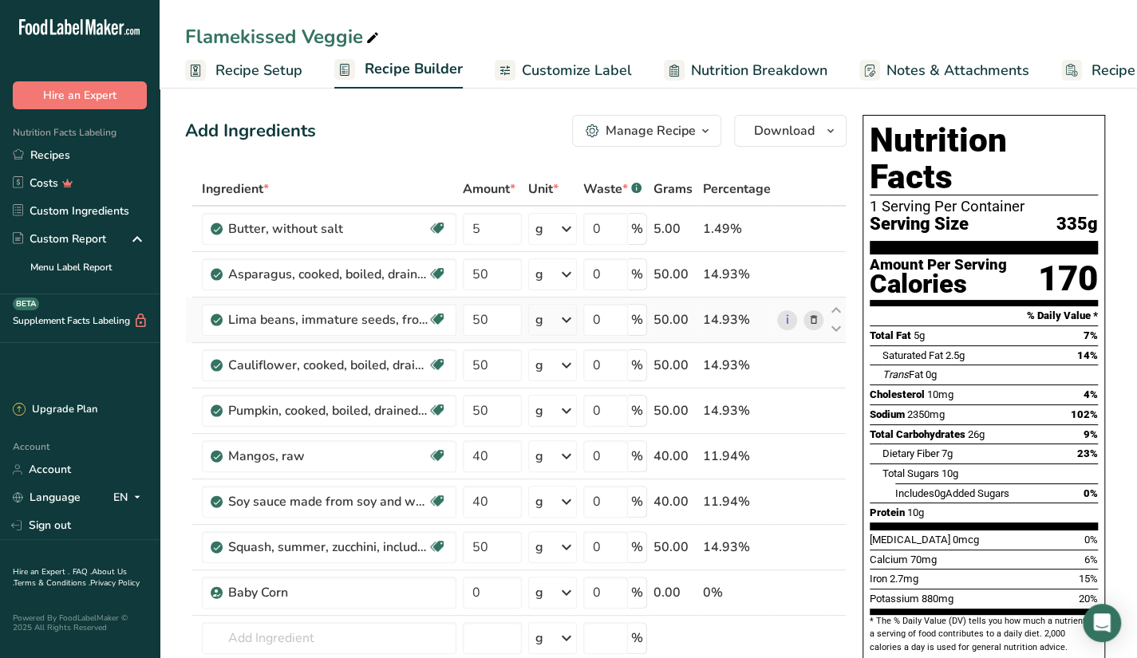
click at [817, 322] on icon at bounding box center [813, 320] width 11 height 17
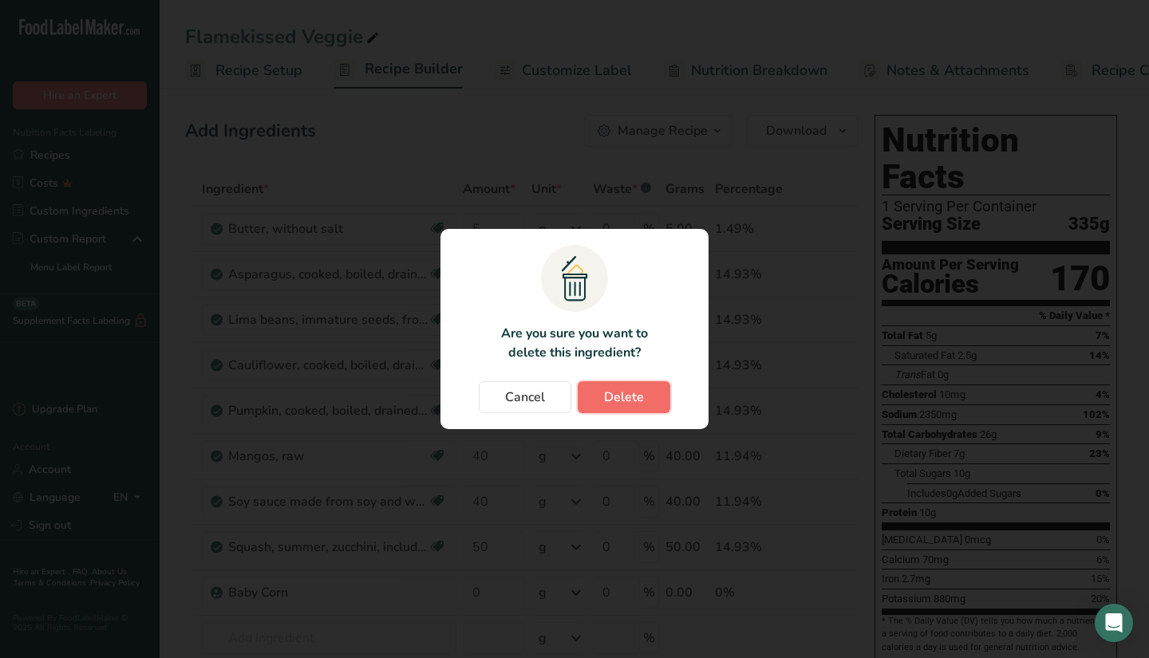
click at [605, 400] on span "Delete" at bounding box center [624, 397] width 40 height 19
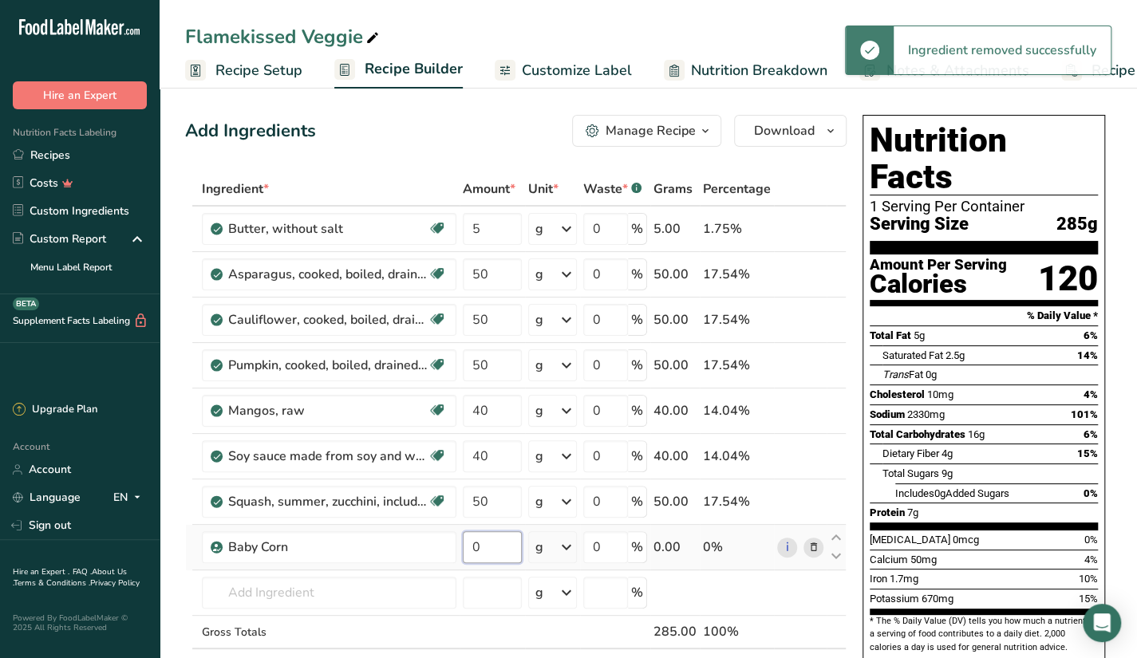
click at [506, 548] on input "0" at bounding box center [492, 548] width 59 height 32
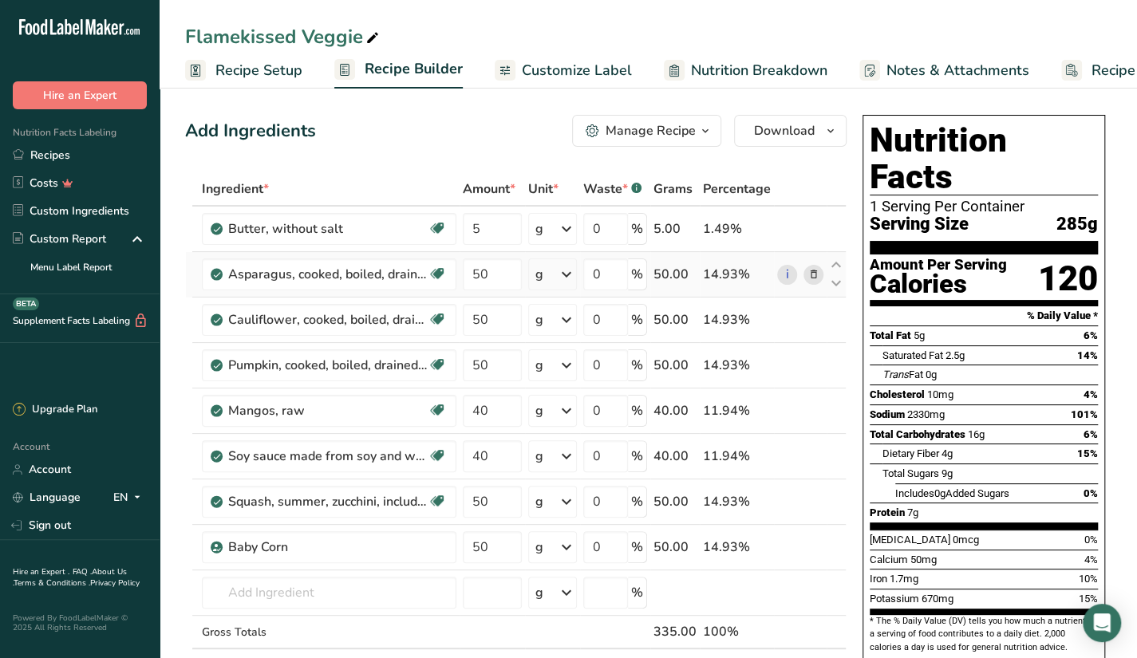
click at [781, 259] on div "Ingredient * Amount * Unit * Waste * .a-a{fill:#347362;}.b-a{fill:#fff;} Grams …" at bounding box center [516, 443] width 662 height 543
click at [385, 592] on input "text" at bounding box center [329, 593] width 255 height 32
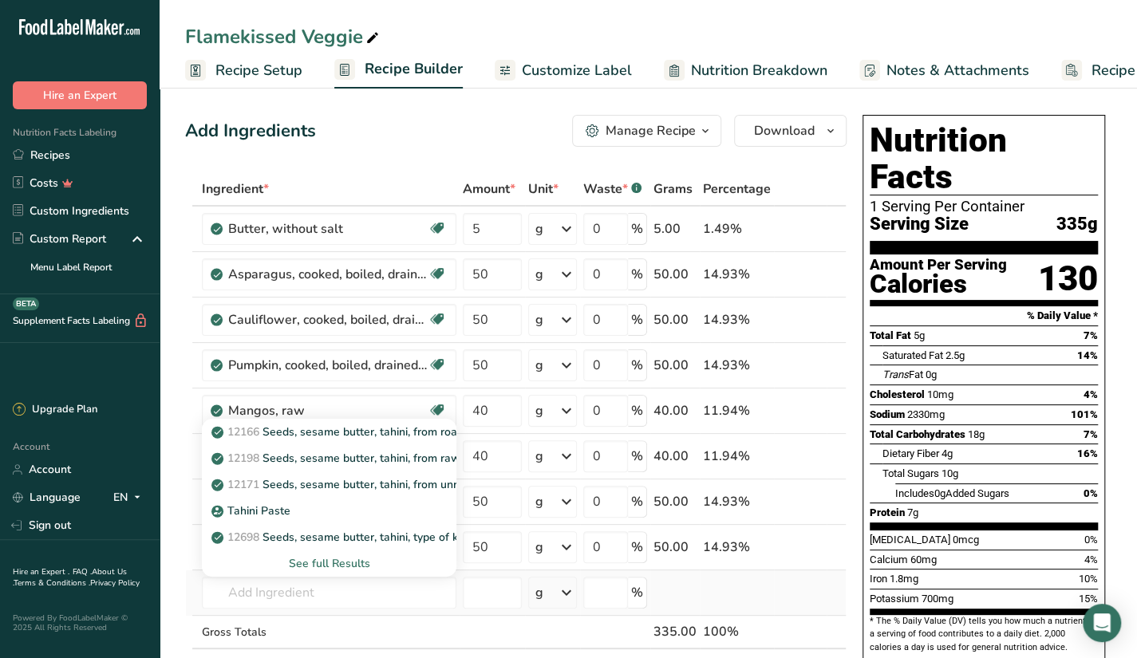
click at [351, 559] on div "See full Results" at bounding box center [329, 563] width 229 height 17
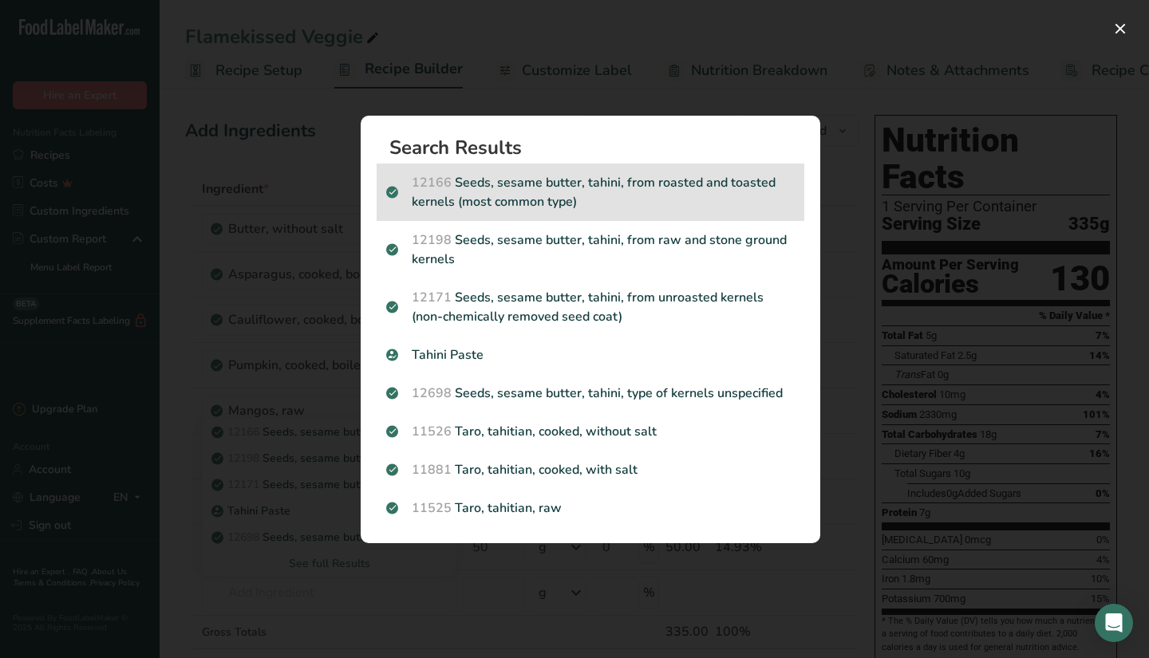
click at [701, 197] on p "12166 Seeds, sesame butter, tahini, from roasted and toasted kernels (most comm…" at bounding box center [590, 192] width 409 height 38
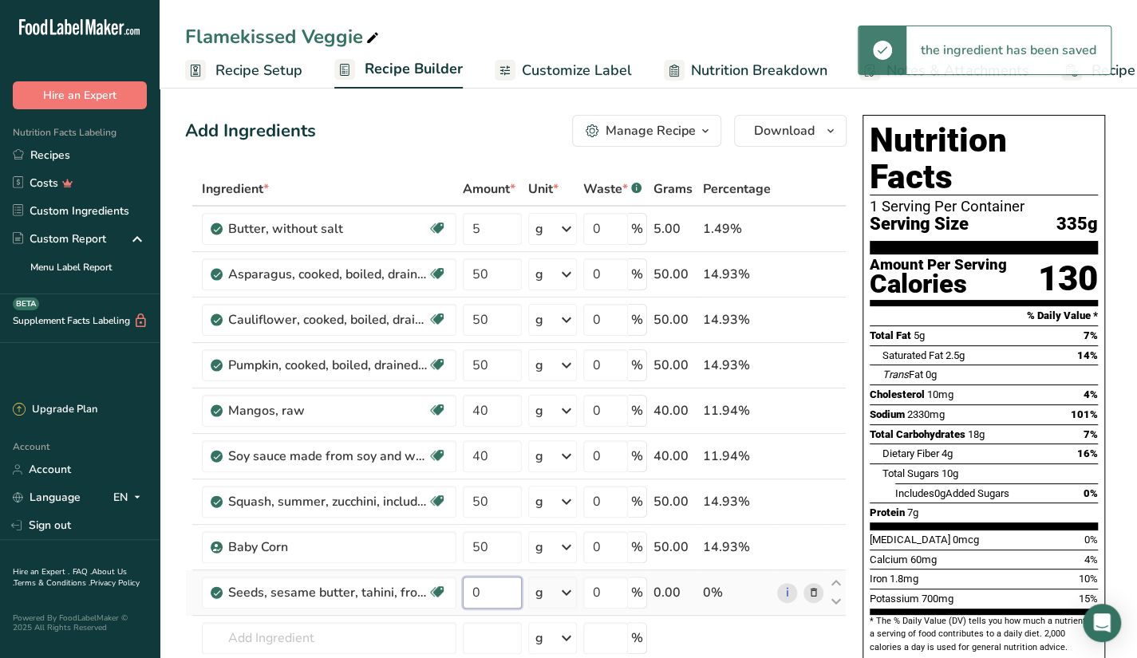
click at [490, 592] on input "0" at bounding box center [492, 593] width 59 height 32
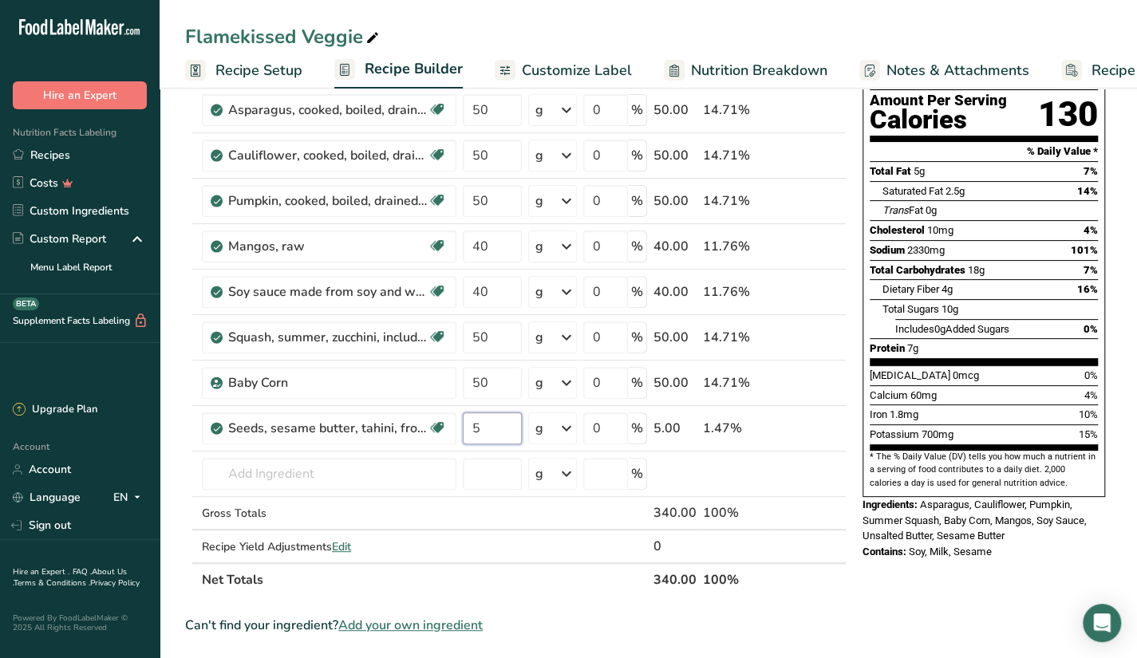
scroll to position [160, 0]
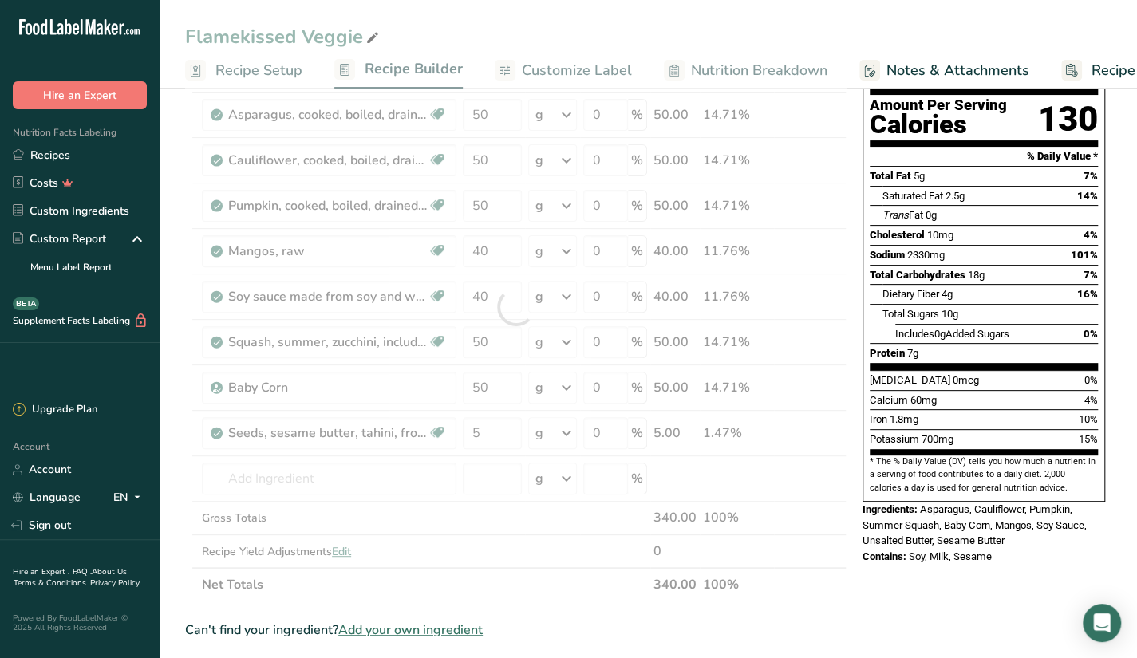
click at [846, 325] on div "Add Ingredients Manage Recipe Delete Recipe Duplicate Recipe Scale Recipe Save …" at bounding box center [520, 594] width 671 height 1290
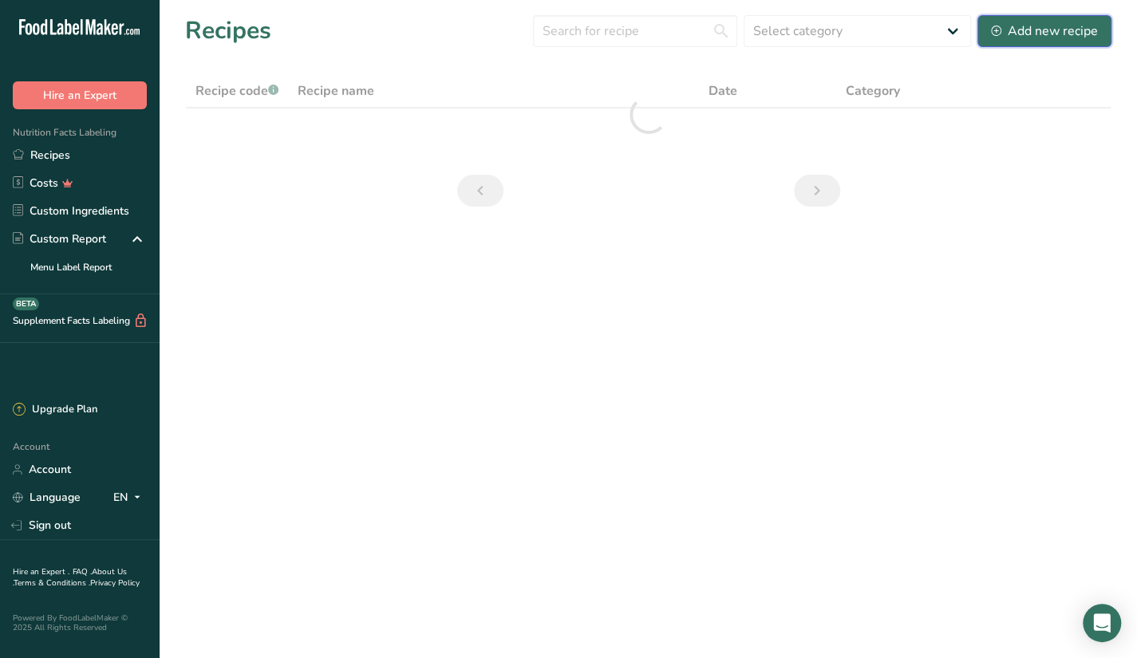
click at [1053, 31] on div "Add new recipe" at bounding box center [1044, 31] width 107 height 19
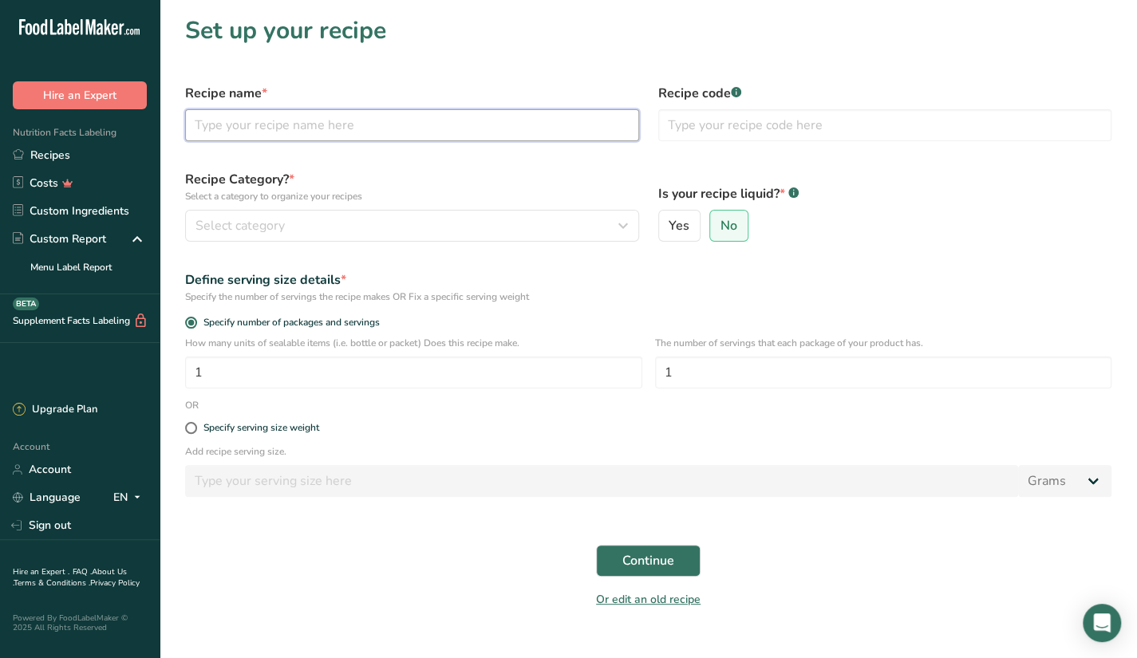
click at [354, 127] on input "text" at bounding box center [412, 125] width 454 height 32
type input "t"
type input "Tempeh Takeover"
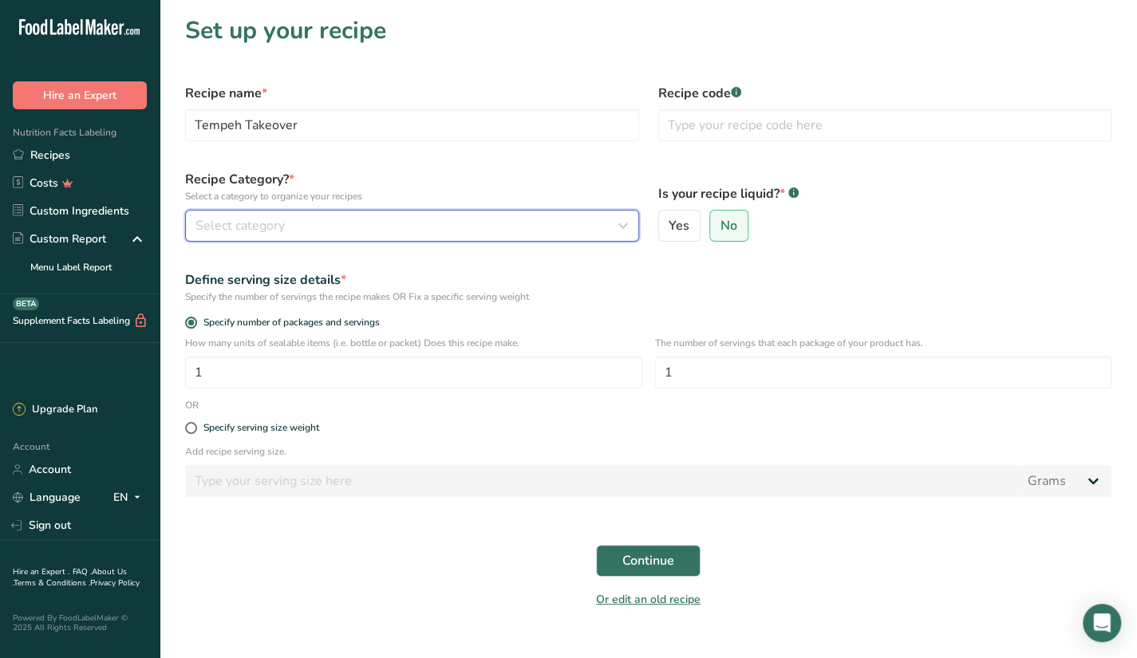
click at [341, 221] on div "Select category" at bounding box center [408, 225] width 424 height 19
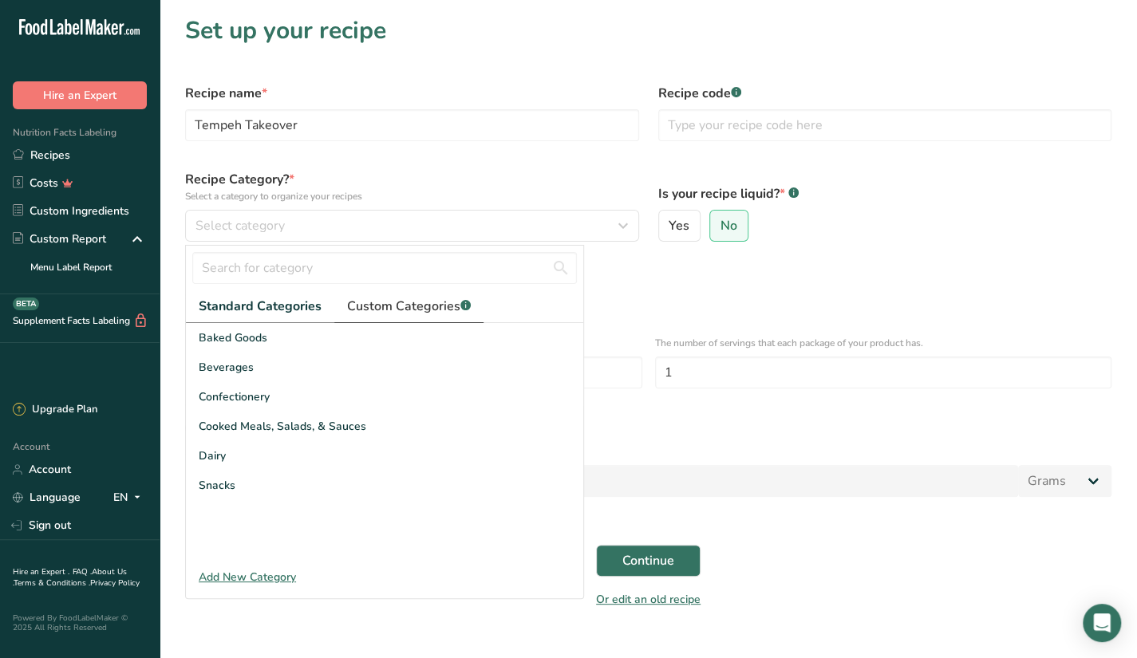
click at [382, 312] on span "Custom Categories .a-a{fill:#347362;}.b-a{fill:#fff;}" at bounding box center [409, 306] width 124 height 19
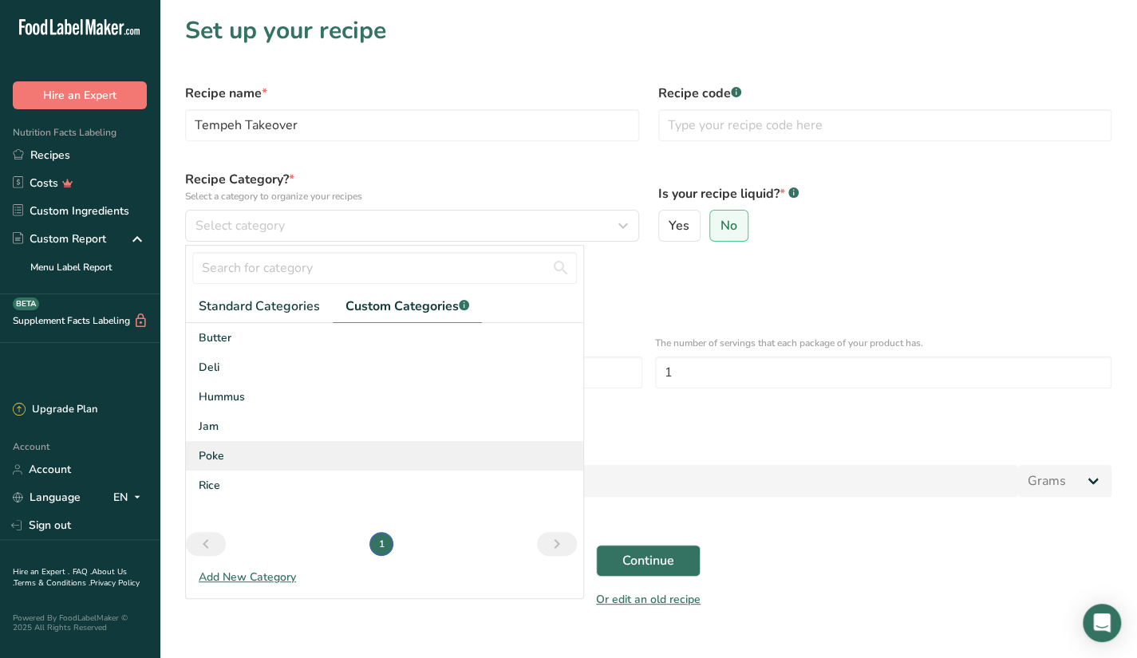
click at [235, 459] on div "Poke" at bounding box center [384, 456] width 397 height 30
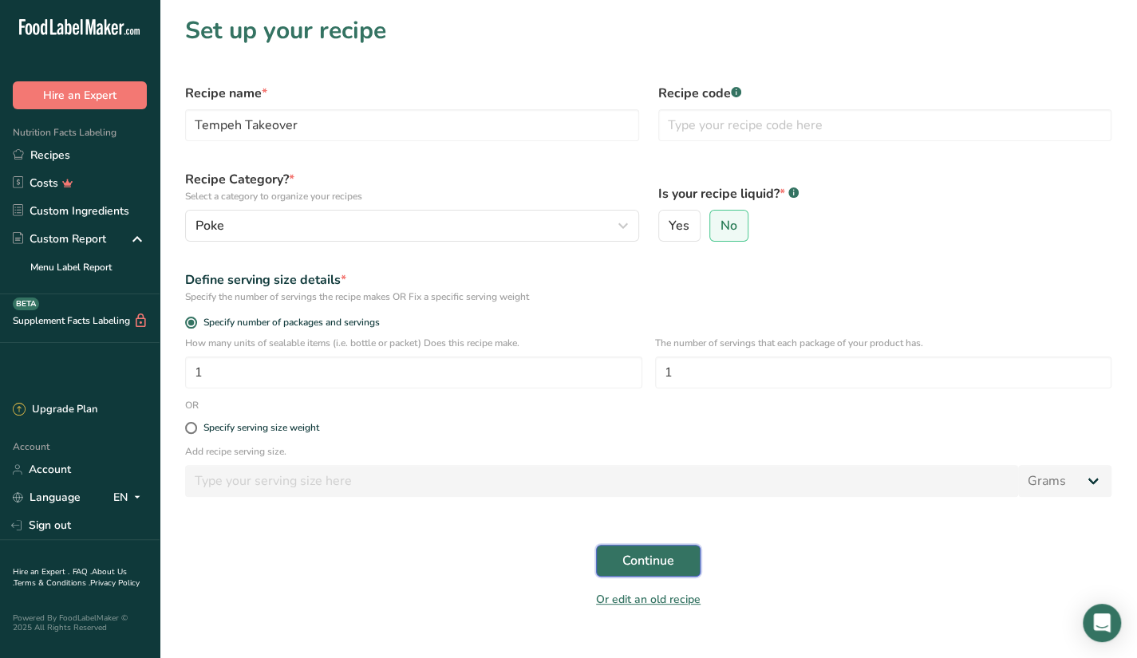
drag, startPoint x: 613, startPoint y: 552, endPoint x: 628, endPoint y: 559, distance: 16.8
click at [615, 552] on button "Continue" at bounding box center [648, 561] width 105 height 32
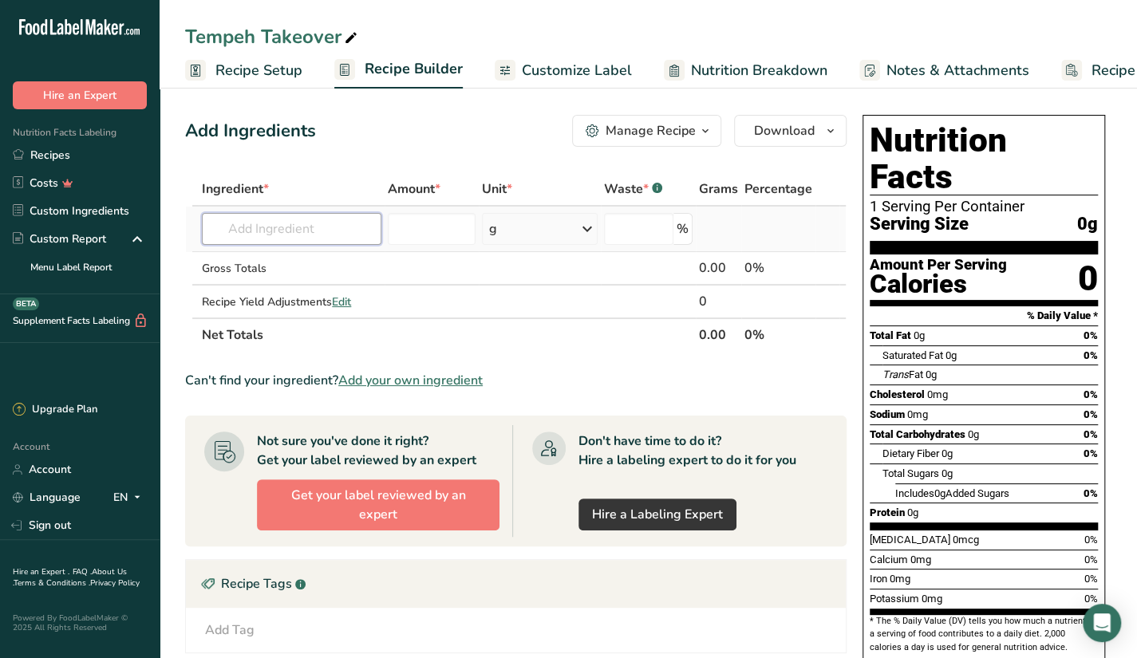
click at [236, 220] on input "text" at bounding box center [292, 229] width 180 height 32
type input "tempeh"
click at [356, 282] on link "16174 Tempeh, cooked" at bounding box center [292, 288] width 180 height 26
type input "Tempeh, cooked"
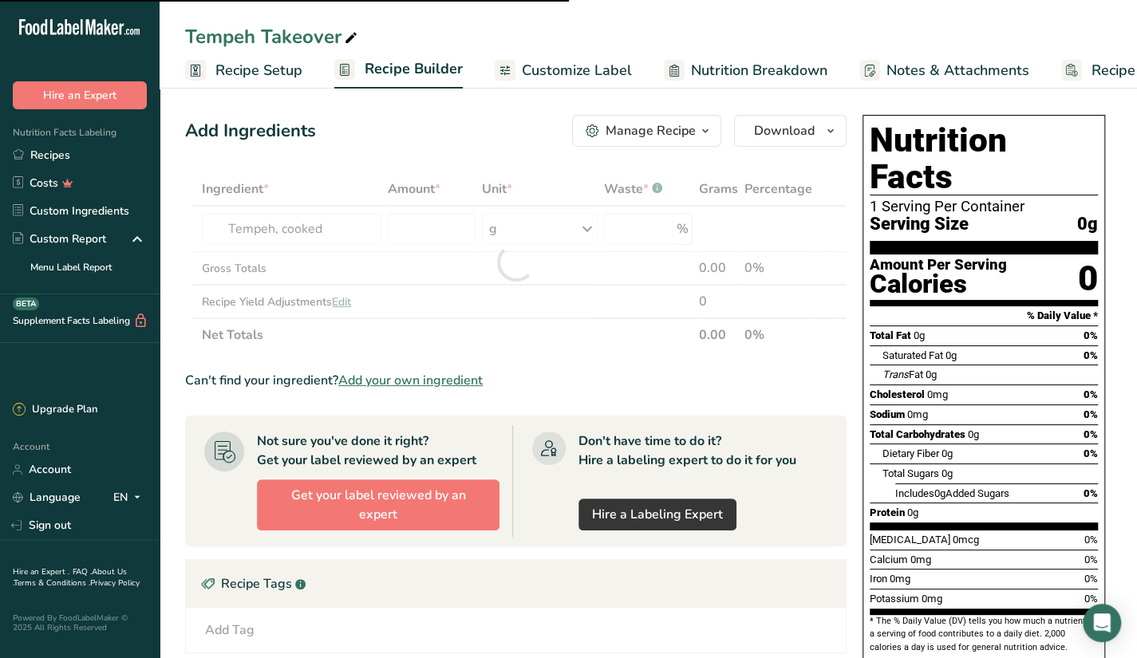
type input "0"
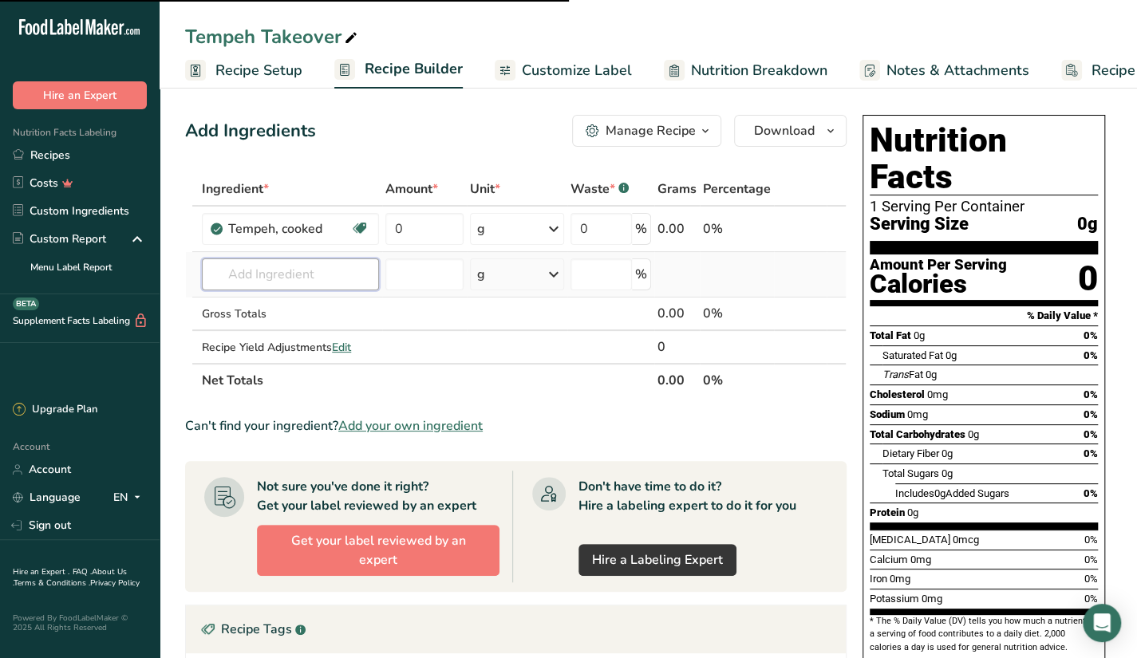
click at [300, 271] on input "text" at bounding box center [290, 275] width 177 height 32
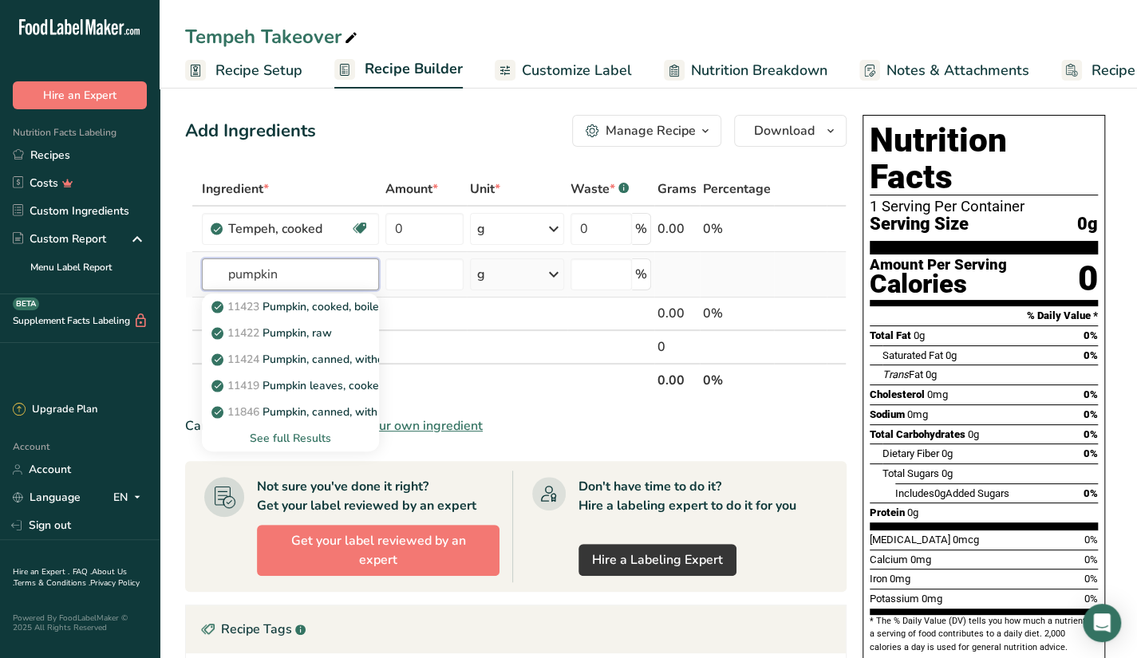
type input "pumpkin"
click at [291, 437] on div "See full Results" at bounding box center [291, 438] width 152 height 17
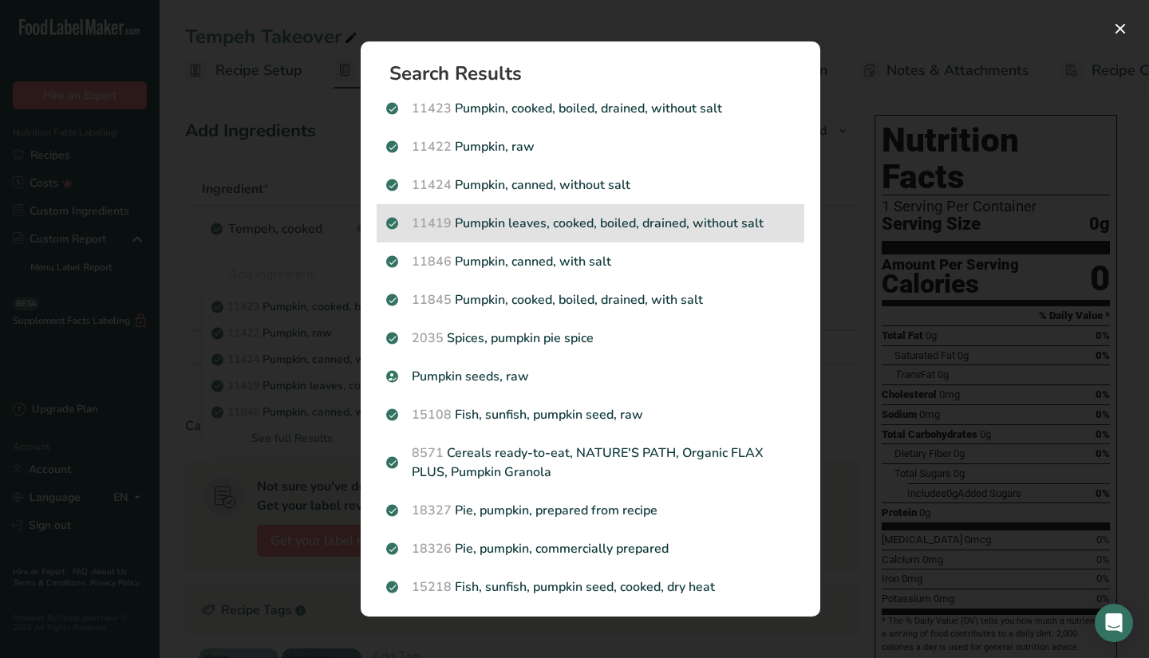
click at [682, 223] on p "11419 Pumpkin leaves, cooked, boiled, drained, without salt" at bounding box center [590, 223] width 409 height 19
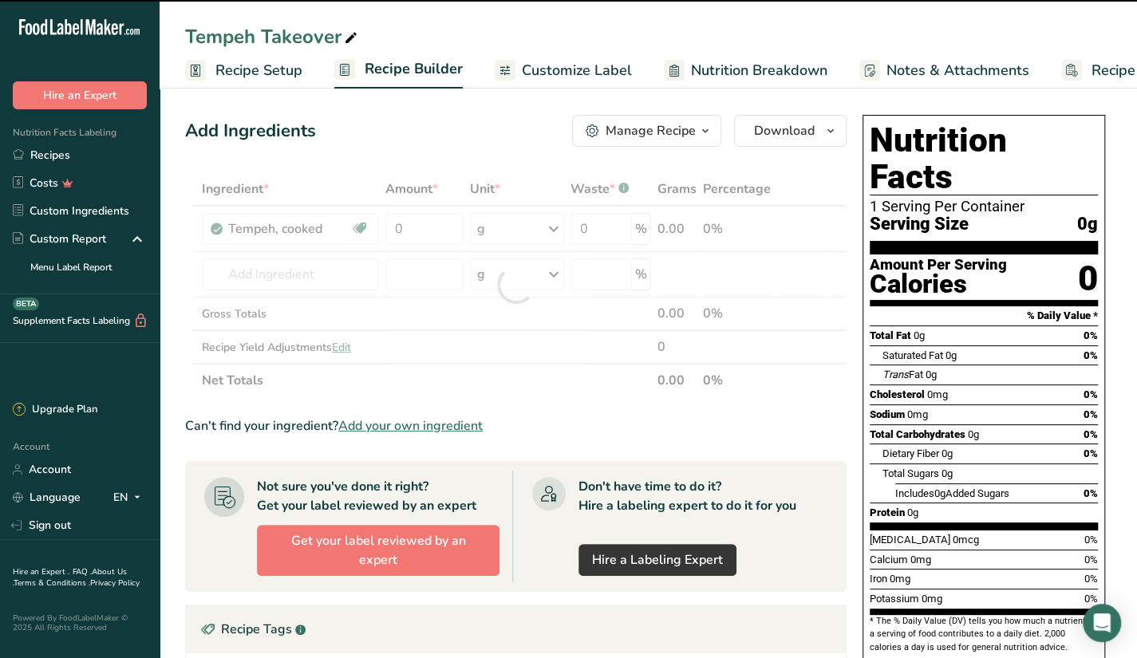
type input "0"
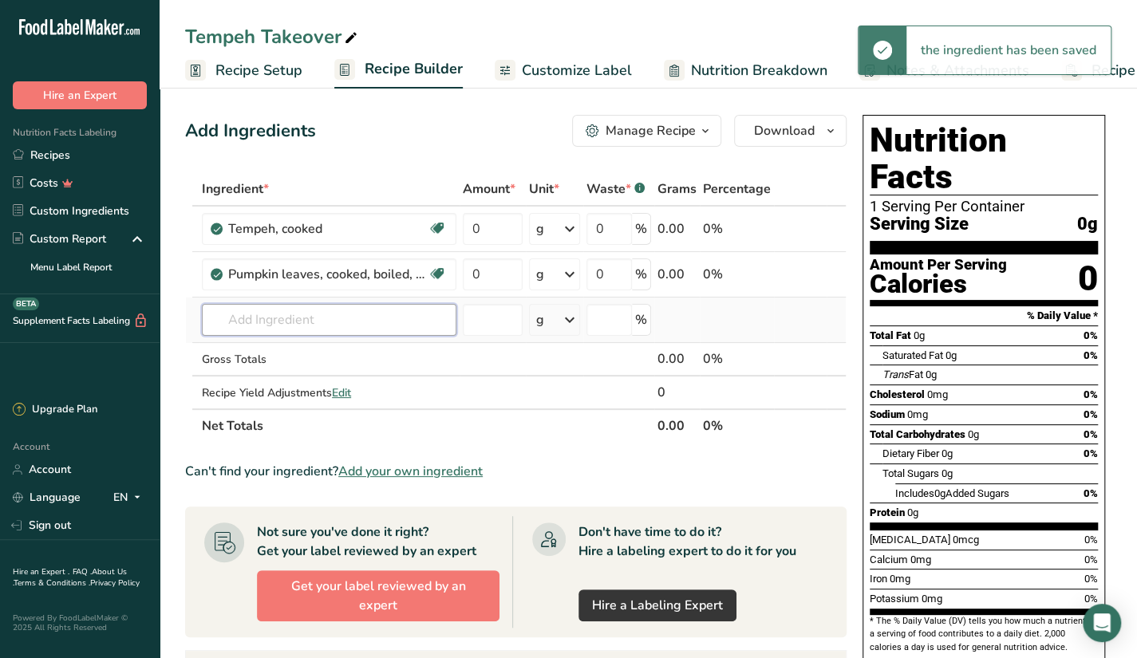
click at [334, 305] on input "text" at bounding box center [329, 320] width 255 height 32
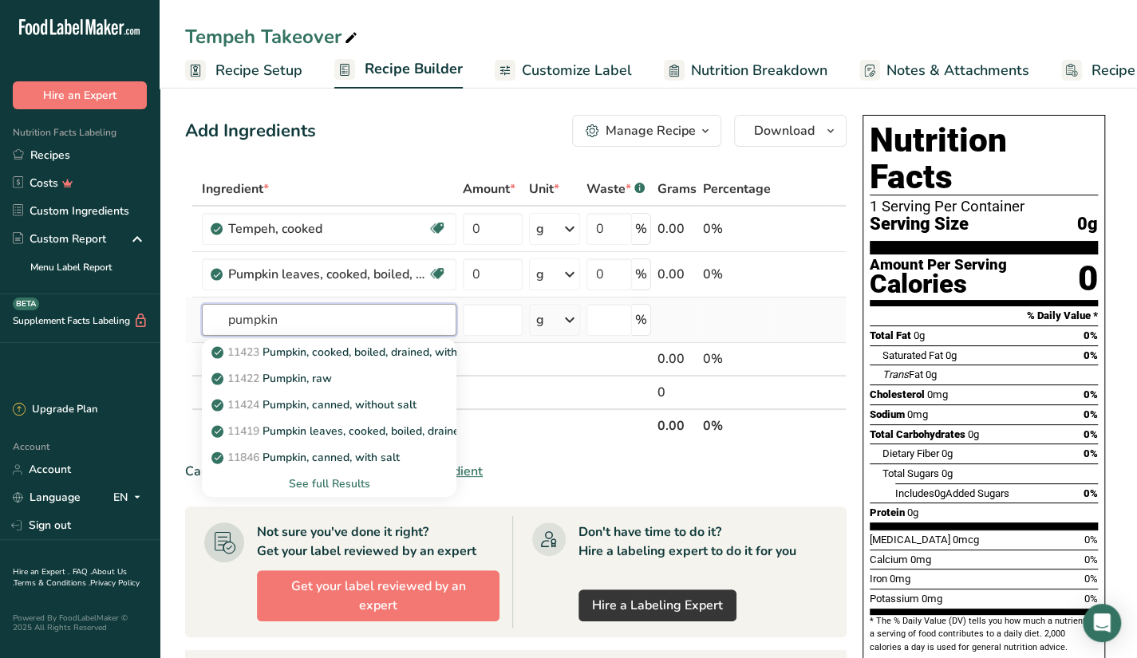
type input "pumpkin"
click at [354, 483] on div "See full Results" at bounding box center [329, 484] width 229 height 17
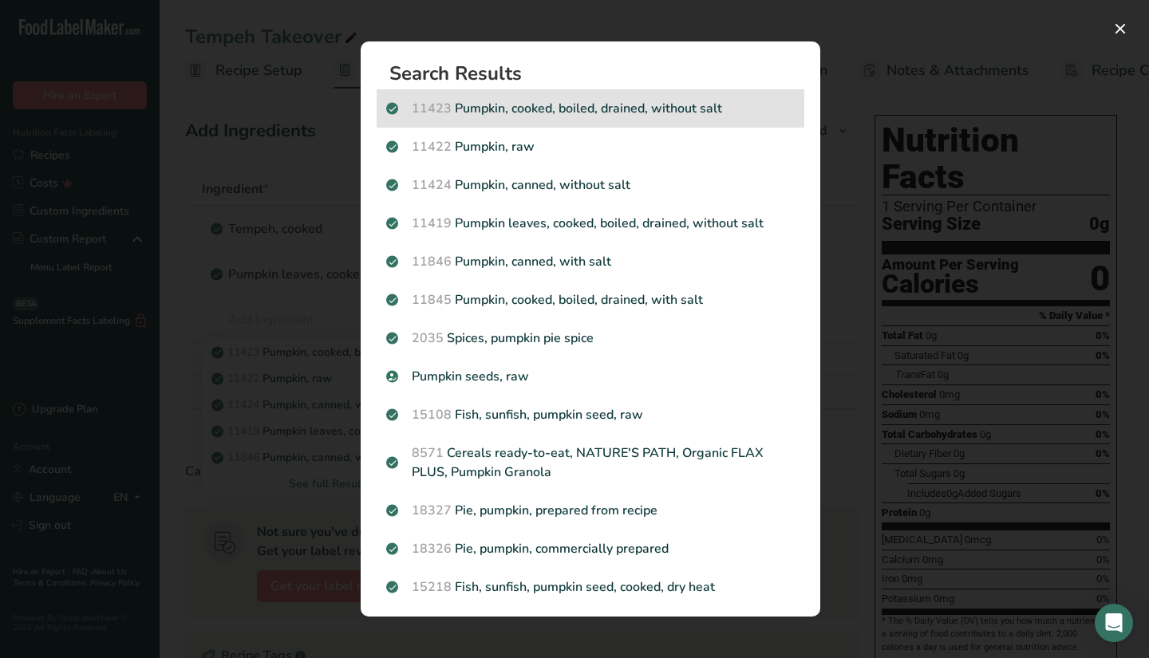
click at [737, 108] on p "11423 Pumpkin, cooked, boiled, drained, without salt" at bounding box center [590, 108] width 409 height 19
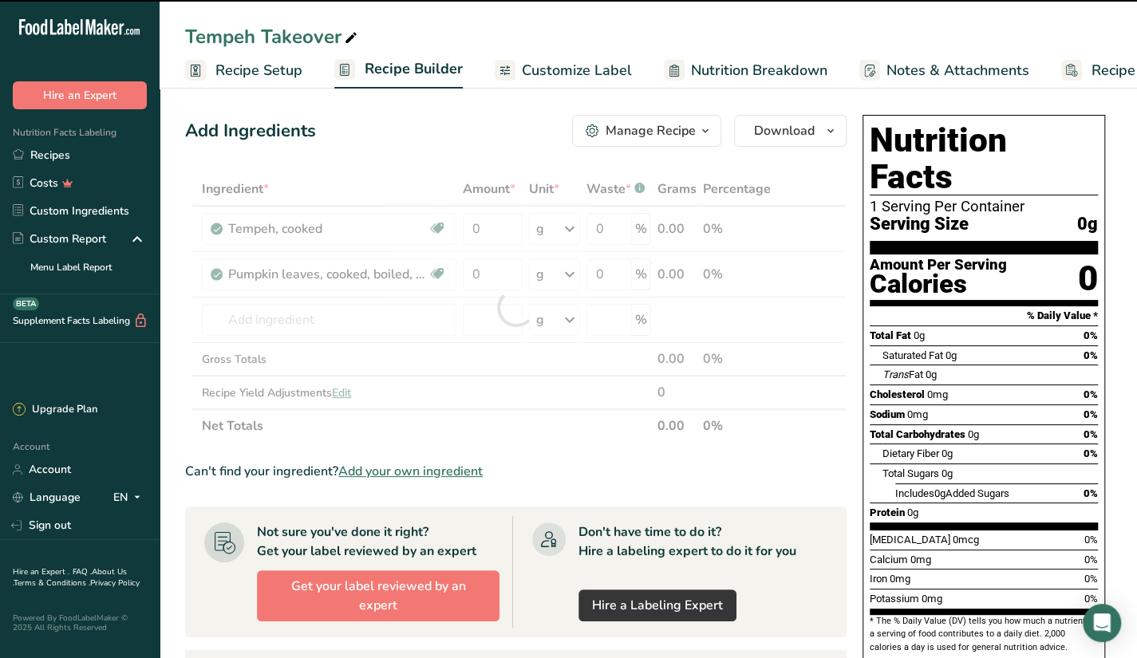
type input "0"
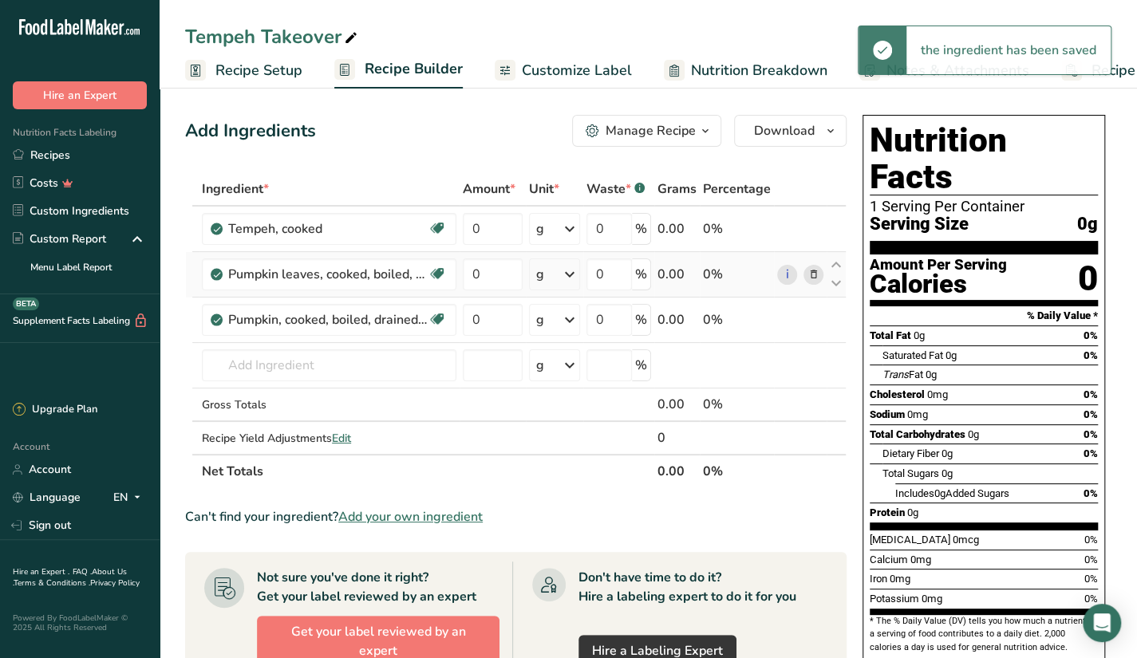
click at [816, 276] on icon at bounding box center [813, 275] width 11 height 17
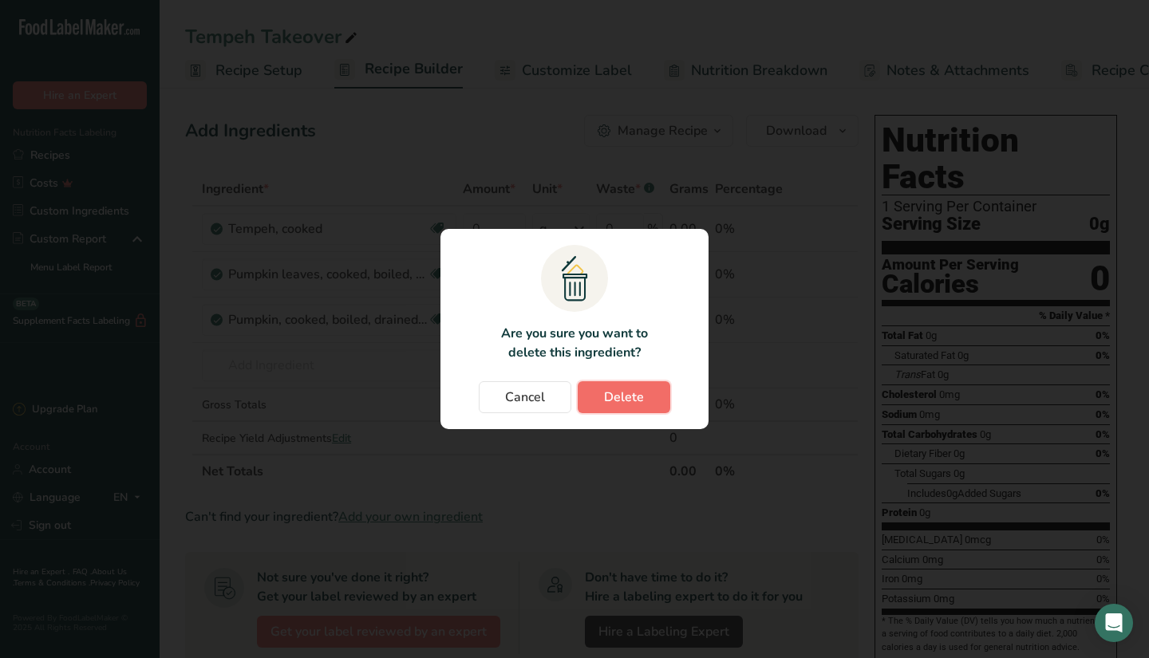
click at [638, 381] on button "Delete" at bounding box center [624, 397] width 93 height 32
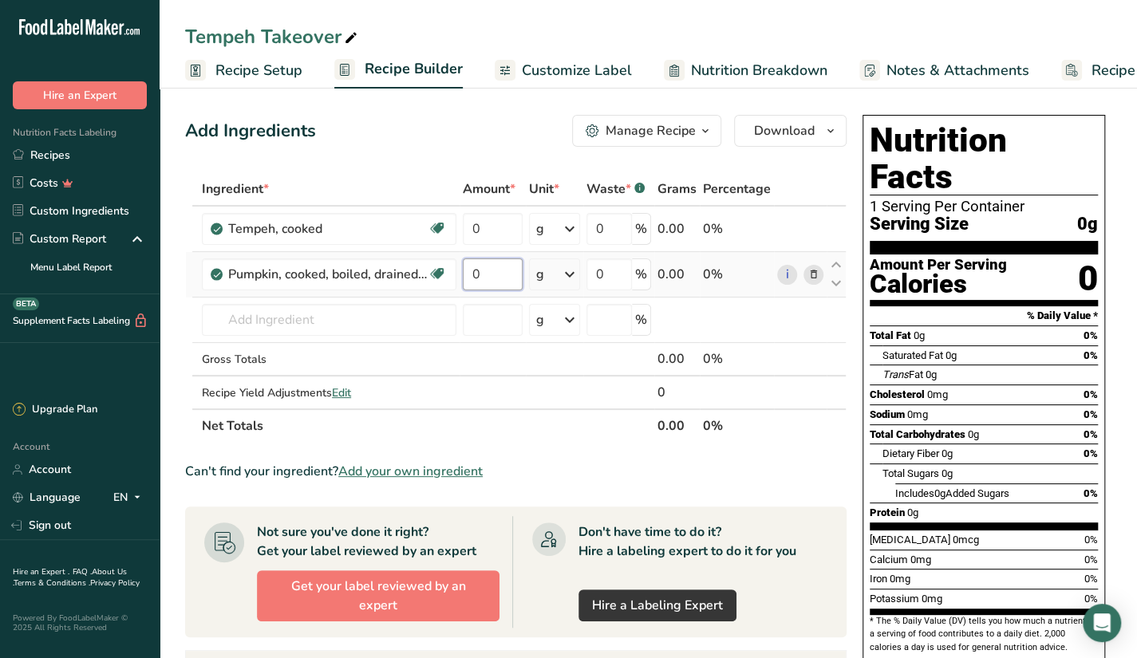
drag, startPoint x: 479, startPoint y: 267, endPoint x: 463, endPoint y: 275, distance: 18.2
click at [463, 275] on input "0" at bounding box center [493, 275] width 60 height 32
type input "50"
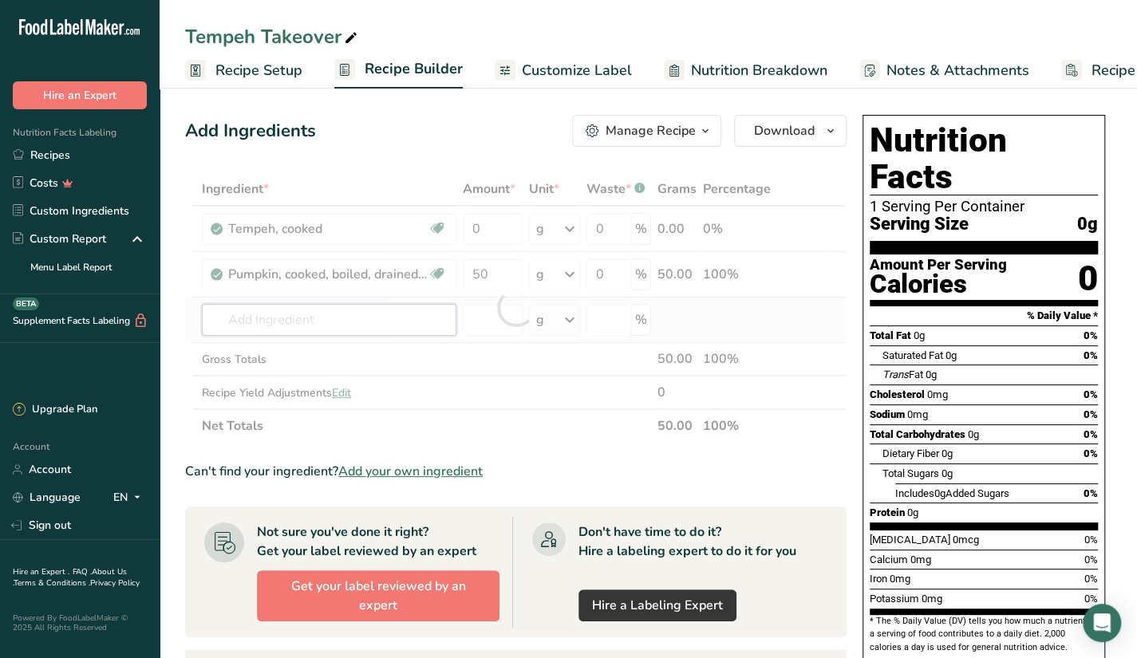
click at [433, 311] on div "Ingredient * Amount * Unit * Waste * .a-a{fill:#347362;}.b-a{fill:#fff;} Grams …" at bounding box center [516, 307] width 662 height 271
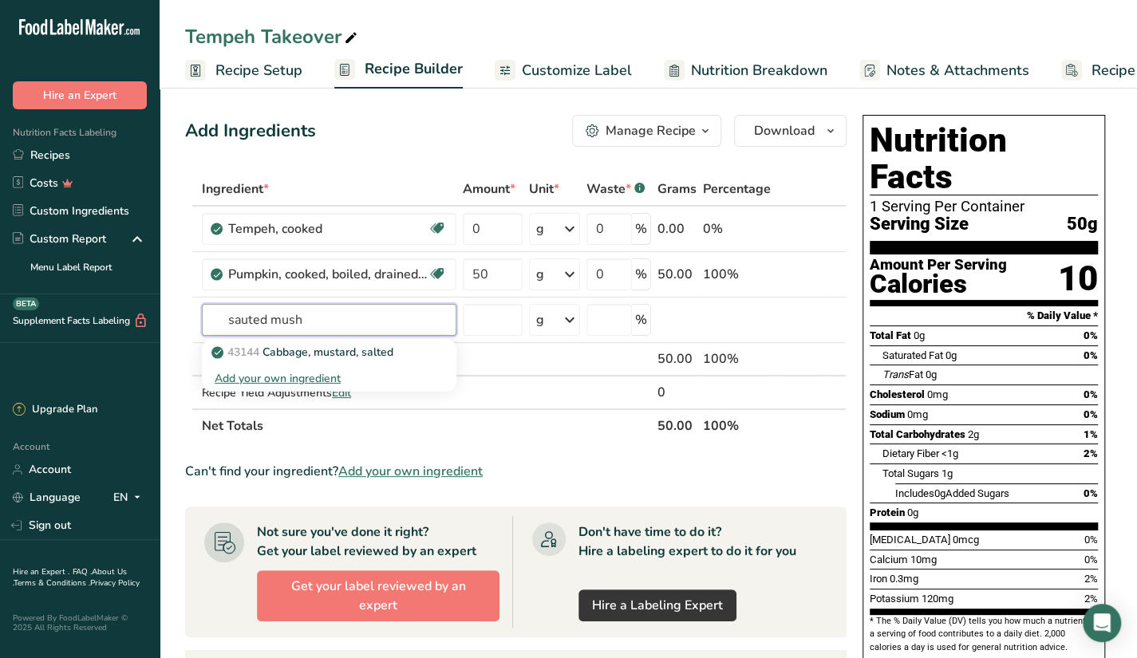
type input "sauted mush"
type input "m"
type input "s"
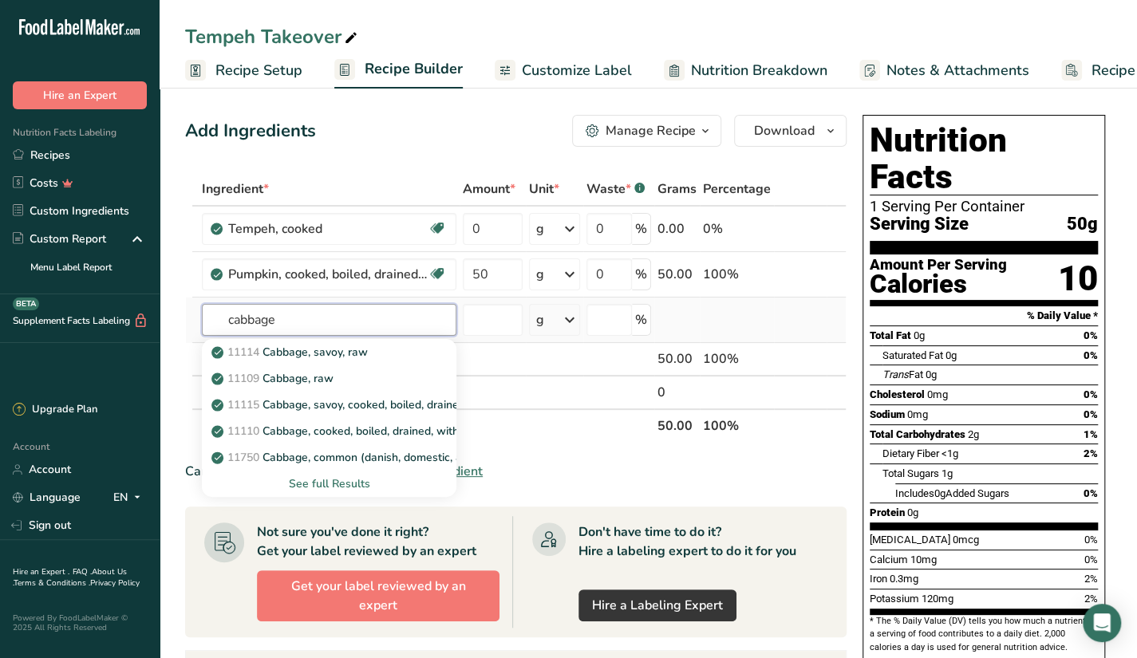
type input "cabbage"
click at [326, 479] on div "See full Results" at bounding box center [329, 484] width 229 height 17
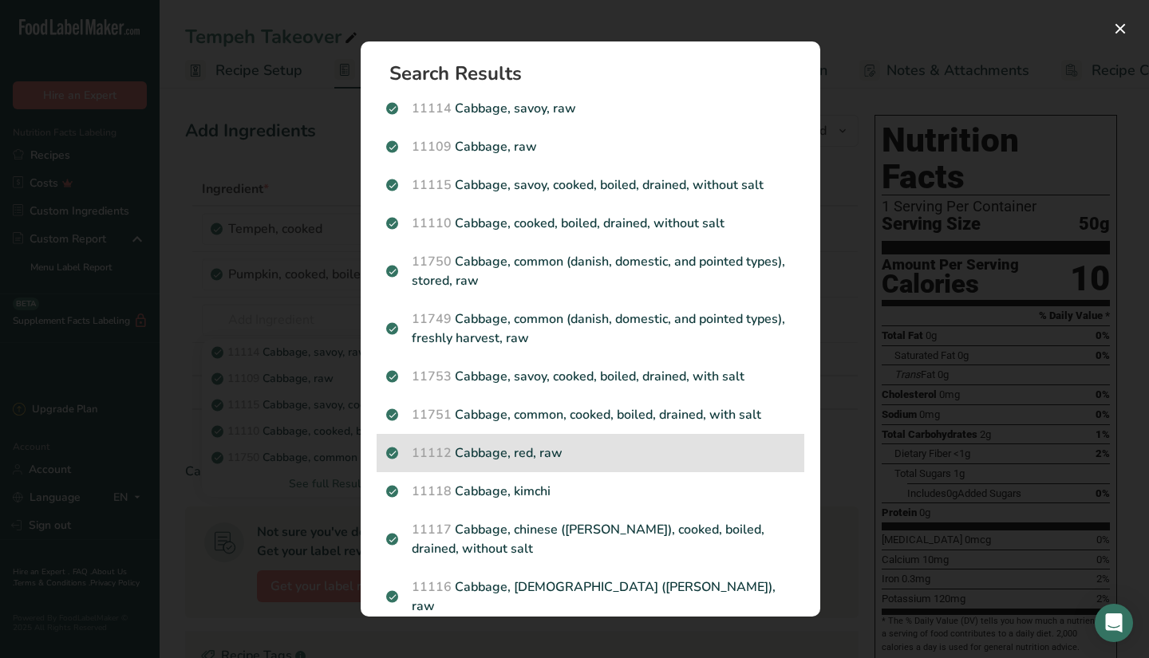
click at [573, 464] on div "11112 Cabbage, red, raw" at bounding box center [591, 453] width 428 height 38
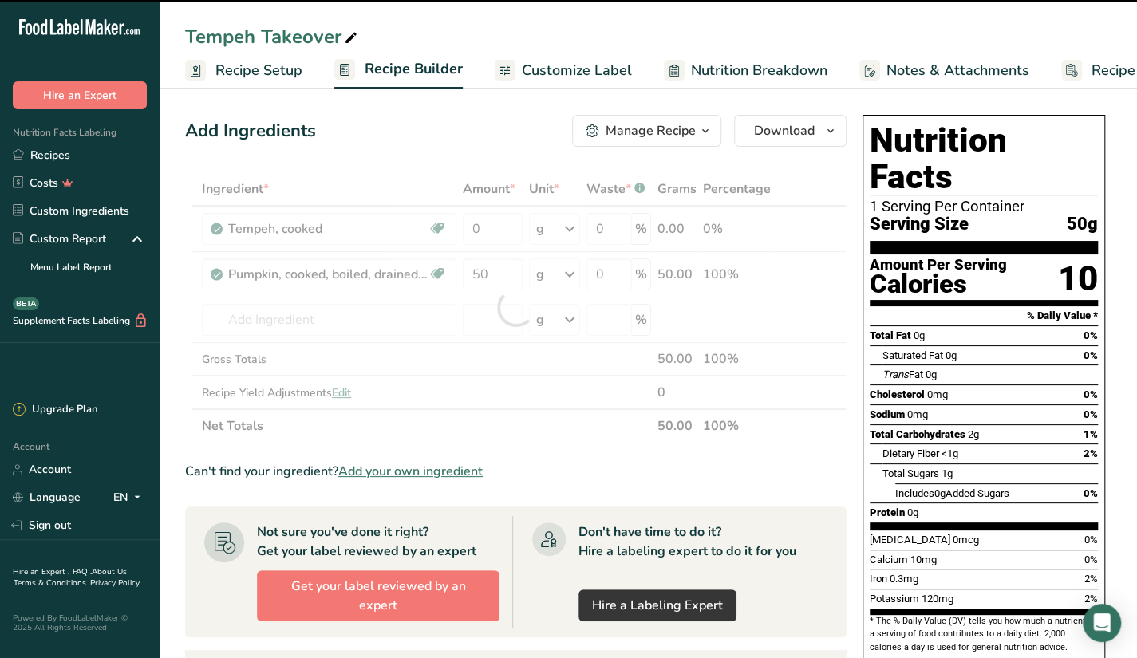
type input "0"
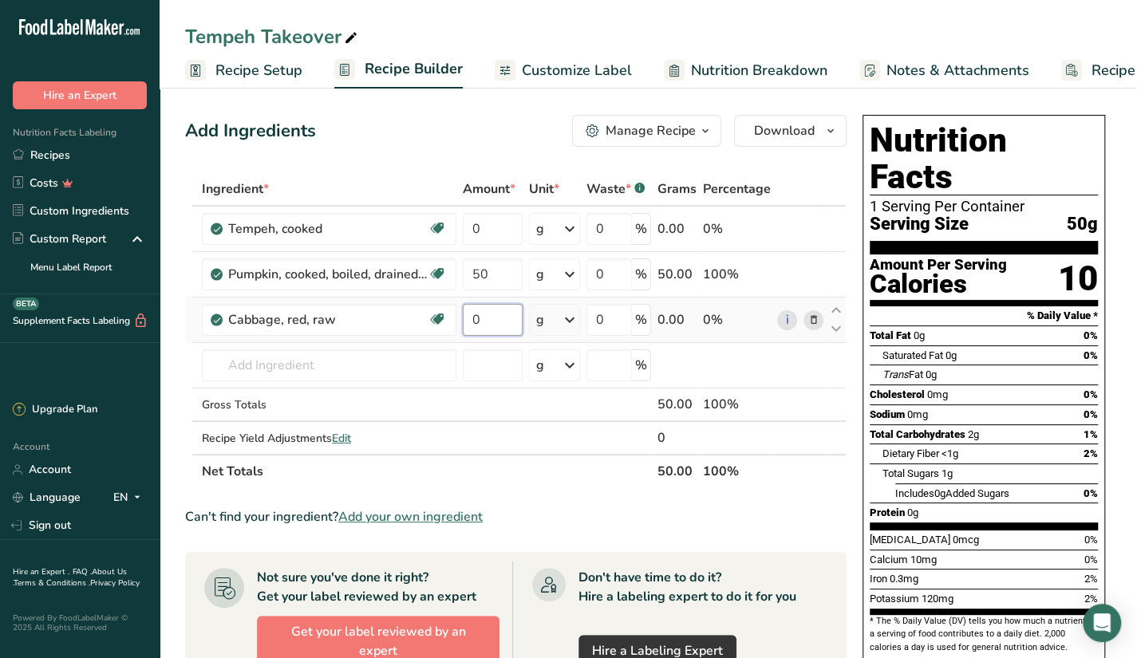
drag, startPoint x: 495, startPoint y: 323, endPoint x: 457, endPoint y: 331, distance: 38.3
click at [457, 331] on tr "Cabbage, red, raw Source of Antioxidants Dairy free Gluten free Vegan Vegetaria…" at bounding box center [516, 320] width 660 height 45
type input "30"
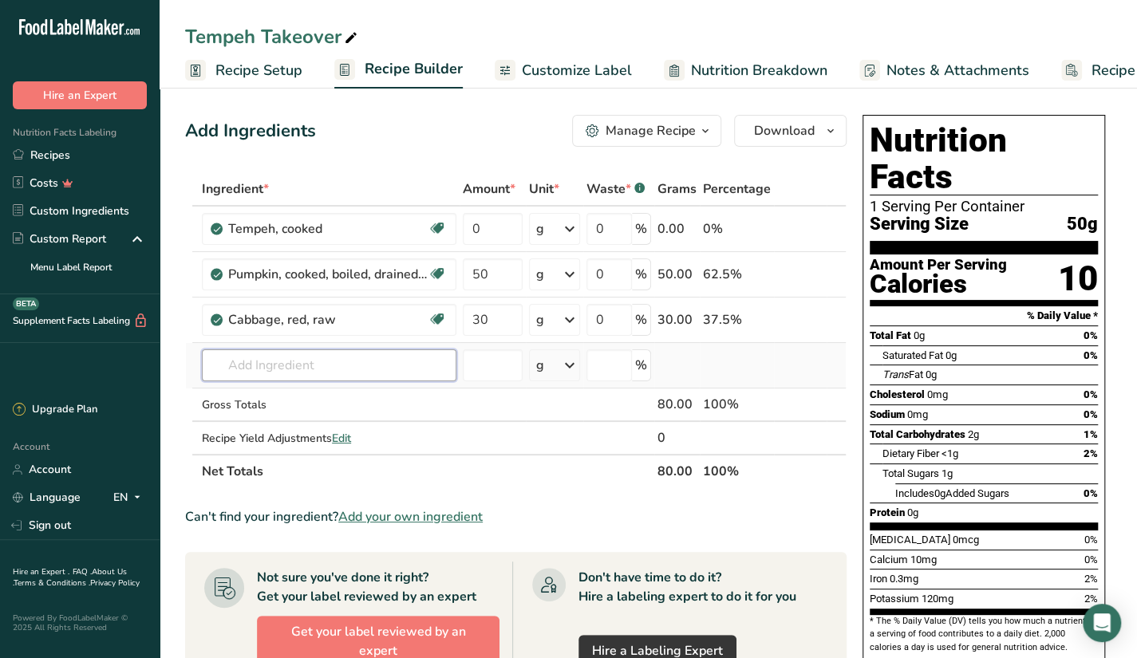
click at [409, 363] on div "Ingredient * Amount * Unit * Waste * .a-a{fill:#347362;}.b-a{fill:#fff;} Grams …" at bounding box center [516, 330] width 662 height 316
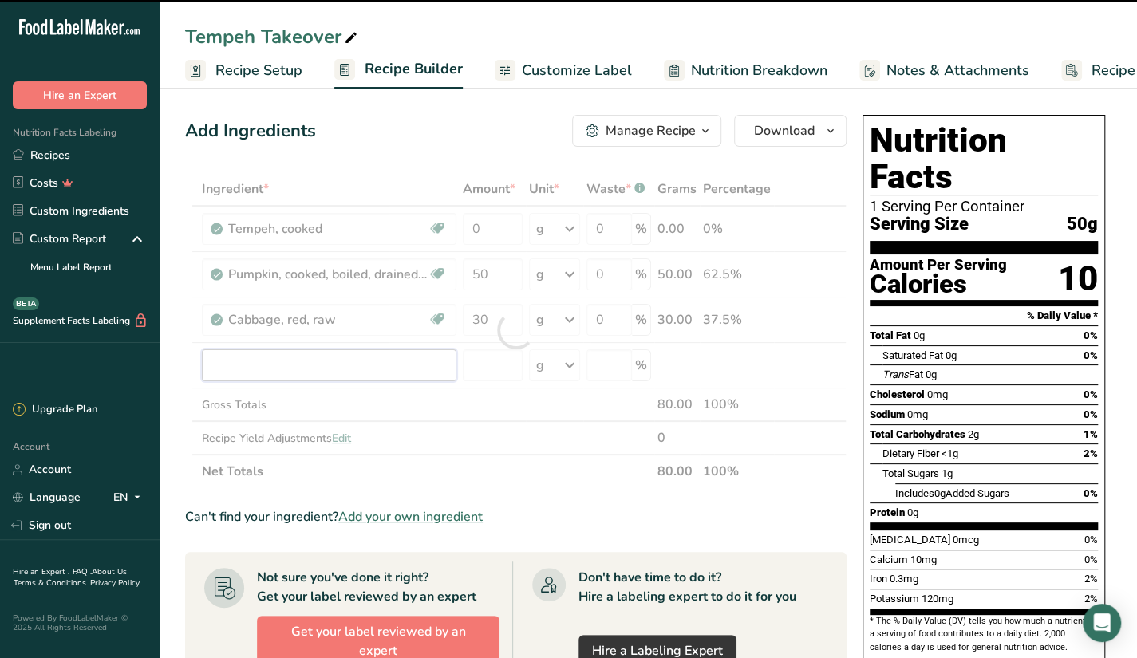
type input "o"
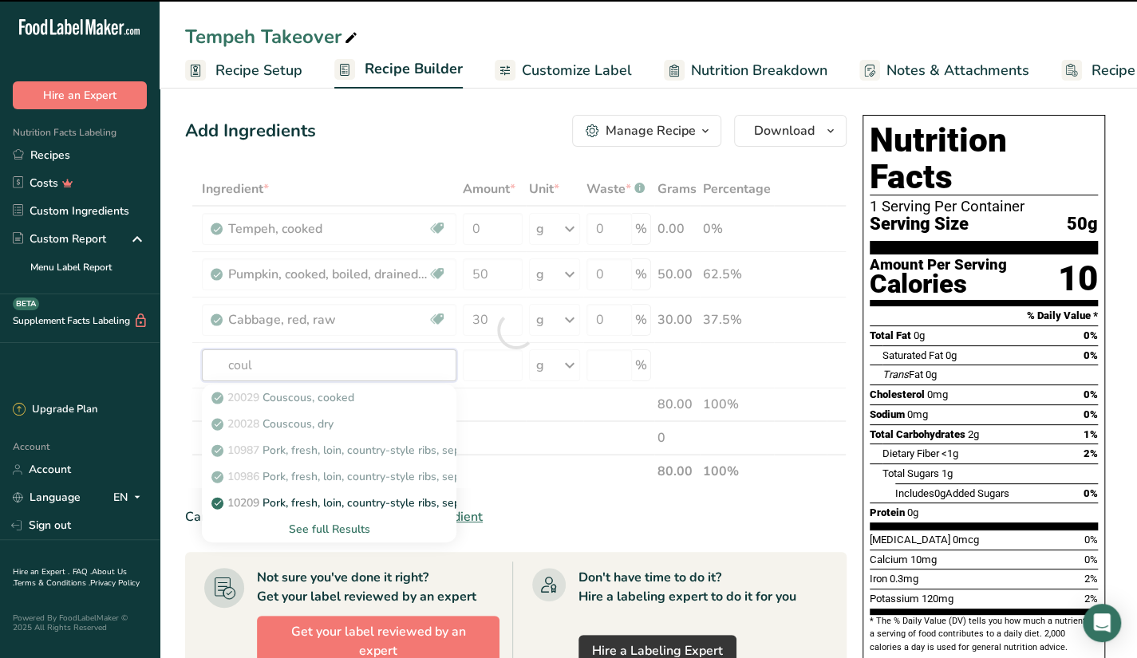
type input "couli"
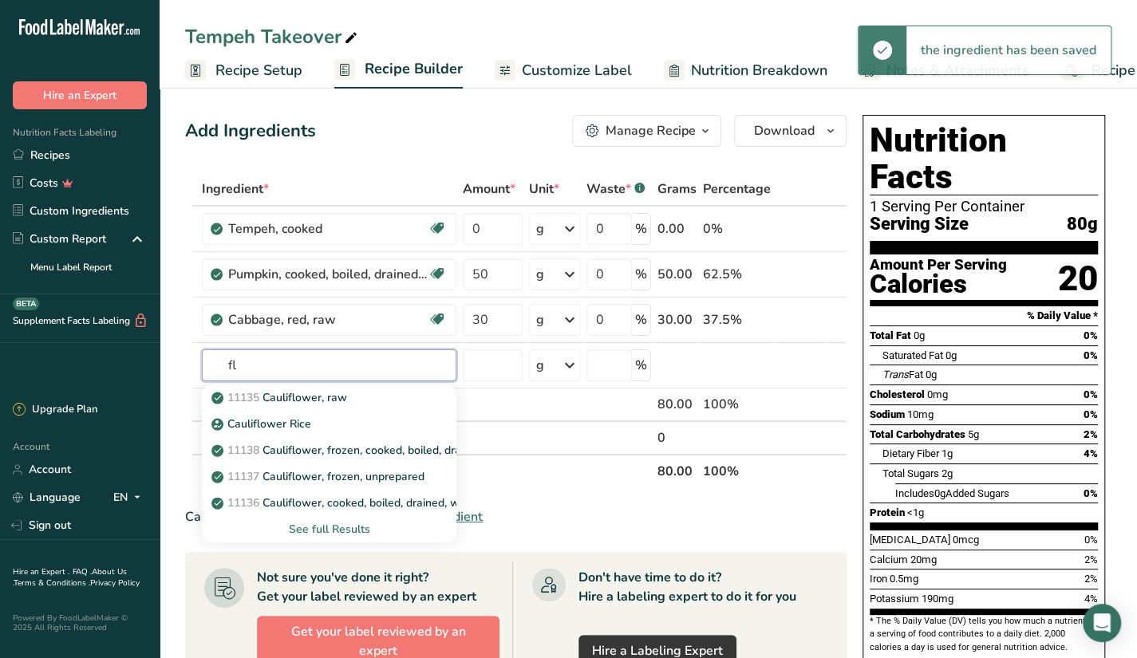
type input "f"
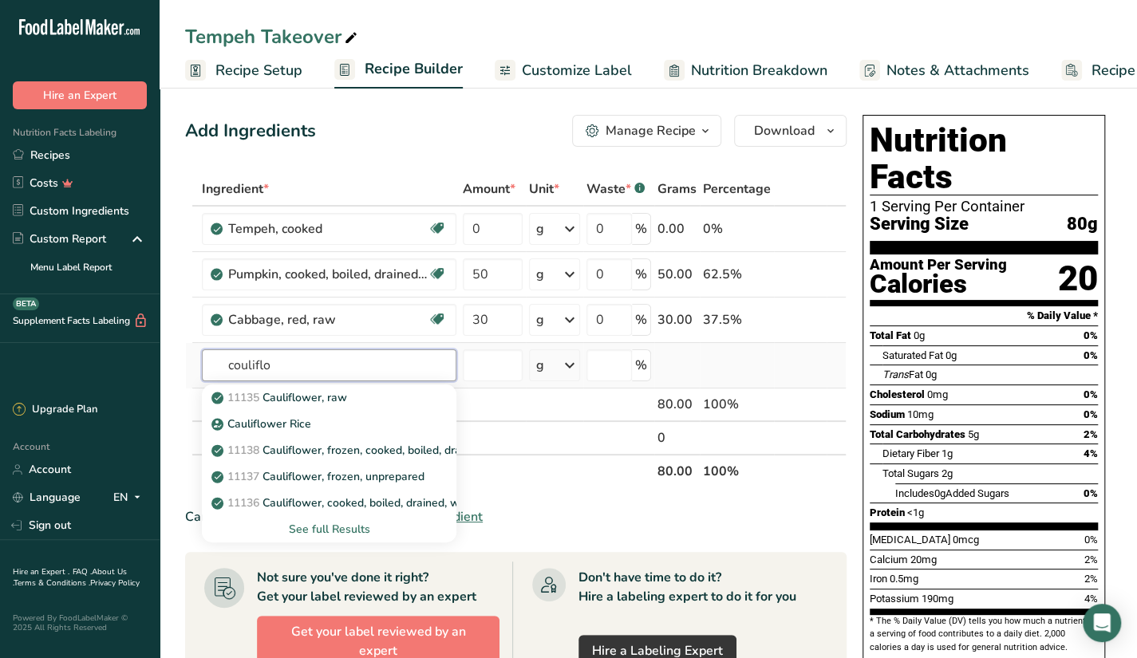
type input "couliflo"
click at [354, 529] on div "See full Results" at bounding box center [329, 529] width 229 height 17
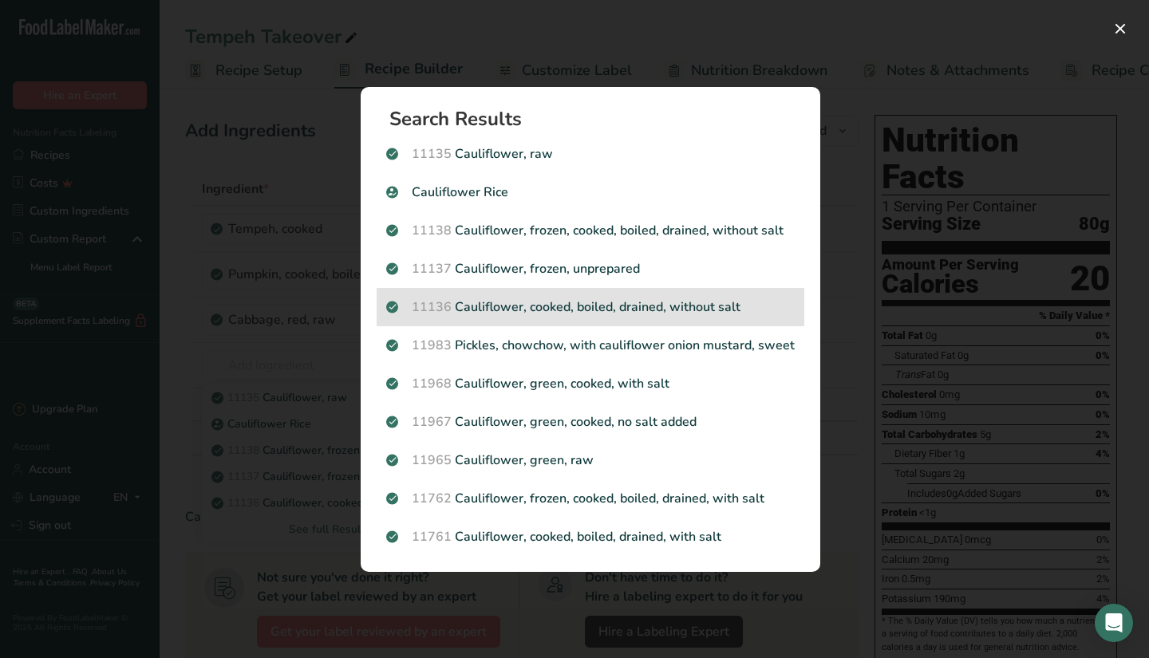
click at [725, 312] on p "11136 Cauliflower, cooked, boiled, drained, without salt" at bounding box center [590, 307] width 409 height 19
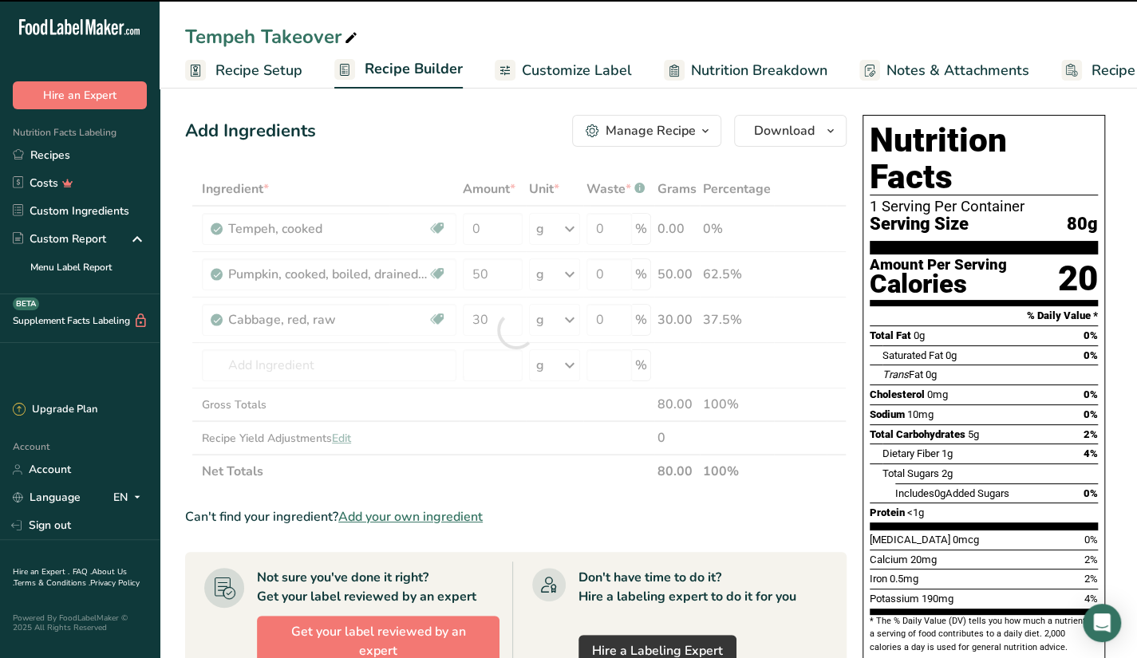
type input "0"
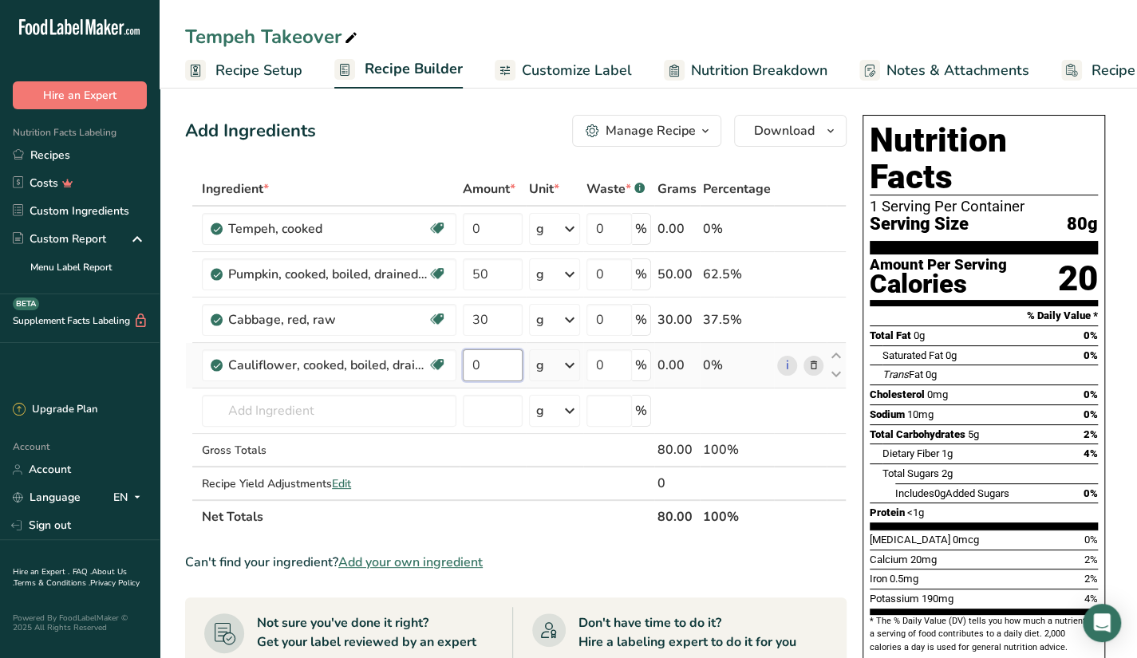
drag, startPoint x: 486, startPoint y: 357, endPoint x: 468, endPoint y: 366, distance: 20.7
click at [468, 366] on input "0" at bounding box center [493, 366] width 60 height 32
type input "50"
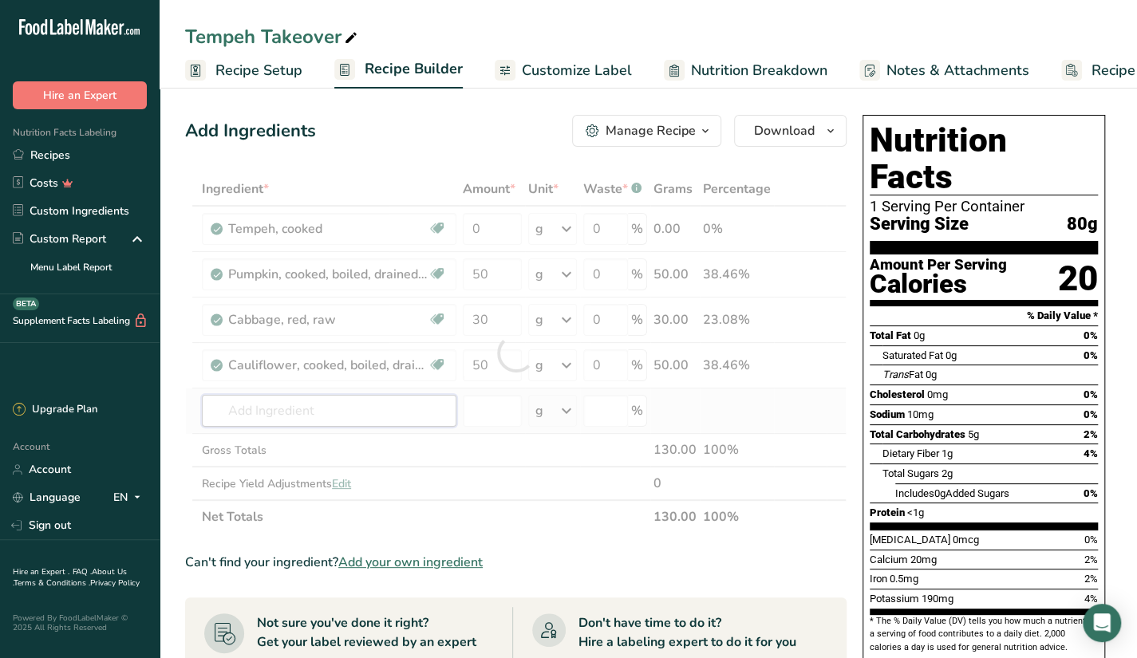
click at [342, 423] on div "Ingredient * Amount * Unit * Waste * .a-a{fill:#347362;}.b-a{fill:#fff;} Grams …" at bounding box center [516, 353] width 662 height 362
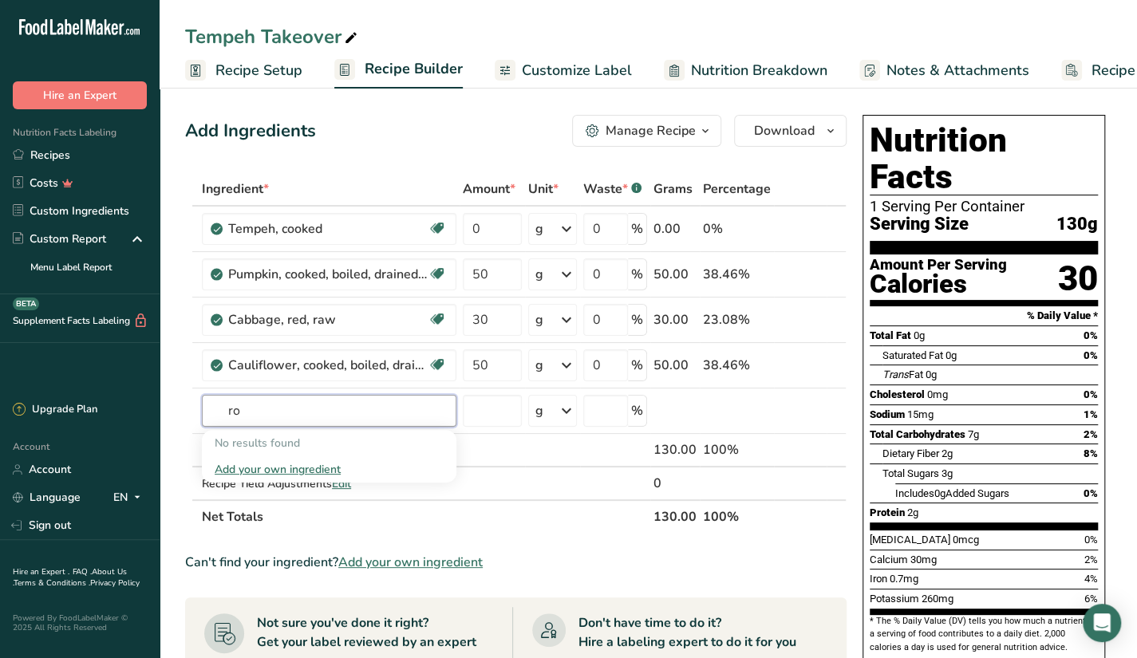
type input "r"
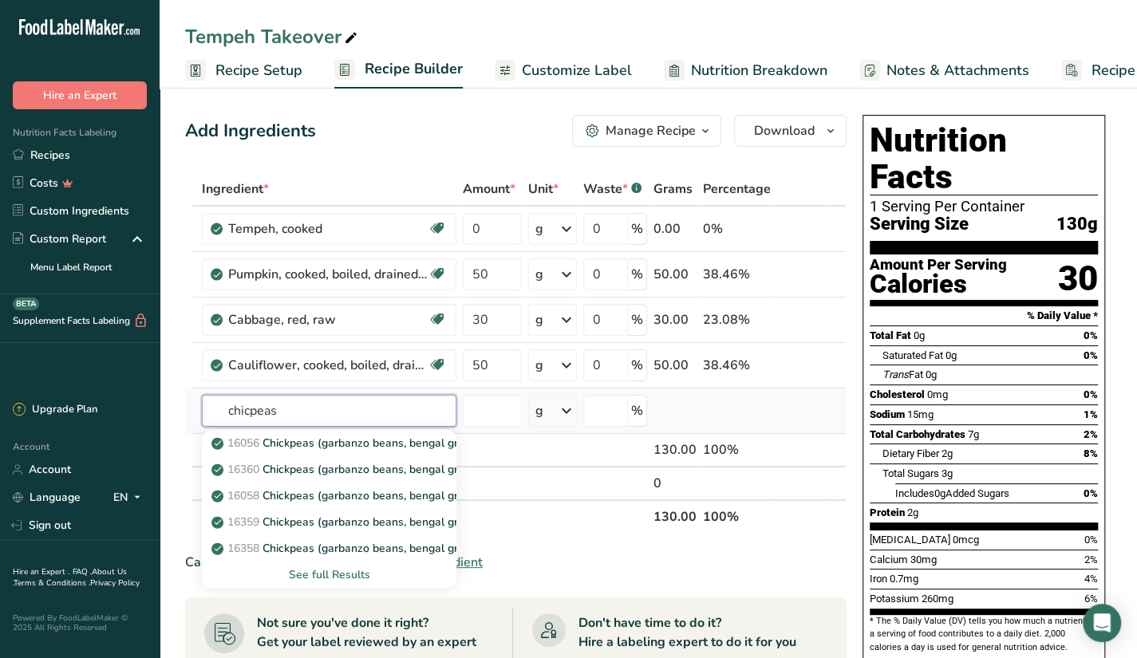
type input "chicpeas"
click at [355, 573] on div "See full Results" at bounding box center [329, 575] width 229 height 17
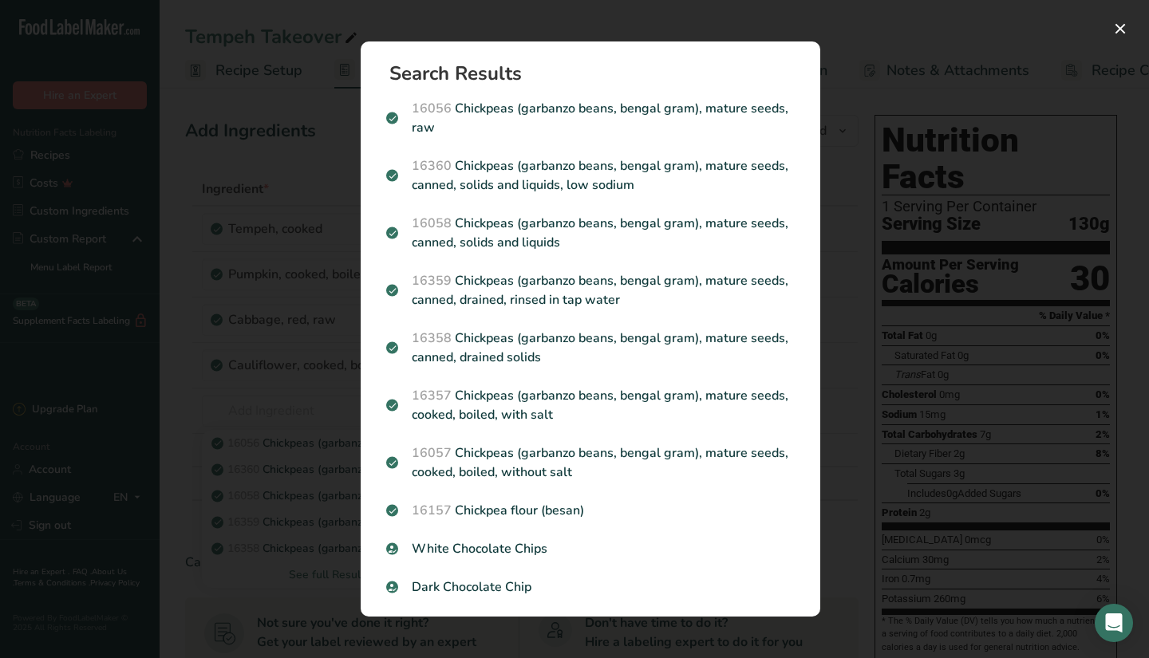
click at [857, 567] on div "Search results modal" at bounding box center [574, 329] width 1149 height 658
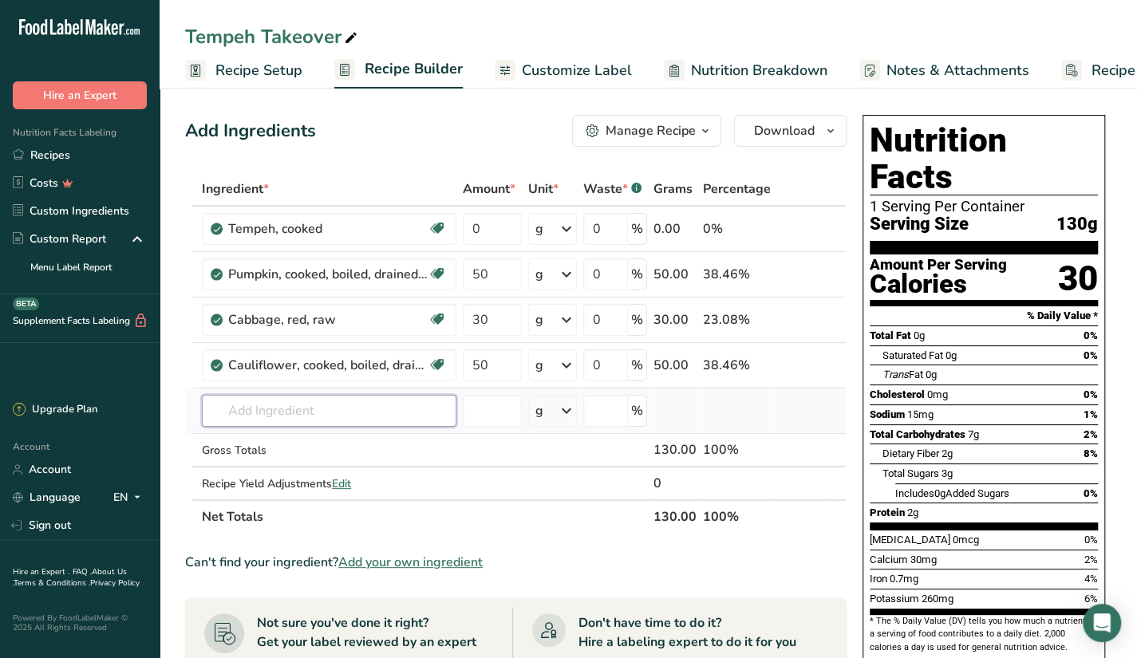
click at [298, 414] on input "text" at bounding box center [329, 411] width 255 height 32
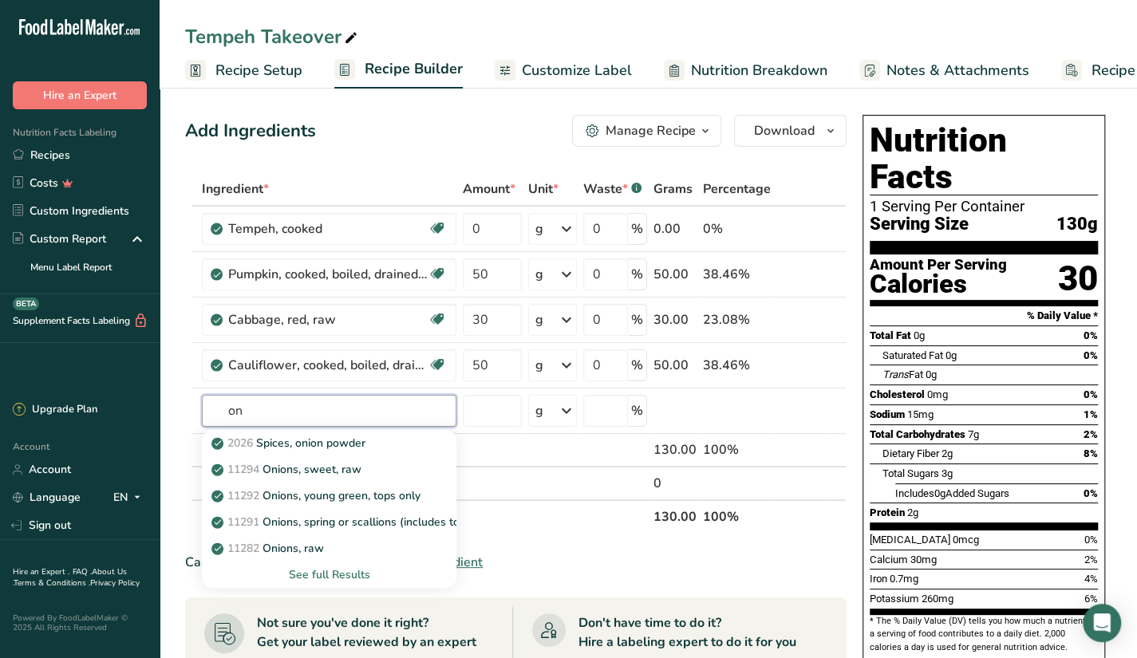
type input "o"
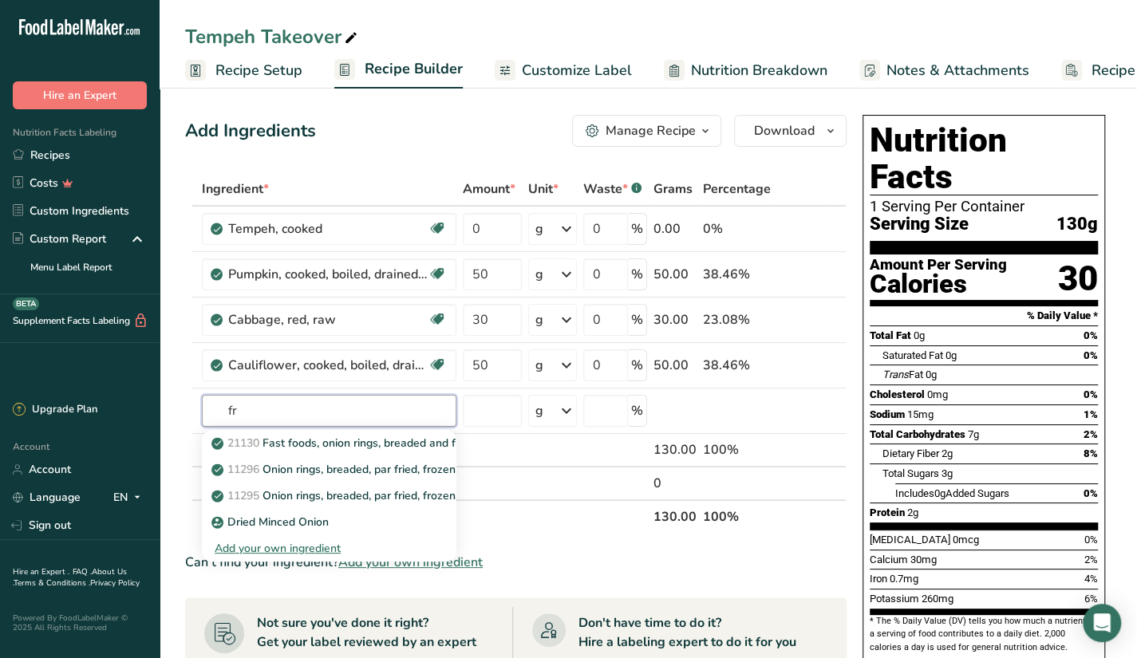
type input "f"
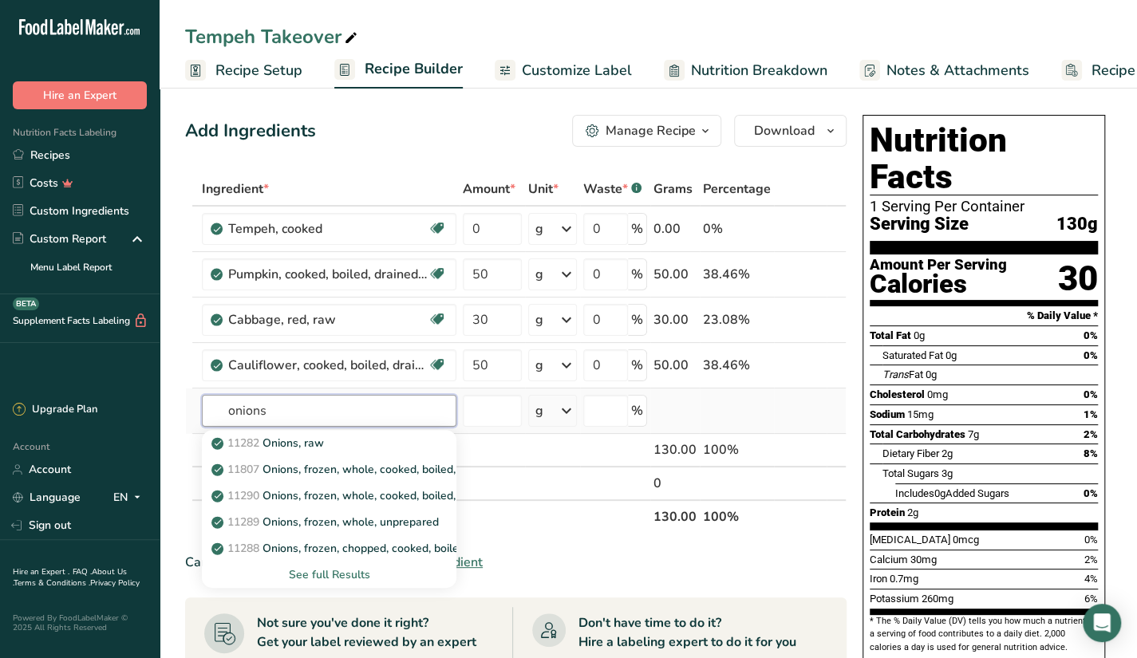
type input "onions"
click at [339, 572] on div "See full Results" at bounding box center [329, 575] width 229 height 17
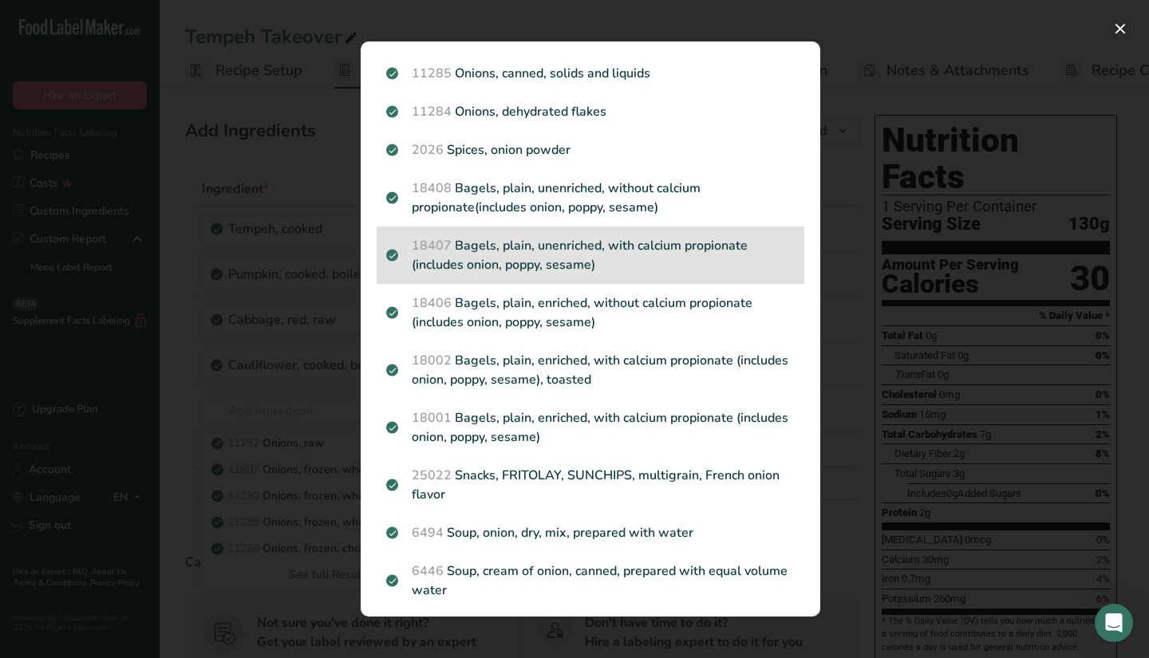
scroll to position [1038, 0]
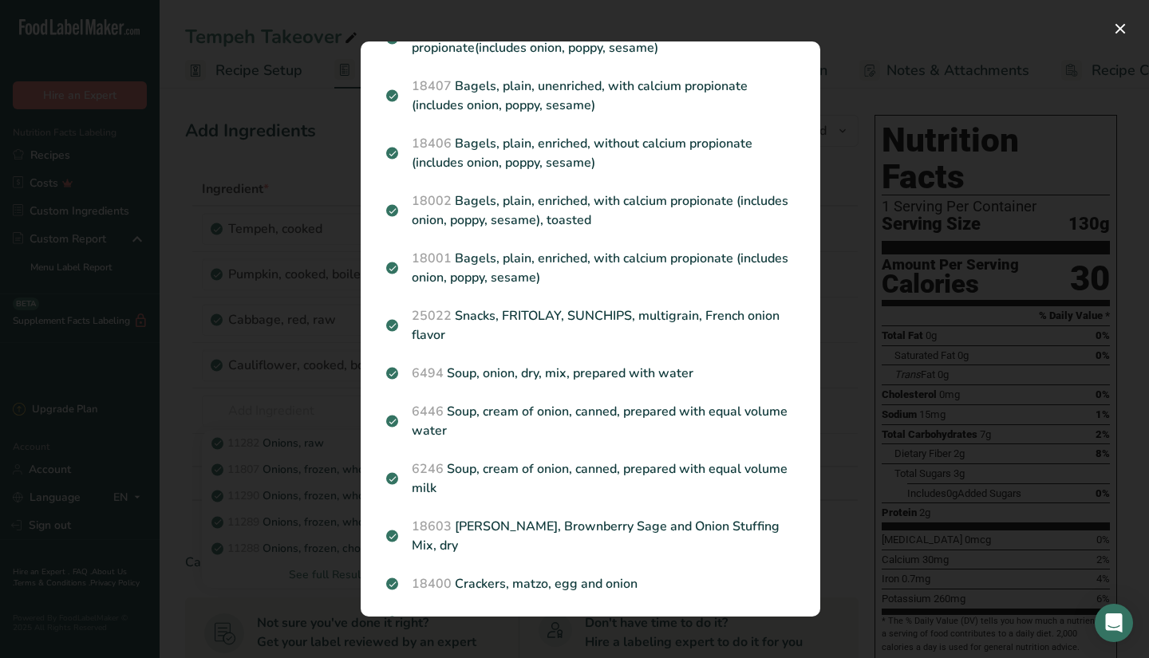
click at [288, 578] on div "Search results modal" at bounding box center [574, 329] width 1149 height 658
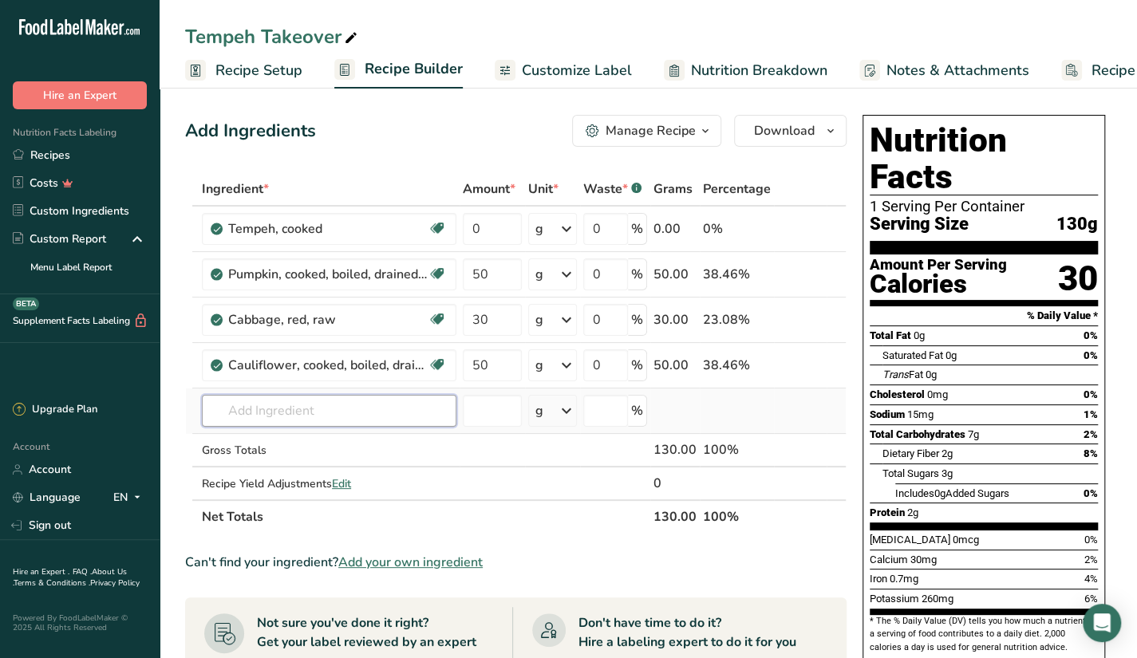
click at [356, 401] on input "text" at bounding box center [329, 411] width 255 height 32
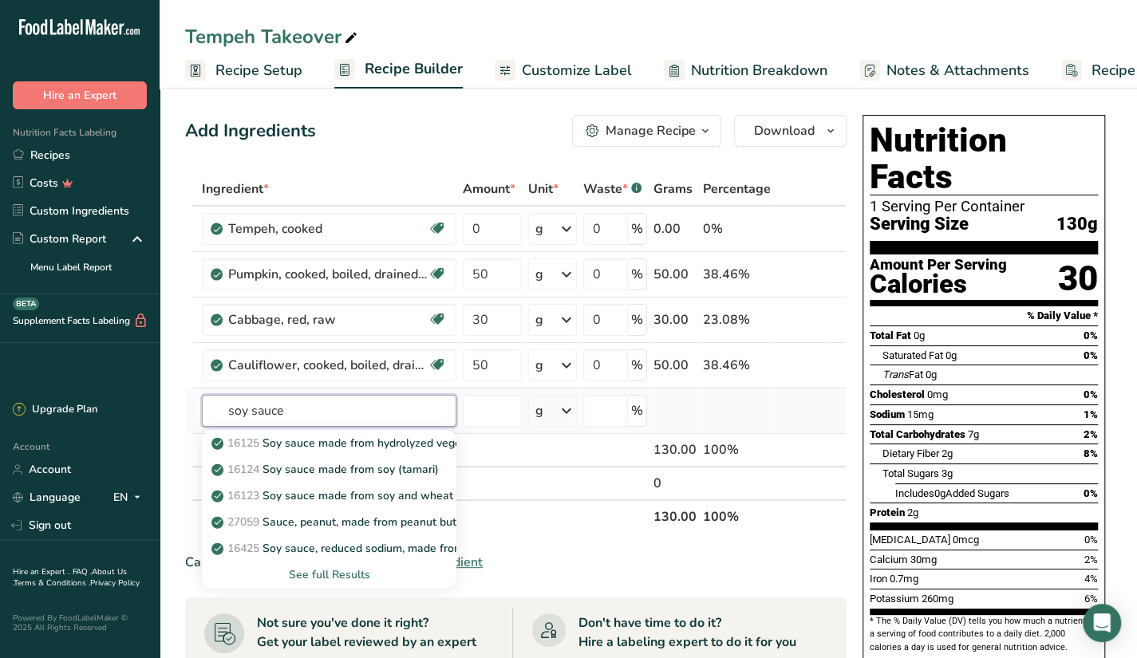
type input "soy sauce"
click at [327, 567] on div "See full Results" at bounding box center [329, 575] width 229 height 17
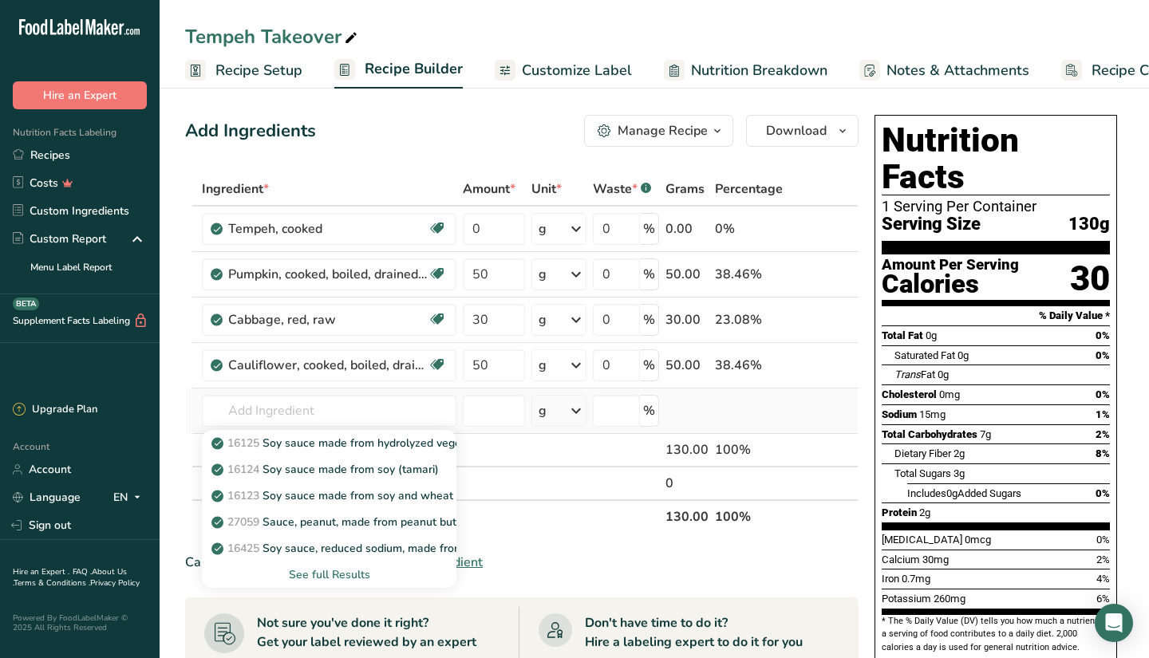
scroll to position [0, 0]
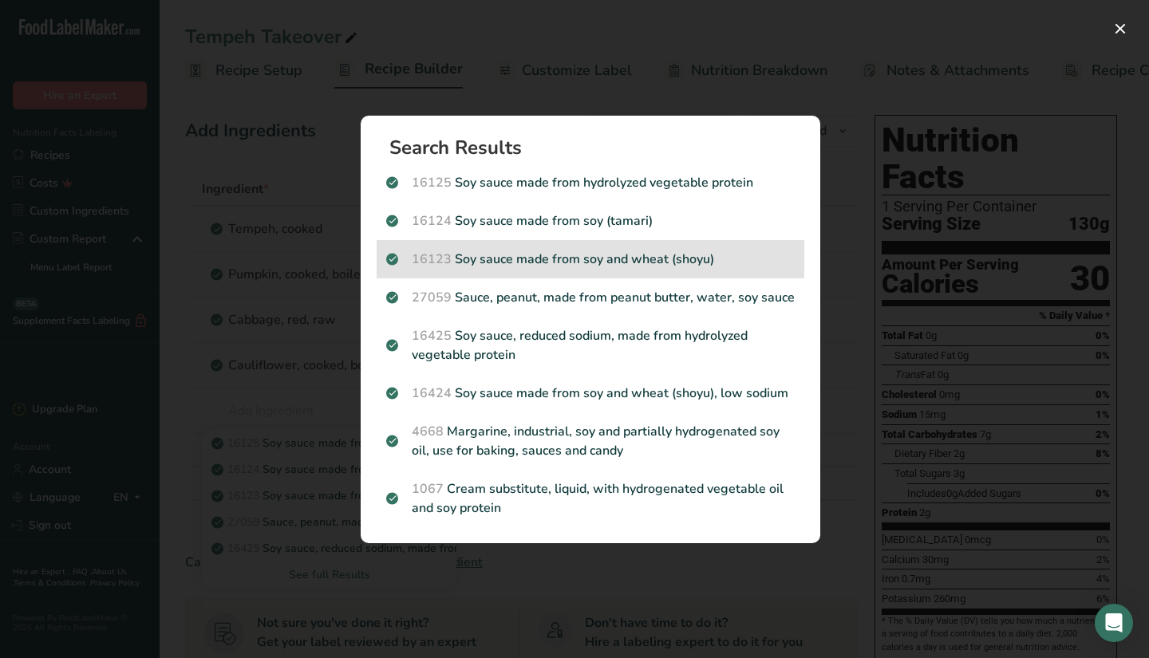
click at [723, 267] on p "16123 Soy sauce made from soy and wheat (shoyu)" at bounding box center [590, 259] width 409 height 19
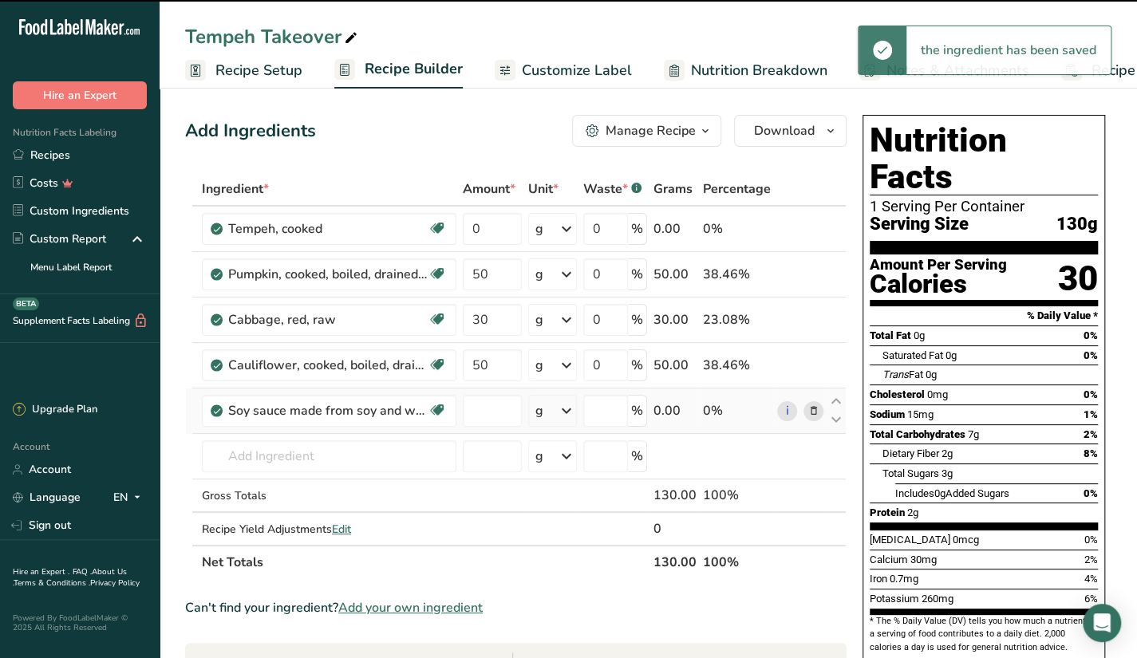
type input "0"
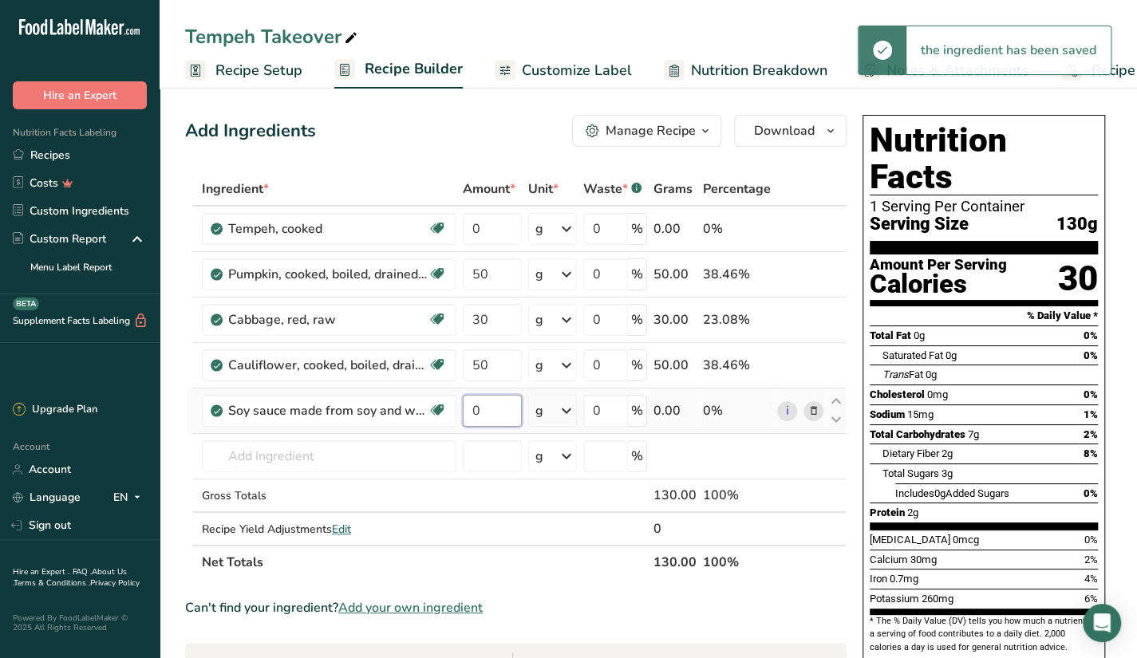
drag, startPoint x: 500, startPoint y: 405, endPoint x: 464, endPoint y: 417, distance: 37.4
click at [464, 417] on input "0" at bounding box center [492, 411] width 59 height 32
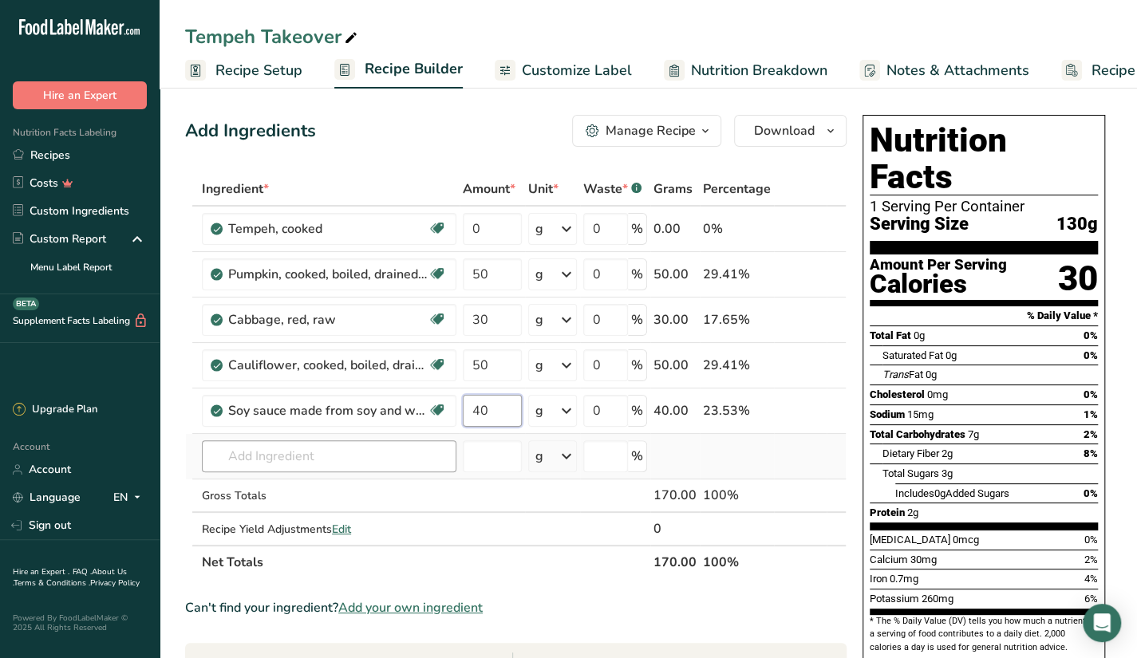
type input "40"
click at [405, 454] on div "Ingredient * Amount * Unit * Waste * .a-a{fill:#347362;}.b-a{fill:#fff;} Grams …" at bounding box center [516, 375] width 662 height 407
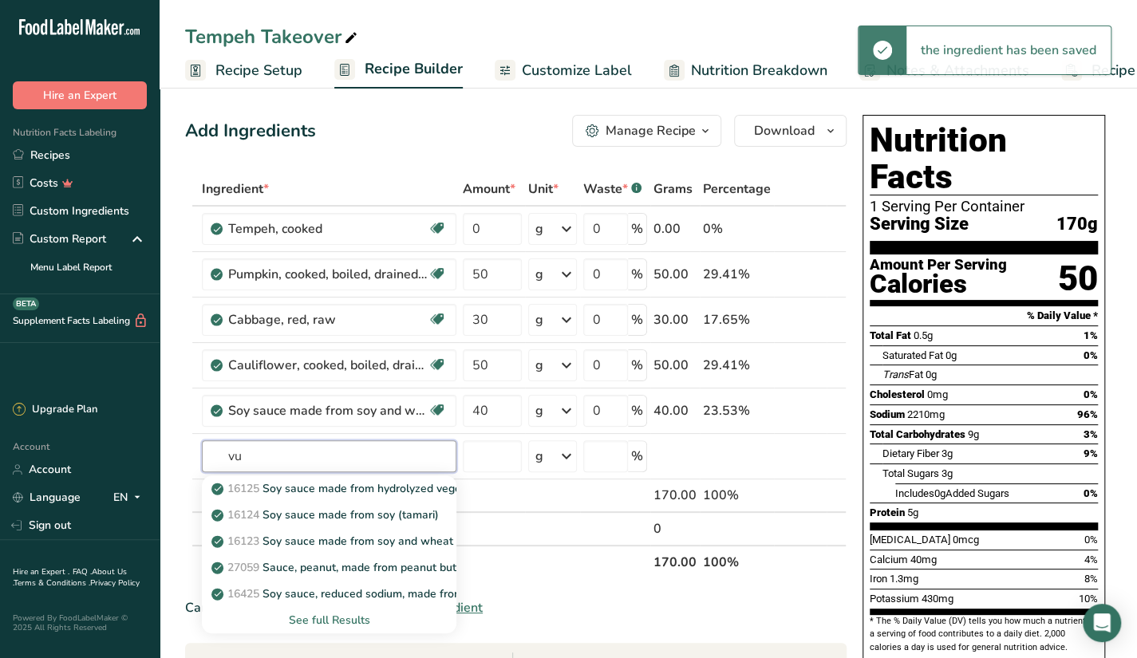
type input "v"
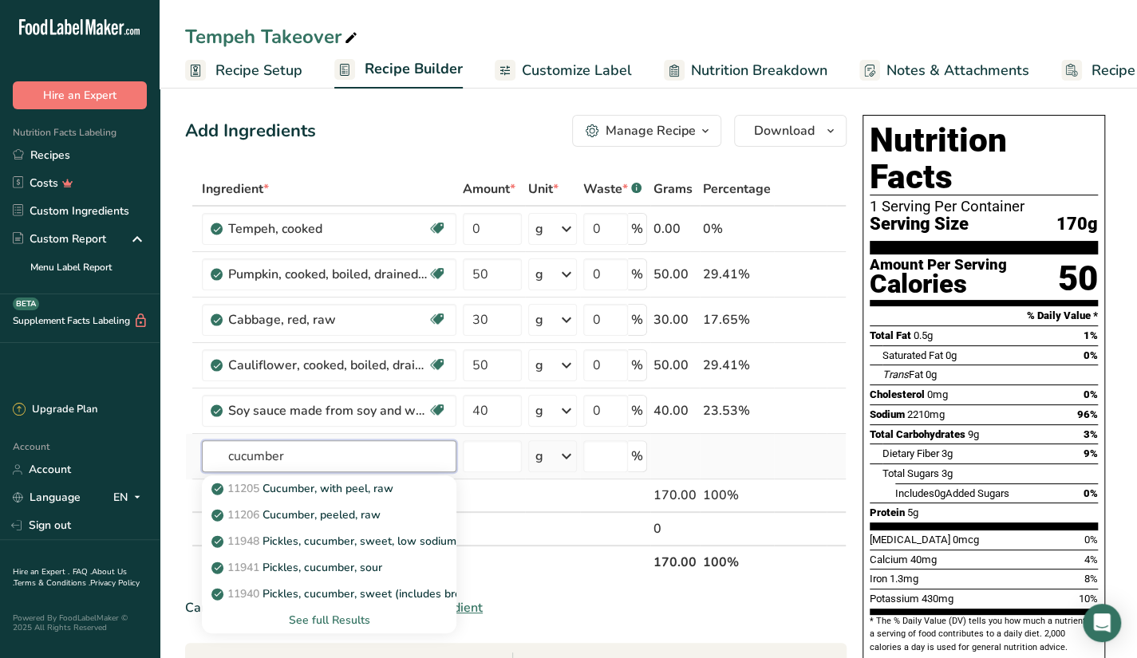
type input "cucumber"
click at [344, 623] on div "See full Results" at bounding box center [329, 620] width 229 height 17
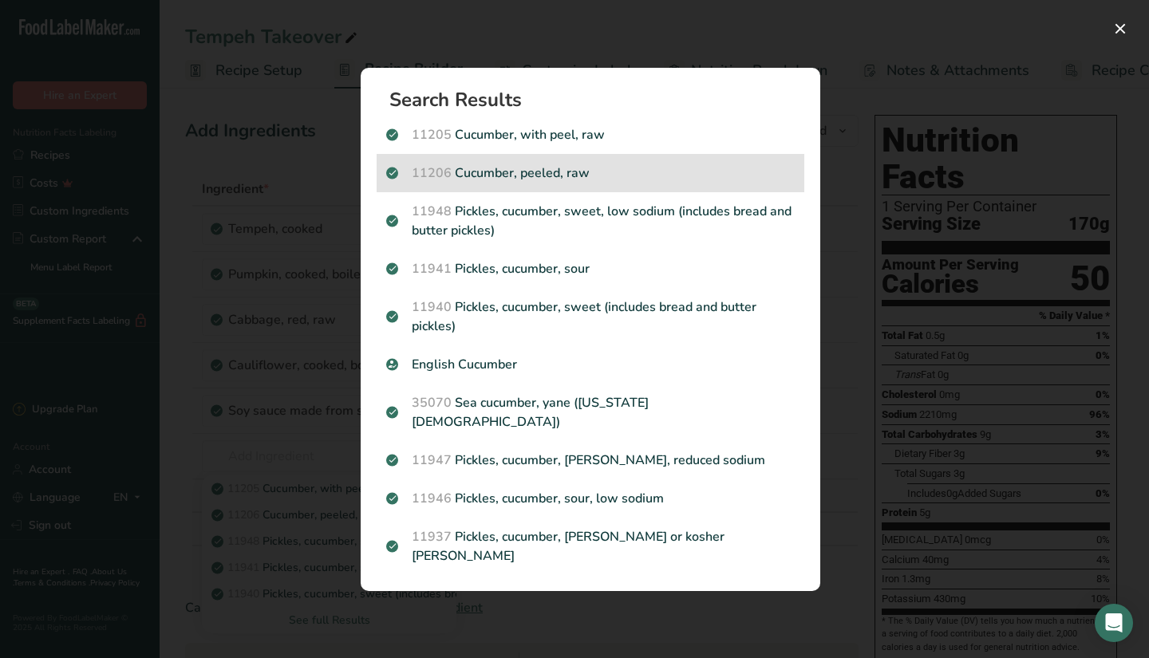
click at [602, 183] on p "11206 Cucumber, peeled, raw" at bounding box center [590, 173] width 409 height 19
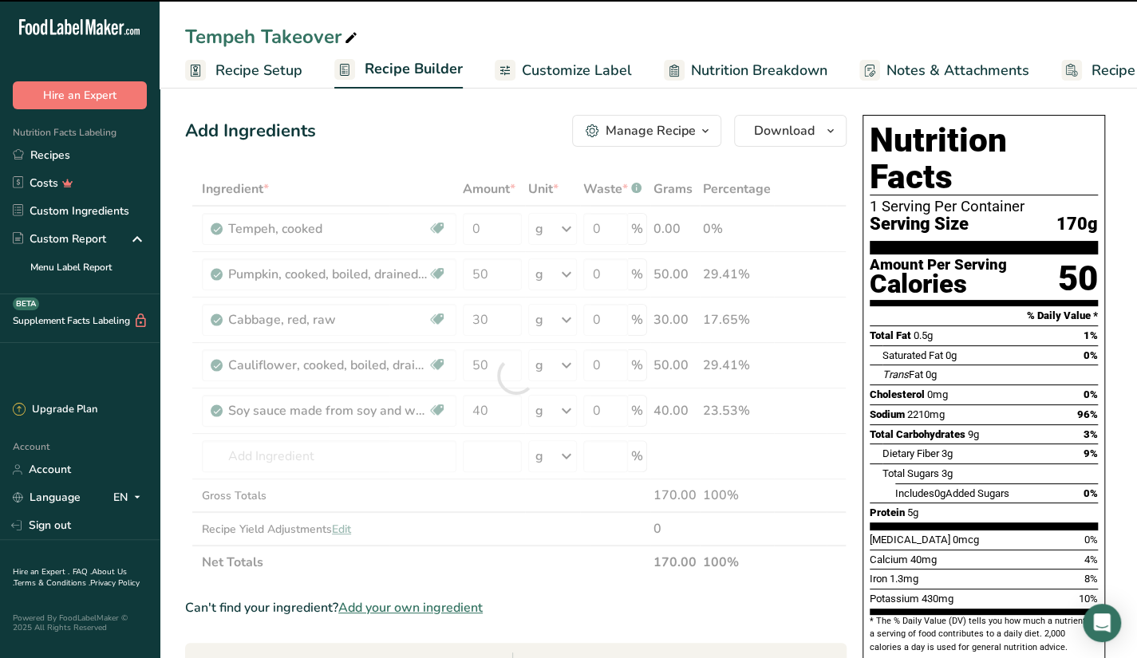
type input "0"
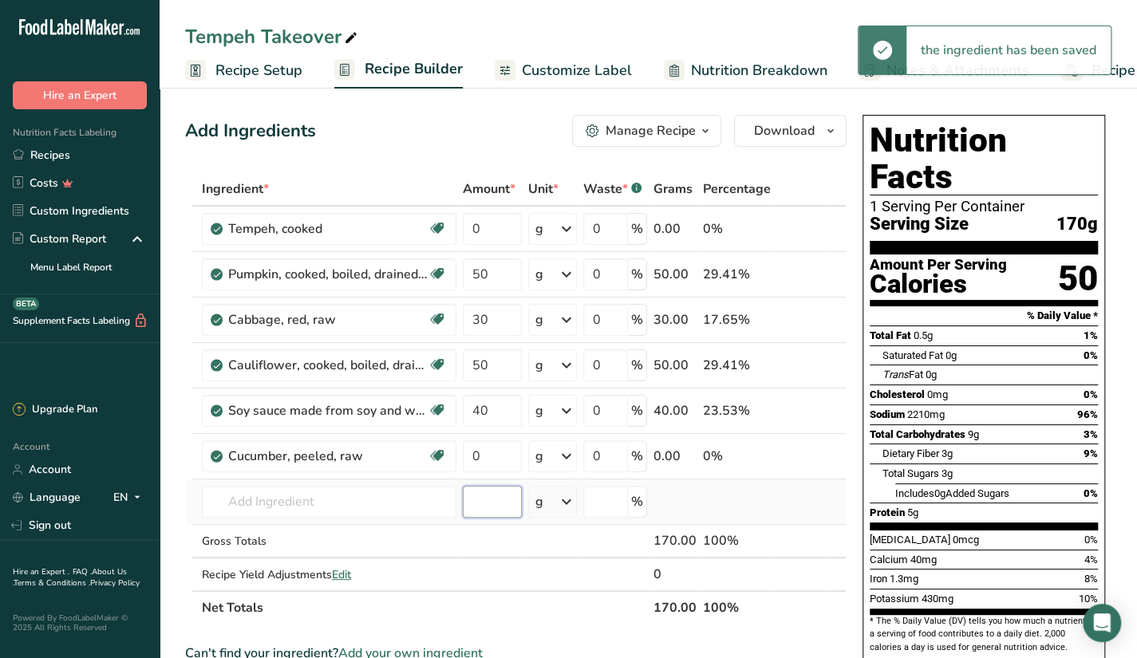
click at [476, 504] on input "number" at bounding box center [492, 502] width 59 height 32
click at [484, 467] on input "0" at bounding box center [492, 457] width 59 height 32
drag, startPoint x: 490, startPoint y: 453, endPoint x: 471, endPoint y: 465, distance: 23.0
click at [471, 465] on input "0" at bounding box center [492, 457] width 59 height 32
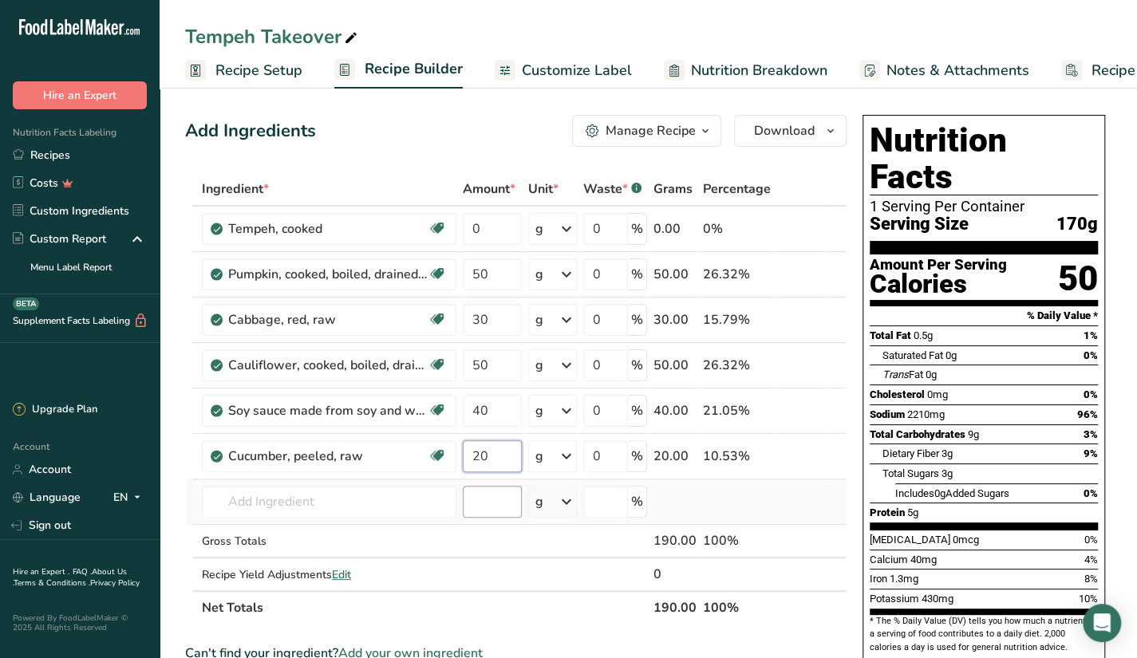
type input "20"
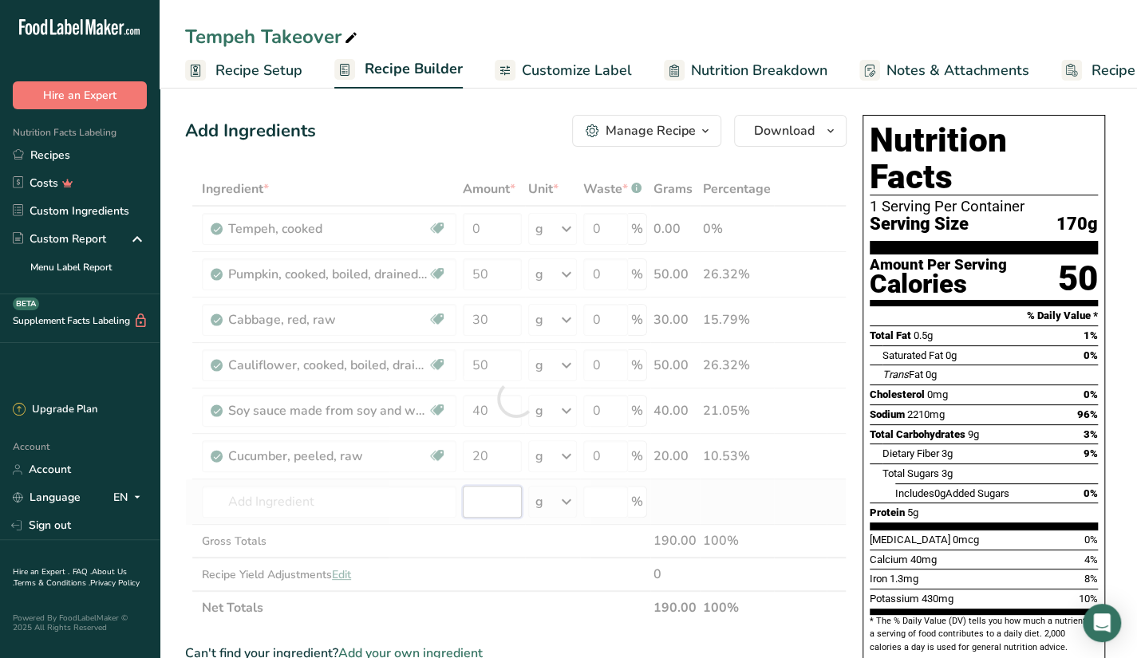
click at [503, 508] on div "Ingredient * Amount * Unit * Waste * .a-a{fill:#347362;}.b-a{fill:#fff;} Grams …" at bounding box center [516, 398] width 662 height 453
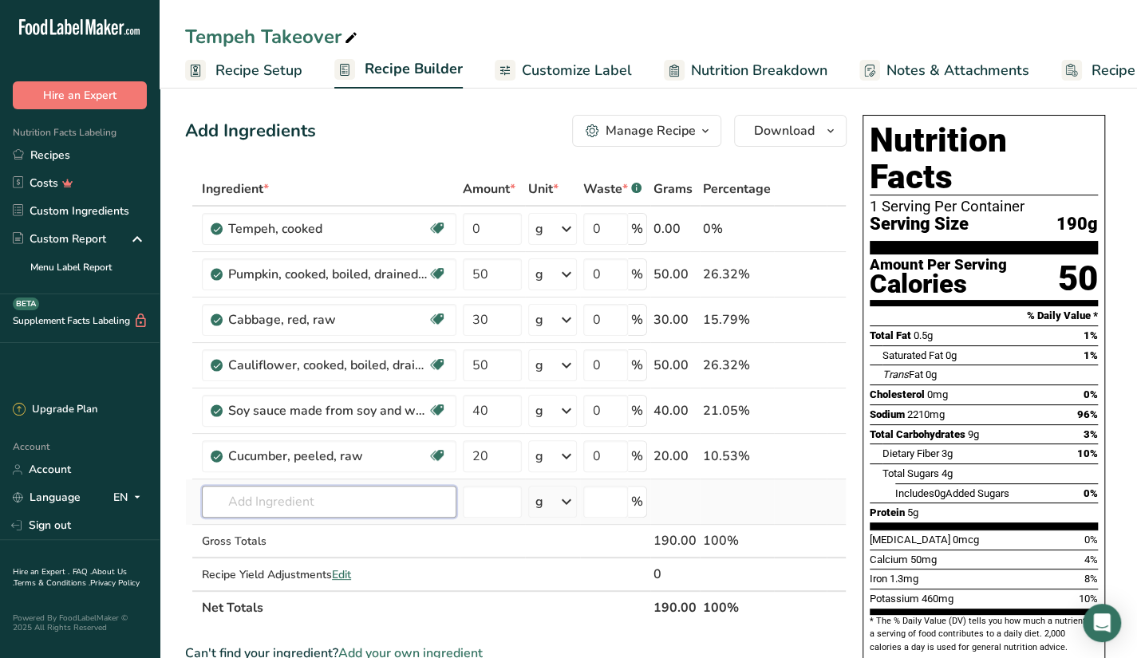
click at [368, 515] on input "text" at bounding box center [329, 502] width 255 height 32
type input "s"
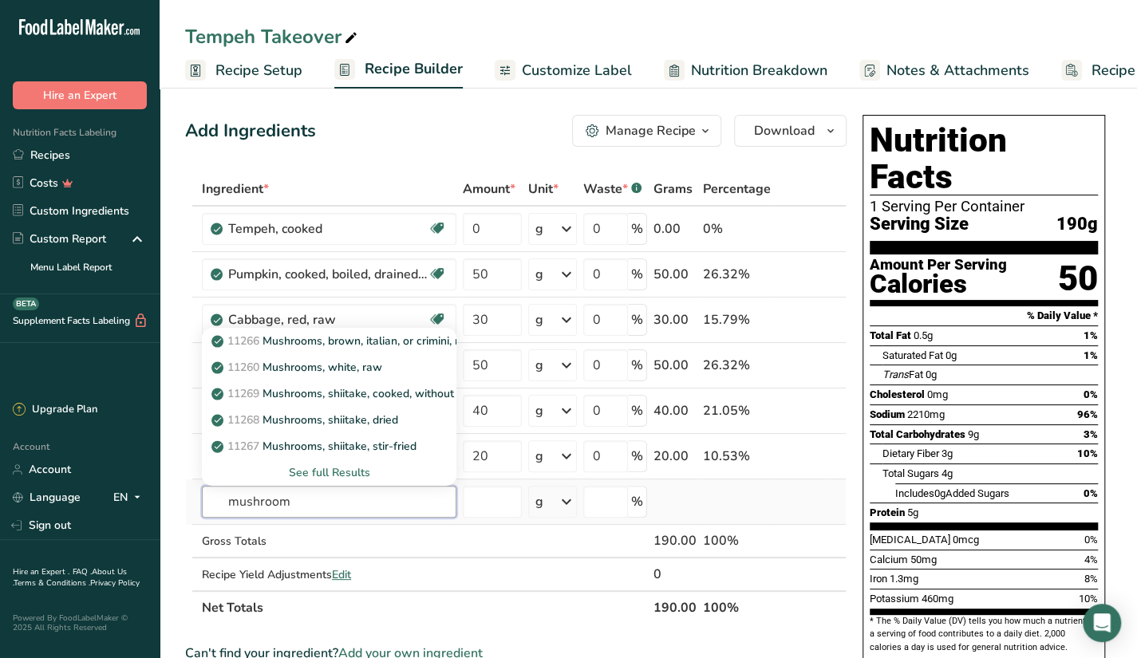
type input "mushroom"
click at [303, 464] on div "See full Results" at bounding box center [329, 472] width 229 height 17
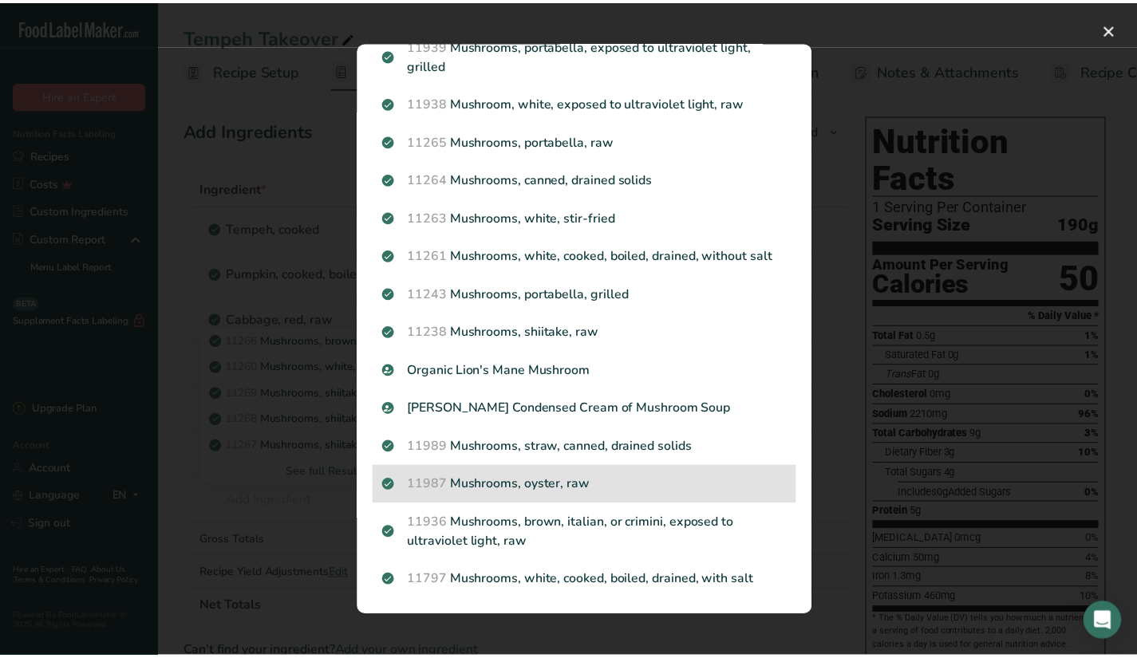
scroll to position [1384, 0]
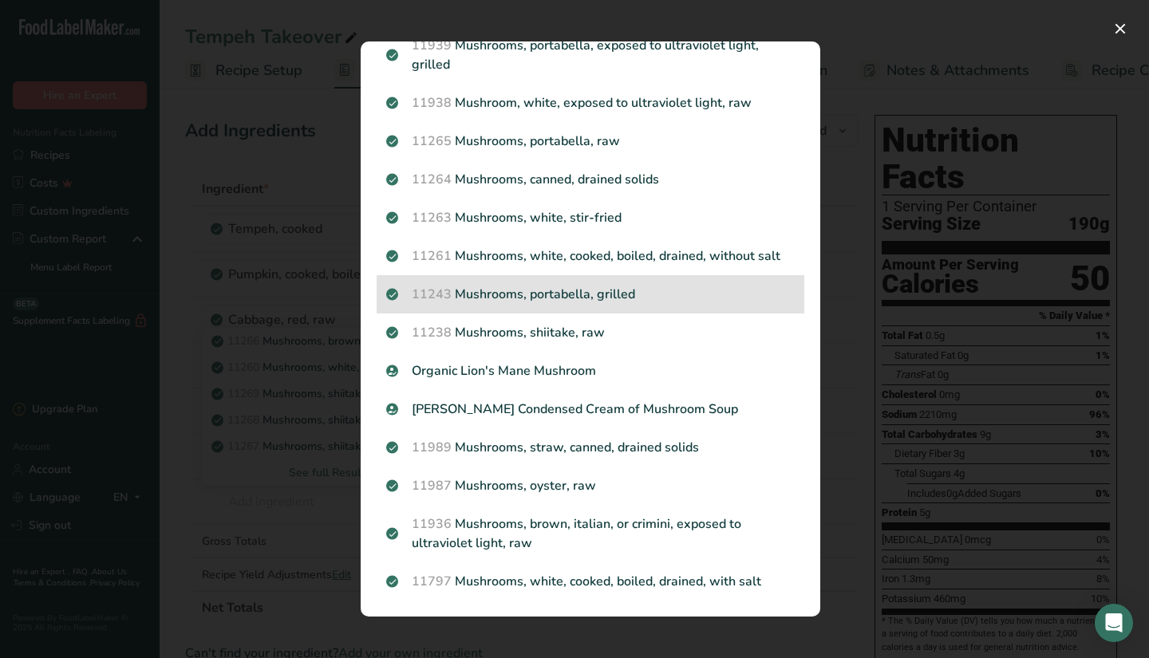
click at [704, 285] on p "11243 Mushrooms, portabella, grilled" at bounding box center [590, 294] width 409 height 19
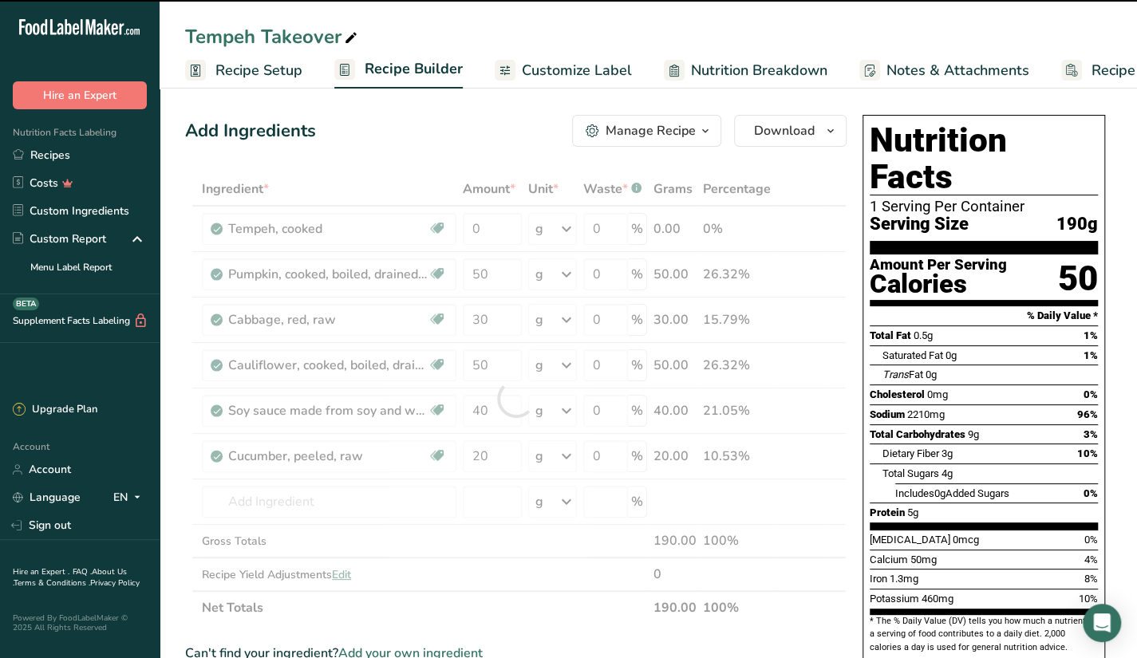
type input "0"
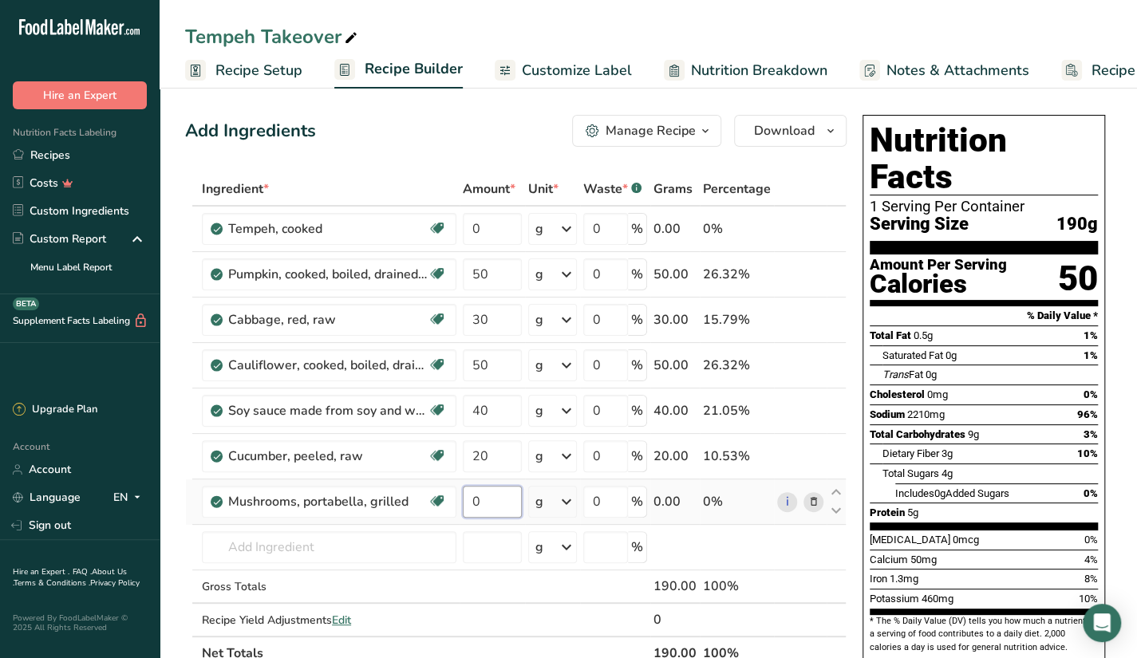
drag, startPoint x: 487, startPoint y: 498, endPoint x: 470, endPoint y: 501, distance: 17.1
click at [470, 501] on input "0" at bounding box center [492, 502] width 59 height 32
type input "30"
click at [376, 548] on div "Ingredient * Amount * Unit * Waste * .a-a{fill:#347362;}.b-a{fill:#fff;} Grams …" at bounding box center [516, 421] width 662 height 498
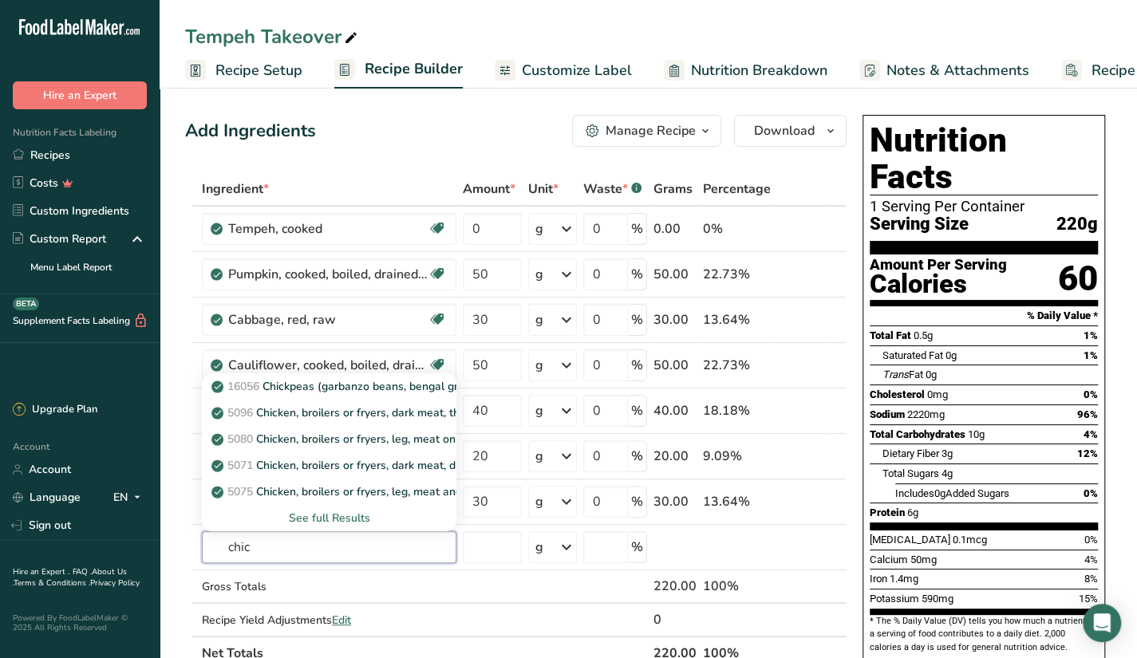
type input "chic"
type input "chickpeas"
drag, startPoint x: 492, startPoint y: 224, endPoint x: 461, endPoint y: 236, distance: 33.3
click at [463, 236] on input "0" at bounding box center [492, 229] width 59 height 32
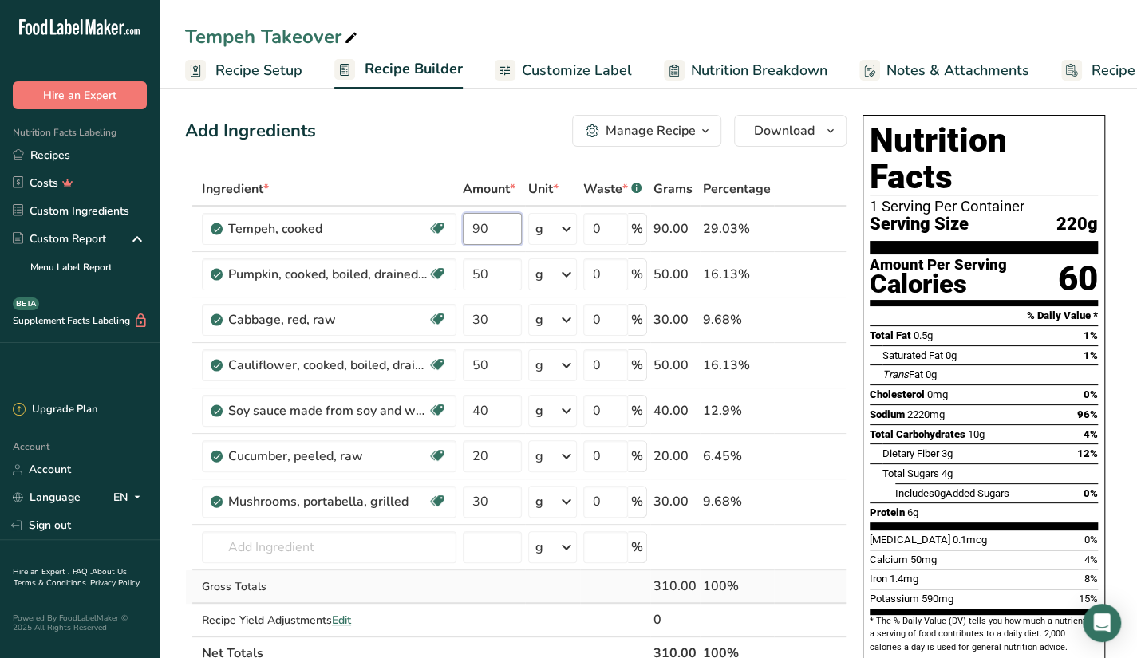
type input "90"
click at [481, 585] on div "Ingredient * Amount * Unit * Waste * .a-a{fill:#347362;}.b-a{fill:#fff;} Grams …" at bounding box center [516, 421] width 662 height 498
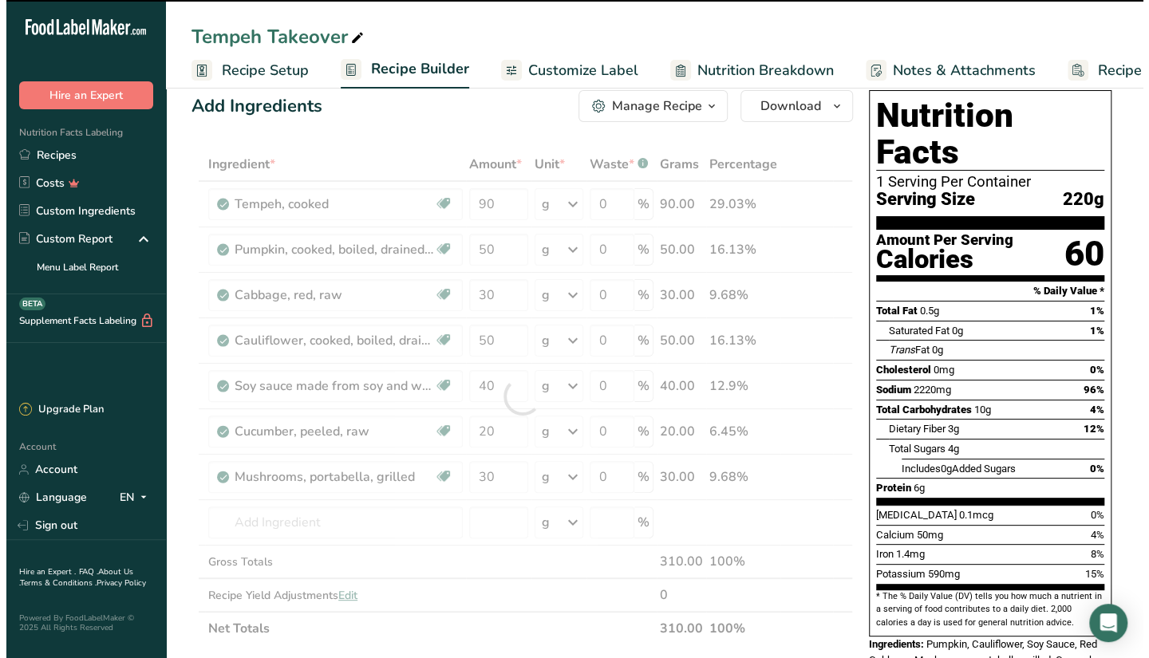
scroll to position [0, 0]
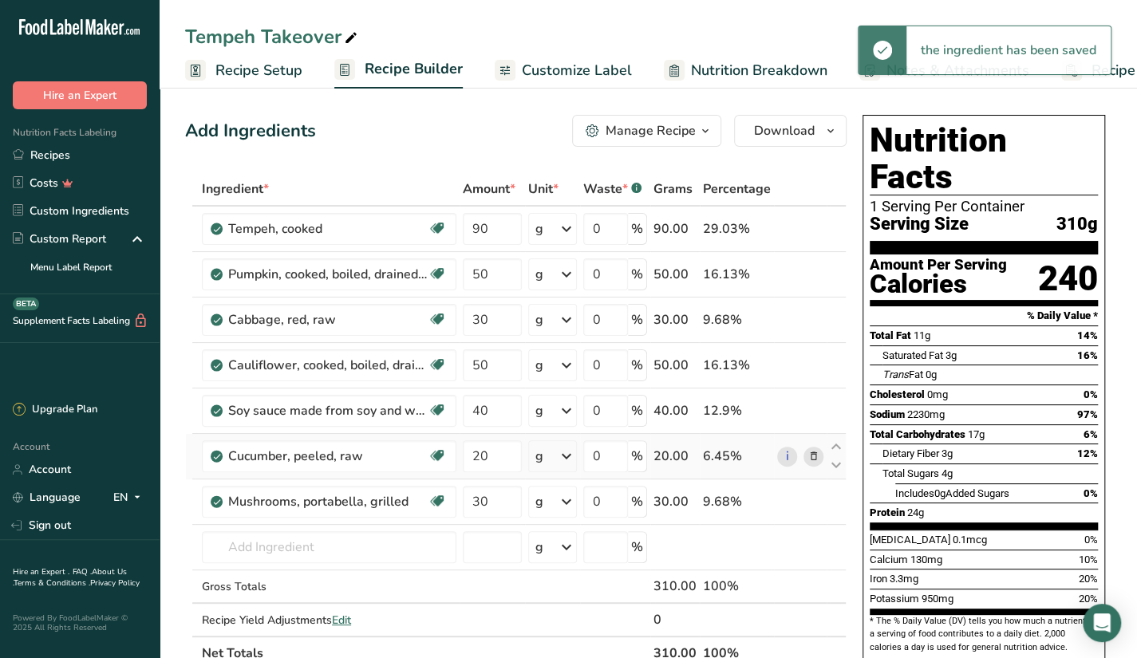
click at [760, 470] on td "6.45%" at bounding box center [737, 456] width 74 height 45
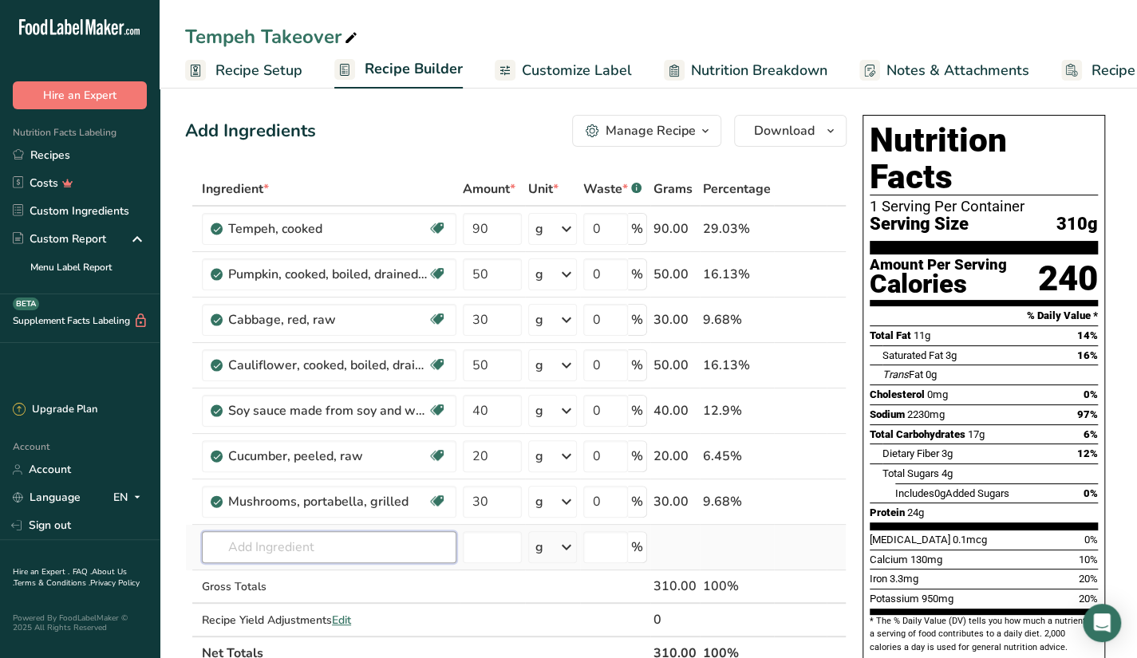
click at [433, 547] on input "text" at bounding box center [329, 548] width 255 height 32
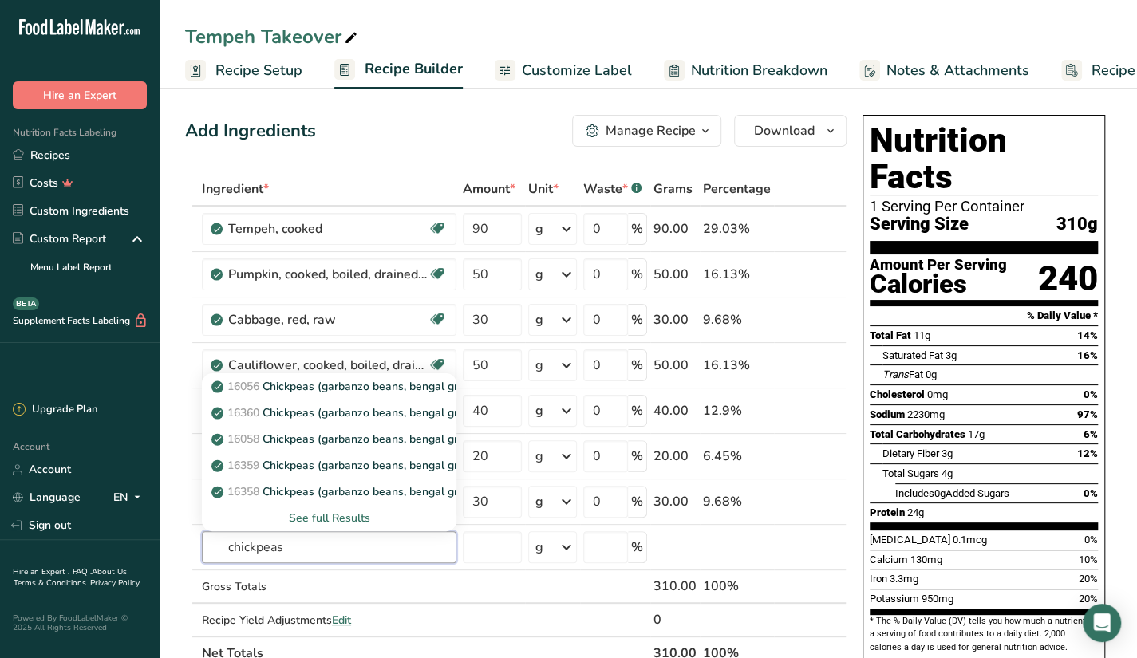
type input "chickpeas"
click at [336, 516] on div "See full Results" at bounding box center [329, 518] width 229 height 17
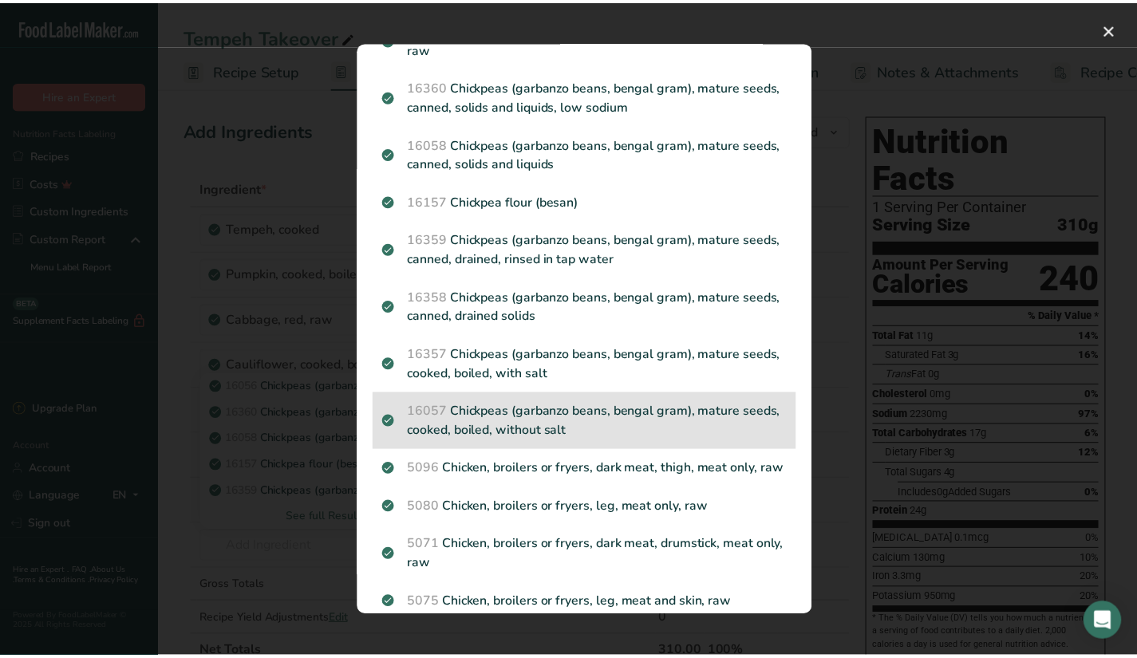
scroll to position [160, 0]
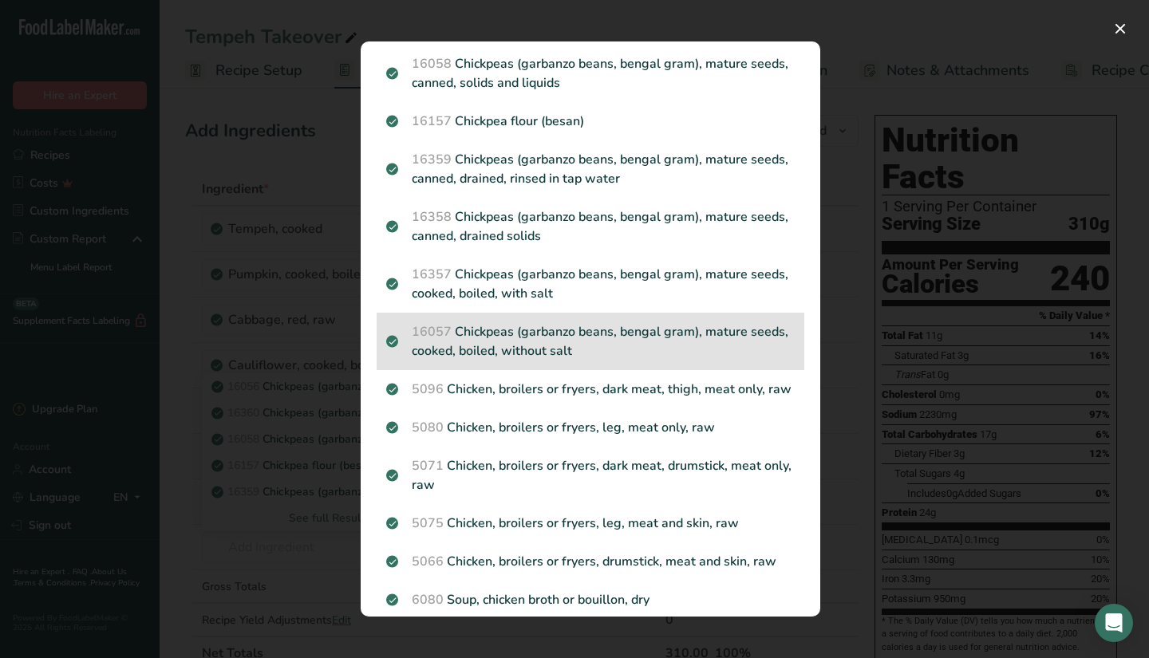
click at [664, 325] on p "16057 Chickpeas (garbanzo beans, bengal gram), mature seeds, cooked, boiled, wi…" at bounding box center [590, 341] width 409 height 38
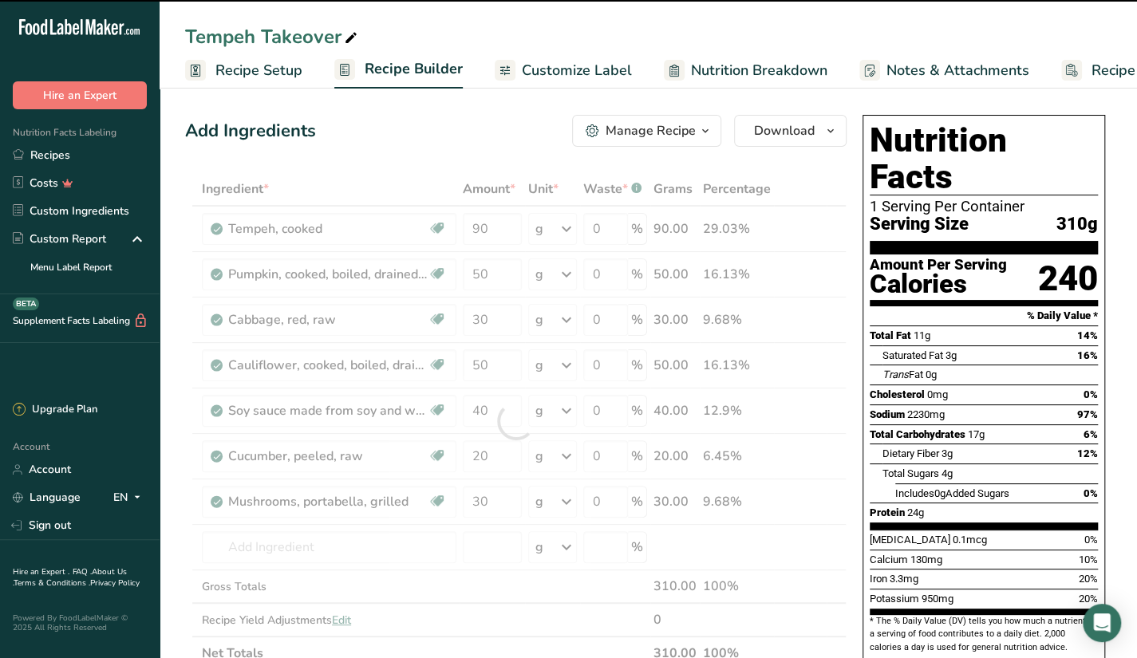
type input "0"
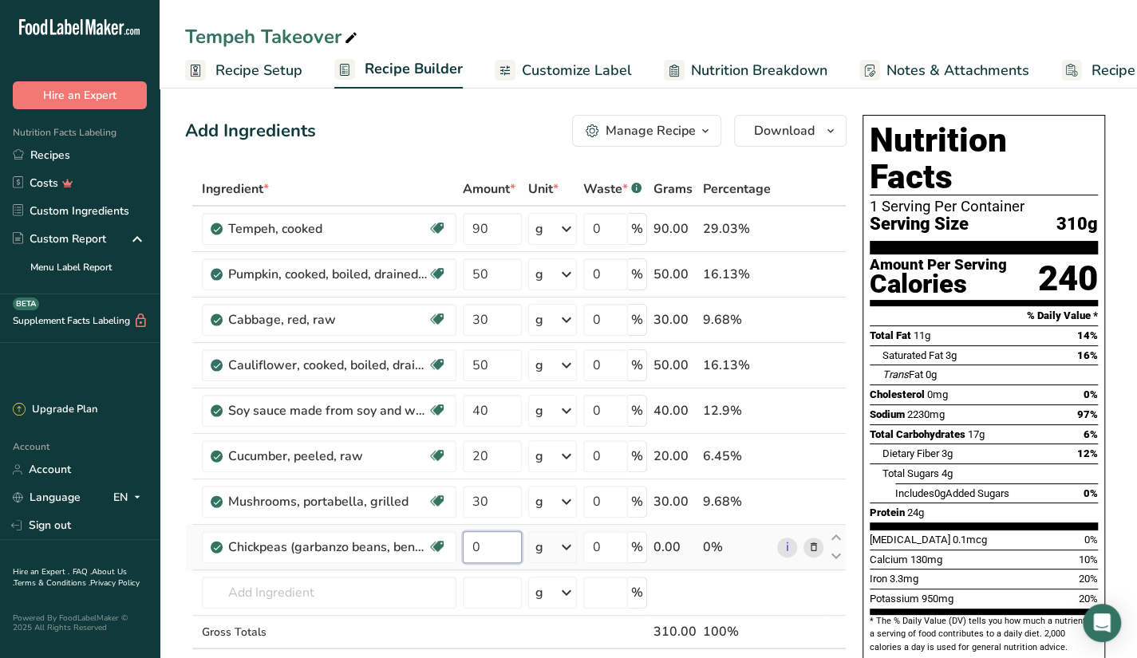
click at [488, 550] on input "0" at bounding box center [492, 548] width 59 height 32
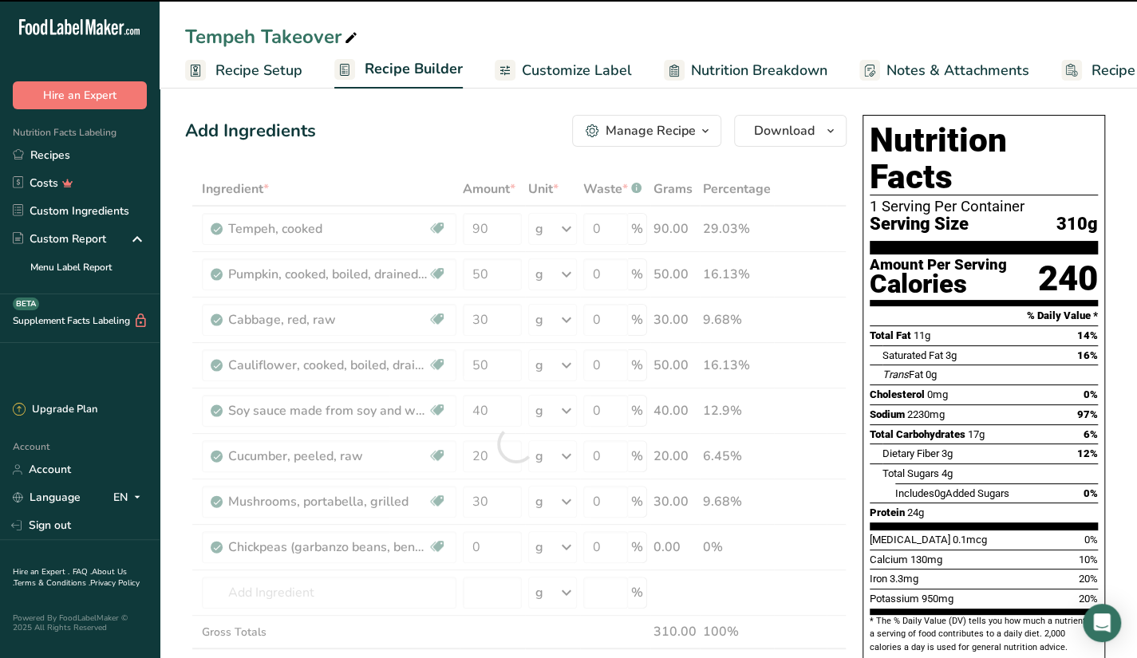
click at [739, 655] on div at bounding box center [516, 443] width 662 height 543
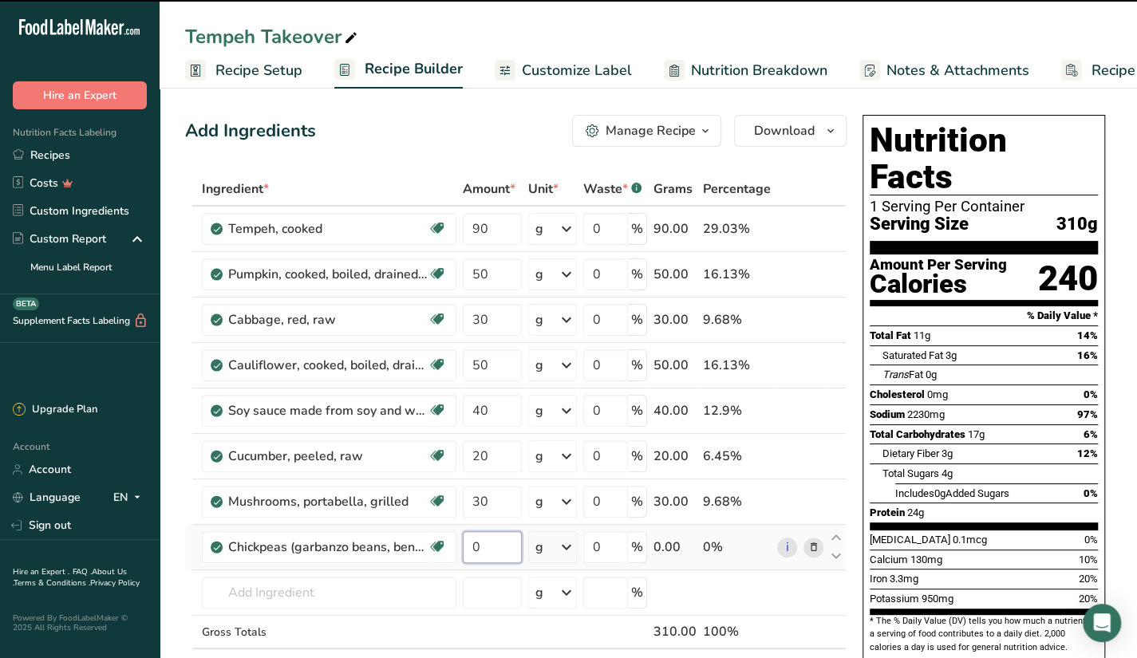
drag, startPoint x: 476, startPoint y: 551, endPoint x: 468, endPoint y: 555, distance: 9.3
click at [468, 555] on input "0" at bounding box center [492, 548] width 59 height 32
type input "50"
click at [401, 582] on div "Ingredient * Amount * Unit * Waste * .a-a{fill:#347362;}.b-a{fill:#fff;} Grams …" at bounding box center [516, 443] width 662 height 543
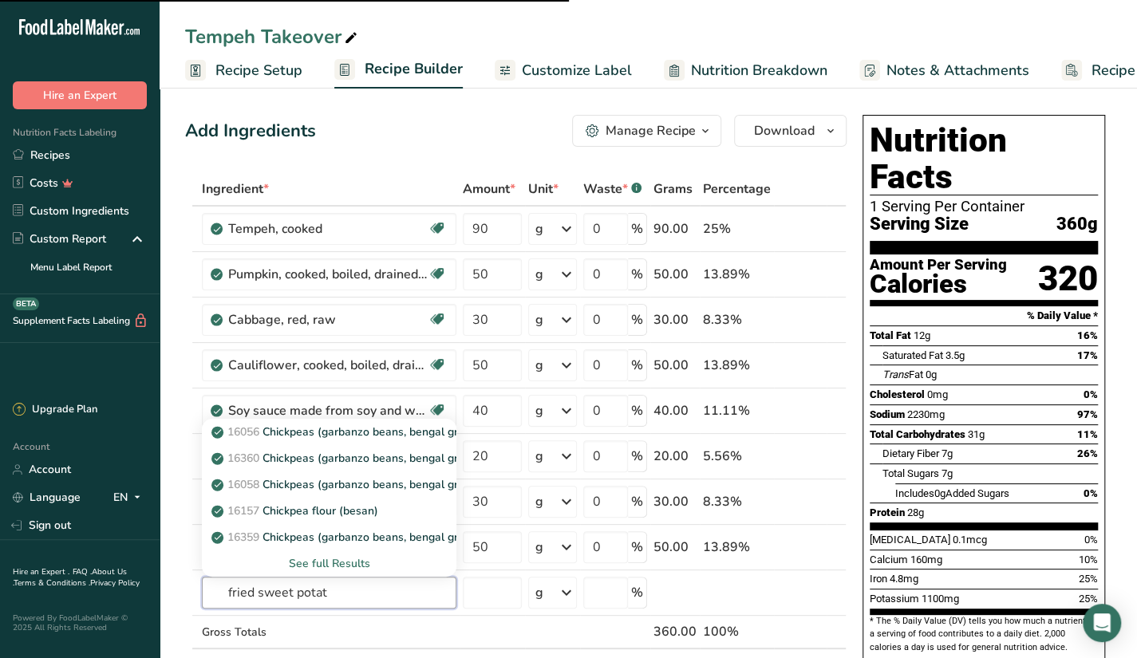
type input "fried sweet potato"
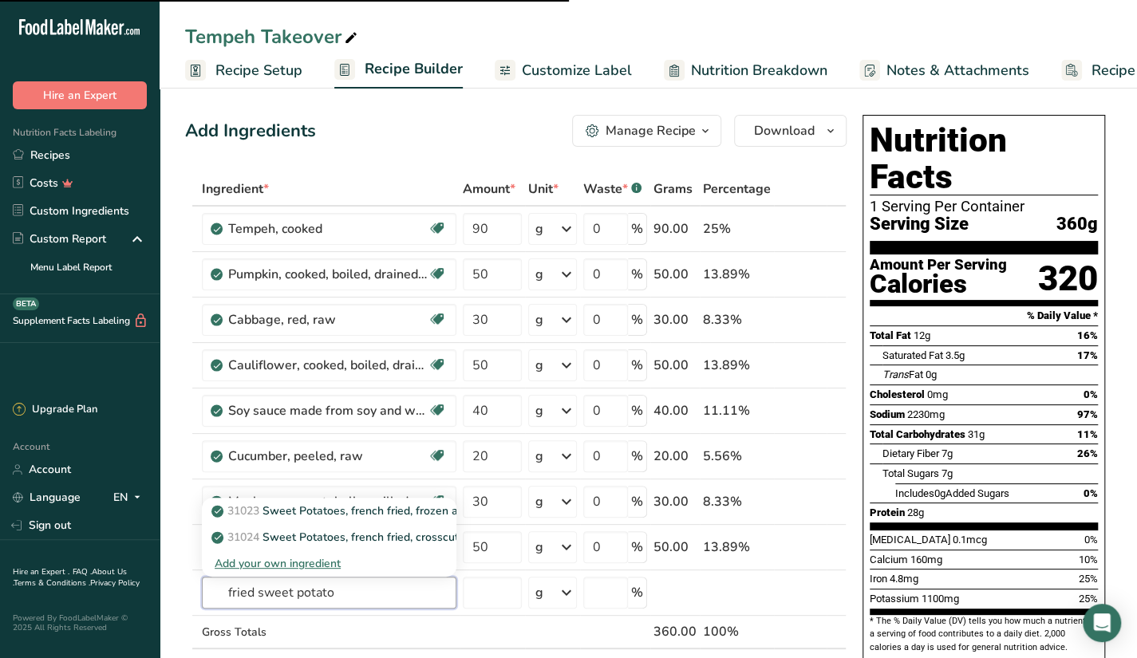
type input "0"
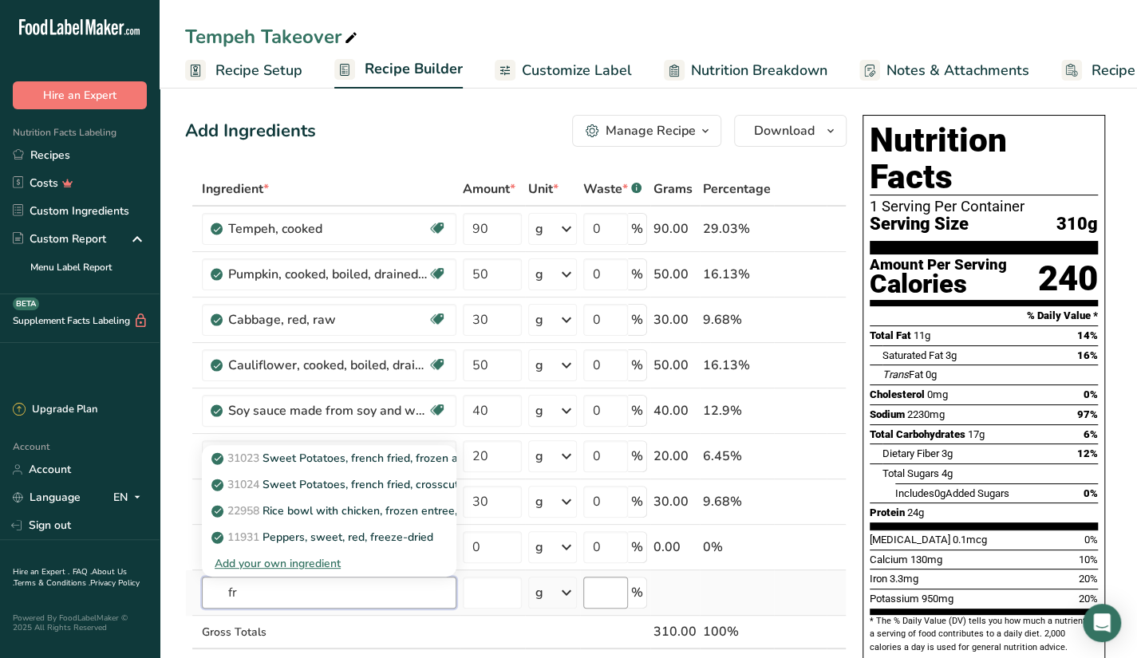
type input "f"
type input "sweet potato"
click at [342, 558] on div "See full Results" at bounding box center [329, 563] width 229 height 17
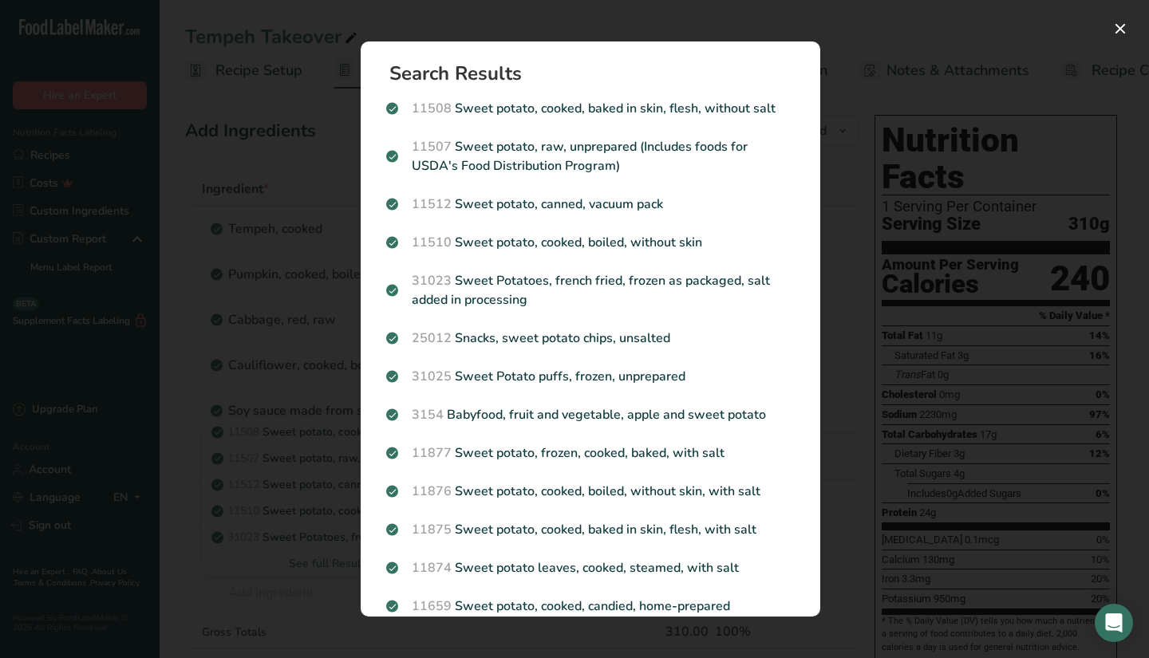
click at [747, 110] on p "11508 Sweet potato, cooked, baked in skin, flesh, without salt" at bounding box center [590, 108] width 409 height 19
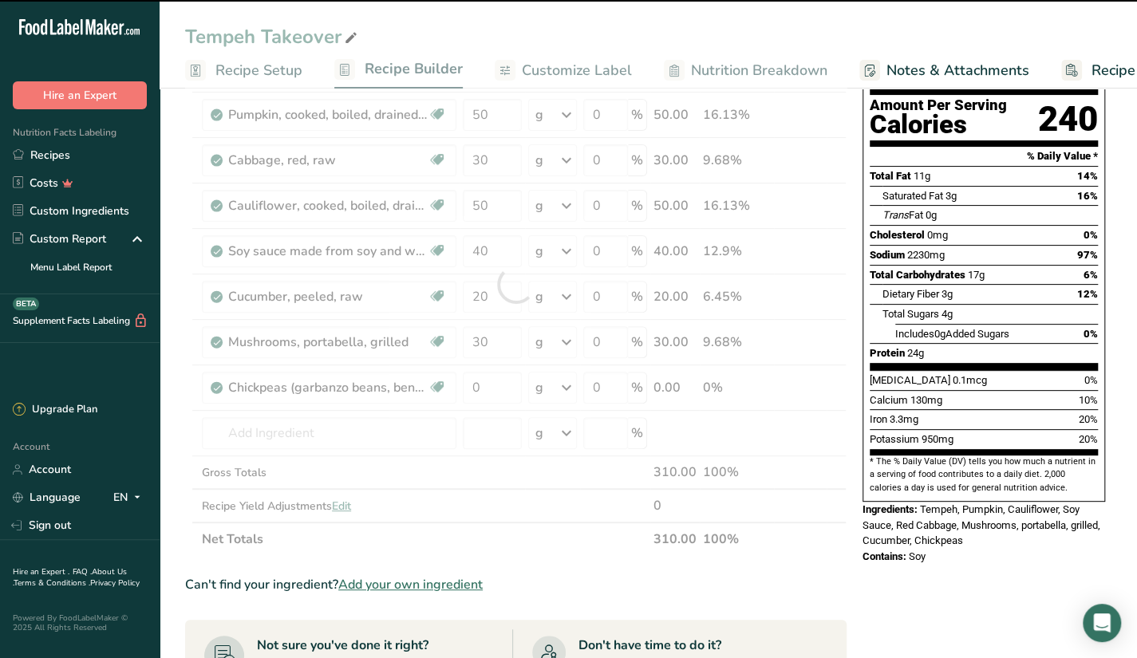
type input "50"
type input "0"
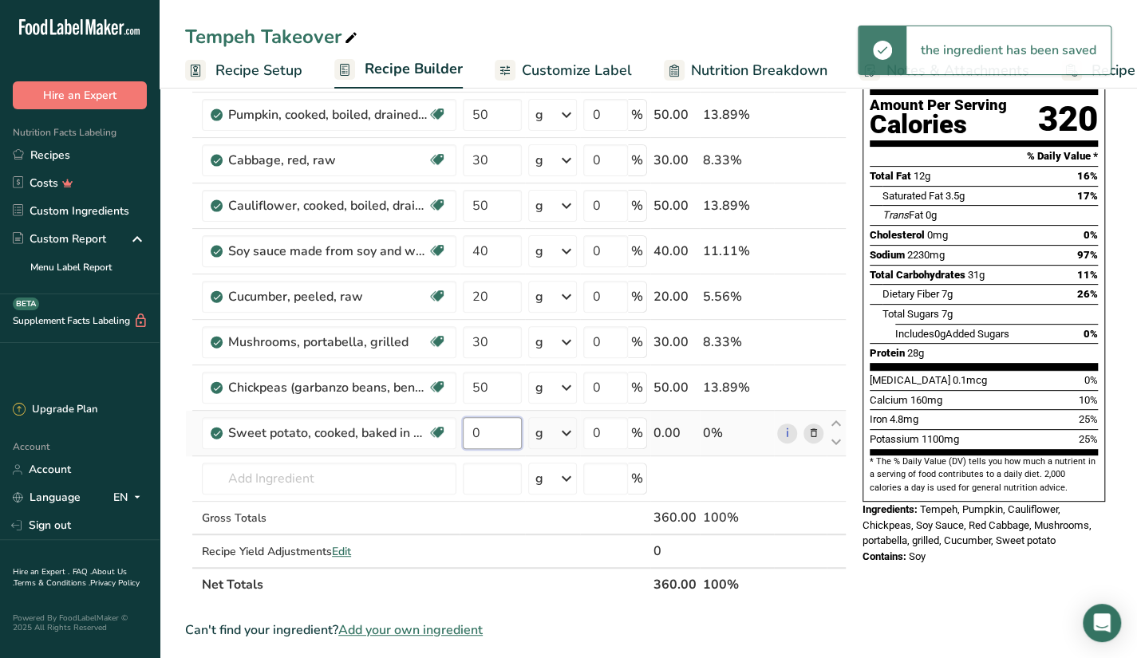
drag, startPoint x: 486, startPoint y: 441, endPoint x: 469, endPoint y: 451, distance: 19.3
click at [469, 451] on td "0" at bounding box center [492, 433] width 65 height 45
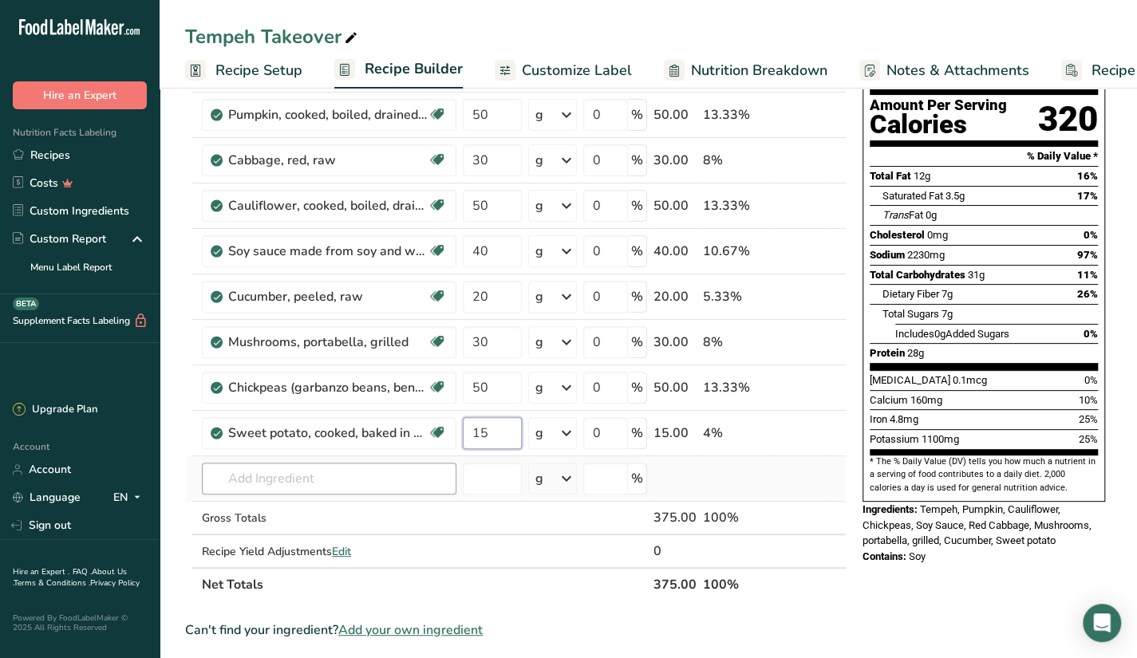
type input "15"
click at [429, 479] on div "Ingredient * Amount * Unit * Waste * .a-a{fill:#347362;}.b-a{fill:#fff;} Grams …" at bounding box center [516, 307] width 662 height 589
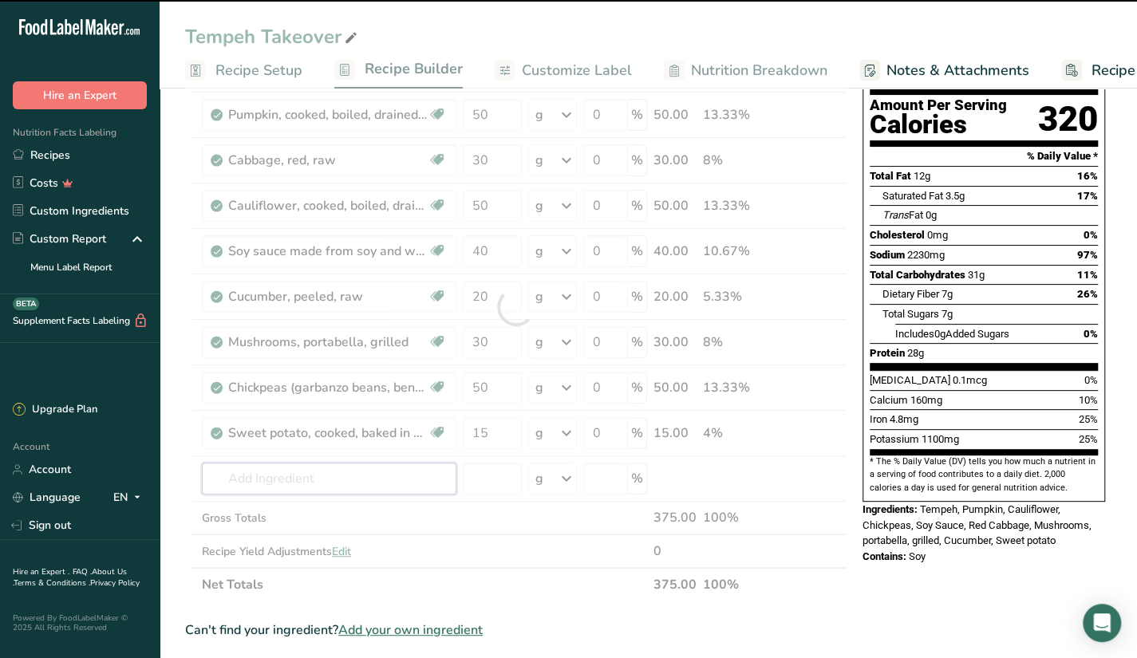
type input "d"
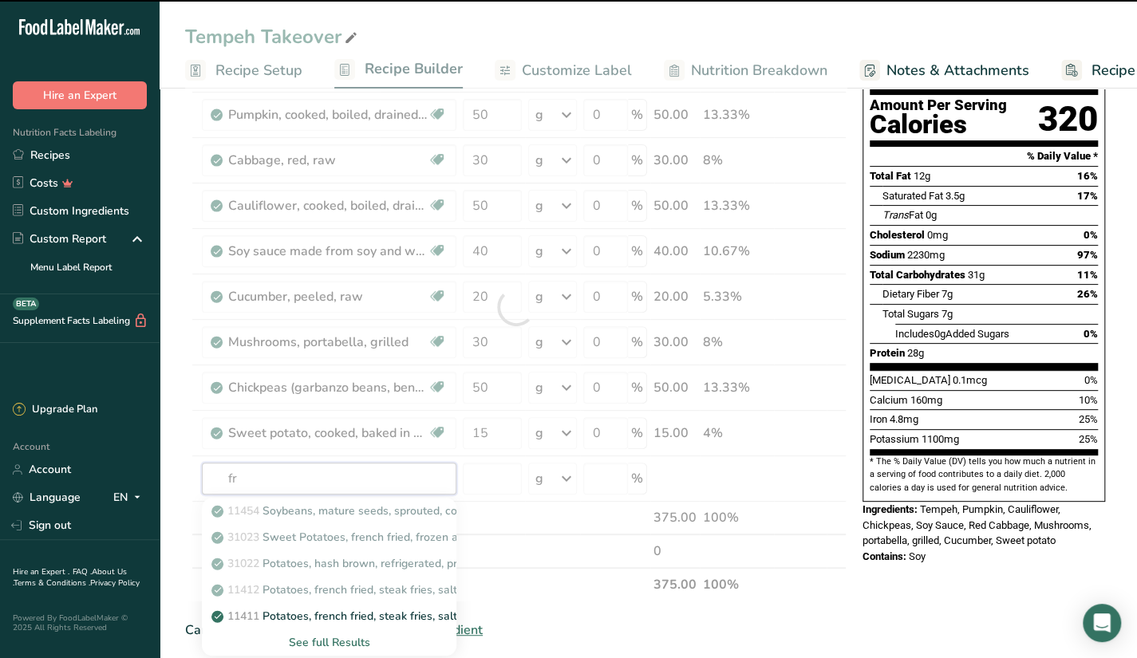
type input "f"
type input "fried"
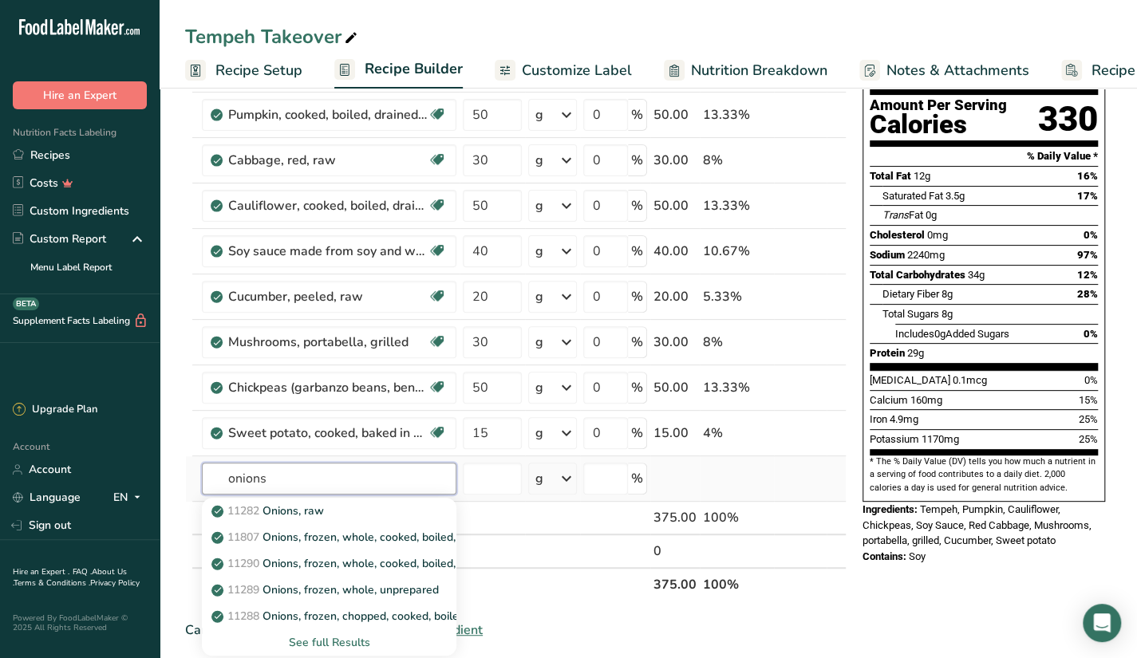
type input "onions"
click at [302, 638] on div "See full Results" at bounding box center [329, 642] width 229 height 17
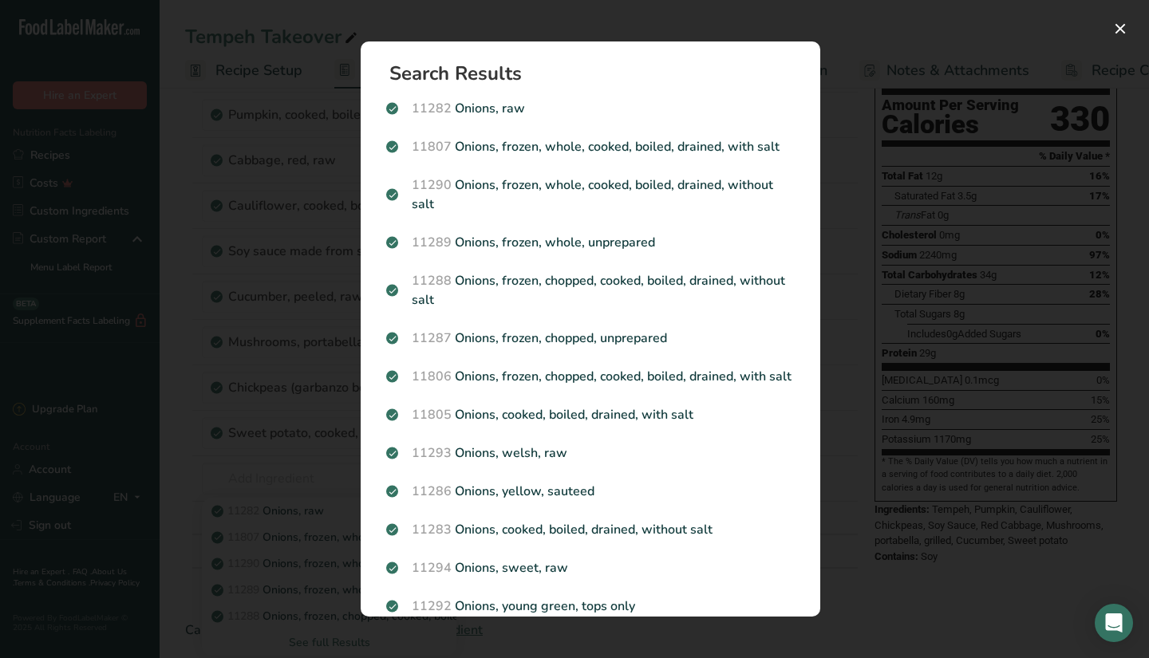
click at [318, 506] on div "Search results modal" at bounding box center [574, 329] width 1149 height 658
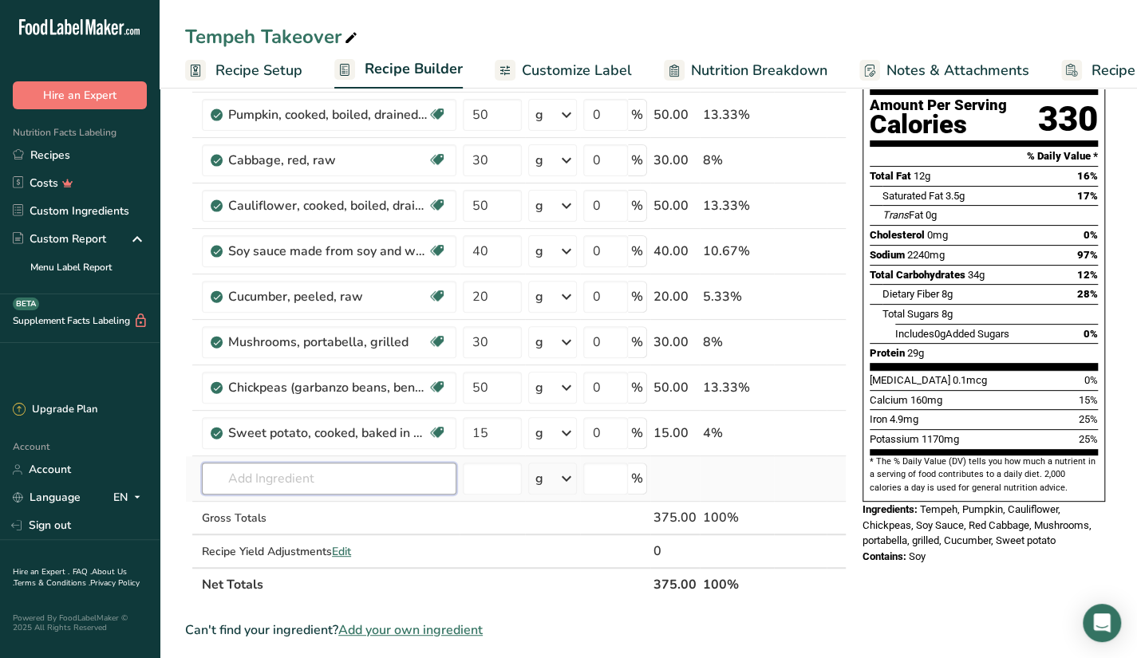
click at [345, 463] on input "text" at bounding box center [329, 479] width 255 height 32
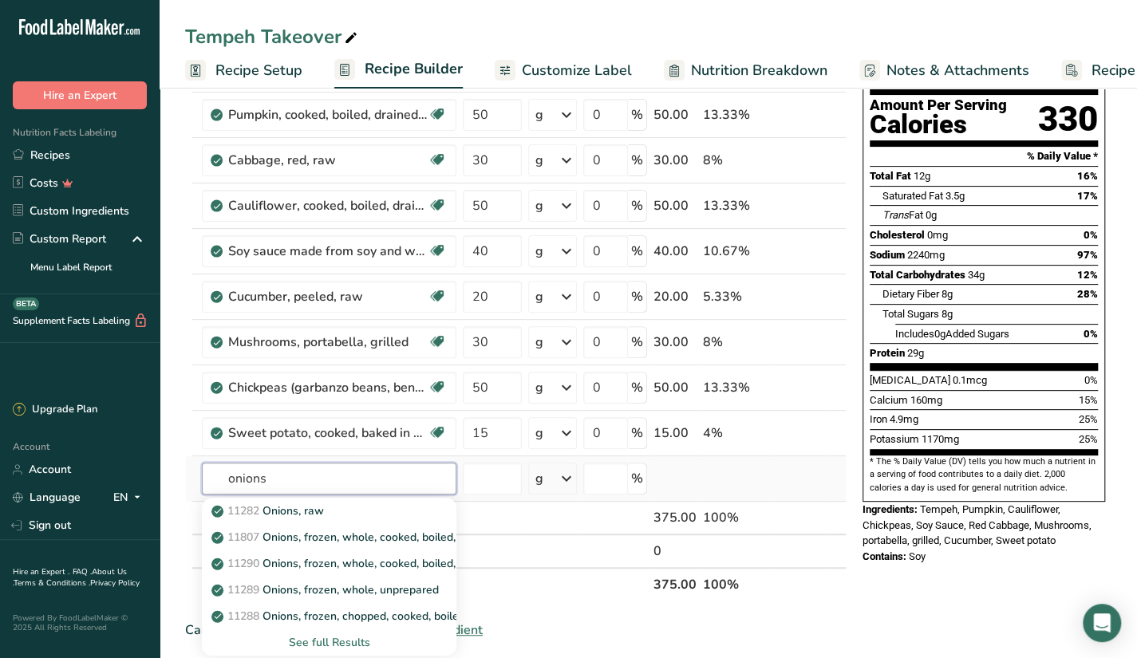
type input "onions"
click at [321, 638] on div "See full Results" at bounding box center [329, 642] width 229 height 17
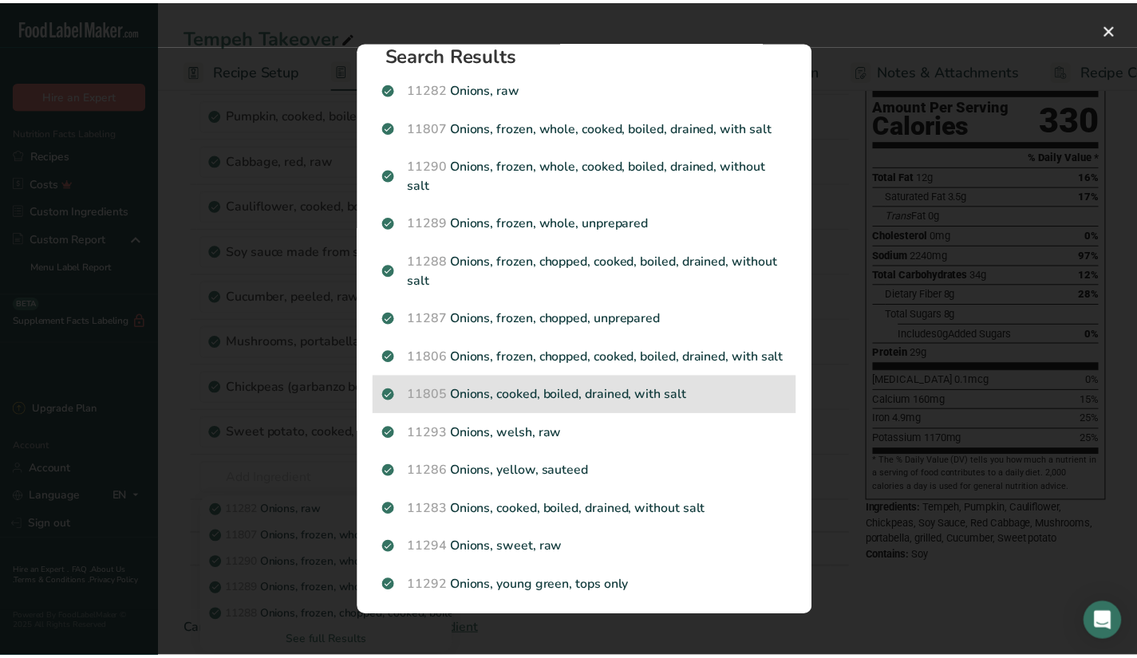
scroll to position [0, 0]
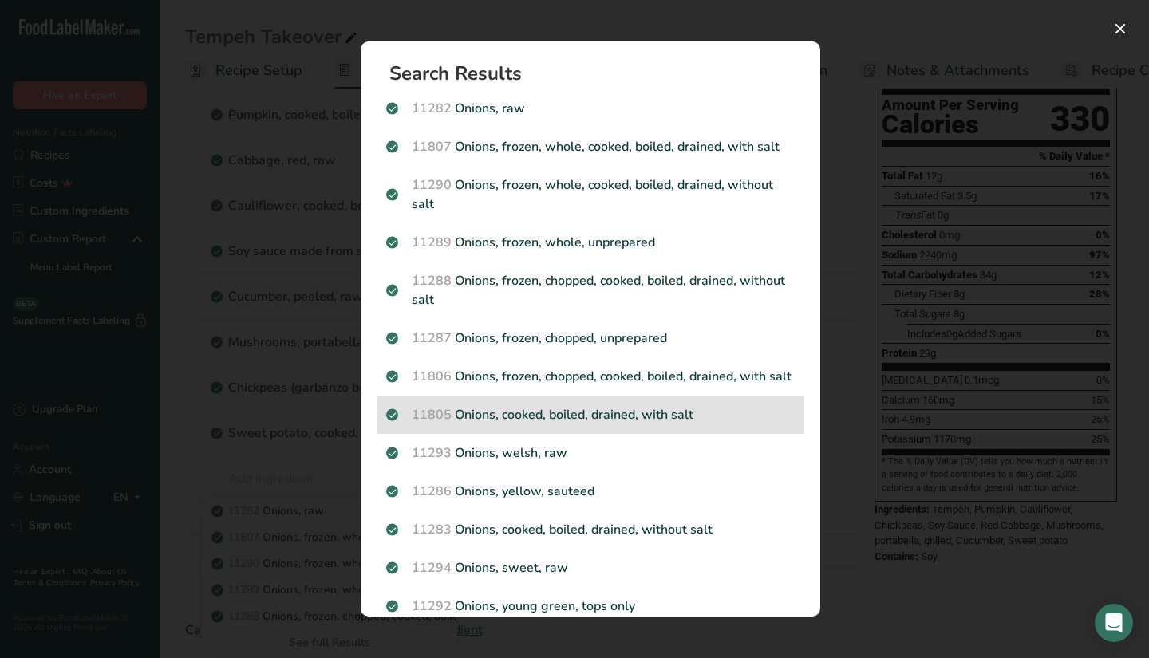
click at [649, 425] on p "11805 Onions, cooked, boiled, drained, with salt" at bounding box center [590, 414] width 409 height 19
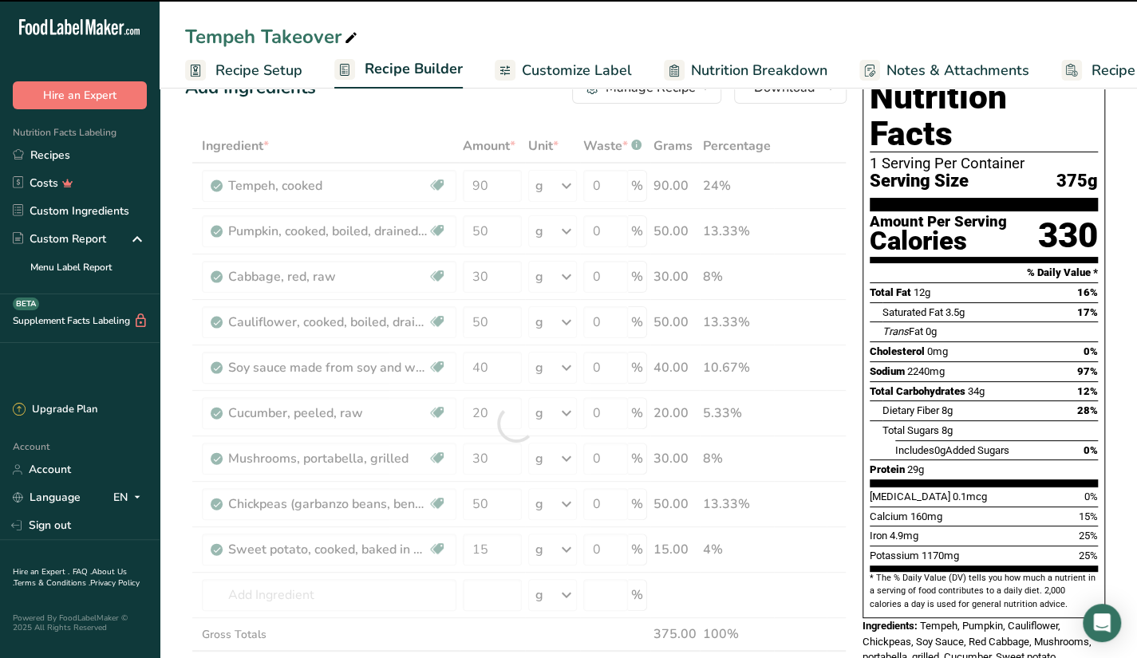
scroll to position [80, 0]
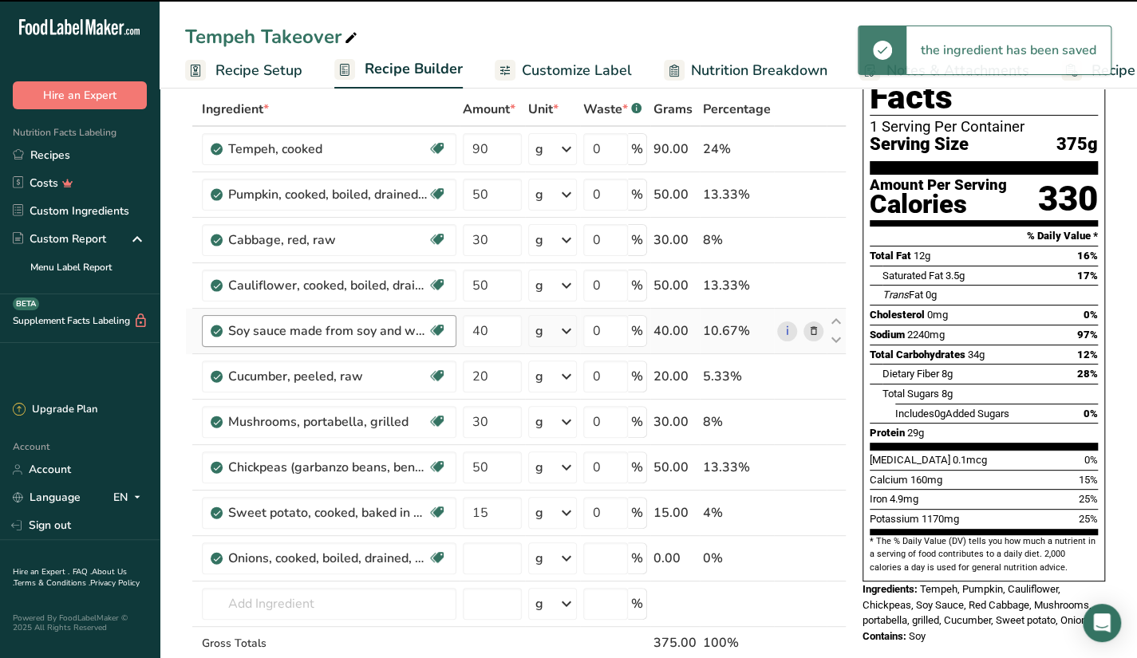
type input "0"
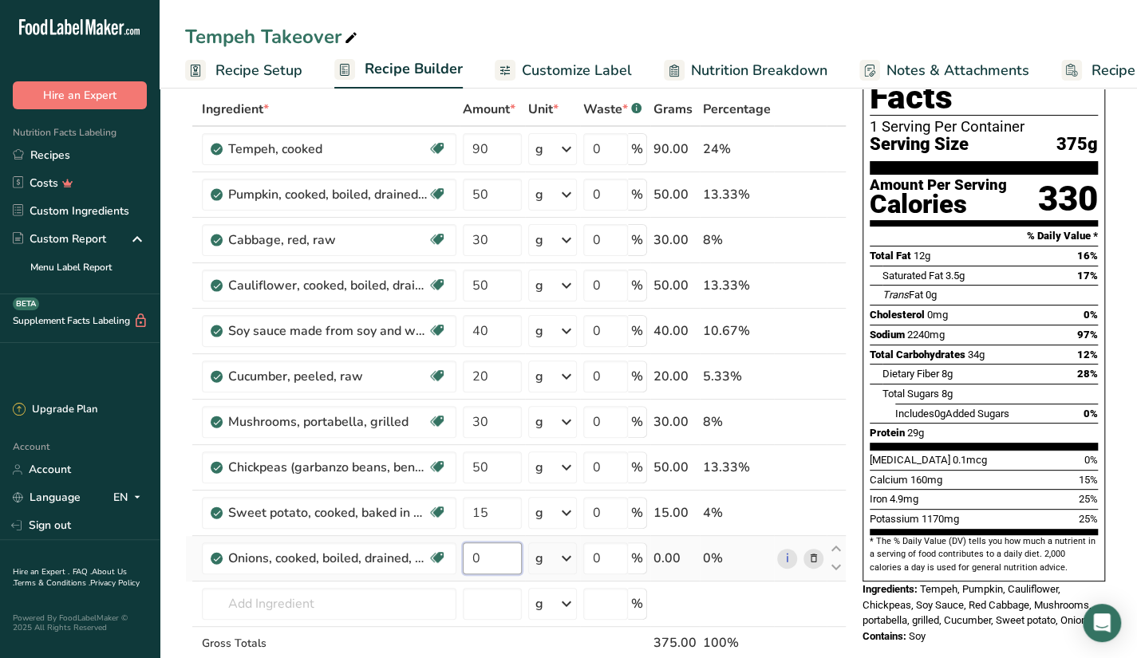
drag, startPoint x: 509, startPoint y: 555, endPoint x: 456, endPoint y: 561, distance: 53.8
click at [456, 561] on tr "Onions, cooked, boiled, drained, with salt Dairy free Gluten free Vegan Vegetar…" at bounding box center [516, 558] width 660 height 45
type input "5"
click at [810, 601] on div "Ingredient * Amount * Unit * Waste * .a-a{fill:#347362;}.b-a{fill:#fff;} Grams …" at bounding box center [516, 410] width 662 height 634
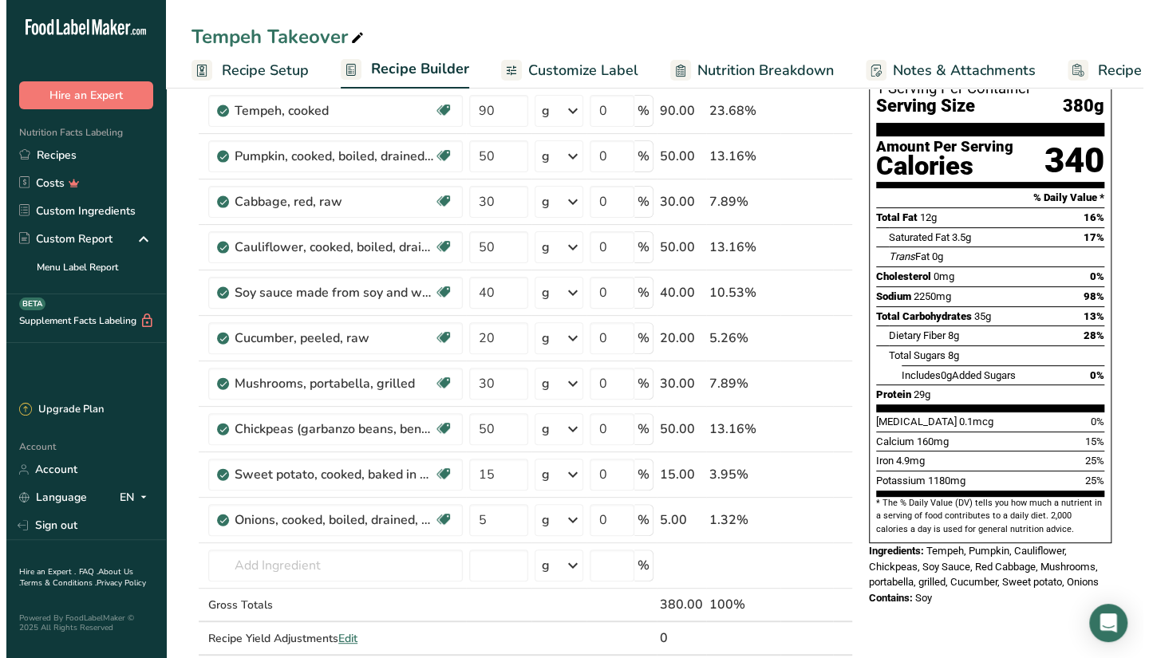
scroll to position [0, 0]
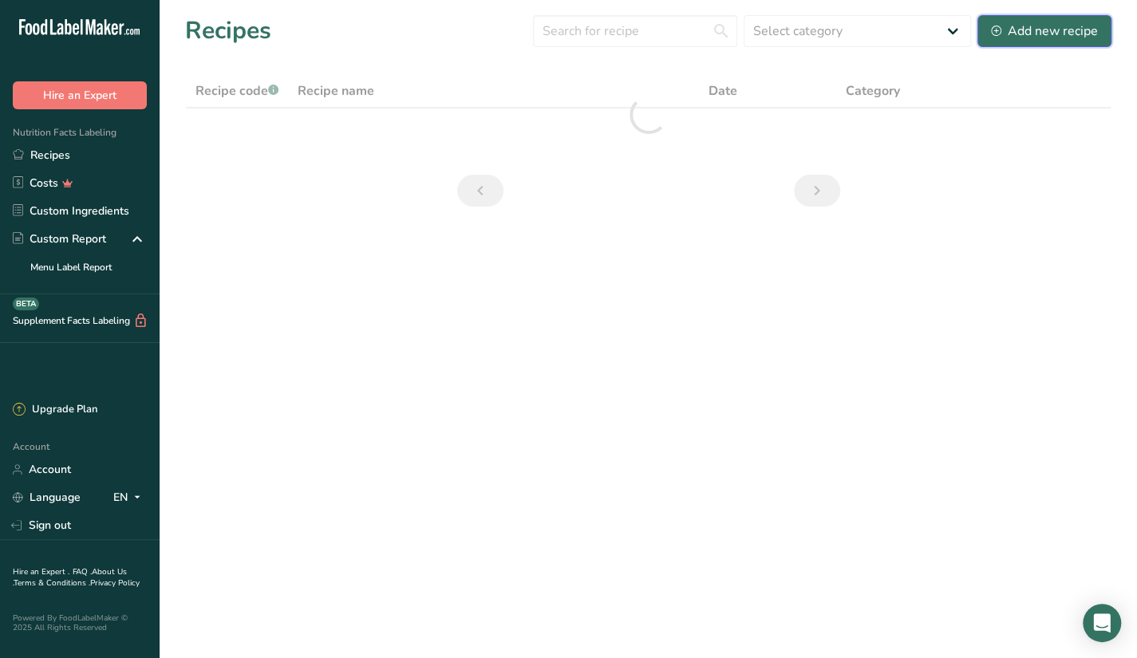
click at [1023, 42] on button "Add new recipe" at bounding box center [1045, 31] width 134 height 32
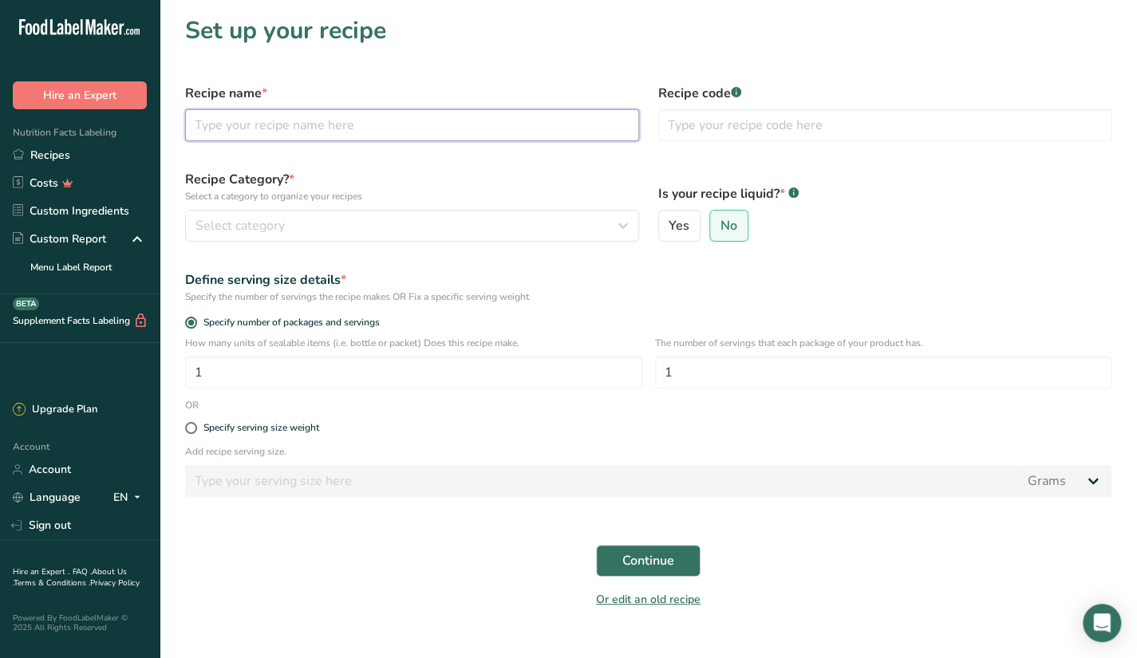
drag, startPoint x: 217, startPoint y: 135, endPoint x: 185, endPoint y: 148, distance: 34.4
click at [209, 136] on input "text" at bounding box center [412, 125] width 454 height 32
type input "[PERSON_NAME]"
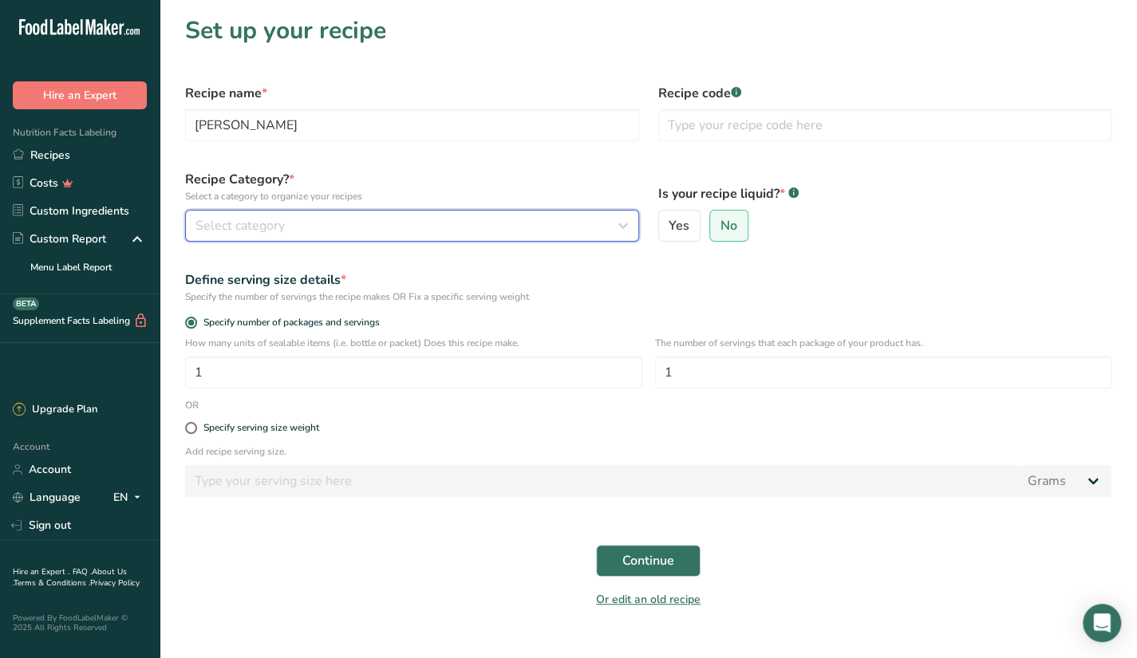
click at [230, 221] on span "Select category" at bounding box center [240, 225] width 89 height 19
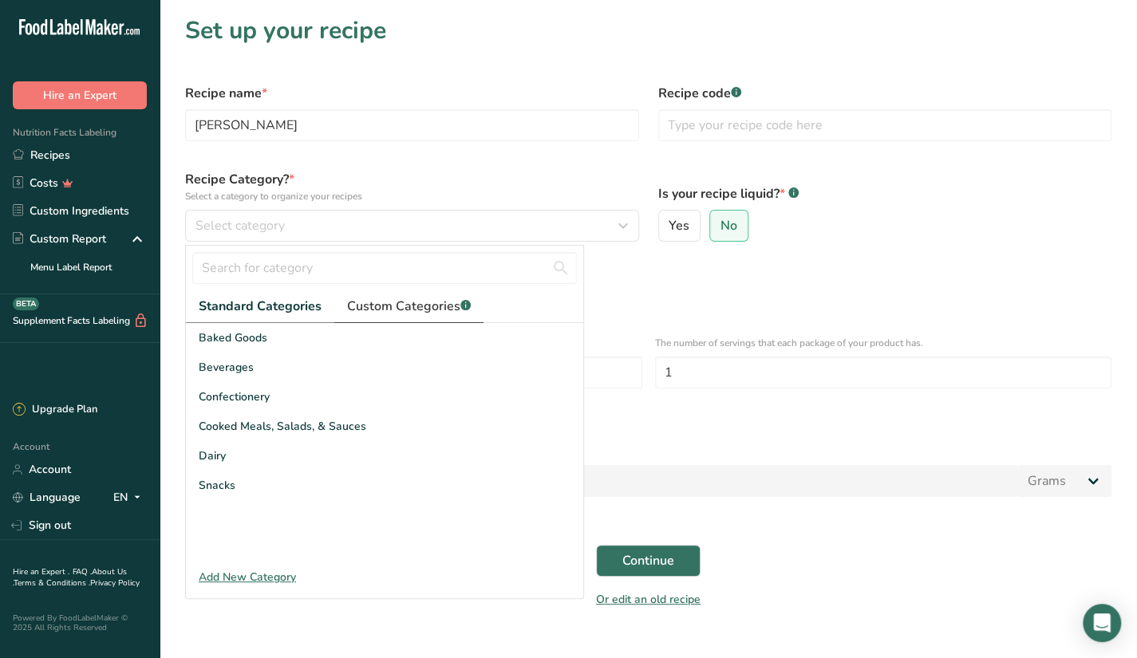
click at [377, 317] on link "Custom Categories .a-a{fill:#347362;}.b-a{fill:#fff;}" at bounding box center [408, 307] width 149 height 33
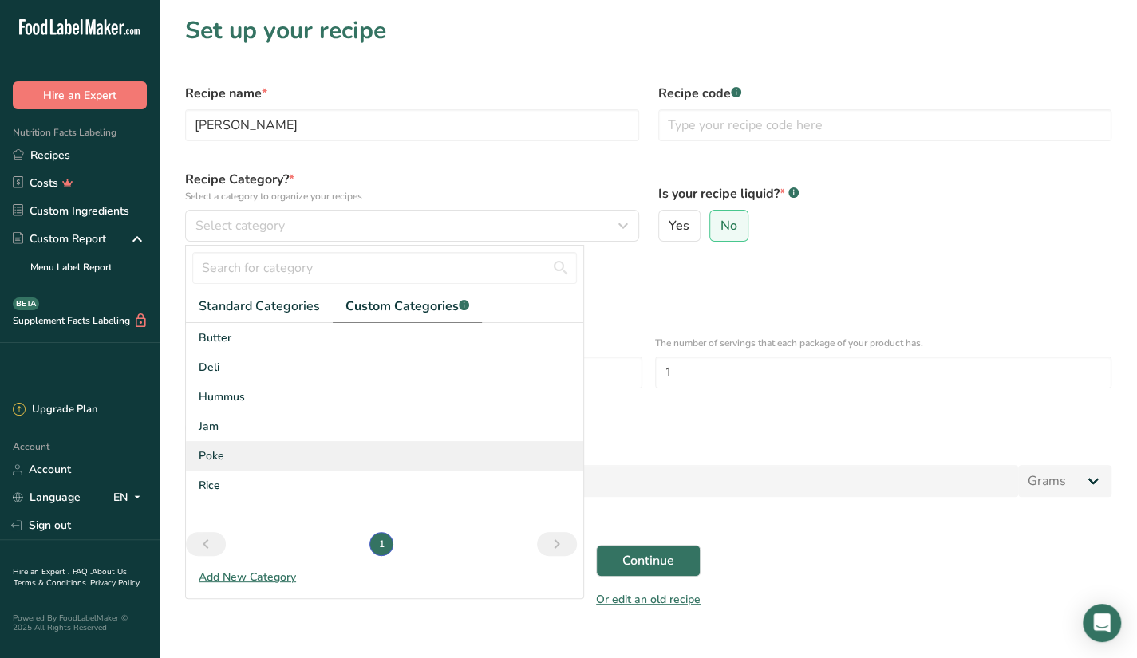
click at [262, 456] on div "Poke" at bounding box center [384, 456] width 397 height 30
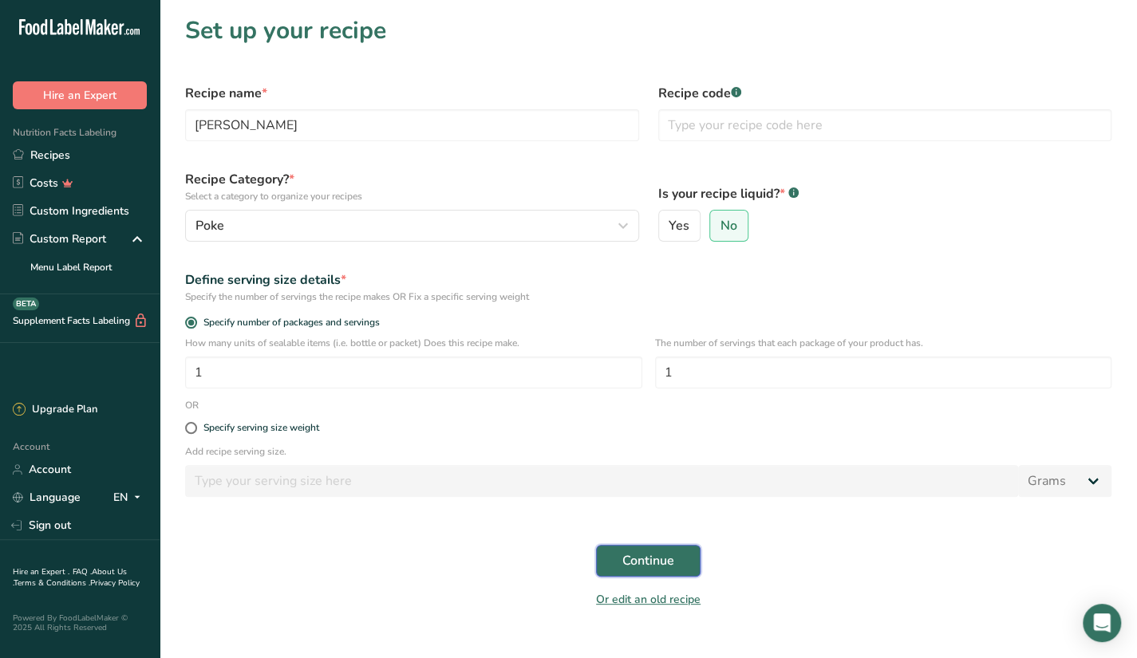
click at [670, 564] on span "Continue" at bounding box center [649, 560] width 52 height 19
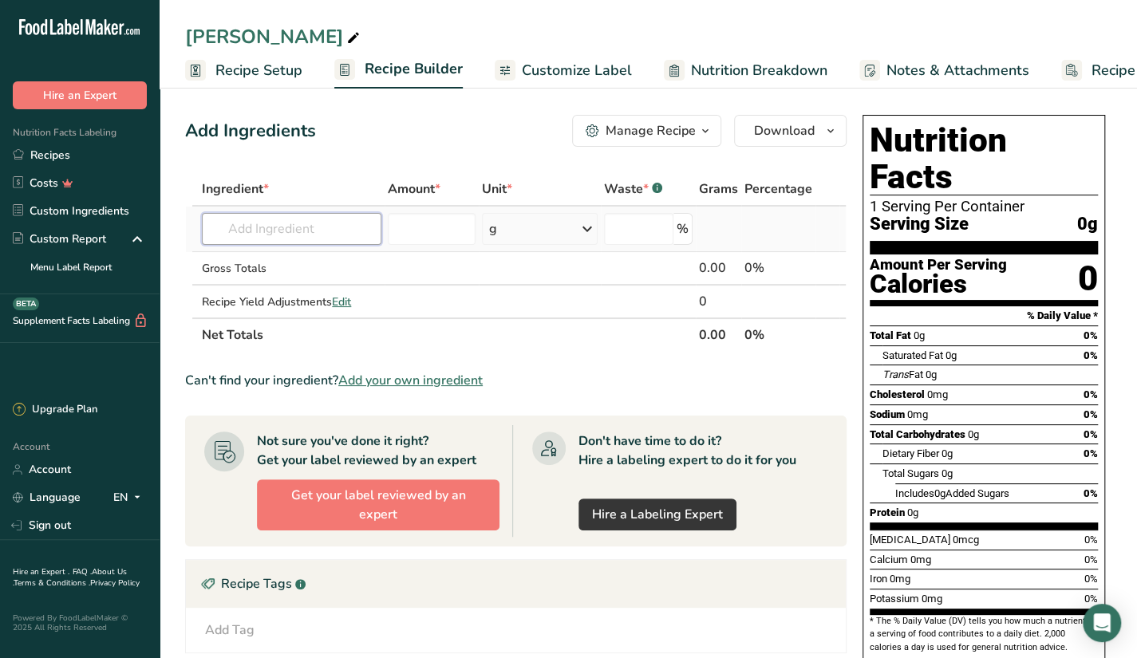
click at [302, 235] on input "text" at bounding box center [292, 229] width 180 height 32
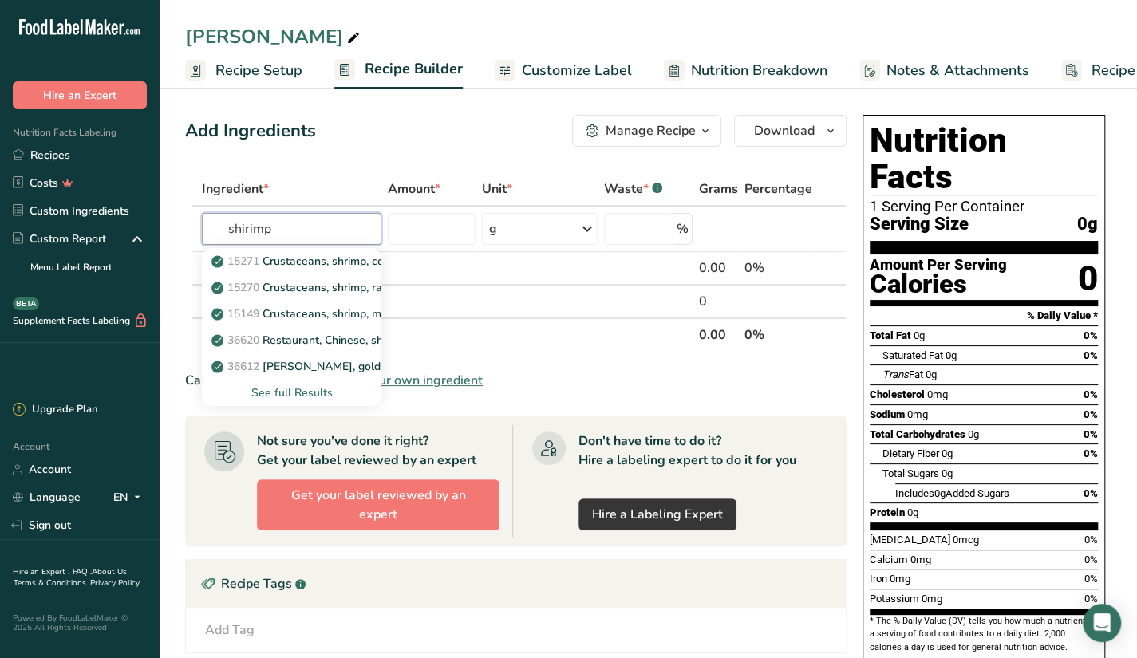
type input "shirimp"
click at [281, 394] on div "See full Results" at bounding box center [292, 393] width 154 height 17
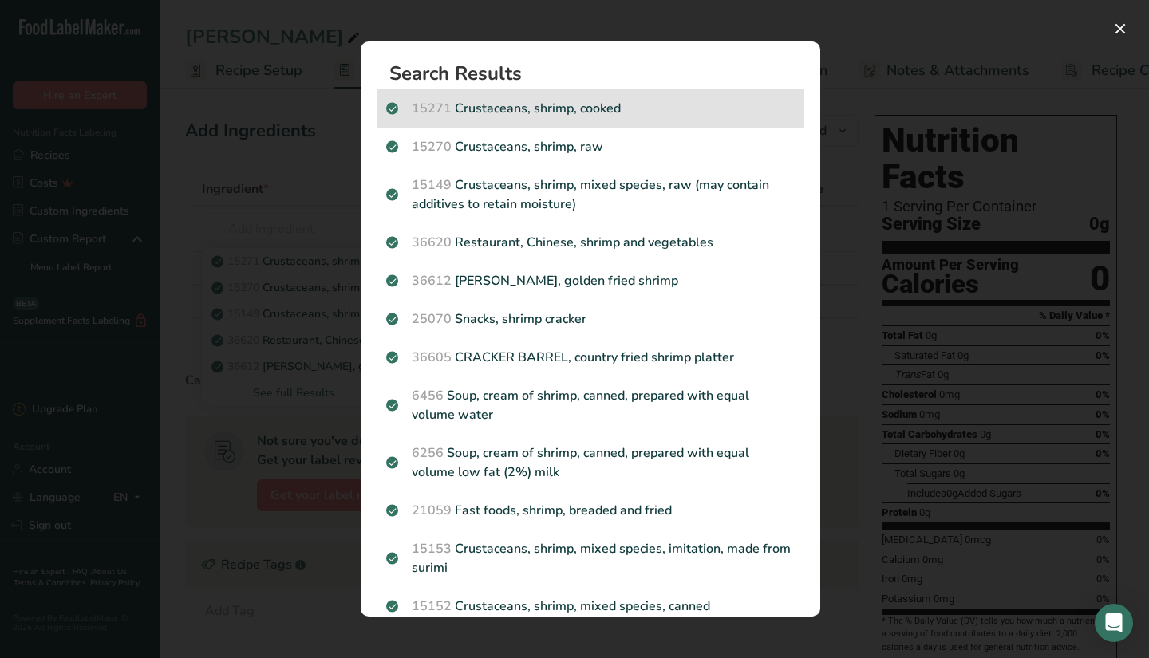
click at [611, 99] on p "15271 Crustaceans, shrimp, cooked" at bounding box center [590, 108] width 409 height 19
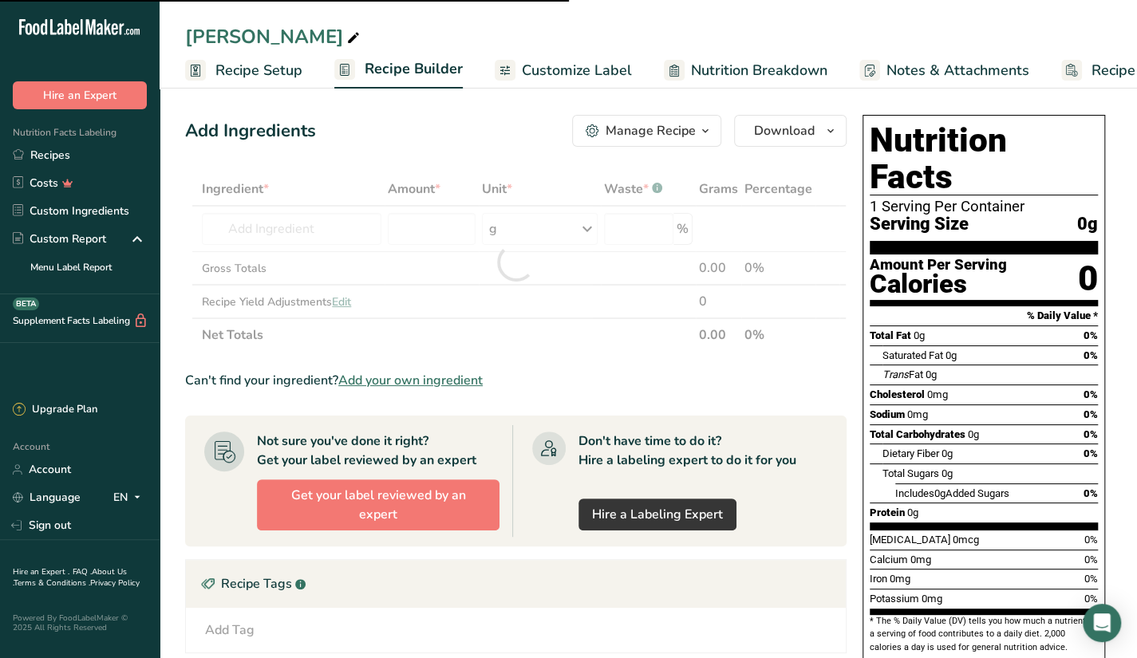
type input "0"
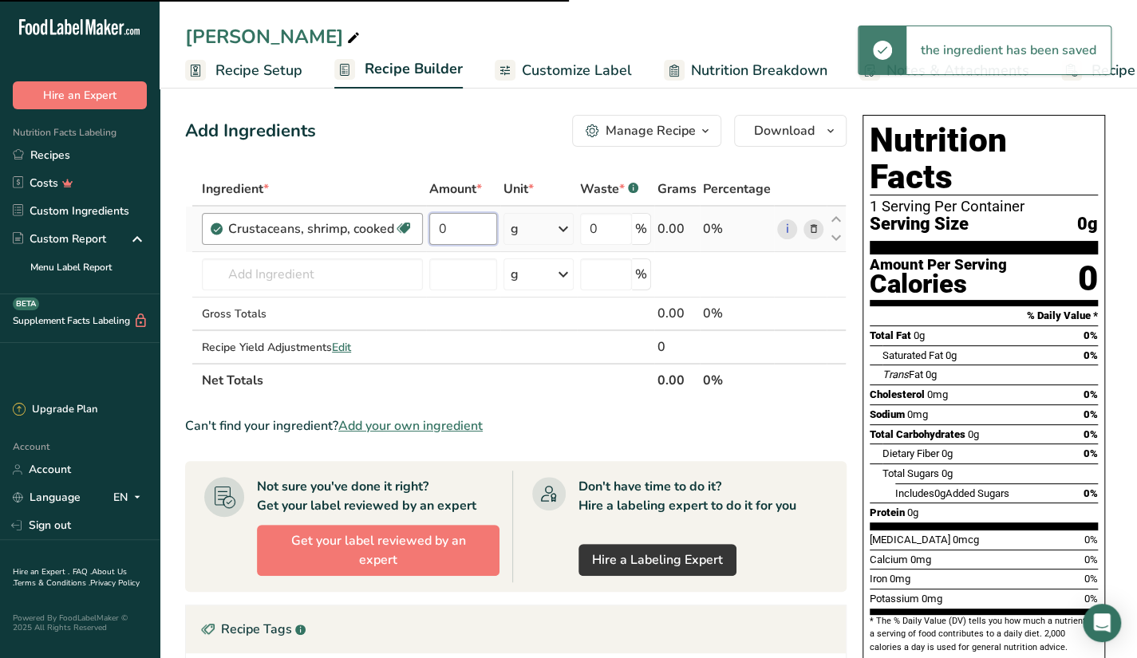
drag, startPoint x: 456, startPoint y: 236, endPoint x: 399, endPoint y: 240, distance: 56.8
click at [399, 240] on tr "Crustaceans, shrimp, cooked Dairy free Gluten free Soy free 0 g Portions 3 oz W…" at bounding box center [516, 229] width 660 height 45
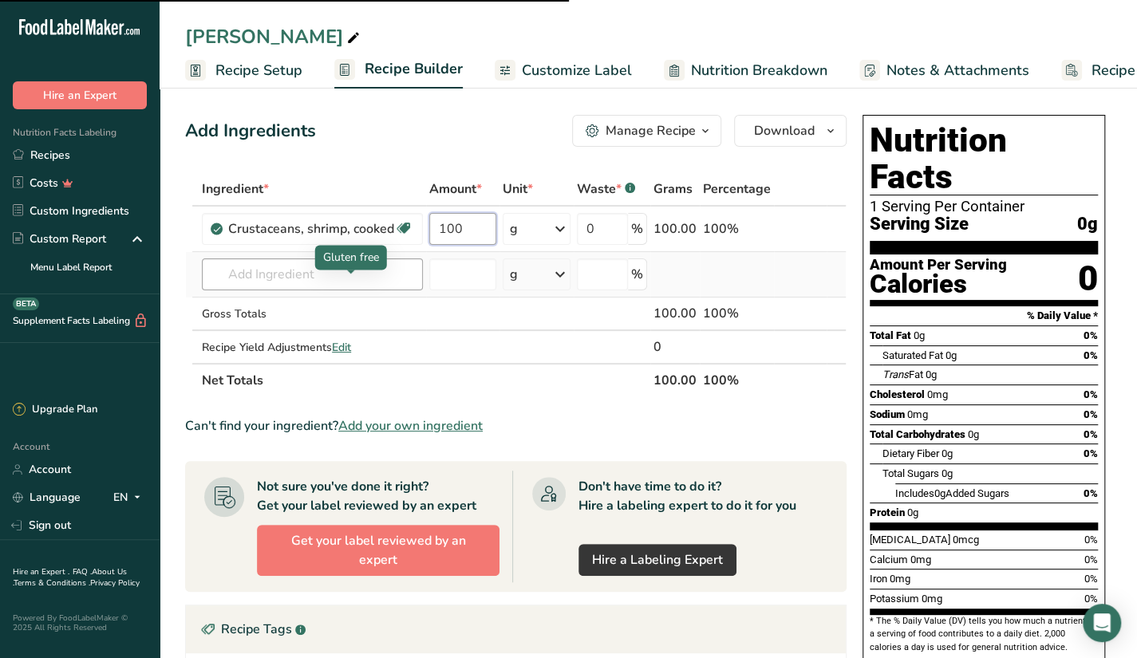
type input "100"
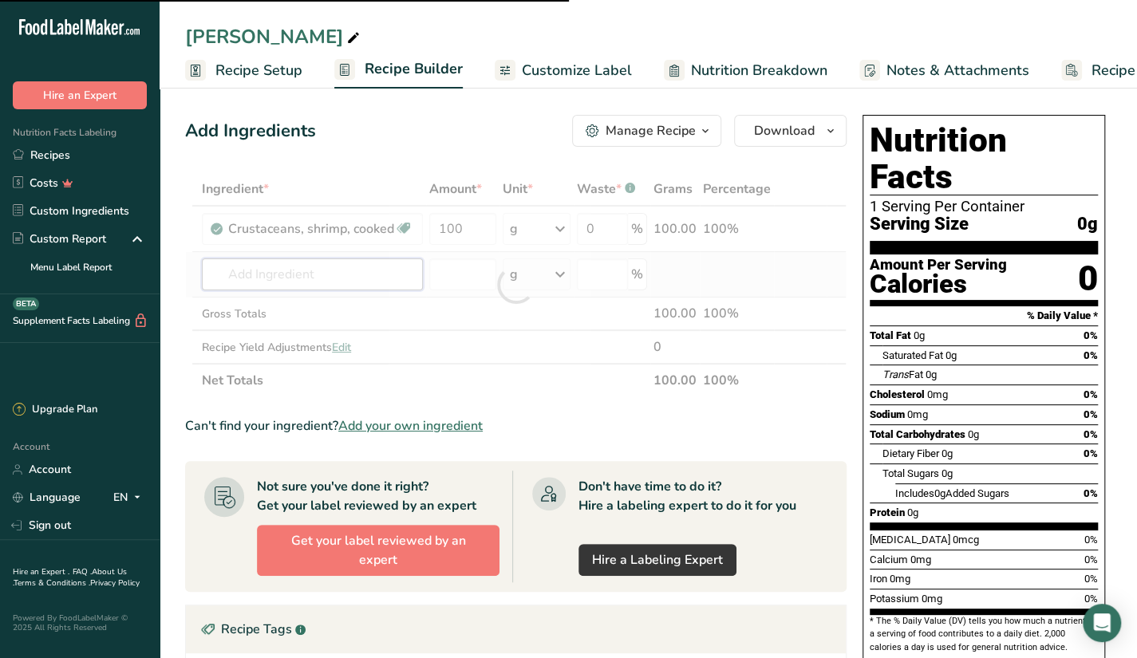
click at [267, 278] on div "Ingredient * Amount * Unit * Waste * .a-a{fill:#347362;}.b-a{fill:#fff;} Grams …" at bounding box center [516, 284] width 662 height 225
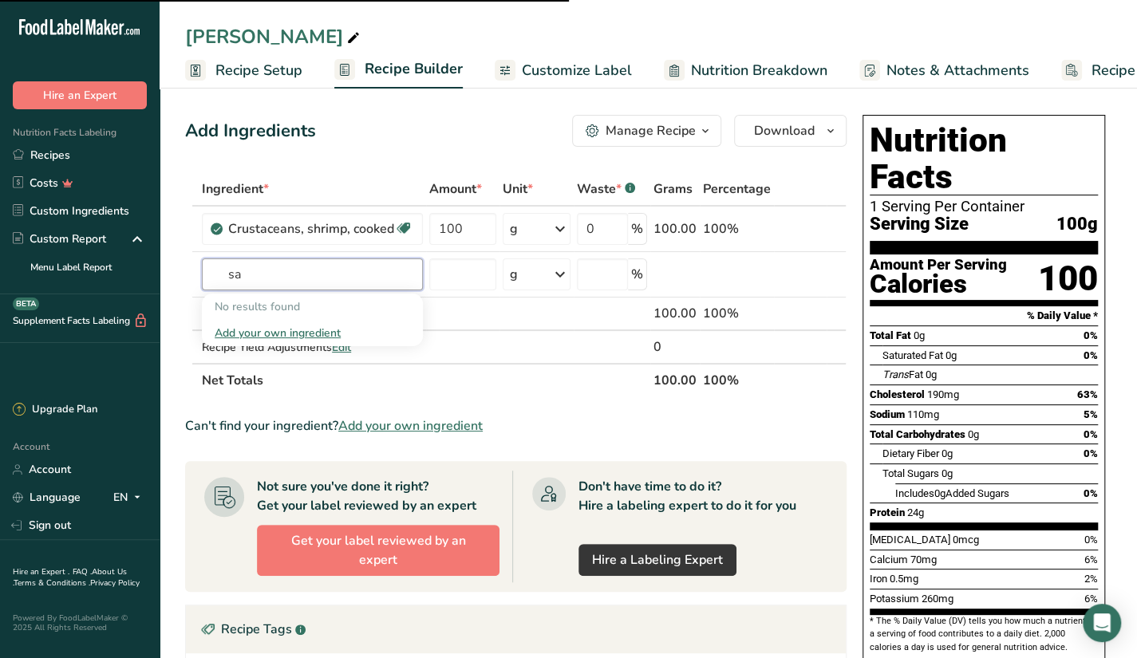
type input "s"
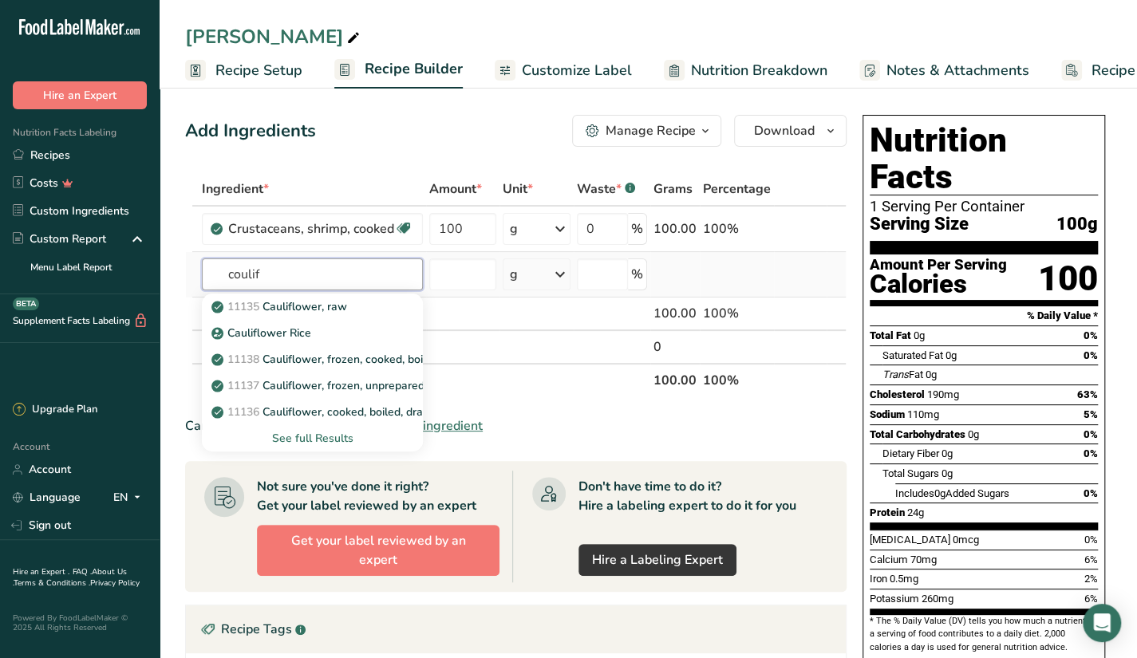
type input "coulif"
click at [327, 437] on div "See full Results" at bounding box center [313, 438] width 196 height 17
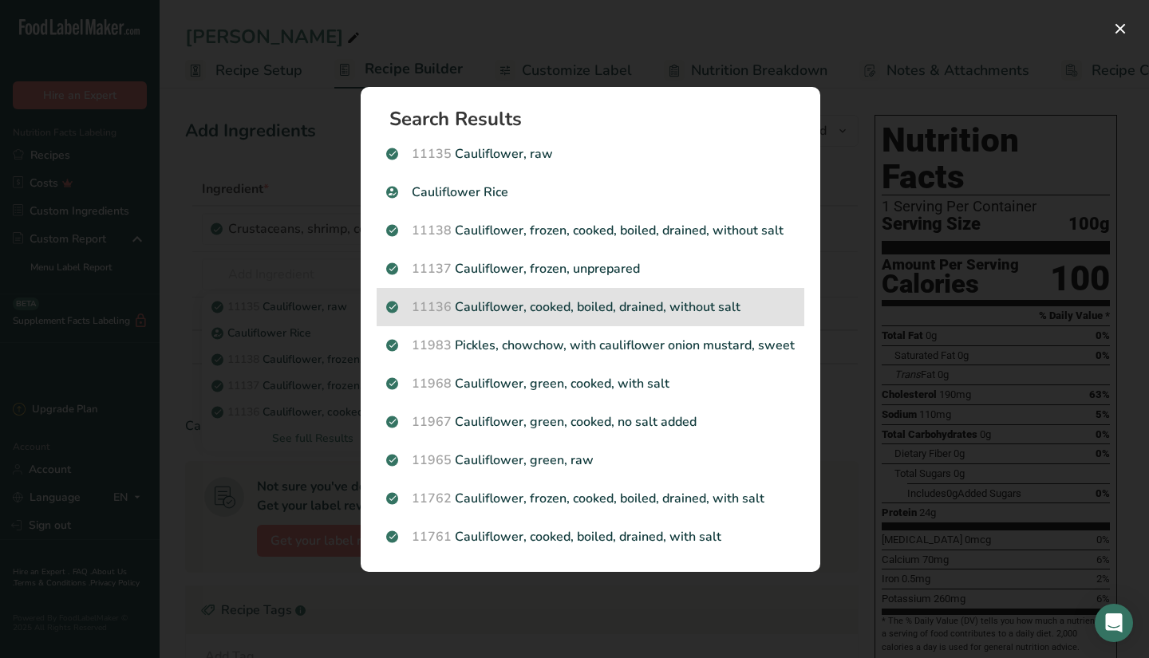
click at [616, 312] on p "11136 Cauliflower, cooked, boiled, drained, without salt" at bounding box center [590, 307] width 409 height 19
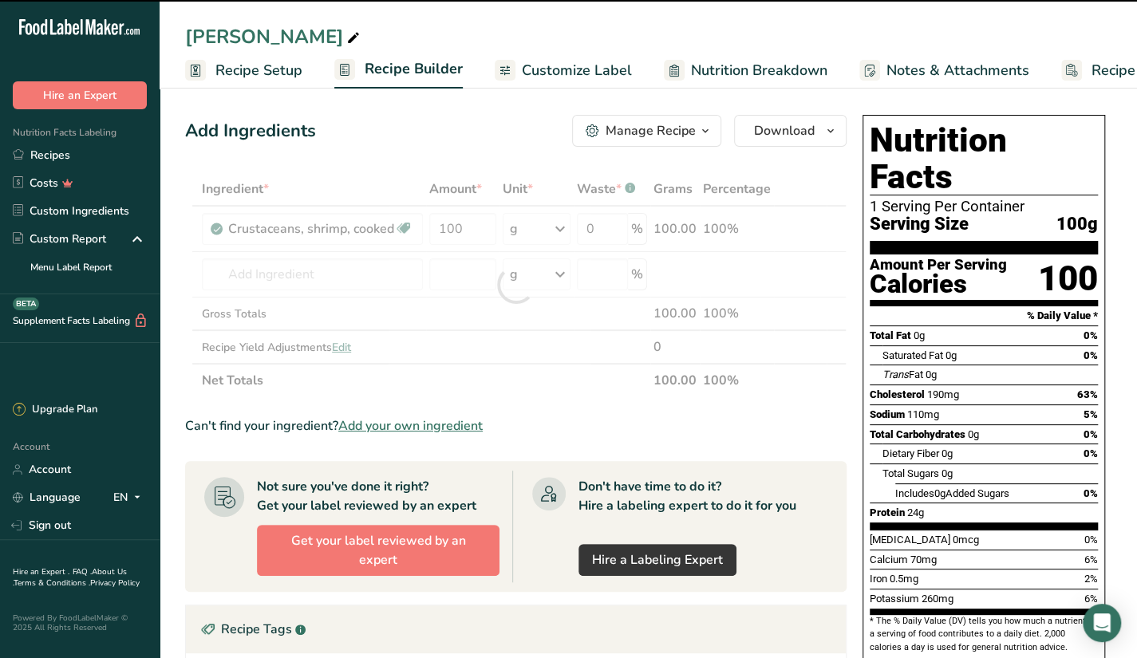
type input "0"
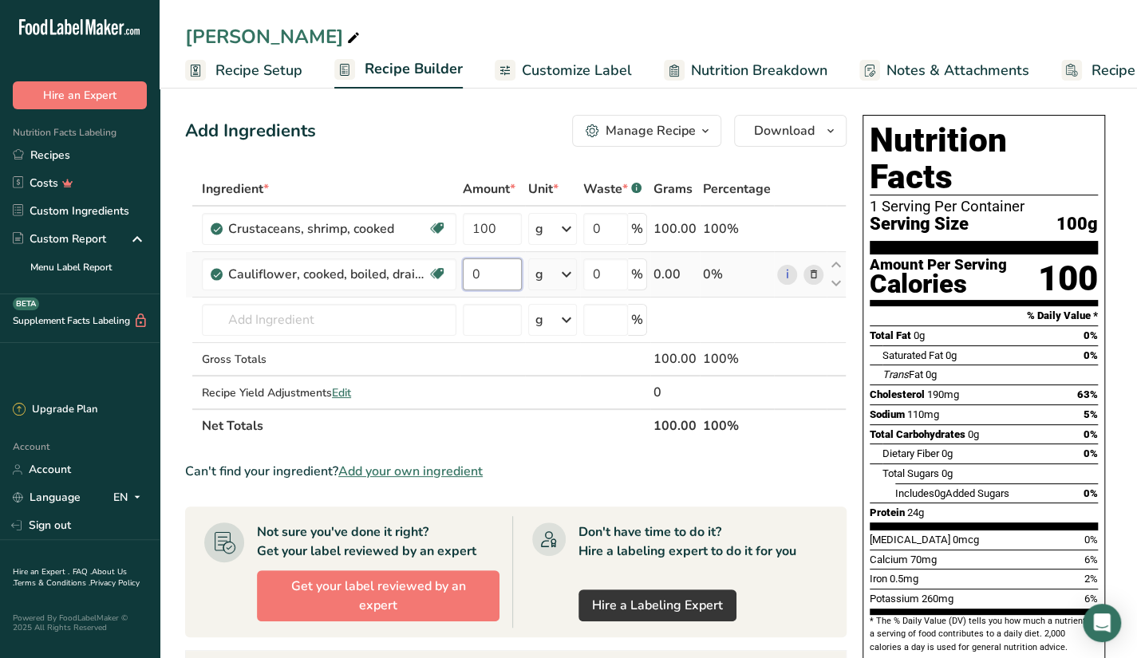
click at [500, 272] on input "0" at bounding box center [492, 275] width 59 height 32
type input "50"
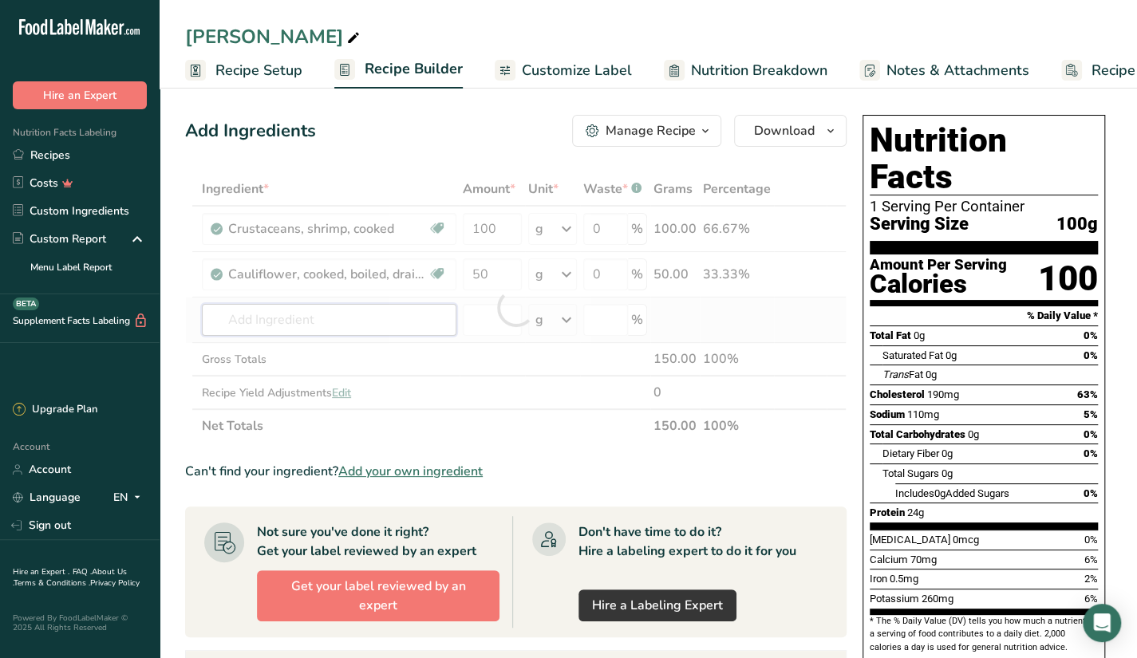
click at [370, 318] on div "Ingredient * Amount * Unit * Waste * .a-a{fill:#347362;}.b-a{fill:#fff;} Grams …" at bounding box center [516, 307] width 662 height 271
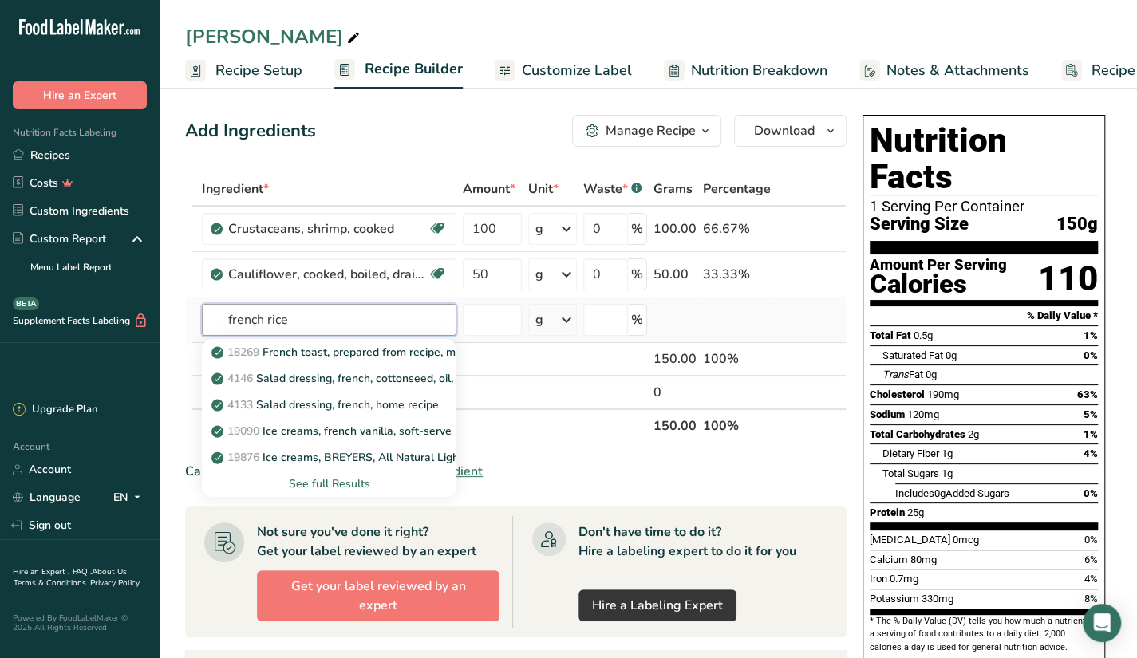
type input "french rice"
click at [322, 481] on div "See full Results" at bounding box center [329, 484] width 229 height 17
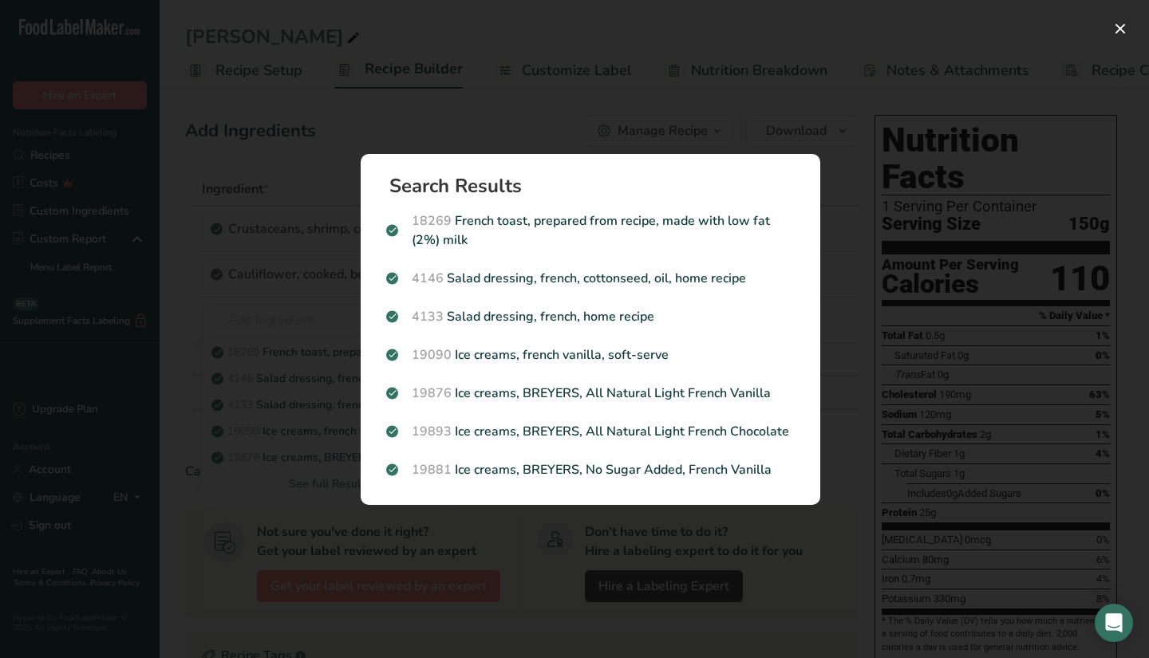
click at [311, 350] on div "Search results modal" at bounding box center [574, 329] width 1149 height 658
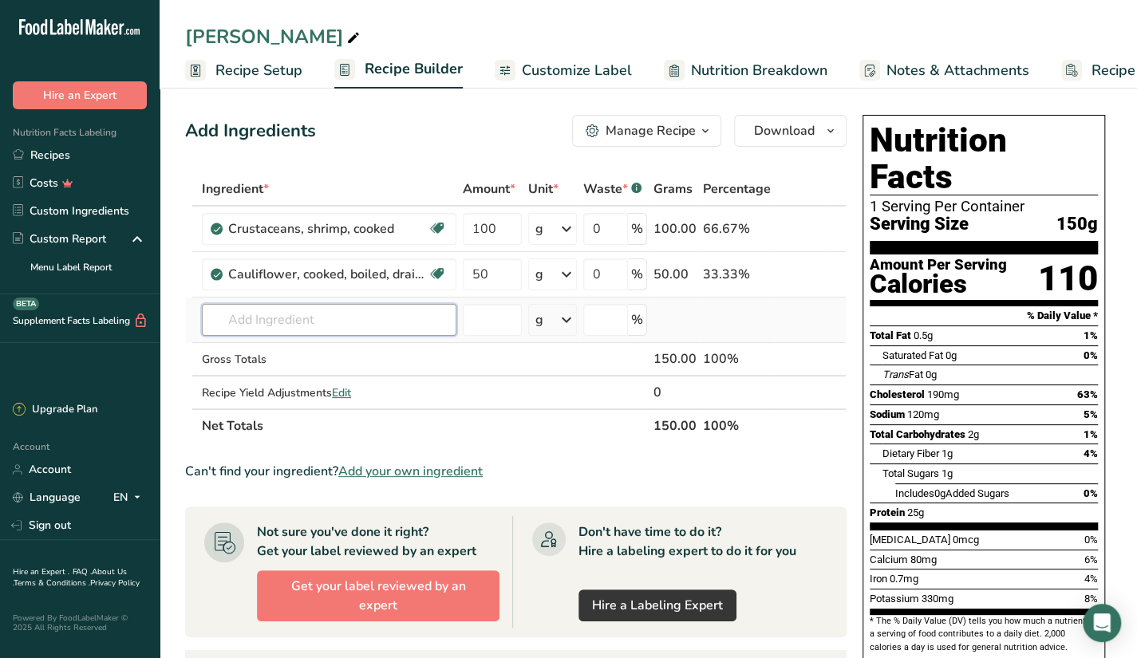
click at [332, 322] on input "text" at bounding box center [329, 320] width 255 height 32
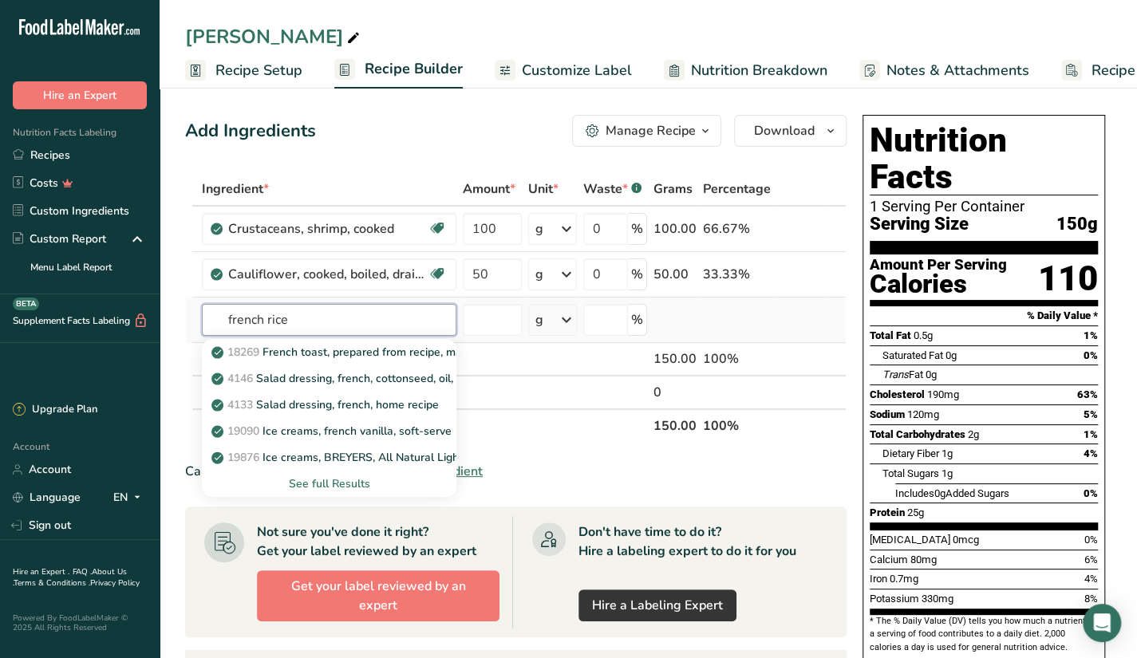
type input "french rice"
click at [318, 482] on div "See full Results" at bounding box center [329, 484] width 229 height 17
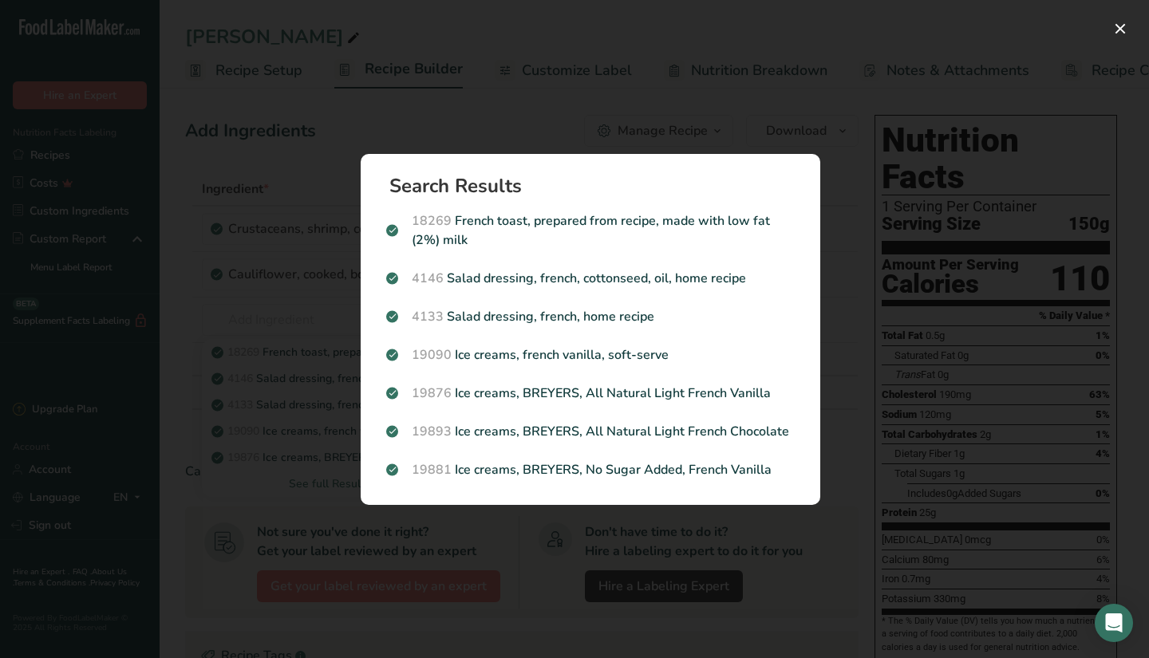
click at [646, 113] on div "Search results modal" at bounding box center [574, 329] width 1149 height 658
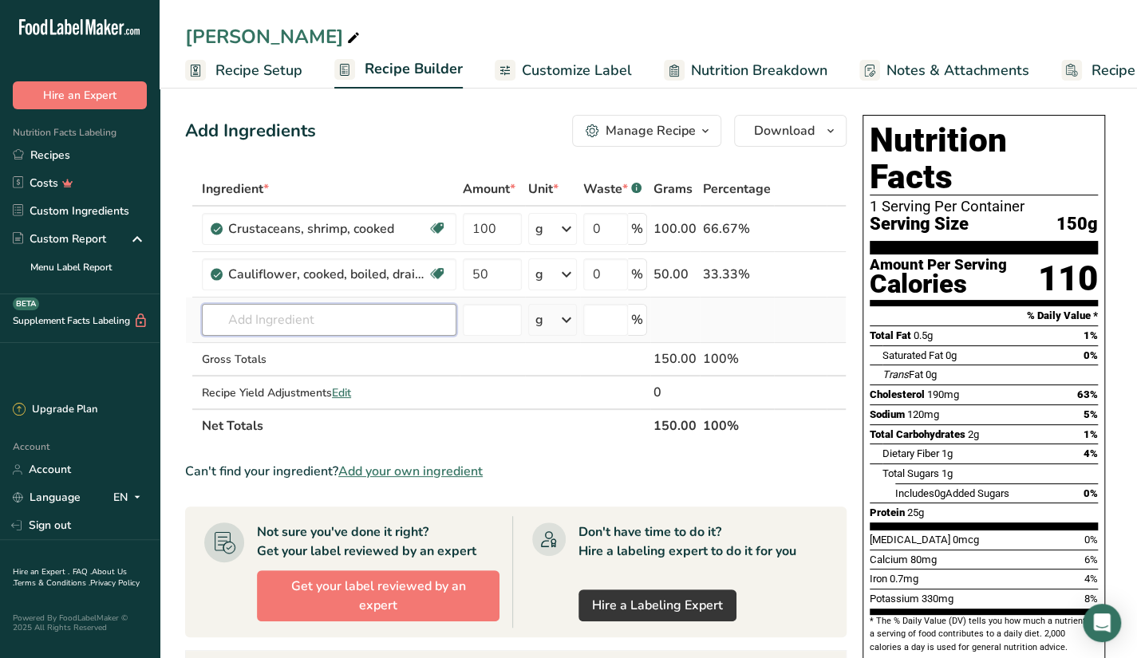
click at [306, 332] on input "text" at bounding box center [329, 320] width 255 height 32
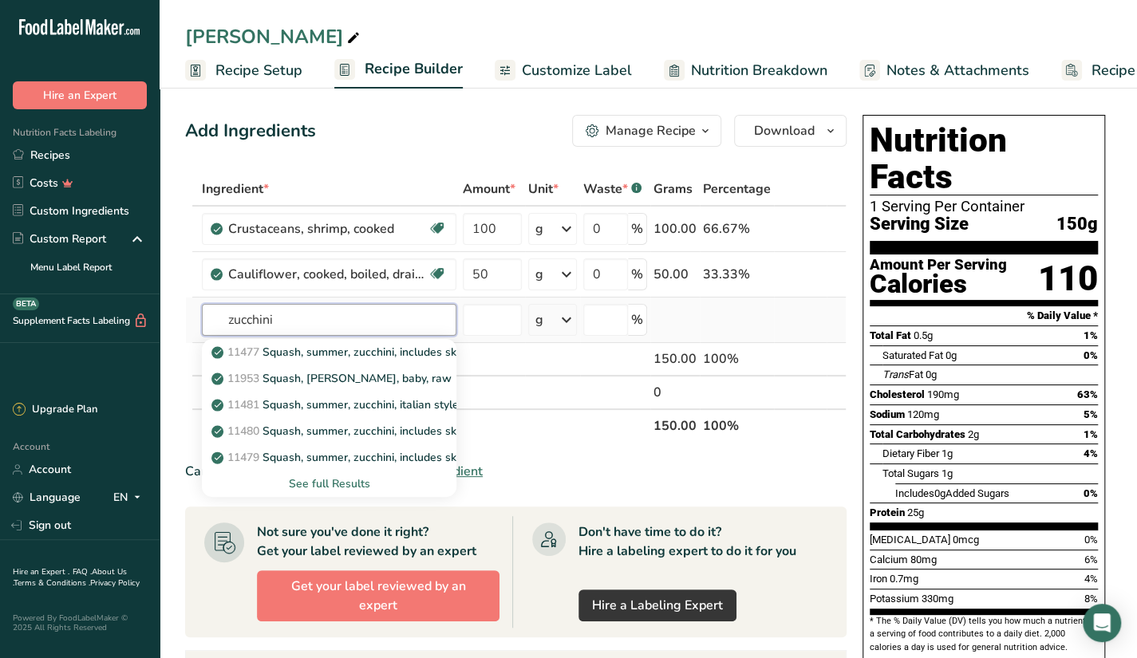
type input "zucchini"
click at [332, 476] on div "See full Results" at bounding box center [329, 484] width 229 height 17
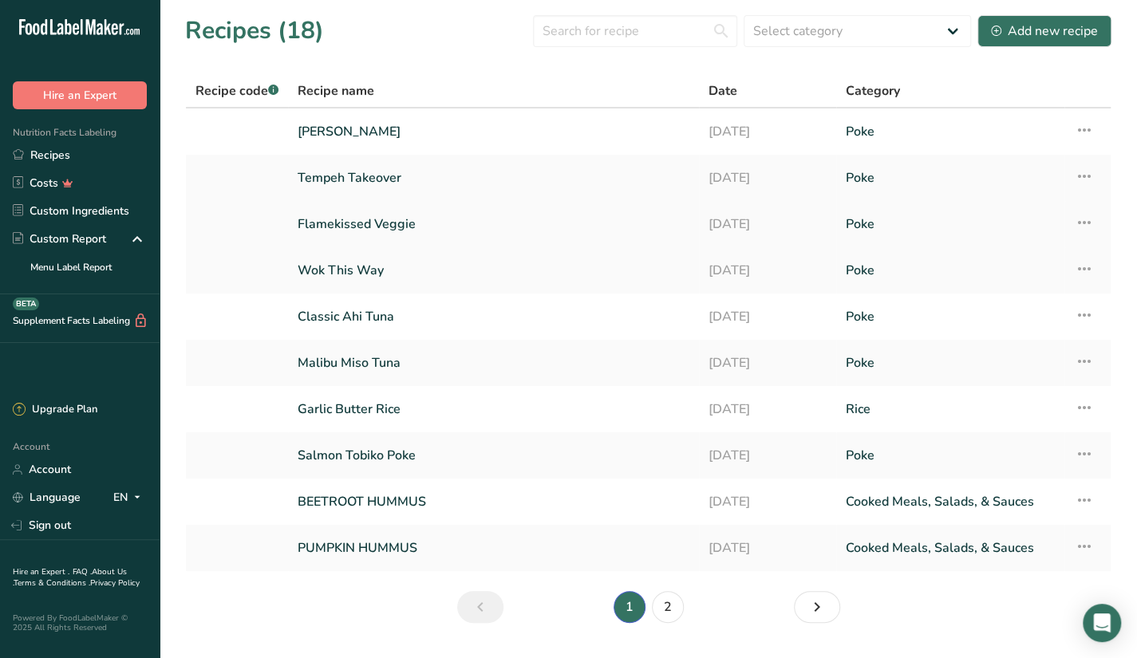
click at [459, 224] on link "Flamekissed Veggie" at bounding box center [494, 225] width 392 height 34
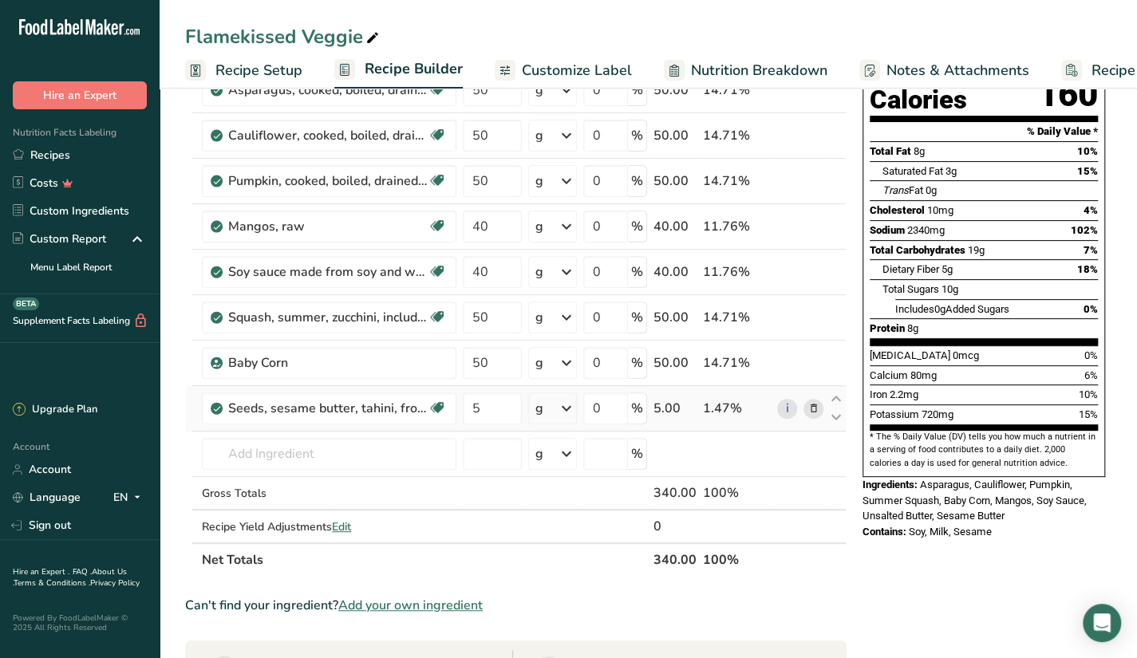
scroll to position [160, 0]
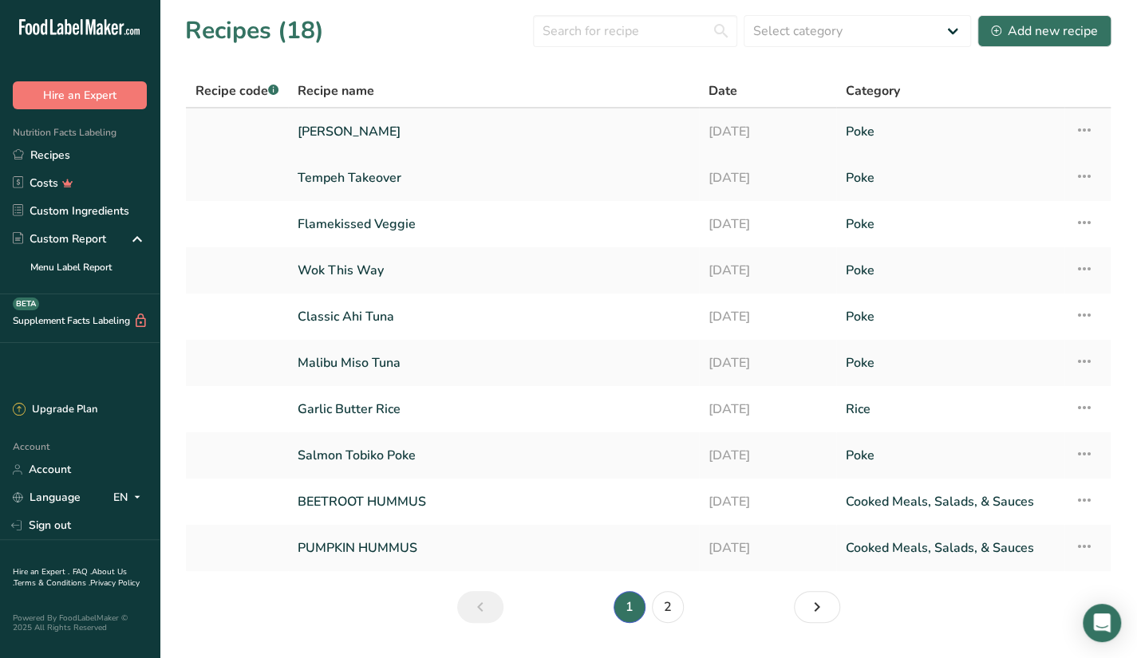
click at [499, 146] on link "[PERSON_NAME]" at bounding box center [494, 132] width 392 height 34
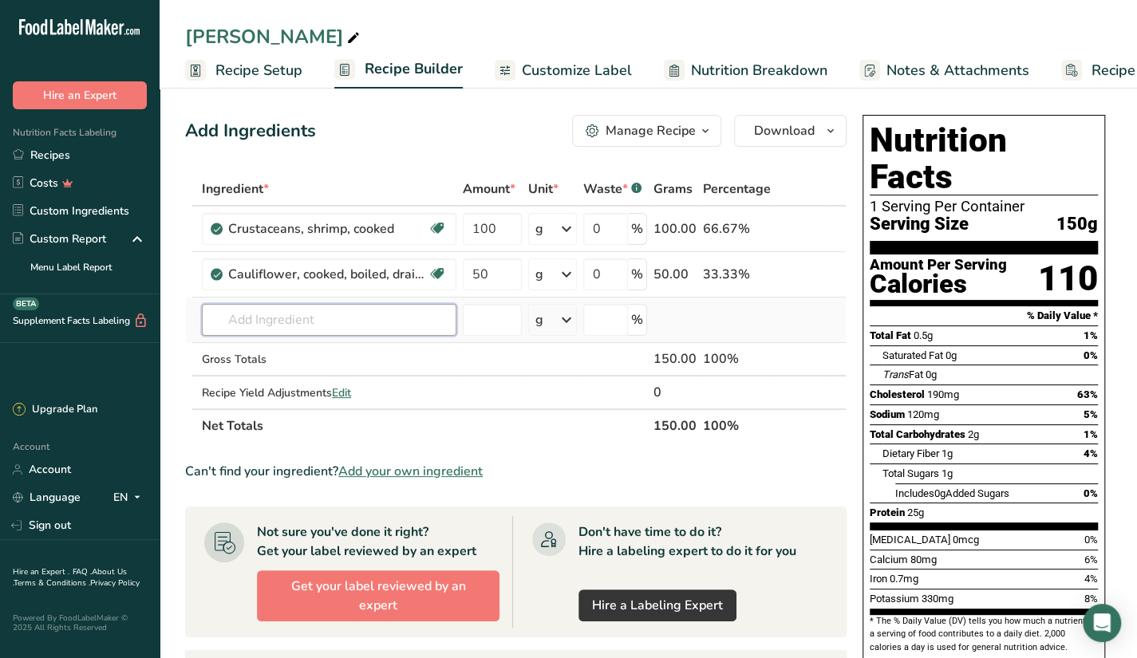
click at [303, 331] on input "text" at bounding box center [329, 320] width 255 height 32
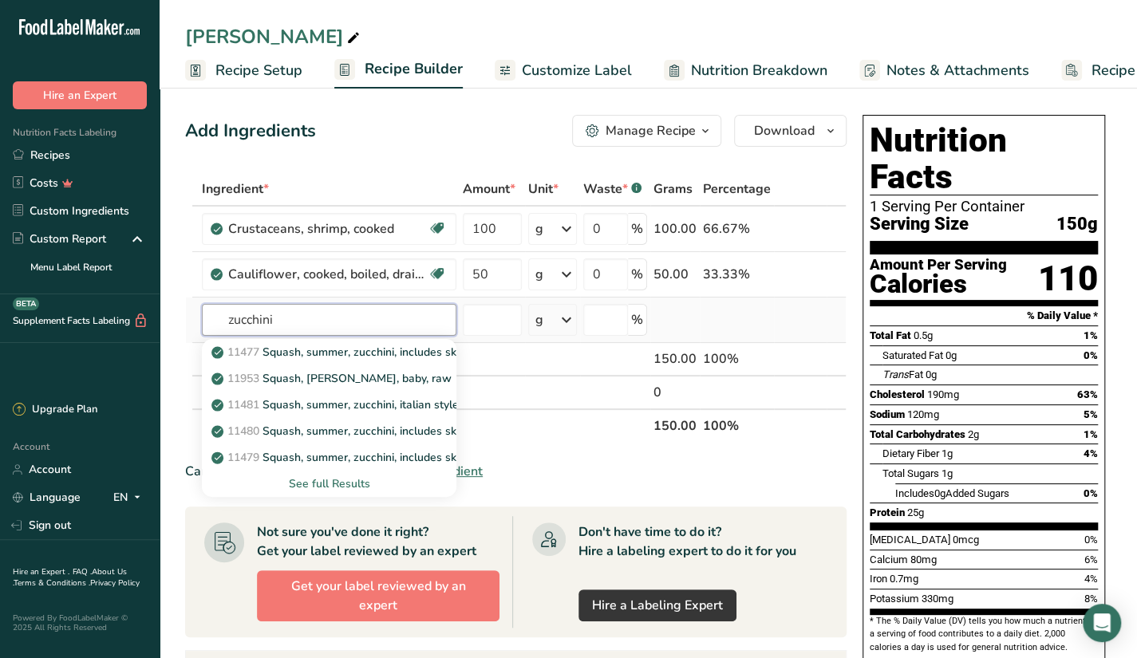
type input "zucchini"
click at [337, 478] on div "See full Results" at bounding box center [329, 484] width 229 height 17
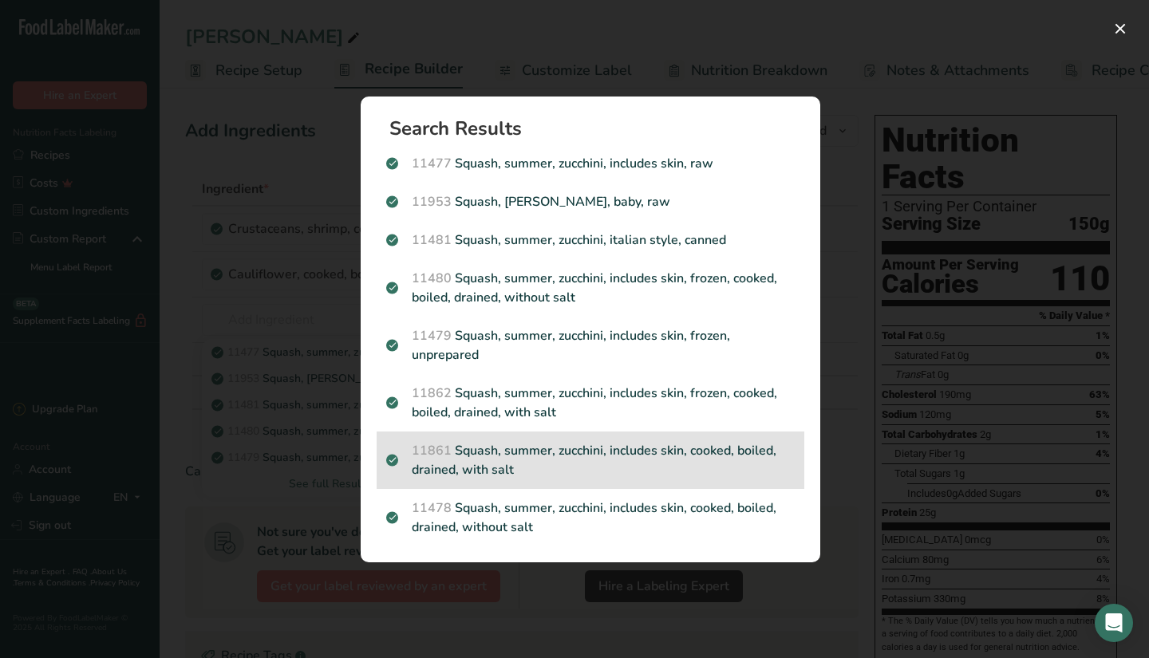
click at [485, 455] on p "11861 Squash, summer, zucchini, includes skin, cooked, boiled, drained, with sa…" at bounding box center [590, 460] width 409 height 38
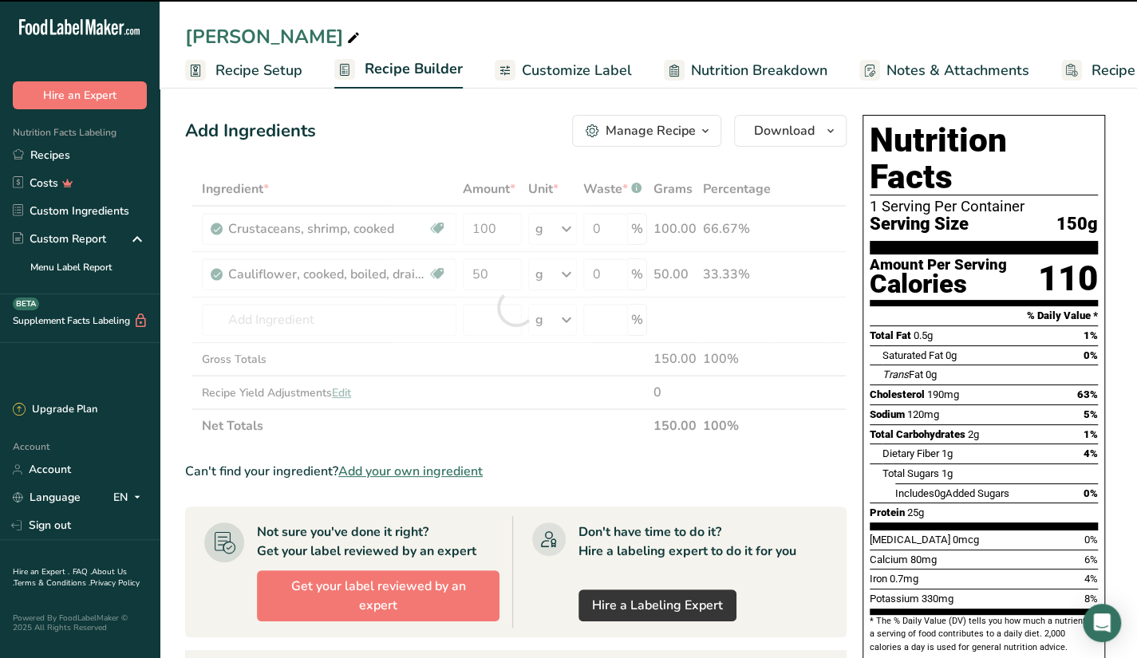
type input "0"
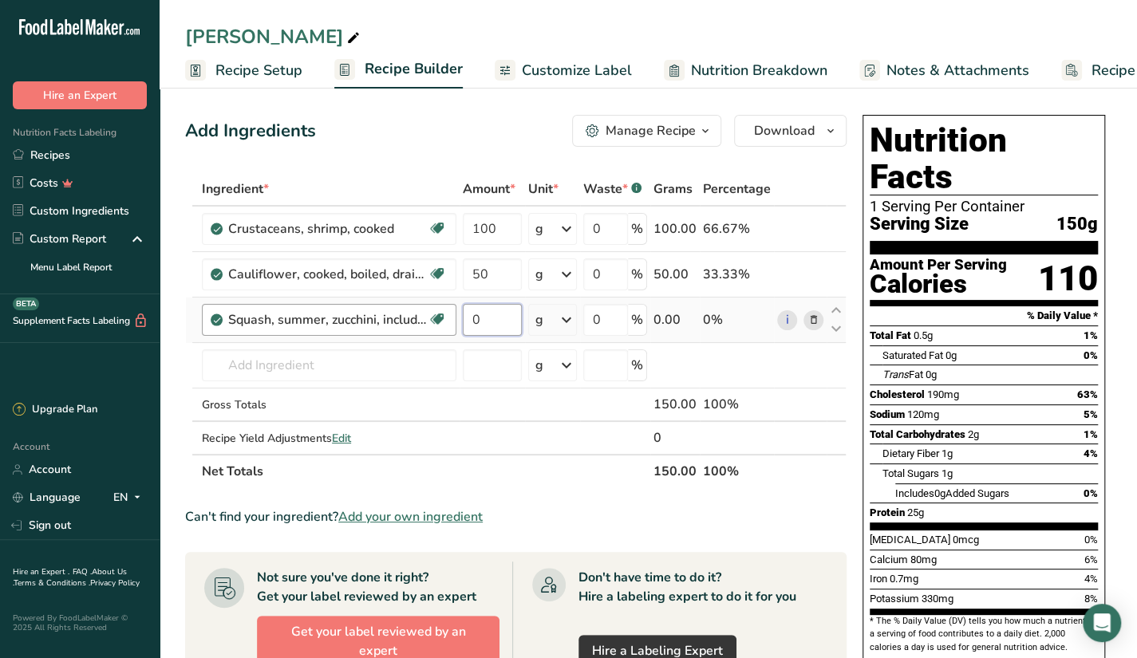
drag, startPoint x: 487, startPoint y: 324, endPoint x: 443, endPoint y: 334, distance: 45.1
click at [443, 334] on tr "Squash, summer, zucchini, includes skin, cooked, boiled, drained, with salt Dai…" at bounding box center [516, 320] width 660 height 45
type input "40"
click at [378, 361] on div "Ingredient * Amount * Unit * Waste * .a-a{fill:#347362;}.b-a{fill:#fff;} Grams …" at bounding box center [516, 330] width 662 height 316
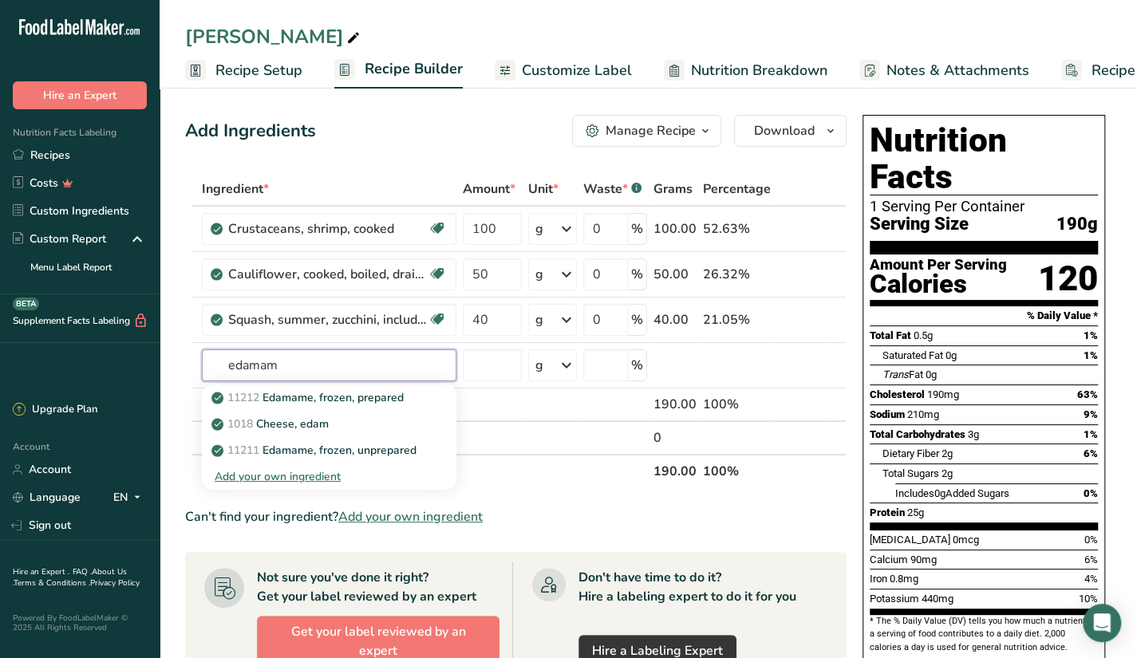
type input "edamame"
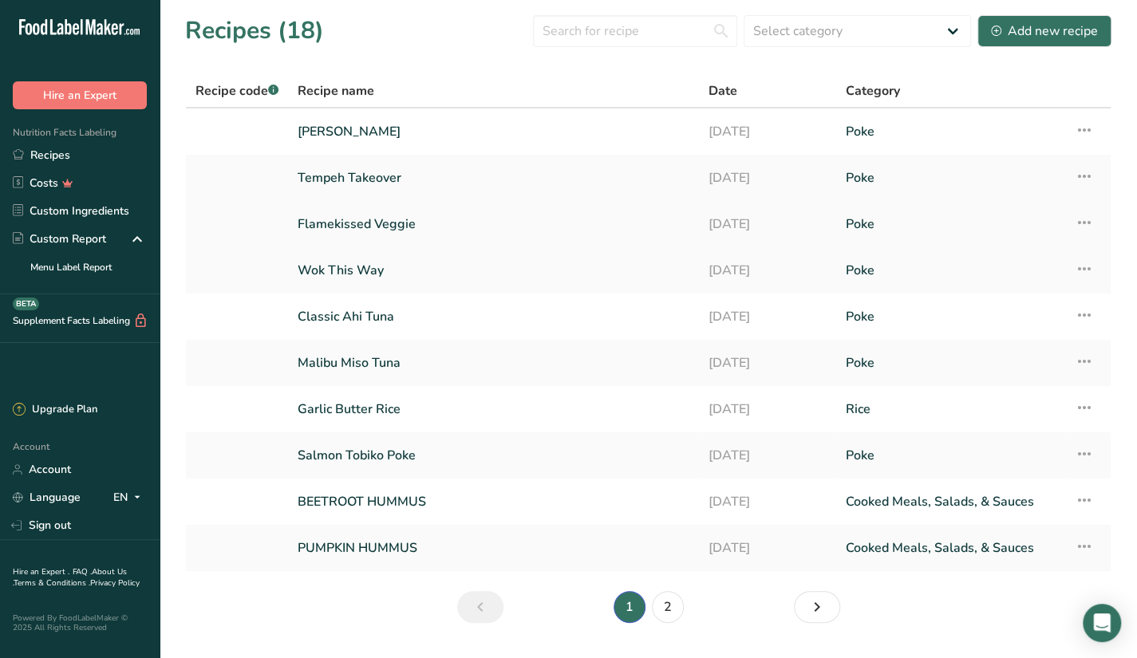
click at [421, 227] on link "Flamekissed Veggie" at bounding box center [494, 225] width 392 height 34
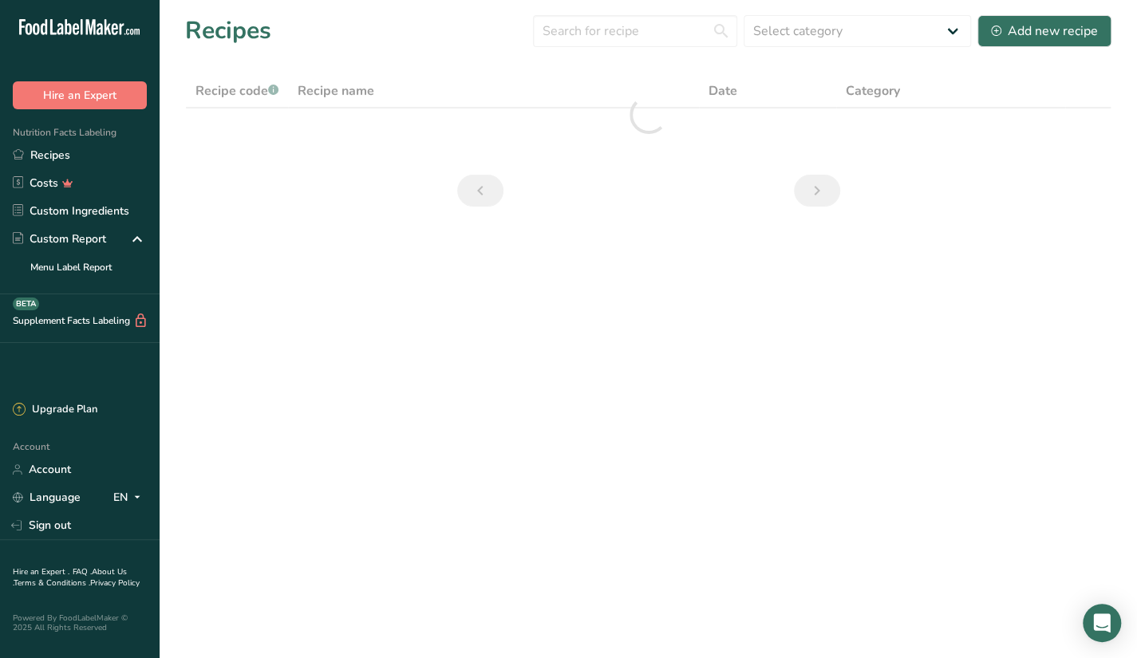
click at [377, 368] on main "Recipes Select category All Baked Goods Beverages Butter Confectionery Cooked M…" at bounding box center [568, 329] width 1137 height 658
click at [567, 282] on main "Recipes Select category All Baked Goods Beverages Butter Confectionery Cooked M…" at bounding box center [568, 329] width 1137 height 658
click at [568, 180] on nav at bounding box center [648, 191] width 389 height 32
click at [402, 279] on main "Recipes Select category All Baked Goods Beverages Butter Confectionery Cooked M…" at bounding box center [568, 329] width 1137 height 658
click at [50, 151] on link "Recipes" at bounding box center [80, 155] width 160 height 28
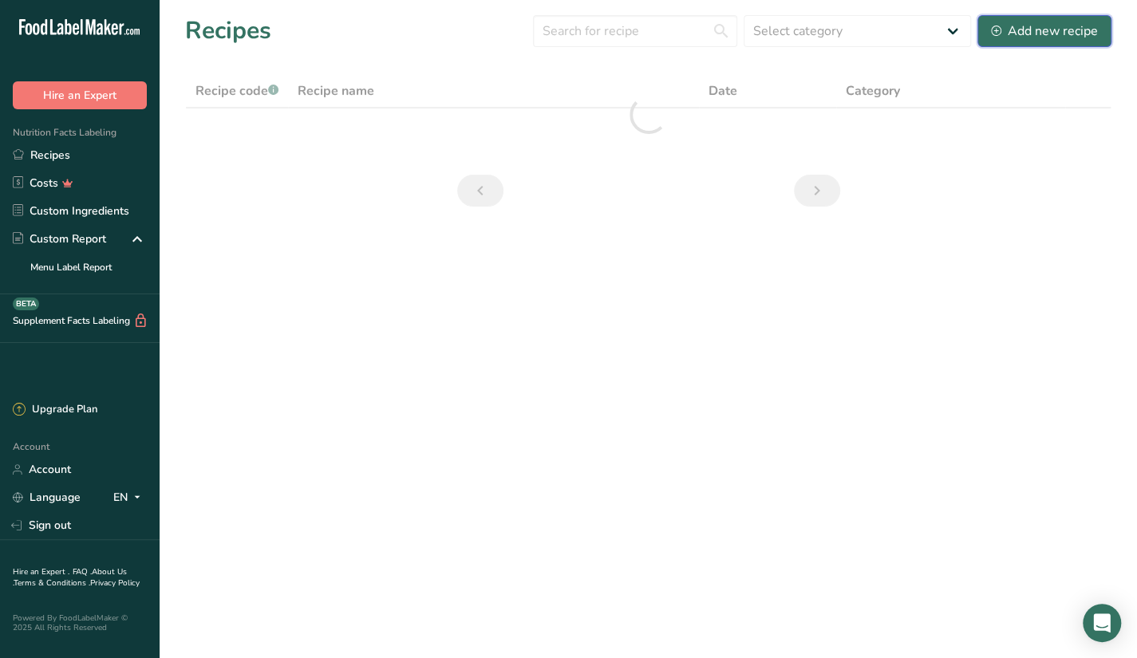
click at [1034, 27] on div "Add new recipe" at bounding box center [1044, 31] width 107 height 19
click at [228, 14] on h1 "Recipes" at bounding box center [228, 31] width 86 height 36
click at [237, 40] on h1 "Recipes" at bounding box center [228, 31] width 86 height 36
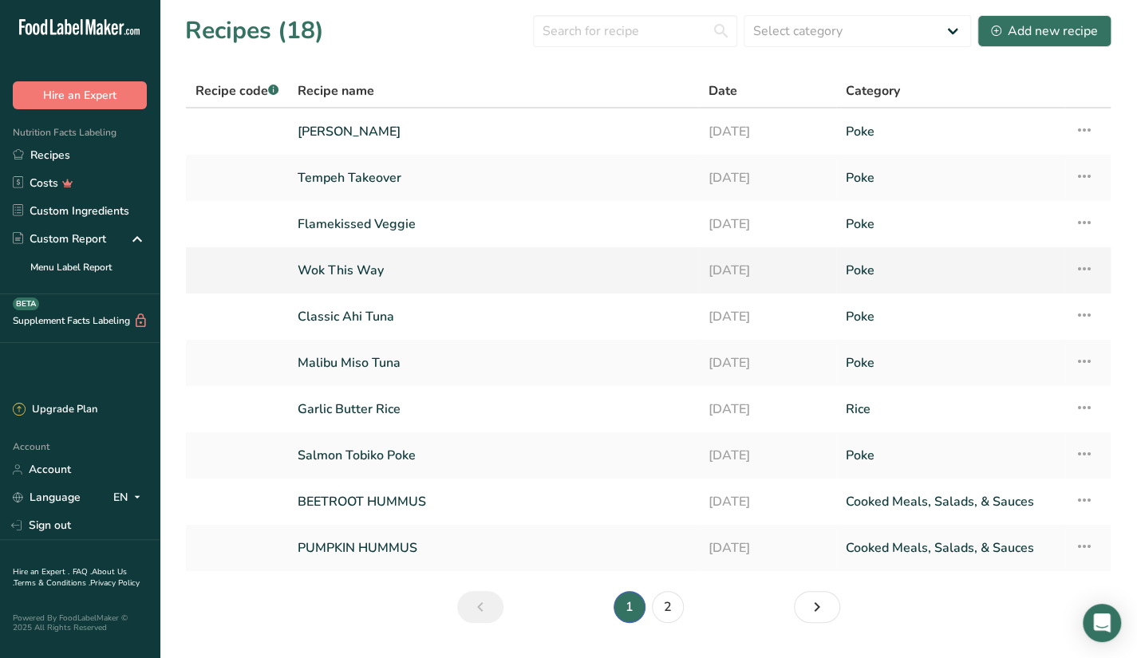
click at [477, 279] on link "Wok This Way" at bounding box center [494, 271] width 392 height 34
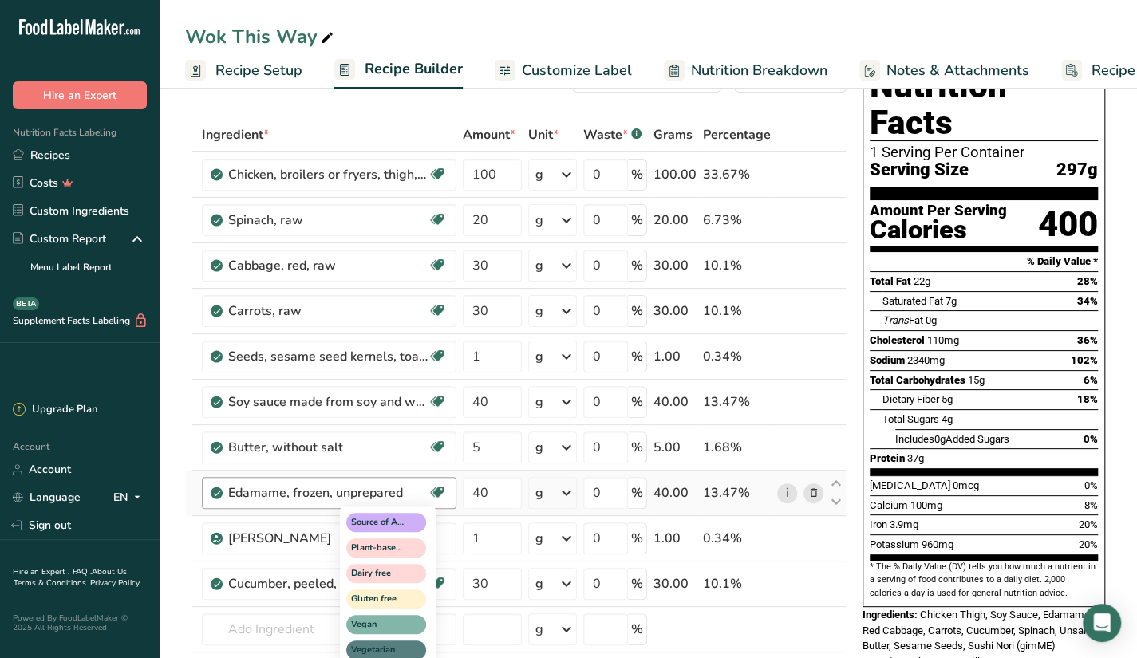
scroll to position [80, 0]
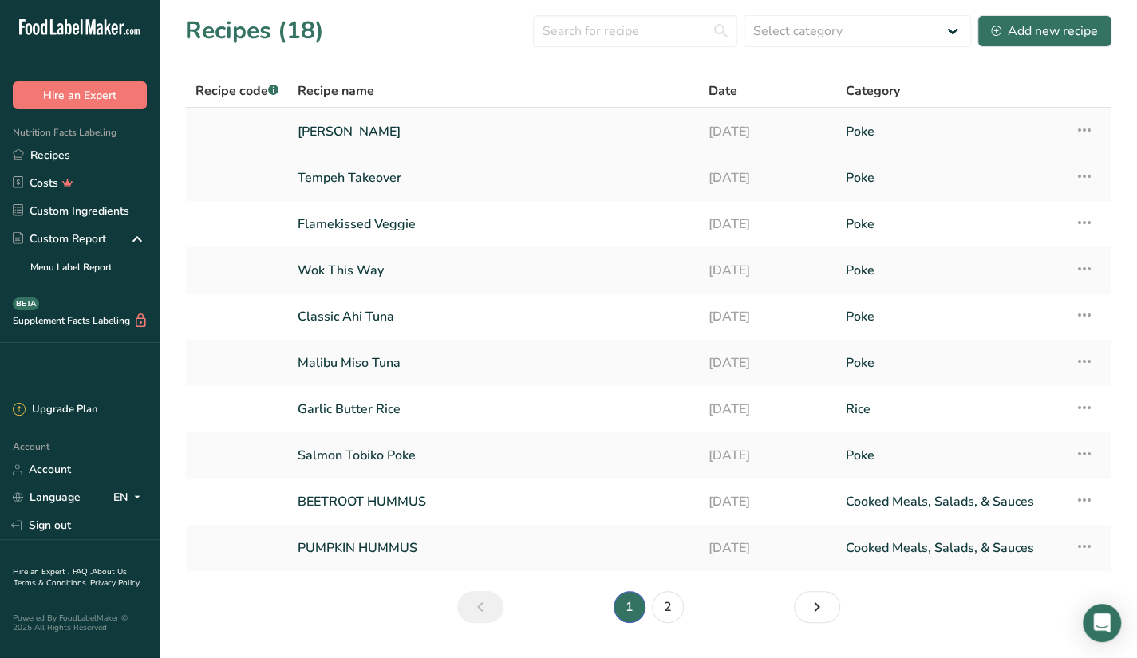
click at [407, 130] on link "[PERSON_NAME]" at bounding box center [494, 132] width 392 height 34
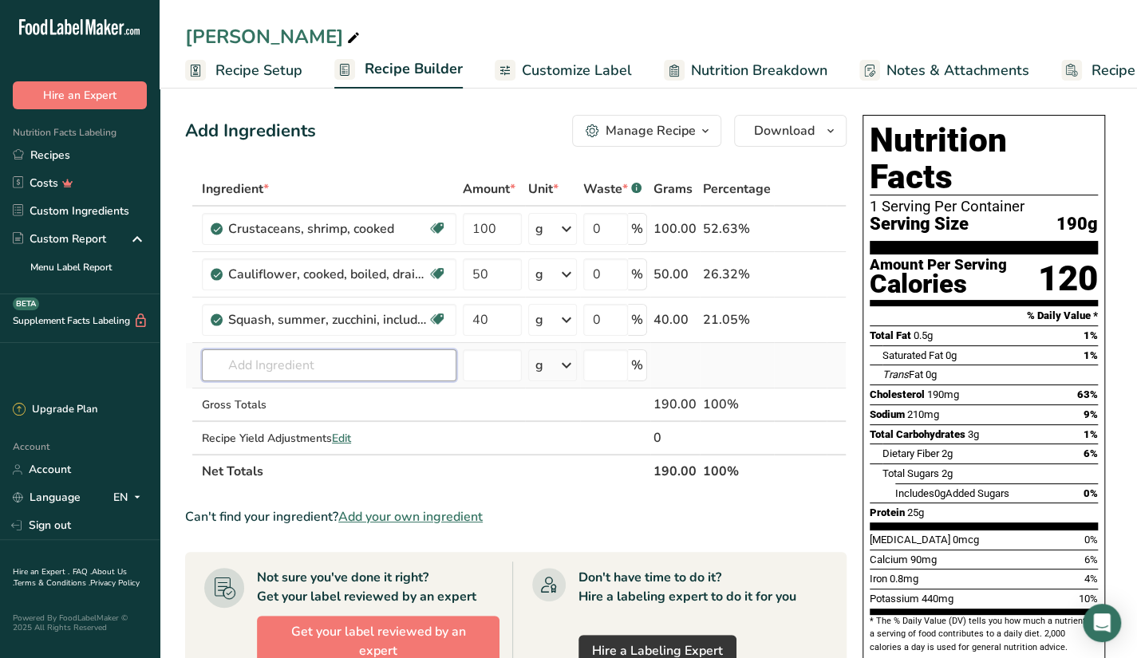
click at [370, 353] on input "text" at bounding box center [329, 366] width 255 height 32
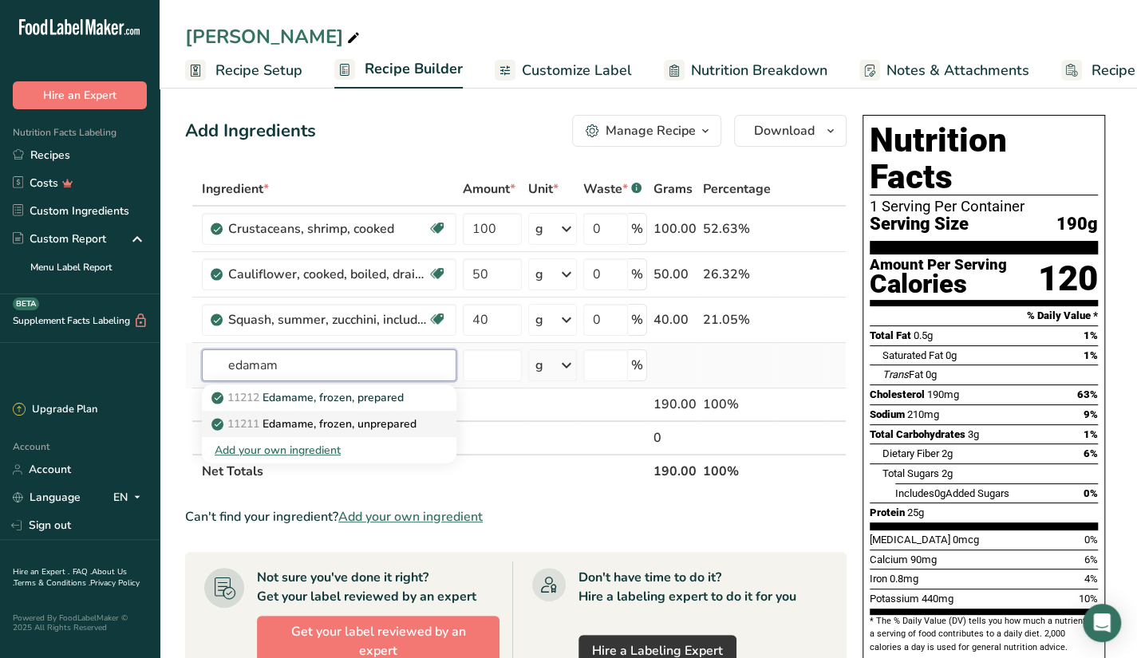
type input "edamam"
click at [356, 427] on p "11211 Edamame, frozen, unprepared" at bounding box center [316, 424] width 202 height 17
type input "Edamame, frozen, unprepared"
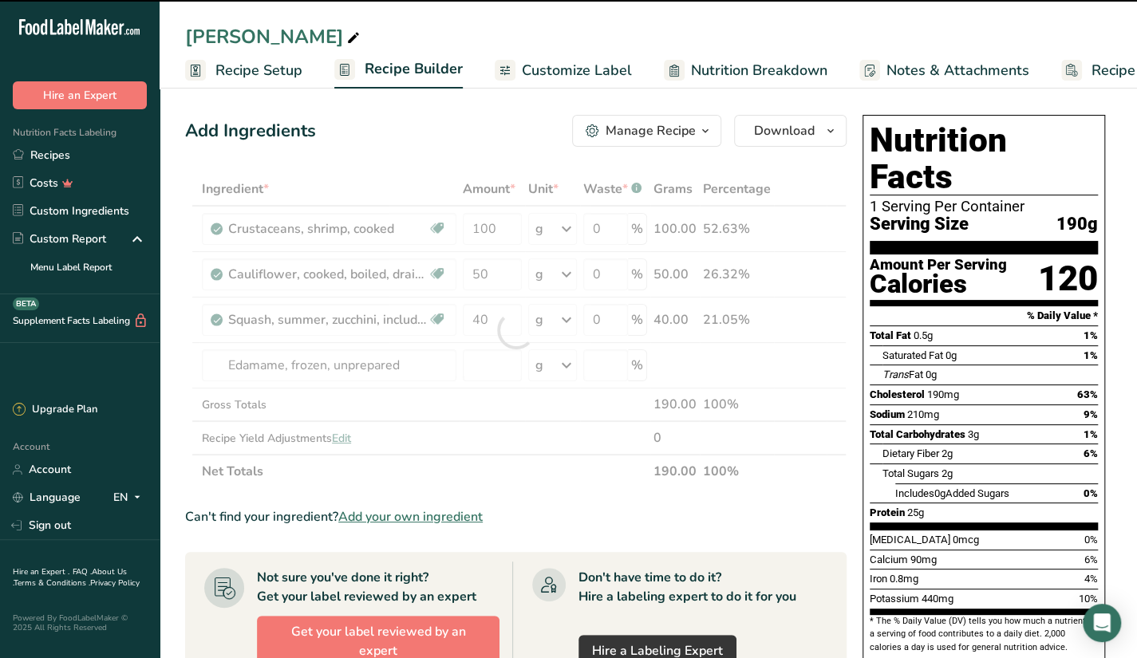
type input "0"
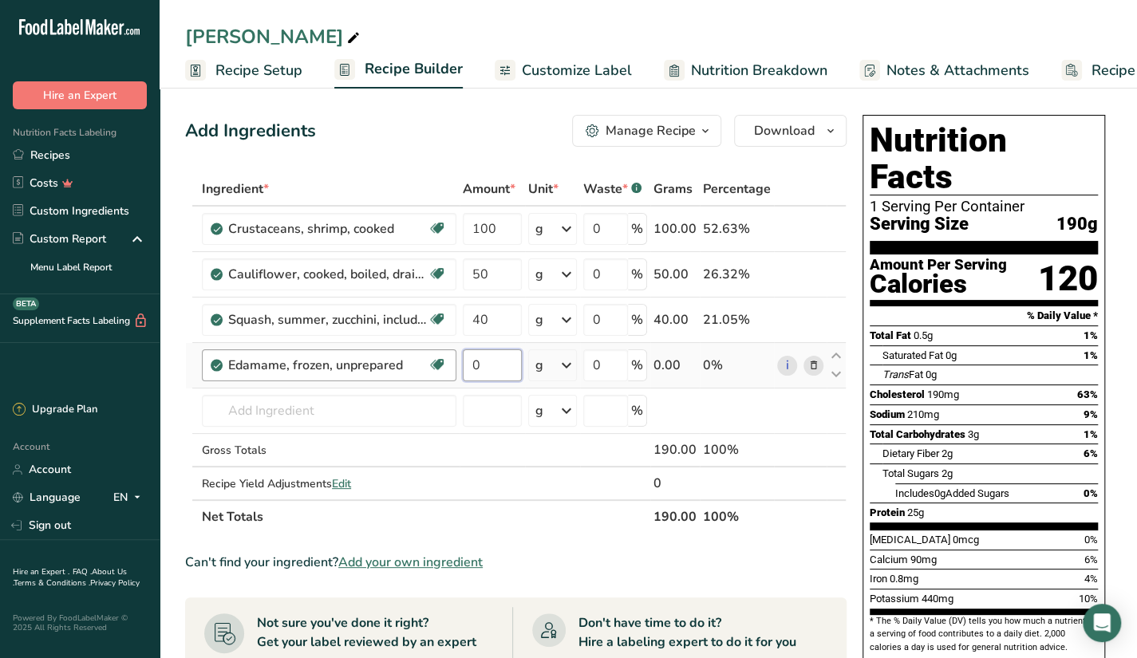
drag, startPoint x: 468, startPoint y: 365, endPoint x: 455, endPoint y: 370, distance: 13.9
click at [455, 370] on tr "Edamame, frozen, unprepared Source of Antioxidants Plant-based Protein Dairy fr…" at bounding box center [516, 365] width 660 height 45
type input "30"
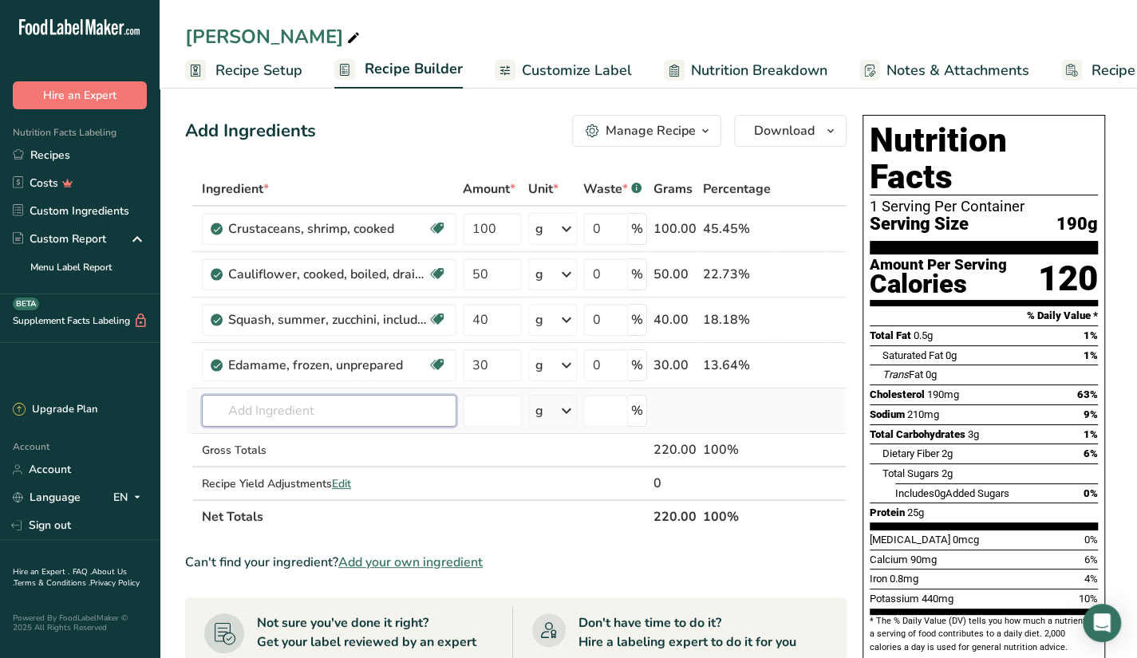
click at [397, 407] on div "Ingredient * Amount * Unit * Waste * .a-a{fill:#347362;}.b-a{fill:#fff;} Grams …" at bounding box center [516, 353] width 662 height 362
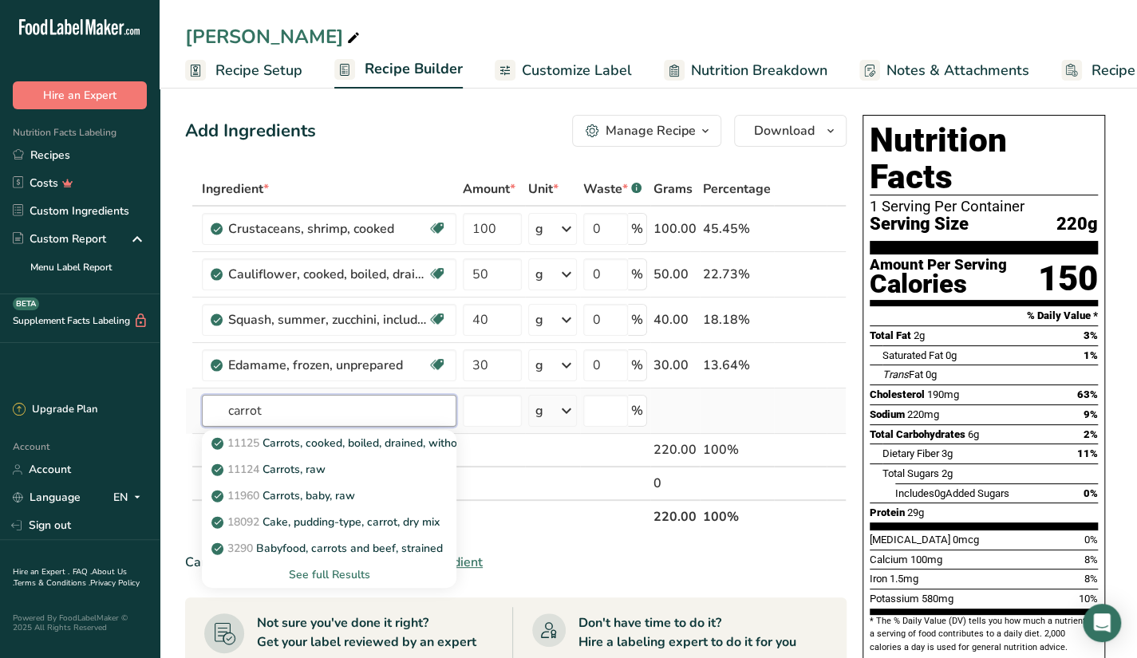
type input "carrot"
click at [338, 569] on div "See full Results" at bounding box center [329, 575] width 229 height 17
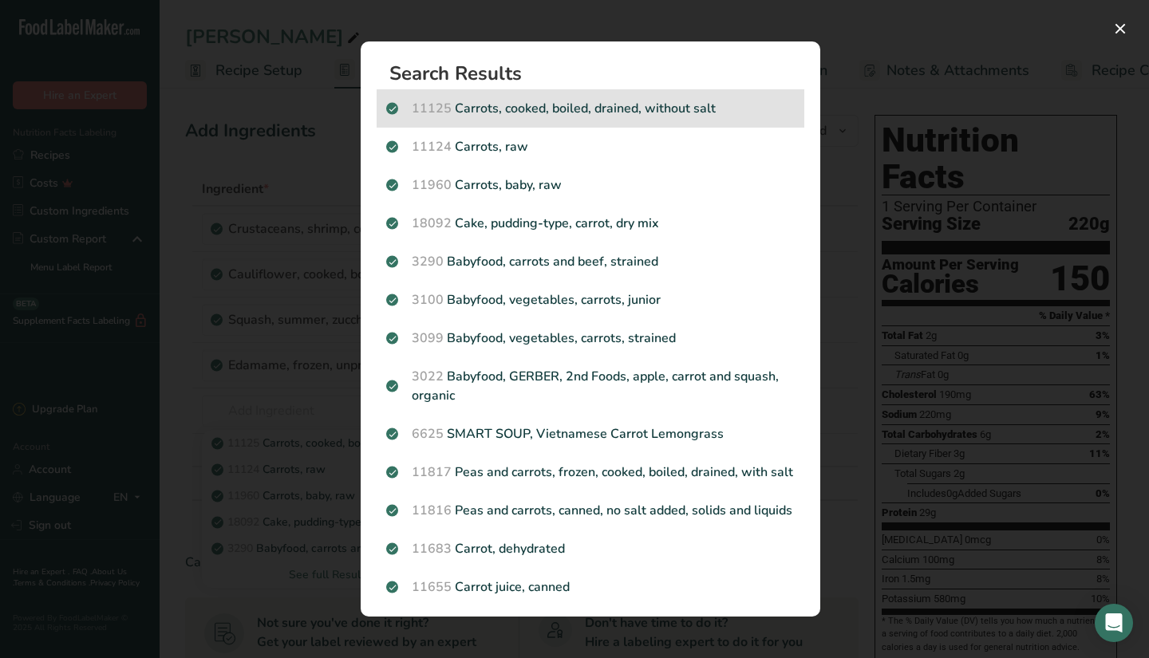
click at [764, 115] on p "11125 Carrots, cooked, boiled, drained, without salt" at bounding box center [590, 108] width 409 height 19
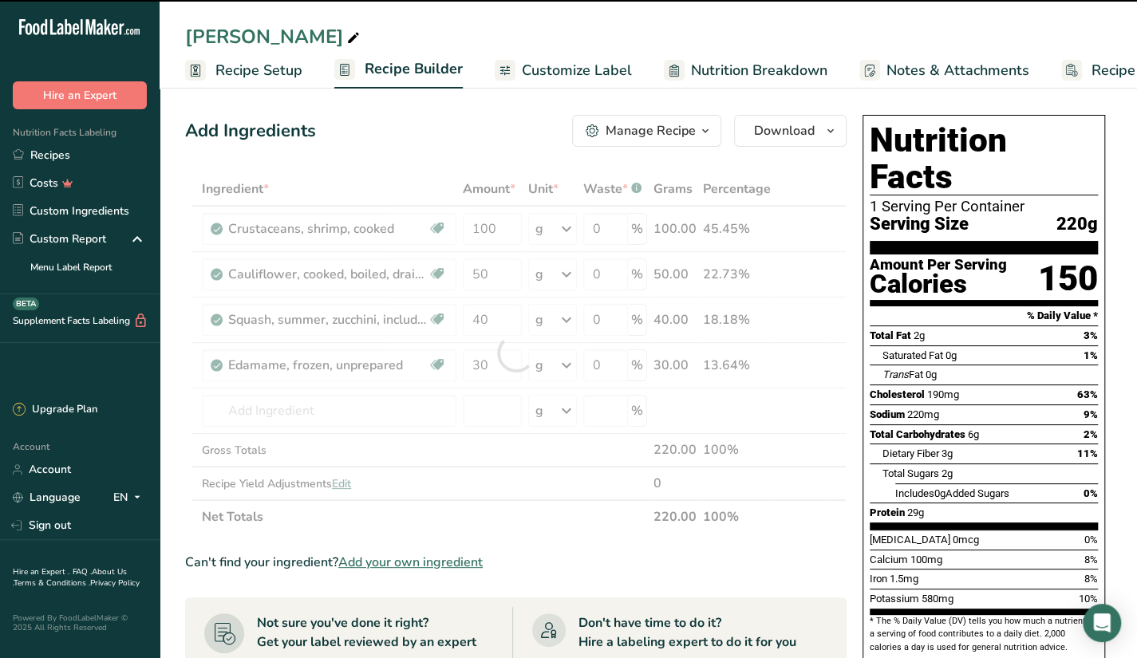
type input "0"
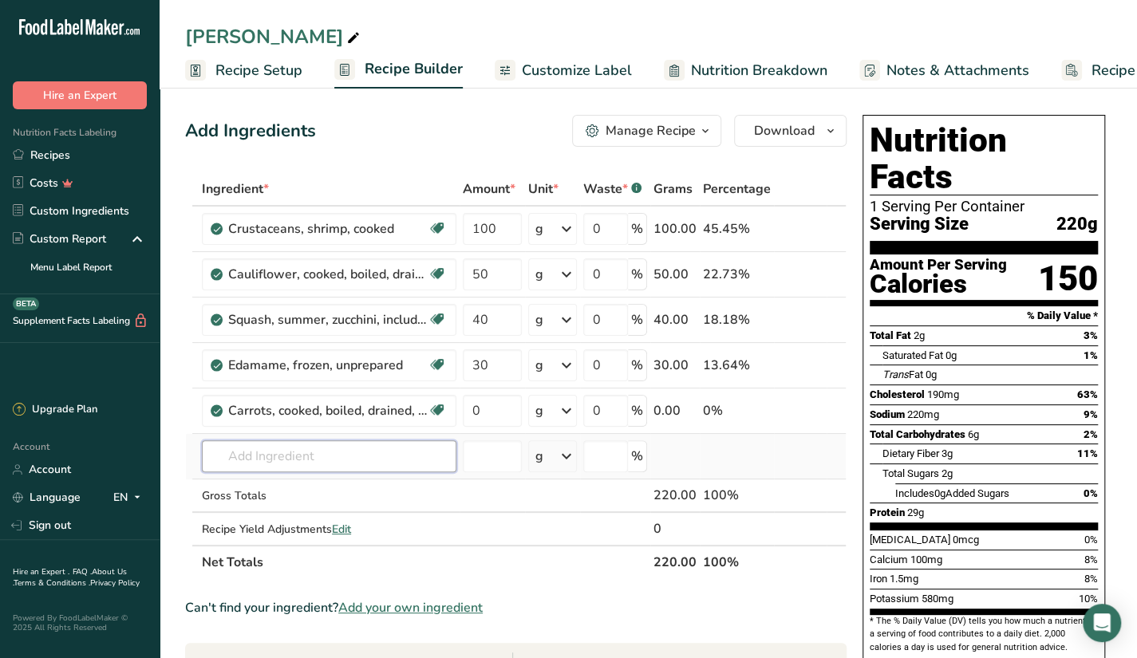
click at [356, 454] on input "text" at bounding box center [329, 457] width 255 height 32
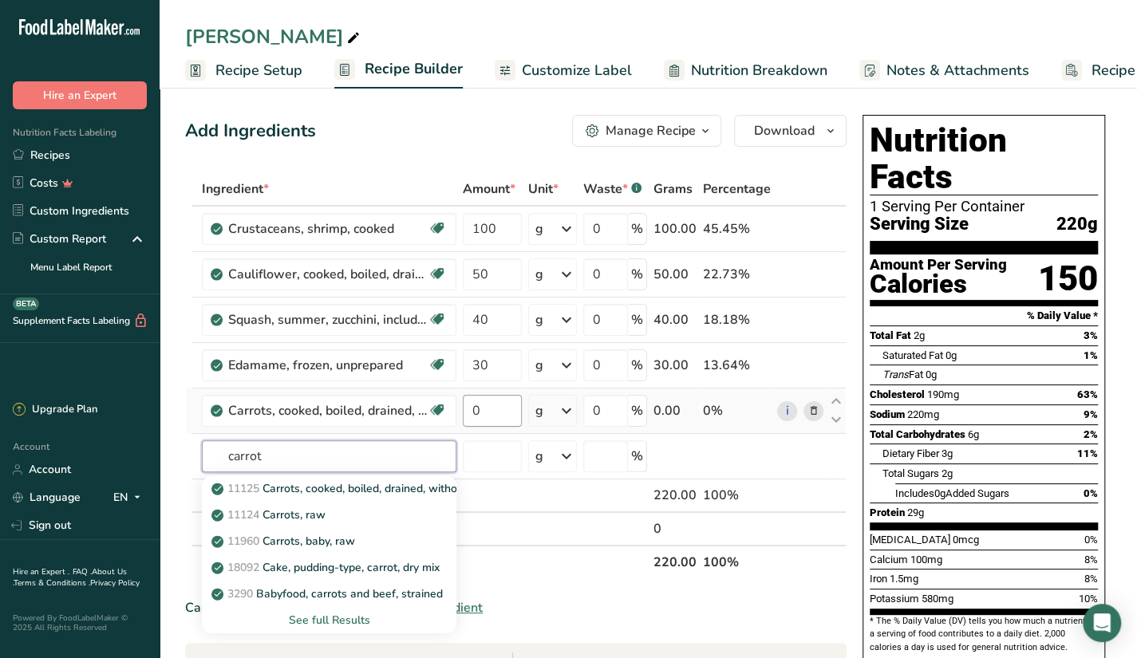
type input "carrot"
click at [488, 417] on input "0" at bounding box center [492, 411] width 59 height 32
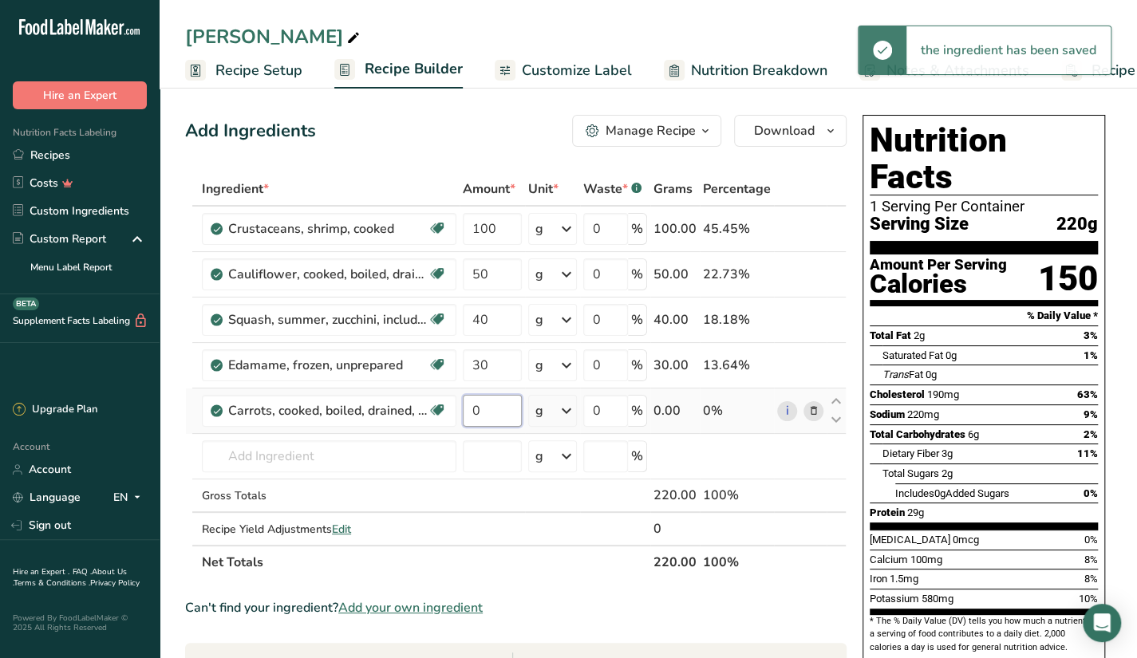
click at [460, 414] on td "0" at bounding box center [492, 411] width 65 height 45
type input "30"
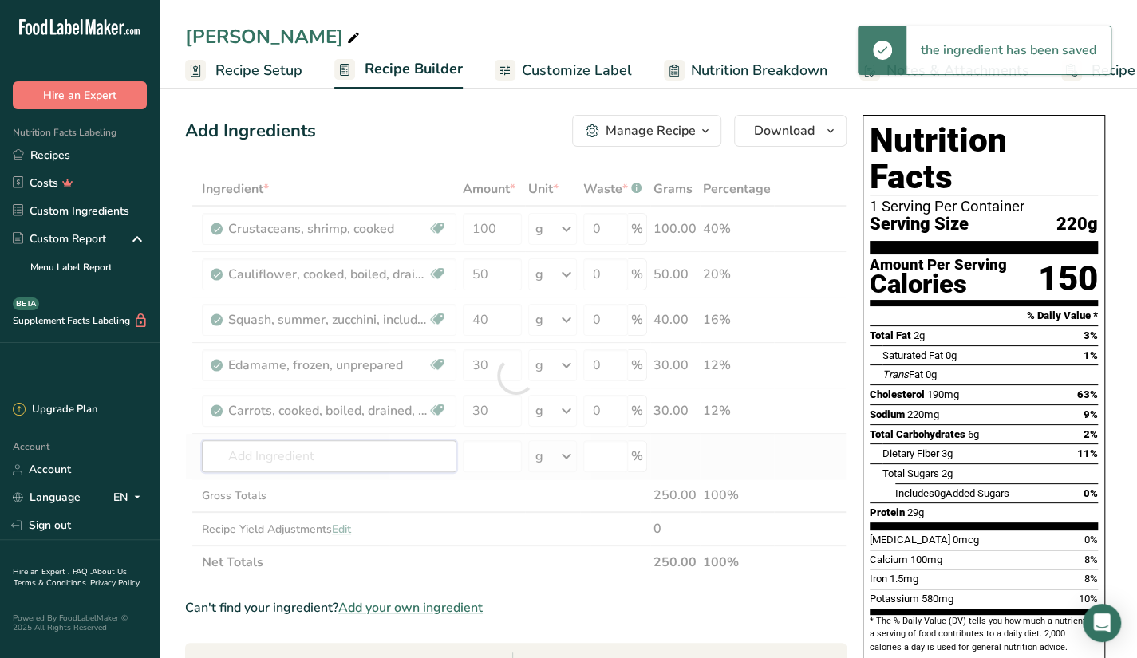
click at [402, 453] on div "Ingredient * Amount * Unit * Waste * .a-a{fill:#347362;}.b-a{fill:#fff;} Grams …" at bounding box center [516, 375] width 662 height 407
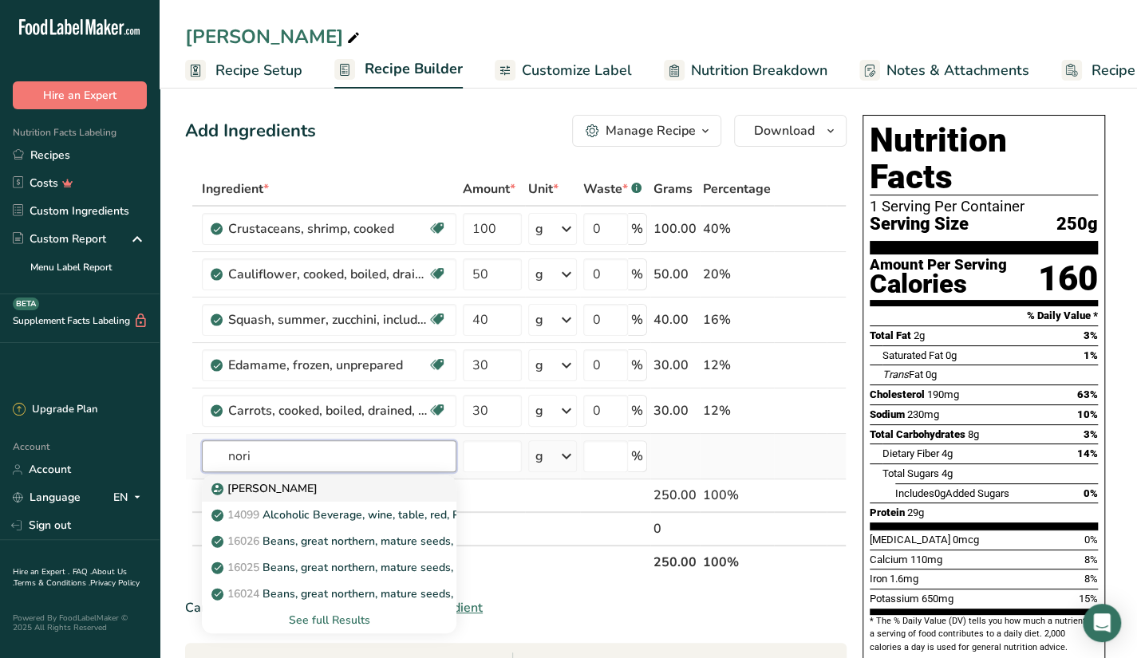
type input "nori"
click at [359, 496] on link "[PERSON_NAME]" at bounding box center [329, 489] width 255 height 26
type input "[PERSON_NAME]"
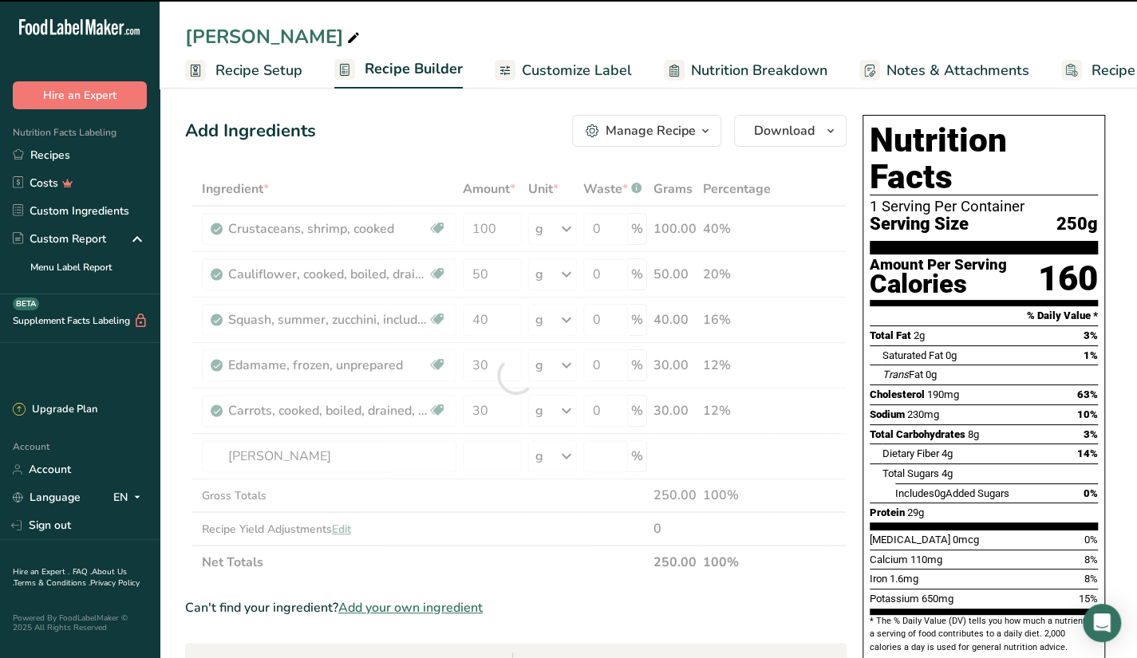
type input "0"
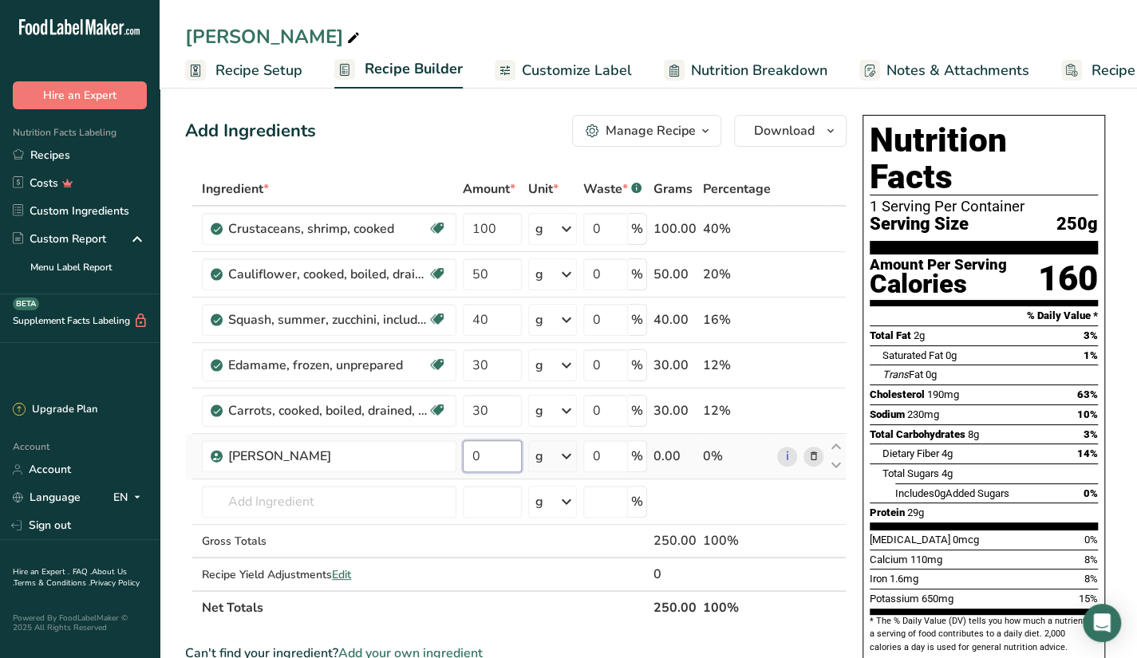
drag, startPoint x: 480, startPoint y: 461, endPoint x: 468, endPoint y: 462, distance: 12.0
click at [468, 462] on input "0" at bounding box center [492, 457] width 59 height 32
type input "2"
click at [358, 499] on div "Ingredient * Amount * Unit * Waste * .a-a{fill:#347362;}.b-a{fill:#fff;} Grams …" at bounding box center [516, 398] width 662 height 453
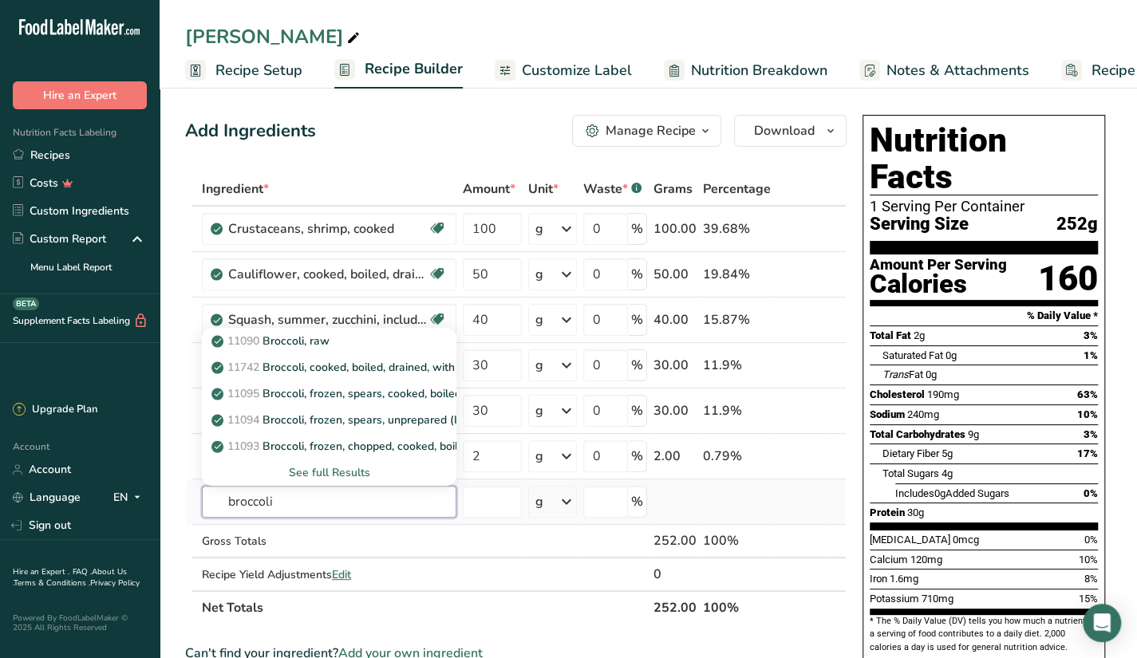
type input "broccoli"
click at [318, 466] on div "See full Results" at bounding box center [329, 472] width 229 height 17
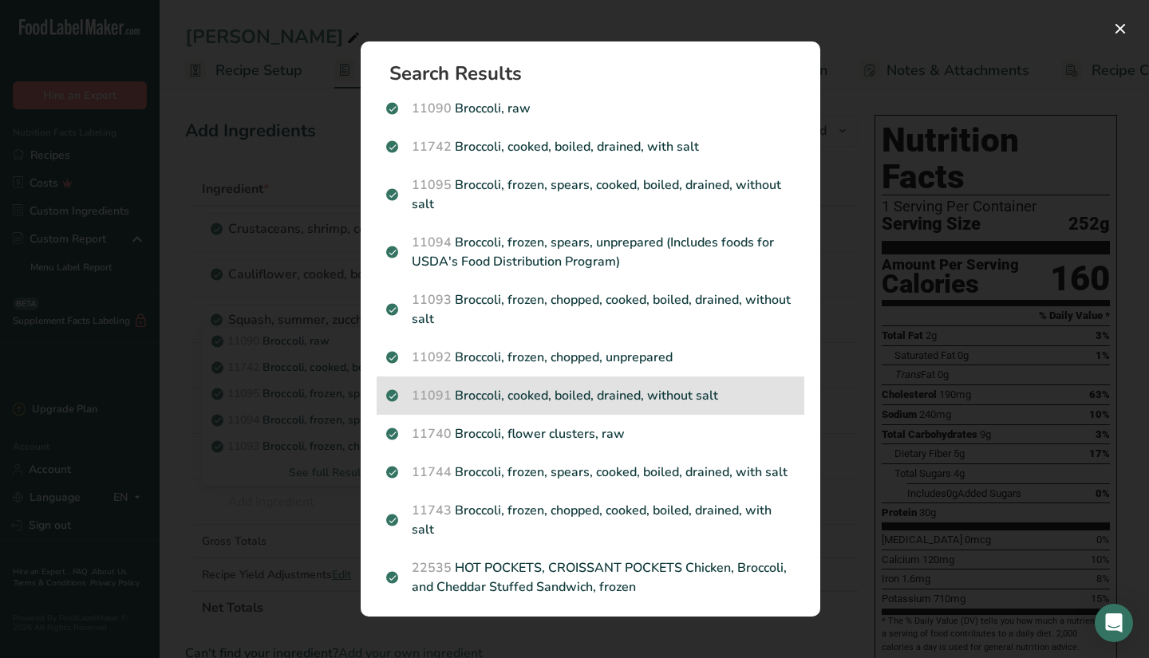
click at [710, 402] on p "11091 Broccoli, cooked, boiled, drained, without salt" at bounding box center [590, 395] width 409 height 19
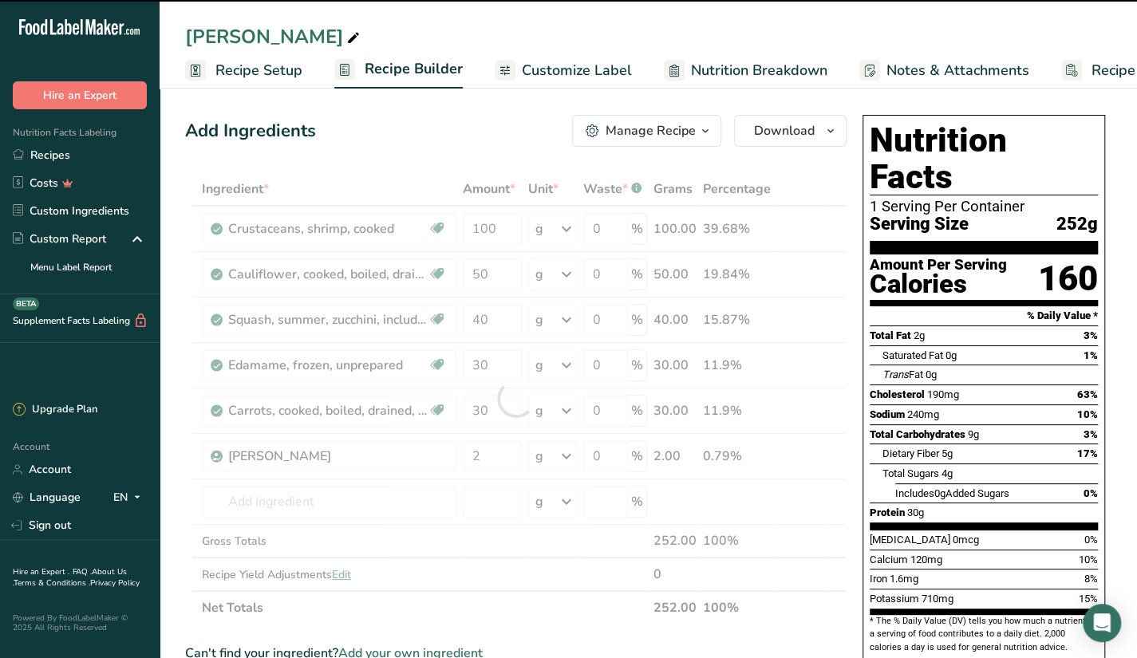
type input "0"
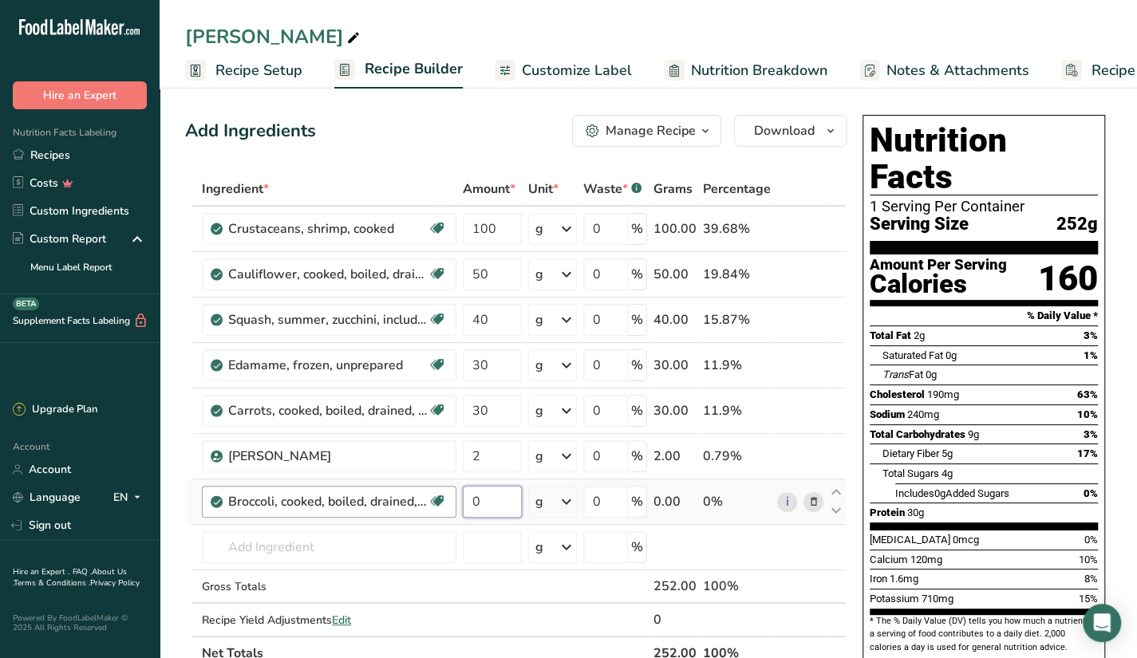
drag, startPoint x: 466, startPoint y: 491, endPoint x: 452, endPoint y: 499, distance: 16.4
click at [452, 499] on tr "Broccoli, cooked, boiled, drained, without salt Dairy free Gluten free Vegan Ve…" at bounding box center [516, 502] width 660 height 45
type input "50"
click at [413, 558] on div "Ingredient * Amount * Unit * Waste * .a-a{fill:#347362;}.b-a{fill:#fff;} Grams …" at bounding box center [516, 421] width 662 height 498
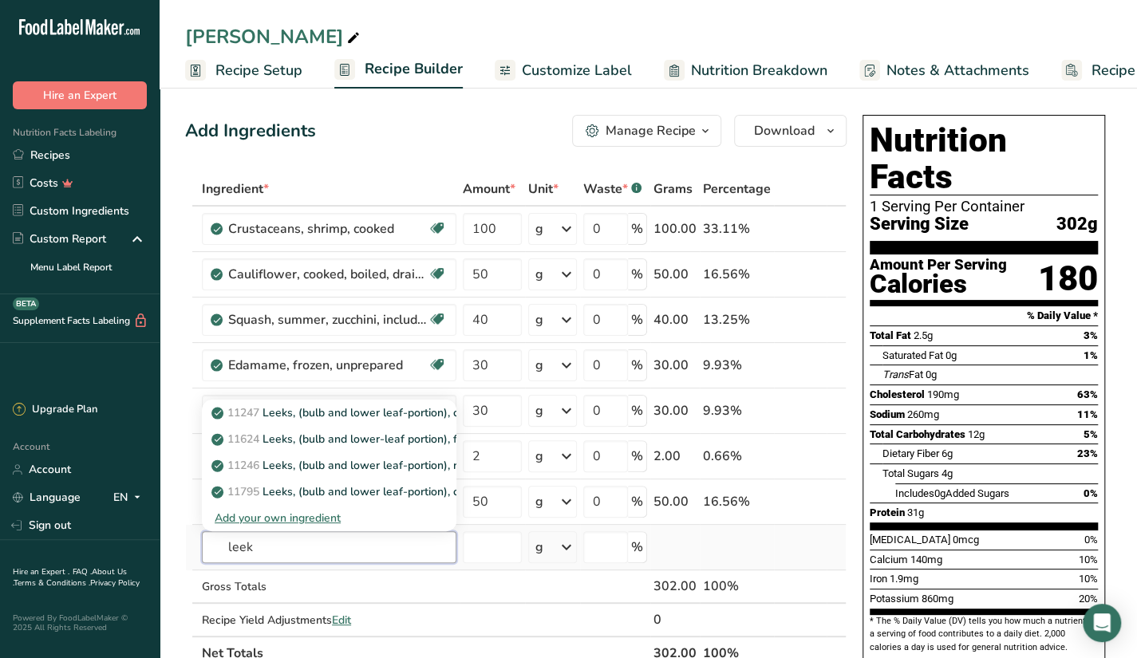
type input "leek"
click at [316, 513] on div "Add your own ingredient" at bounding box center [329, 518] width 229 height 17
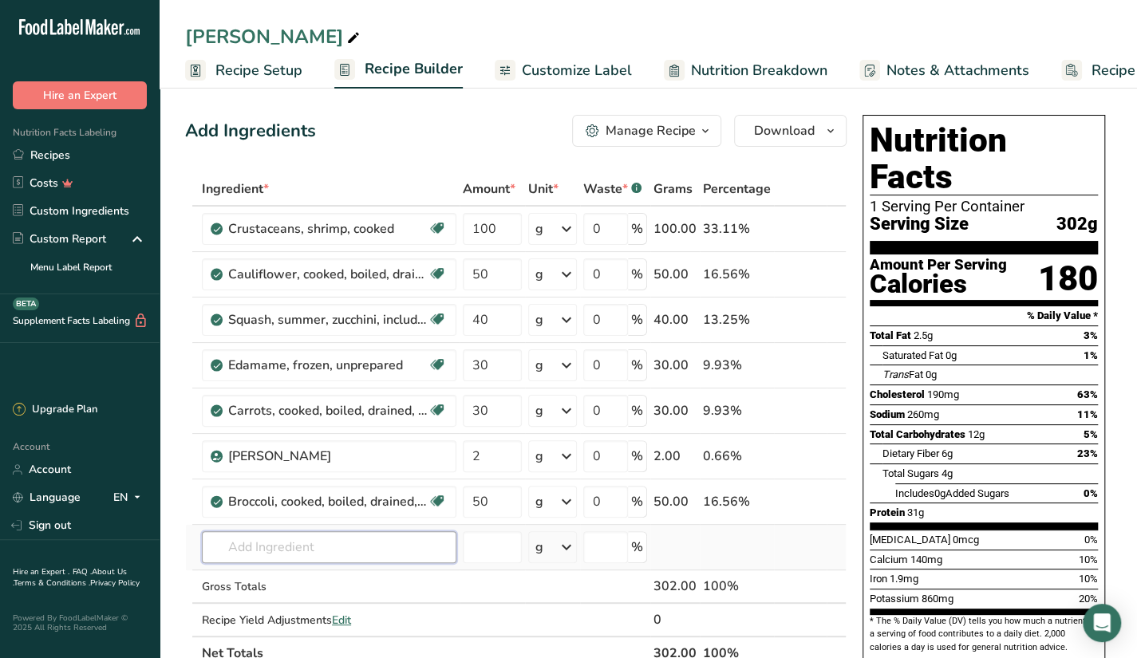
click at [397, 537] on input "text" at bounding box center [329, 548] width 255 height 32
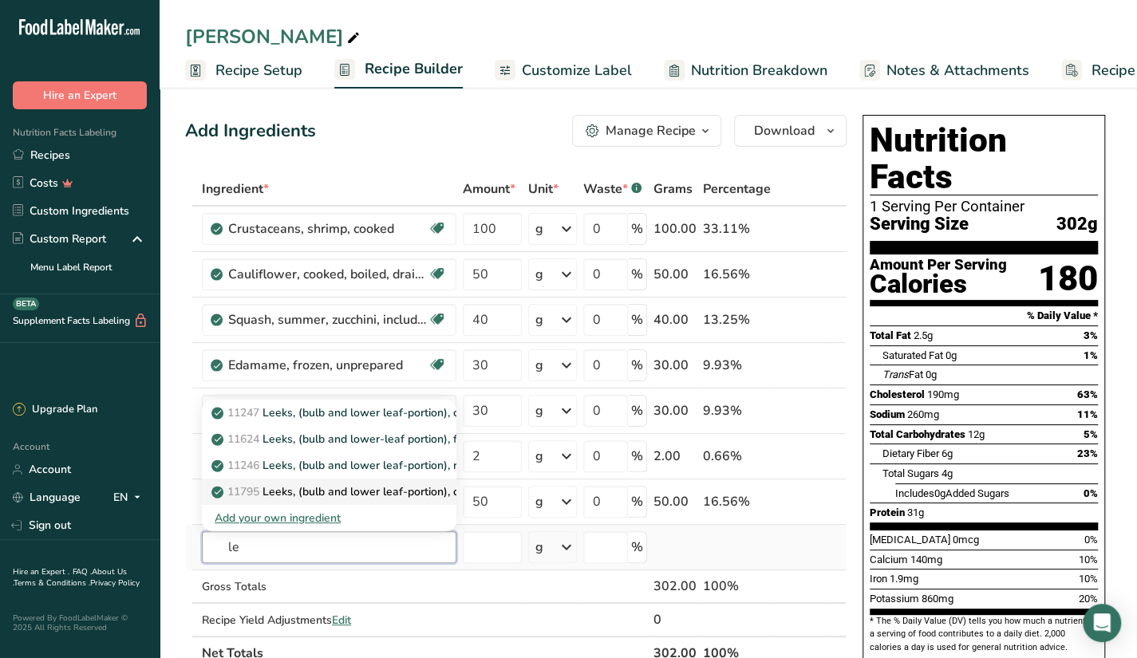
type input "l"
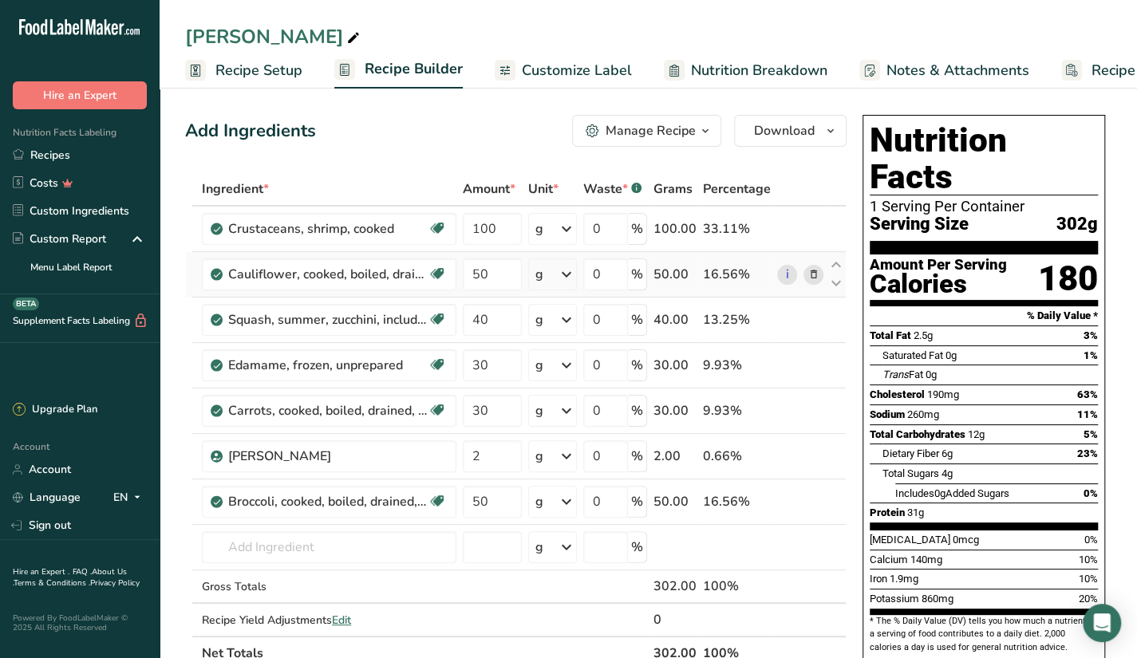
click at [782, 255] on td "i" at bounding box center [800, 274] width 53 height 45
click at [291, 552] on input "text" at bounding box center [329, 548] width 255 height 32
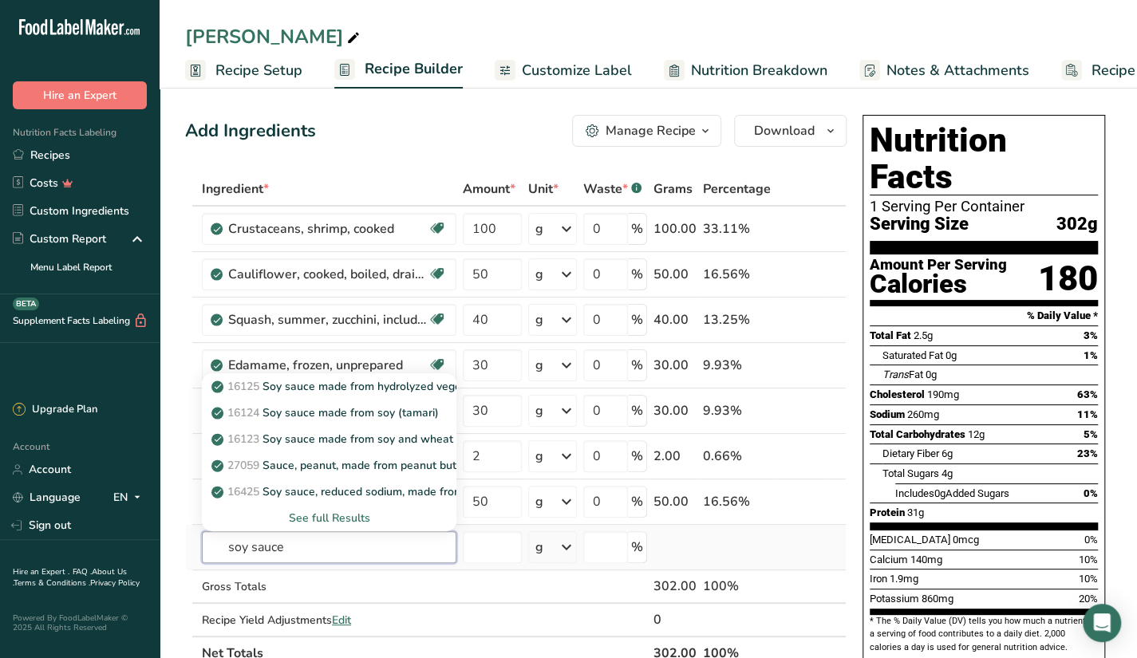
type input "soy sauce"
click at [295, 514] on div "See full Results" at bounding box center [329, 518] width 229 height 17
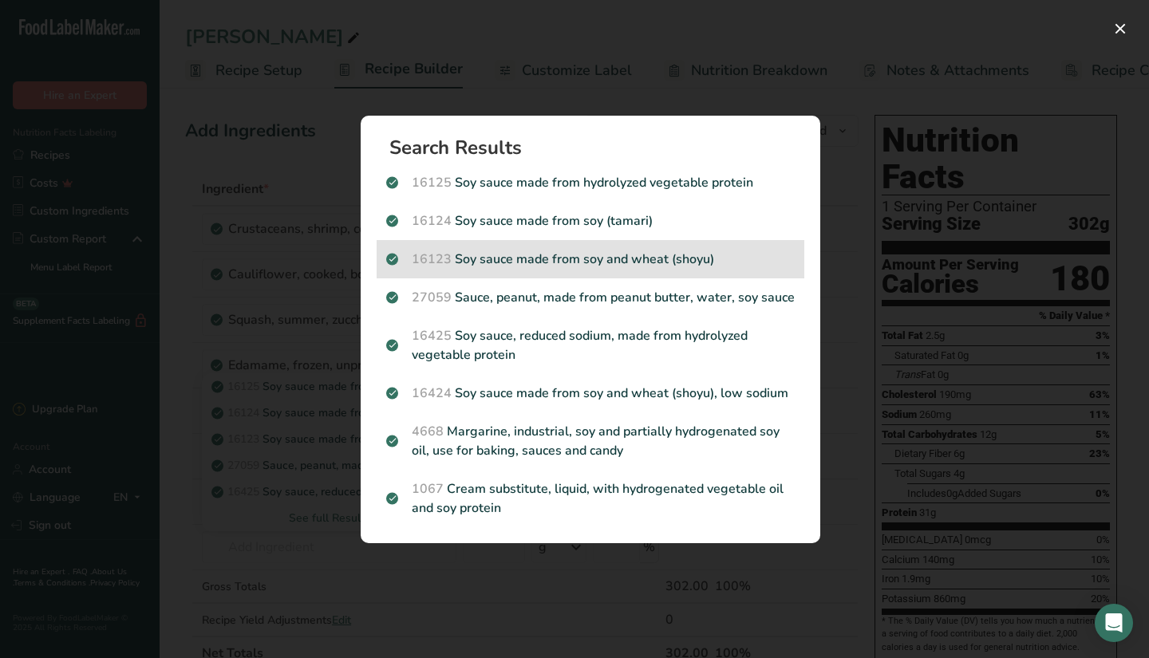
click at [728, 269] on div "16123 Soy sauce made from soy and wheat (shoyu)" at bounding box center [591, 259] width 428 height 38
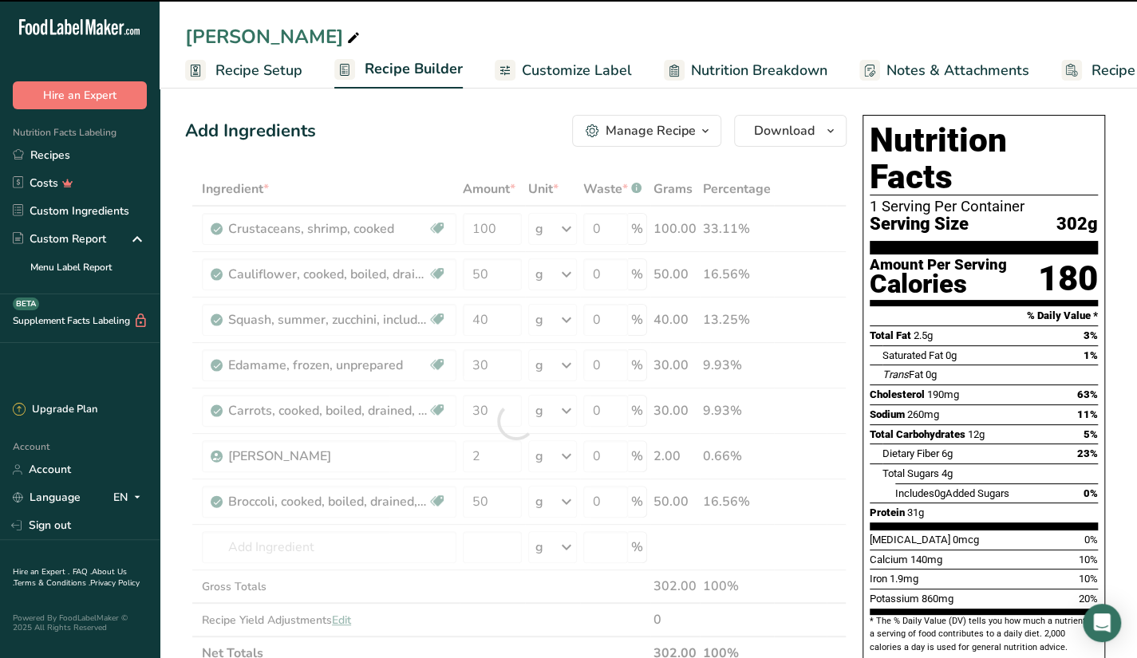
scroll to position [80, 0]
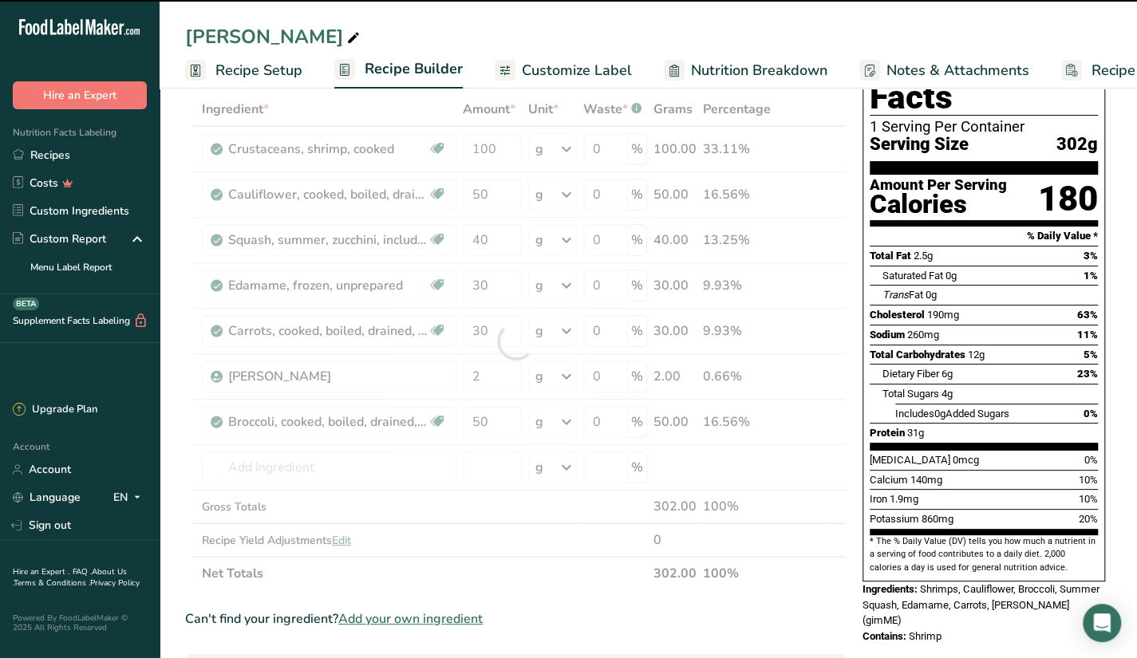
type input "0"
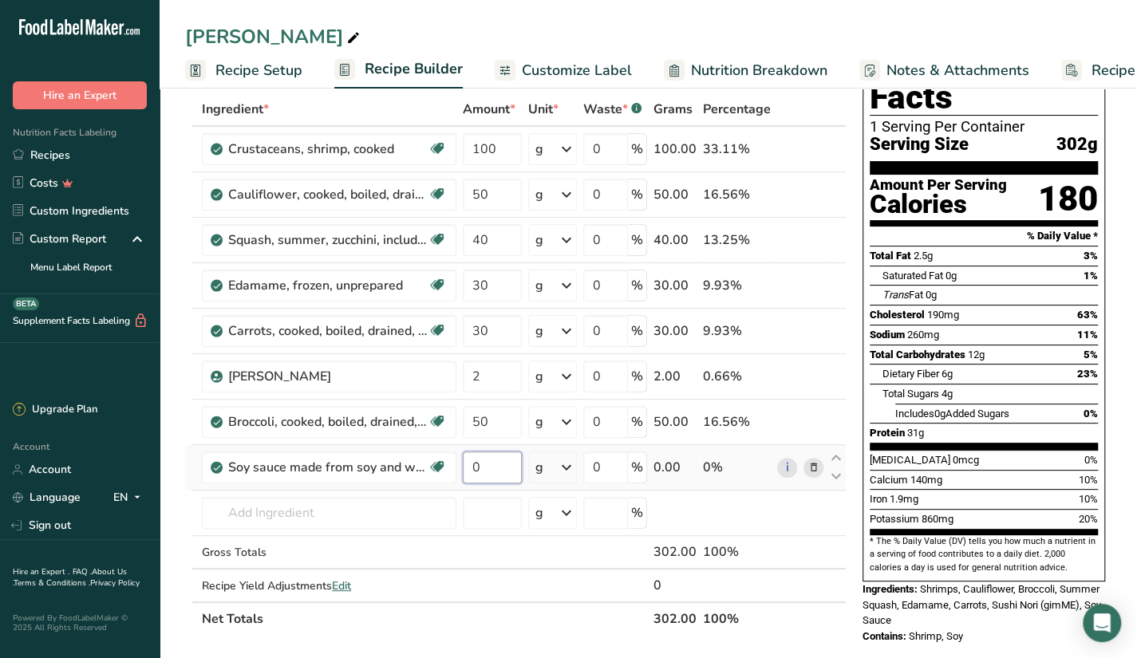
drag, startPoint x: 481, startPoint y: 468, endPoint x: 468, endPoint y: 472, distance: 14.1
click at [468, 472] on input "0" at bounding box center [492, 468] width 59 height 32
type input "40"
click at [389, 508] on div "Ingredient * Amount * Unit * Waste * .a-a{fill:#347362;}.b-a{fill:#fff;} Grams …" at bounding box center [516, 364] width 662 height 543
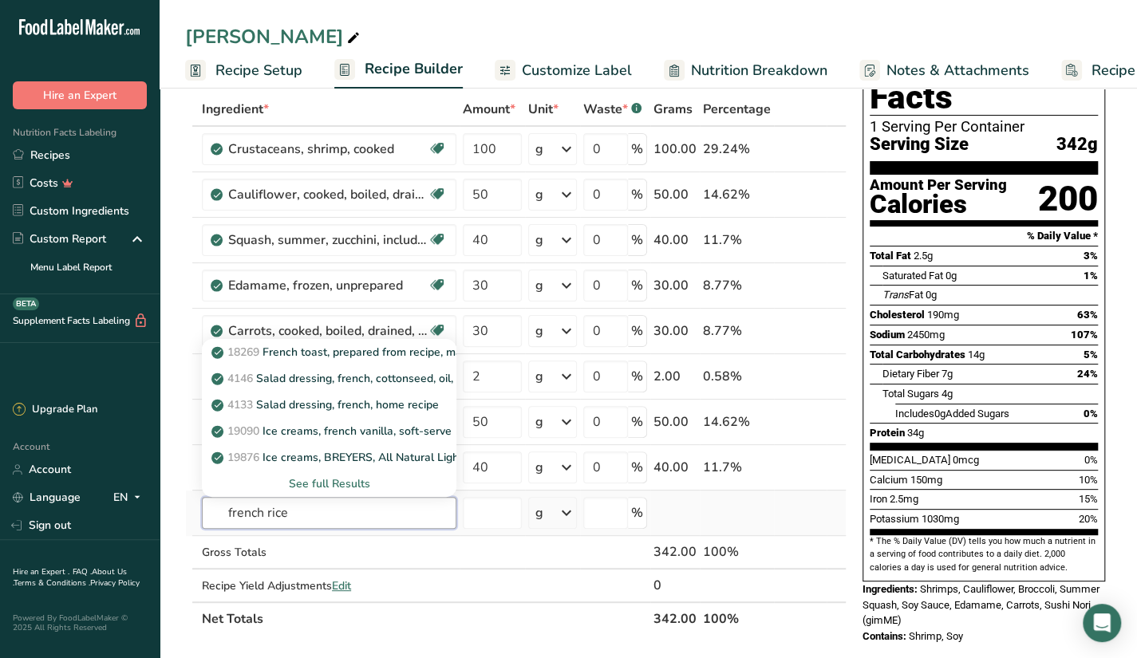
type input "french rice"
click at [342, 481] on div "See full Results" at bounding box center [329, 484] width 229 height 17
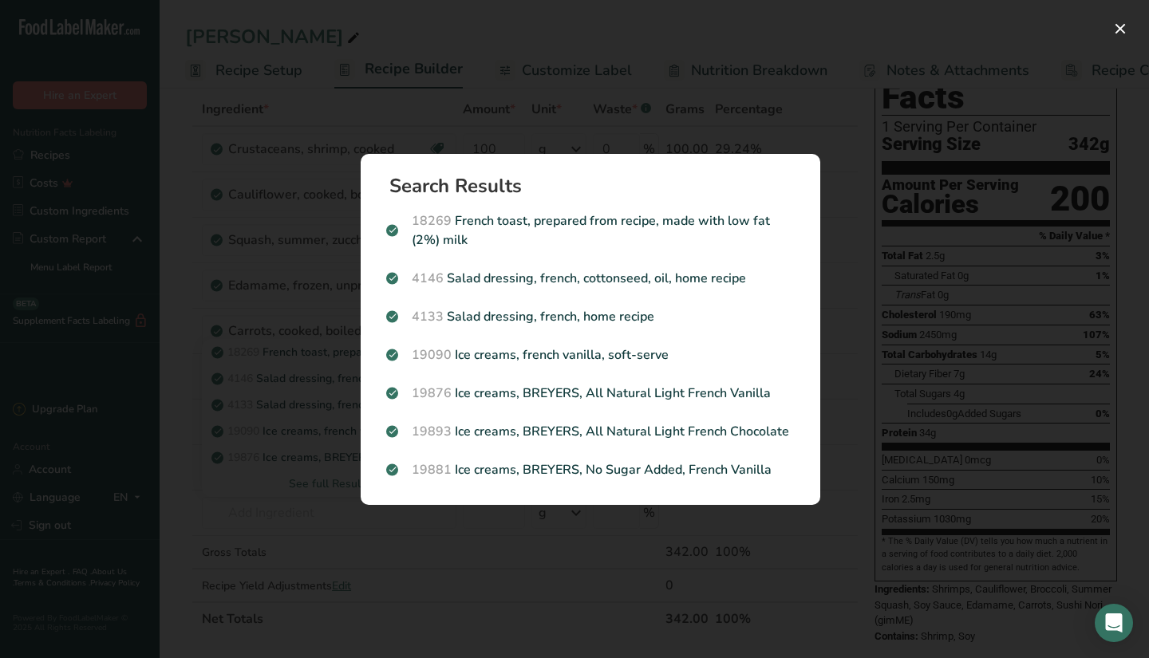
click at [265, 223] on div "Search results modal" at bounding box center [574, 329] width 1149 height 658
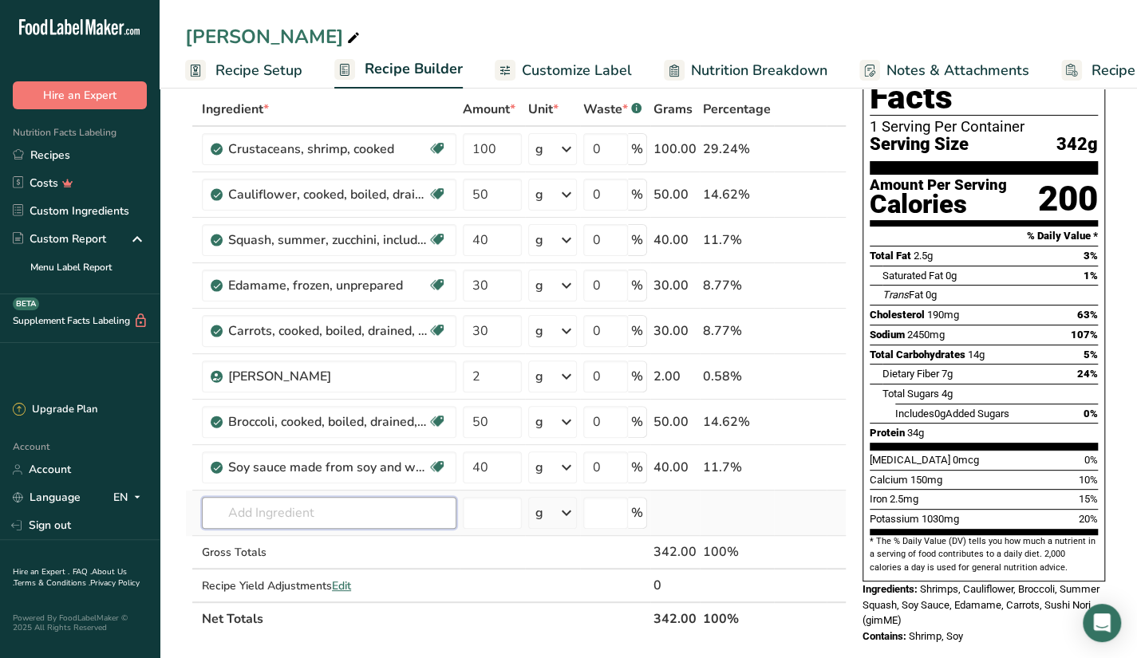
click at [323, 504] on input "text" at bounding box center [329, 513] width 255 height 32
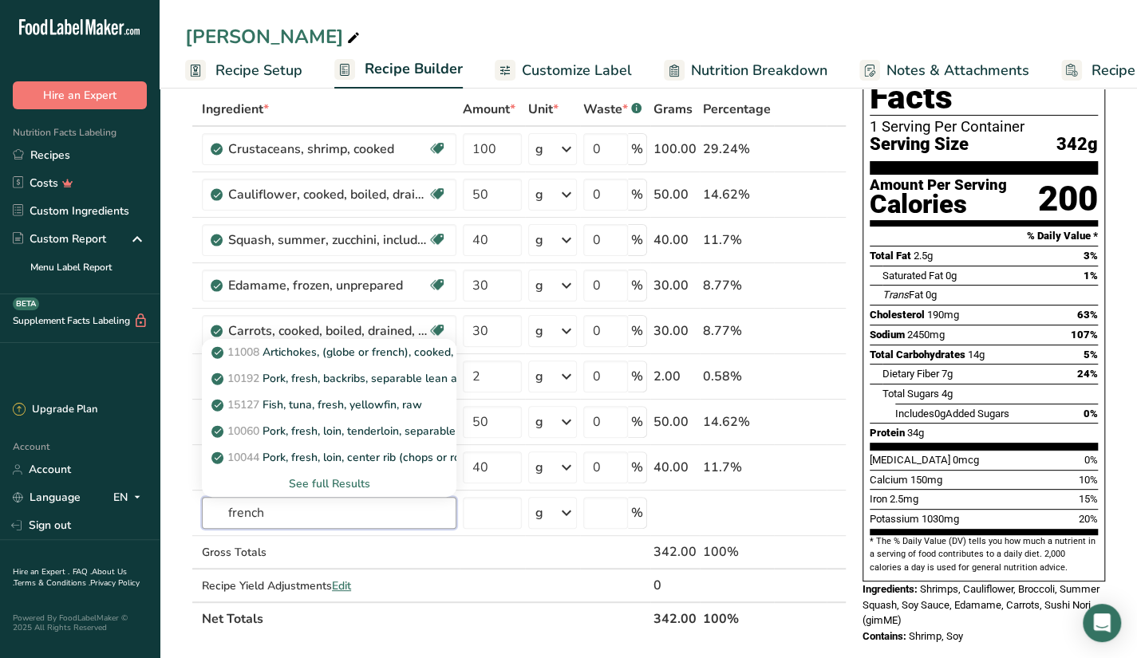
type input "french"
type input "french rice"
type input "french fries"
click at [343, 472] on div "See full Results" at bounding box center [329, 484] width 255 height 26
click at [345, 480] on div "See full Results" at bounding box center [329, 484] width 229 height 17
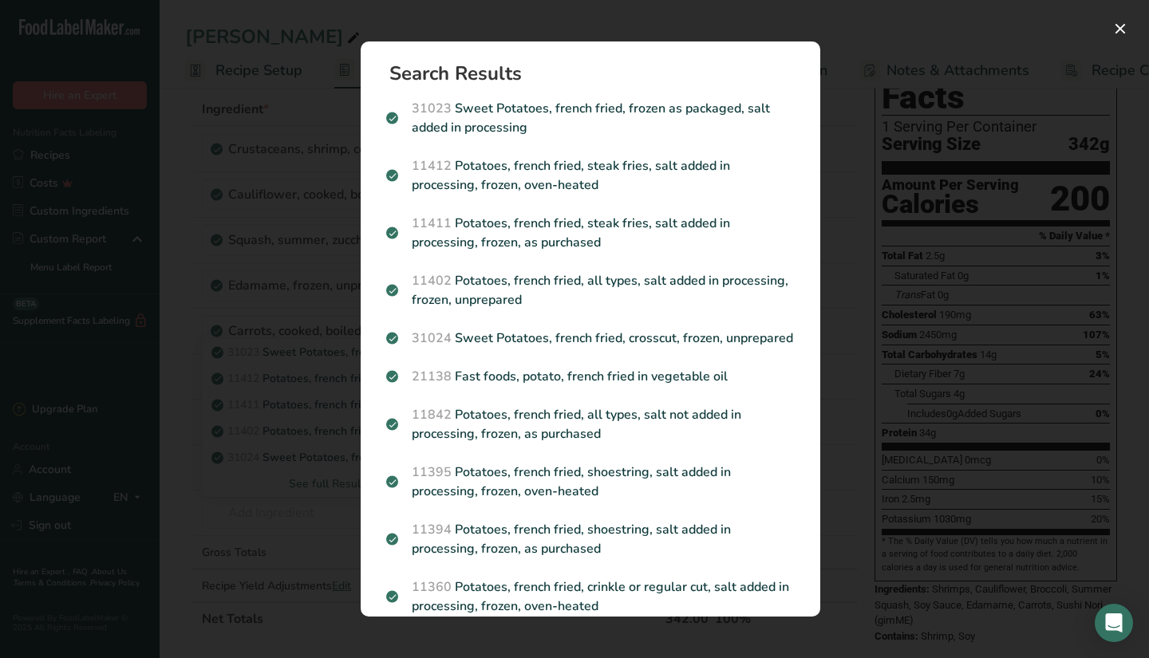
click at [698, 122] on p "31023 Sweet Potatoes, french fried, frozen as packaged, salt added in processing" at bounding box center [590, 118] width 409 height 38
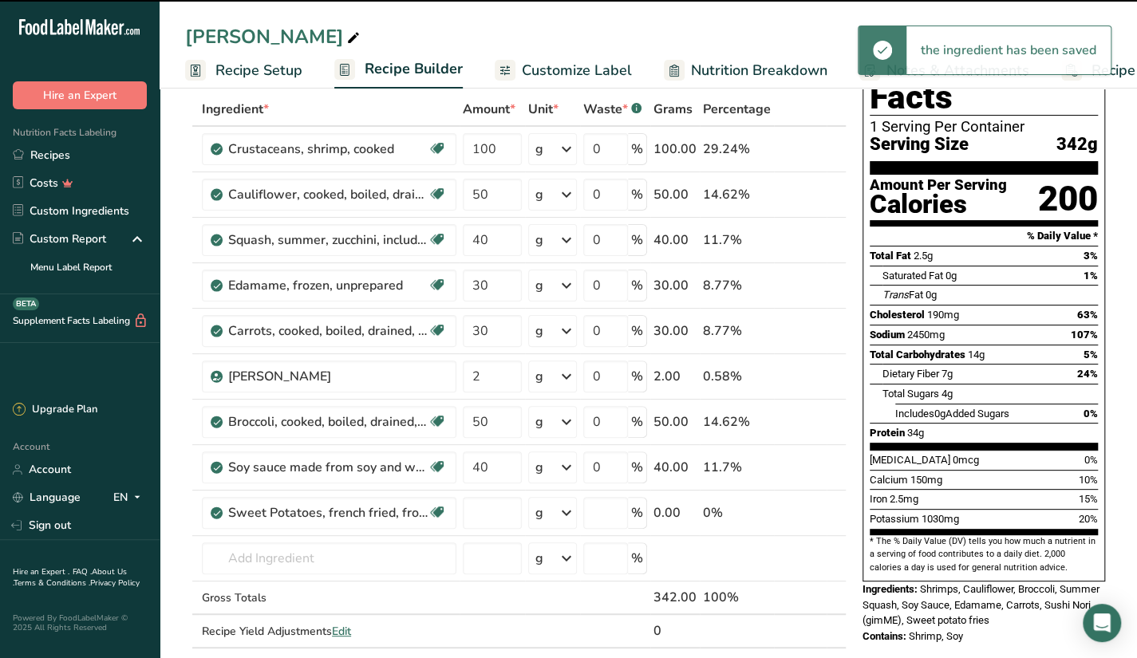
type input "0"
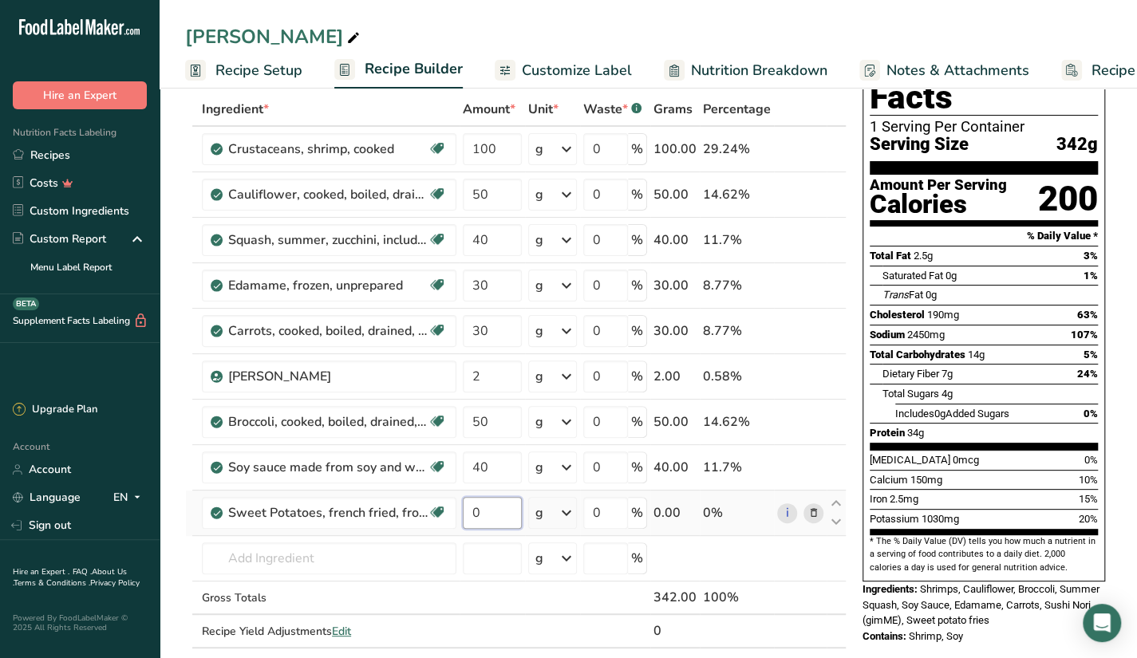
drag, startPoint x: 486, startPoint y: 513, endPoint x: 468, endPoint y: 513, distance: 17.6
click at [468, 513] on input "0" at bounding box center [492, 513] width 59 height 32
type input "25"
click at [428, 548] on div "Ingredient * Amount * Unit * Waste * .a-a{fill:#347362;}.b-a{fill:#fff;} Grams …" at bounding box center [516, 387] width 662 height 589
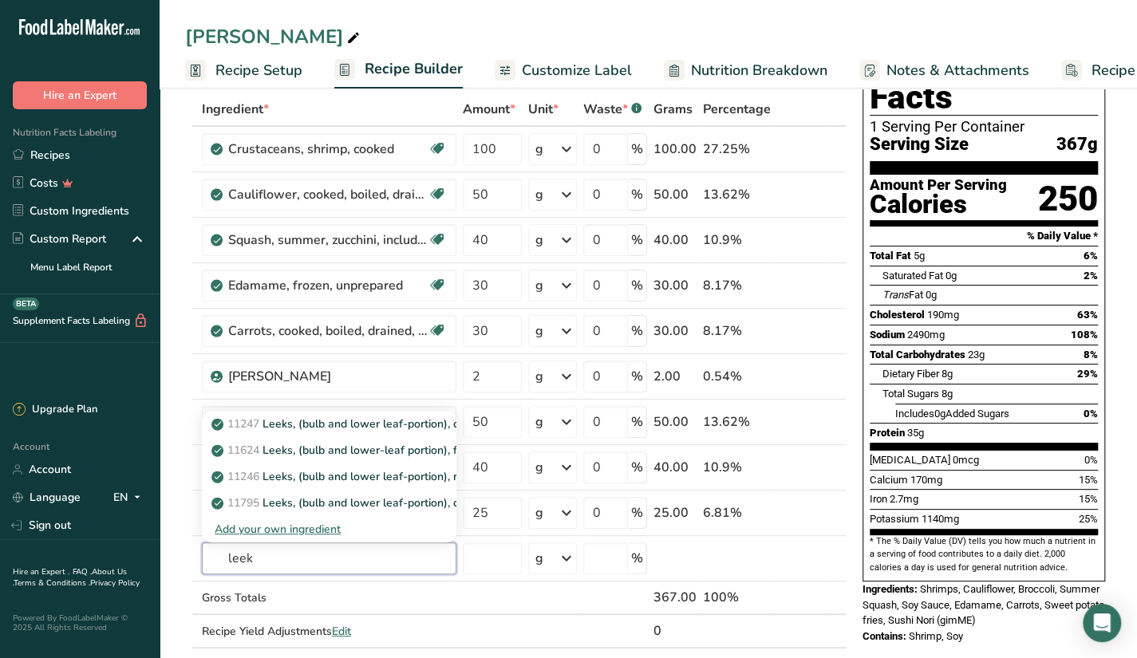
type input "leek"
click at [312, 524] on div "Add your own ingredient" at bounding box center [329, 529] width 229 height 17
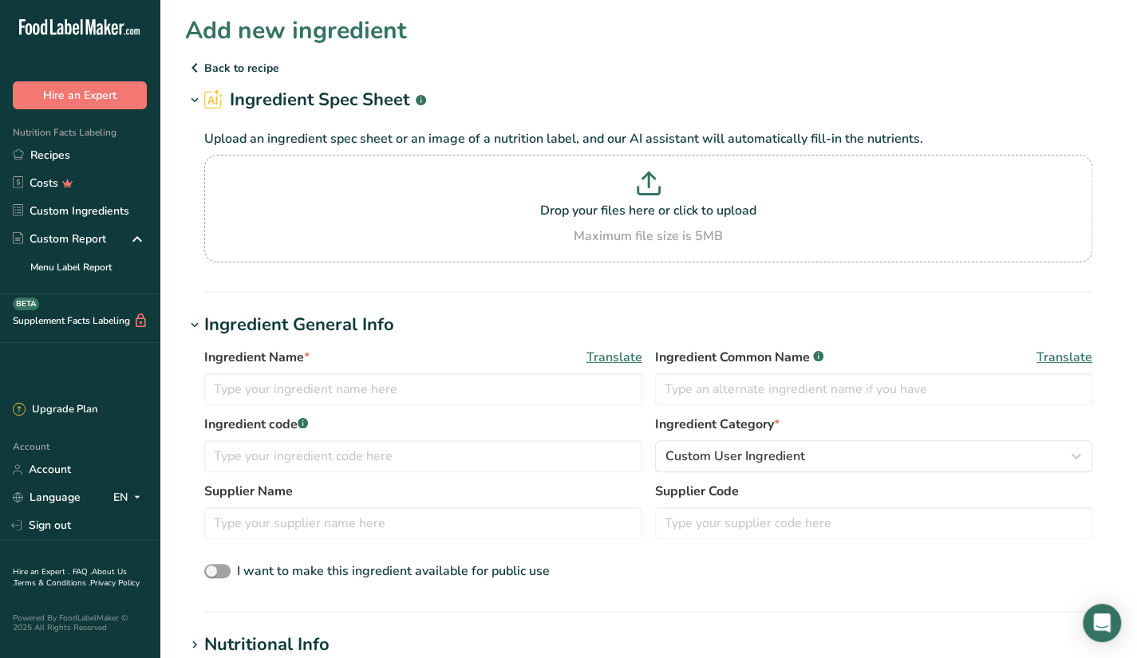
click at [198, 65] on icon at bounding box center [194, 67] width 19 height 29
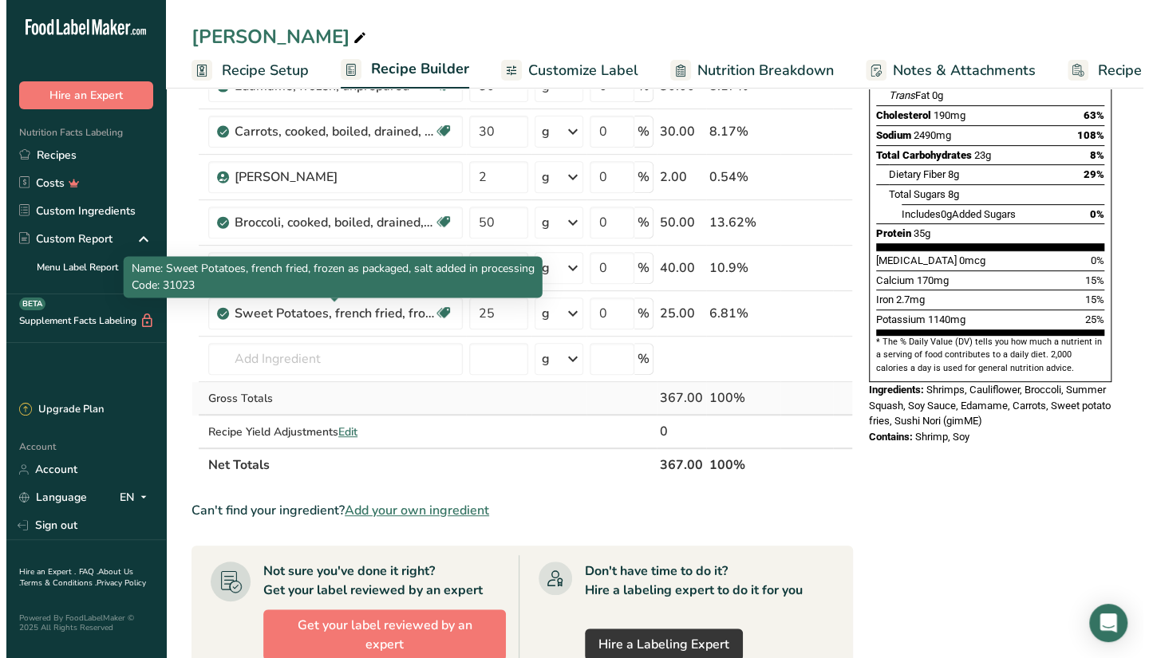
scroll to position [239, 0]
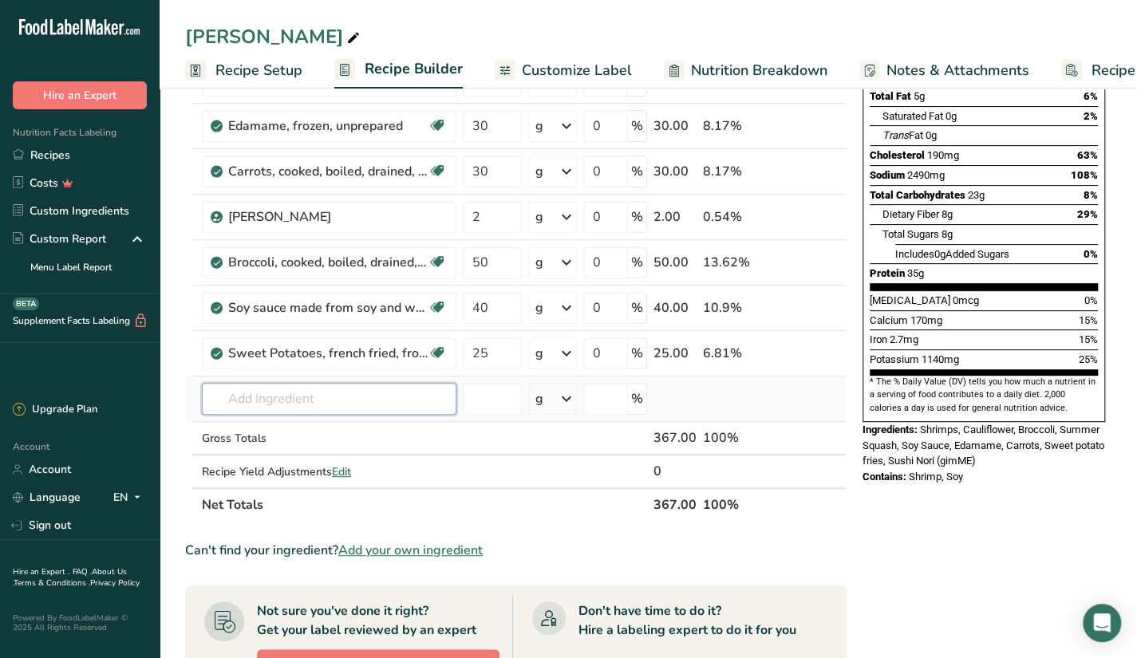
click at [362, 393] on input "text" at bounding box center [329, 399] width 255 height 32
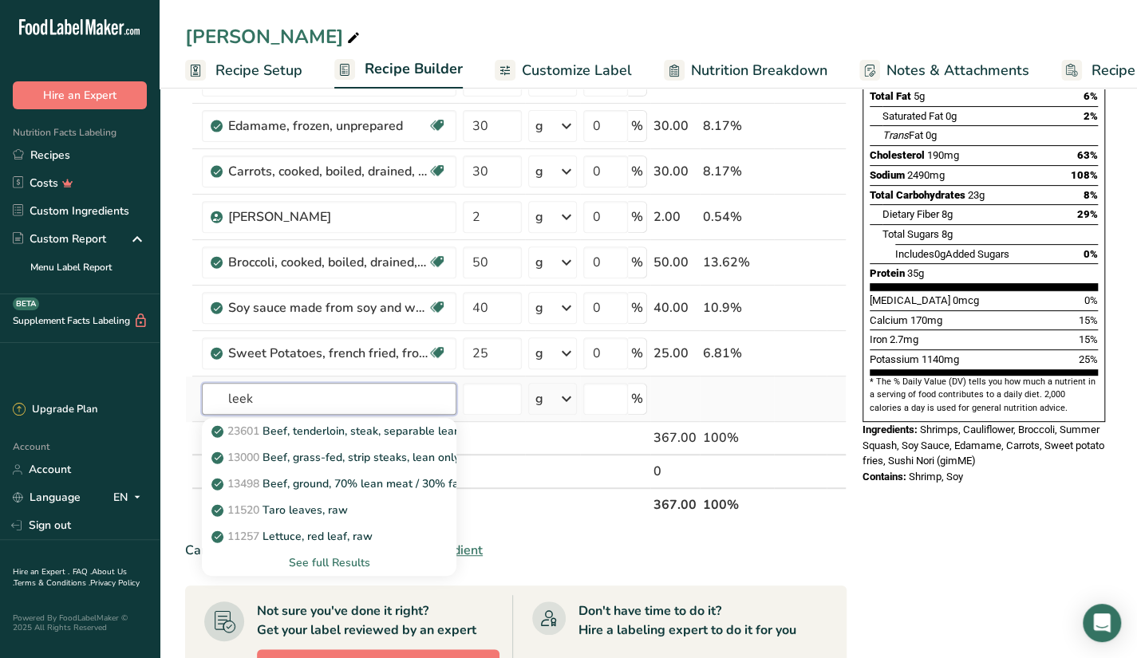
type input "leek"
click at [342, 555] on div "See full Results" at bounding box center [329, 563] width 229 height 17
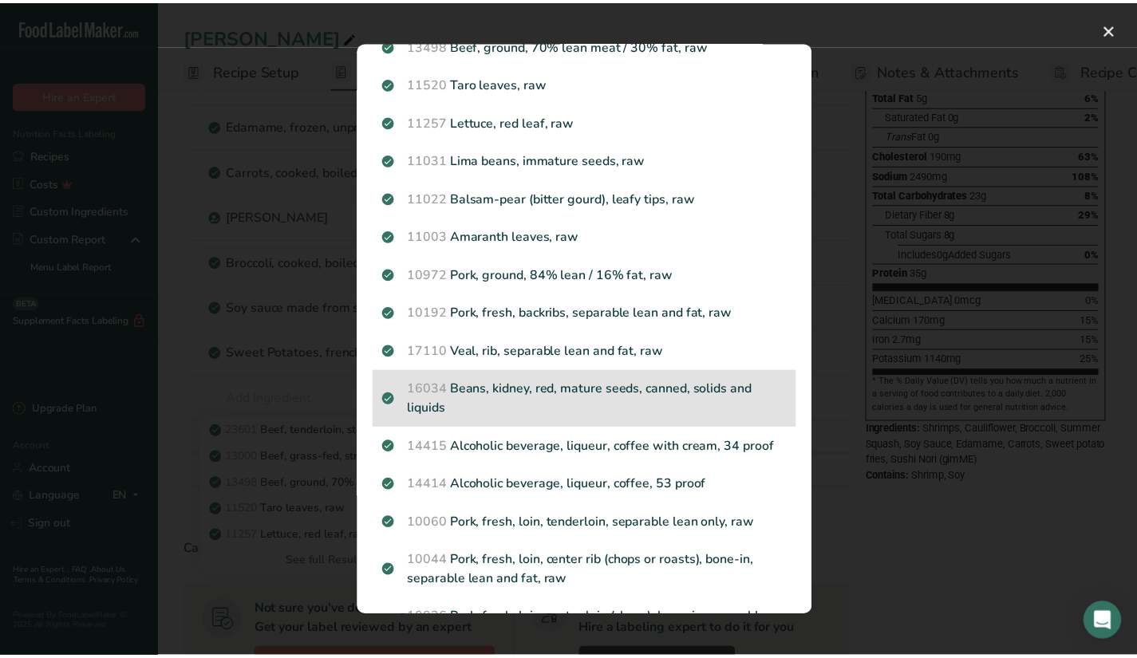
scroll to position [0, 0]
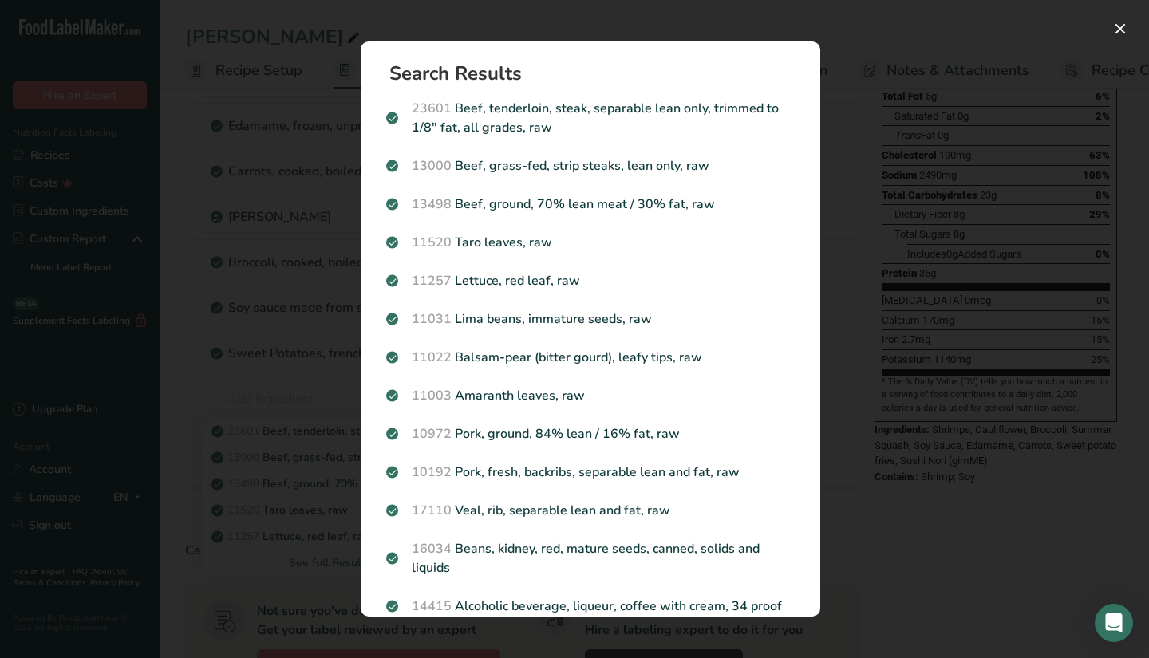
click at [887, 11] on div "Search results modal" at bounding box center [574, 329] width 1149 height 658
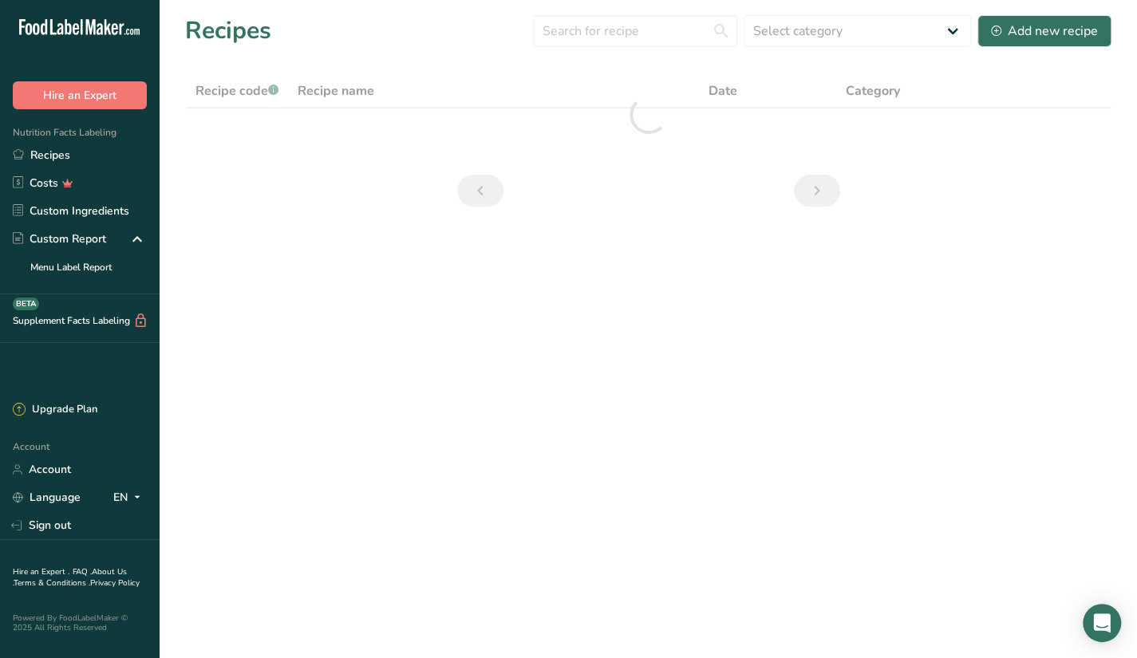
click at [385, 352] on main "Recipes Select category All Baked Goods Beverages Butter Confectionery Cooked M…" at bounding box center [568, 329] width 1137 height 658
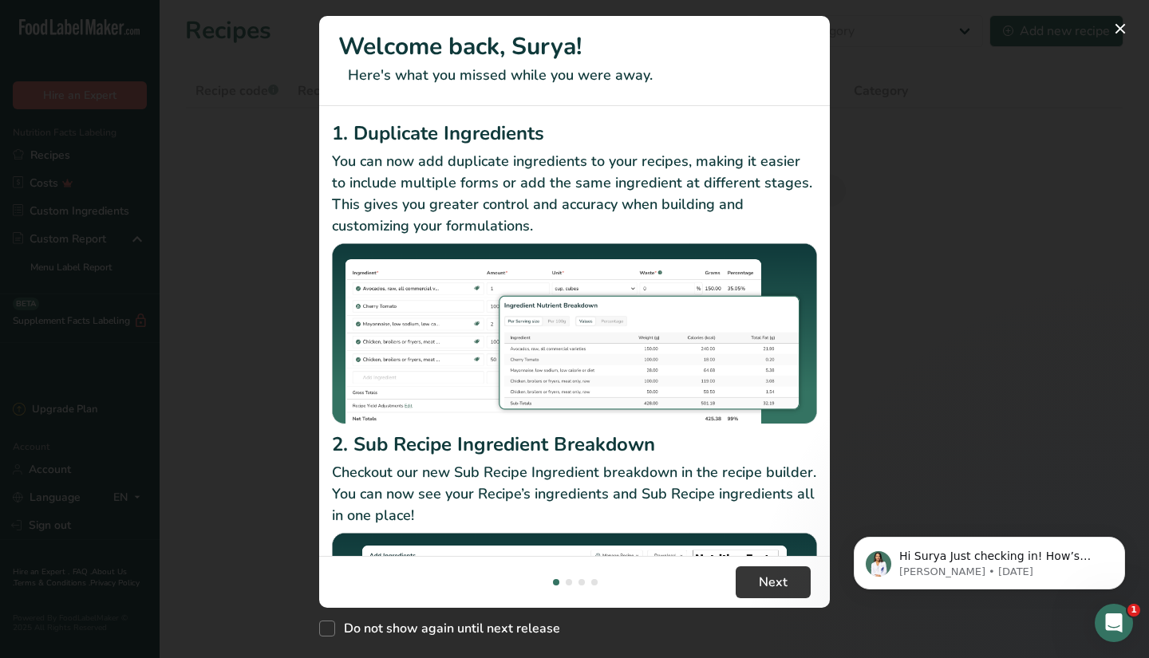
click at [254, 47] on div "New Features" at bounding box center [574, 329] width 1149 height 658
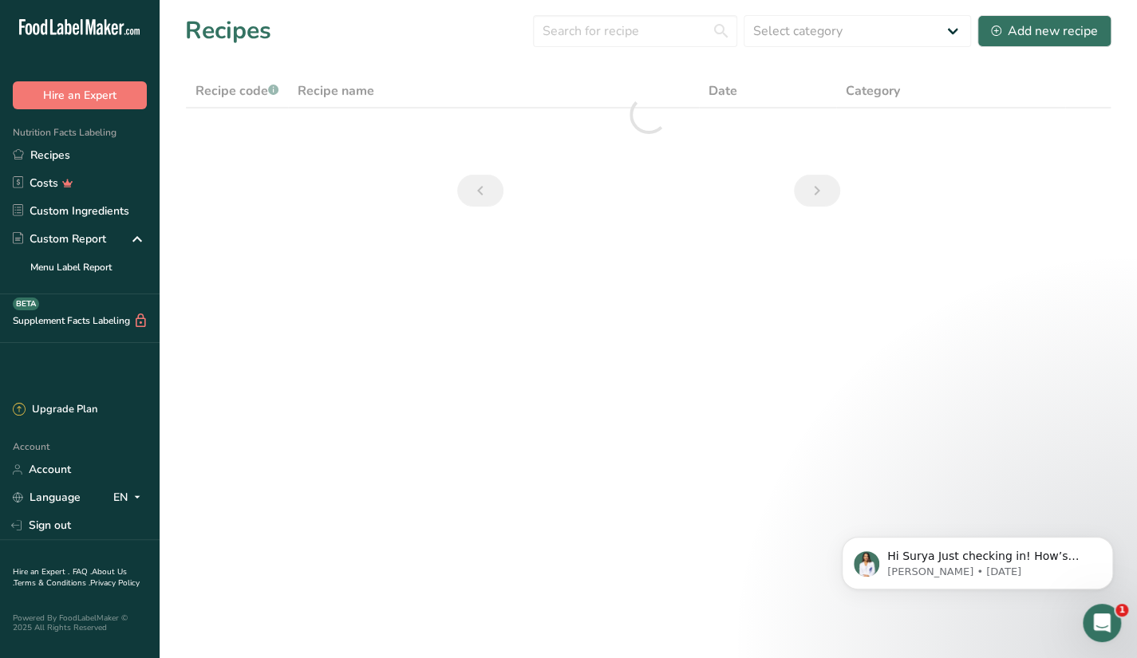
click at [1094, 626] on icon "Open Intercom Messenger" at bounding box center [1102, 624] width 26 height 26
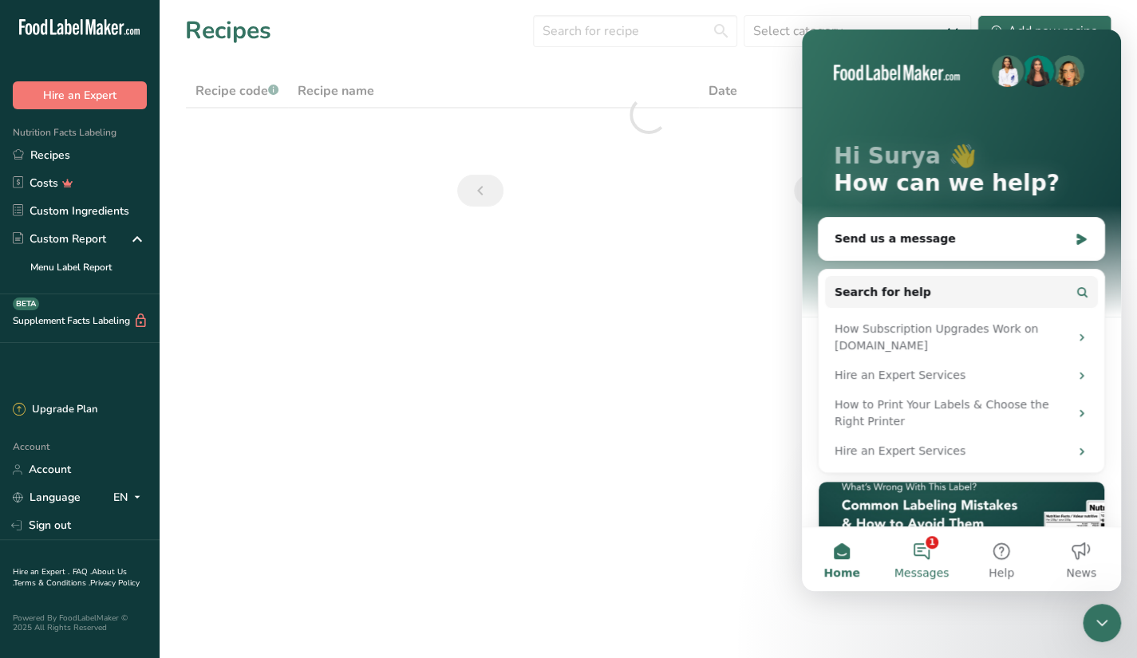
click at [912, 560] on button "1 Messages" at bounding box center [922, 560] width 80 height 64
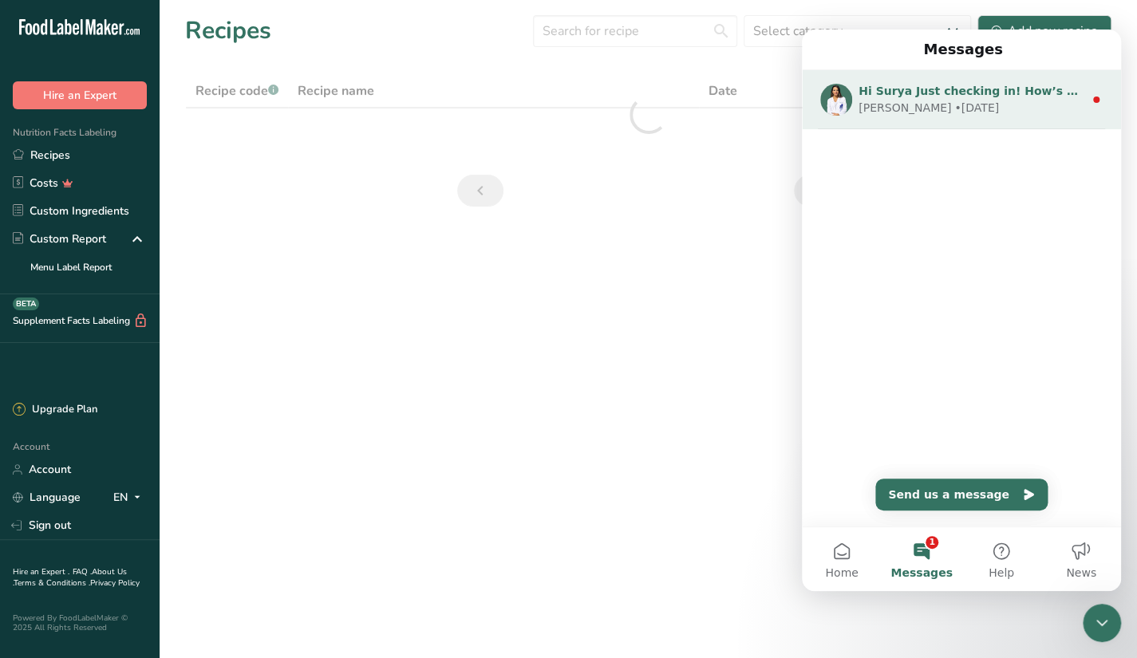
click at [994, 117] on div "Hi Surya Just checking in! How’s everything going with FLM so far? If you’ve go…" at bounding box center [961, 99] width 319 height 59
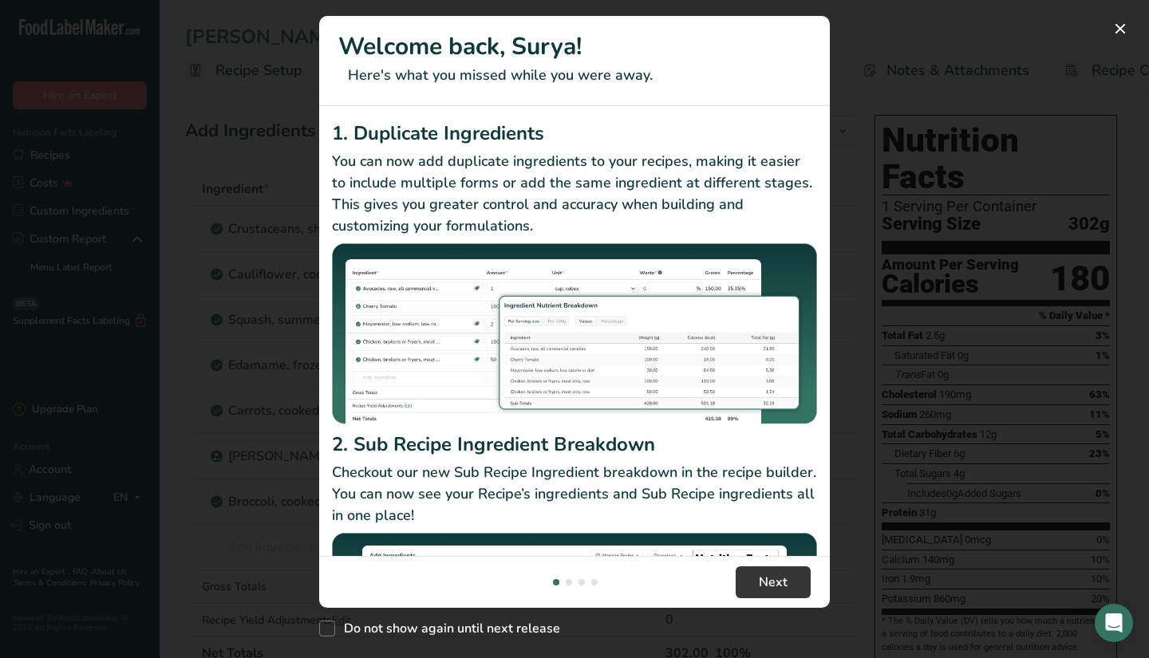
click at [917, 344] on div "New Features" at bounding box center [574, 329] width 1149 height 658
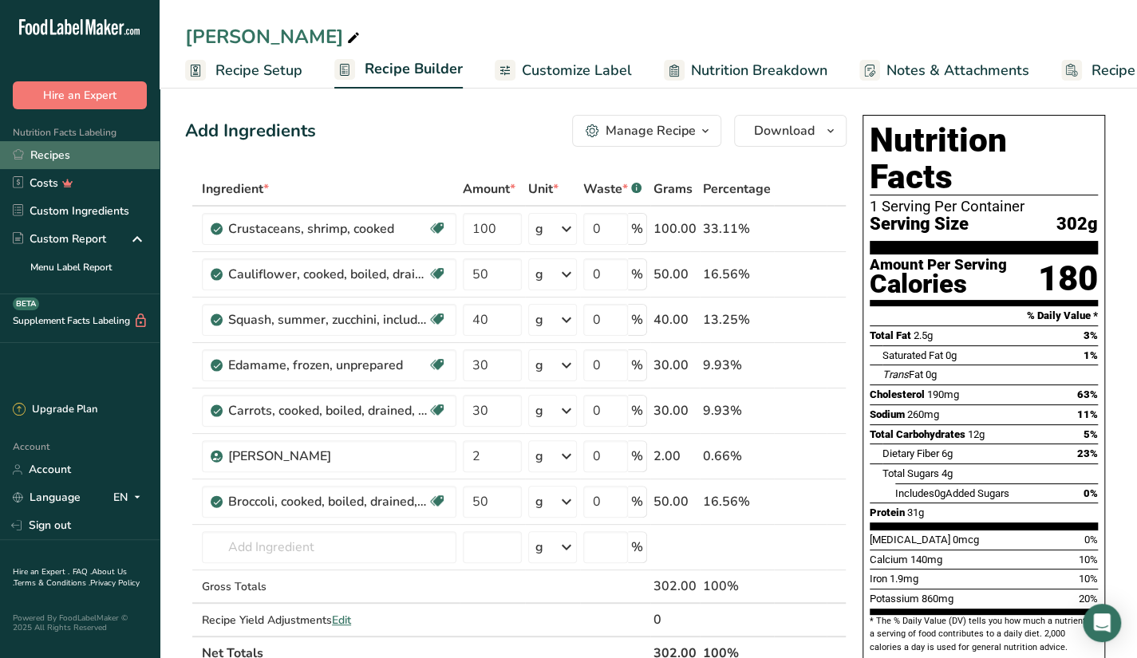
click at [117, 152] on link "Recipes" at bounding box center [80, 155] width 160 height 28
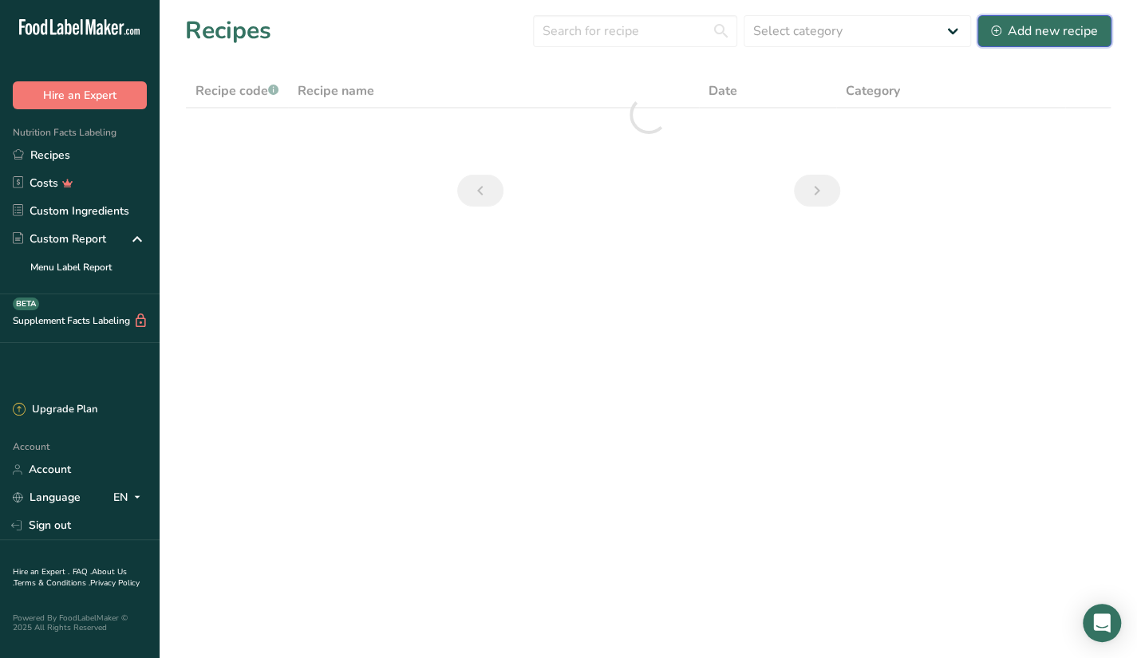
click at [1042, 22] on div "Add new recipe" at bounding box center [1044, 31] width 107 height 19
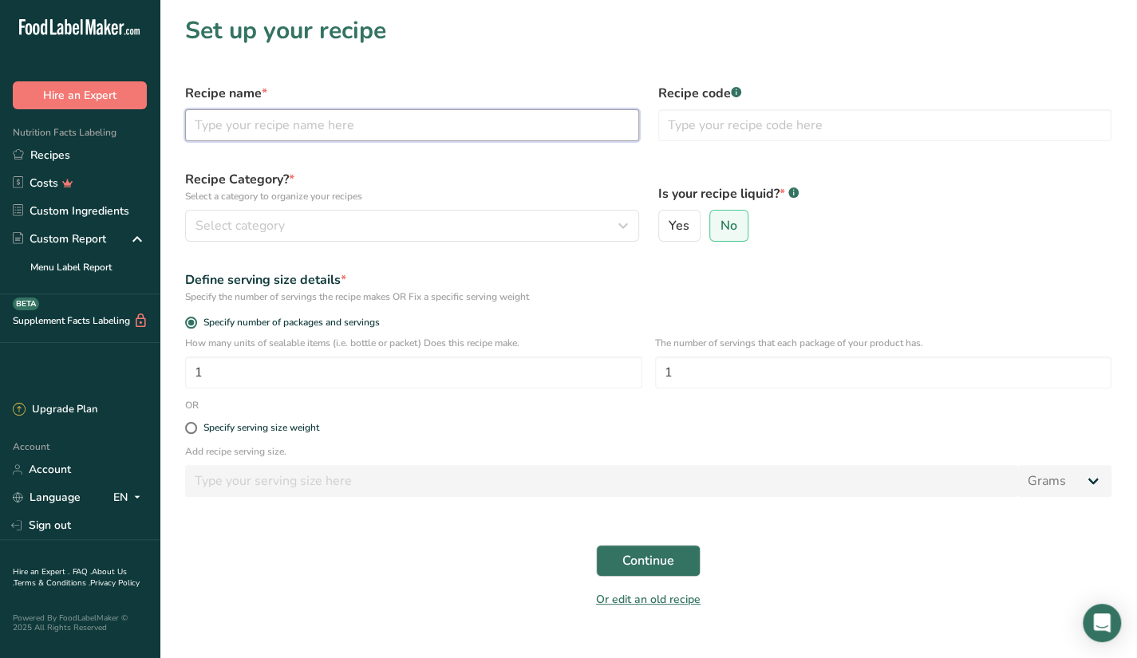
click at [381, 138] on input "text" at bounding box center [412, 125] width 454 height 32
type input "Octufusion"
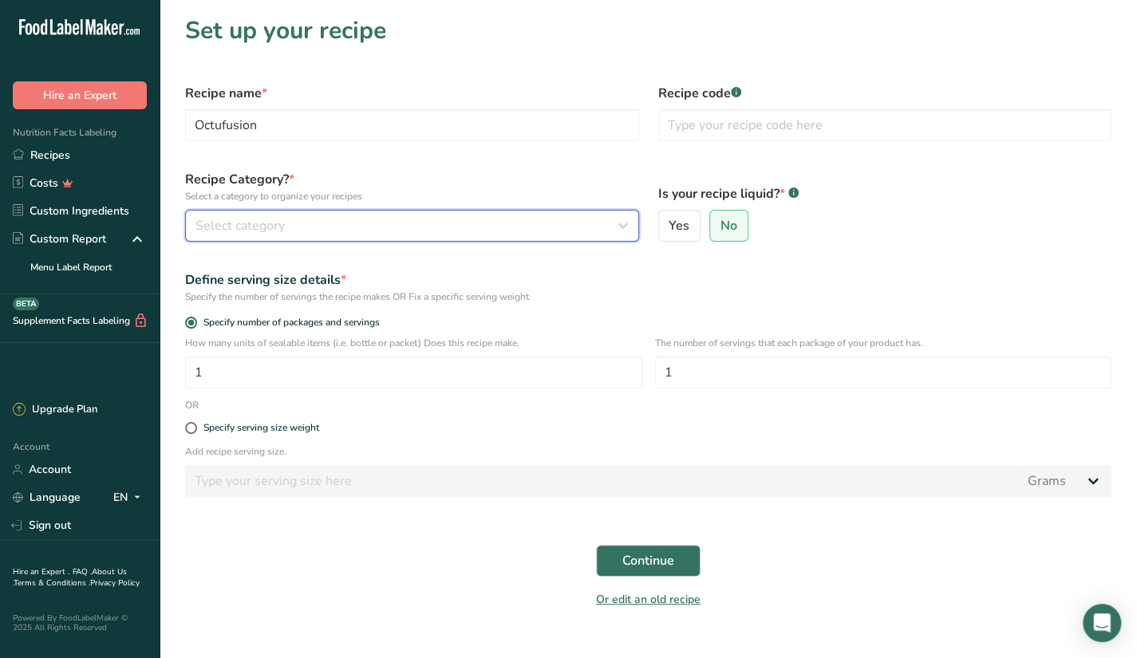
click at [269, 232] on span "Select category" at bounding box center [240, 225] width 89 height 19
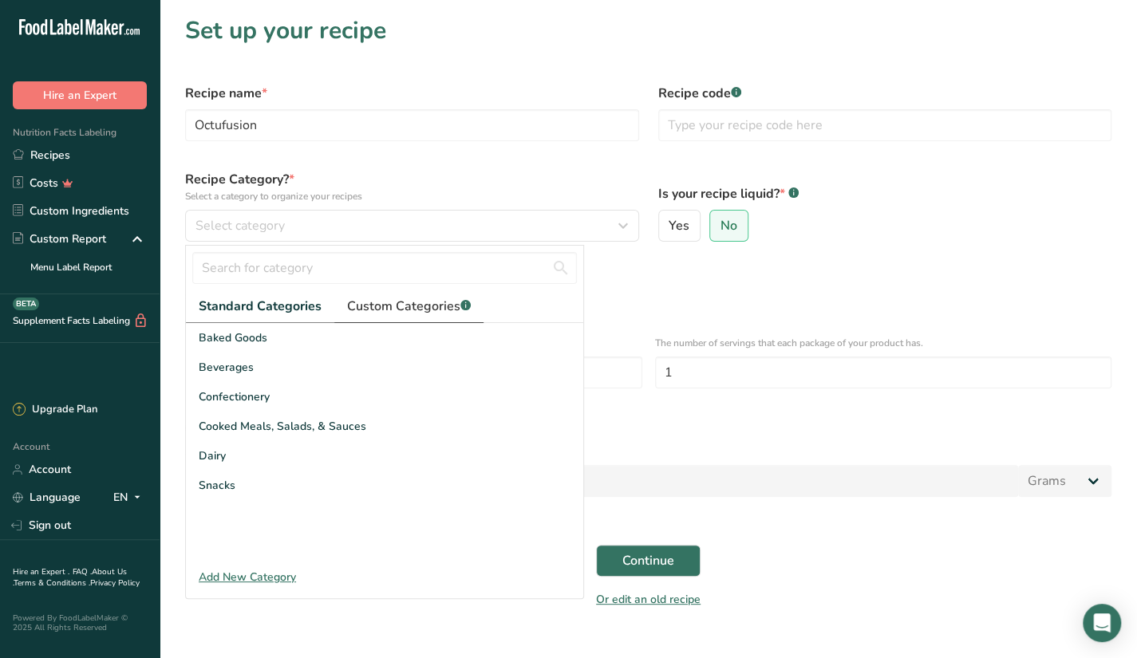
click at [381, 315] on span "Custom Categories .a-a{fill:#347362;}.b-a{fill:#fff;}" at bounding box center [409, 306] width 124 height 19
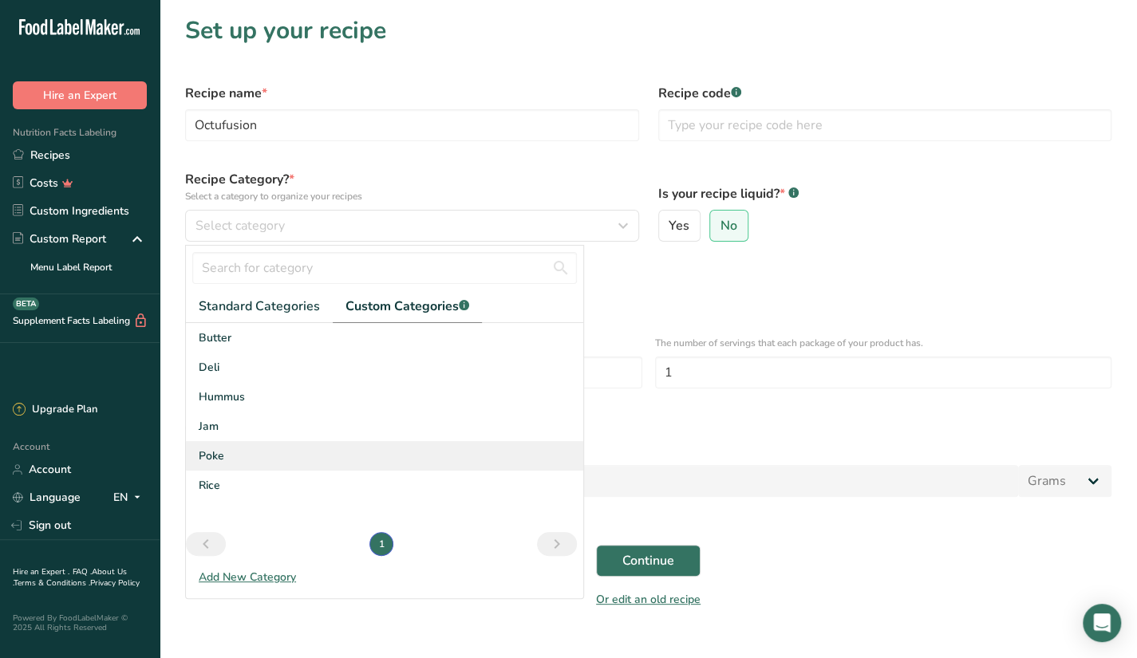
click at [254, 449] on div "Poke" at bounding box center [384, 456] width 397 height 30
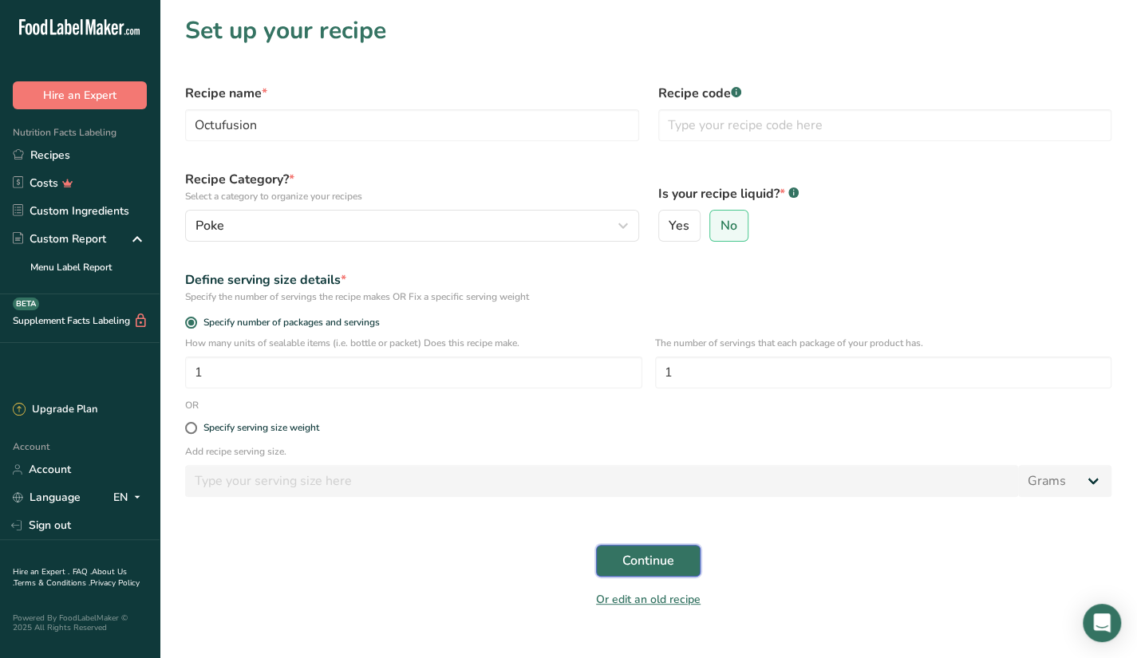
click at [673, 553] on span "Continue" at bounding box center [649, 560] width 52 height 19
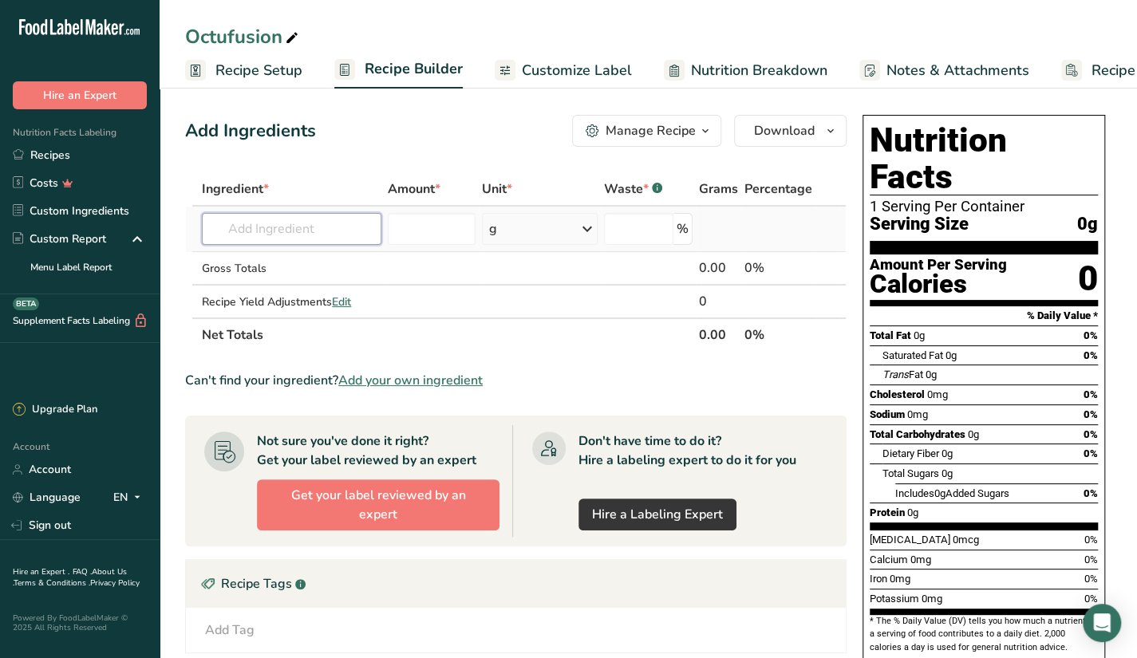
click at [304, 229] on input "text" at bounding box center [292, 229] width 180 height 32
type input "octufusi"
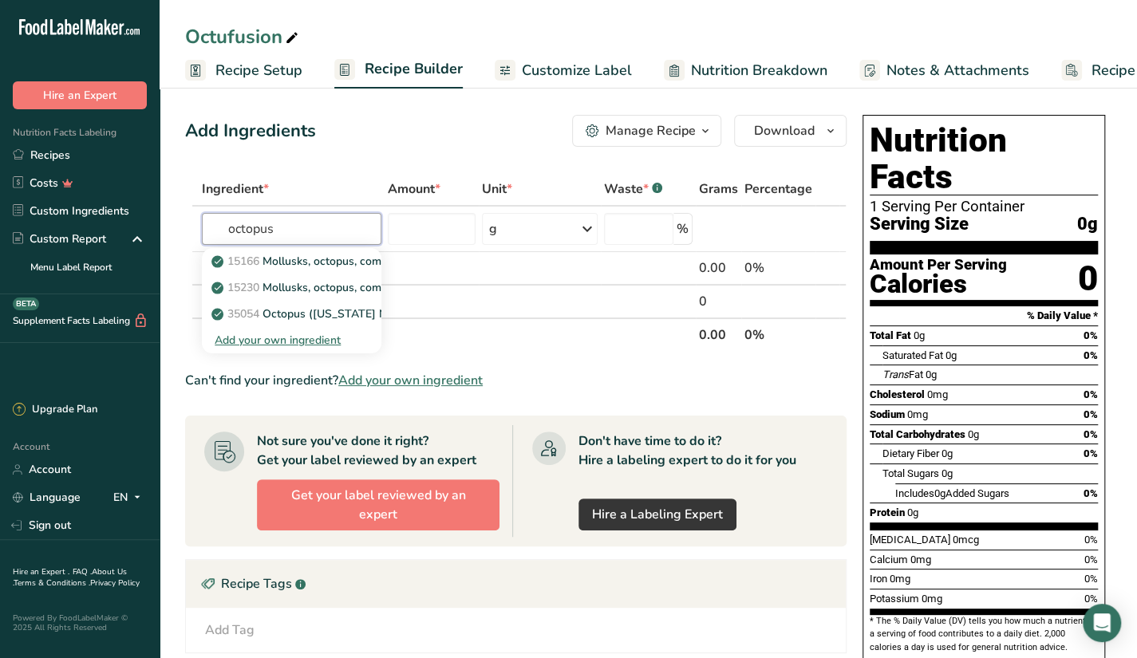
type input "octopus"
click at [345, 321] on p "35054 Octopus (Alaska Native)" at bounding box center [315, 314] width 201 height 17
type input "Octopus ([US_STATE] Native)"
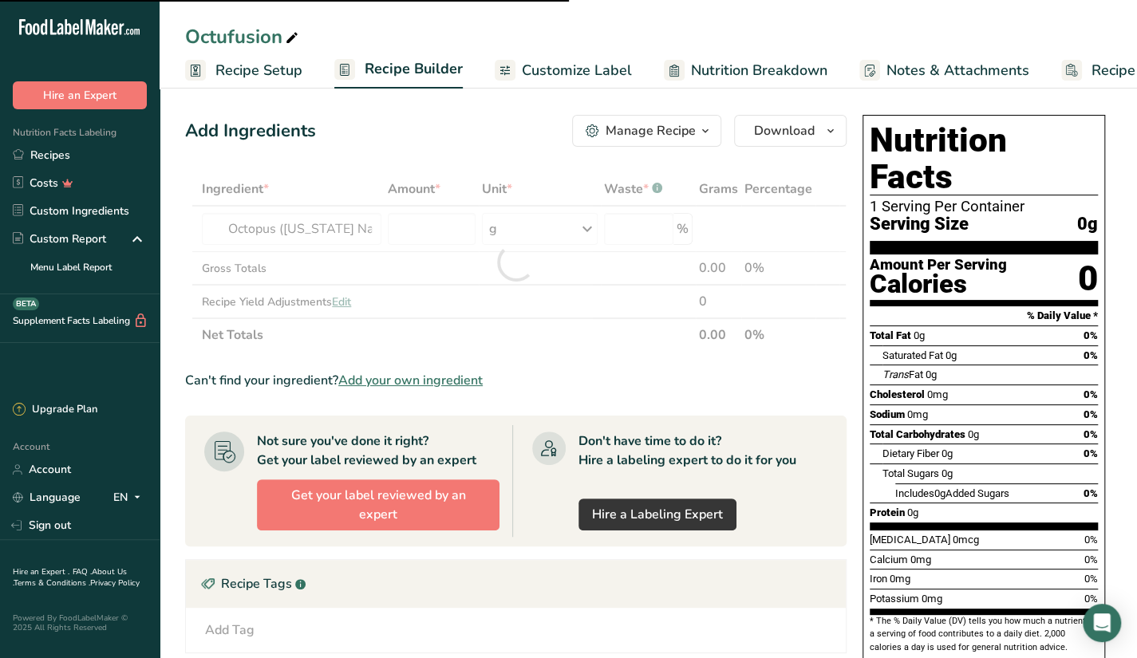
type input "0"
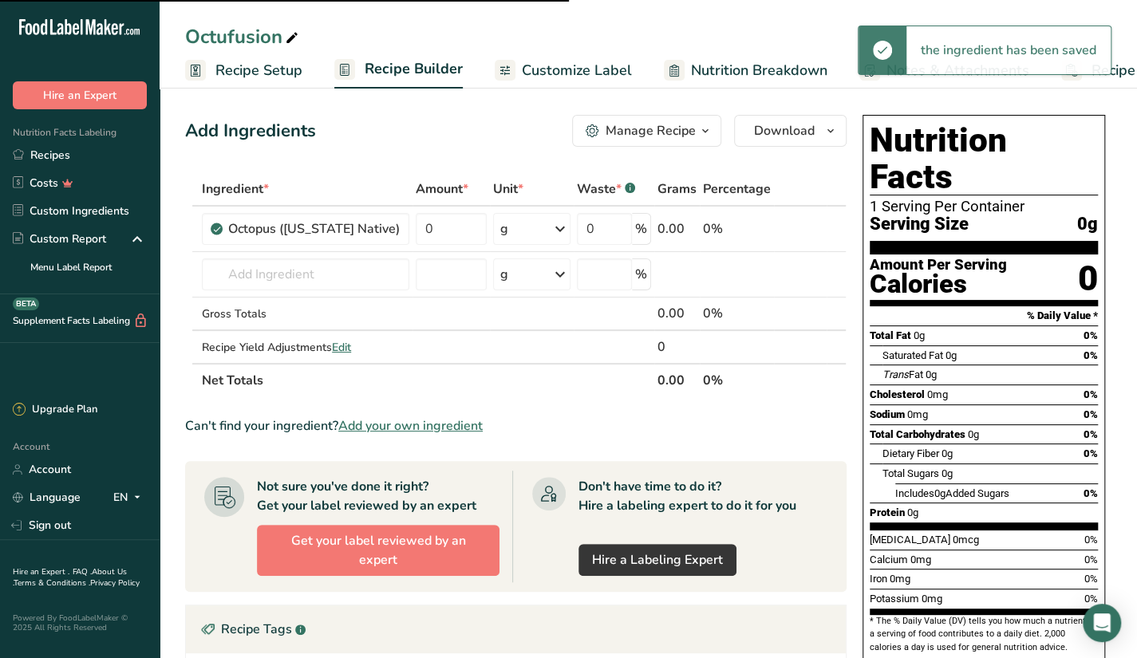
drag, startPoint x: 728, startPoint y: 642, endPoint x: 732, endPoint y: 655, distance: 13.4
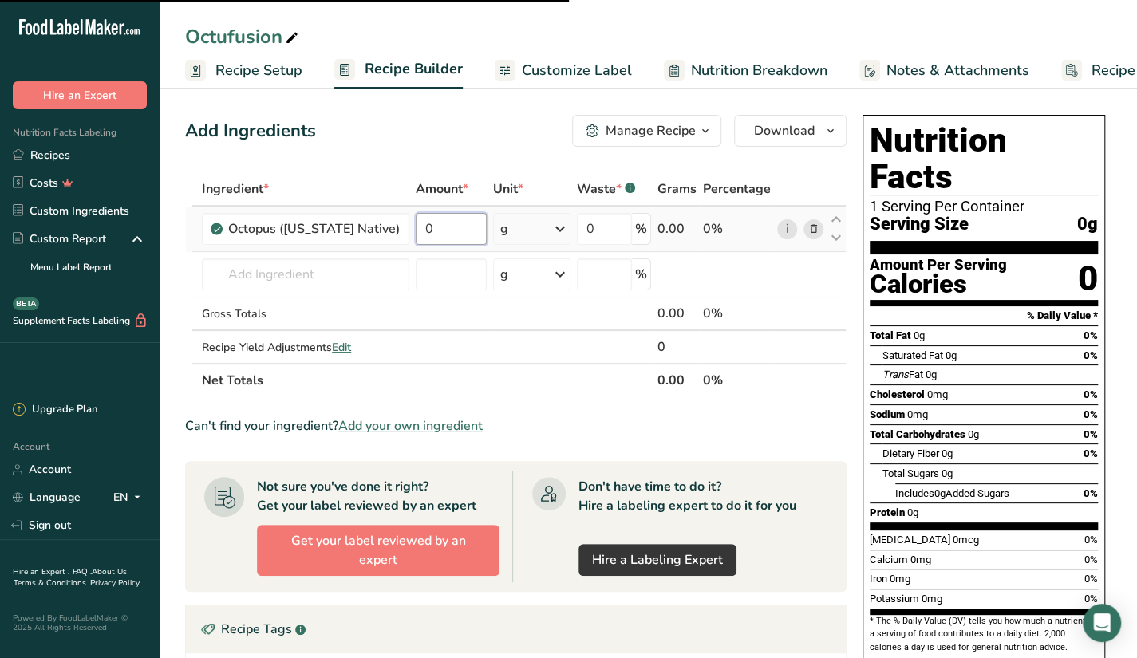
drag, startPoint x: 433, startPoint y: 227, endPoint x: 396, endPoint y: 233, distance: 37.3
click at [416, 233] on input "0" at bounding box center [451, 229] width 71 height 32
type input "9"
type input "60"
click at [318, 279] on div "Ingredient * Amount * Unit * Waste * .a-a{fill:#347362;}.b-a{fill:#fff;} Grams …" at bounding box center [516, 284] width 662 height 225
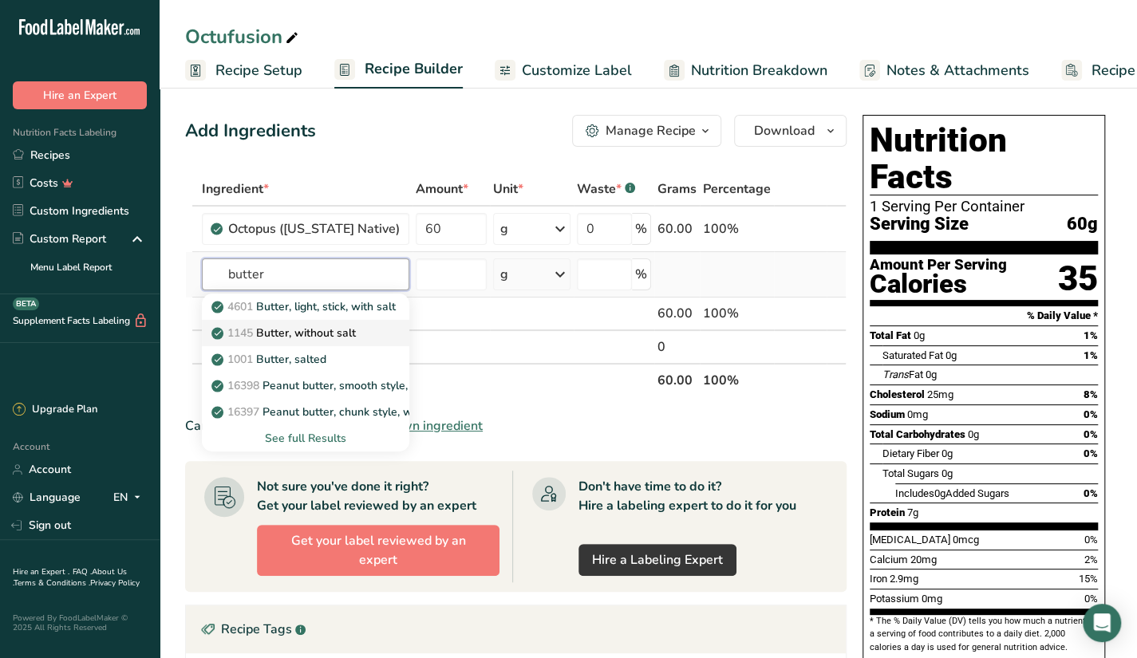
type input "butter"
click at [337, 335] on p "1145 Butter, without salt" at bounding box center [285, 333] width 141 height 17
type input "Butter, without salt"
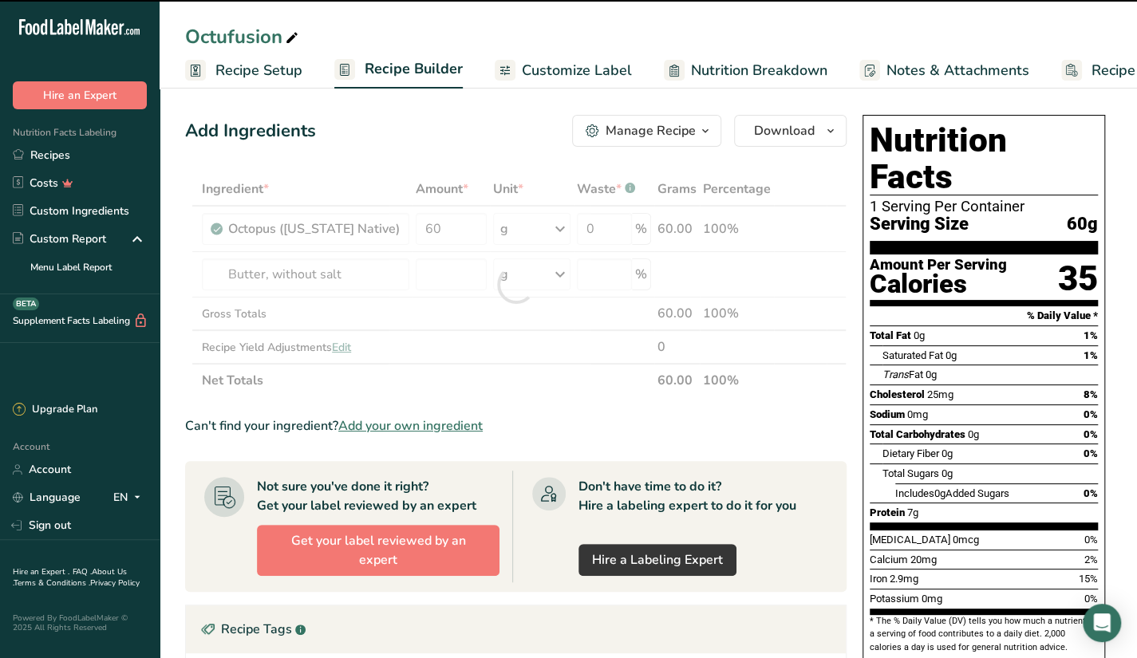
type input "0"
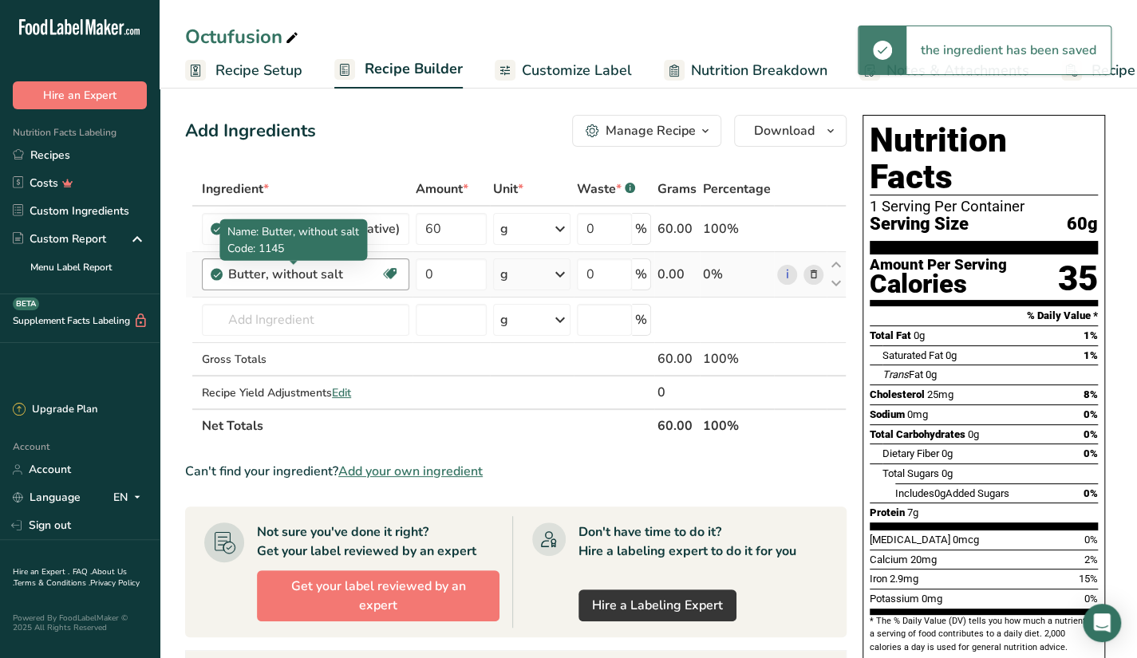
click at [321, 280] on div "Butter, without salt" at bounding box center [304, 274] width 152 height 19
click at [346, 272] on div "Butter, without salt" at bounding box center [304, 274] width 152 height 19
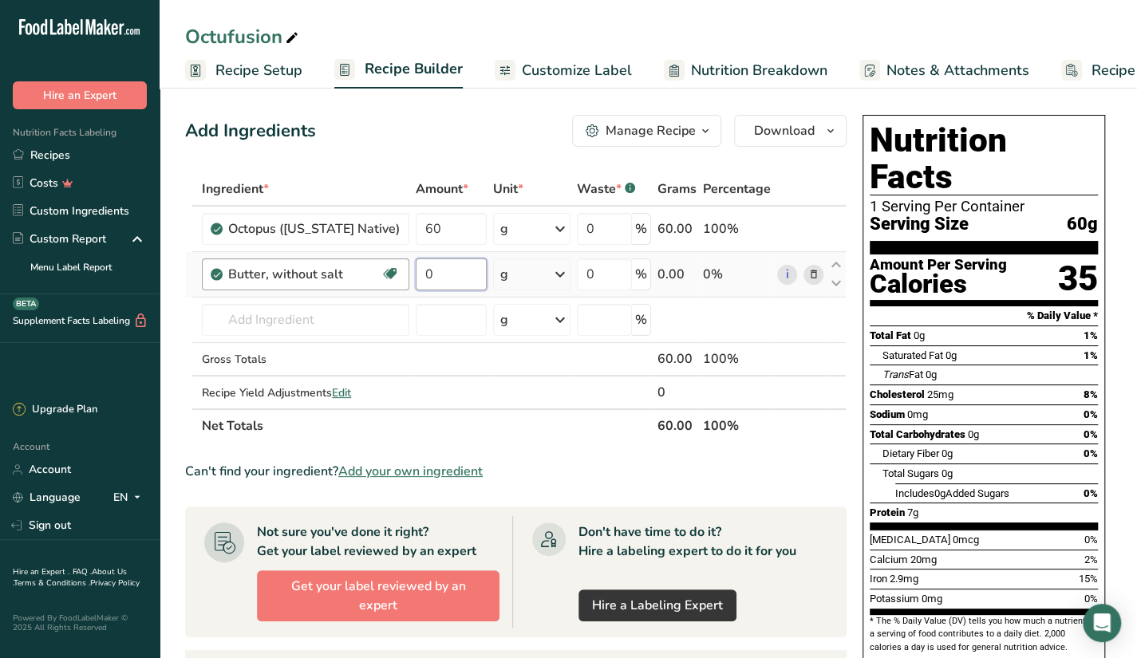
drag, startPoint x: 410, startPoint y: 270, endPoint x: 385, endPoint y: 277, distance: 26.5
click at [385, 277] on tr "Butter, without salt Gluten free Vegetarian Soy free 0 g Portions 1 pat (1" sq,…" at bounding box center [516, 274] width 660 height 45
type input "5"
click at [357, 316] on div "Ingredient * Amount * Unit * Waste * .a-a{fill:#347362;}.b-a{fill:#fff;} Grams …" at bounding box center [516, 307] width 662 height 271
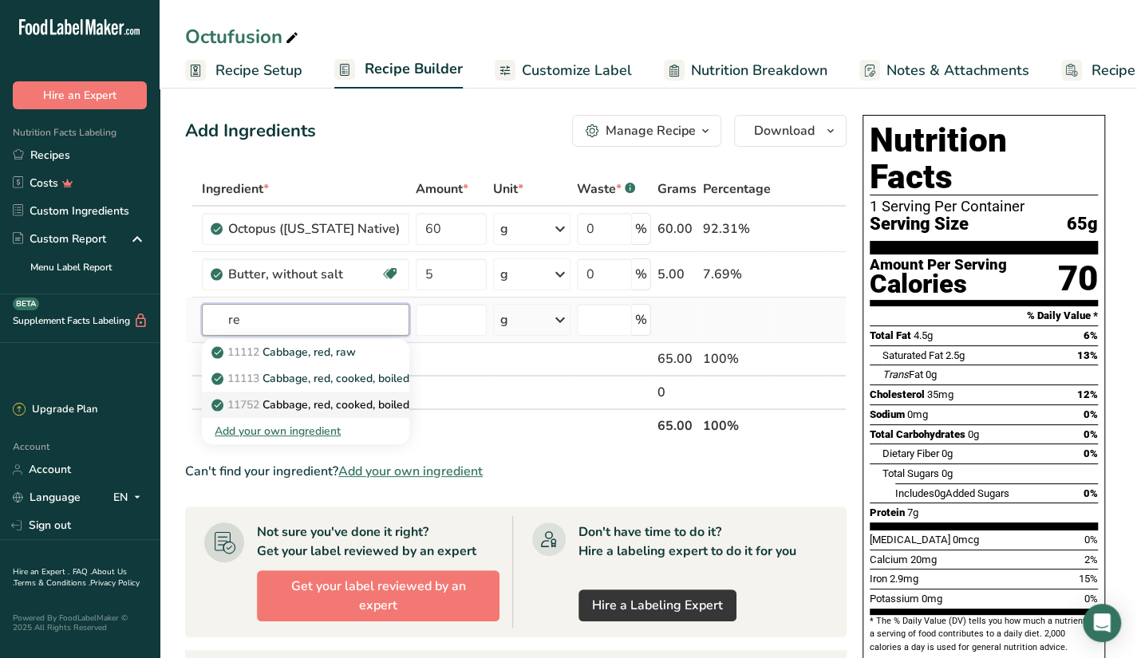
type input "r"
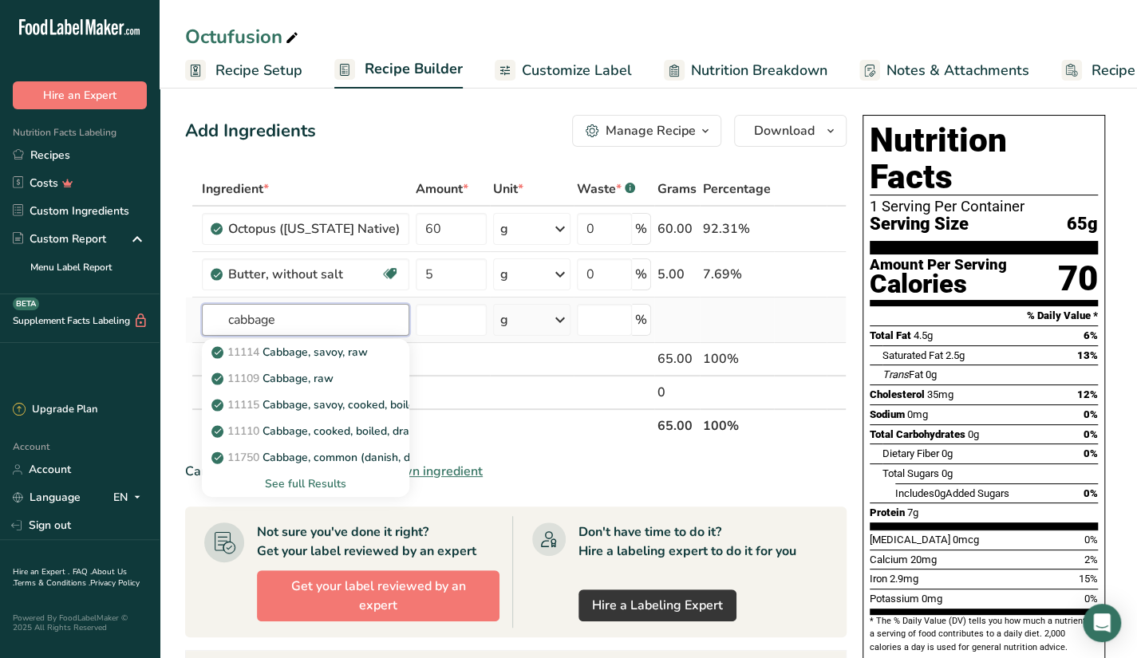
type input "cabbage"
click at [300, 488] on div "See full Results" at bounding box center [306, 484] width 182 height 17
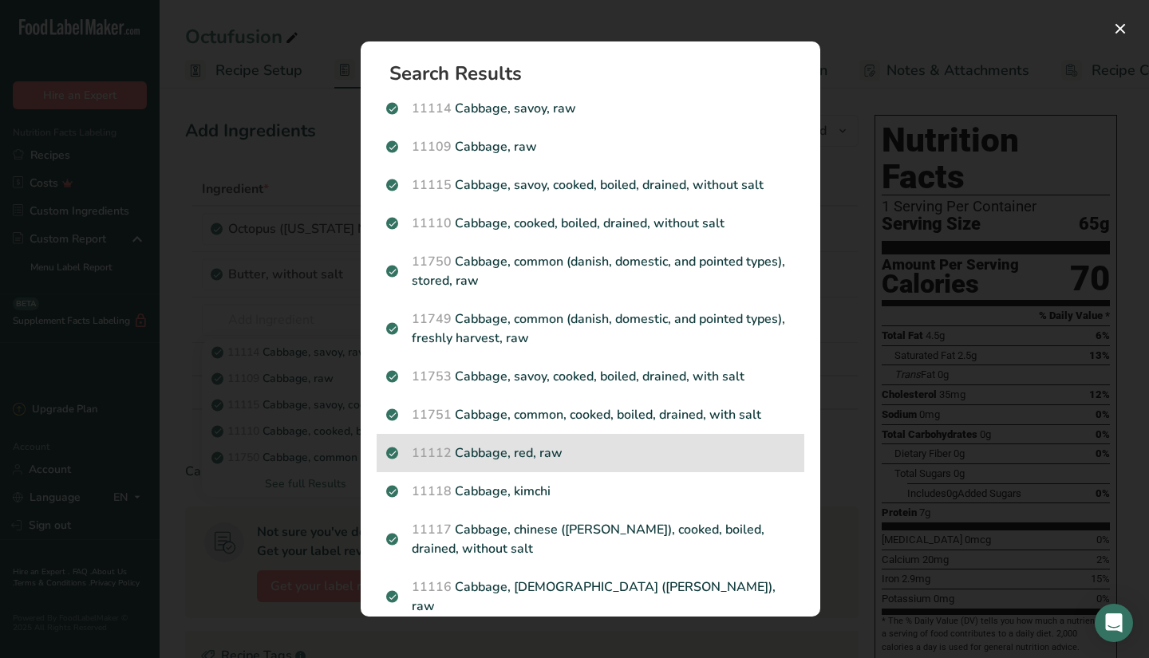
click at [565, 466] on div "11112 Cabbage, red, raw" at bounding box center [591, 453] width 428 height 38
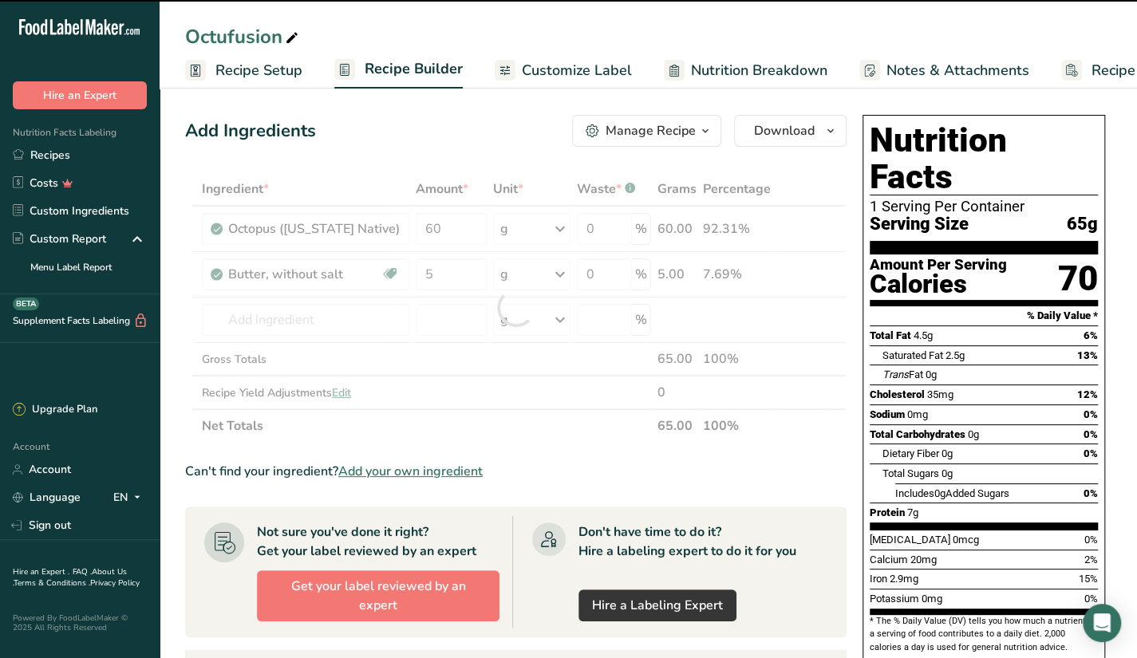
type input "0"
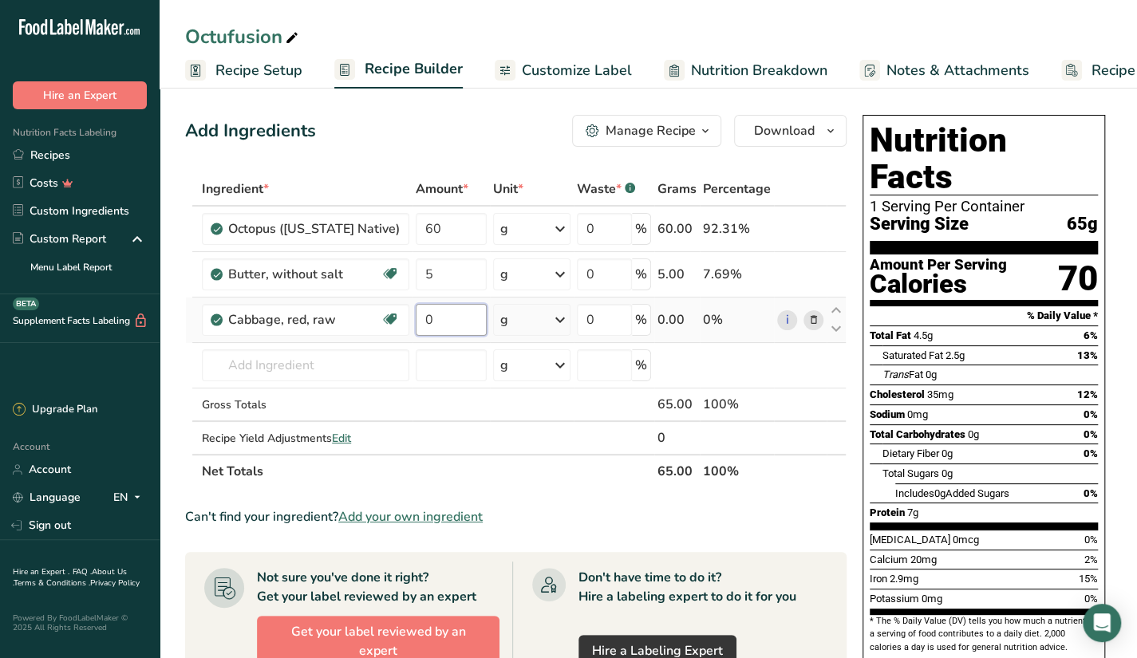
drag, startPoint x: 417, startPoint y: 318, endPoint x: 402, endPoint y: 323, distance: 15.4
click at [416, 323] on input "0" at bounding box center [451, 320] width 71 height 32
type input "50"
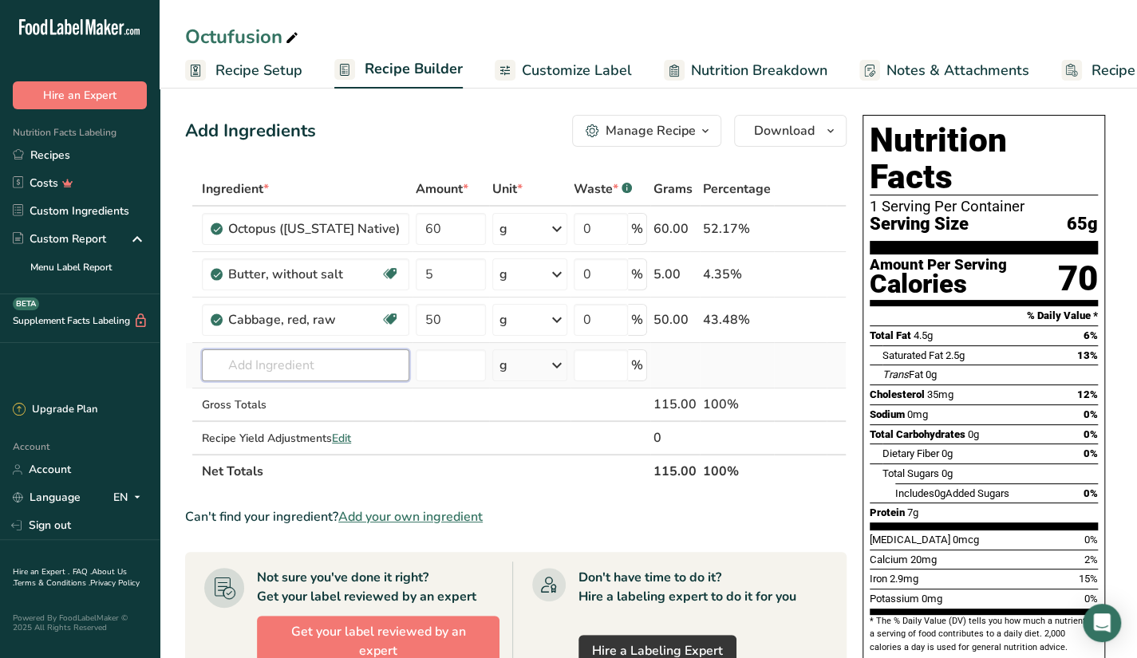
click at [366, 377] on div "Ingredient * Amount * Unit * Waste * .a-a{fill:#347362;}.b-a{fill:#fff;} Grams …" at bounding box center [516, 330] width 662 height 316
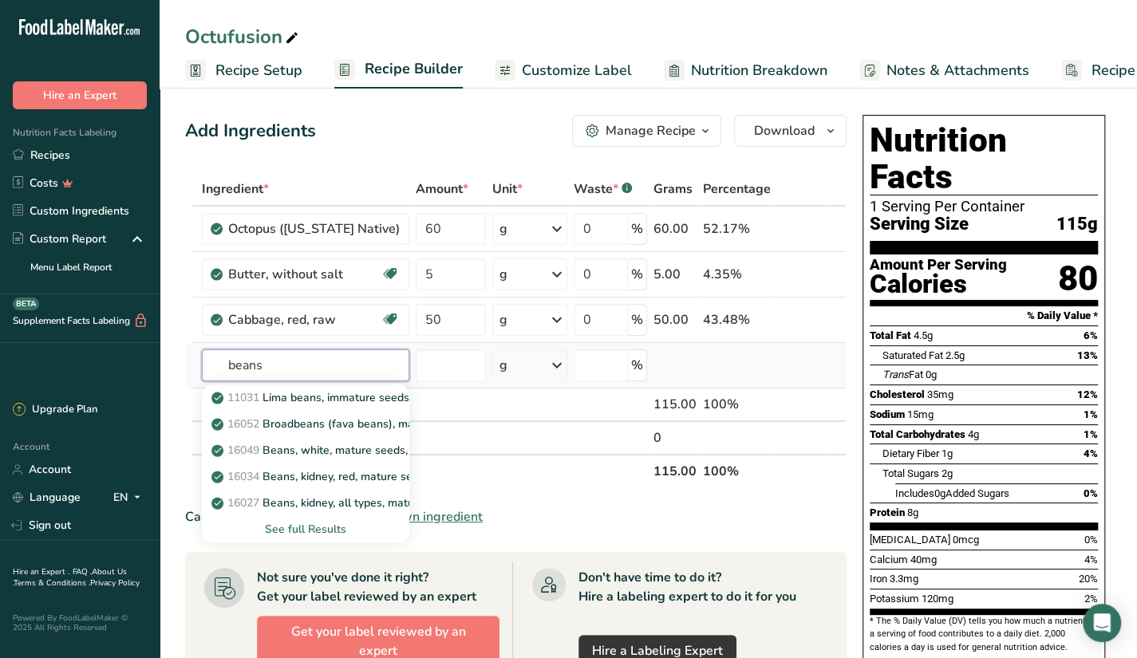
type input "beans"
click at [316, 532] on div "See full Results" at bounding box center [306, 529] width 182 height 17
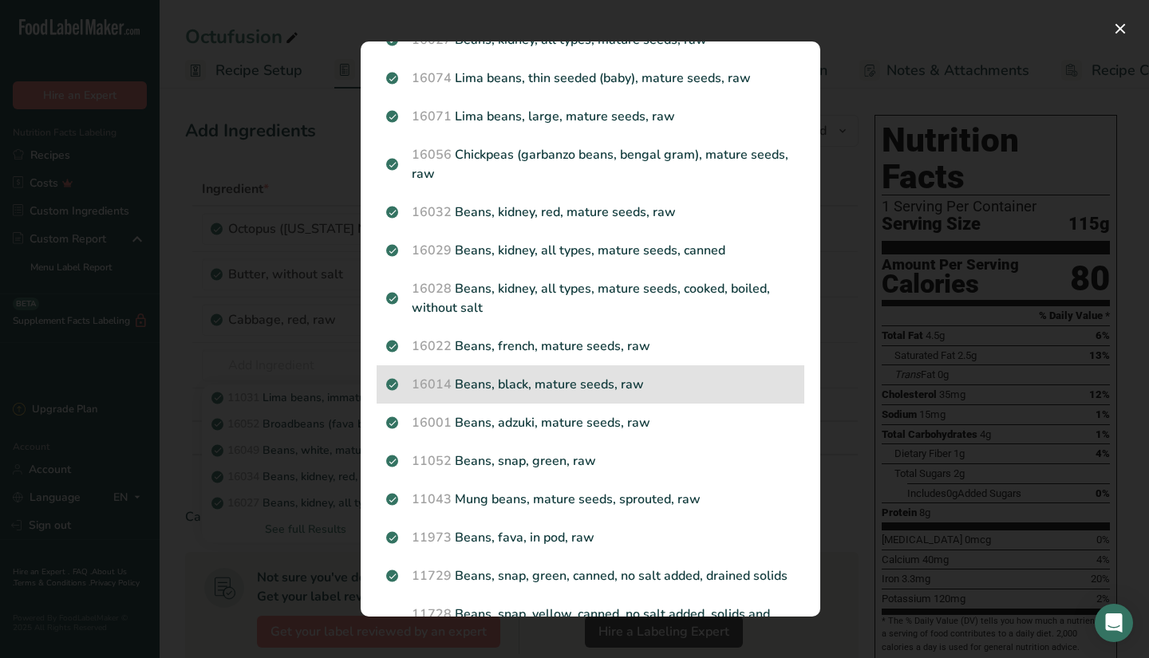
scroll to position [160, 0]
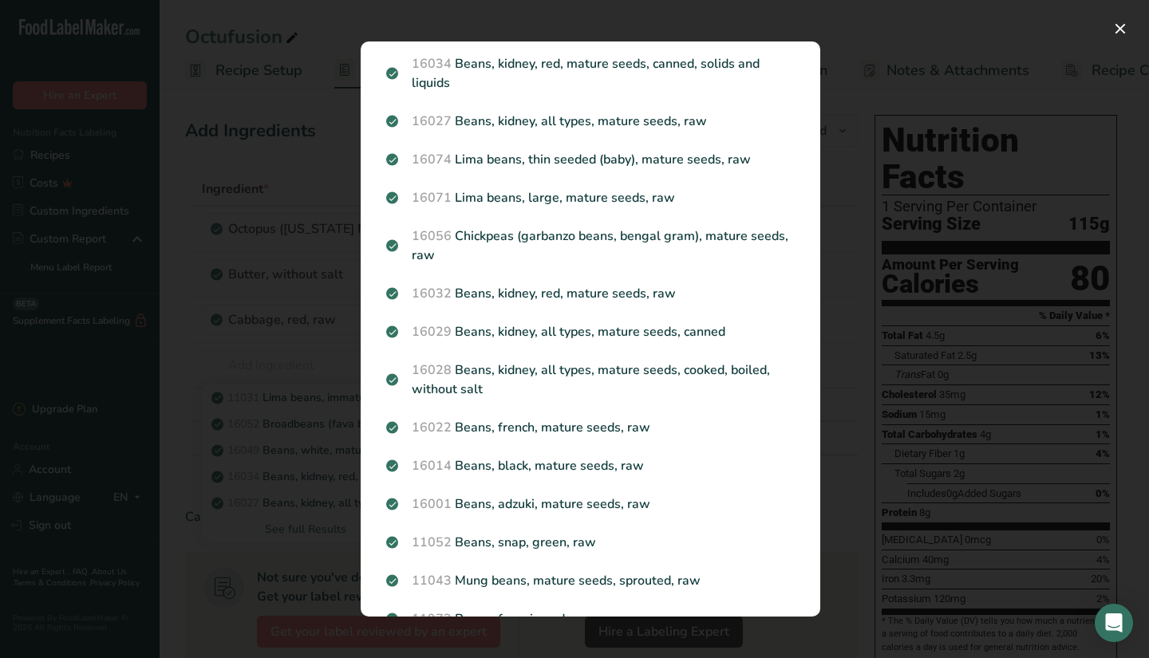
click at [304, 495] on div "Search results modal" at bounding box center [574, 329] width 1149 height 658
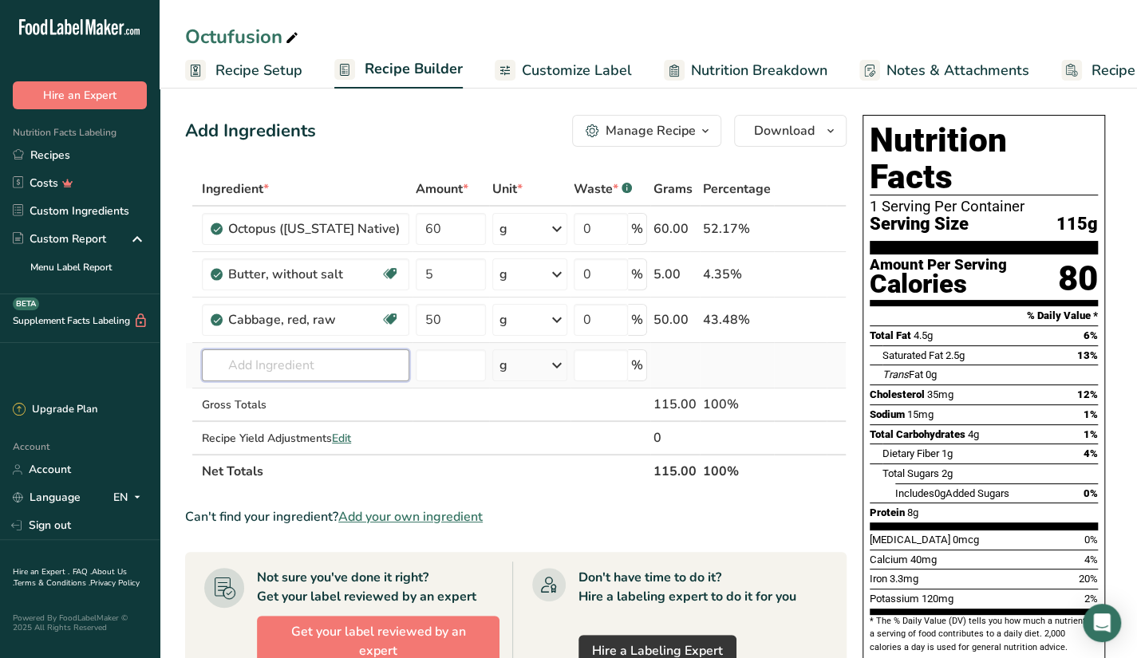
click at [279, 358] on input "text" at bounding box center [306, 366] width 208 height 32
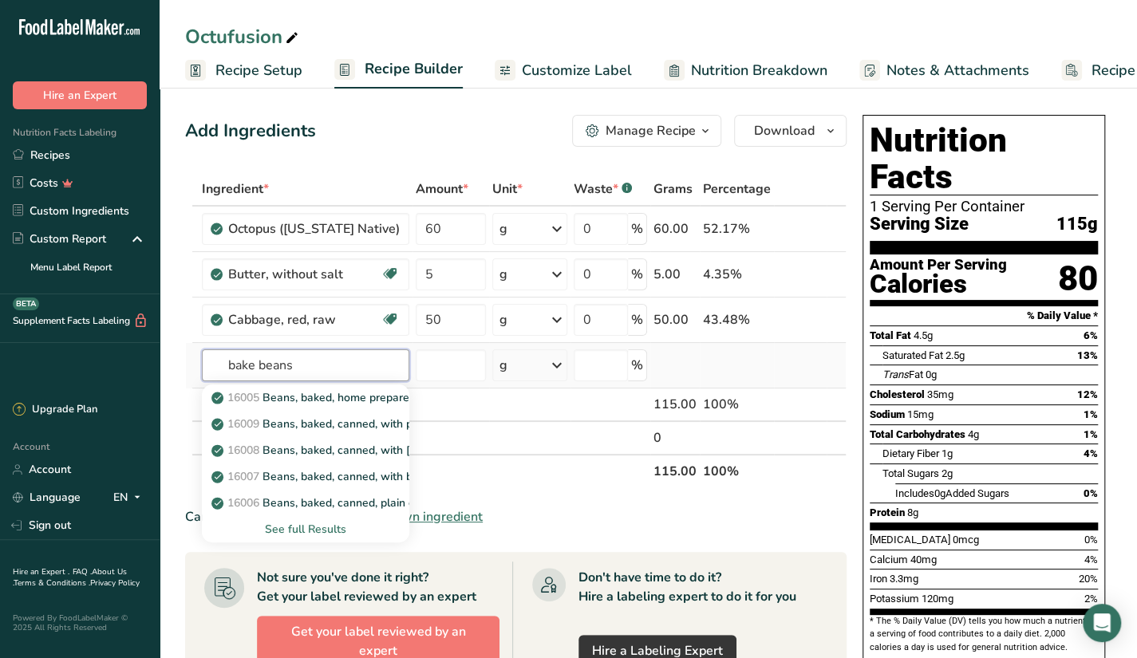
type input "bake beans"
click at [319, 525] on div "See full Results" at bounding box center [306, 529] width 182 height 17
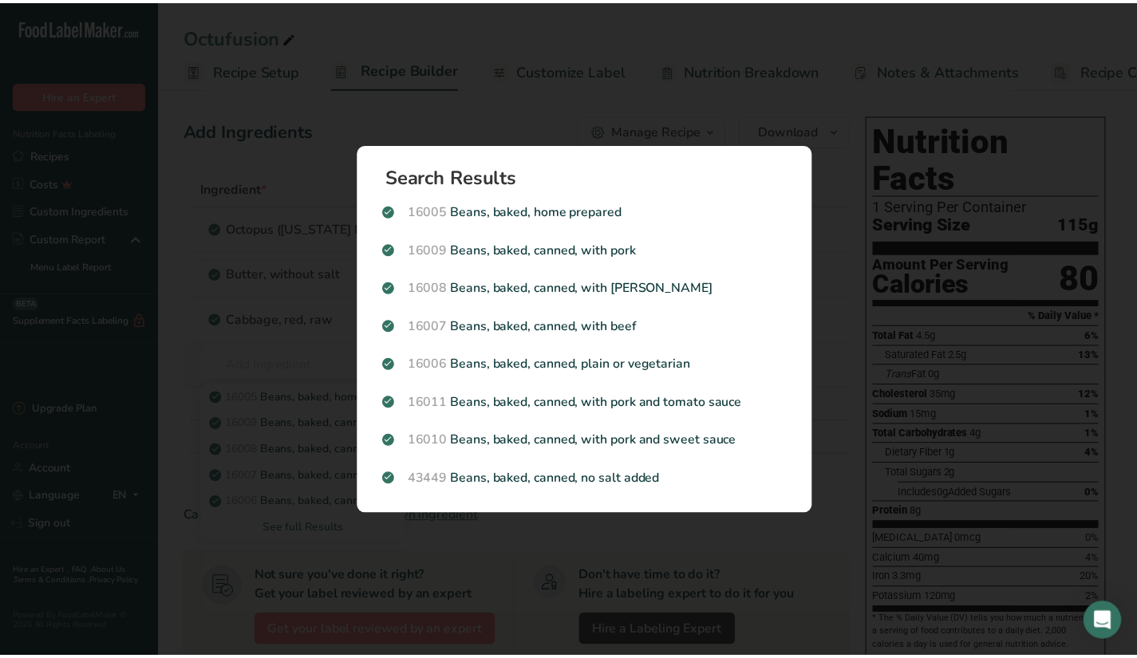
scroll to position [0, 0]
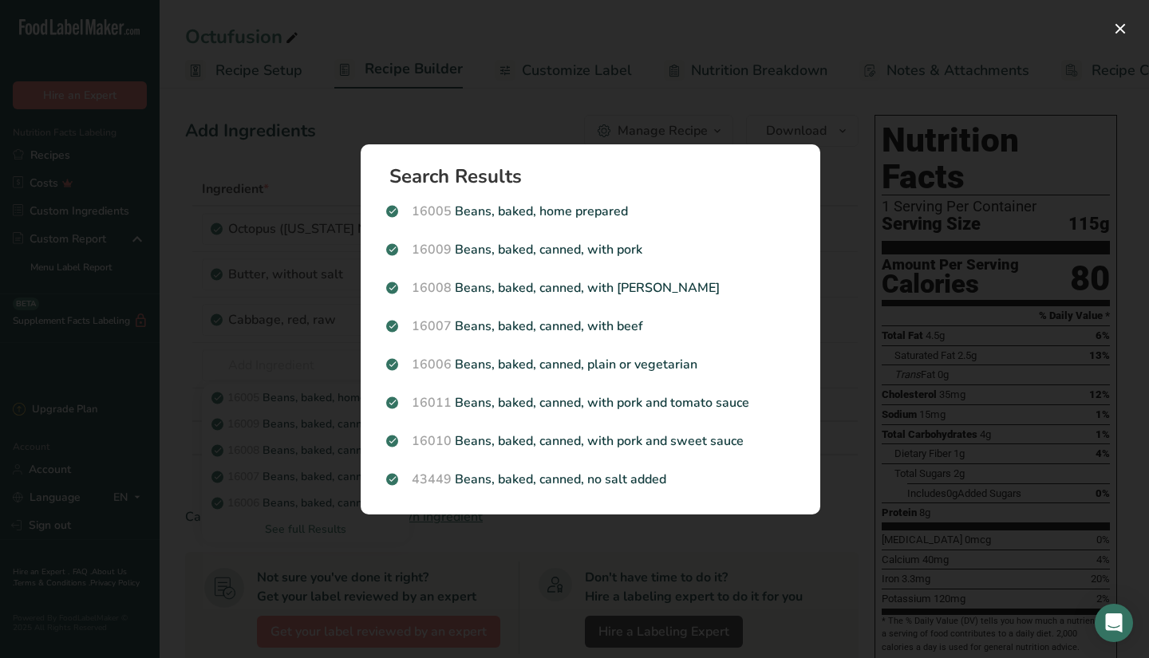
click at [518, 537] on div "Search Results 16005 Beans, baked, home prepared 16009 Beans, baked, canned, wi…" at bounding box center [590, 329] width 511 height 421
click at [292, 393] on div "Search results modal" at bounding box center [574, 329] width 1149 height 658
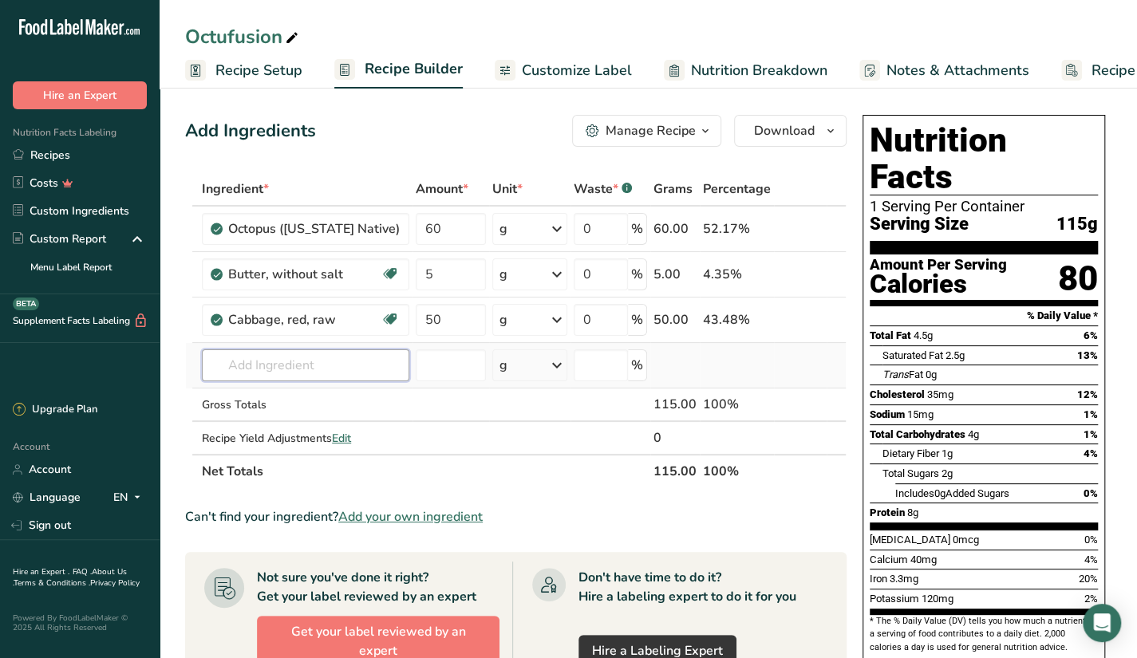
click at [349, 371] on input "text" at bounding box center [306, 366] width 208 height 32
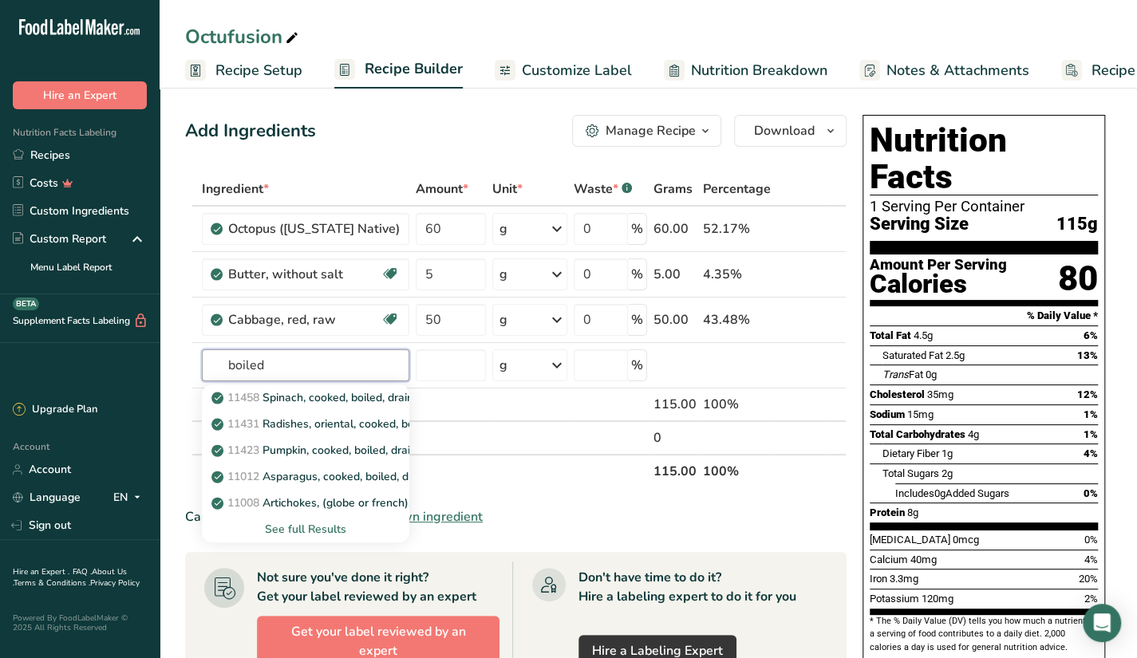
type input "boiled"
type input "pumpkin boil"
click at [306, 526] on div "See full Results" at bounding box center [306, 529] width 182 height 17
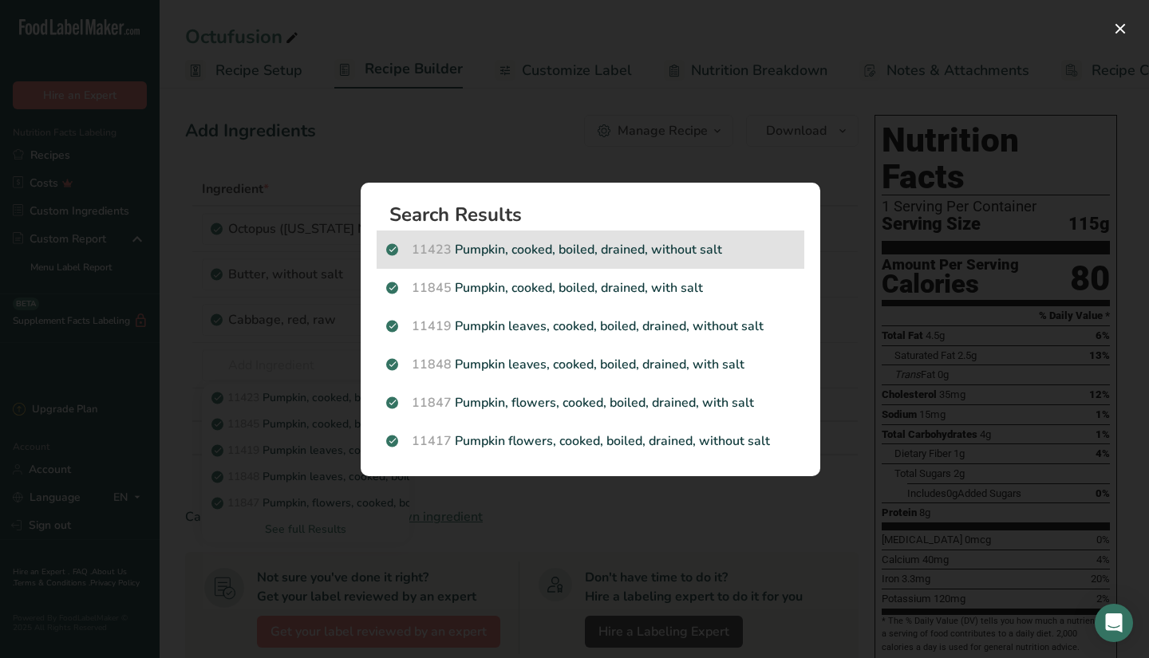
click at [741, 259] on p "11423 Pumpkin, cooked, boiled, drained, without salt" at bounding box center [590, 249] width 409 height 19
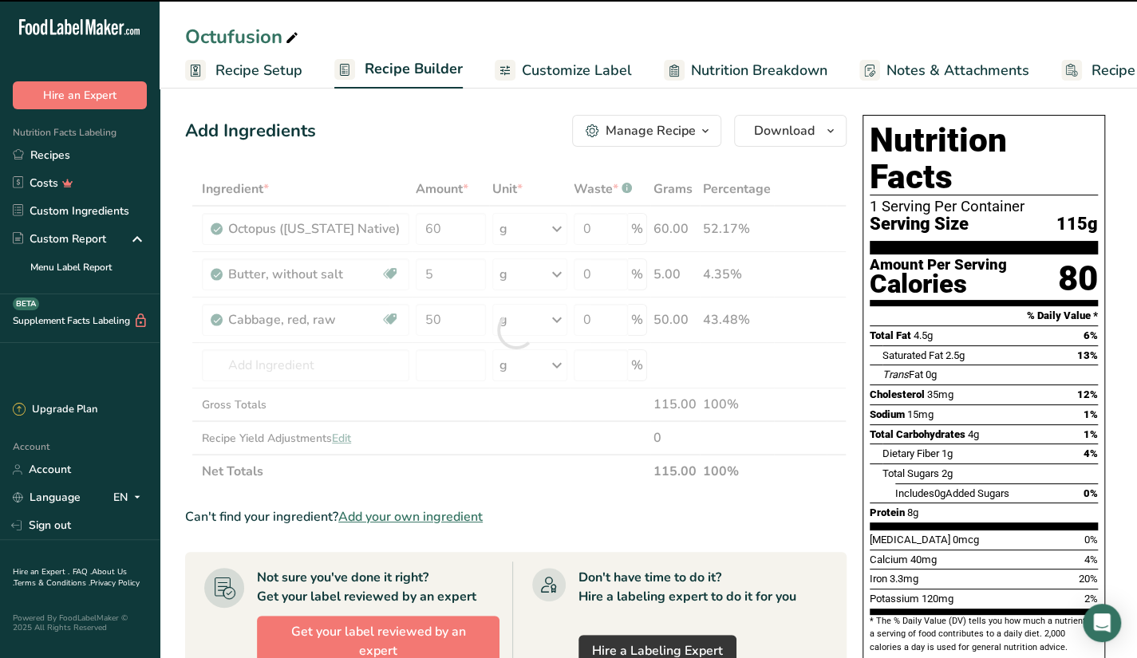
type input "0"
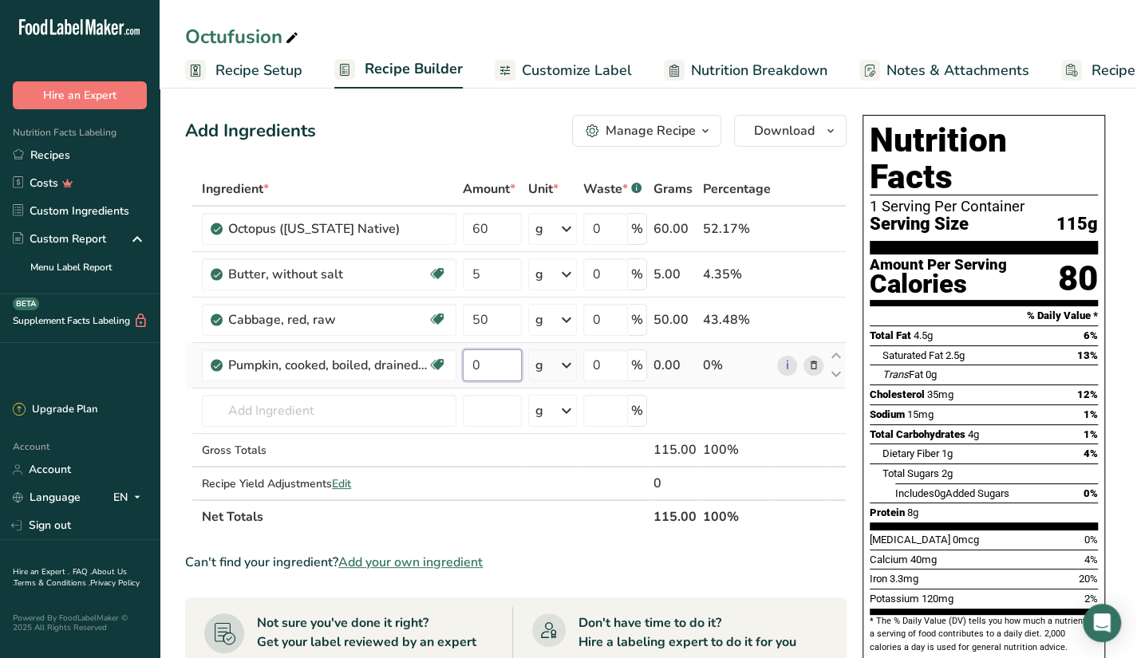
drag, startPoint x: 502, startPoint y: 370, endPoint x: 477, endPoint y: 372, distance: 24.9
click at [477, 372] on input "0" at bounding box center [492, 366] width 59 height 32
drag, startPoint x: 481, startPoint y: 370, endPoint x: 463, endPoint y: 375, distance: 19.2
click at [463, 375] on input "5" at bounding box center [492, 366] width 59 height 32
drag, startPoint x: 493, startPoint y: 370, endPoint x: 447, endPoint y: 378, distance: 47.0
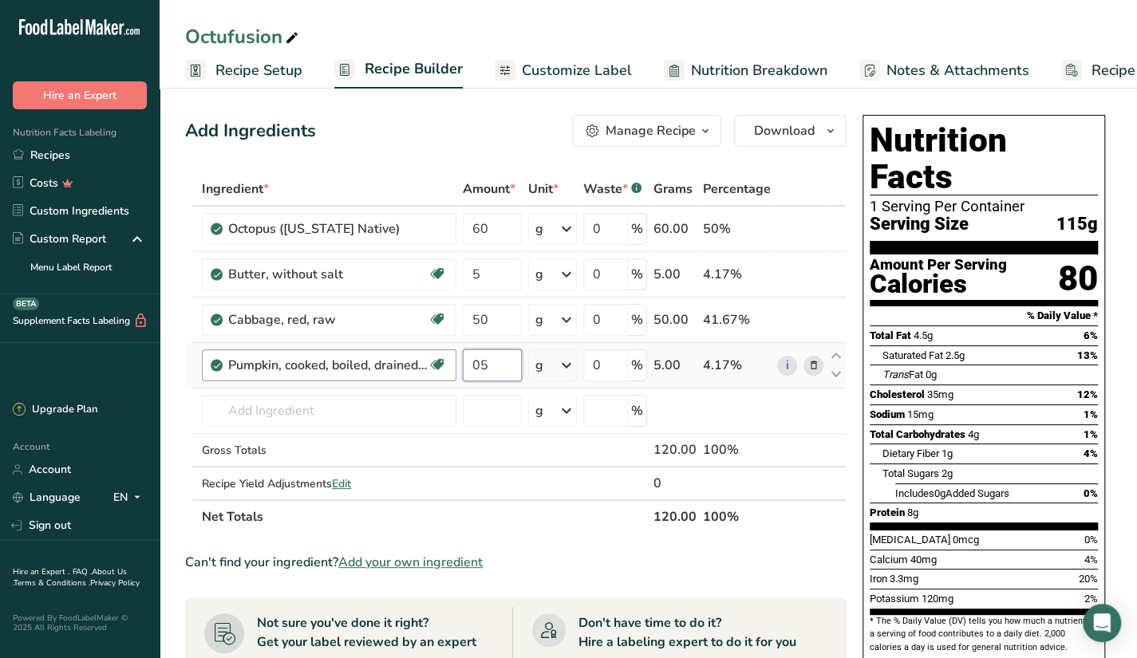
click at [447, 378] on tr "Pumpkin, cooked, boiled, drained, without salt Source of Antioxidants Dairy fre…" at bounding box center [516, 365] width 660 height 45
type input "50"
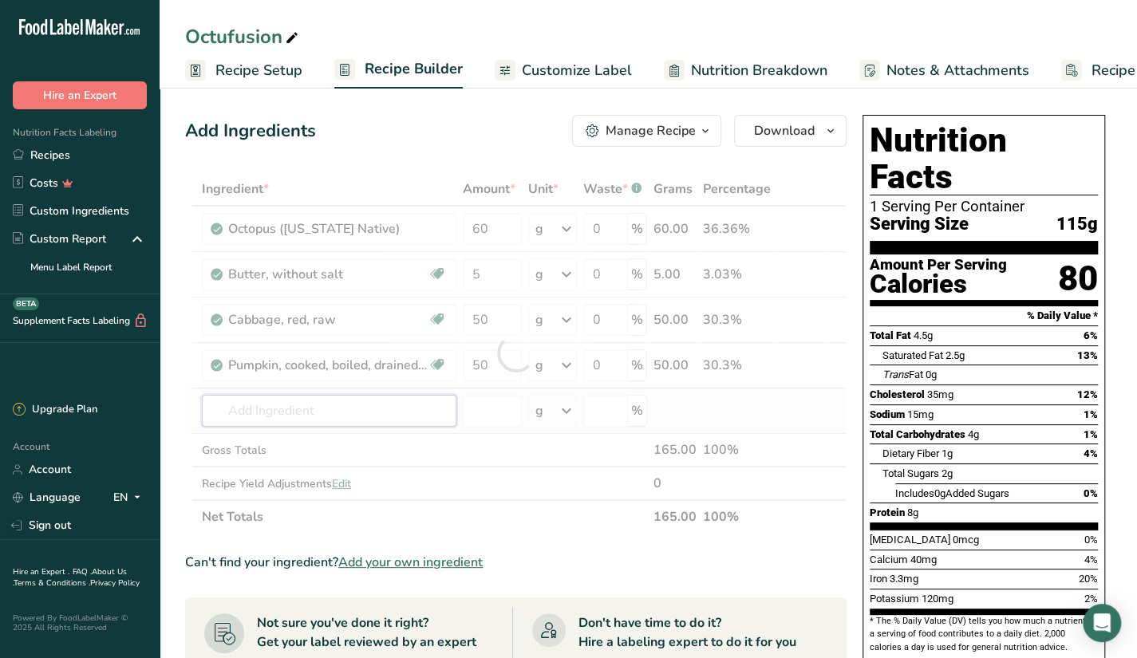
click at [398, 424] on div "Ingredient * Amount * Unit * Waste * .a-a{fill:#347362;}.b-a{fill:#fff;} Grams …" at bounding box center [516, 353] width 662 height 362
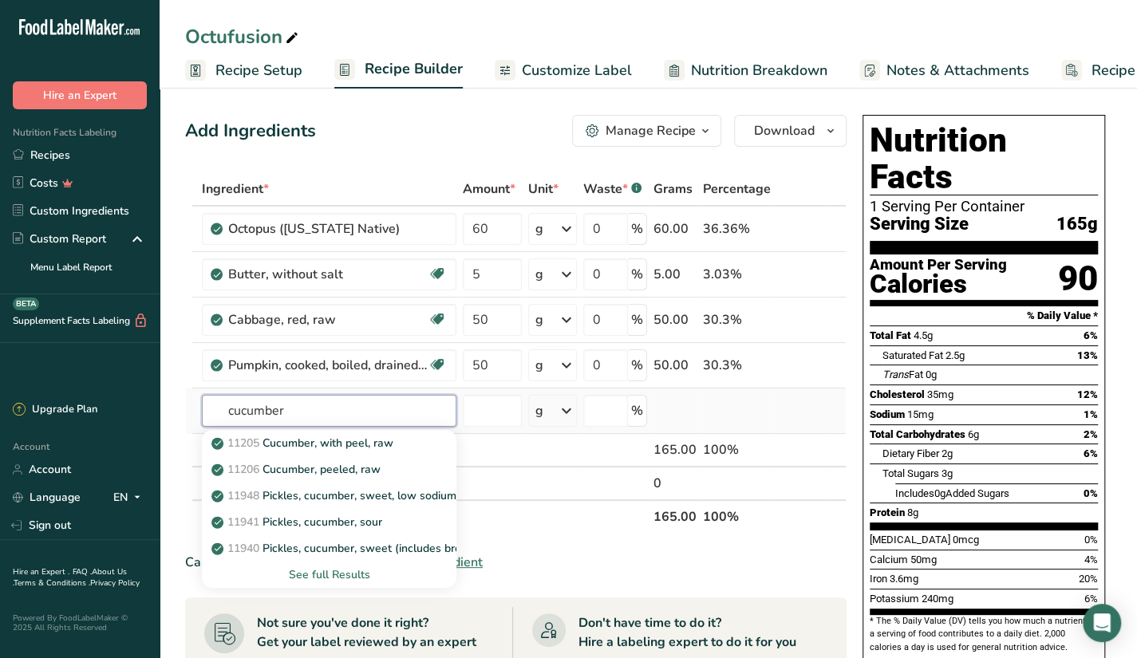
type input "cucumber"
click at [328, 579] on div "See full Results" at bounding box center [329, 575] width 229 height 17
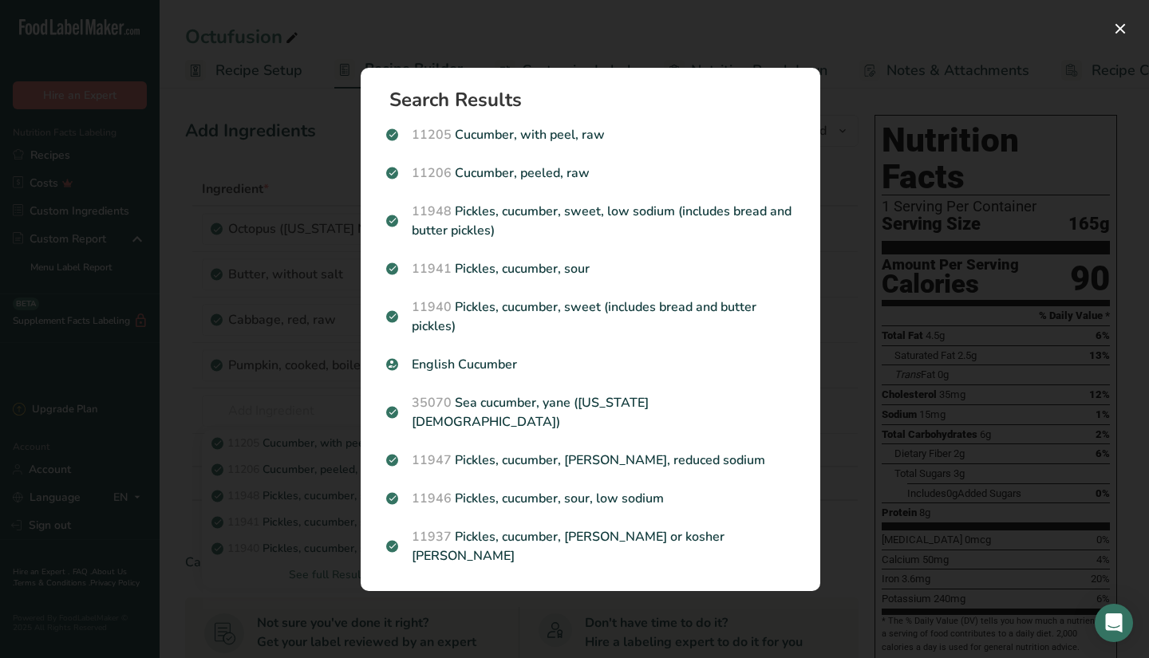
click at [839, 205] on div "Search Results 11205 Cucumber, with peel, raw 11206 Cucumber, peeled, raw 11948…" at bounding box center [590, 329] width 511 height 575
click at [848, 172] on div "Search results modal" at bounding box center [574, 329] width 1149 height 658
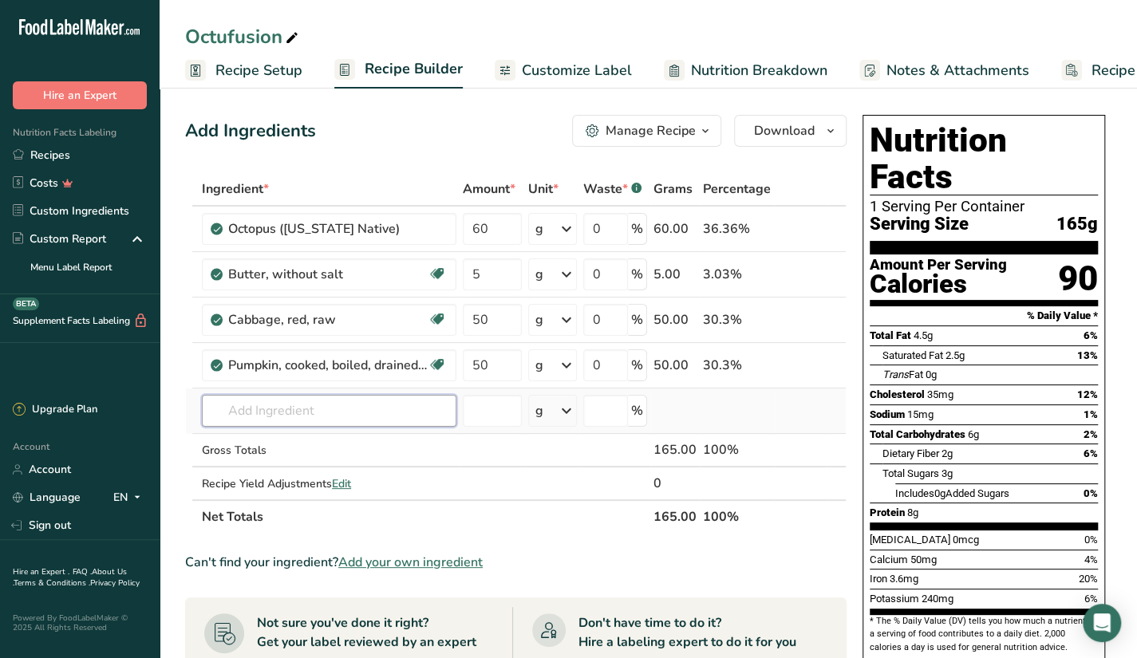
click at [335, 400] on input "text" at bounding box center [329, 411] width 255 height 32
type input "spring onion"
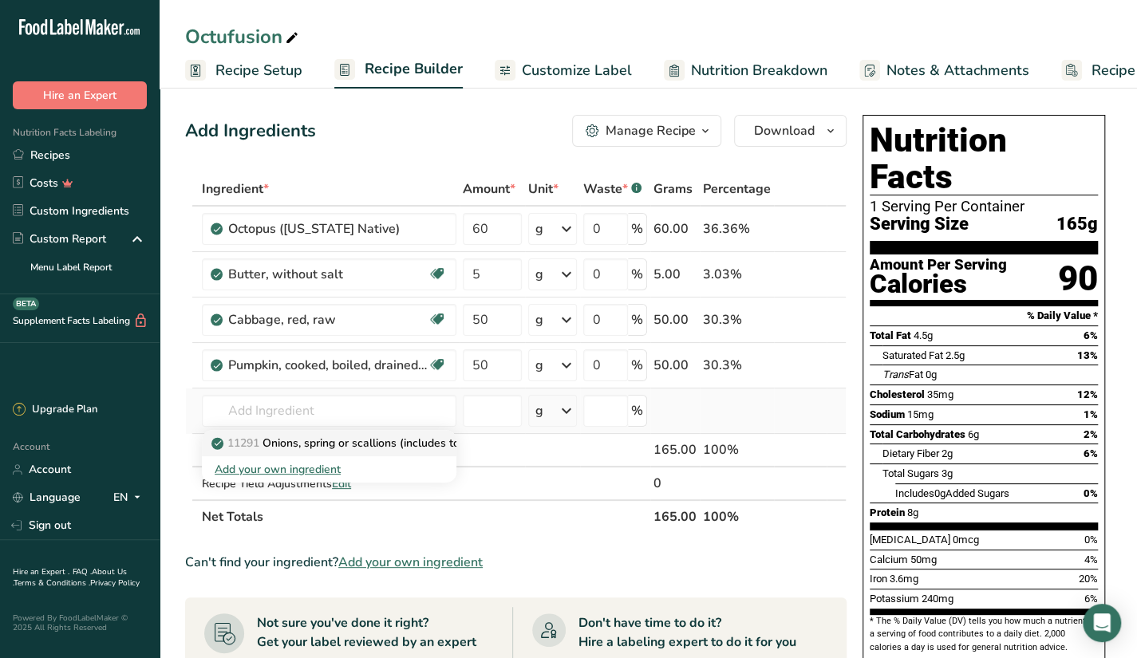
click at [375, 446] on p "11291 Onions, spring or scallions (includes tops and bulb), raw" at bounding box center [382, 443] width 334 height 17
type input "Onions, spring or scallions (includes tops and bulb), raw"
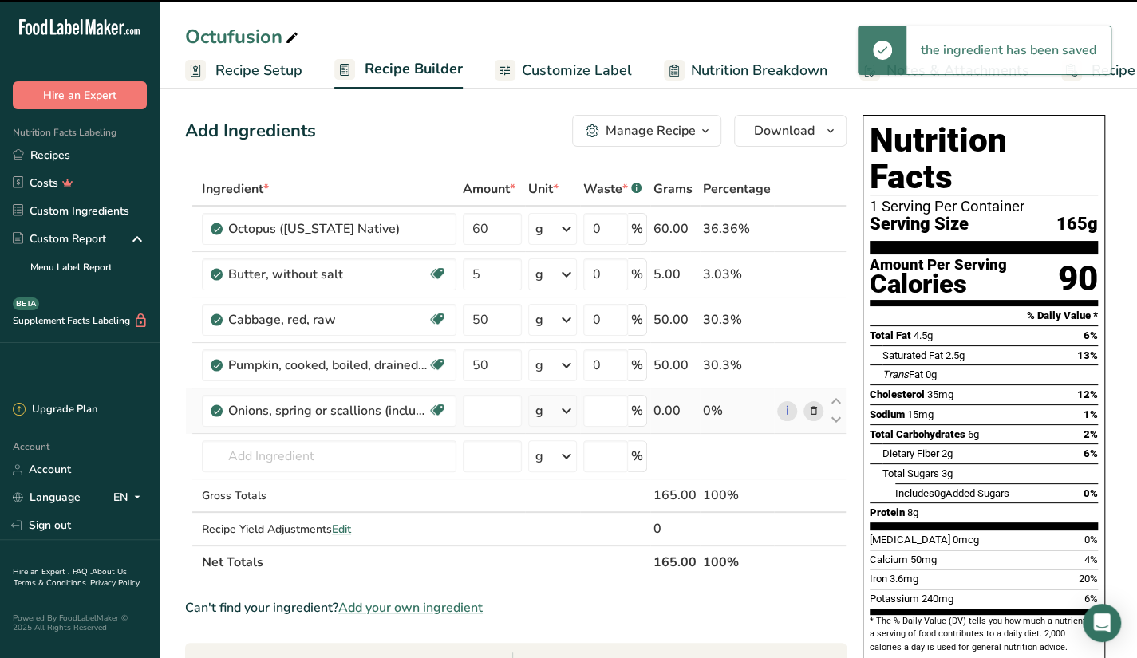
type input "0"
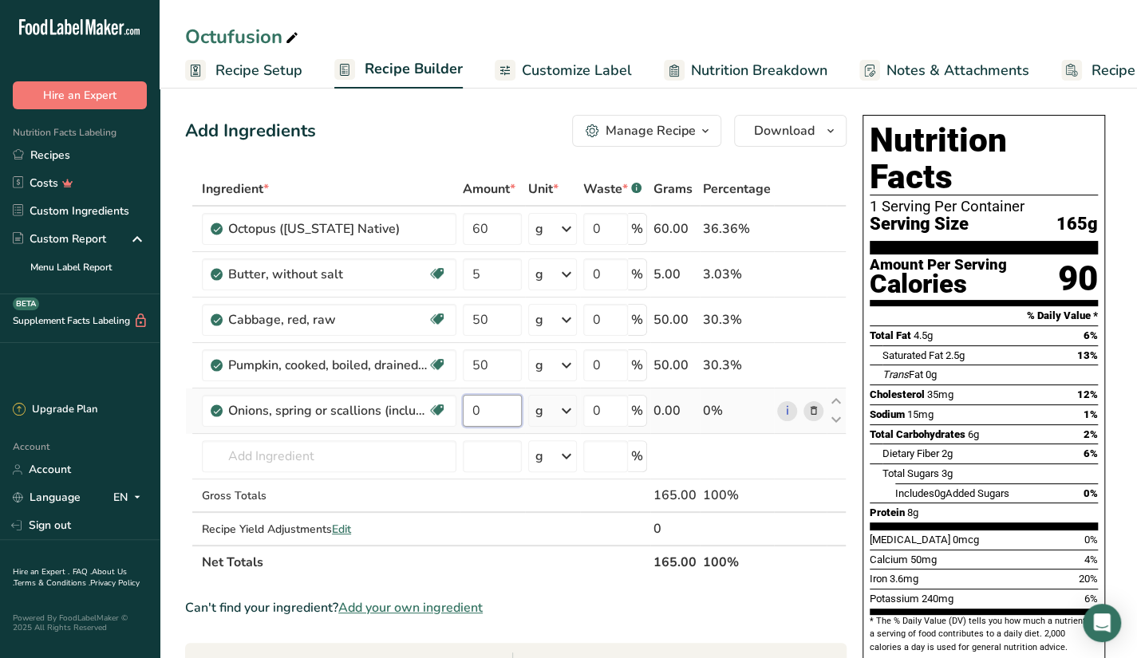
drag, startPoint x: 480, startPoint y: 410, endPoint x: 464, endPoint y: 418, distance: 17.8
click at [464, 418] on input "0" at bounding box center [492, 411] width 59 height 32
type input "2"
click at [399, 481] on div "Ingredient * Amount * Unit * Waste * .a-a{fill:#347362;}.b-a{fill:#fff;} Grams …" at bounding box center [516, 375] width 662 height 407
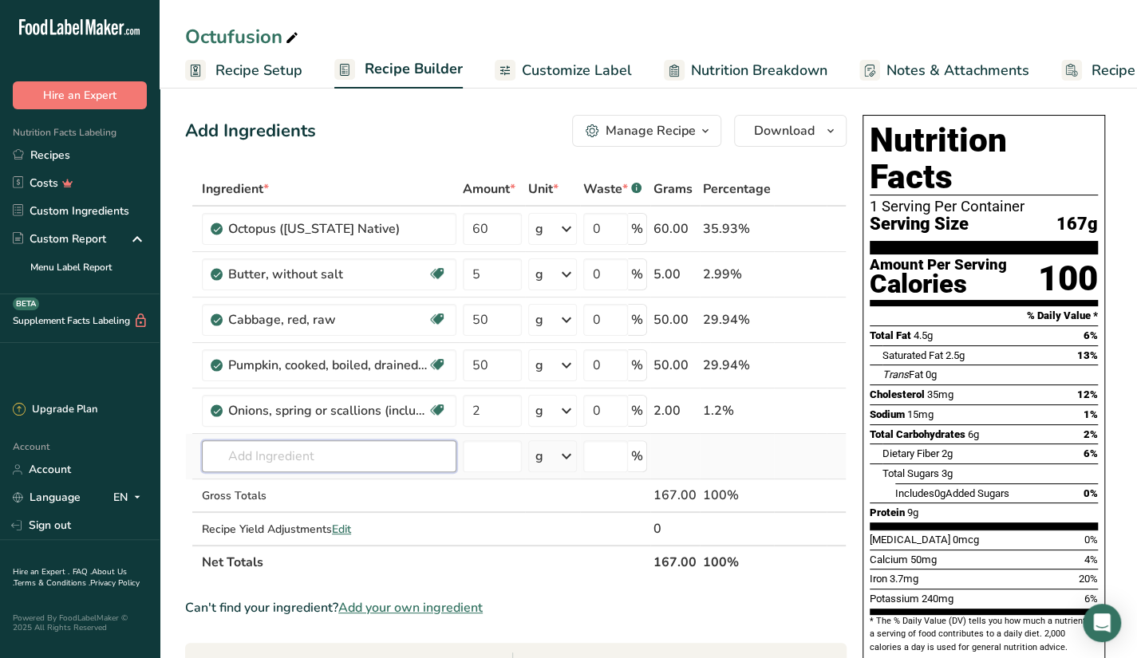
click at [306, 458] on input "text" at bounding box center [329, 457] width 255 height 32
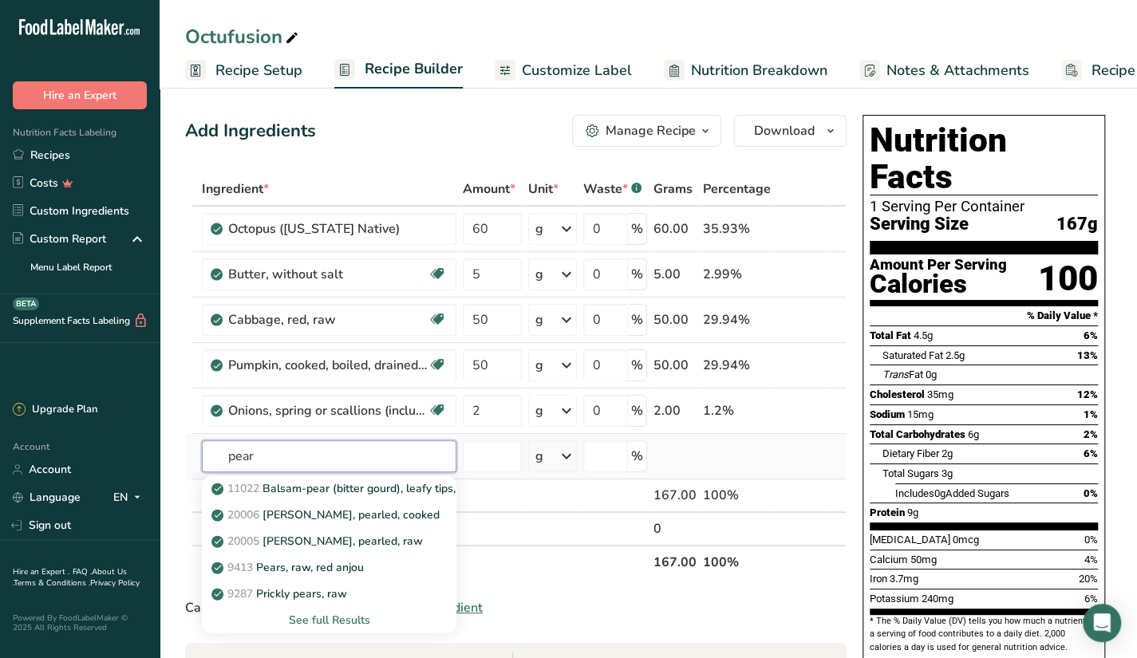
type input "pear"
click at [345, 615] on div "See full Results" at bounding box center [329, 620] width 229 height 17
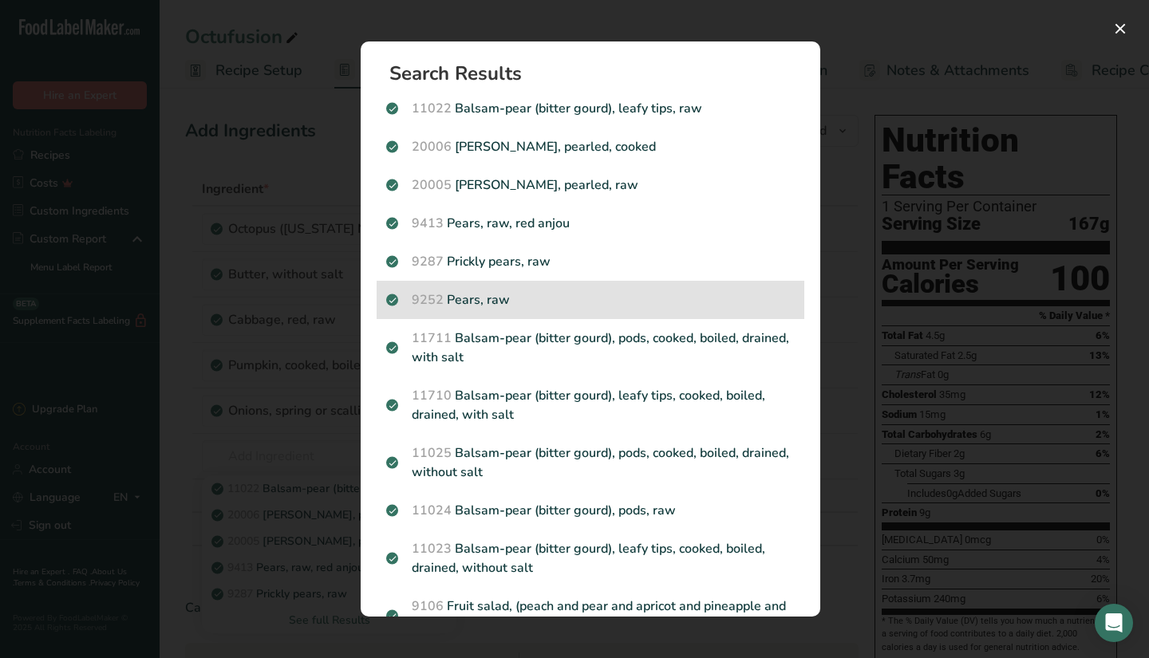
click at [557, 298] on p "9252 Pears, raw" at bounding box center [590, 300] width 409 height 19
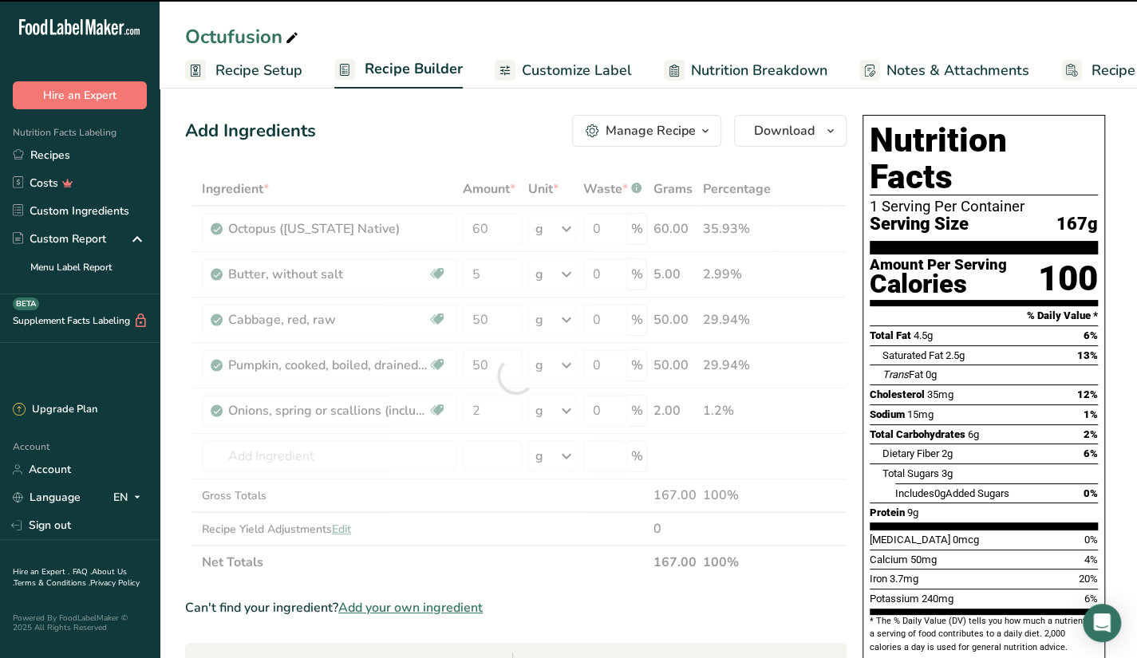
type input "0"
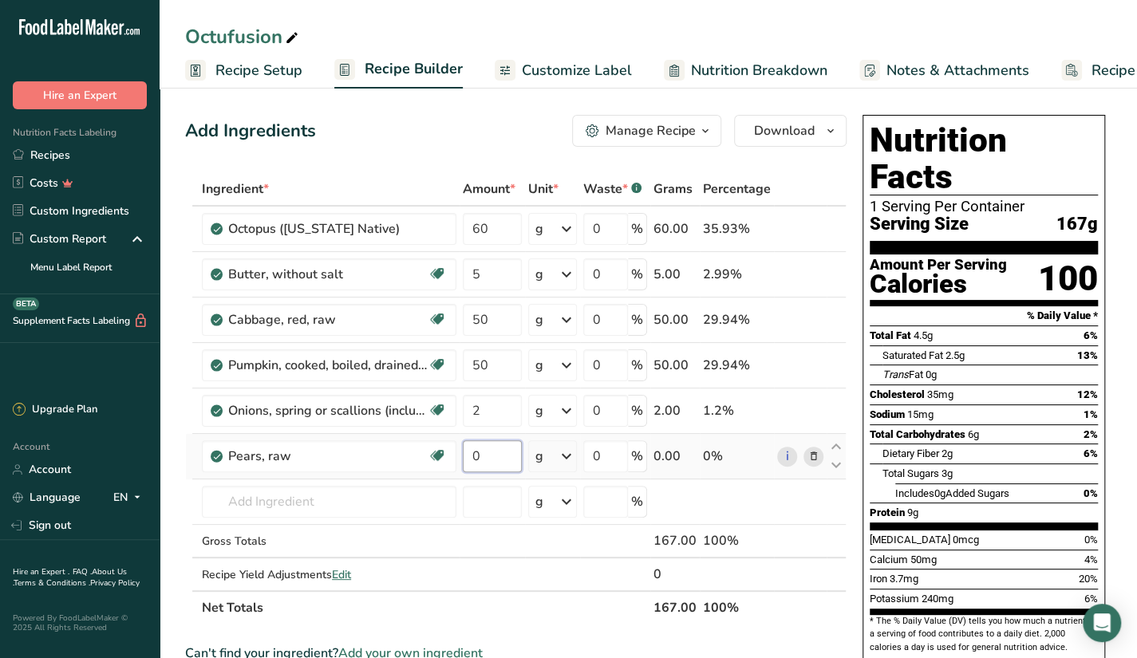
drag, startPoint x: 485, startPoint y: 453, endPoint x: 467, endPoint y: 456, distance: 18.6
click at [467, 456] on input "0" at bounding box center [492, 457] width 59 height 32
type input "40"
click at [378, 490] on div "Ingredient * Amount * Unit * Waste * .a-a{fill:#347362;}.b-a{fill:#fff;} Grams …" at bounding box center [516, 398] width 662 height 453
click at [739, 658] on div "Can't find your ingredient? Add your own ingredient" at bounding box center [516, 653] width 662 height 19
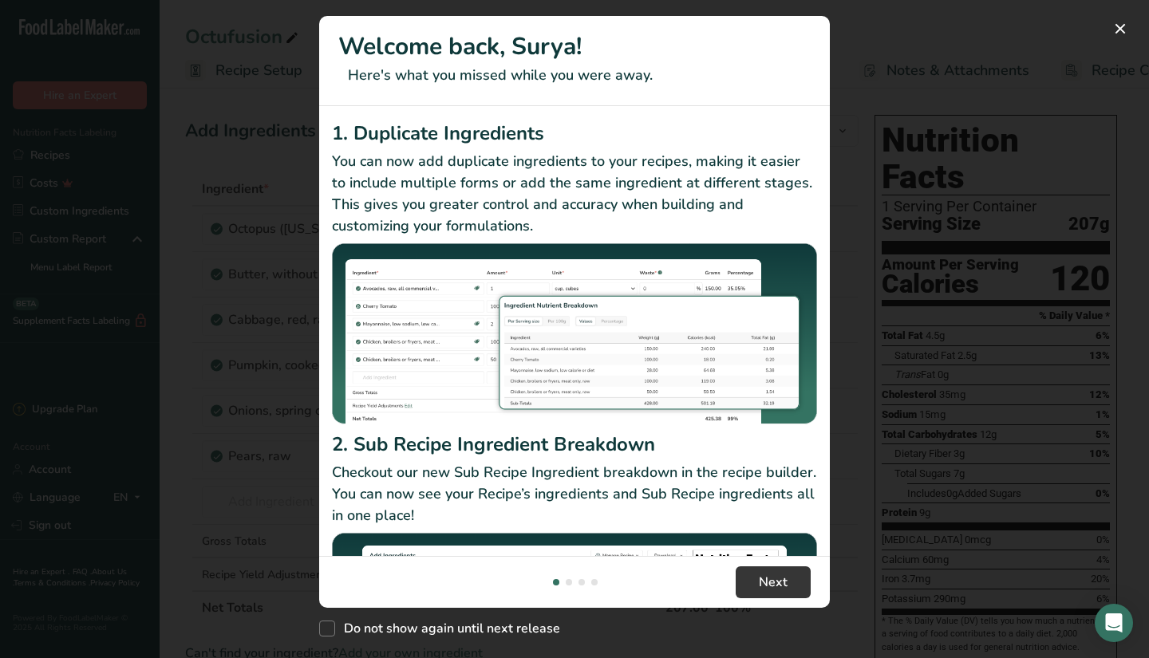
click at [947, 189] on div "New Features" at bounding box center [574, 329] width 1149 height 658
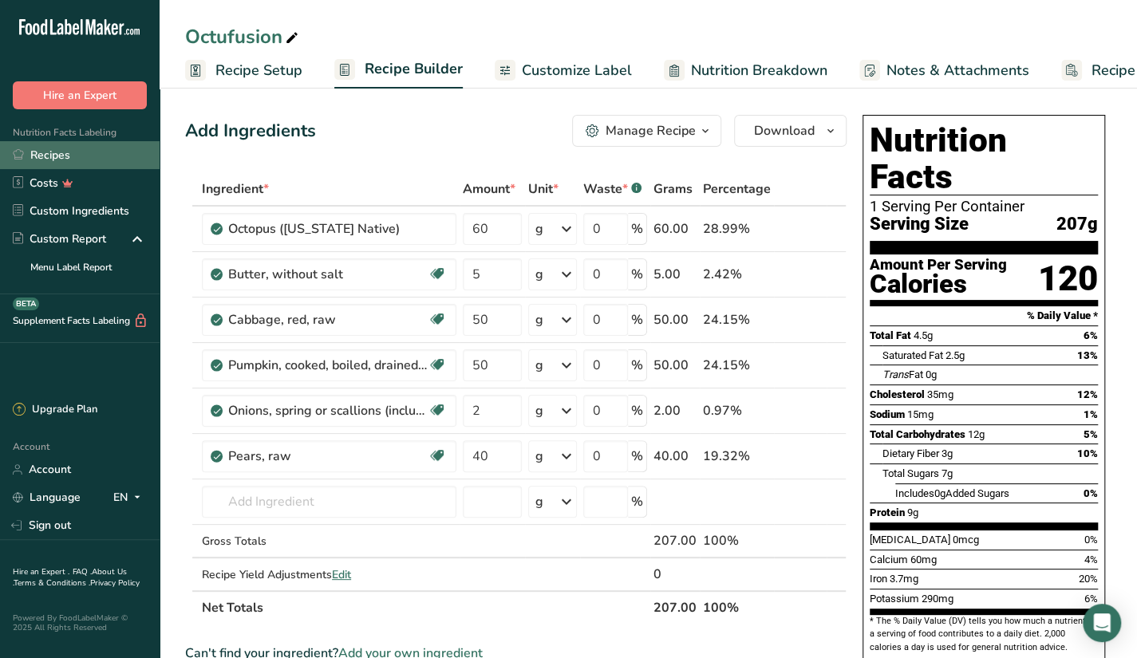
click at [114, 164] on link "Recipes" at bounding box center [80, 155] width 160 height 28
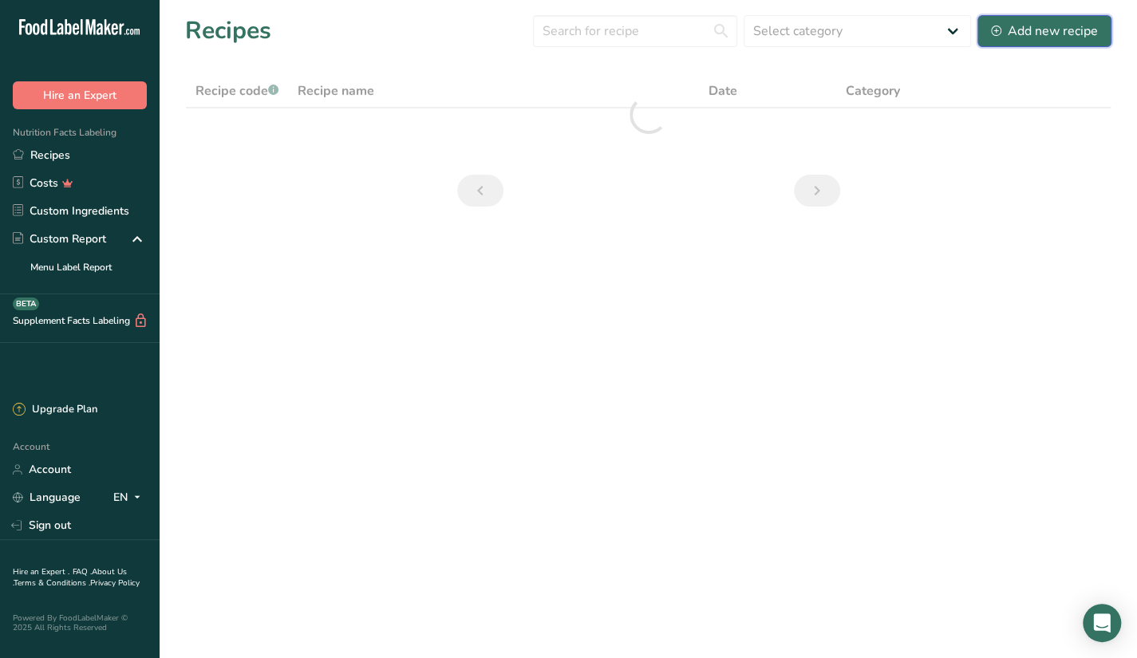
click at [1051, 45] on button "Add new recipe" at bounding box center [1045, 31] width 134 height 32
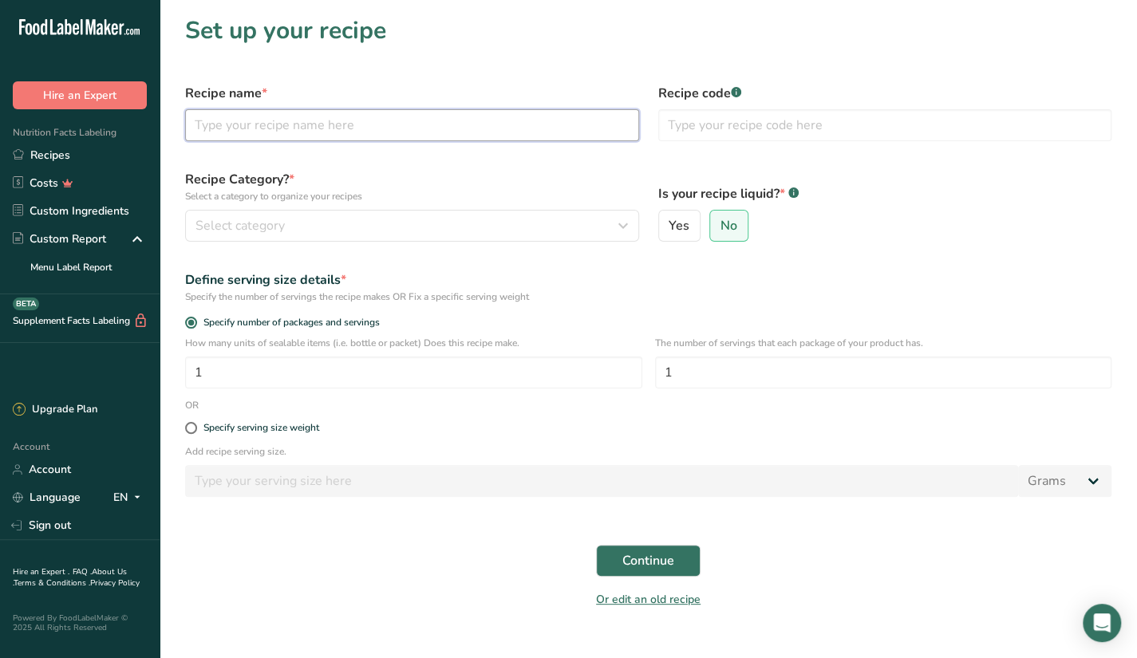
click at [396, 122] on input "text" at bounding box center [412, 125] width 454 height 32
type input "c"
type input "Chicken Bowlgogi"
click at [600, 242] on div "Recipe Category? * Select a category to organize your recipes Select category S…" at bounding box center [412, 205] width 473 height 91
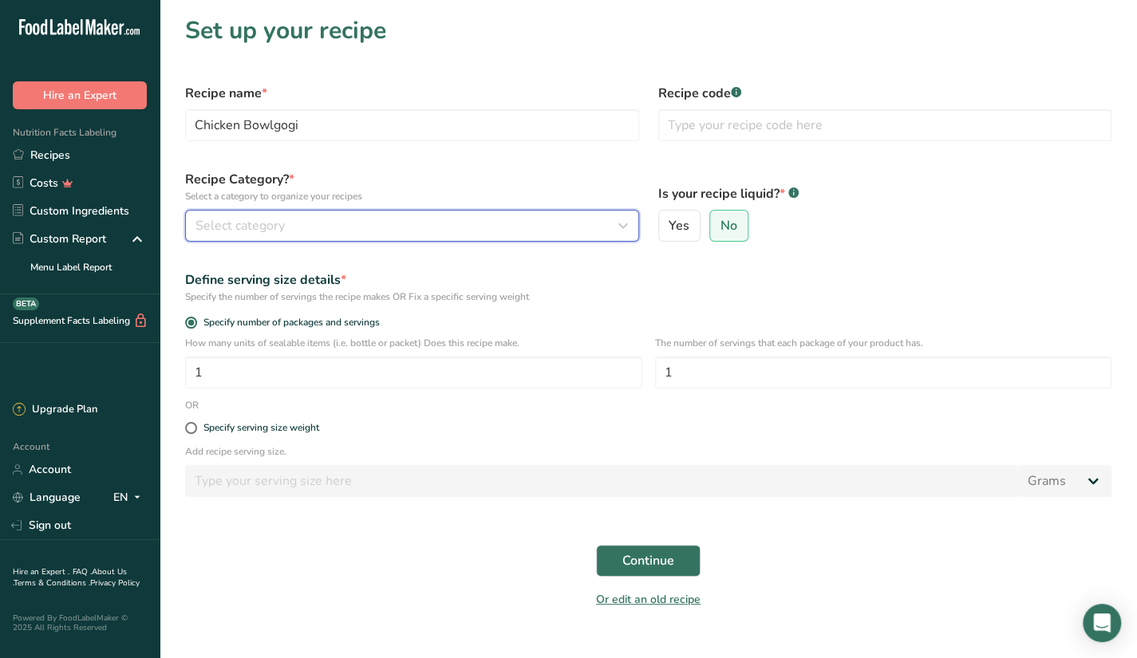
click at [585, 240] on button "Select category" at bounding box center [412, 226] width 454 height 32
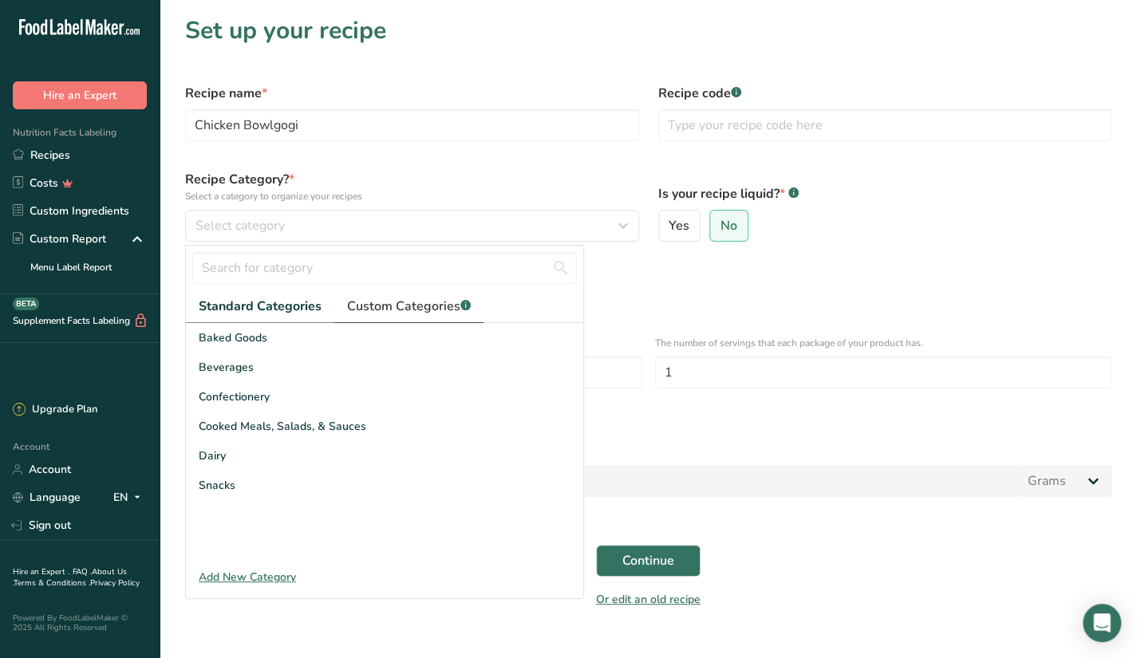
click at [427, 317] on link "Custom Categories .a-a{fill:#347362;}.b-a{fill:#fff;}" at bounding box center [408, 307] width 149 height 33
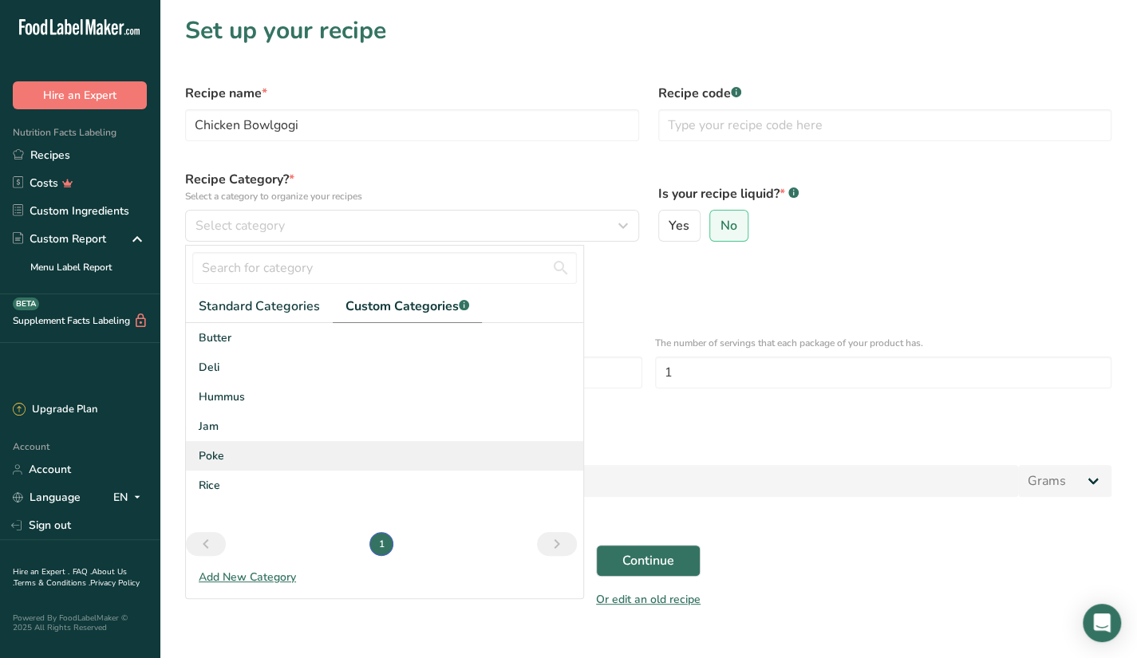
click at [298, 457] on div "Poke" at bounding box center [384, 456] width 397 height 30
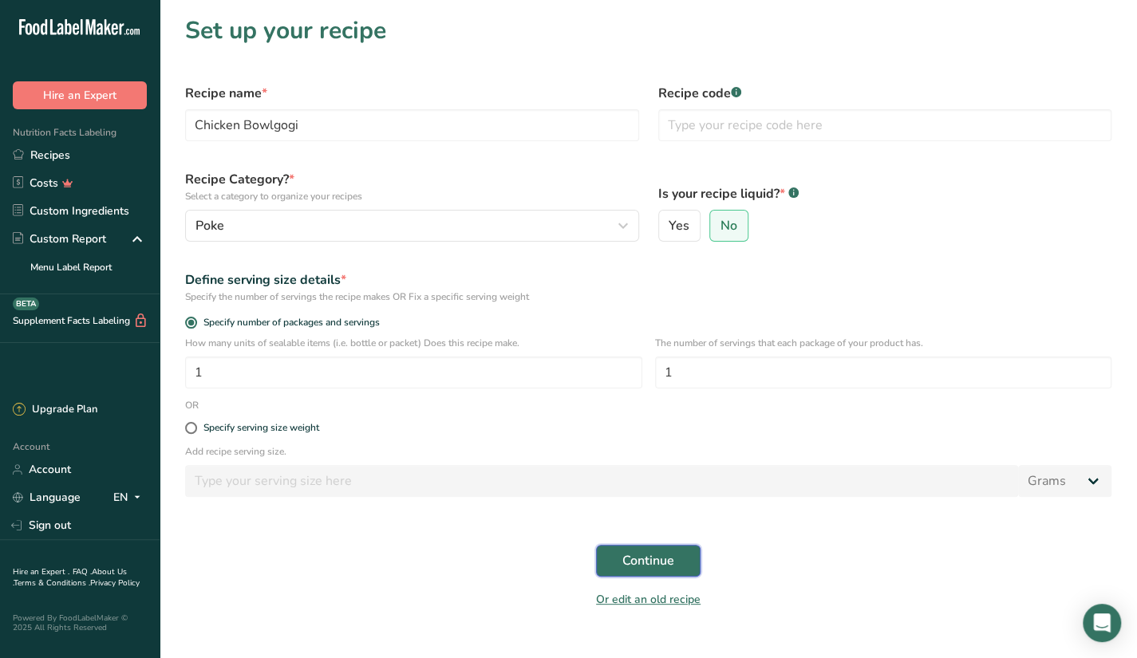
click at [626, 565] on span "Continue" at bounding box center [649, 560] width 52 height 19
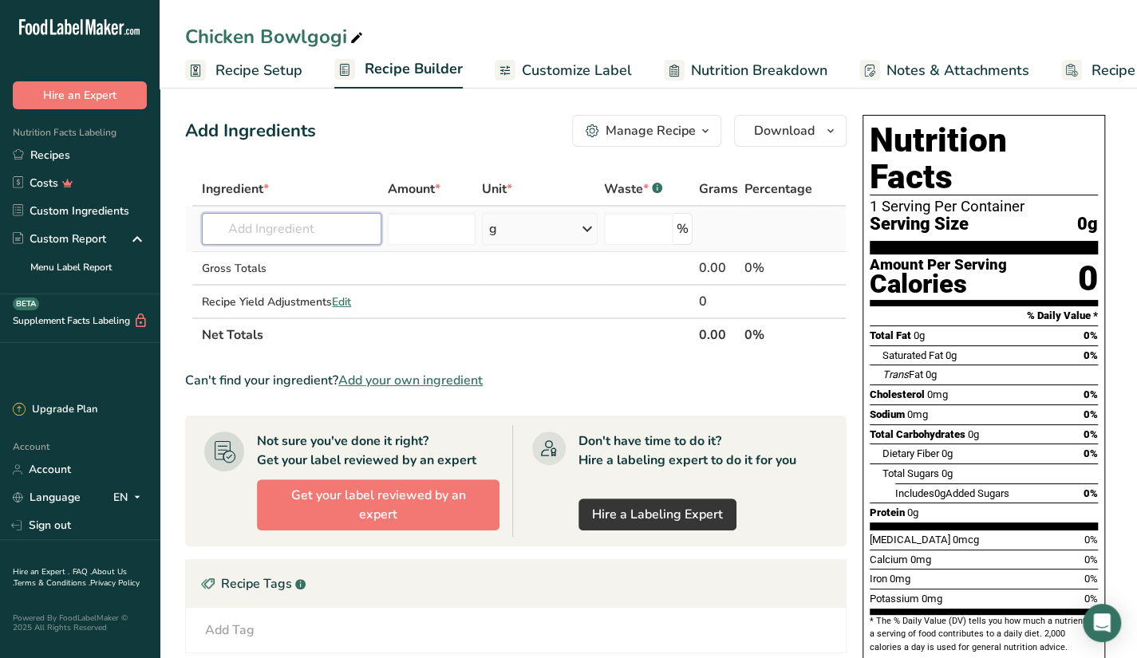
click at [340, 219] on input "text" at bounding box center [292, 229] width 180 height 32
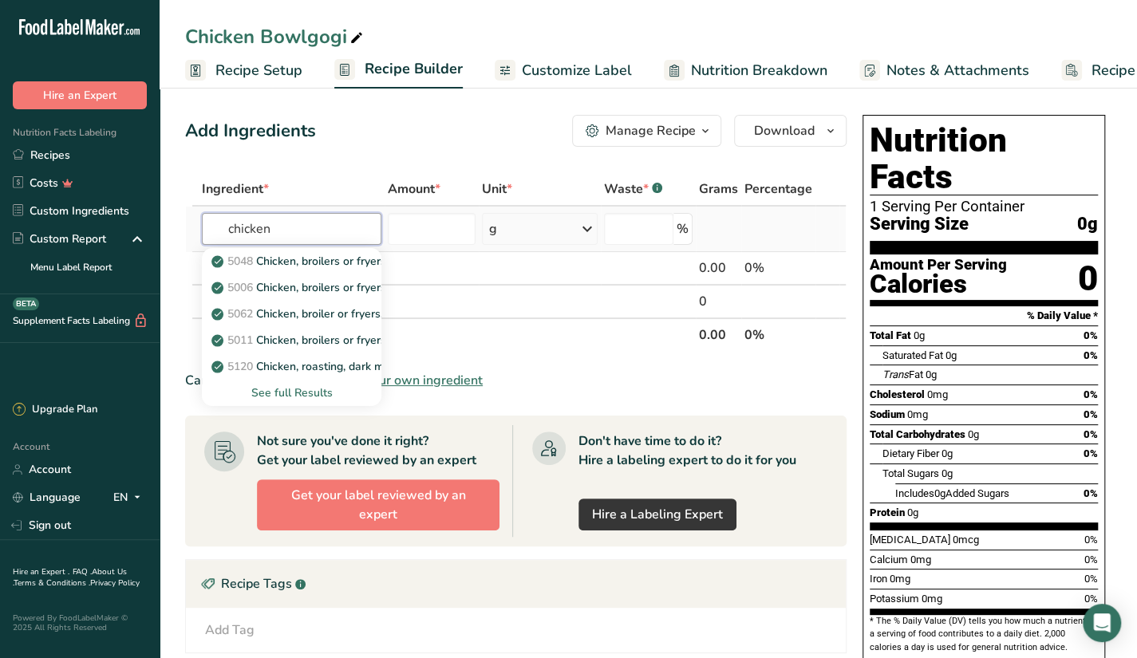
type input "chicken"
click at [307, 389] on div "See full Results" at bounding box center [292, 393] width 154 height 17
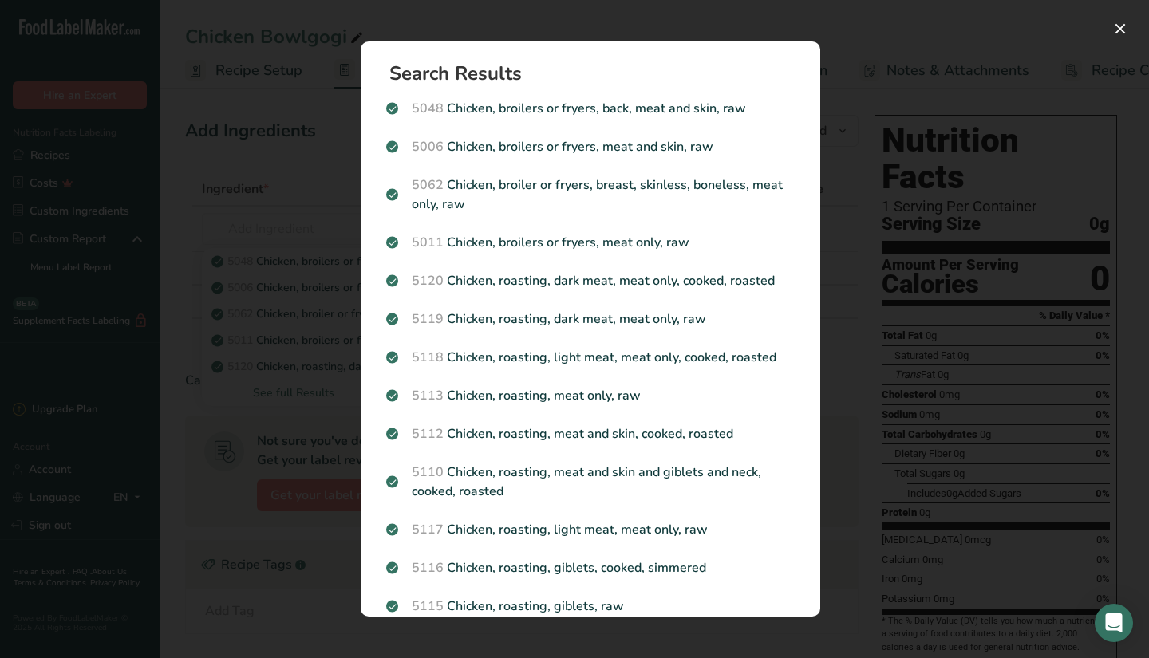
click at [890, 143] on div "Search results modal" at bounding box center [574, 329] width 1149 height 658
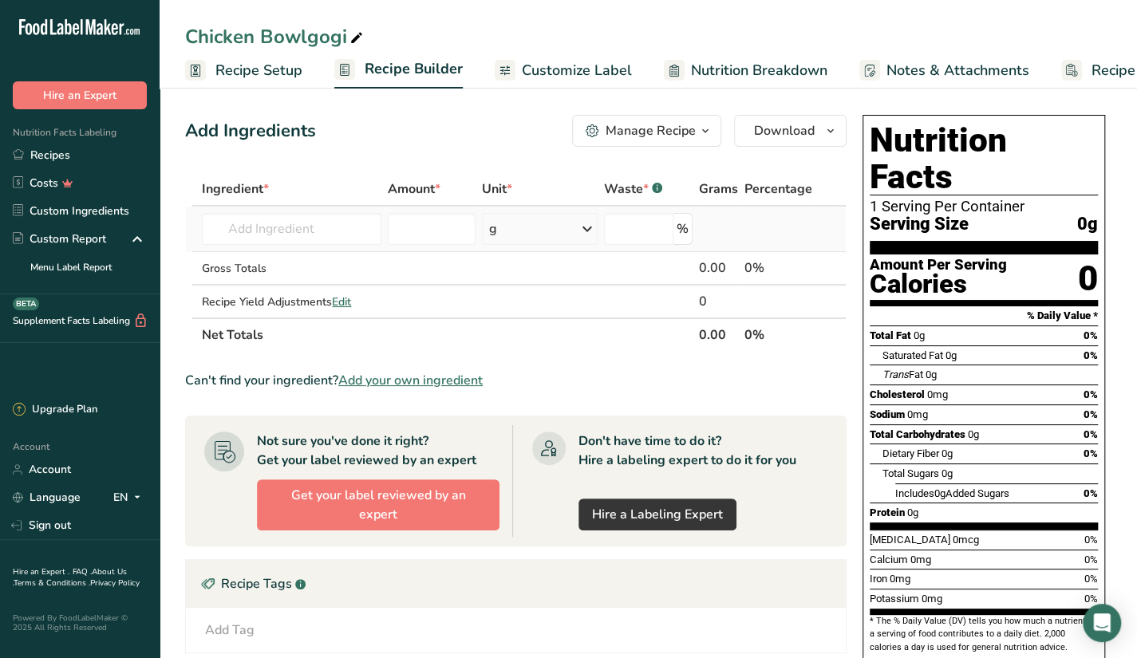
click at [314, 211] on td "5048 Chicken, broilers or fryers, back, meat and skin, raw 5006 Chicken, broile…" at bounding box center [292, 229] width 186 height 45
click at [318, 223] on input "text" at bounding box center [292, 229] width 180 height 32
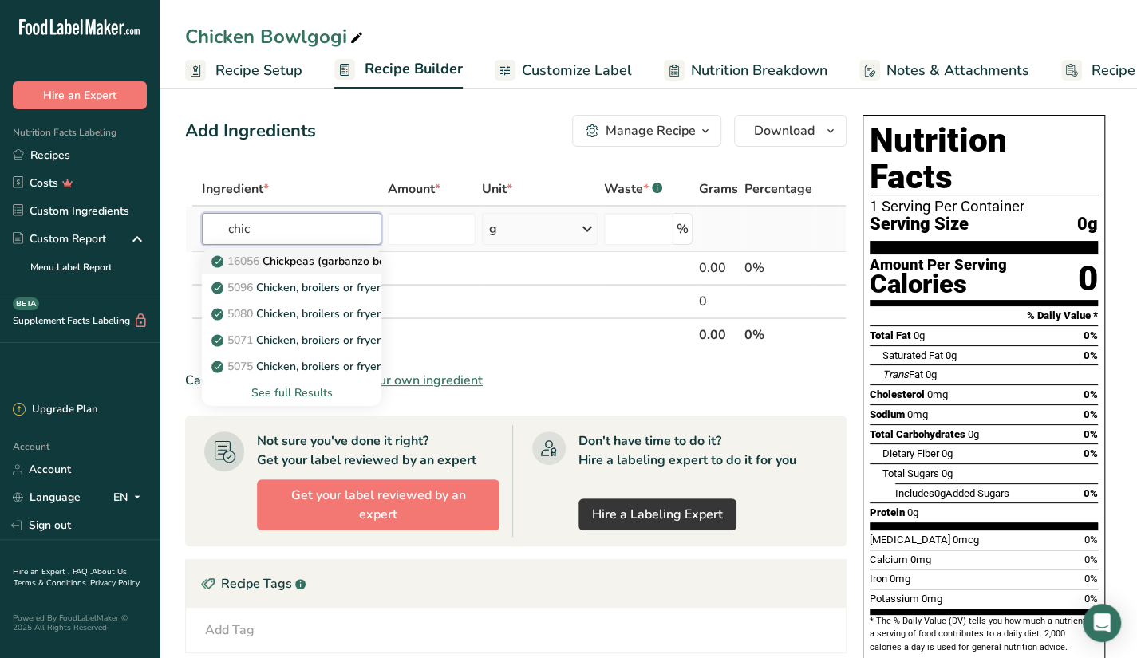
type input "chic"
click at [341, 259] on p "16056 Chickpeas (garbanzo beans, bengal gram), mature seeds, raw" at bounding box center [397, 261] width 365 height 17
type input "Chickpeas (garbanzo beans, bengal gram), mature seeds, raw"
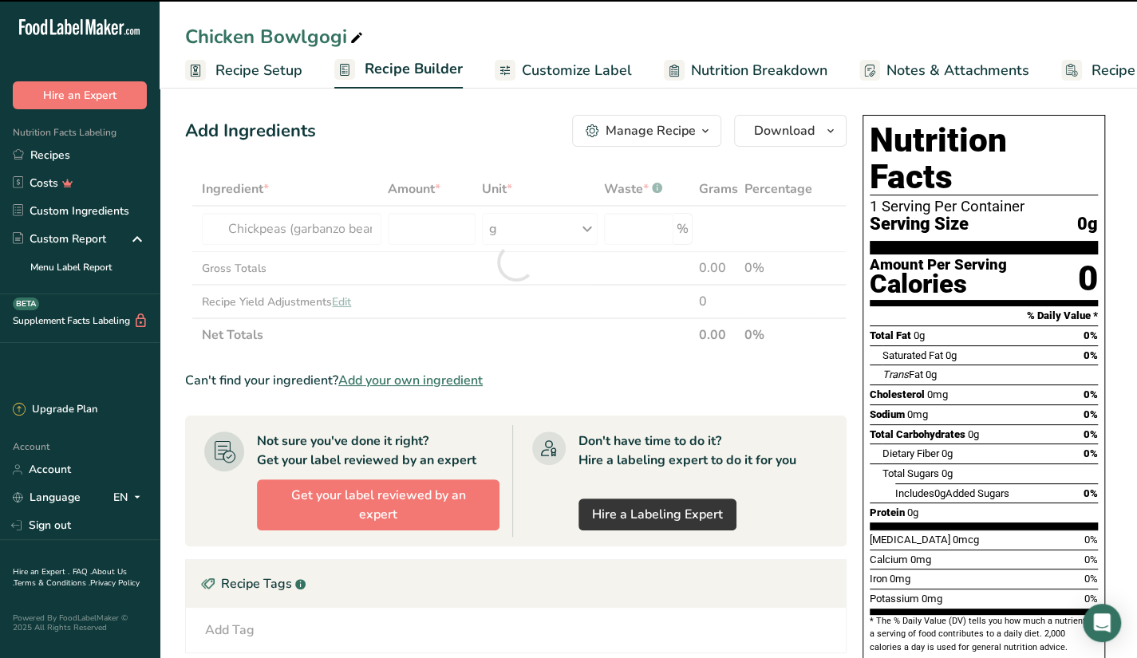
type input "0"
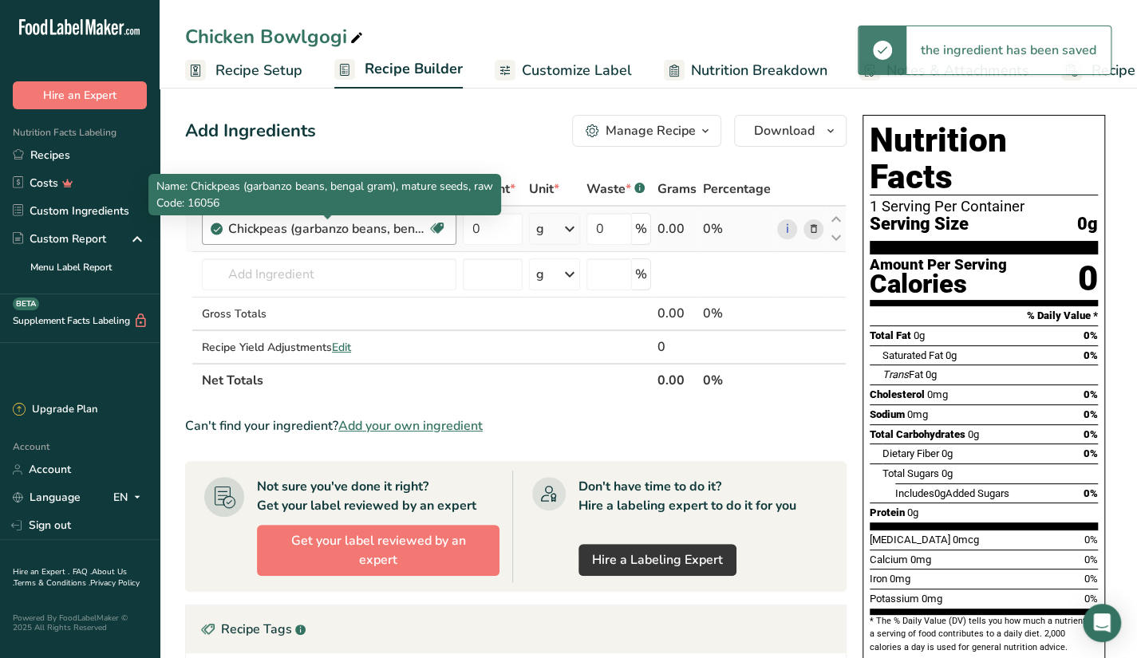
click at [359, 237] on div "Chickpeas (garbanzo beans, bengal gram), mature seeds, raw" at bounding box center [328, 228] width 200 height 19
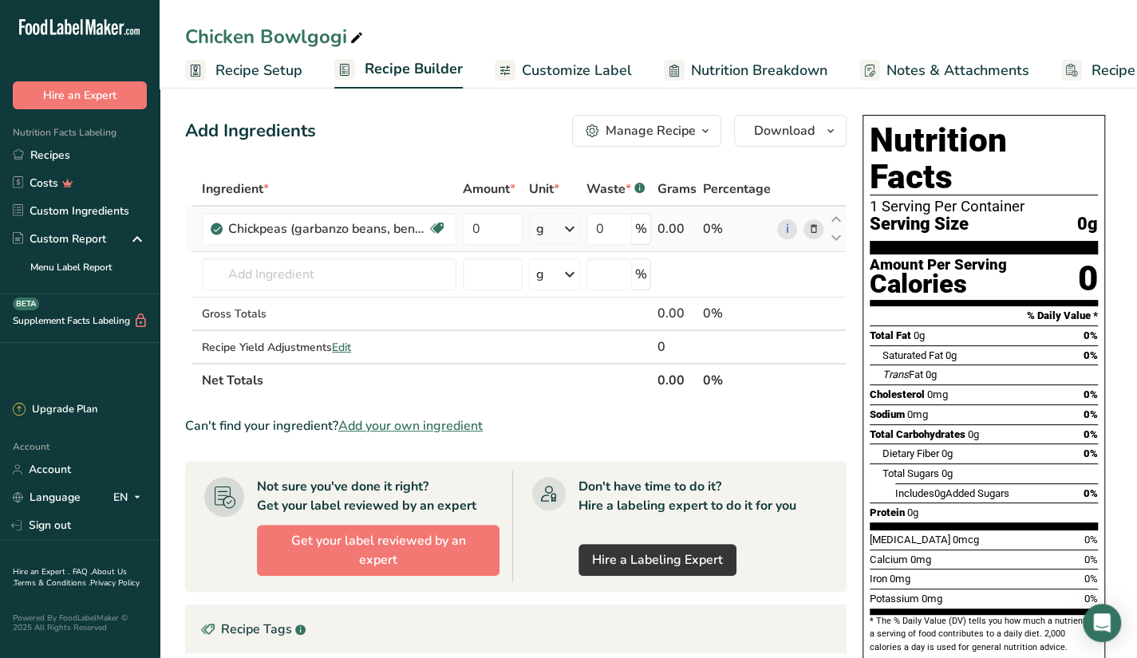
click at [815, 223] on icon at bounding box center [813, 229] width 11 height 17
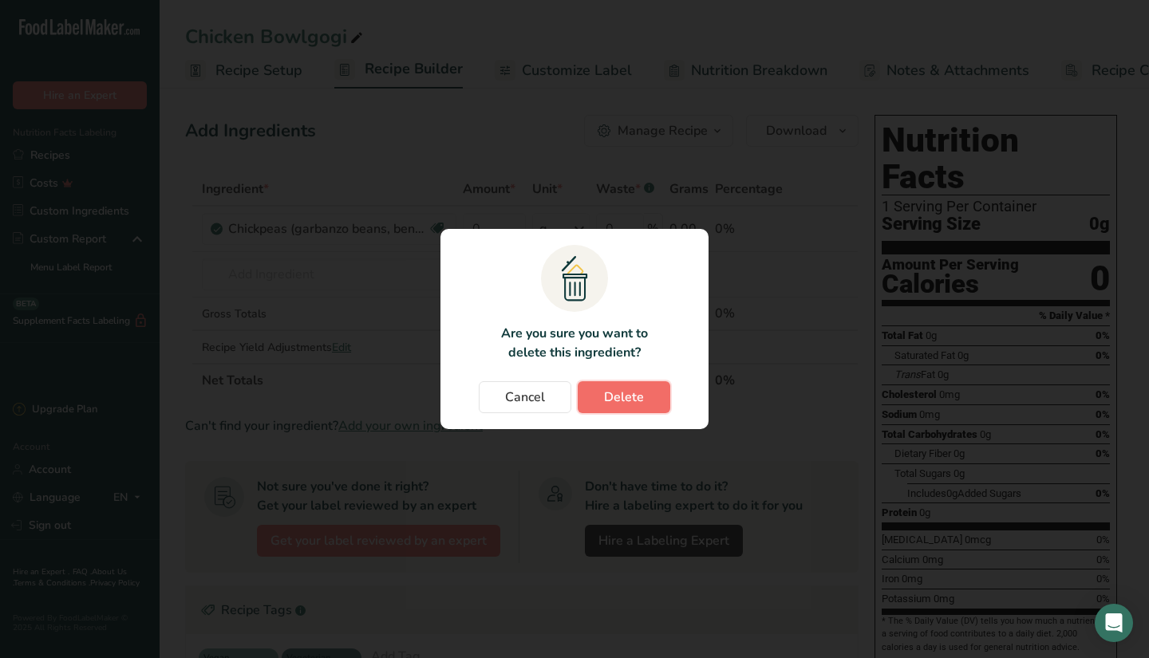
click at [602, 382] on button "Delete" at bounding box center [624, 397] width 93 height 32
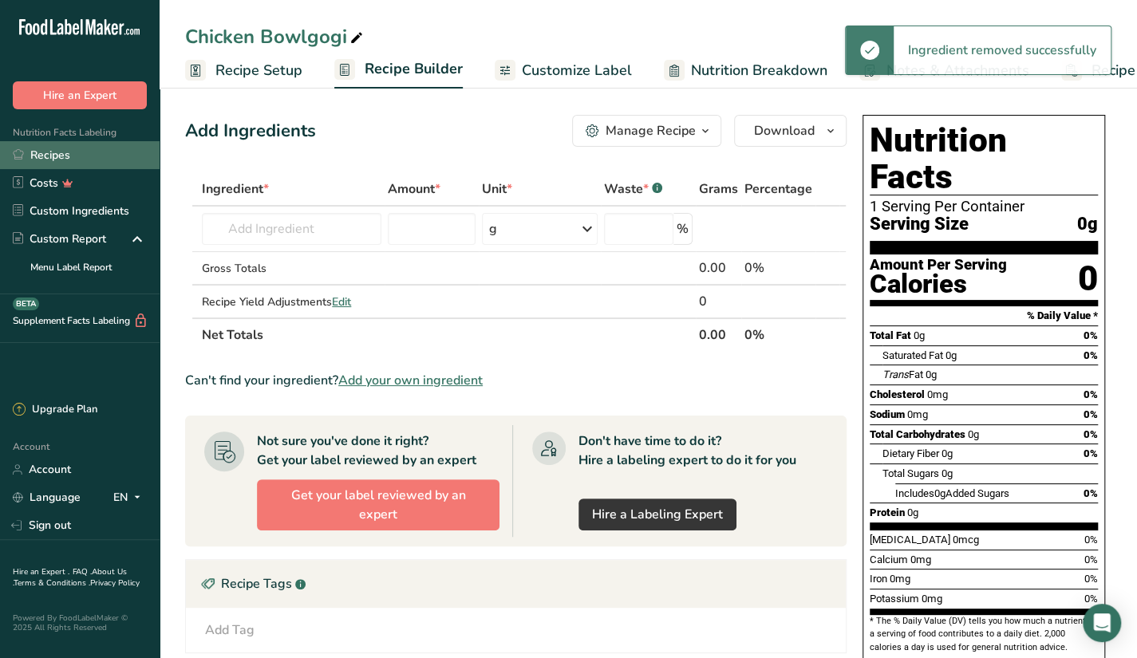
click at [50, 151] on link "Recipes" at bounding box center [80, 155] width 160 height 28
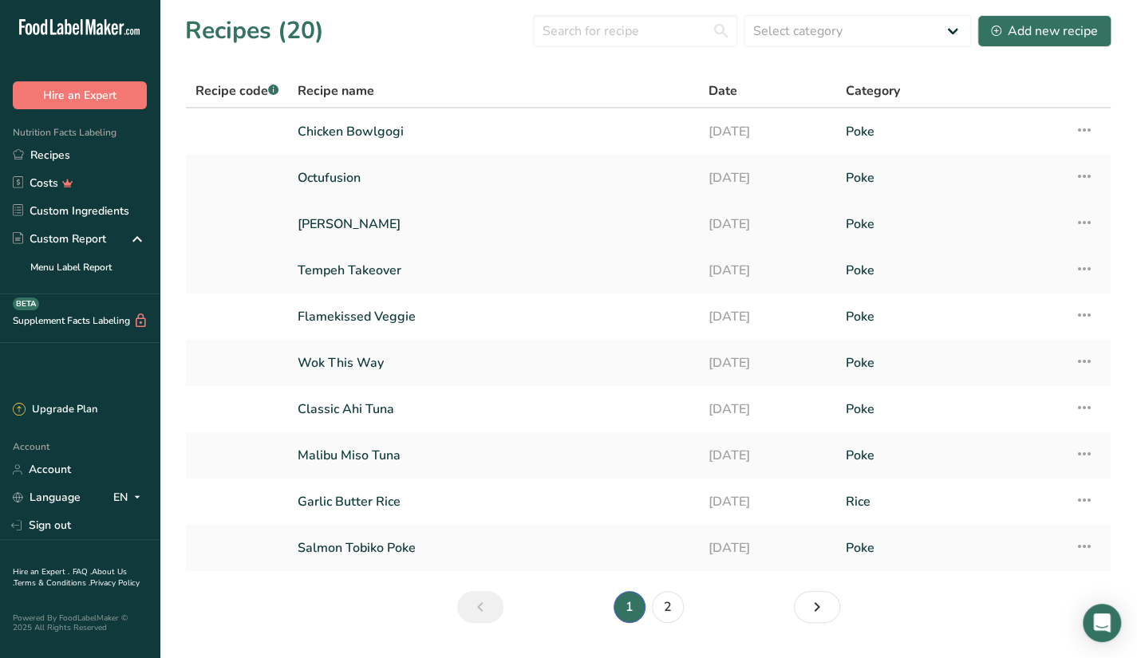
click at [387, 224] on link "[PERSON_NAME]" at bounding box center [494, 225] width 392 height 34
click at [456, 371] on link "Wok This Way" at bounding box center [494, 363] width 392 height 34
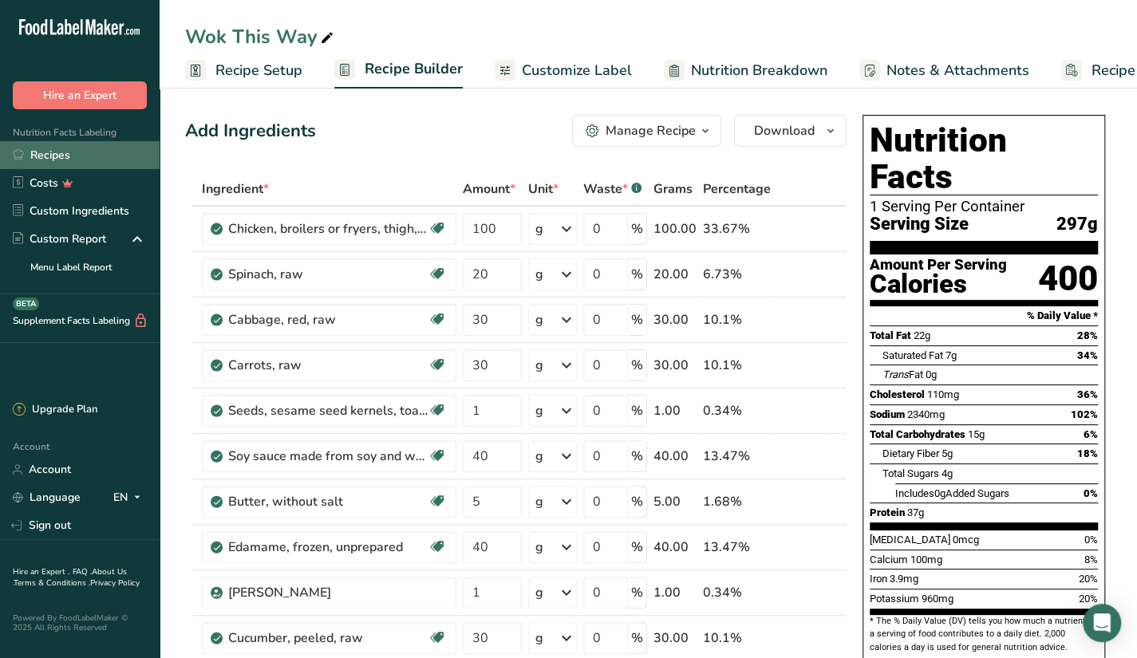
click at [66, 151] on link "Recipes" at bounding box center [80, 155] width 160 height 28
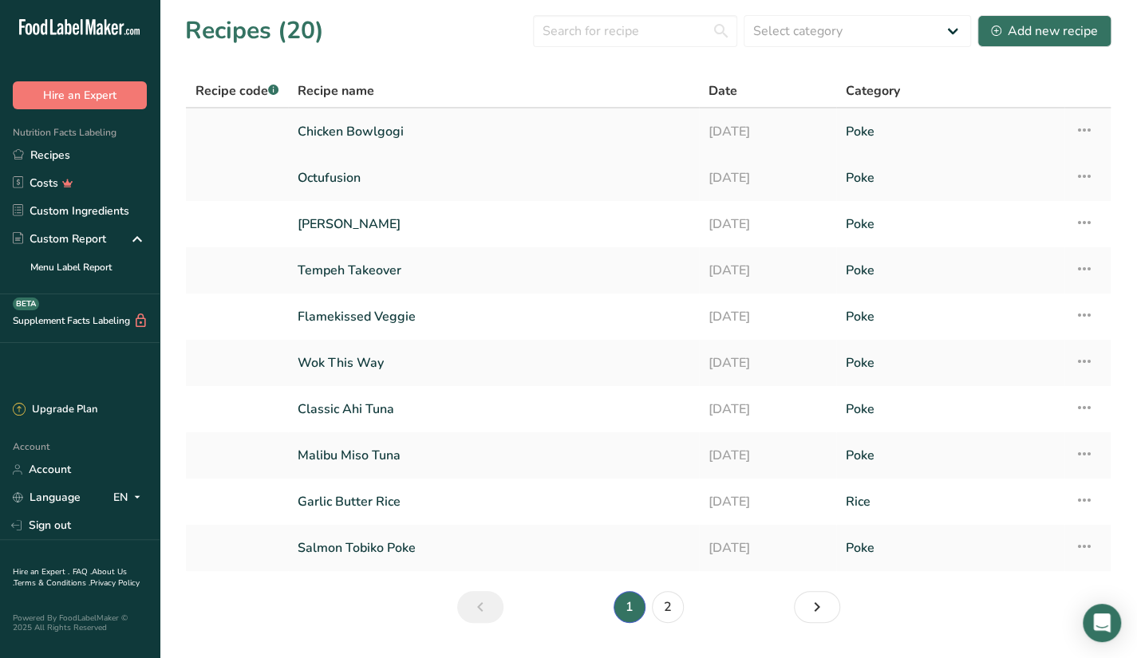
click at [421, 127] on link "Chicken Bowlgogi" at bounding box center [494, 132] width 392 height 34
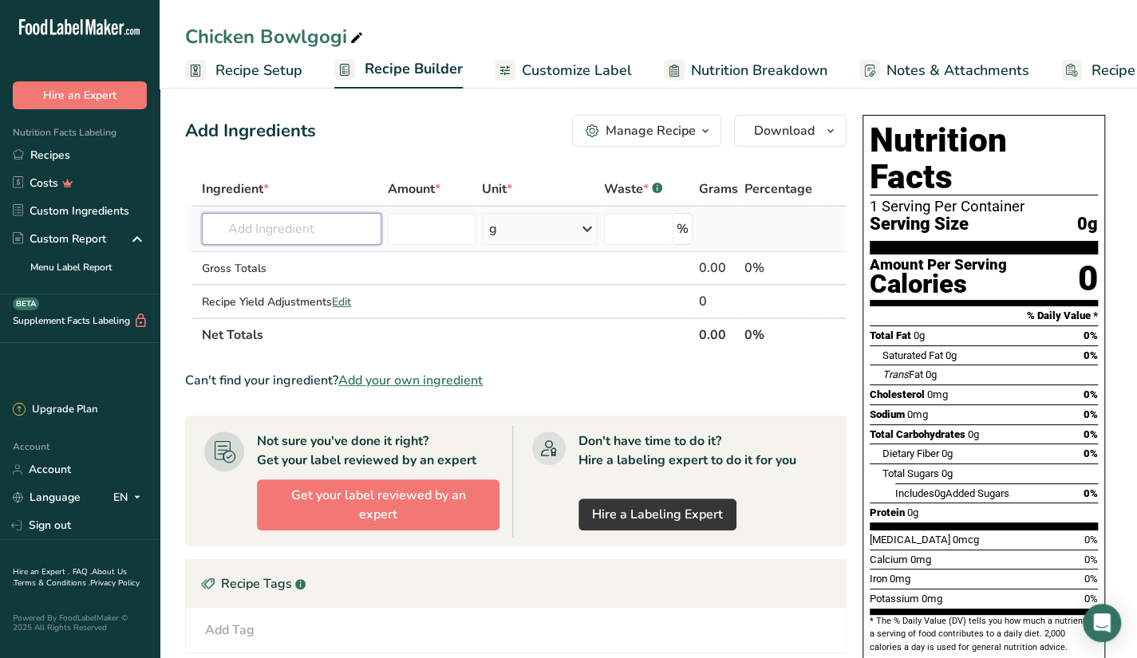
click at [358, 227] on input "text" at bounding box center [292, 229] width 180 height 32
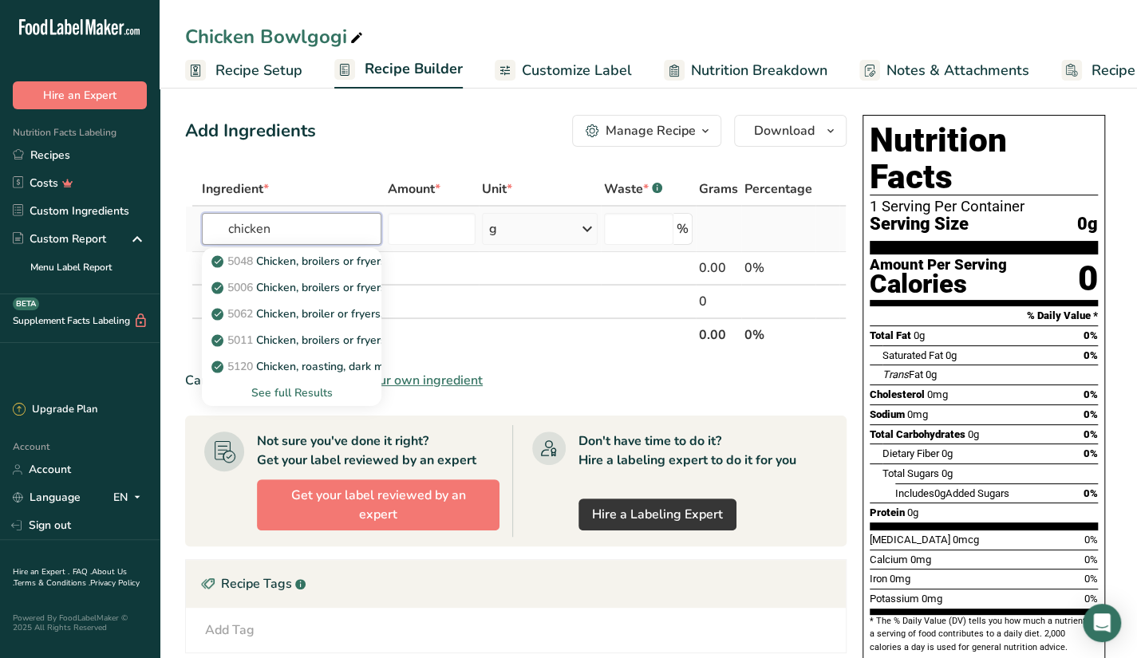
type input "chicken"
click at [297, 391] on div "See full Results" at bounding box center [292, 393] width 154 height 17
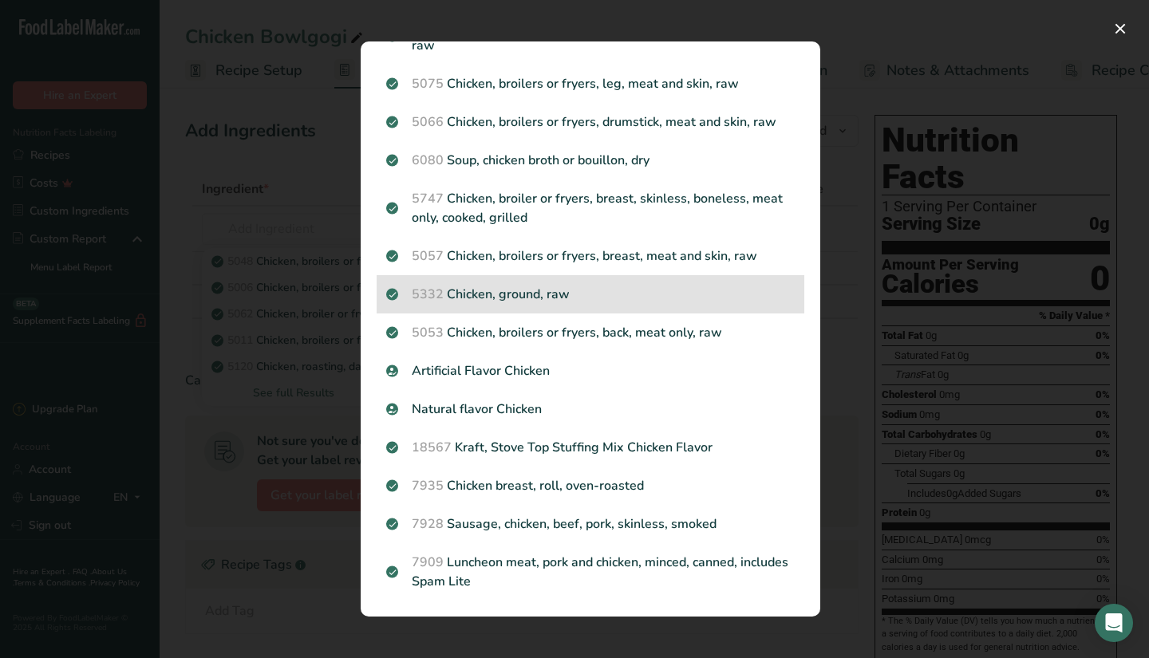
scroll to position [1786, 0]
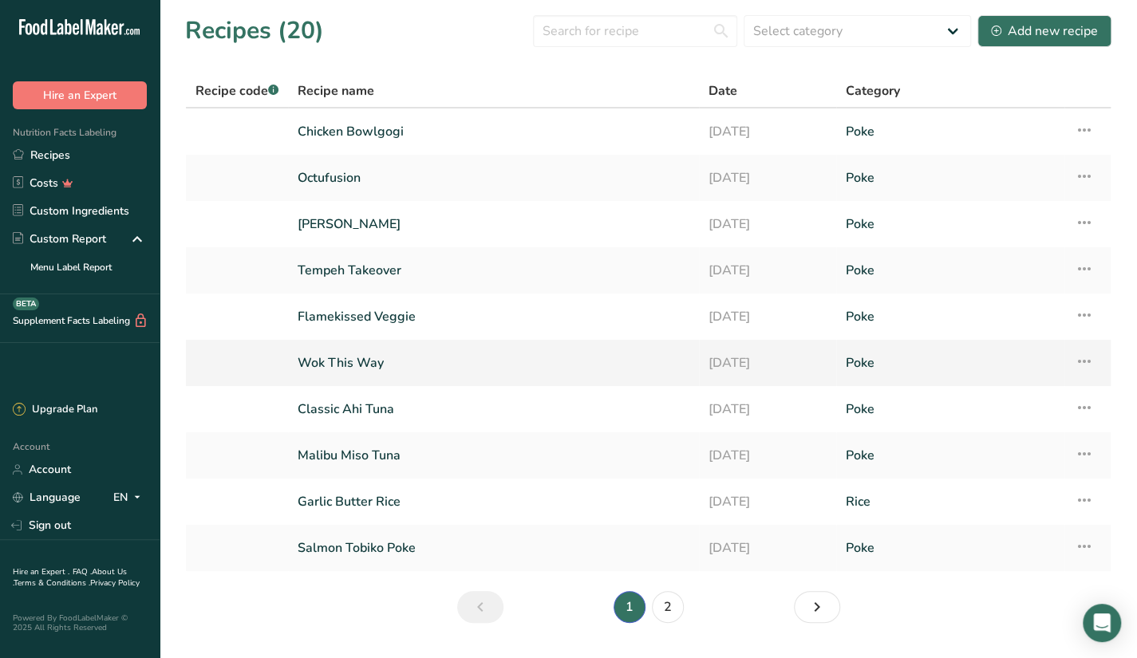
click at [444, 368] on link "Wok This Way" at bounding box center [494, 363] width 392 height 34
click at [428, 132] on link "Chicken Bowlgogi" at bounding box center [494, 132] width 392 height 34
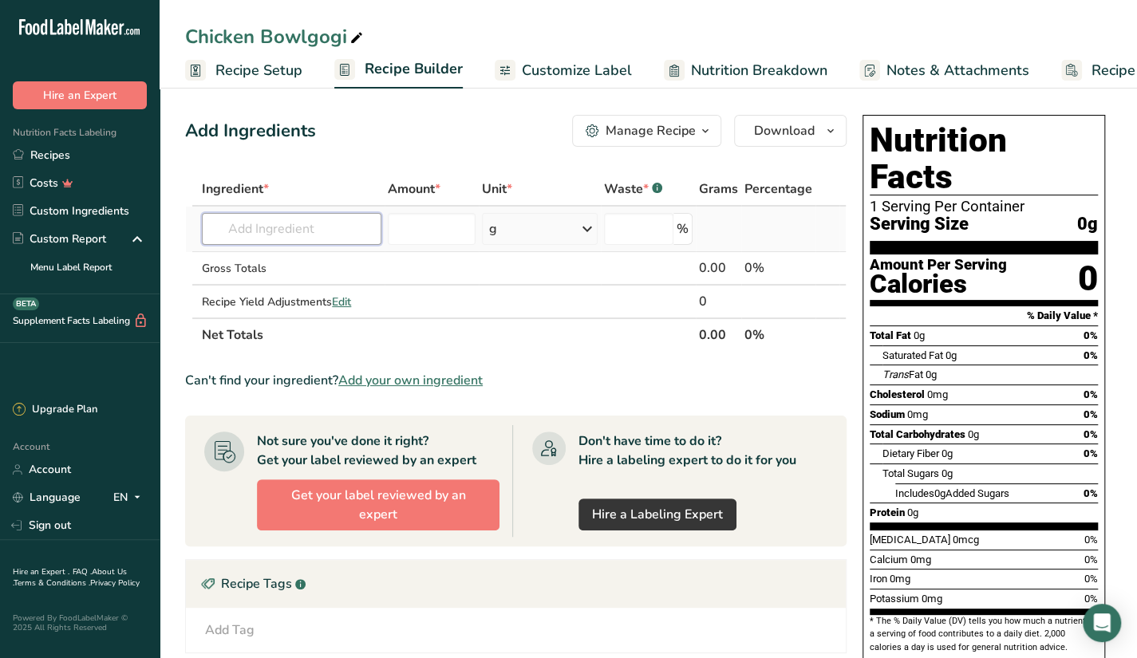
click at [322, 231] on input "text" at bounding box center [292, 229] width 180 height 32
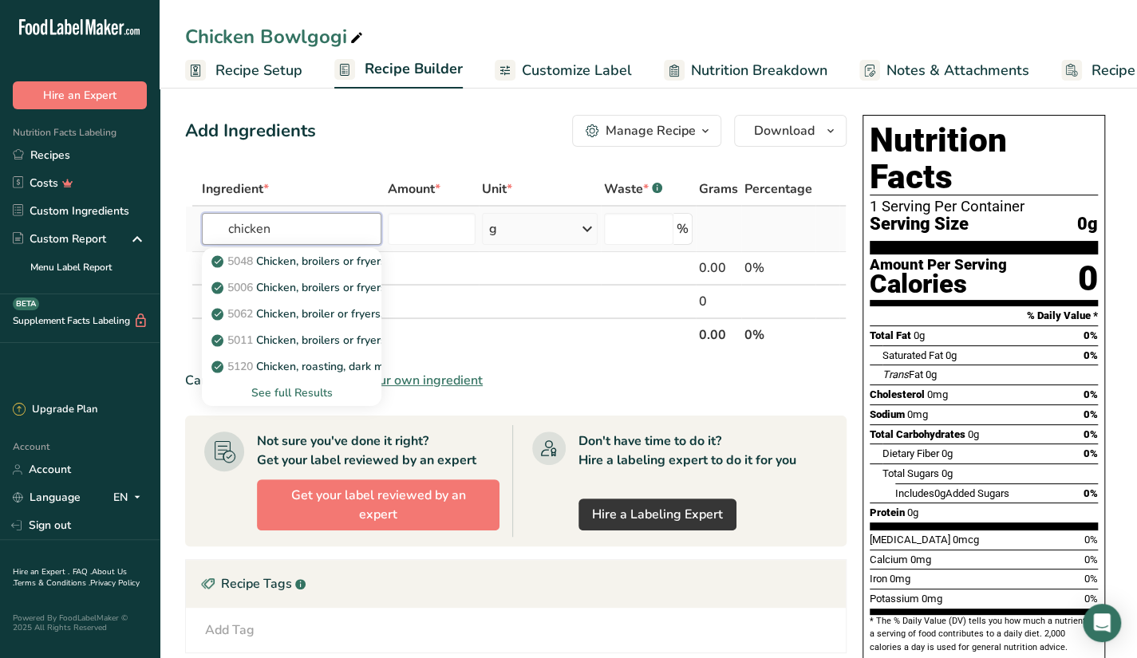
type input "chicken"
click at [315, 397] on div "See full Results" at bounding box center [292, 393] width 154 height 17
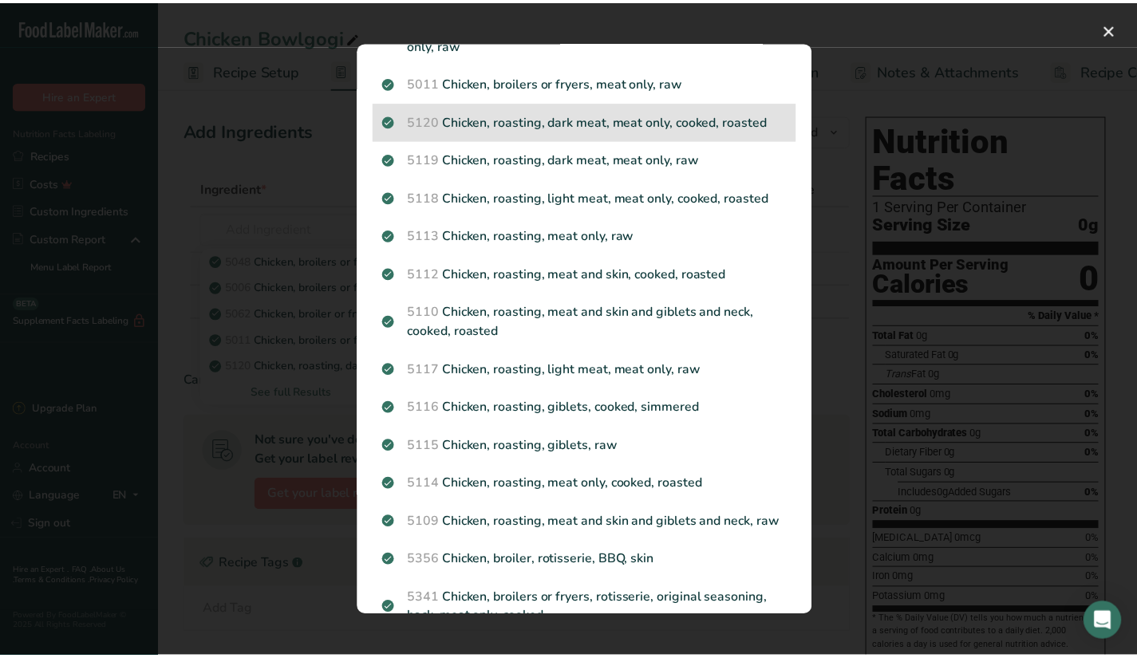
scroll to position [239, 0]
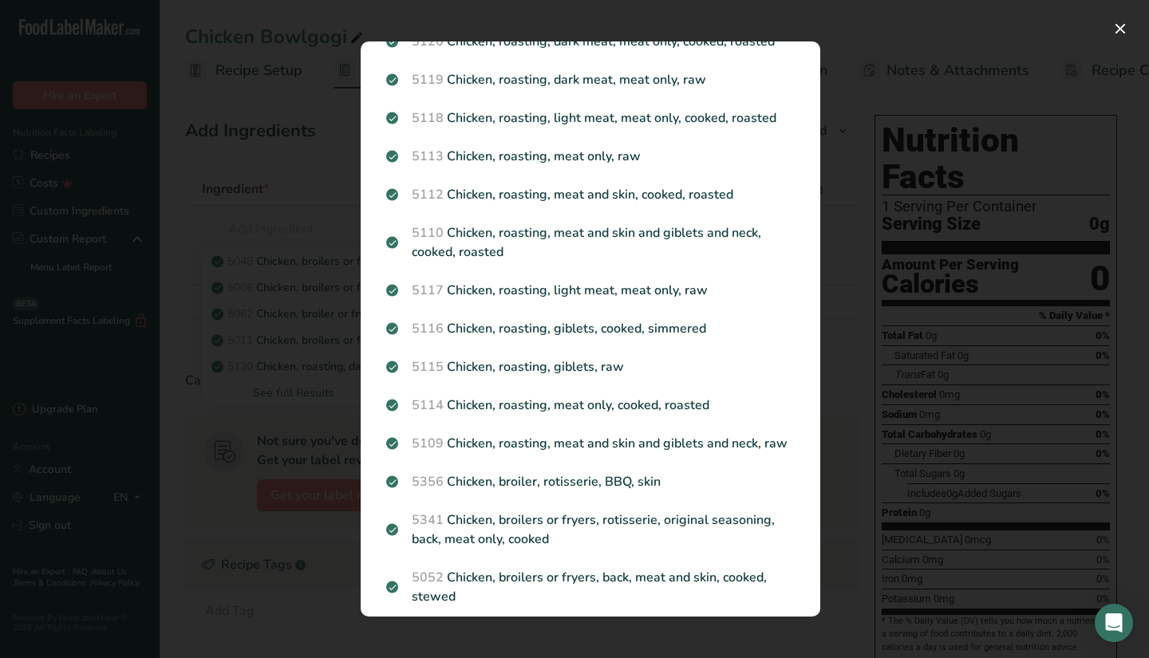
click at [306, 363] on div "Search results modal" at bounding box center [574, 329] width 1149 height 658
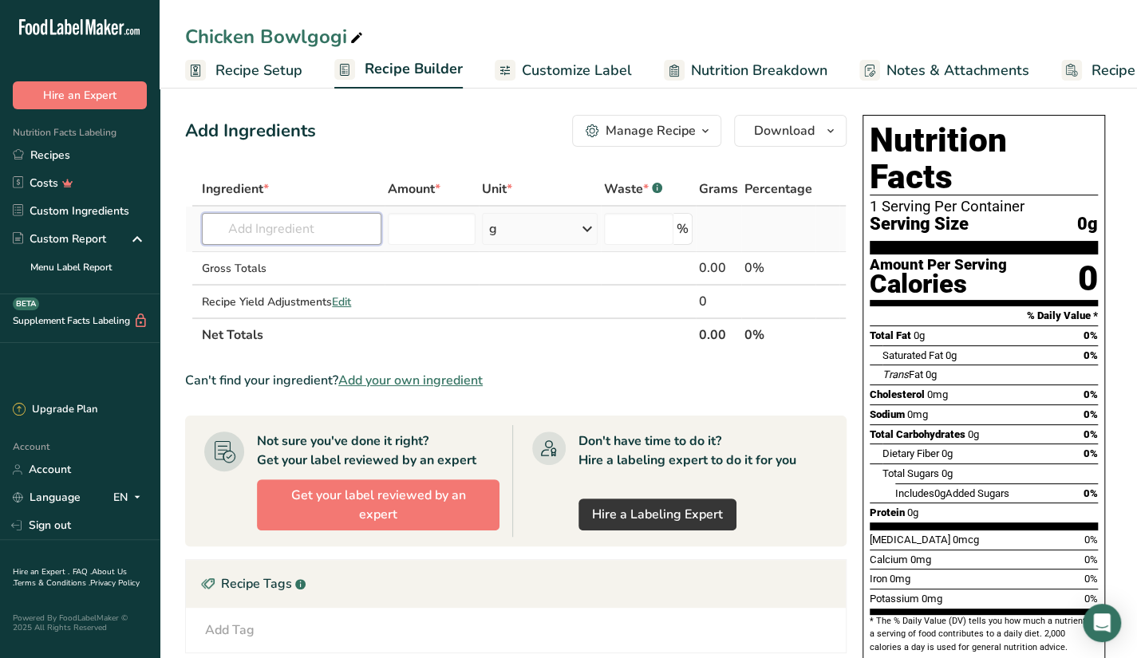
click at [334, 231] on input "text" at bounding box center [292, 229] width 180 height 32
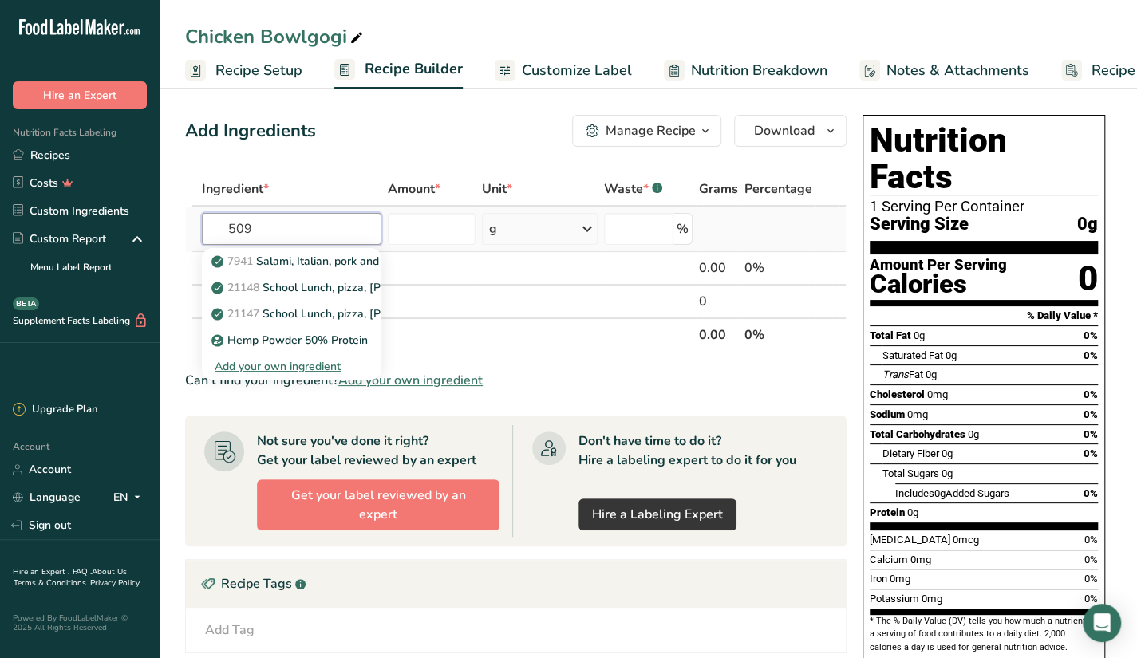
type input "5093"
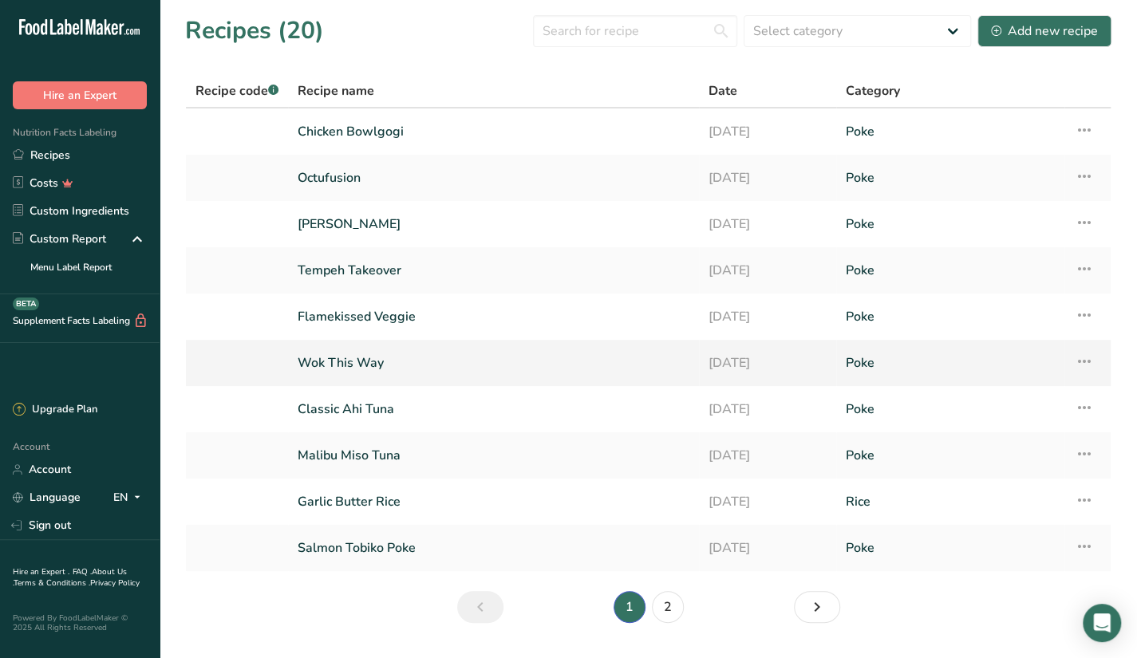
click at [350, 346] on link "Wok This Way" at bounding box center [494, 363] width 392 height 34
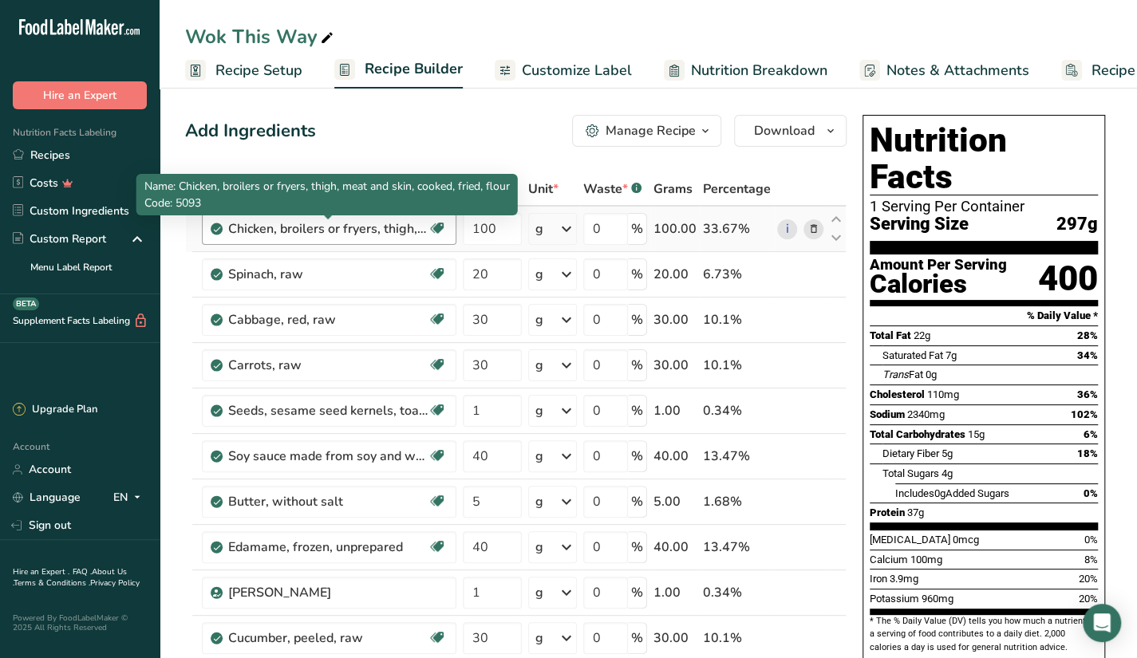
click at [351, 224] on div "Chicken, broilers or fryers, thigh, meat and skin, cooked, fried, flour" at bounding box center [328, 228] width 200 height 19
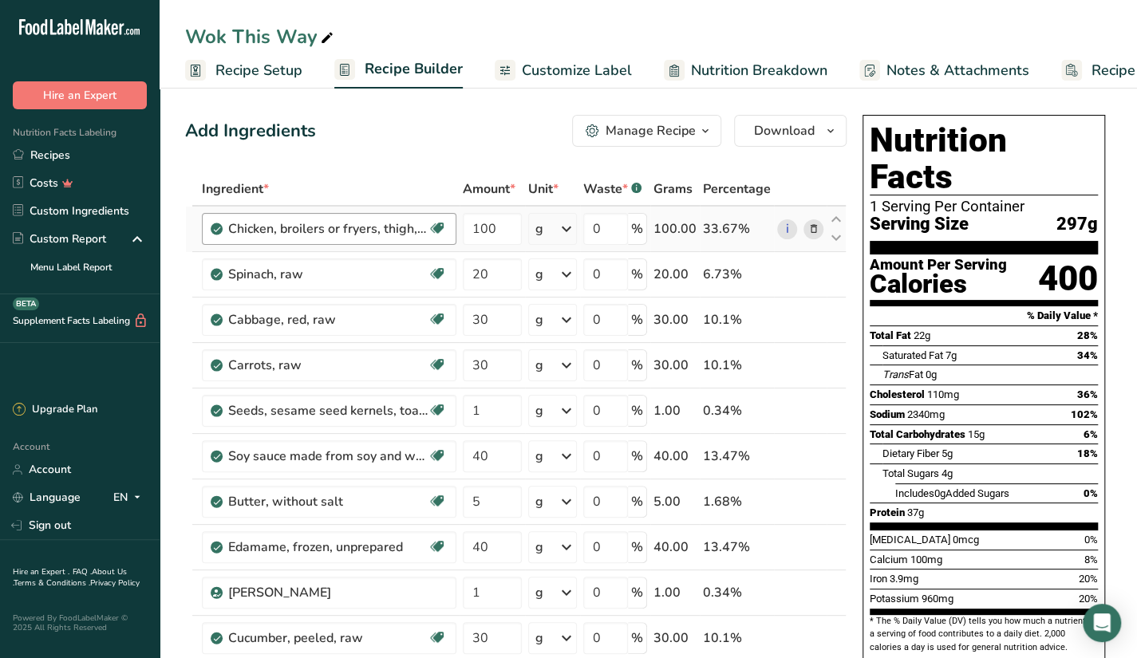
click at [351, 226] on div "Chicken, broilers or fryers, thigh, meat and skin, cooked, fried, flour" at bounding box center [328, 228] width 200 height 19
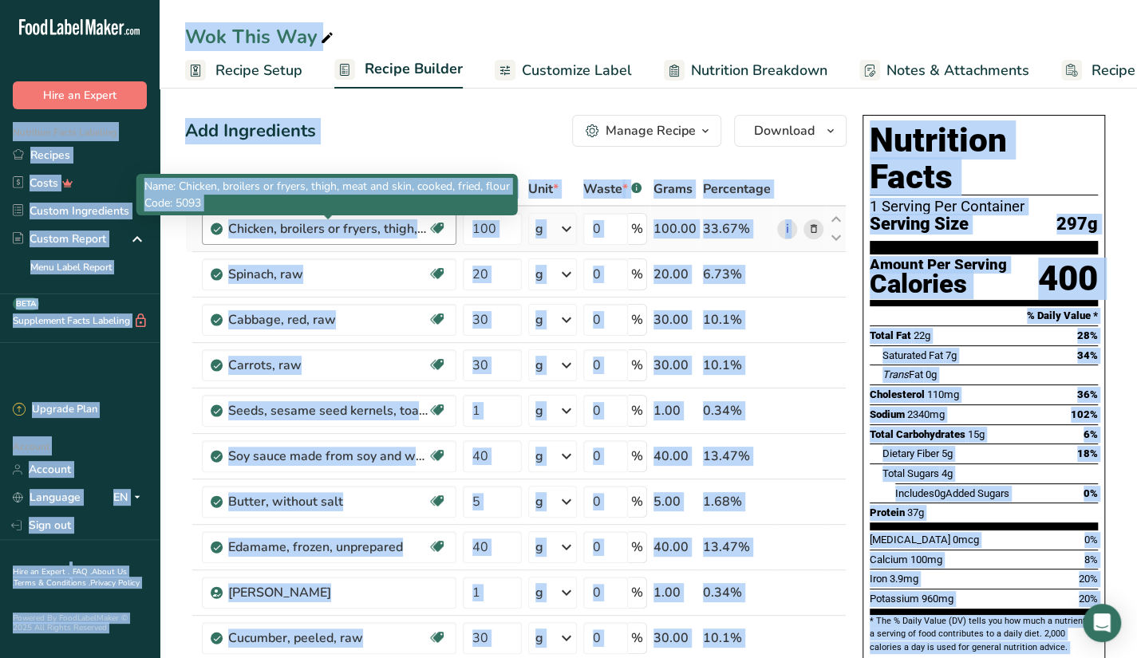
click at [351, 231] on div "Chicken, broilers or fryers, thigh, meat and skin, cooked, fried, flour" at bounding box center [328, 228] width 200 height 19
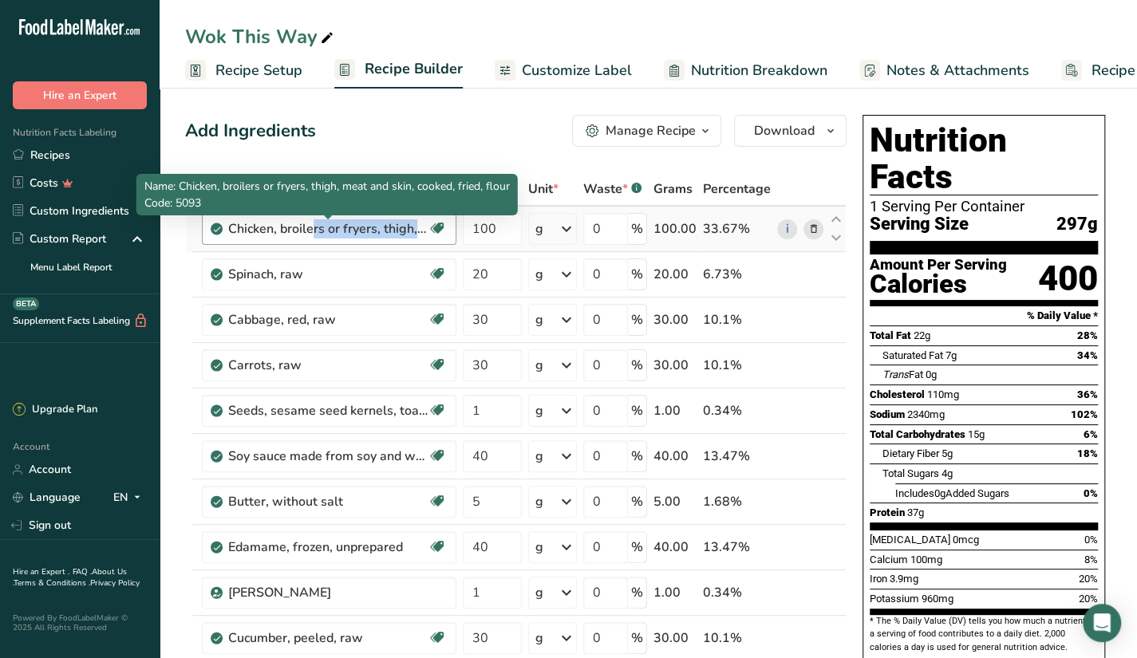
drag, startPoint x: 228, startPoint y: 230, endPoint x: 414, endPoint y: 230, distance: 186.0
click at [414, 230] on div "Chicken, broilers or fryers, thigh, meat and skin, cooked, fried, flour" at bounding box center [328, 228] width 200 height 19
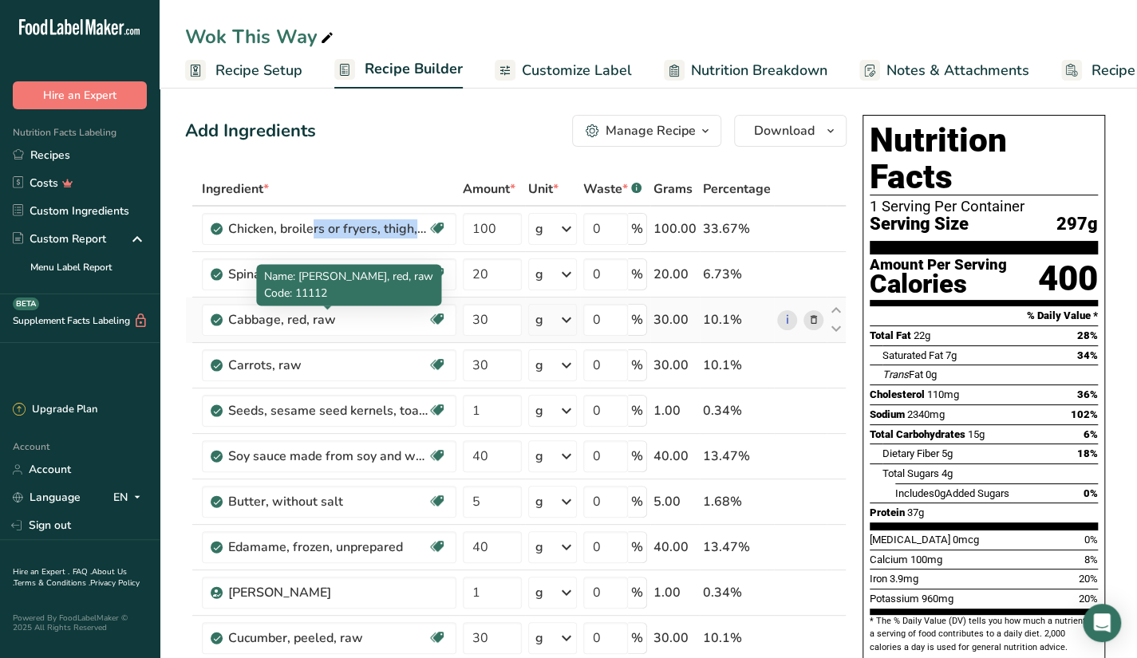
copy div "Chicken, broilers or fryers, thigh"
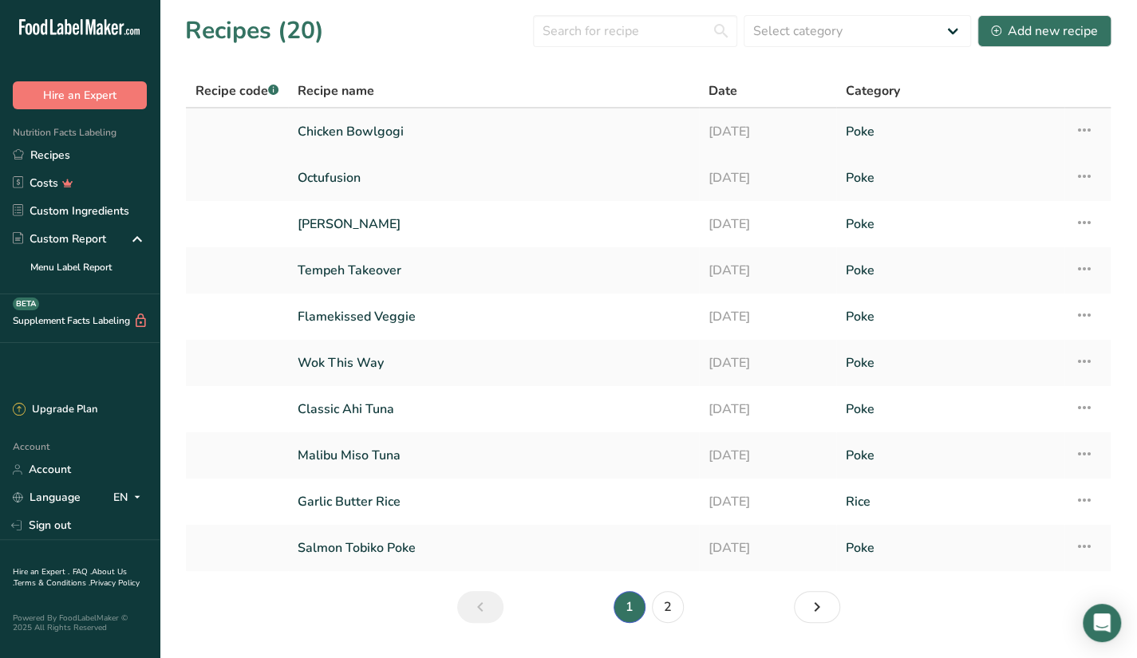
click at [418, 122] on link "Chicken Bowlgogi" at bounding box center [494, 132] width 392 height 34
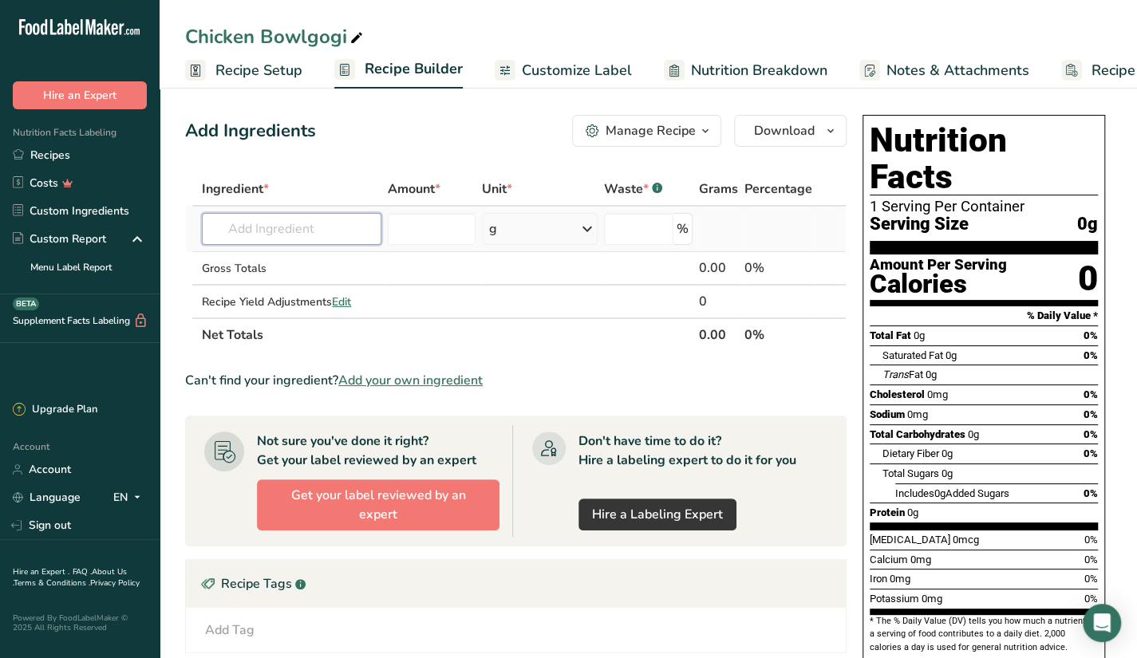
click at [268, 233] on input "text" at bounding box center [292, 229] width 180 height 32
paste input "Chicken, broilers or fryers, thigh"
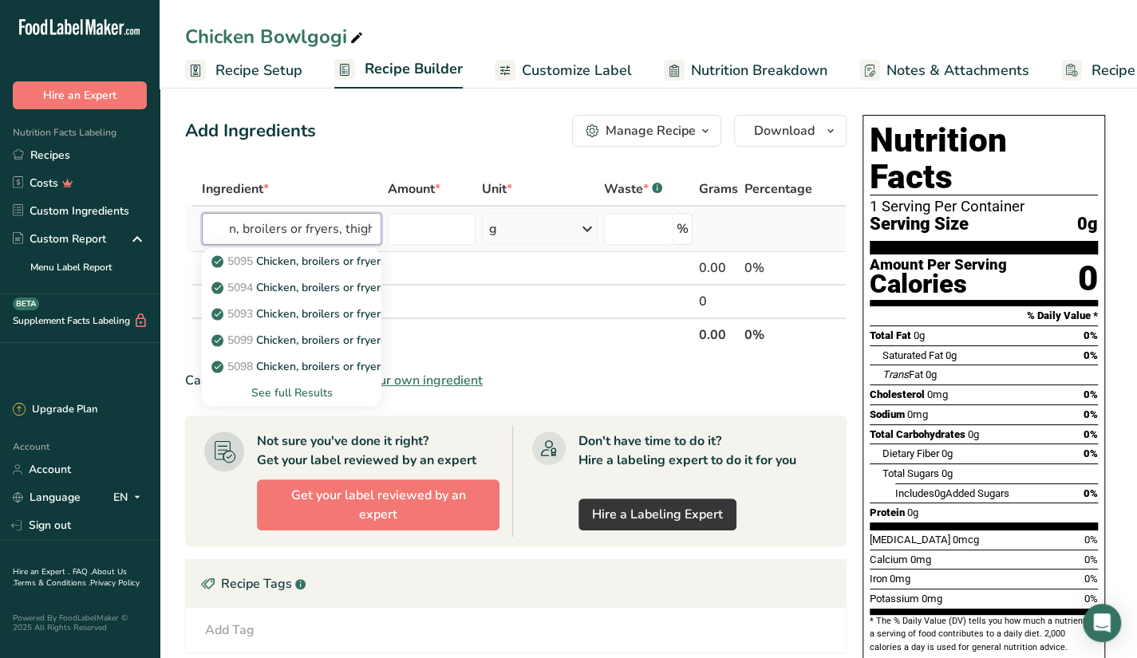
type input "Chicken, broilers or fryers, thigh"
click at [274, 389] on div "See full Results" at bounding box center [292, 393] width 154 height 17
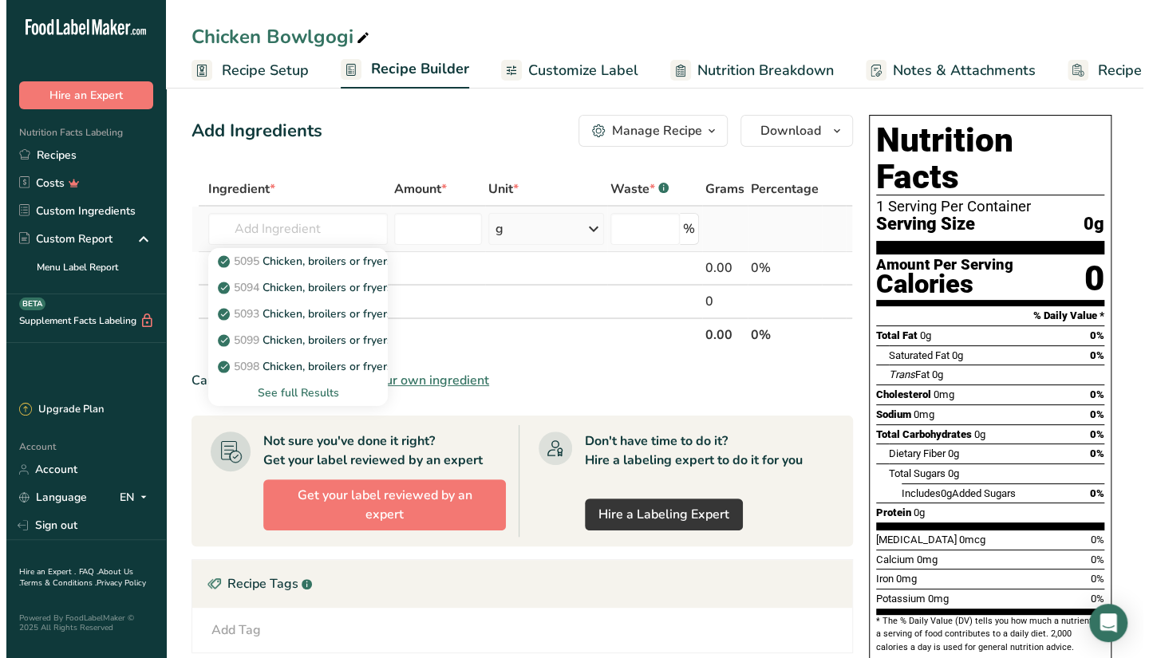
scroll to position [0, 0]
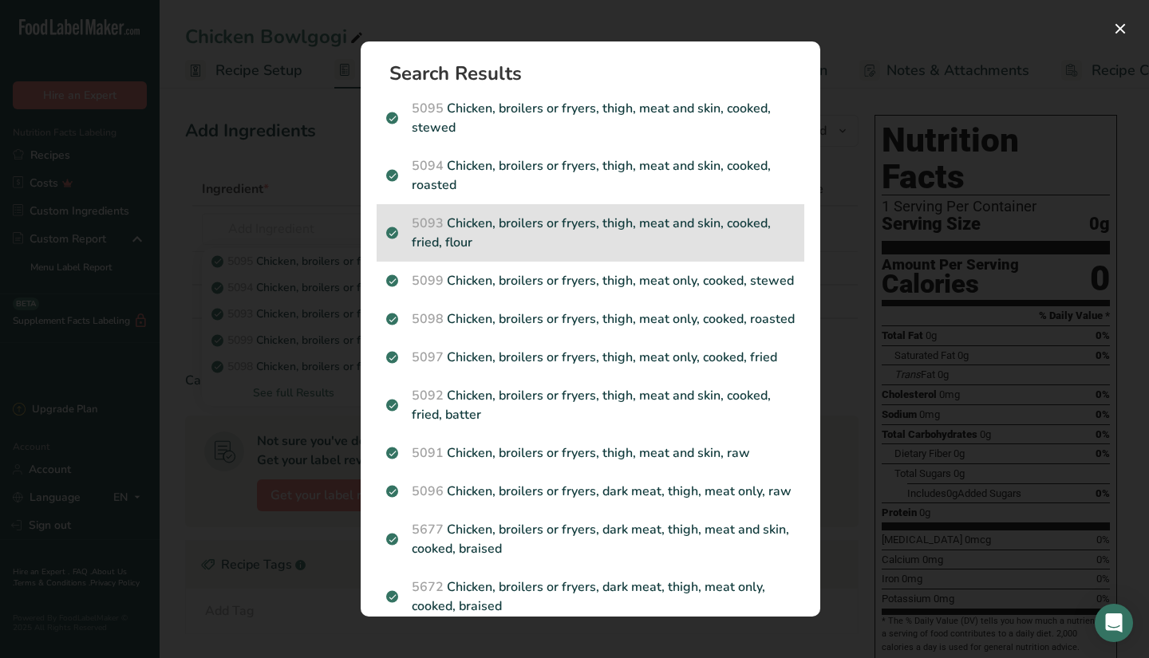
click at [588, 219] on p "5093 Chicken, broilers or fryers, thigh, meat and skin, cooked, fried, flour" at bounding box center [590, 233] width 409 height 38
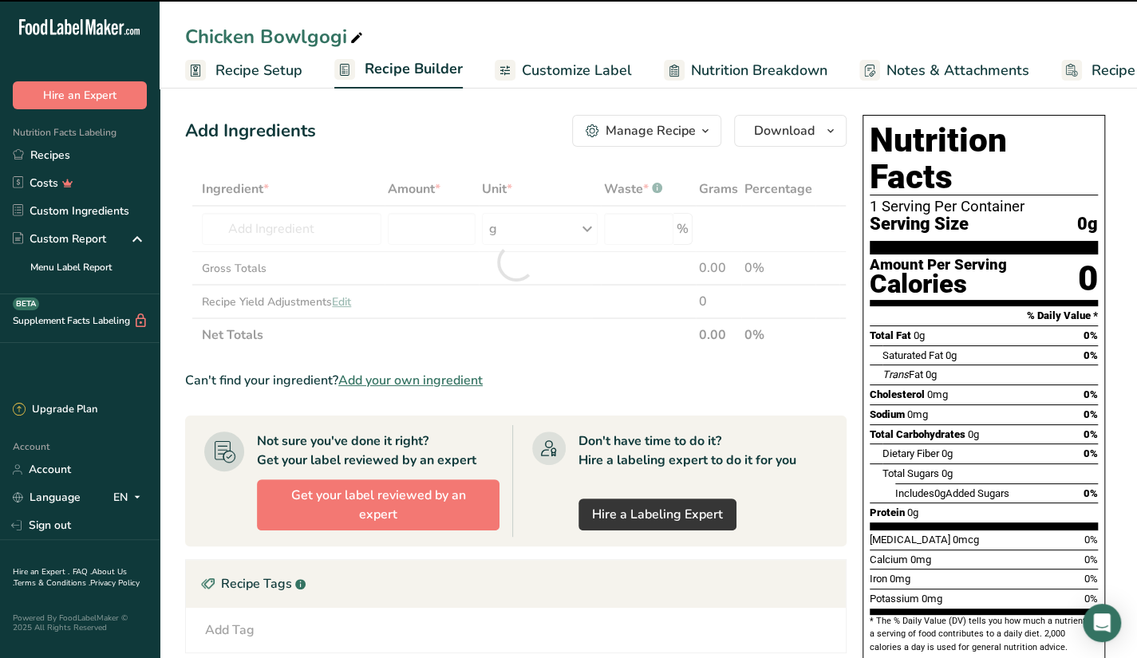
type input "0"
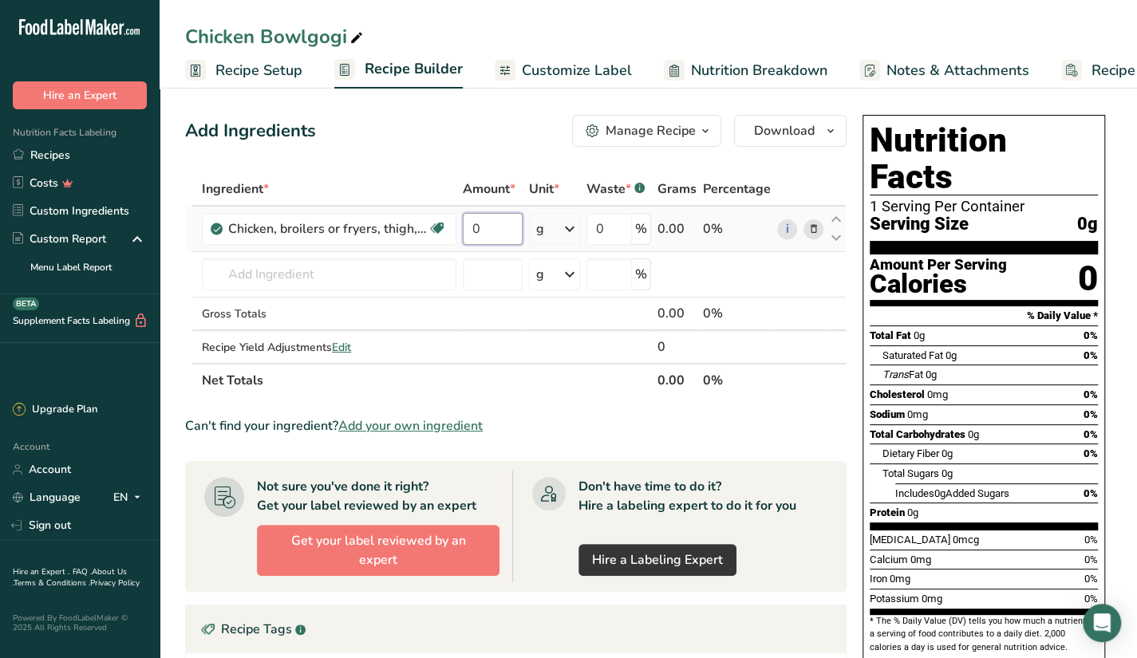
drag, startPoint x: 484, startPoint y: 232, endPoint x: 468, endPoint y: 237, distance: 15.9
click at [468, 237] on input "0" at bounding box center [493, 229] width 60 height 32
type input "100"
click at [389, 277] on div "Ingredient * Amount * Unit * Waste * .a-a{fill:#347362;}.b-a{fill:#fff;} Grams …" at bounding box center [516, 284] width 662 height 225
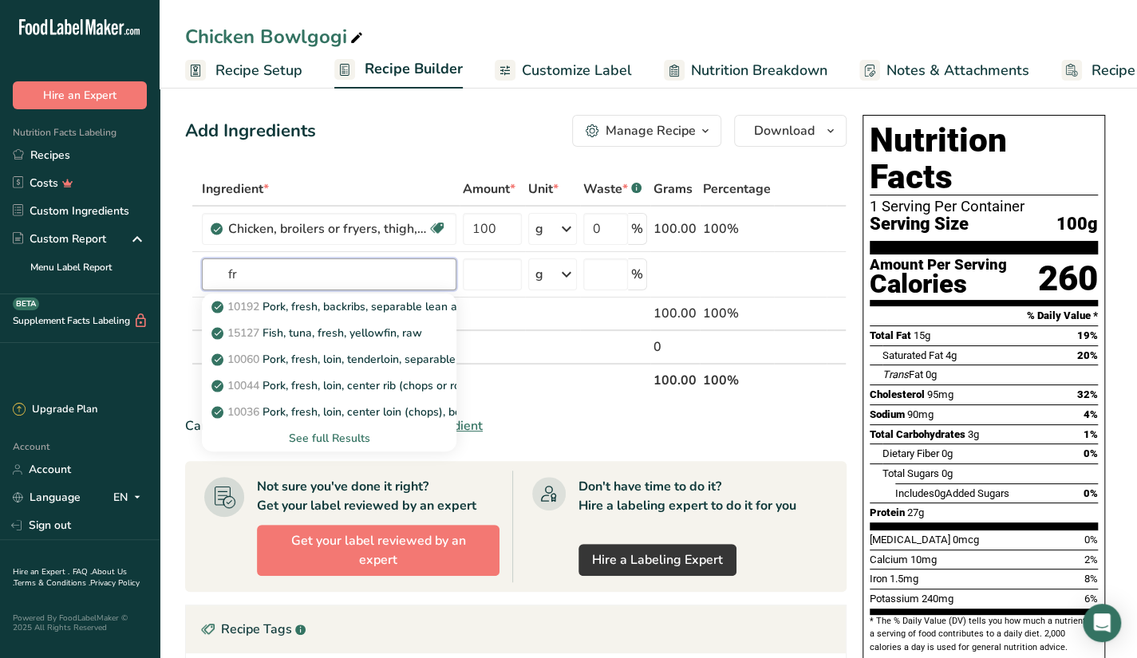
type input "f"
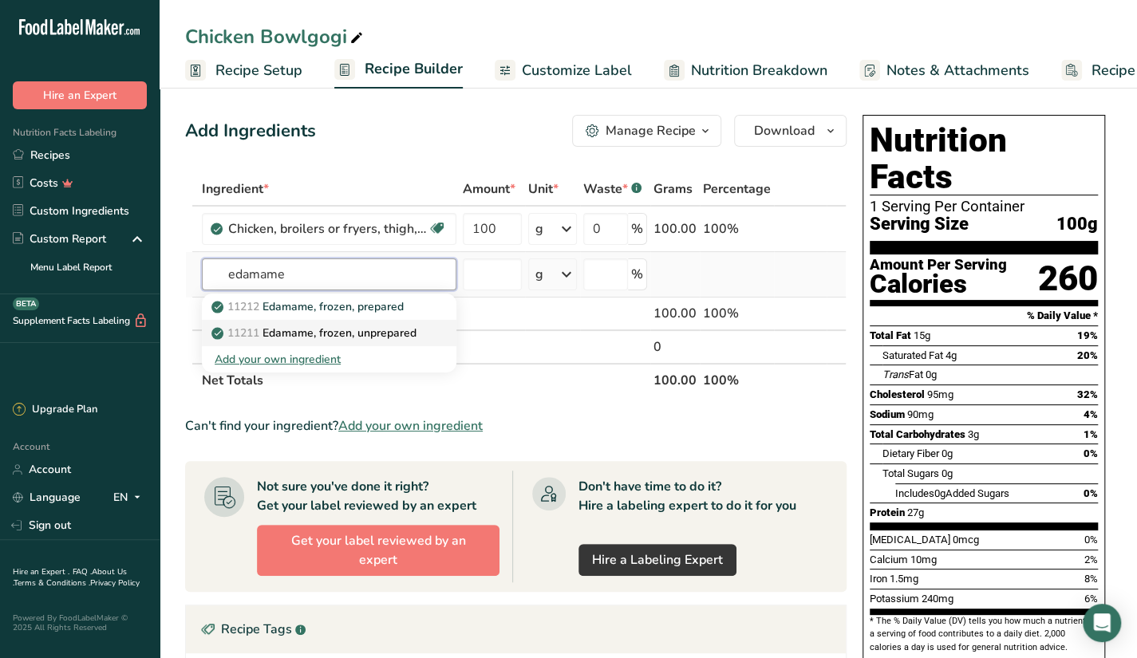
type input "edamame"
click at [368, 325] on p "11211 Edamame, frozen, unprepared" at bounding box center [316, 333] width 202 height 17
type input "Edamame, frozen, unprepared"
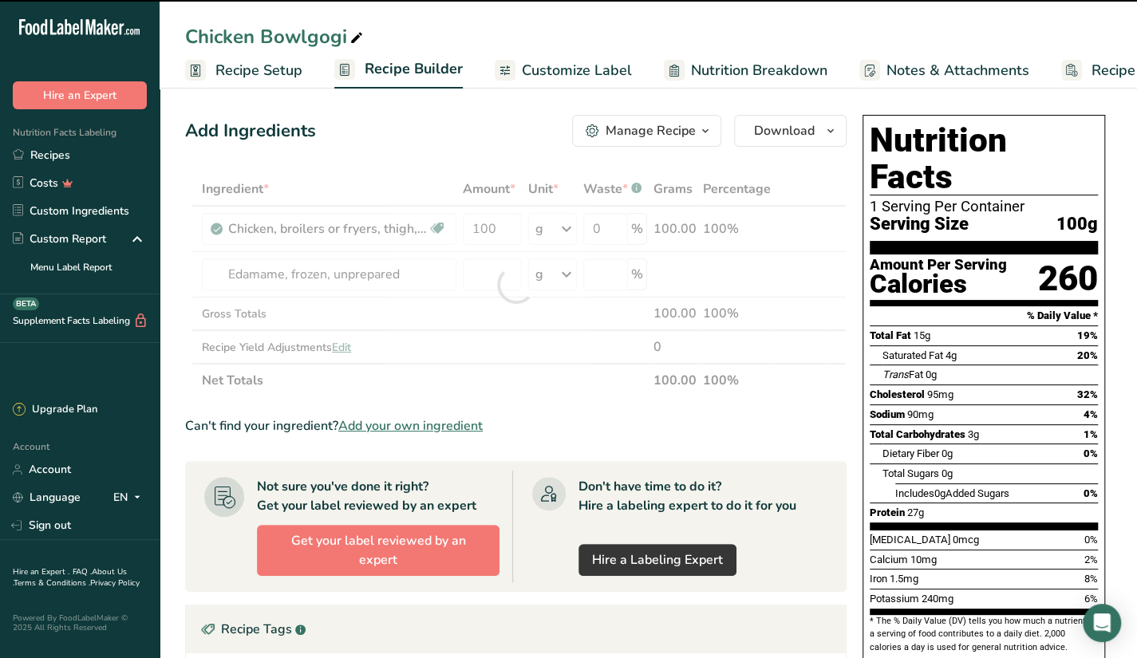
type input "0"
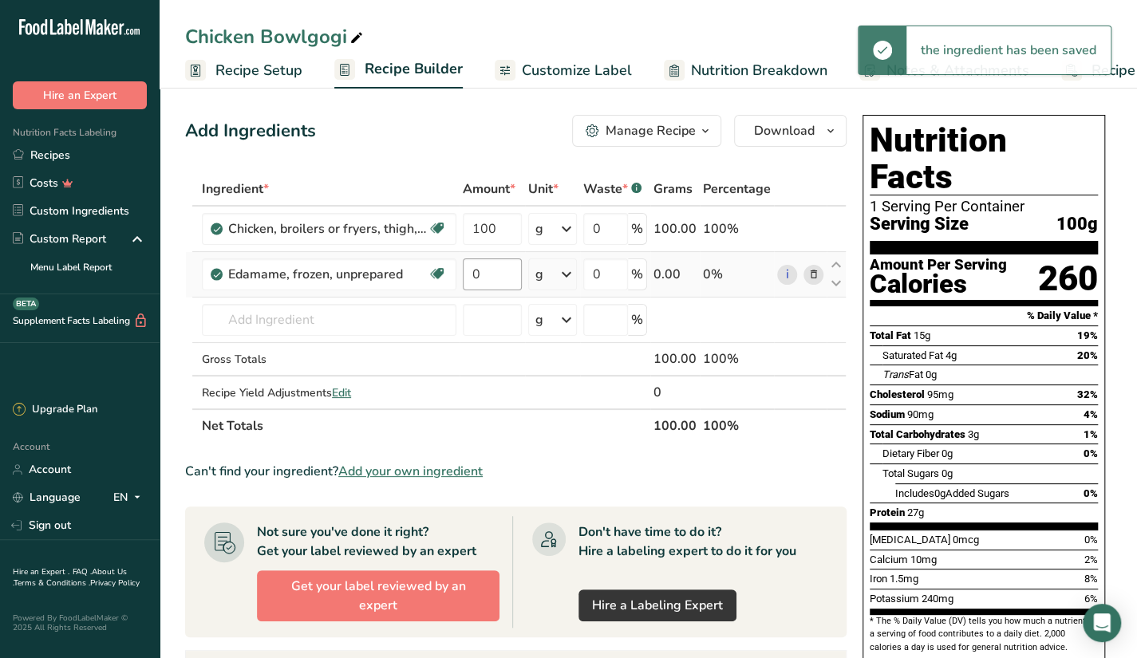
drag, startPoint x: 493, startPoint y: 253, endPoint x: 493, endPoint y: 266, distance: 12.8
click at [493, 266] on td "0" at bounding box center [492, 274] width 65 height 45
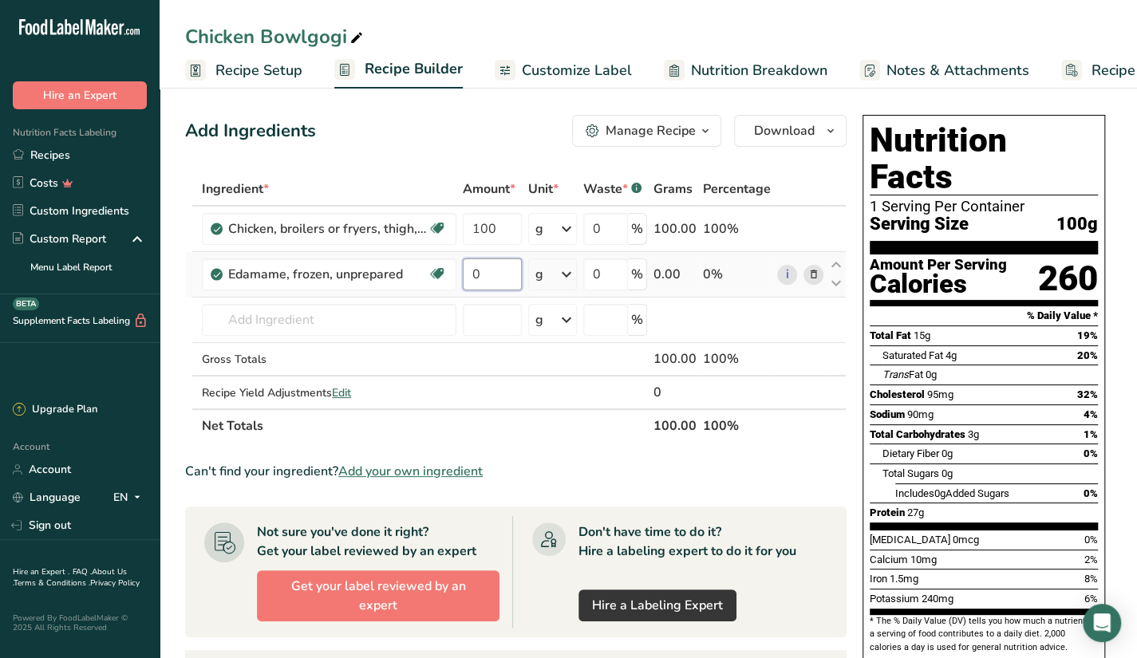
drag, startPoint x: 487, startPoint y: 275, endPoint x: 472, endPoint y: 283, distance: 17.5
click at [472, 283] on input "0" at bounding box center [492, 275] width 59 height 32
type input "50"
click at [410, 322] on div "Ingredient * Amount * Unit * Waste * .a-a{fill:#347362;}.b-a{fill:#fff;} Grams …" at bounding box center [516, 307] width 662 height 271
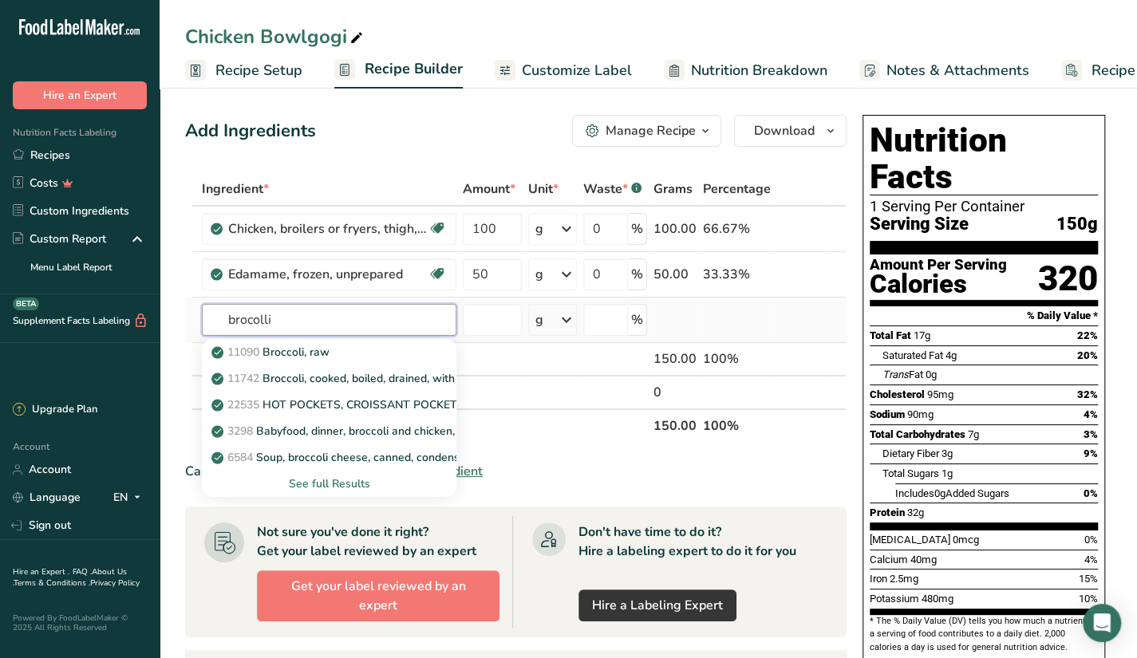
type input "brocolli"
click at [338, 484] on div "See full Results" at bounding box center [329, 484] width 229 height 17
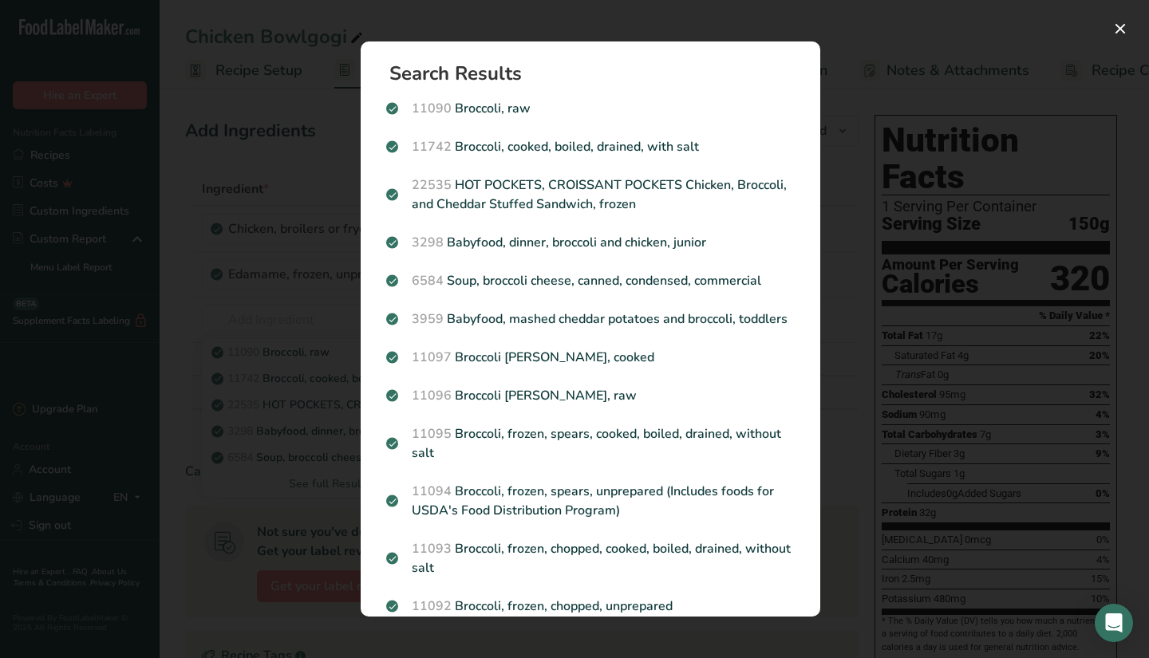
click at [295, 438] on div "Search results modal" at bounding box center [574, 329] width 1149 height 658
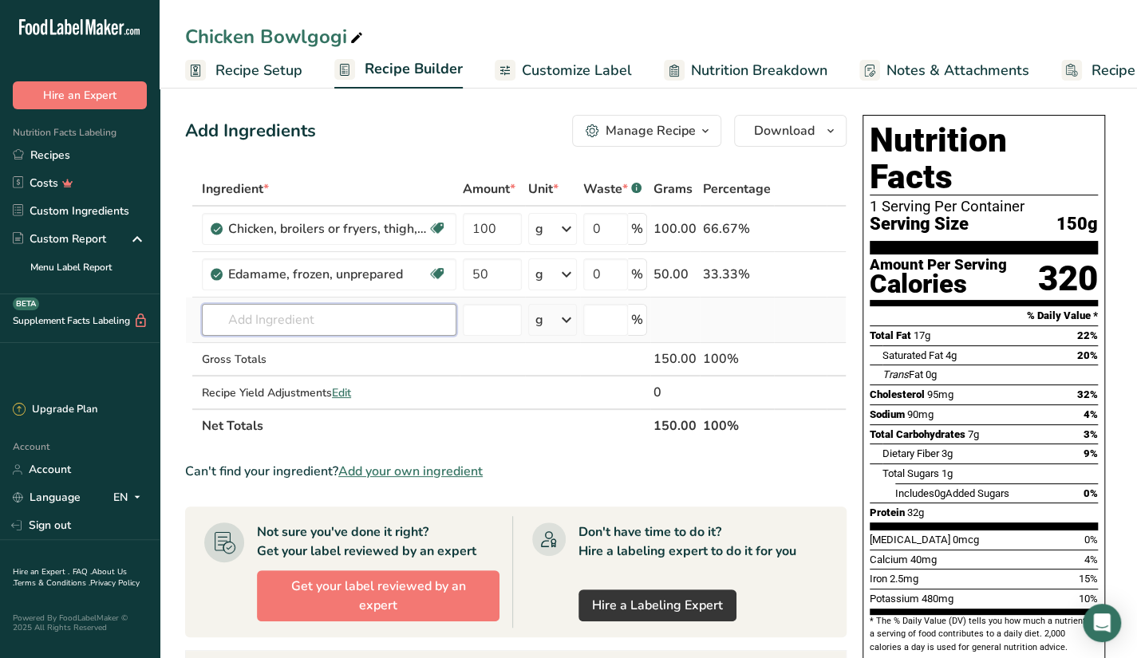
click at [353, 311] on input "text" at bounding box center [329, 320] width 255 height 32
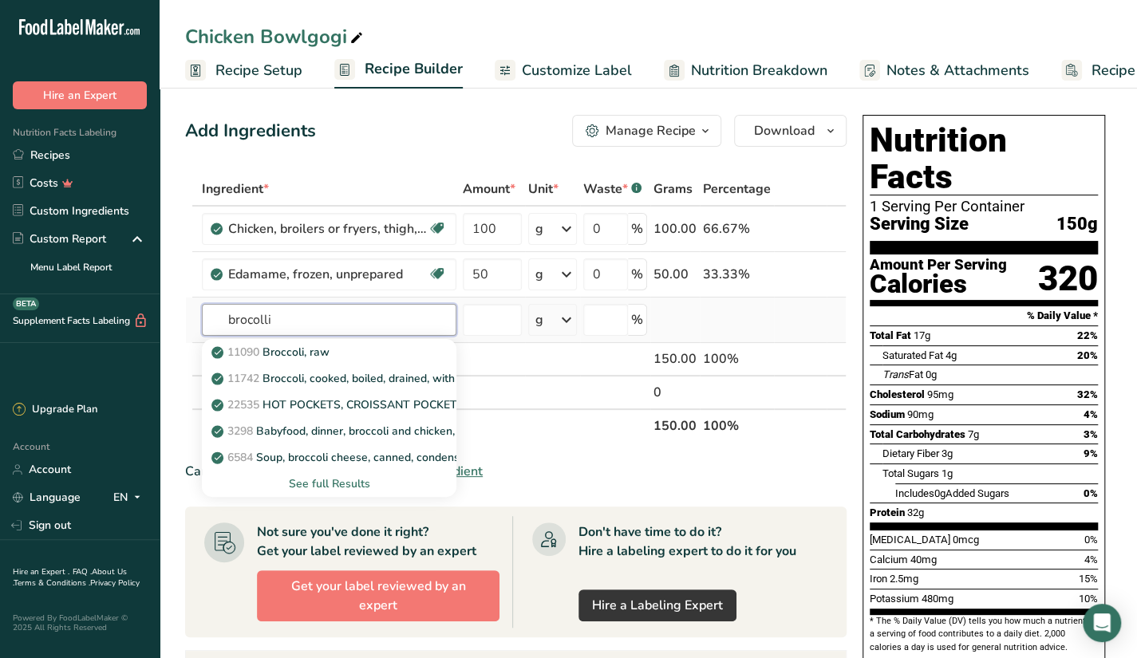
type input "brocolli"
click at [347, 476] on div "See full Results" at bounding box center [329, 484] width 229 height 17
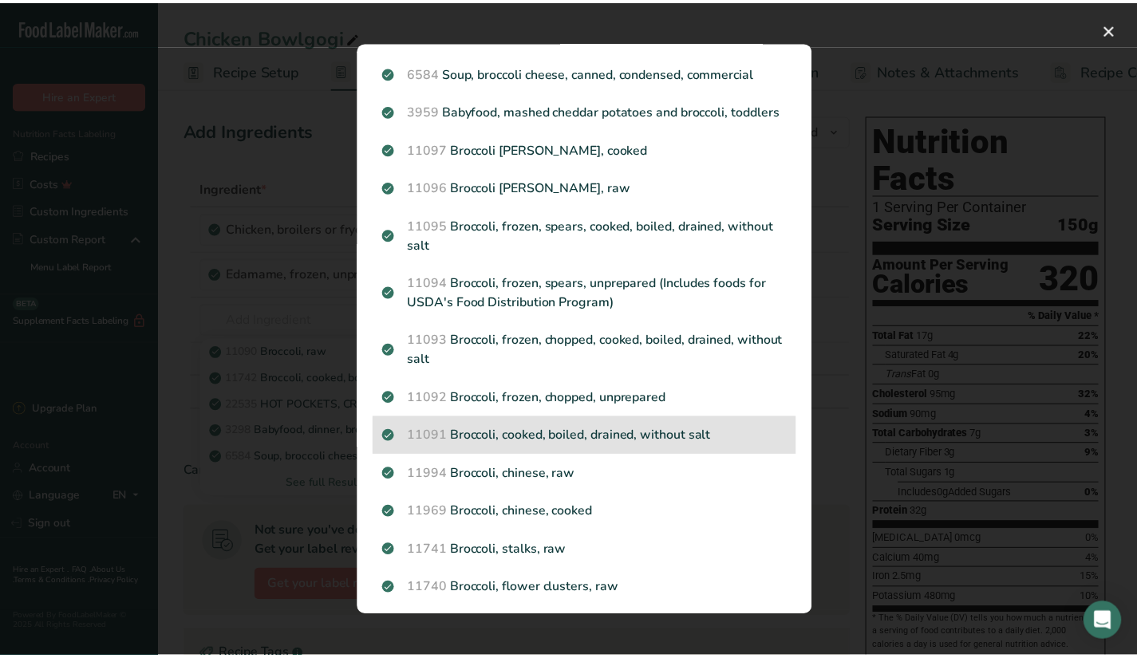
scroll to position [319, 0]
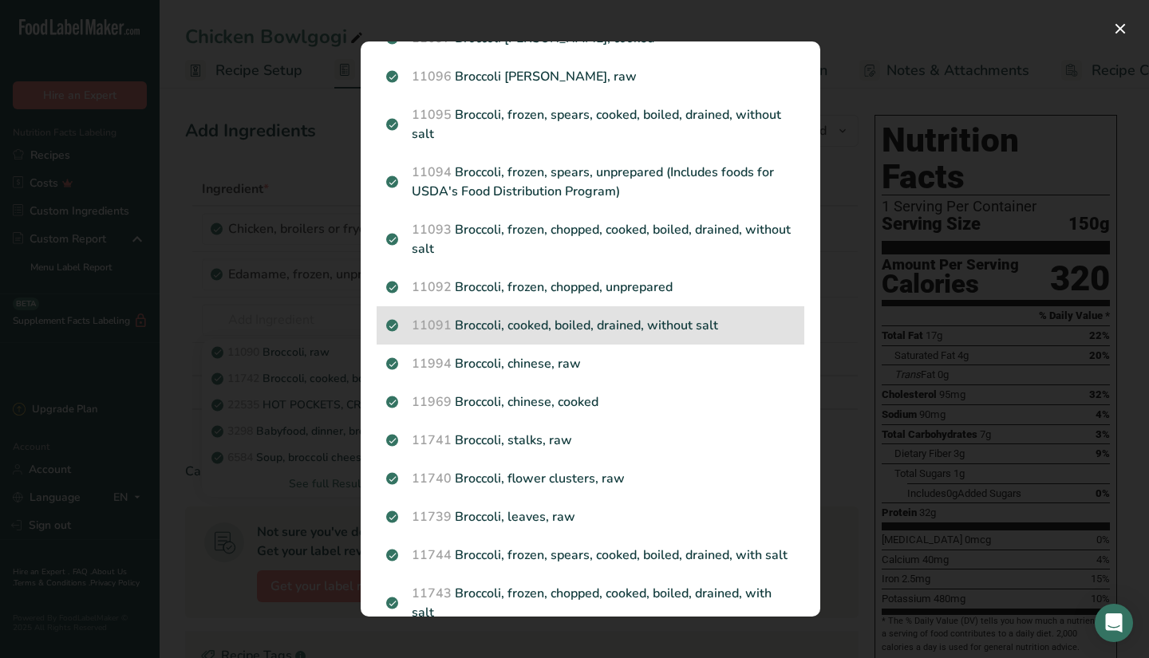
click at [658, 335] on p "11091 Broccoli, cooked, boiled, drained, without salt" at bounding box center [590, 325] width 409 height 19
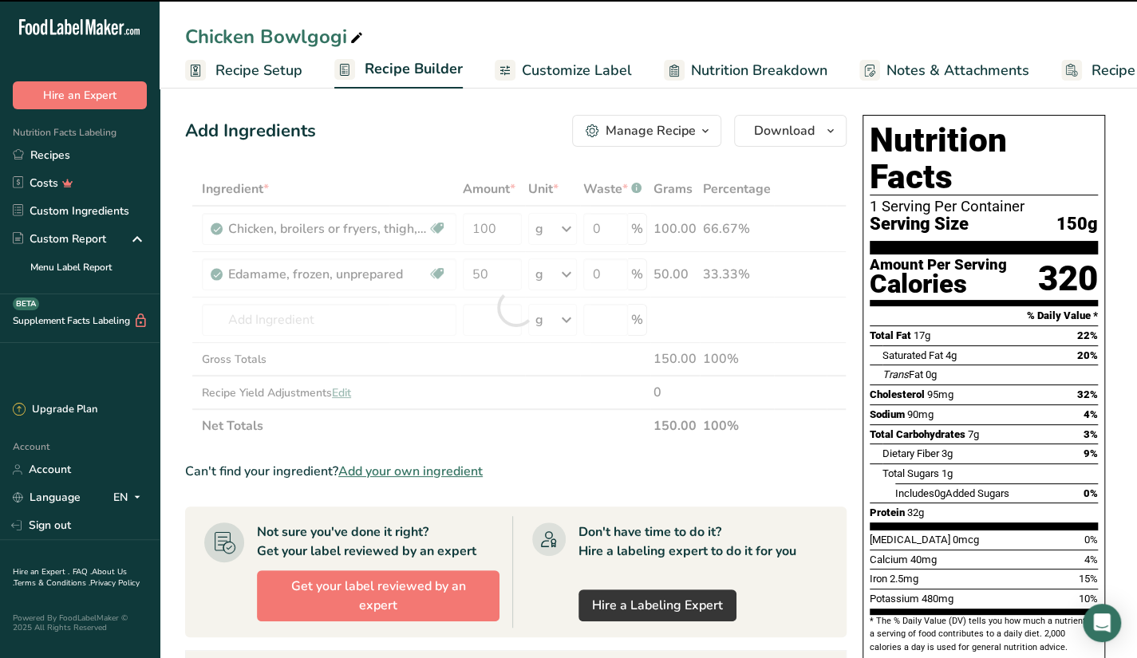
type input "0"
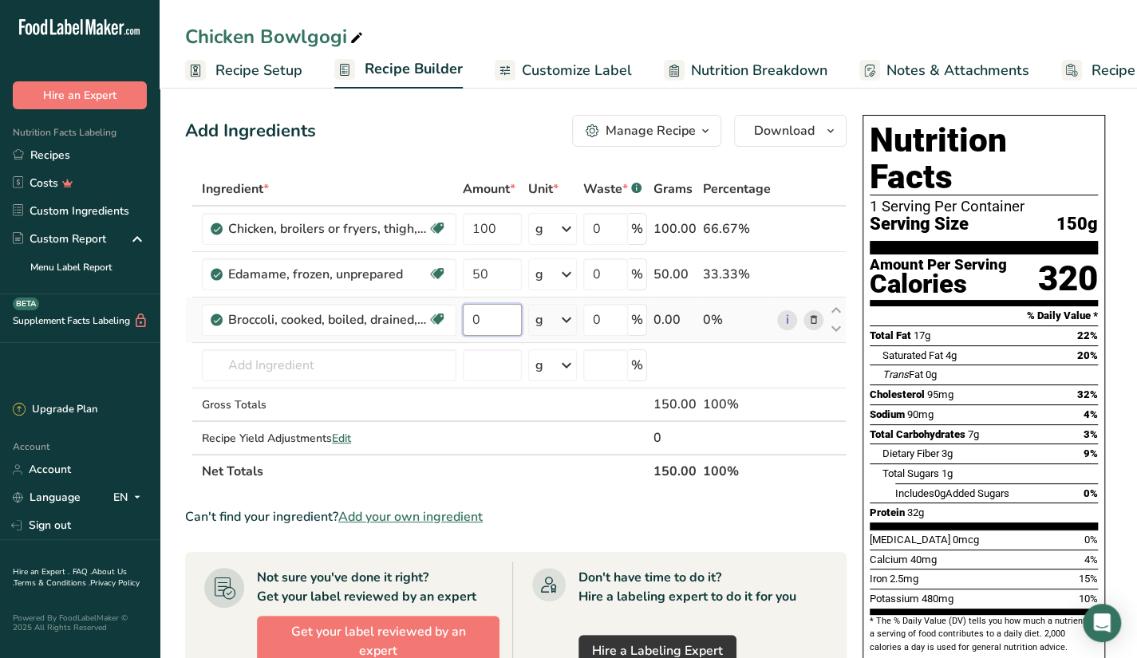
drag, startPoint x: 484, startPoint y: 325, endPoint x: 459, endPoint y: 334, distance: 26.5
click at [460, 334] on td "0" at bounding box center [492, 320] width 65 height 45
type input "30"
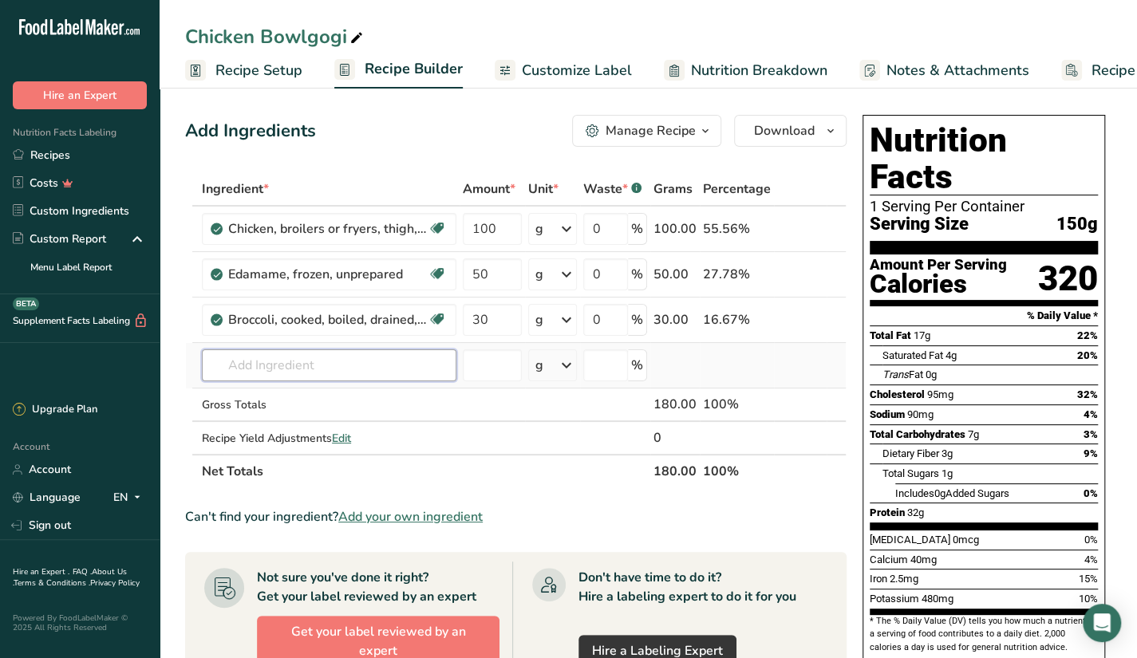
click at [402, 370] on div "Ingredient * Amount * Unit * Waste * .a-a{fill:#347362;}.b-a{fill:#fff;} Grams …" at bounding box center [516, 330] width 662 height 316
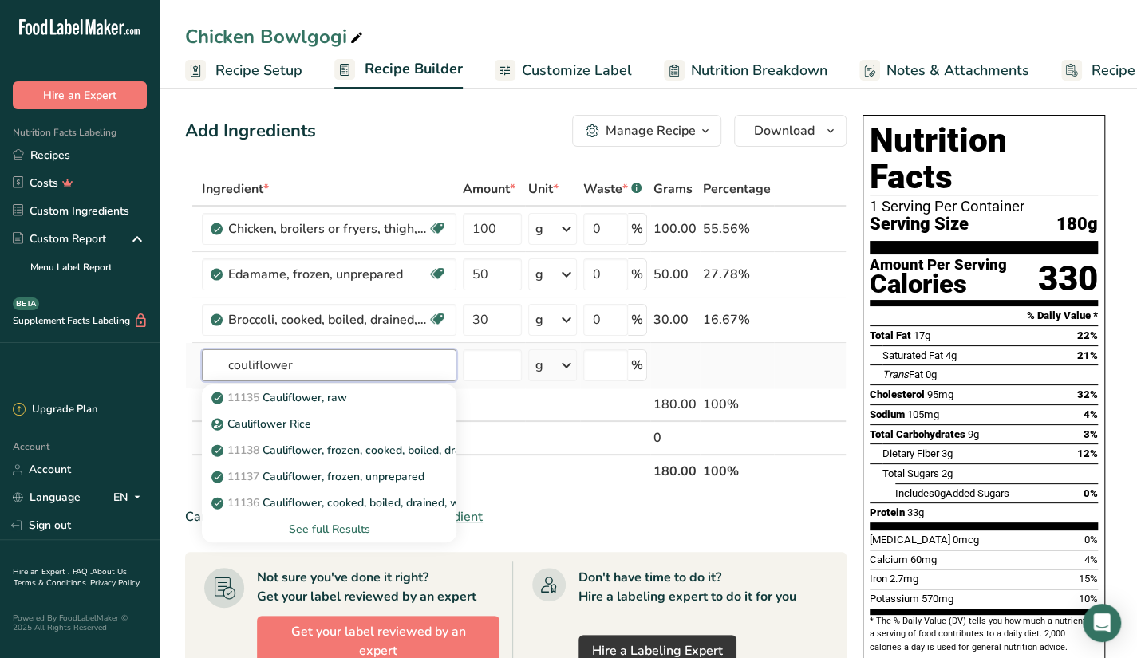
type input "couliflower"
click at [342, 531] on div "See full Results" at bounding box center [329, 529] width 229 height 17
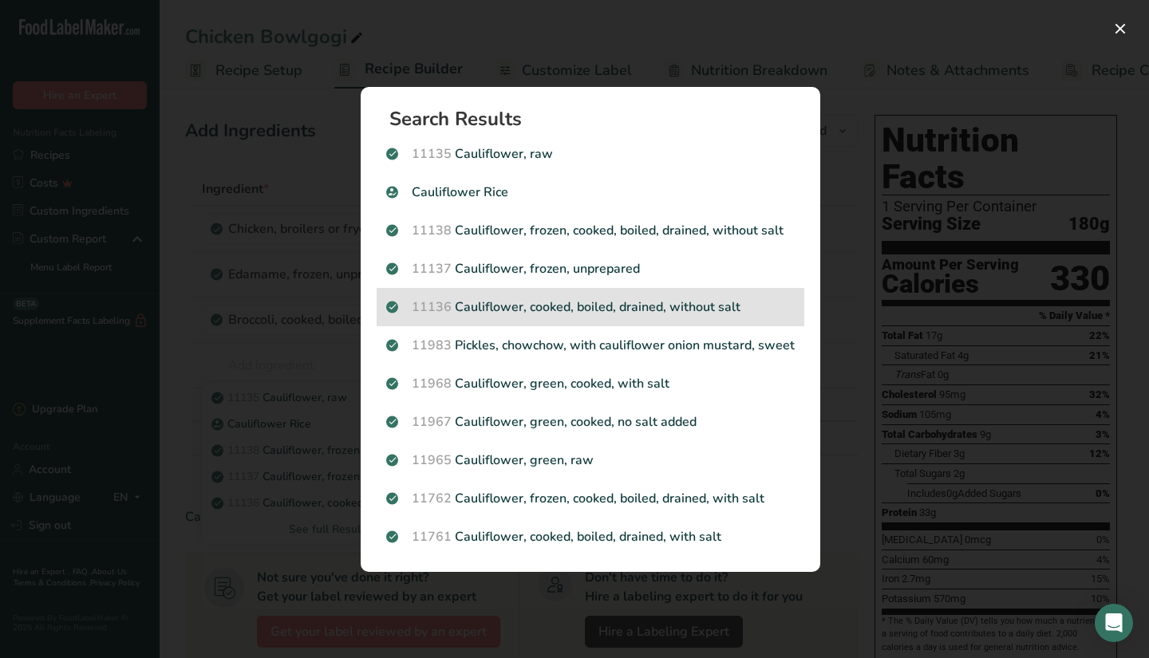
click at [754, 309] on p "11136 Cauliflower, cooked, boiled, drained, without salt" at bounding box center [590, 307] width 409 height 19
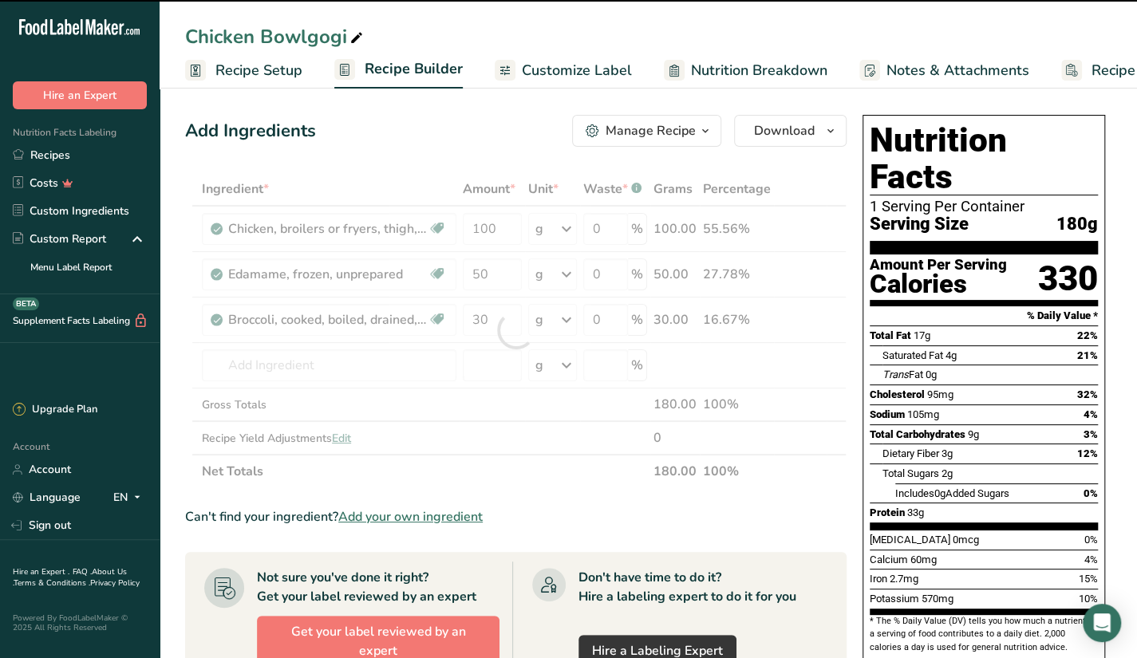
type input "0"
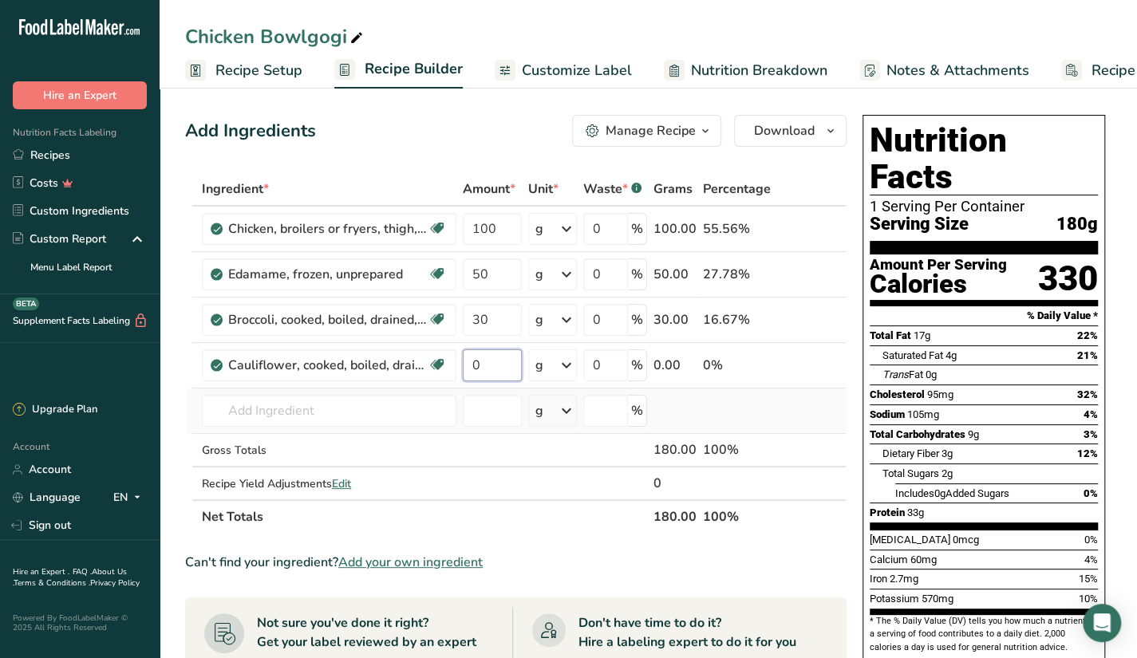
drag, startPoint x: 487, startPoint y: 371, endPoint x: 463, endPoint y: 389, distance: 29.7
click at [463, 389] on tbody "Chicken, broilers or fryers, thigh, meat and skin, cooked, fried, flour Dairy f…" at bounding box center [516, 353] width 660 height 293
type input "30"
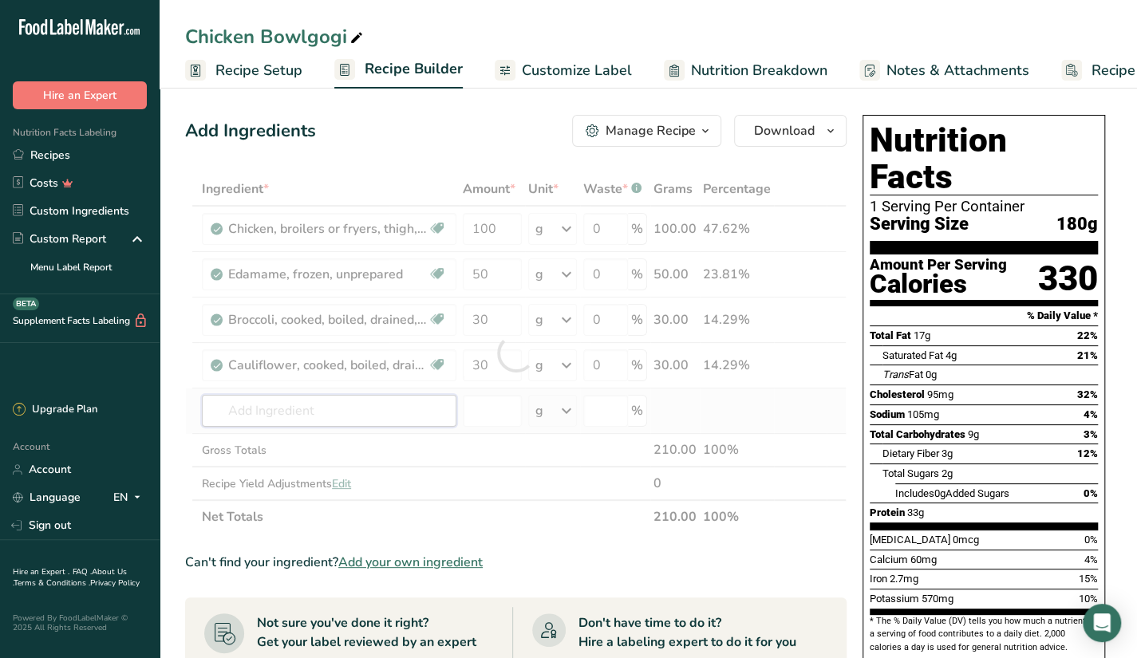
click at [375, 394] on div "Ingredient * Amount * Unit * Waste * .a-a{fill:#347362;}.b-a{fill:#fff;} Grams …" at bounding box center [516, 353] width 662 height 362
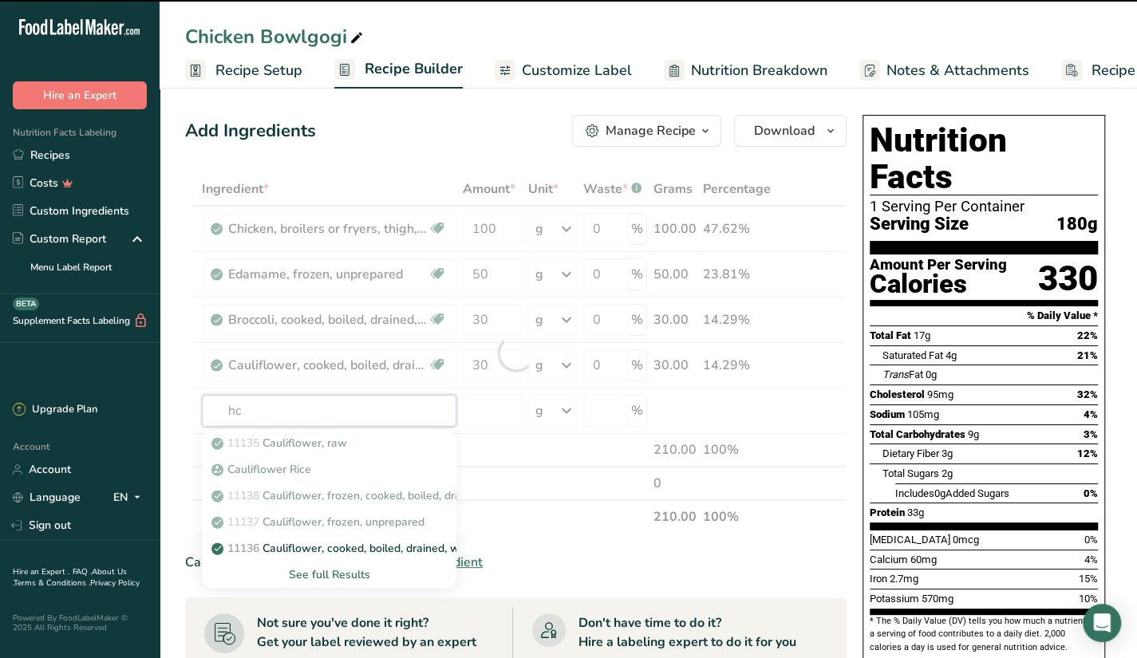
type input "h"
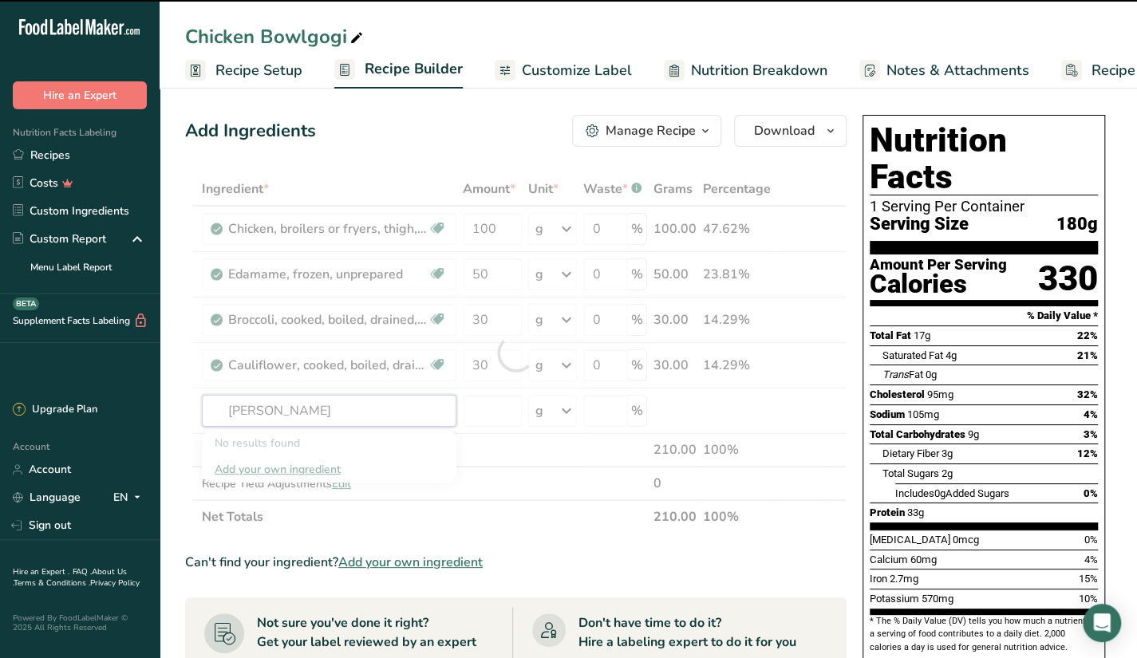
type input "[PERSON_NAME]"
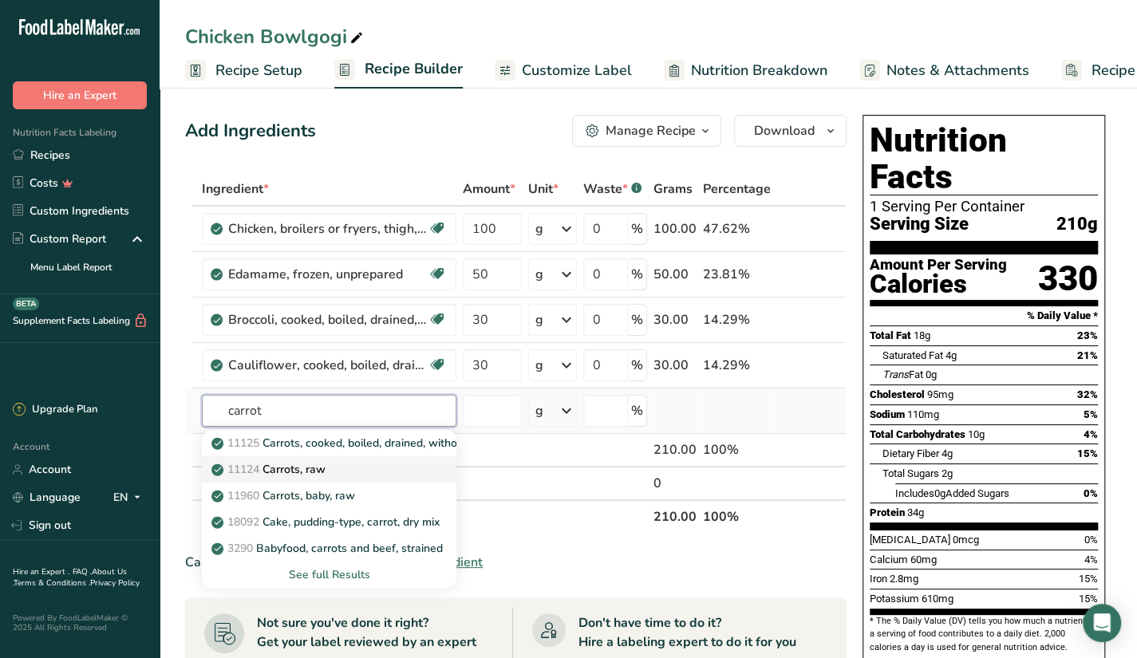
type input "carrot"
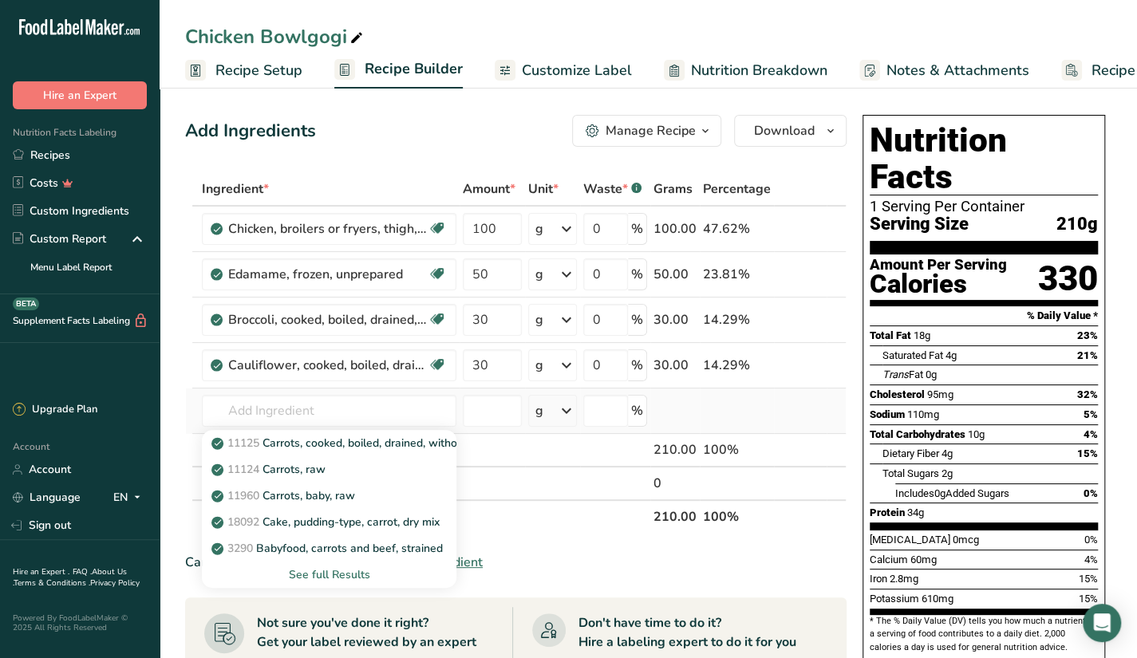
drag, startPoint x: 347, startPoint y: 468, endPoint x: 347, endPoint y: 580, distance: 111.7
click at [347, 580] on div "11125 Carrots, cooked, boiled, drained, without salt 11124 [GEOGRAPHIC_DATA], r…" at bounding box center [329, 509] width 255 height 158
click at [354, 572] on div "See full Results" at bounding box center [329, 575] width 229 height 17
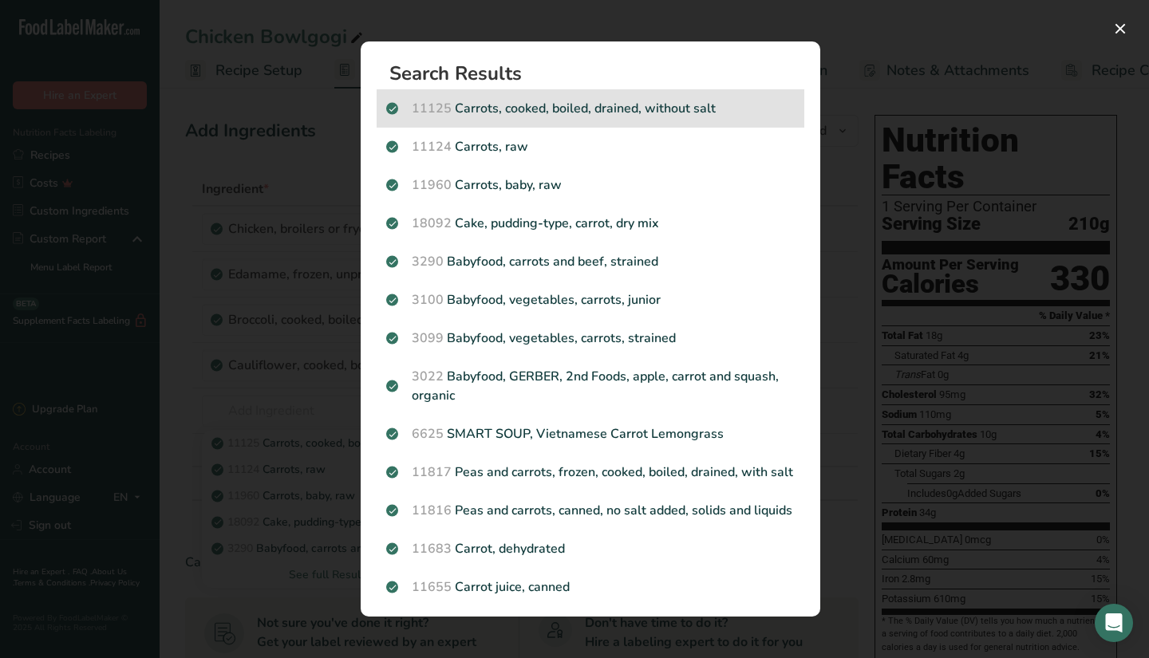
click at [694, 94] on div "11125 Carrots, cooked, boiled, drained, without salt" at bounding box center [591, 108] width 428 height 38
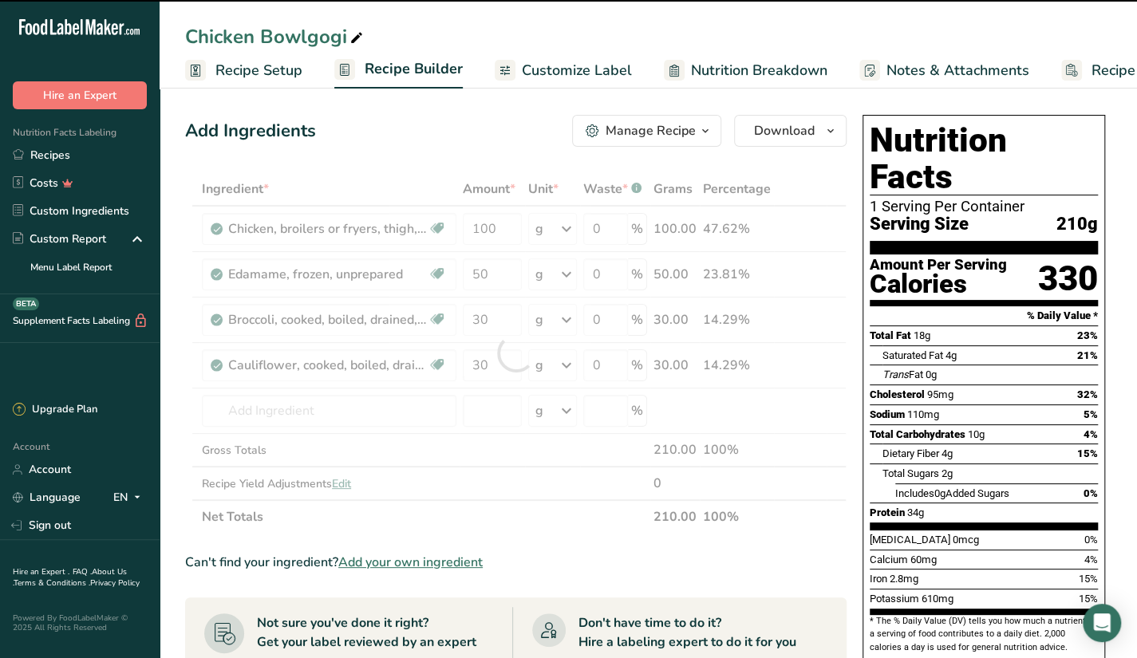
type input "0"
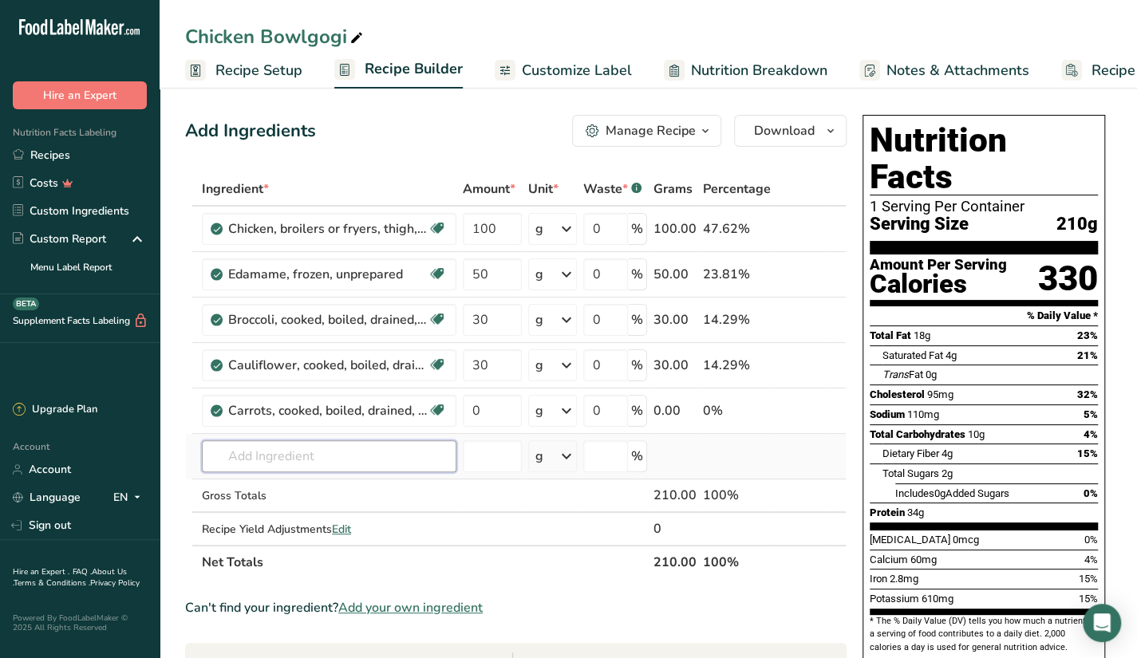
click at [252, 445] on input "text" at bounding box center [329, 457] width 255 height 32
type input "bulgogi"
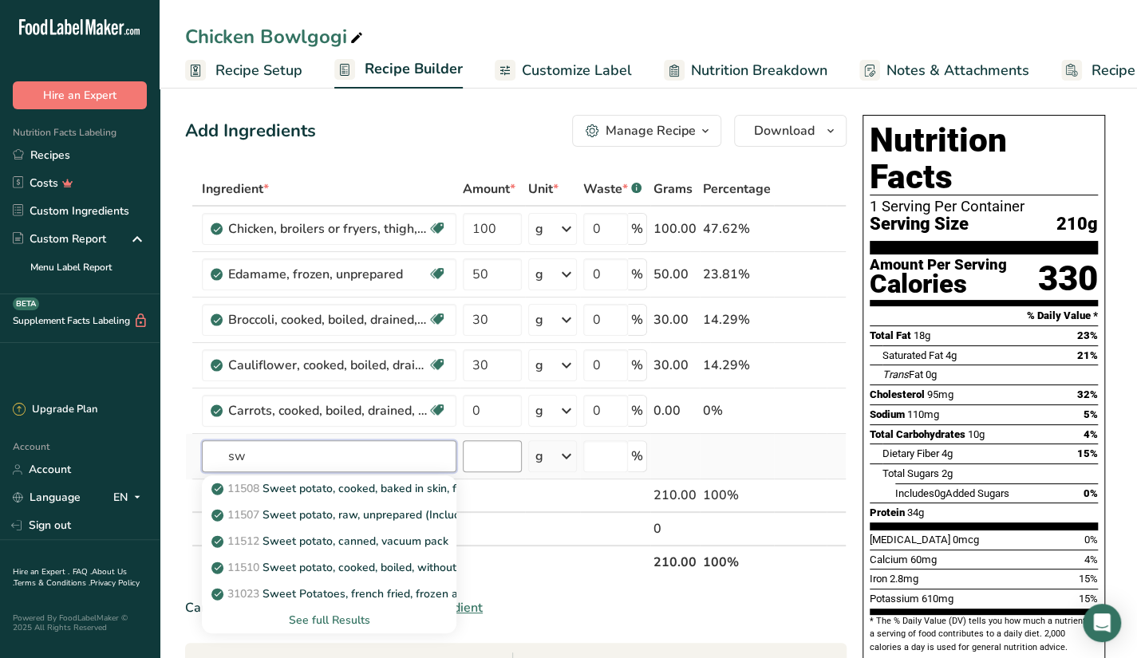
type input "s"
type input "sweet potato"
click at [337, 614] on div "See full Results" at bounding box center [329, 620] width 229 height 17
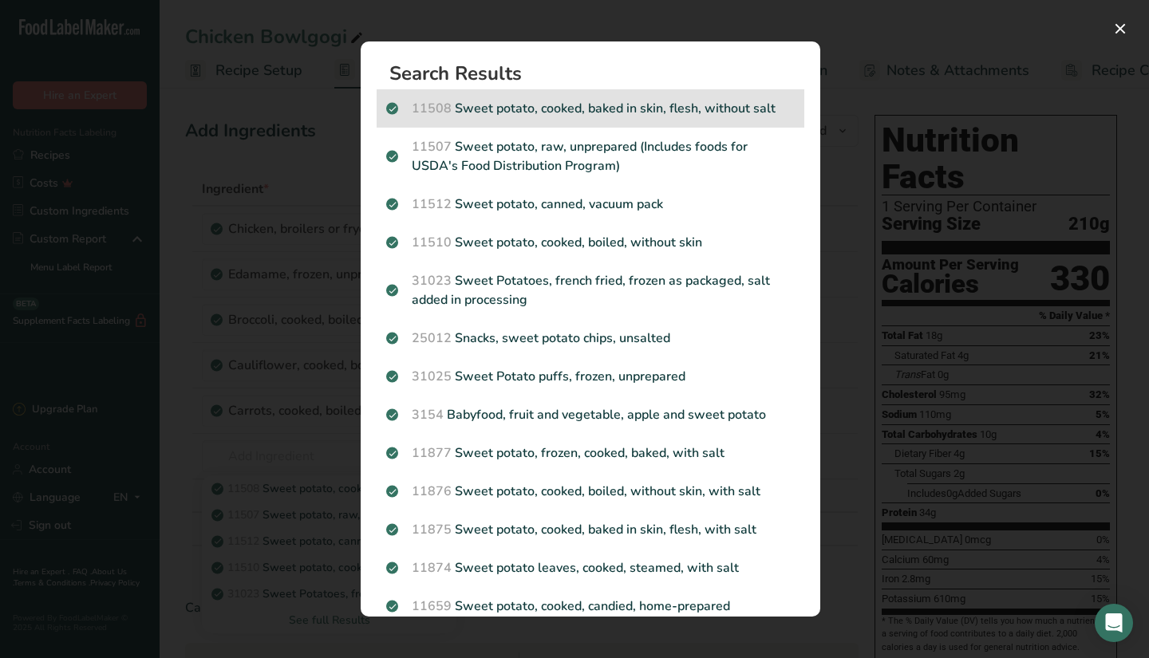
click at [756, 112] on p "11508 Sweet potato, cooked, baked in skin, flesh, without salt" at bounding box center [590, 108] width 409 height 19
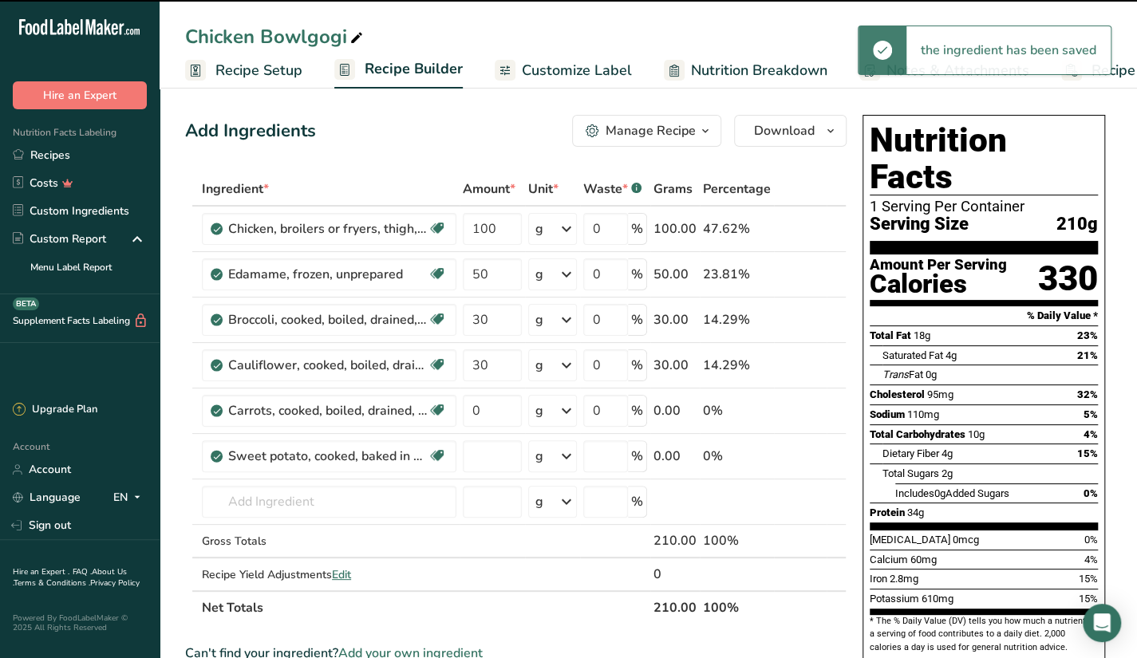
type input "0"
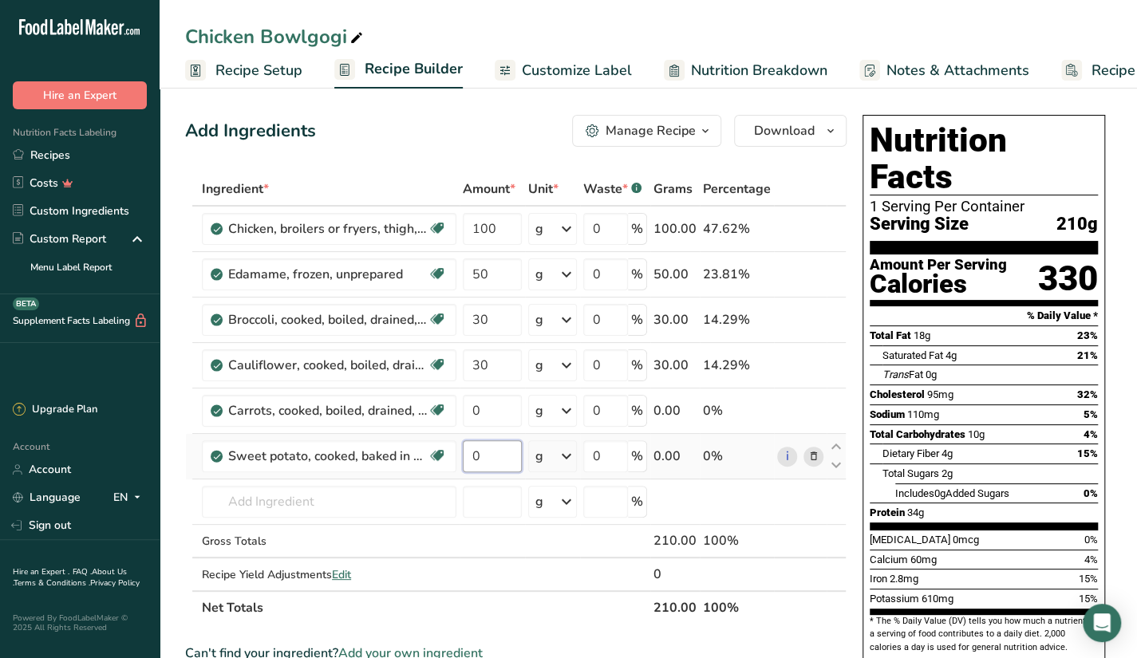
drag, startPoint x: 490, startPoint y: 454, endPoint x: 464, endPoint y: 462, distance: 26.8
click at [464, 462] on input "0" at bounding box center [492, 457] width 59 height 32
type input "15"
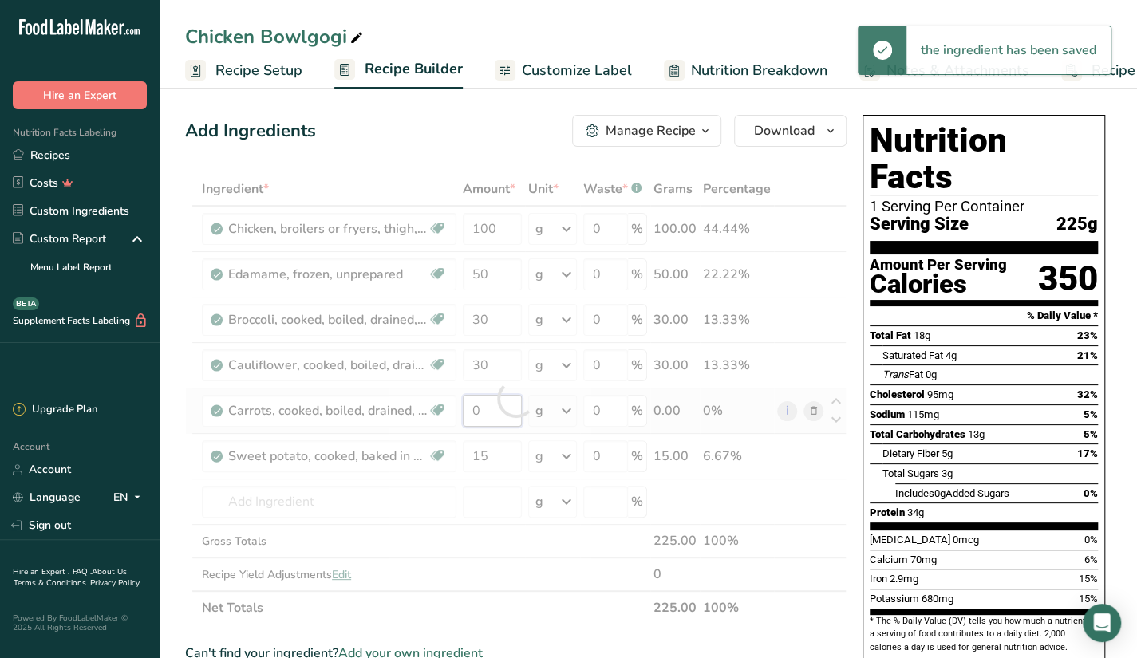
click at [462, 409] on div "Ingredient * Amount * Unit * Waste * .a-a{fill:#347362;}.b-a{fill:#fff;} Grams …" at bounding box center [516, 398] width 662 height 453
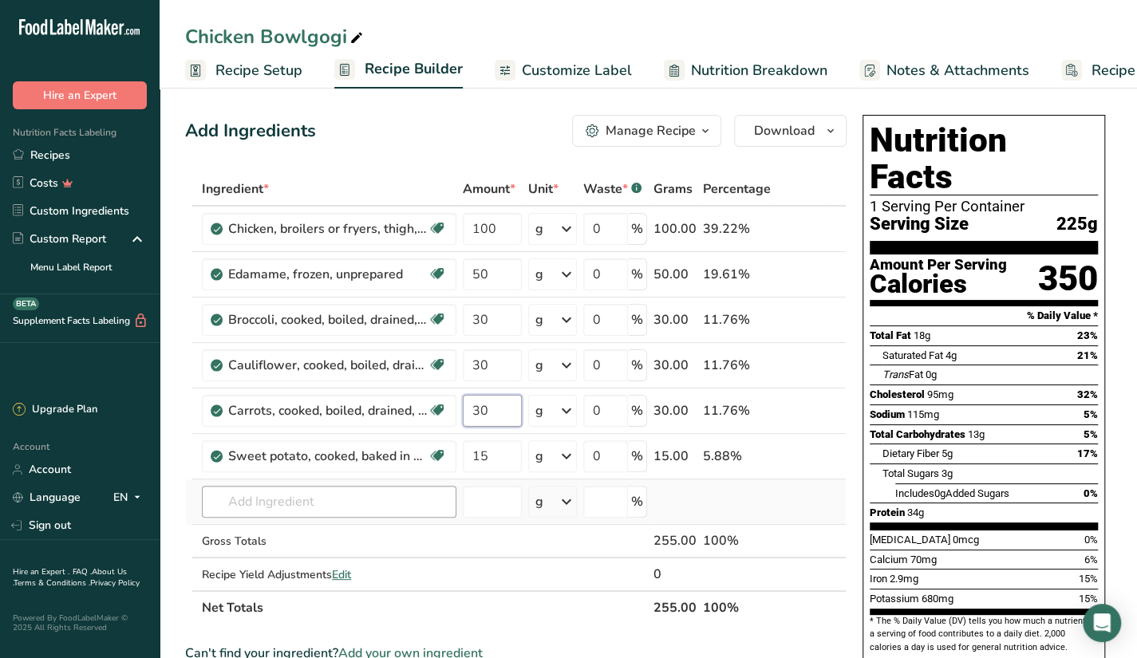
type input "30"
click at [418, 502] on div "Ingredient * Amount * Unit * Waste * .a-a{fill:#347362;}.b-a{fill:#fff;} Grams …" at bounding box center [516, 398] width 662 height 453
type input "c"
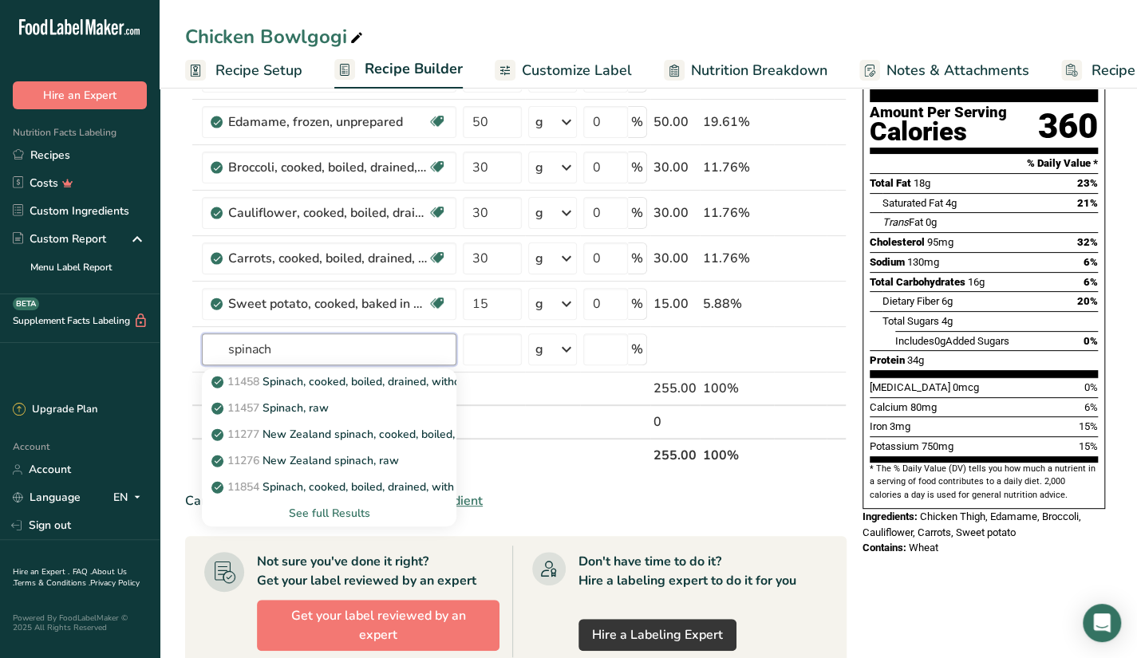
scroll to position [160, 0]
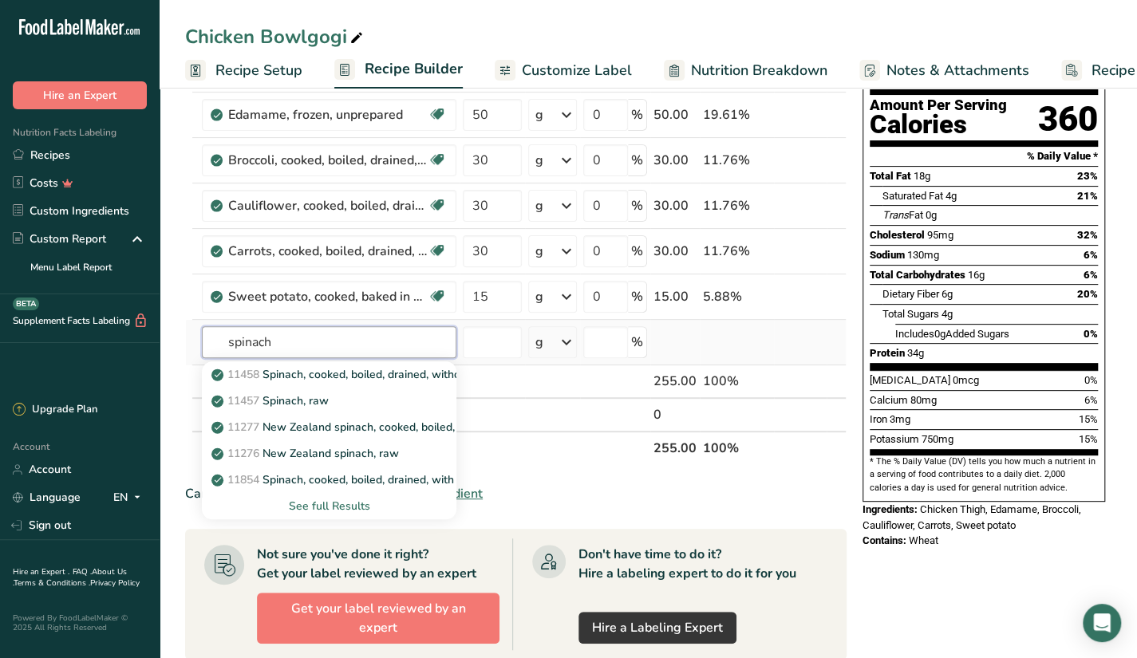
type input "spinach"
click at [341, 505] on div "See full Results" at bounding box center [329, 506] width 229 height 17
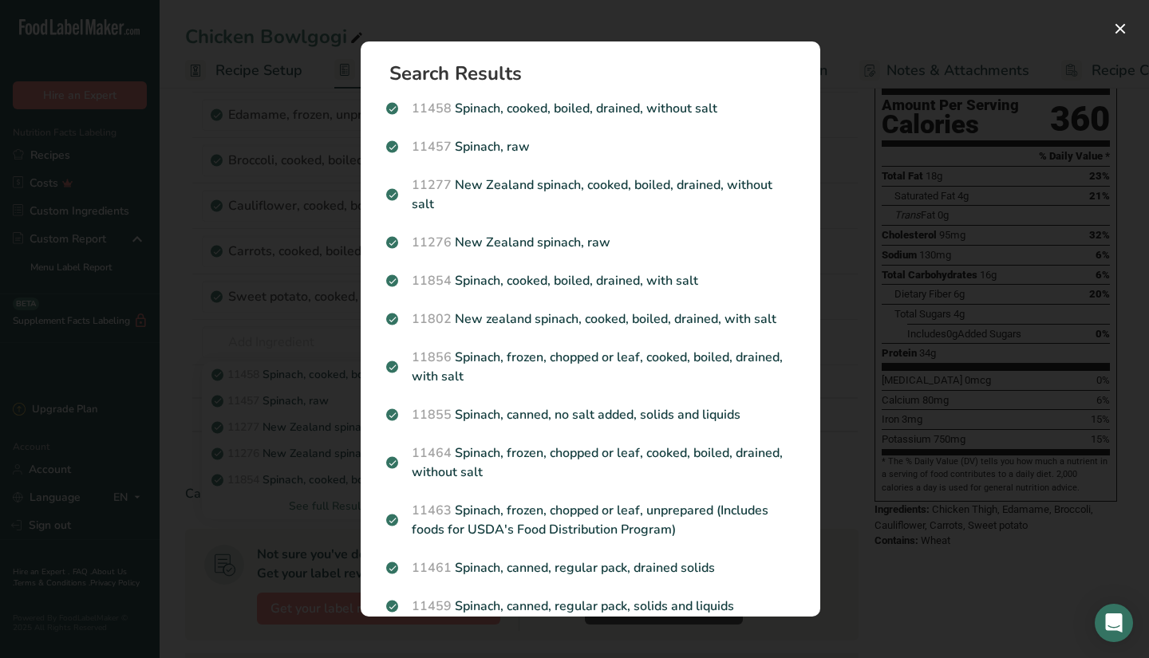
click at [899, 154] on div "Search results modal" at bounding box center [574, 329] width 1149 height 658
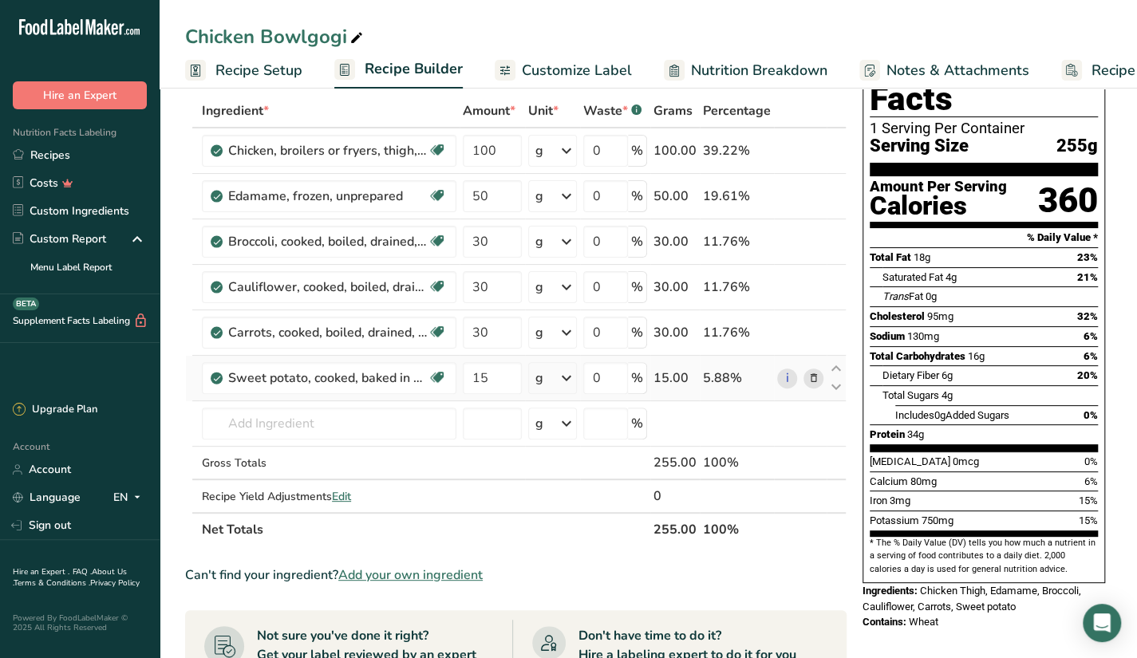
scroll to position [0, 0]
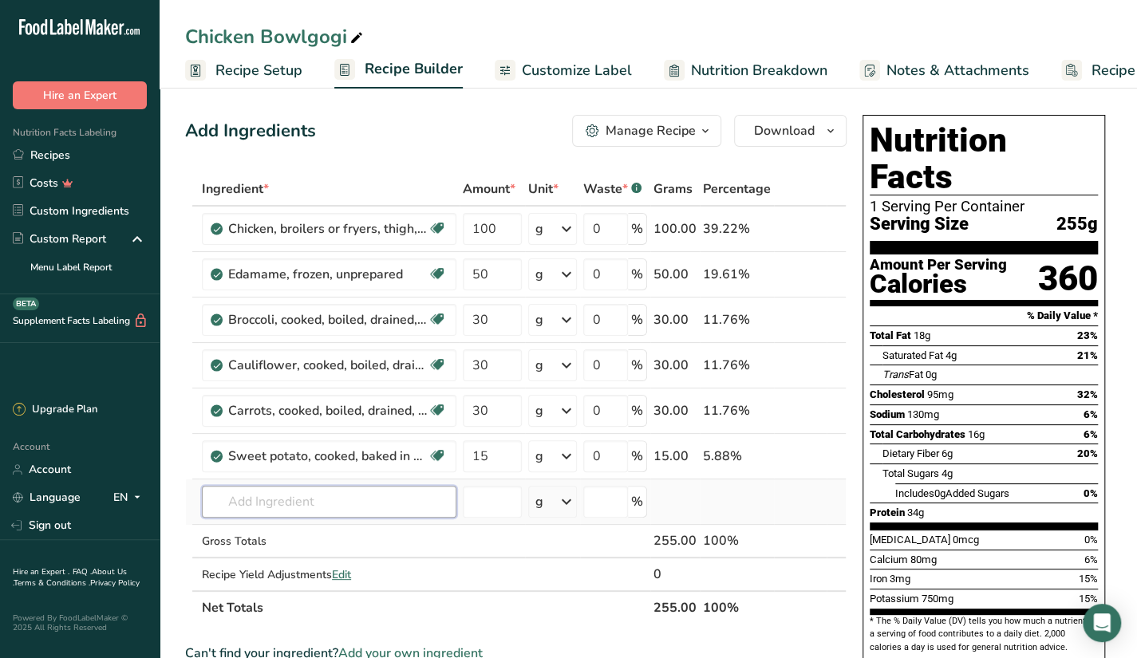
click at [366, 507] on input "text" at bounding box center [329, 502] width 255 height 32
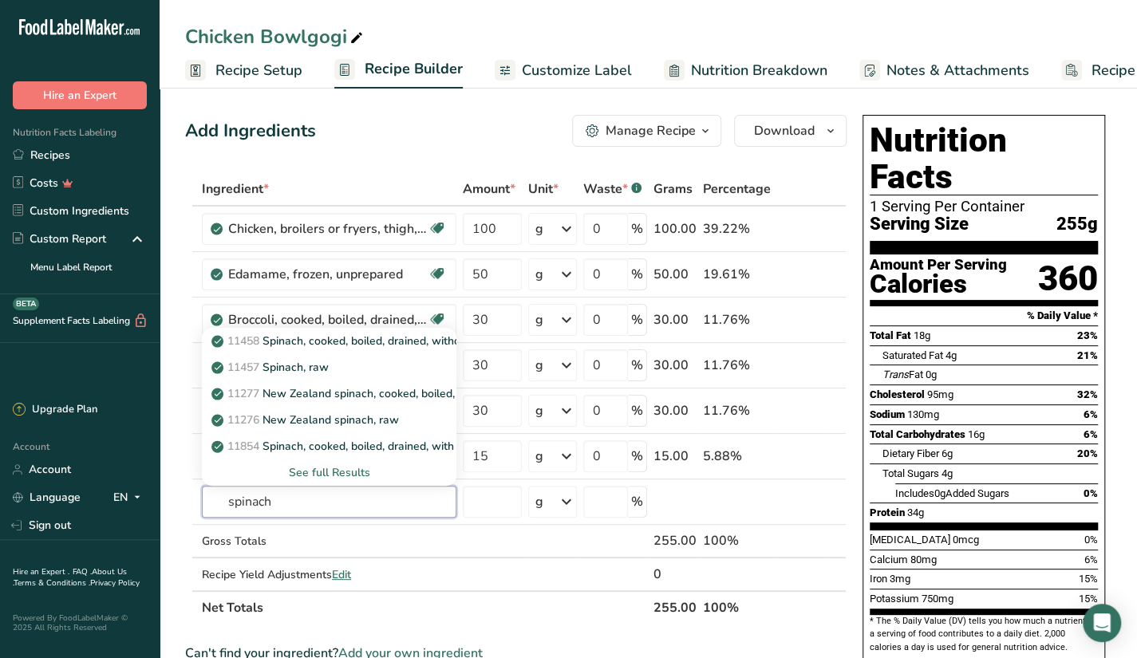
type input "spinach"
